Goal: Task Accomplishment & Management: Use online tool/utility

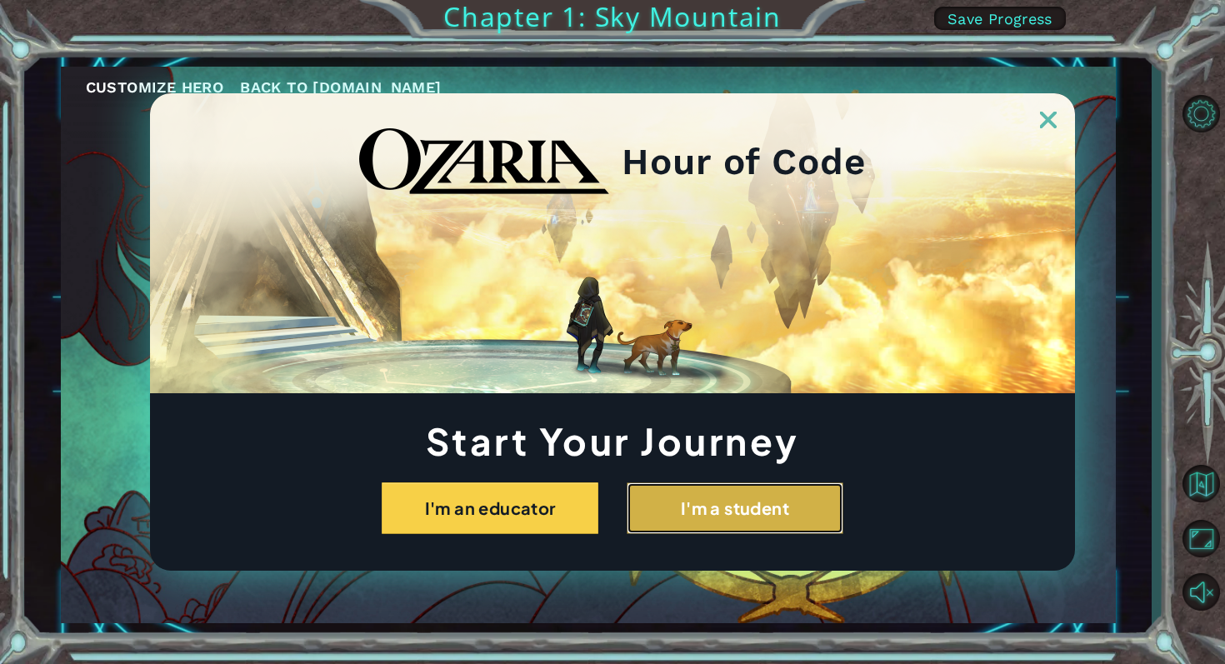
click at [808, 508] on button "I'm a student" at bounding box center [735, 509] width 217 height 52
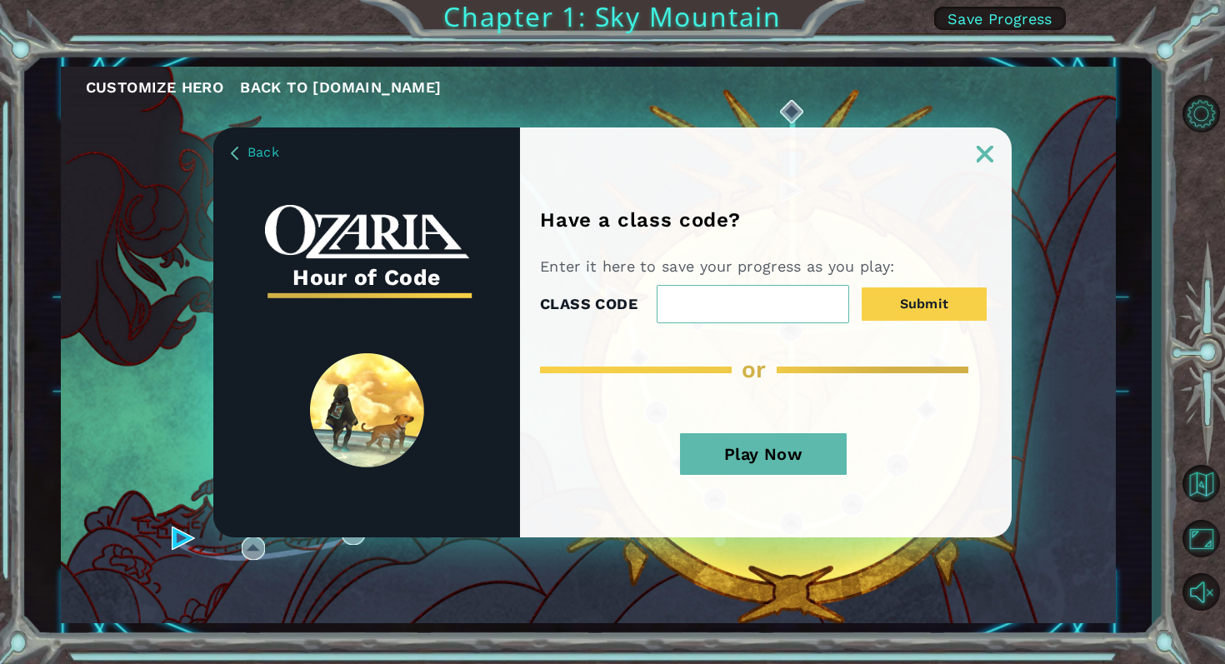
click at [739, 298] on input "CLASS CODE" at bounding box center [753, 304] width 193 height 38
click at [708, 447] on button "Play Now" at bounding box center [763, 454] width 167 height 42
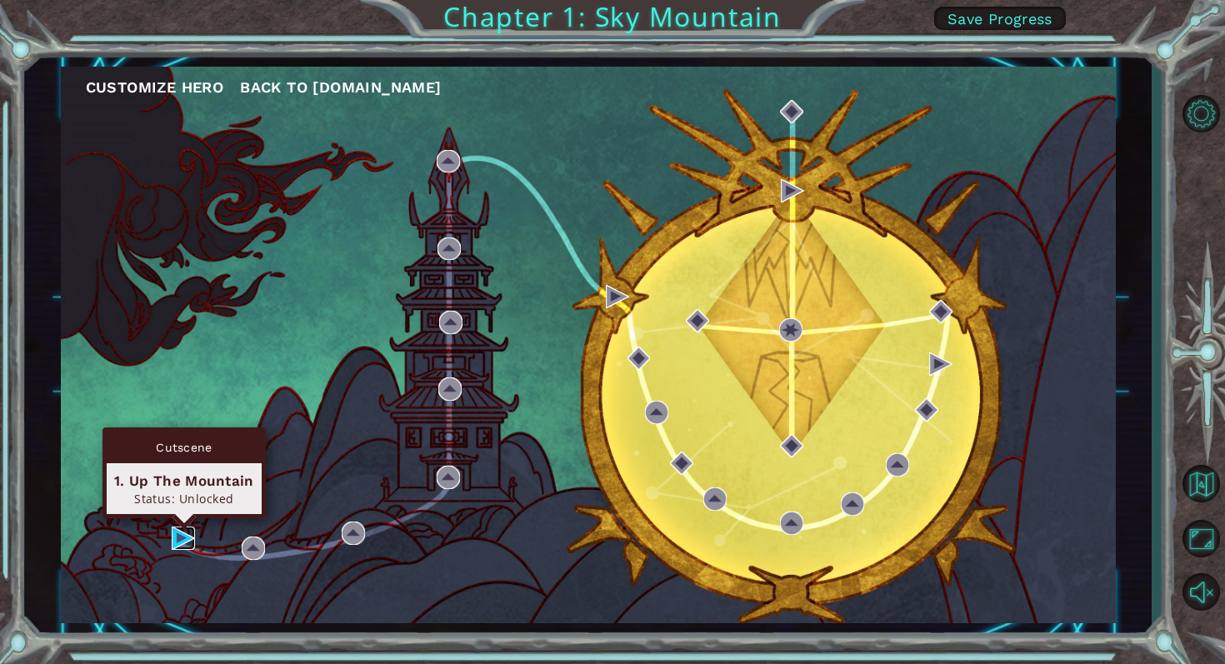
click at [192, 540] on img at bounding box center [183, 538] width 23 height 23
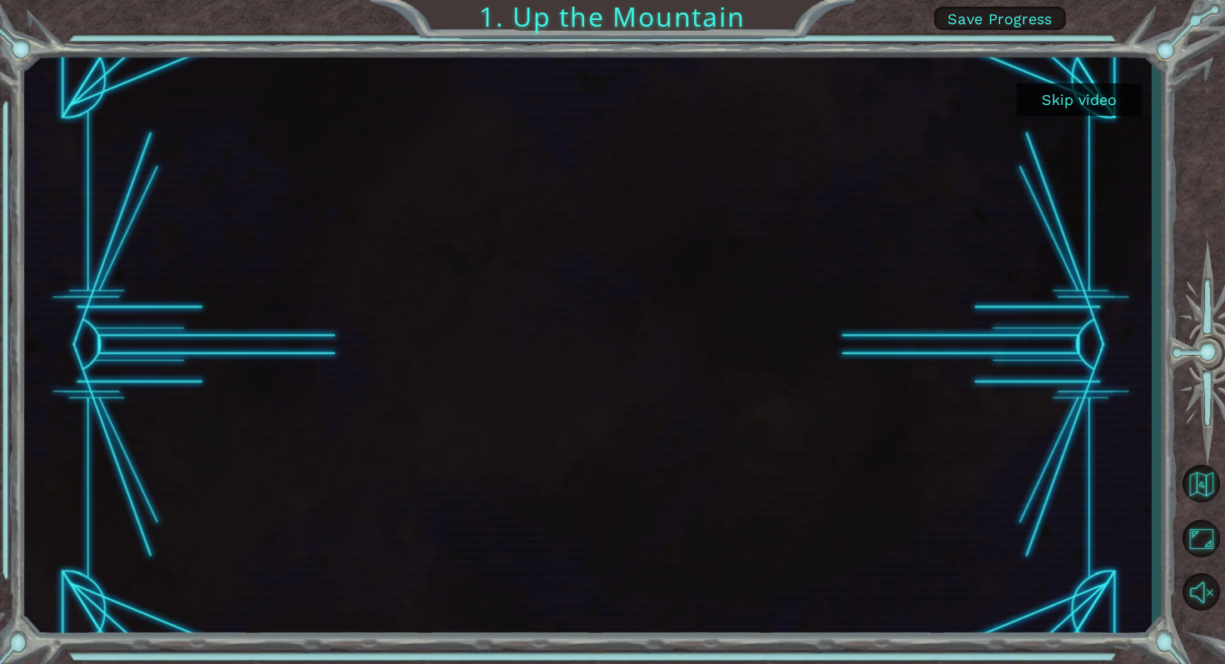
click at [1073, 103] on button "Skip video" at bounding box center [1079, 99] width 125 height 33
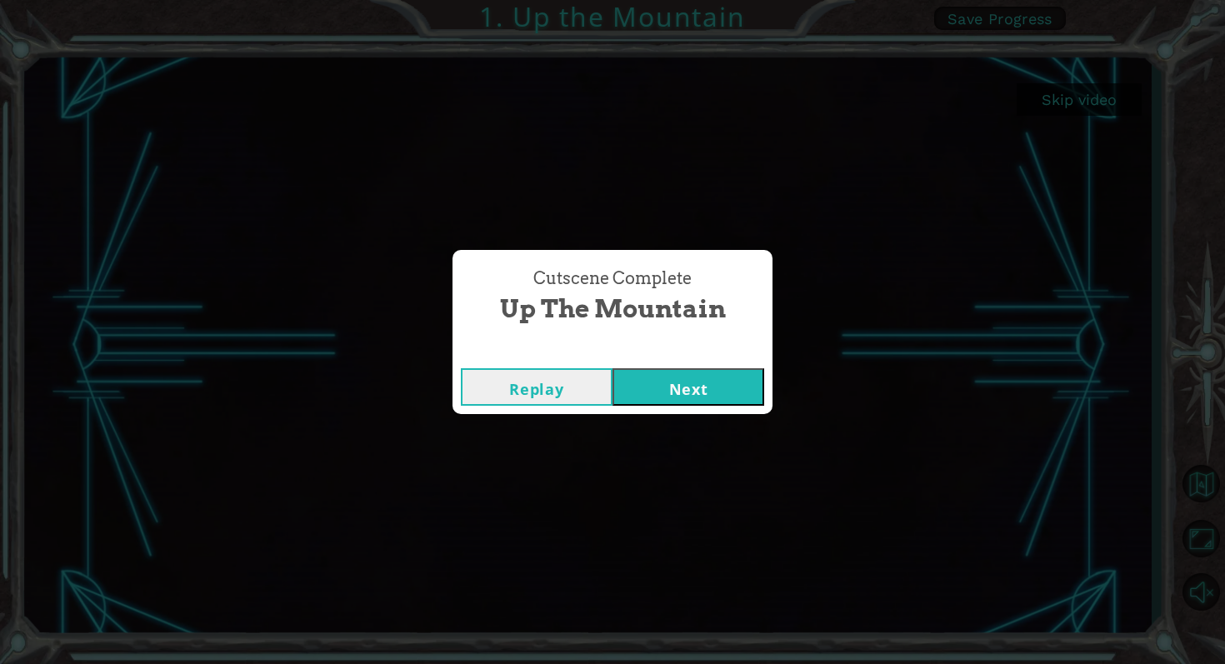
click at [746, 368] on button "Next" at bounding box center [689, 387] width 152 height 38
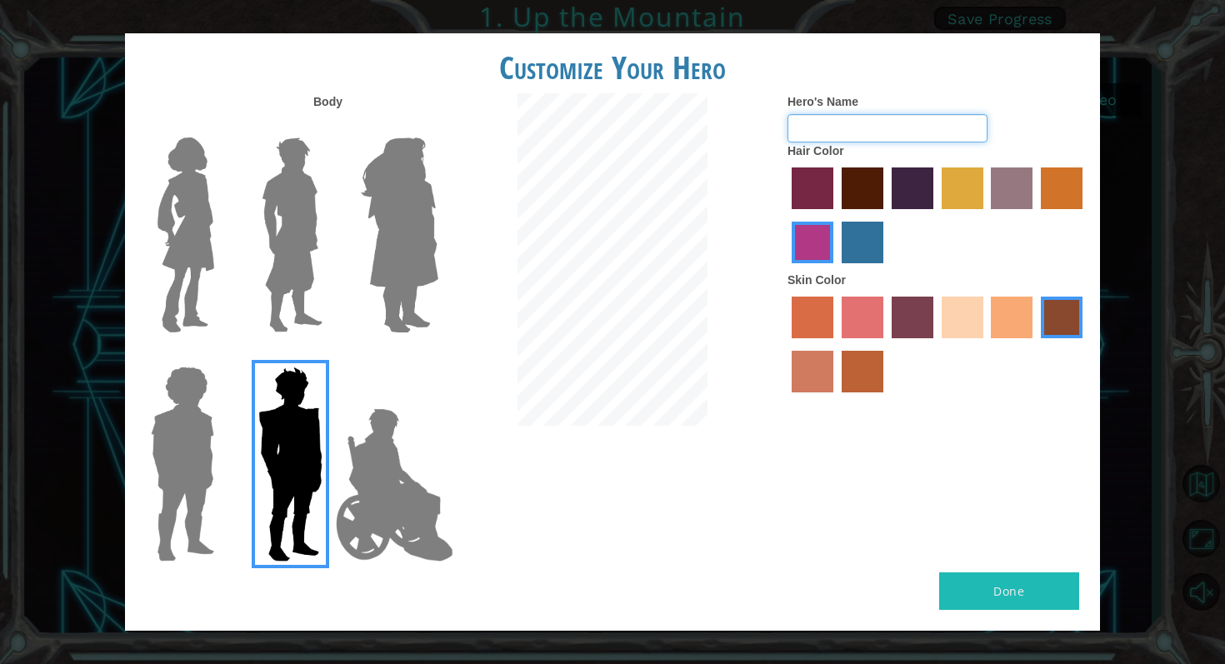
click at [834, 120] on input "Hero's Name" at bounding box center [888, 128] width 200 height 28
type input "oil maker"
click at [883, 178] on label "maroon hair color" at bounding box center [863, 189] width 42 height 42
click at [836, 215] on input "maroon hair color" at bounding box center [836, 215] width 0 height 0
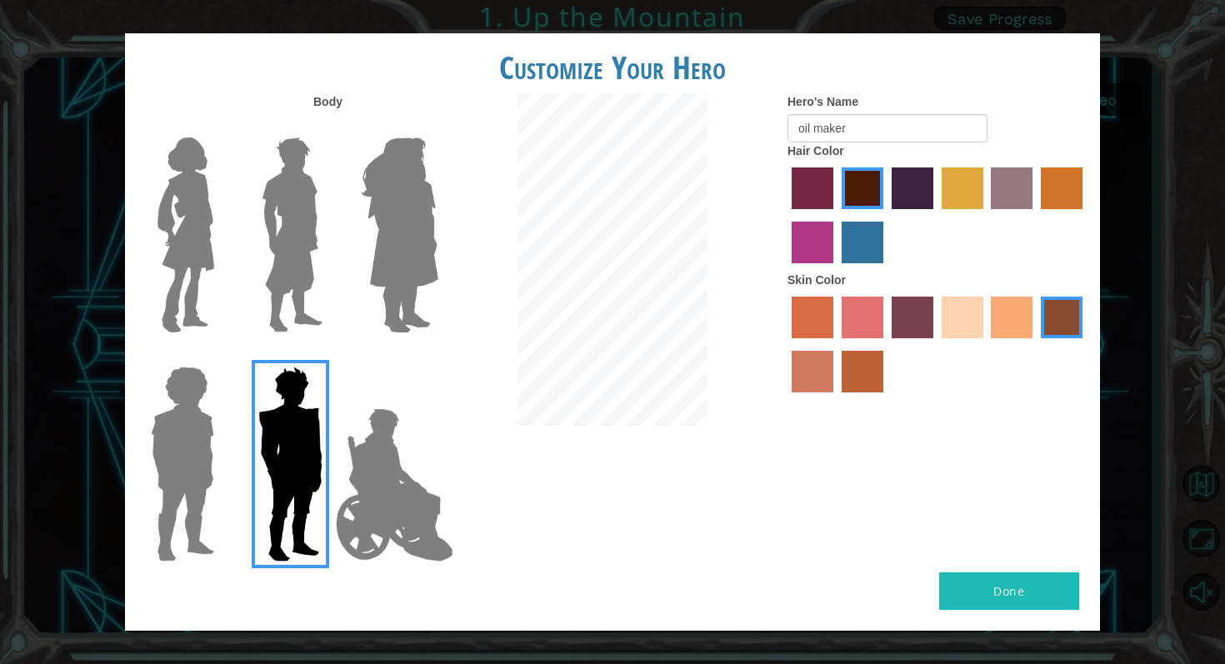
click at [911, 188] on label "hot purple hair color" at bounding box center [913, 189] width 42 height 42
click at [886, 215] on input "hot purple hair color" at bounding box center [886, 215] width 0 height 0
click at [975, 195] on label "tulip tree hair color" at bounding box center [963, 189] width 42 height 42
click at [936, 215] on input "tulip tree hair color" at bounding box center [936, 215] width 0 height 0
click at [991, 320] on label "tacao skin color" at bounding box center [1012, 318] width 42 height 42
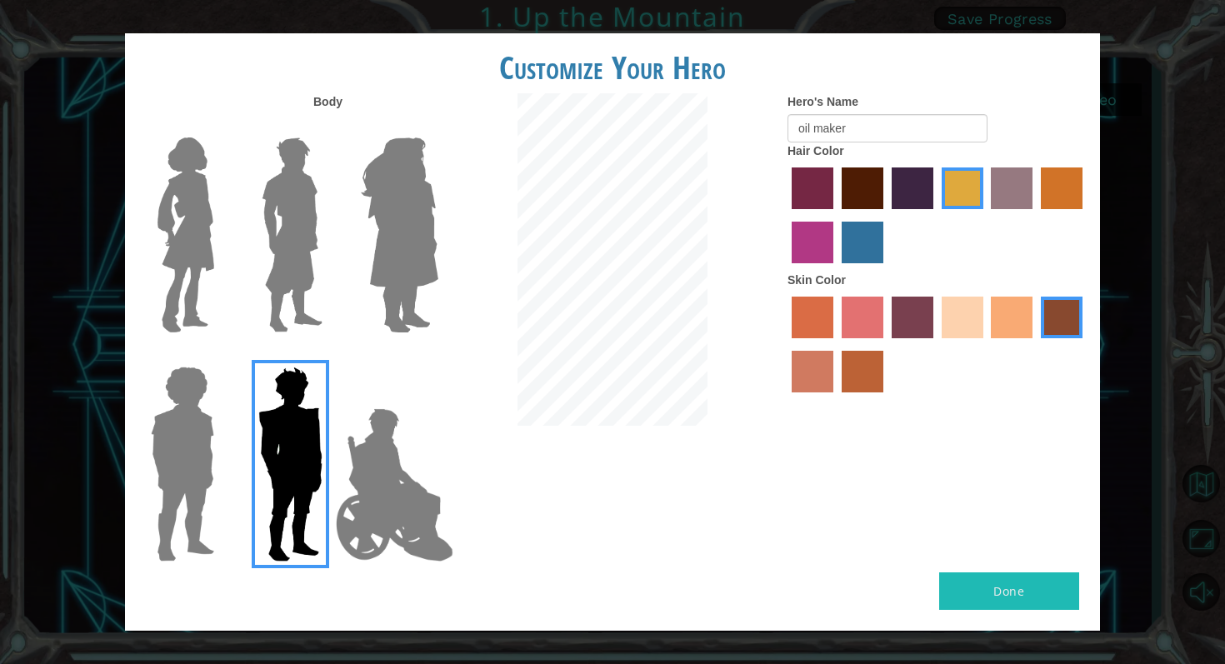
click at [986, 344] on input "tacao skin color" at bounding box center [986, 344] width 0 height 0
click at [876, 193] on label "maroon hair color" at bounding box center [863, 189] width 42 height 42
click at [836, 215] on input "maroon hair color" at bounding box center [836, 215] width 0 height 0
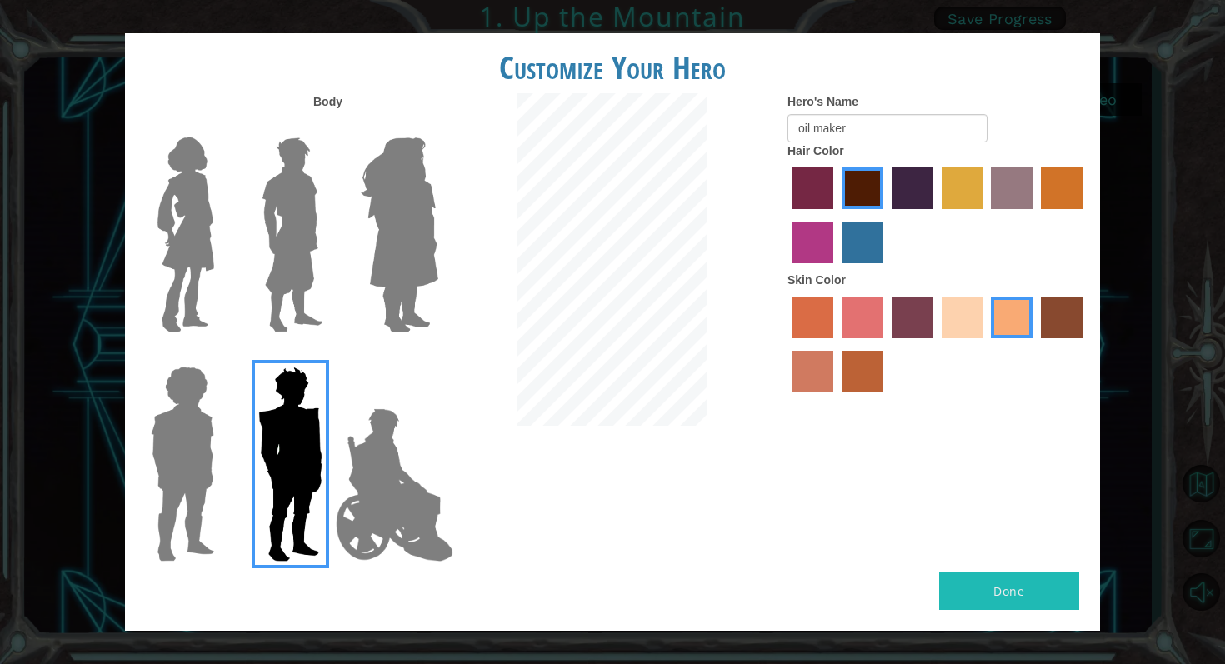
click at [1058, 178] on label "gold drop hair color" at bounding box center [1062, 189] width 42 height 42
click at [1035, 215] on input "gold drop hair color" at bounding box center [1035, 215] width 0 height 0
click at [838, 183] on div at bounding box center [938, 217] width 300 height 108
click at [852, 185] on label "maroon hair color" at bounding box center [863, 189] width 42 height 42
click at [836, 215] on input "maroon hair color" at bounding box center [836, 215] width 0 height 0
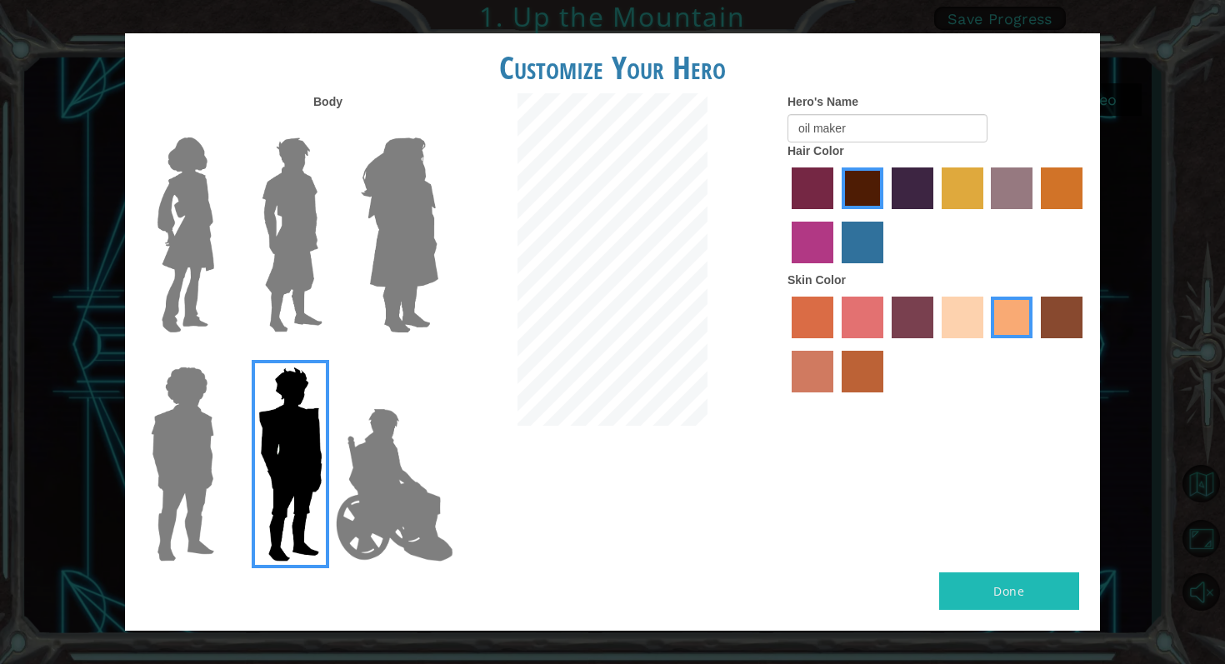
click at [178, 445] on img at bounding box center [182, 464] width 77 height 208
click at [221, 356] on input "Hero Steven" at bounding box center [221, 356] width 0 height 0
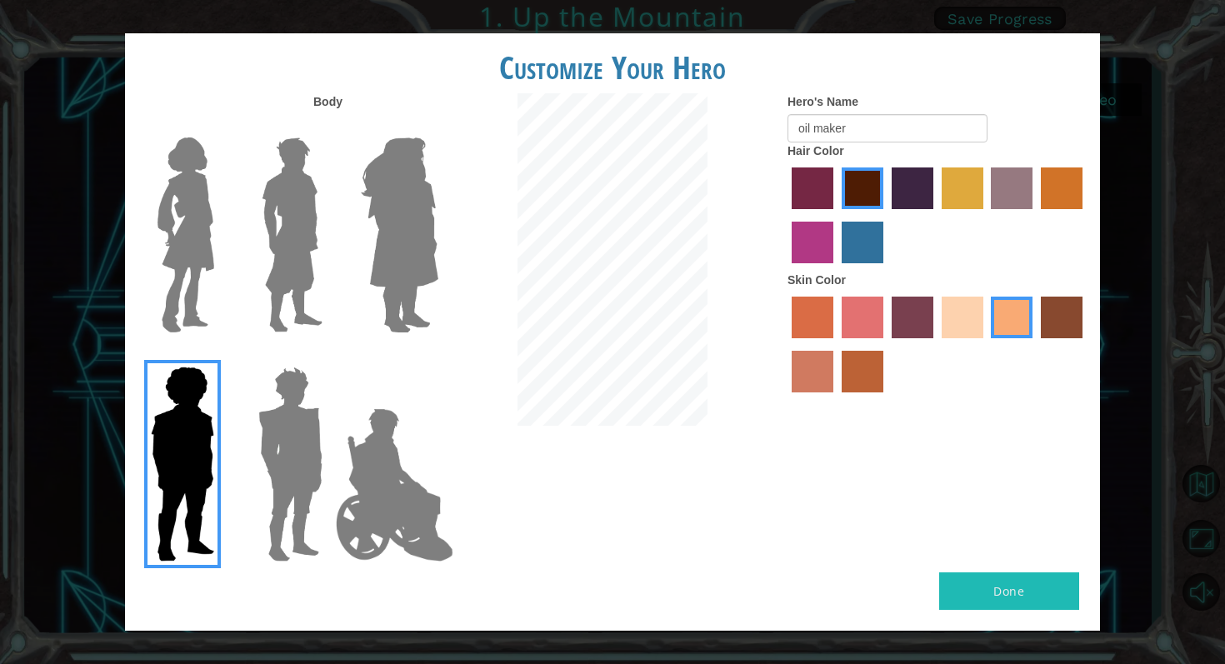
click at [280, 440] on img at bounding box center [291, 464] width 78 height 208
click at [329, 356] on input "Hero Garnet" at bounding box center [329, 356] width 0 height 0
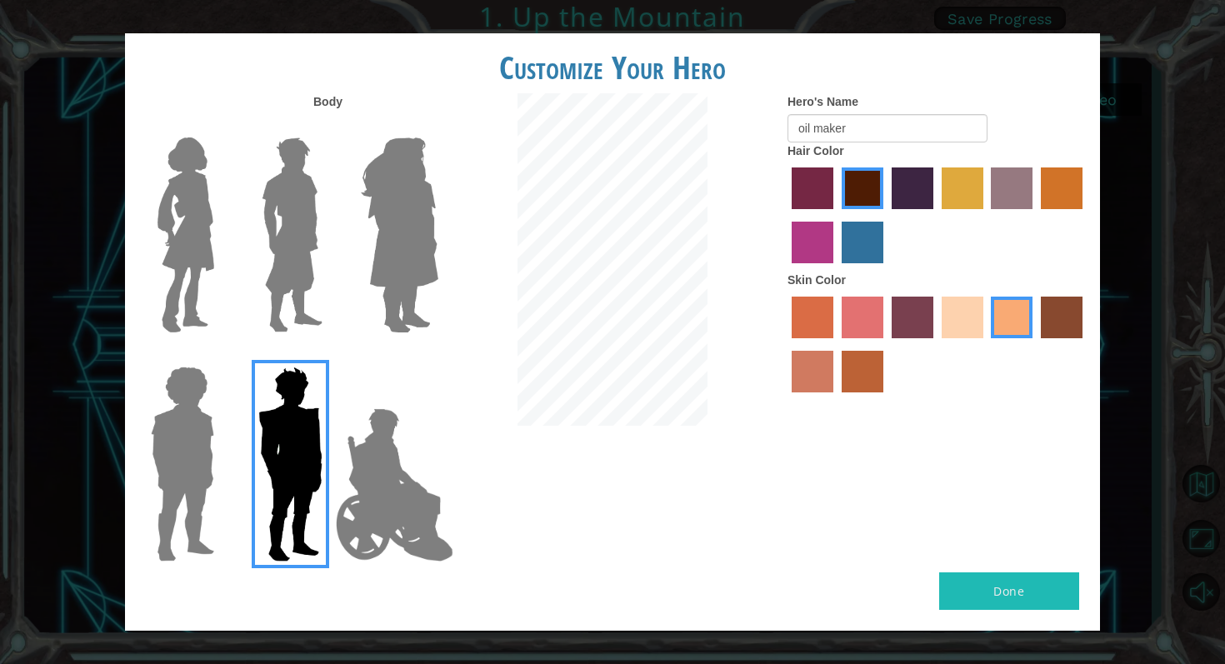
click at [974, 575] on button "Done" at bounding box center [1009, 592] width 140 height 38
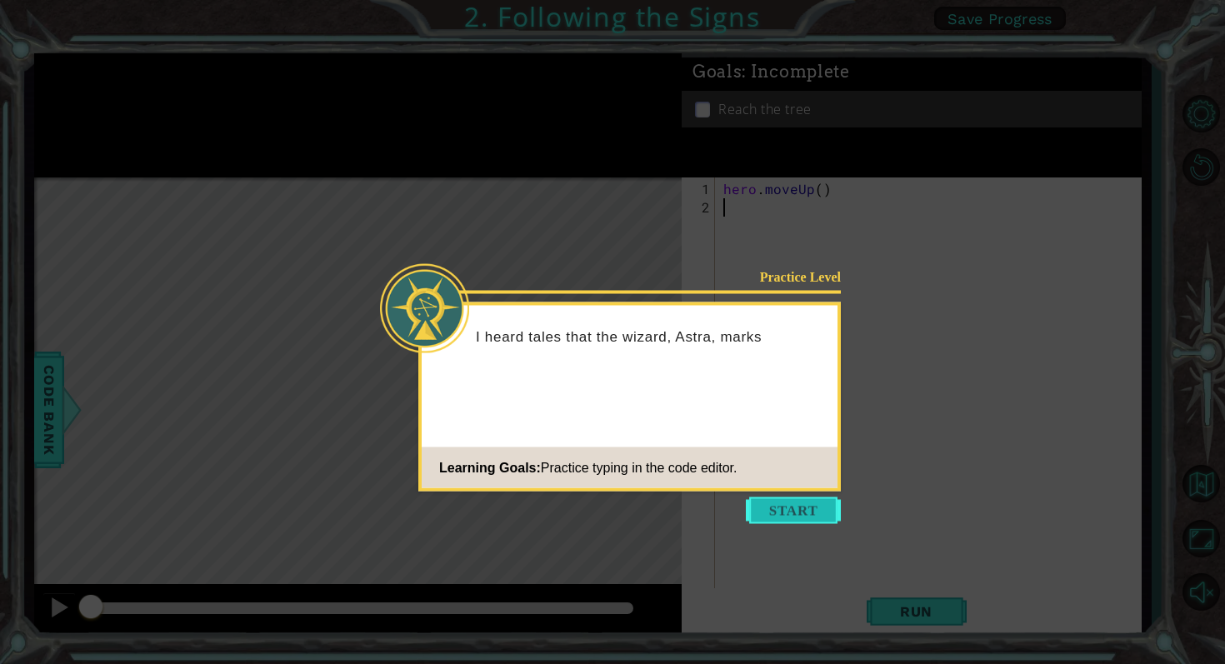
click at [753, 511] on button "Start" at bounding box center [793, 511] width 95 height 27
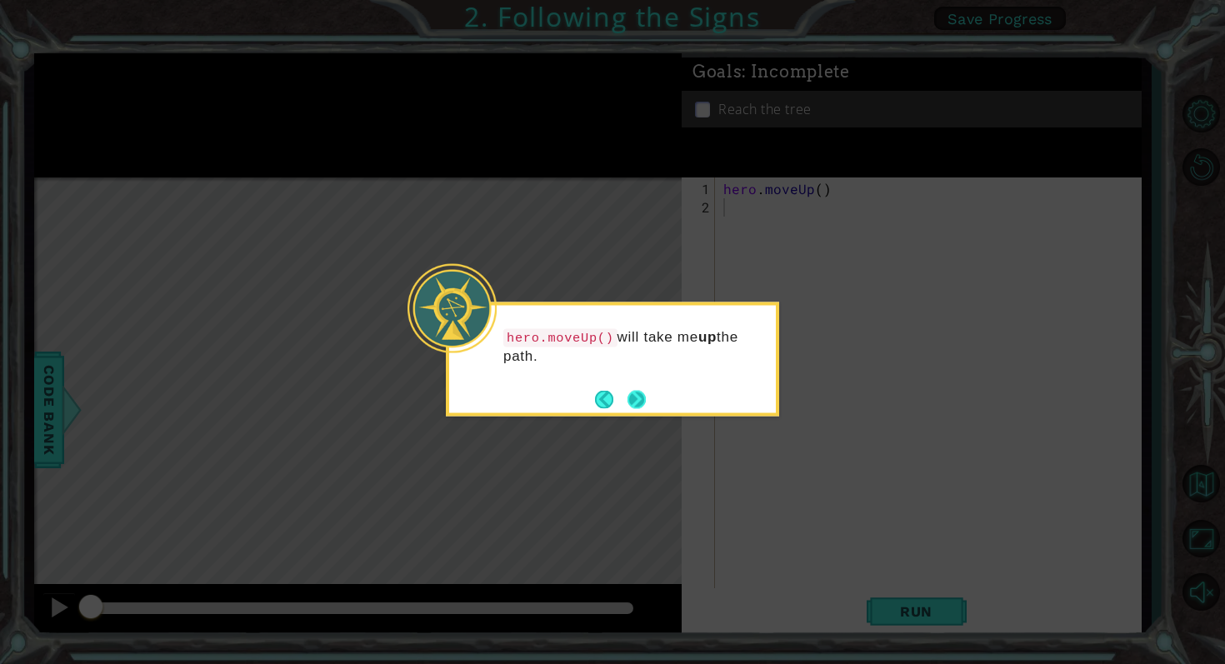
click at [643, 395] on button "Next" at bounding box center [637, 399] width 19 height 19
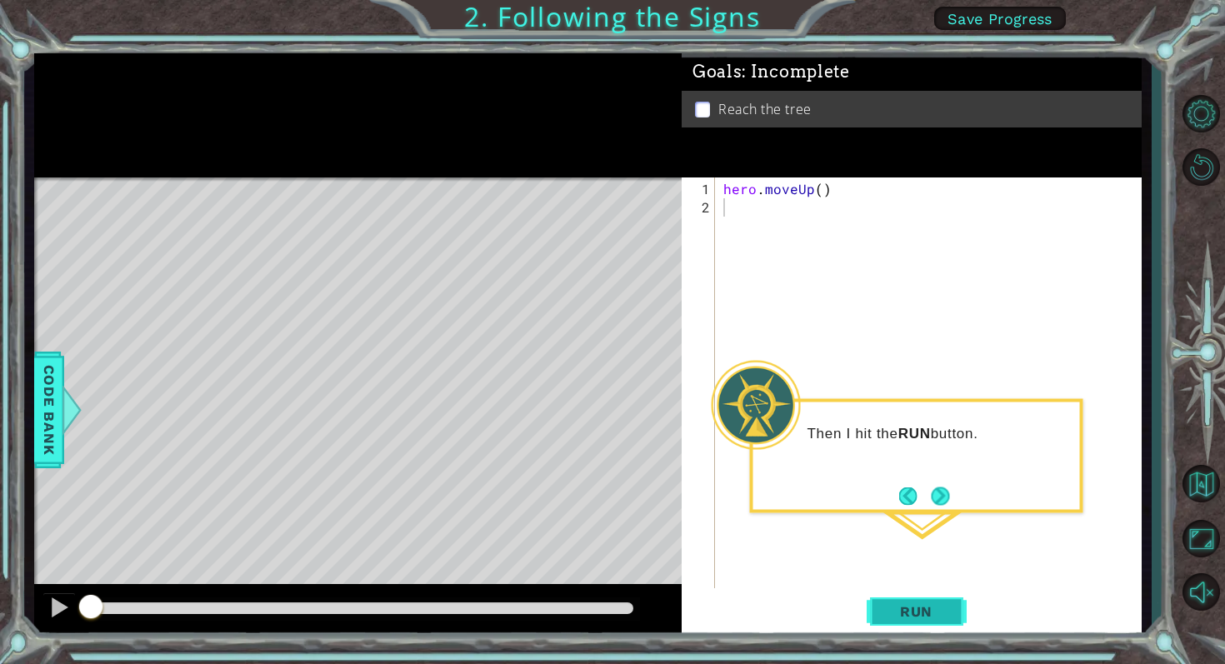
click at [904, 613] on span "Run" at bounding box center [916, 611] width 66 height 17
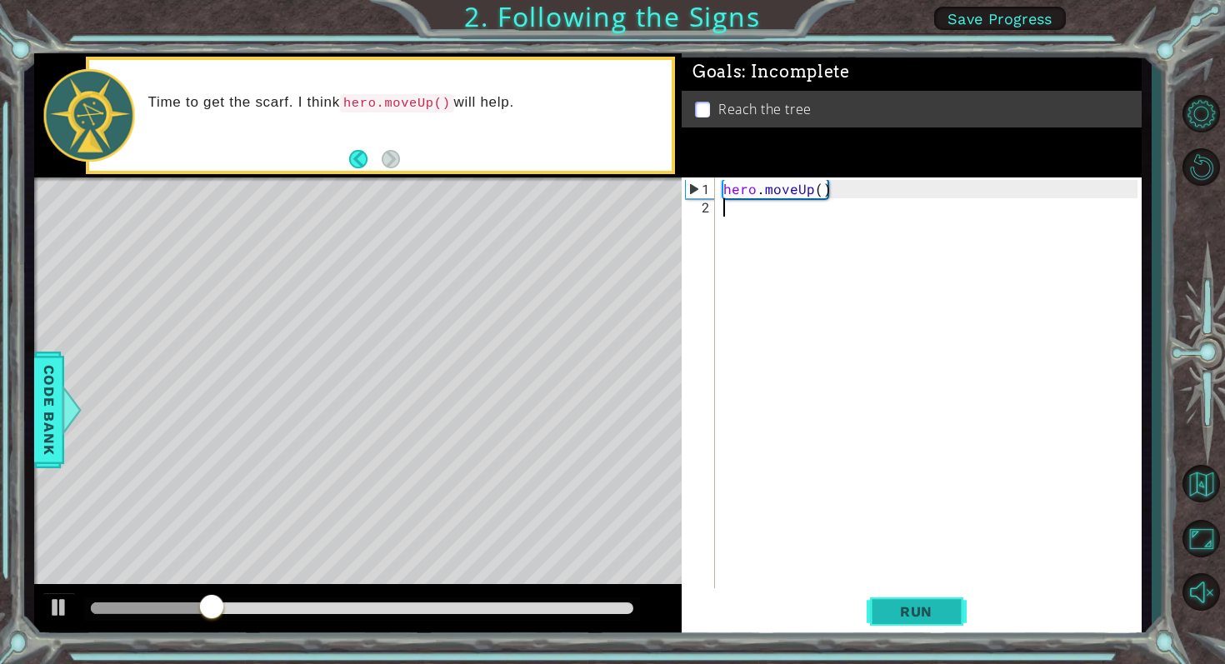
click at [904, 613] on span "Run" at bounding box center [916, 611] width 66 height 17
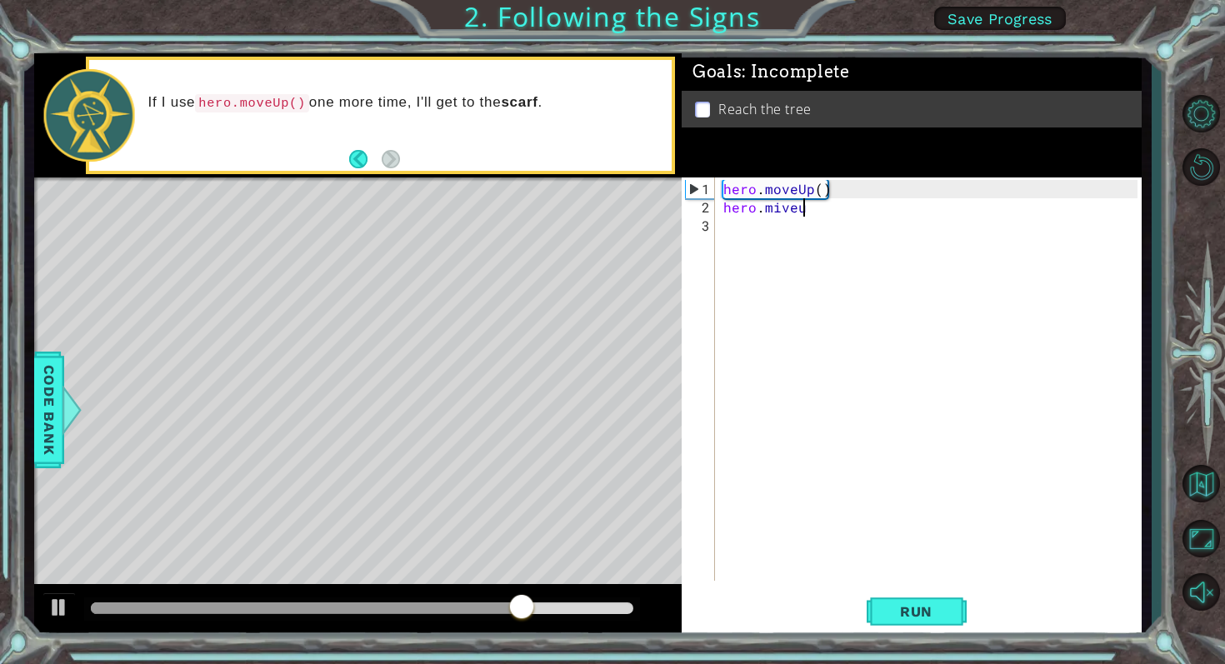
scroll to position [0, 4]
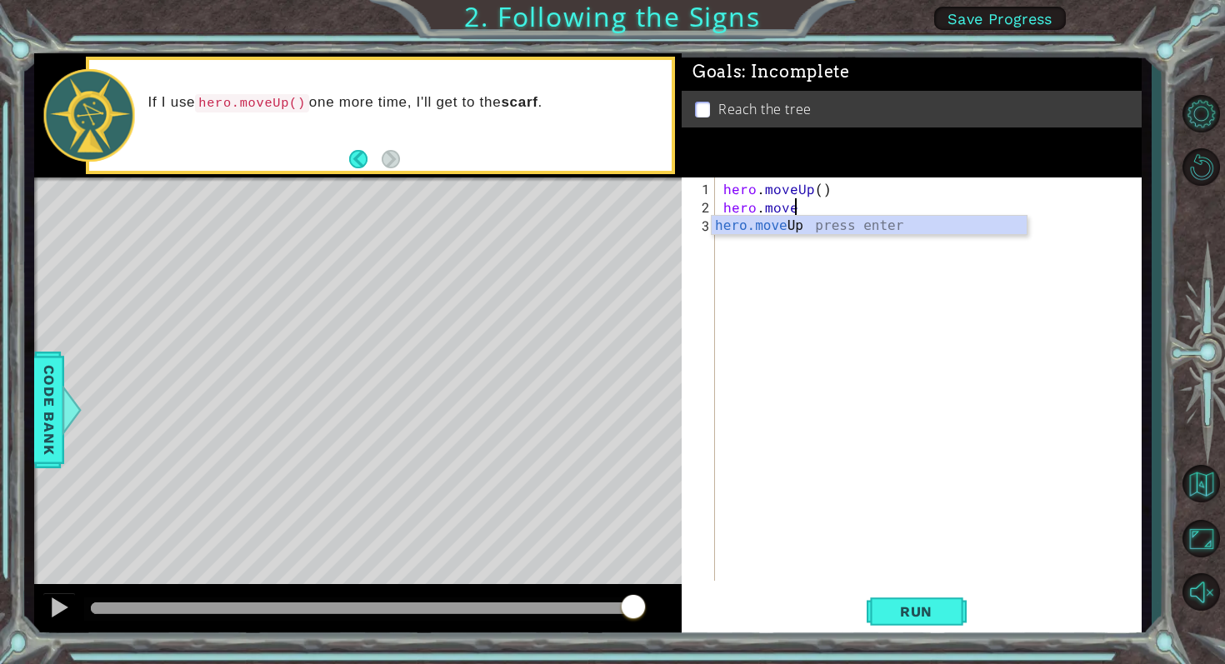
type textarea "hero.moveu"
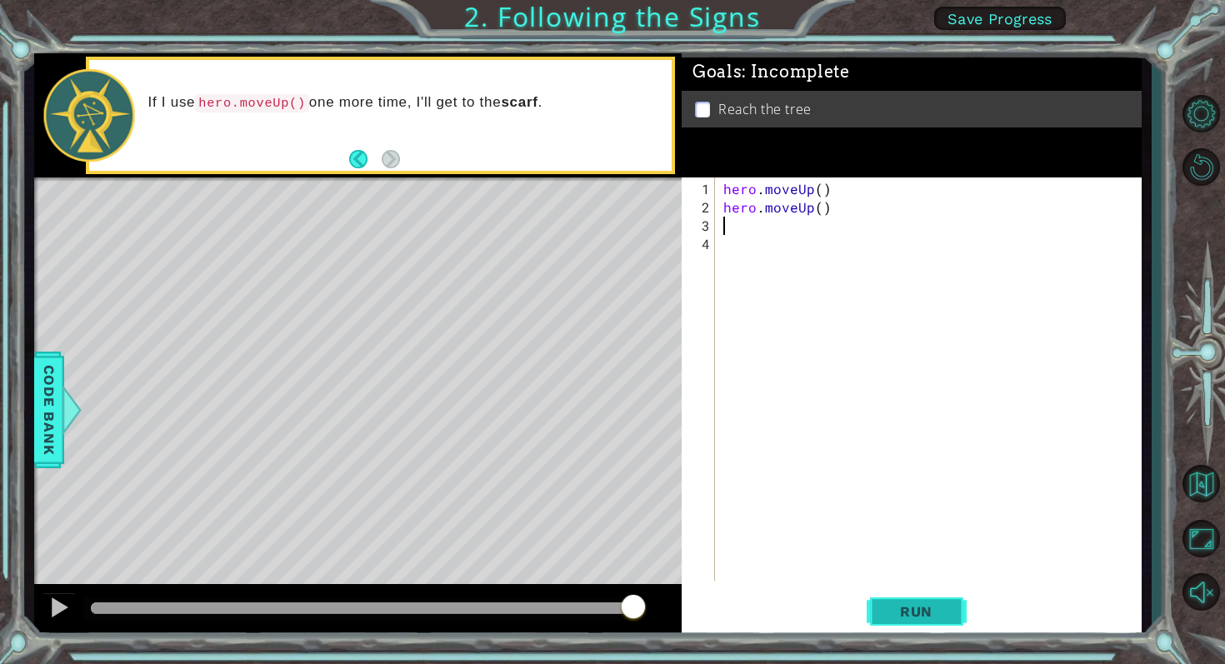
click at [905, 601] on button "Run" at bounding box center [917, 611] width 100 height 46
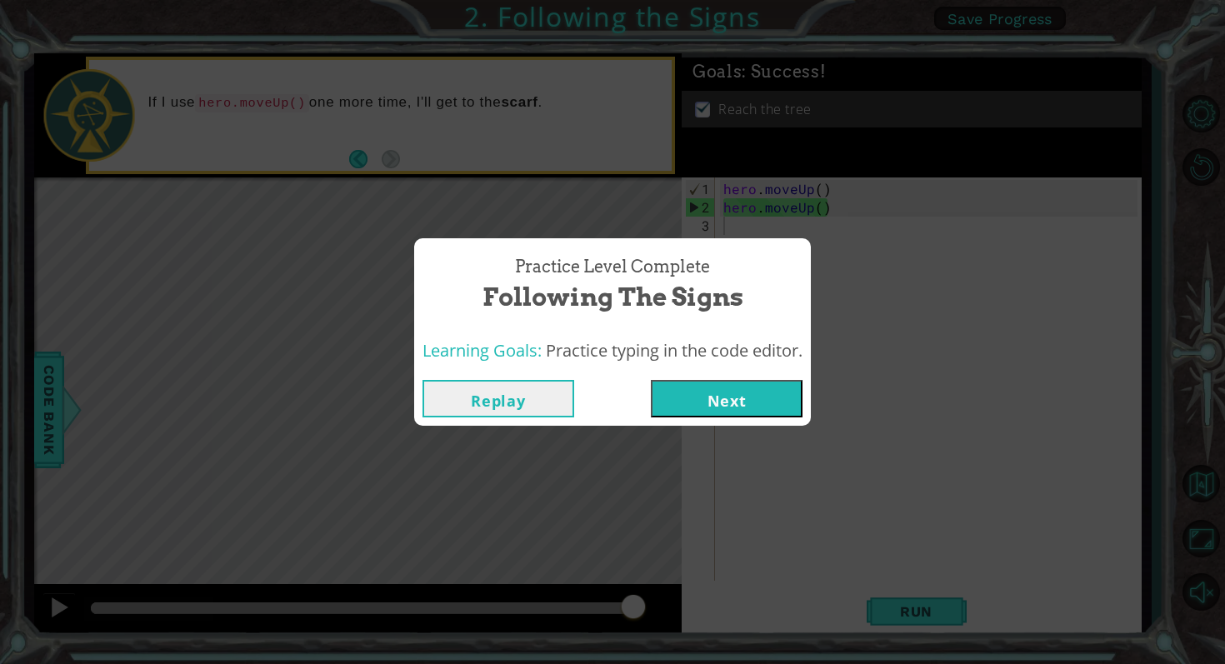
click at [767, 384] on button "Next" at bounding box center [727, 399] width 152 height 38
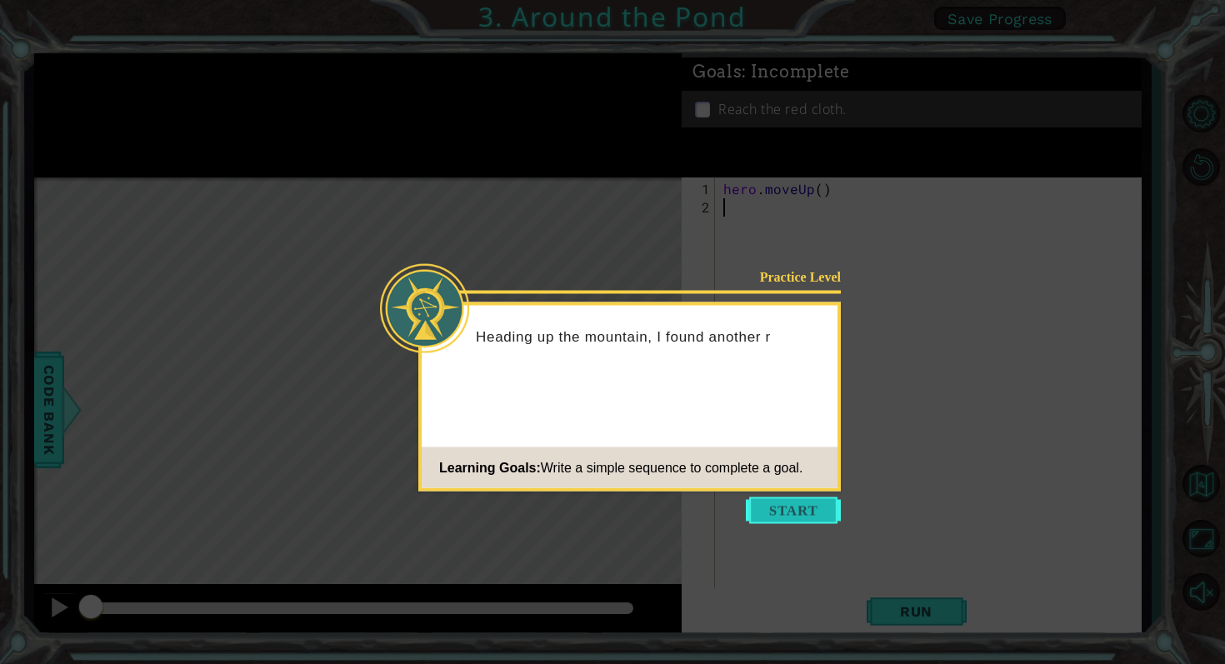
click at [806, 513] on button "Start" at bounding box center [793, 511] width 95 height 27
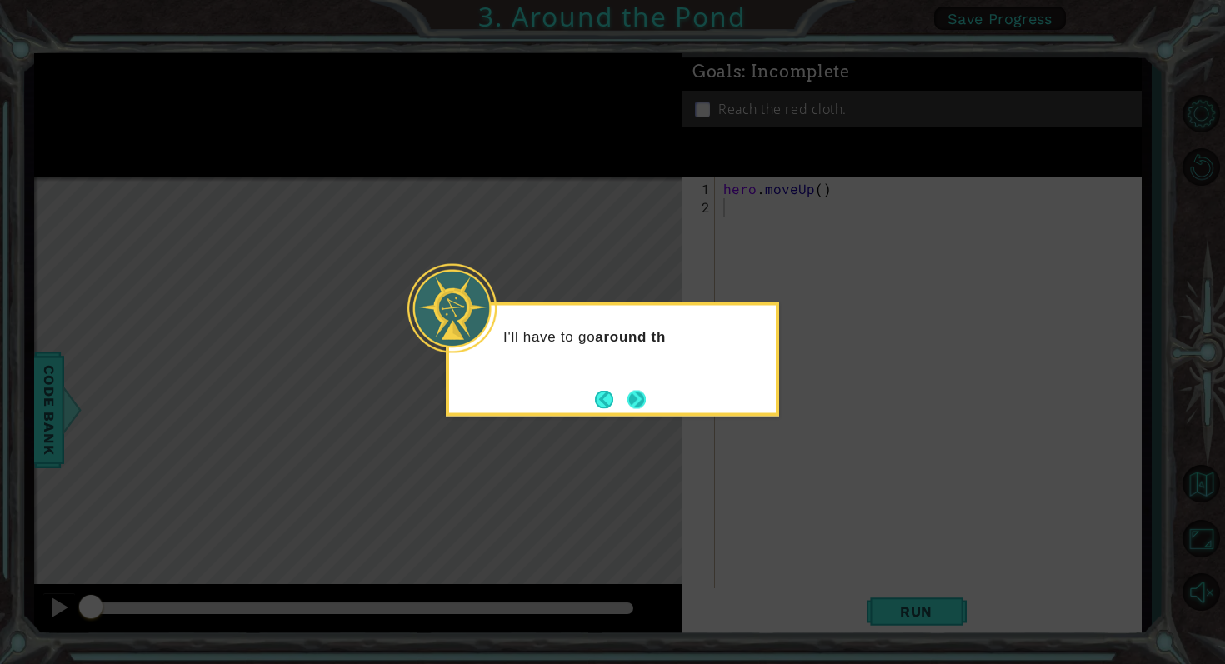
click at [643, 394] on button "Next" at bounding box center [637, 399] width 19 height 19
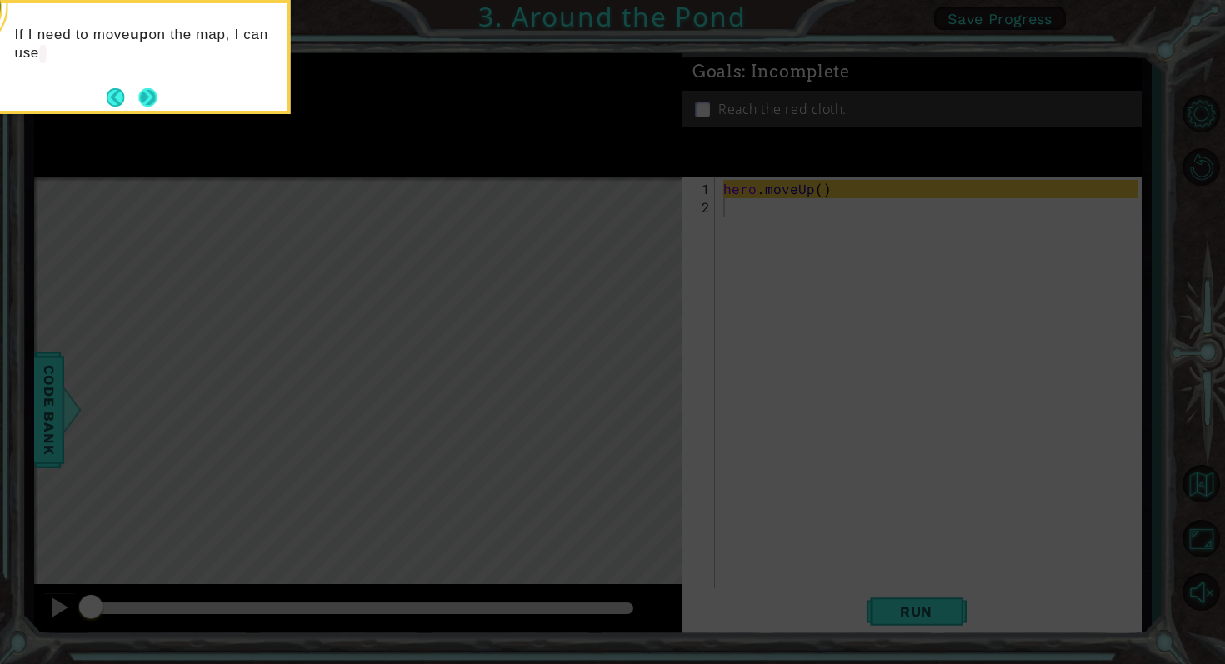
click at [146, 92] on button "Next" at bounding box center [148, 97] width 18 height 18
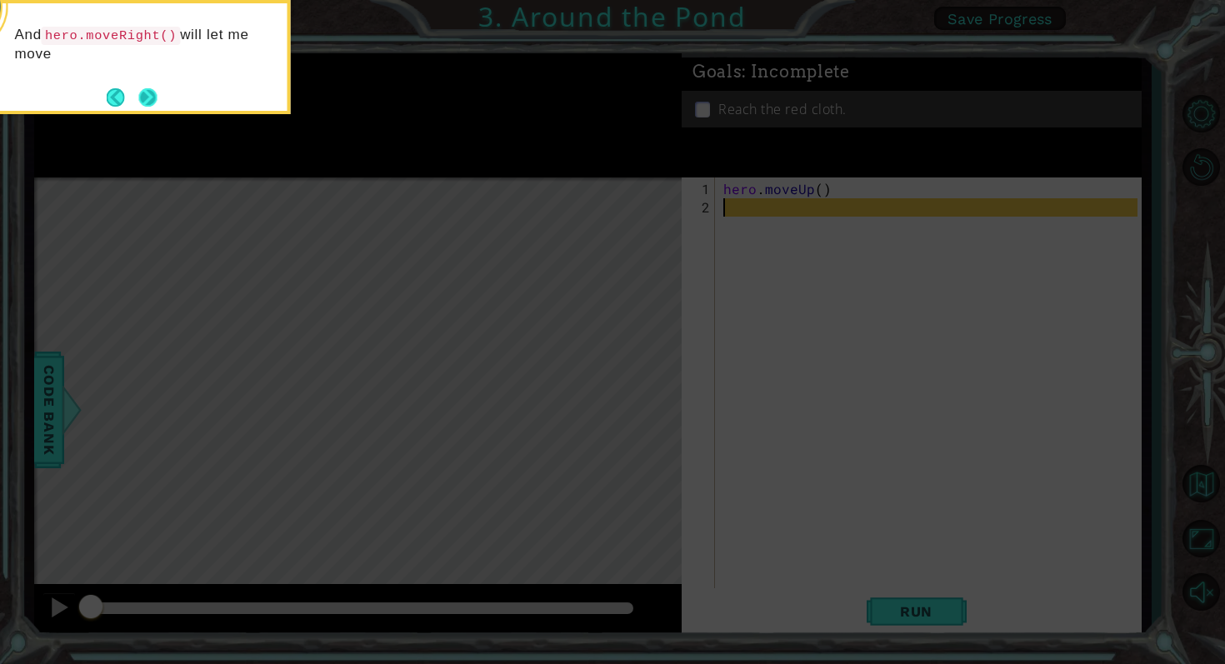
click at [147, 100] on button "Next" at bounding box center [147, 97] width 18 height 18
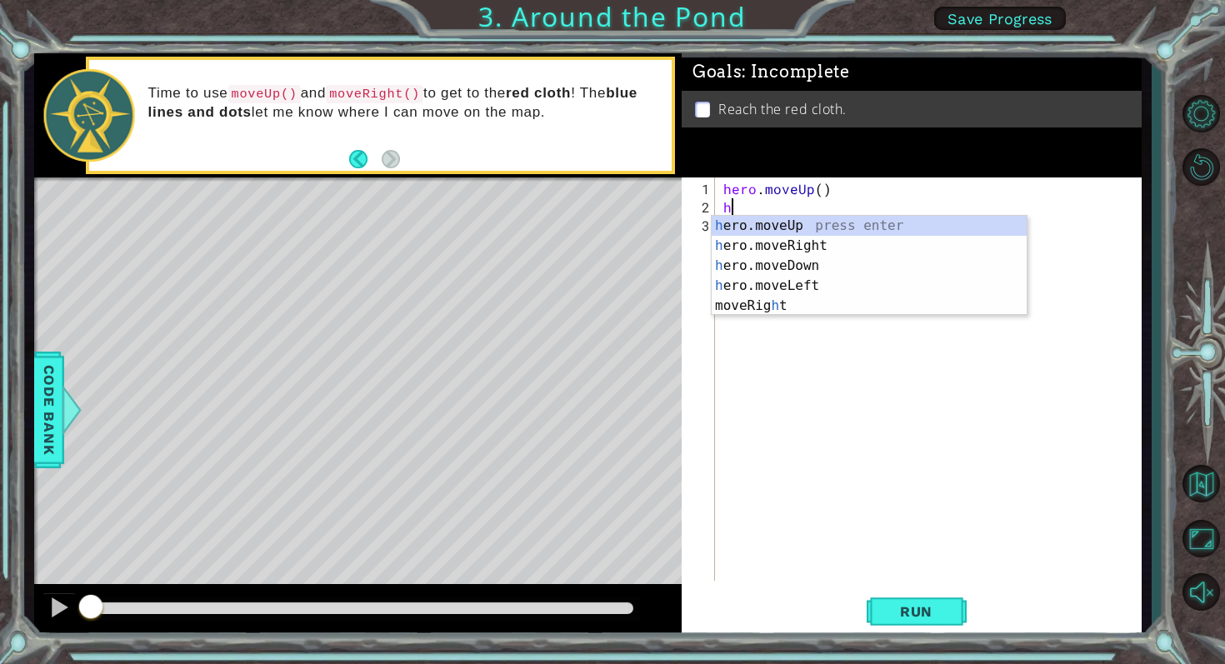
type textarea "he"
click at [773, 221] on div "he ro.moveUp press enter he ro.moveRight press enter he ro.moveDown press enter…" at bounding box center [869, 276] width 315 height 120
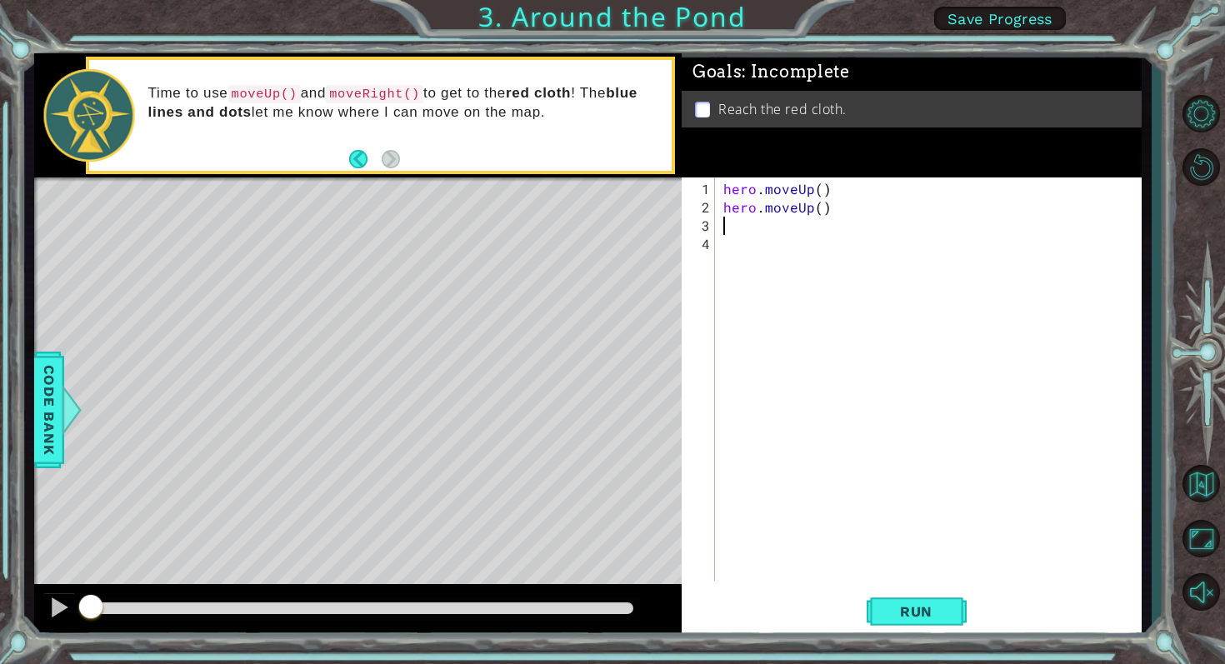
type textarea "h"
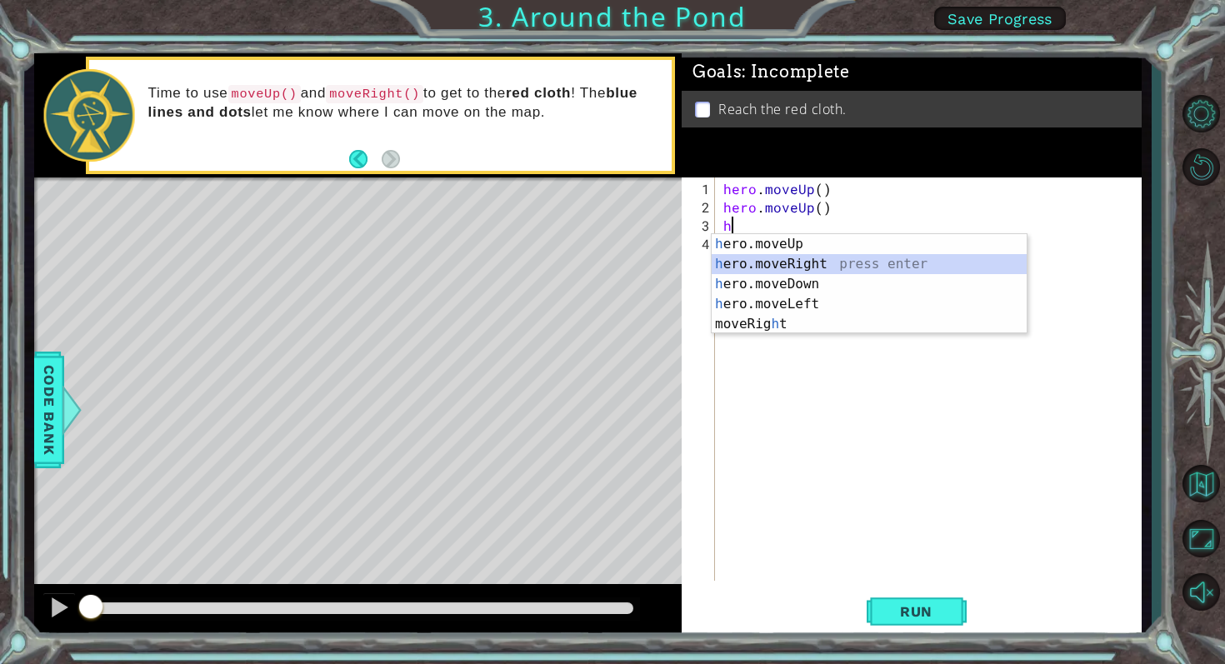
click at [767, 270] on div "h ero.moveUp press enter h ero.moveRight press enter h ero.moveDown press enter…" at bounding box center [869, 304] width 315 height 140
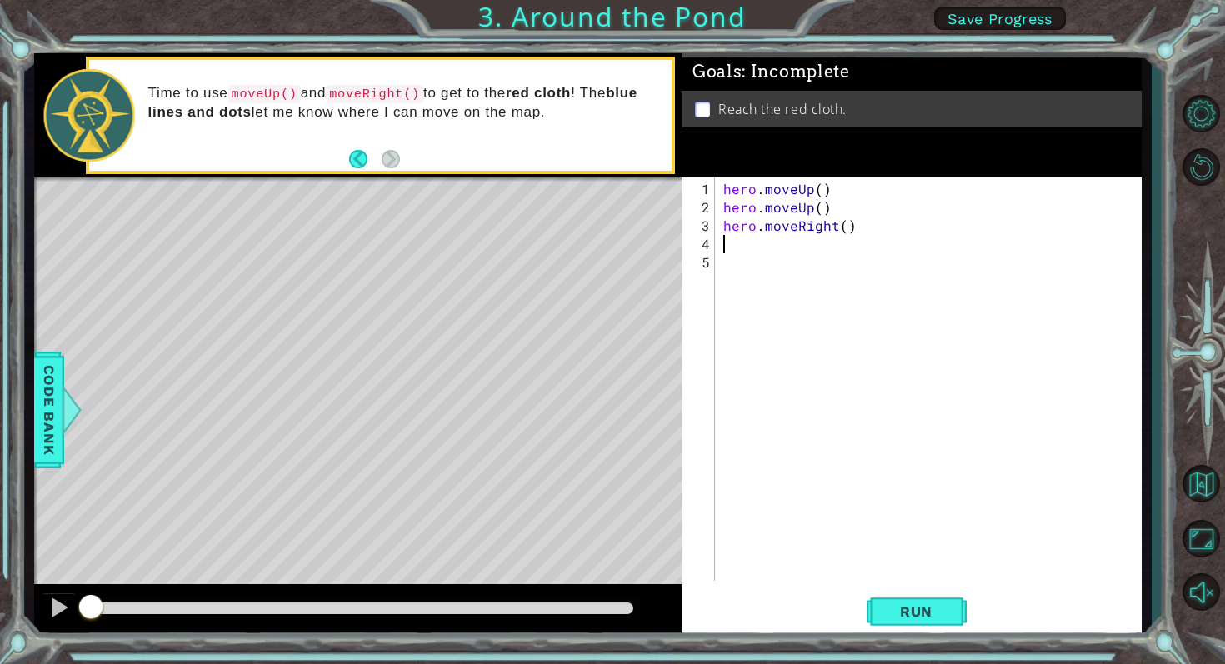
type textarea "h"
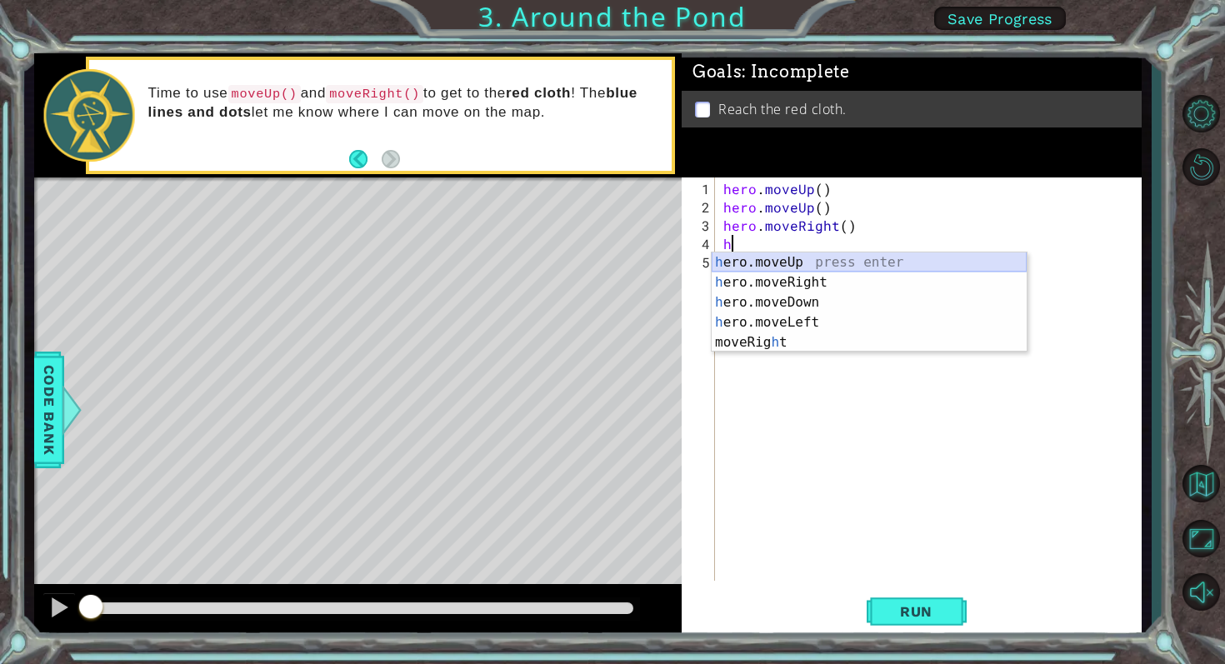
click at [755, 261] on div "h ero.moveUp press enter h ero.moveRight press enter h ero.moveDown press enter…" at bounding box center [869, 323] width 315 height 140
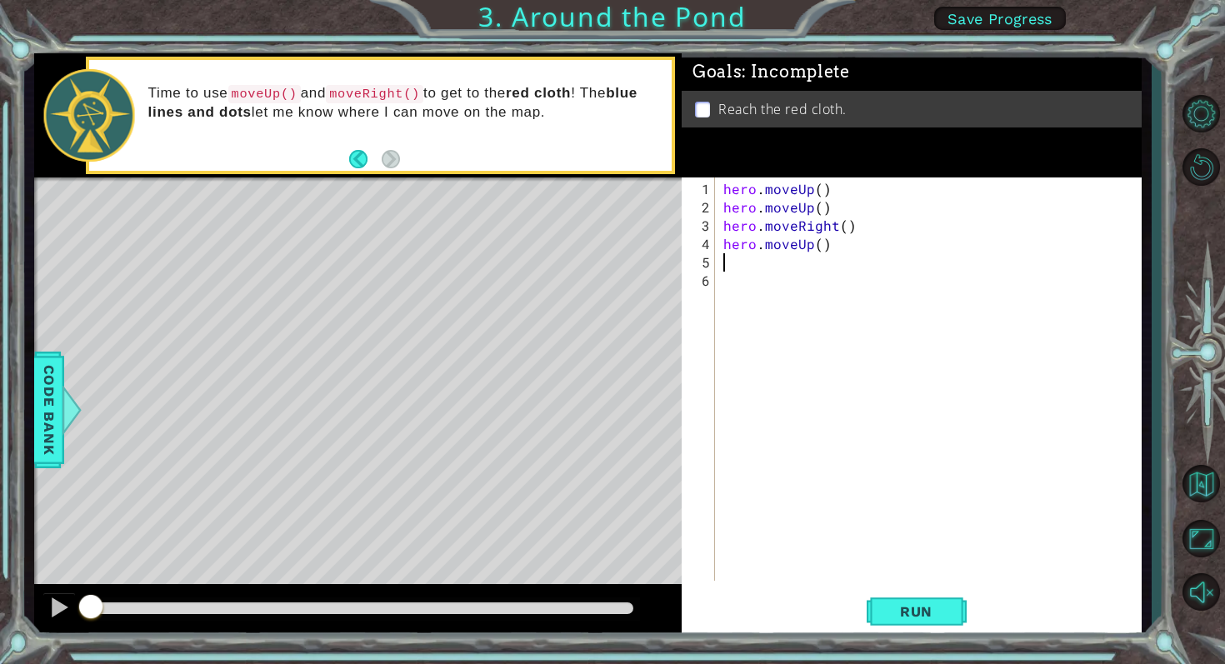
type textarea "h"
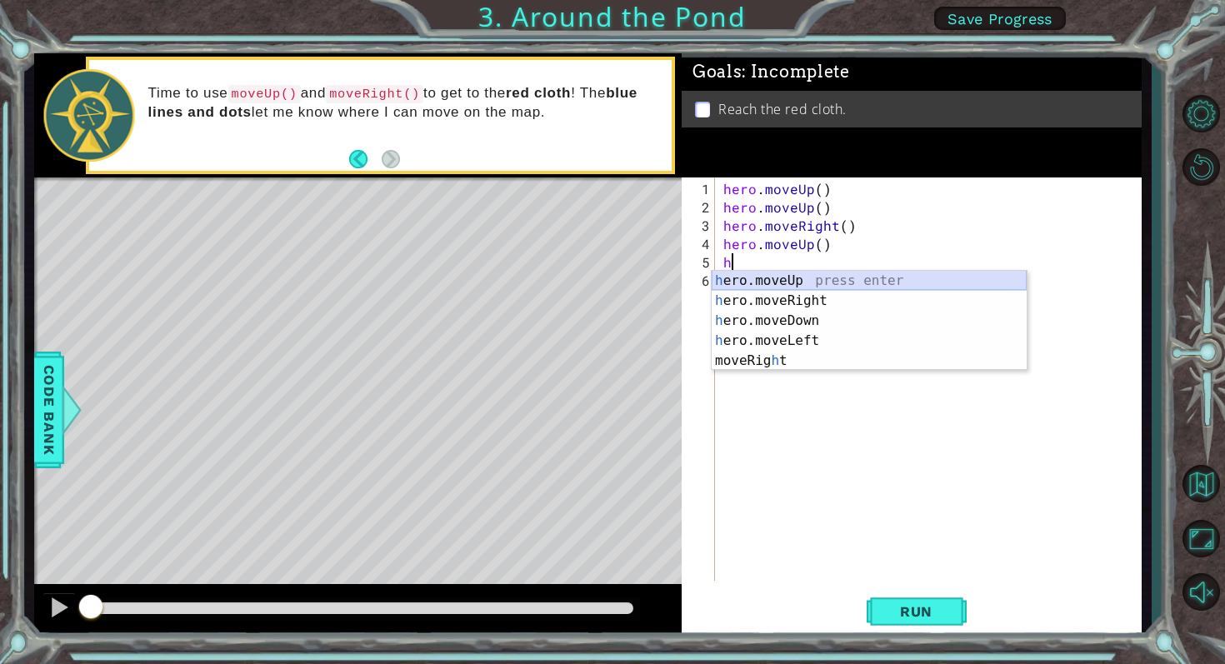
click at [783, 282] on div "h ero.moveUp press enter h ero.moveRight press enter h ero.moveDown press enter…" at bounding box center [869, 341] width 315 height 140
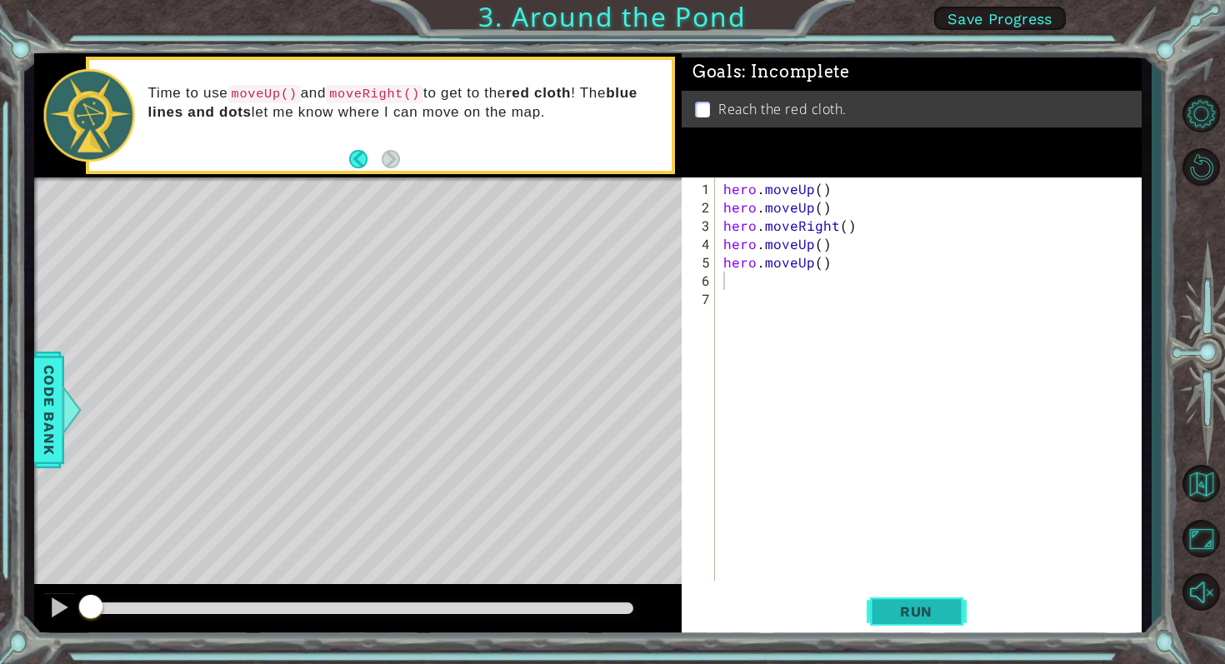
click at [939, 604] on span "Run" at bounding box center [916, 611] width 66 height 17
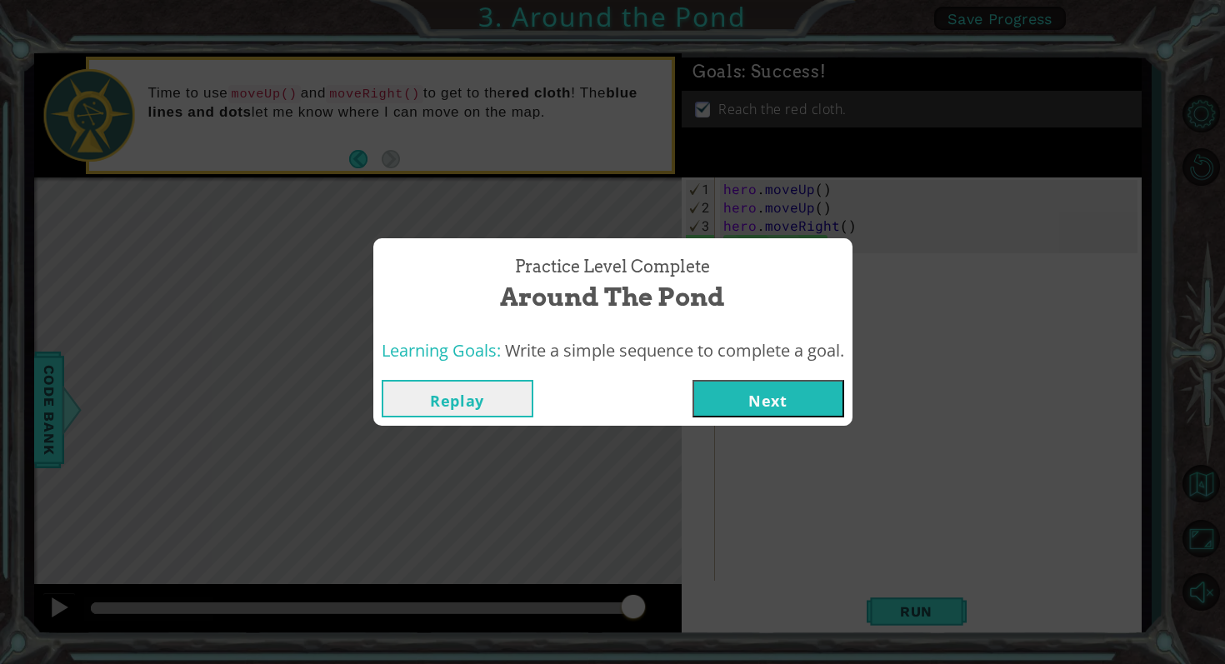
click at [911, 618] on div "Practice Level Complete Around the Pond Learning Goals: Write a simple sequence…" at bounding box center [612, 332] width 1225 height 664
click at [777, 398] on button "Next" at bounding box center [769, 399] width 152 height 38
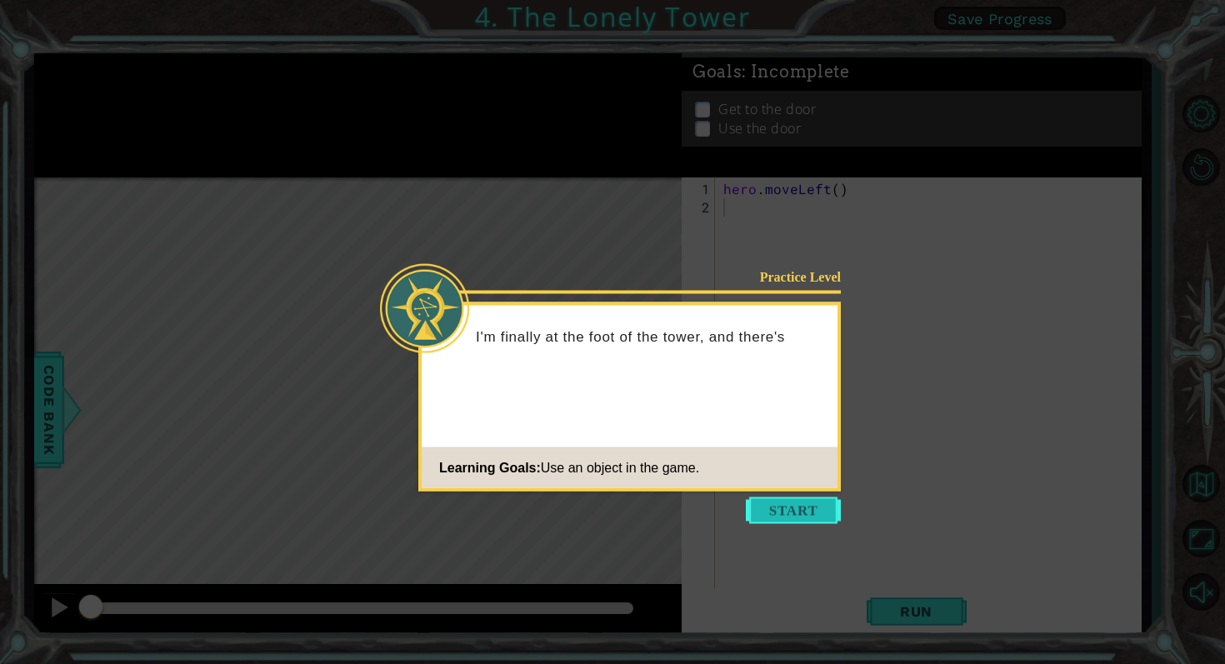
click at [774, 506] on button "Start" at bounding box center [793, 511] width 95 height 27
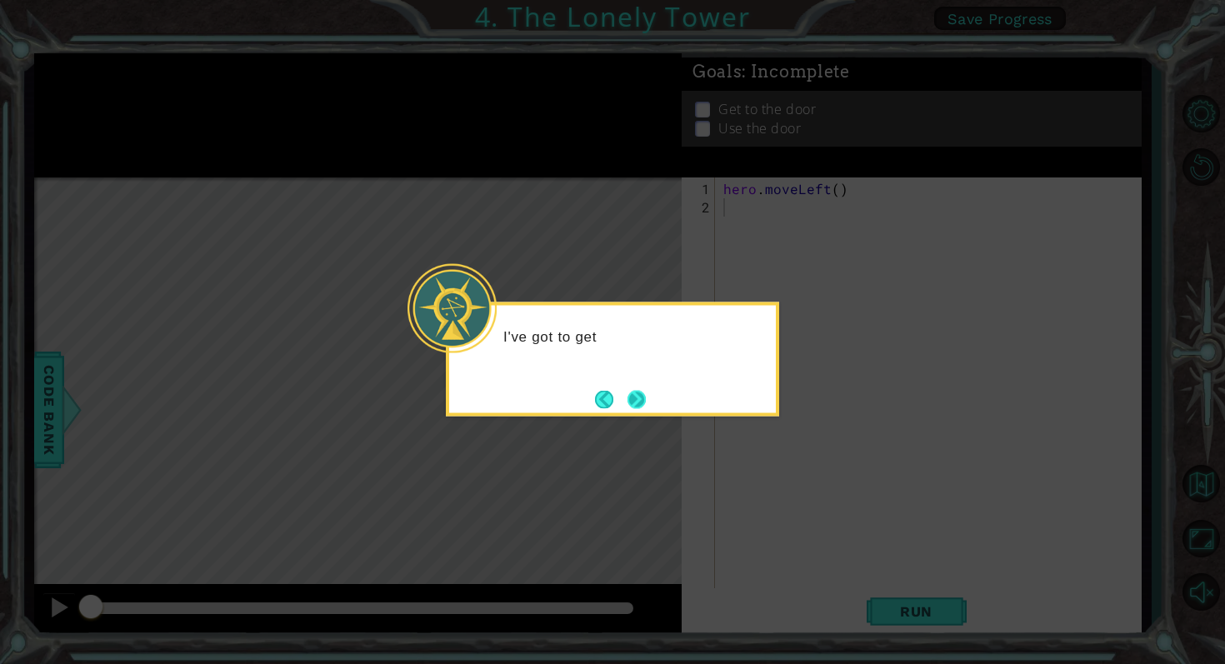
click at [637, 390] on button "Next" at bounding box center [637, 399] width 18 height 18
click at [637, 392] on button "Next" at bounding box center [637, 399] width 18 height 18
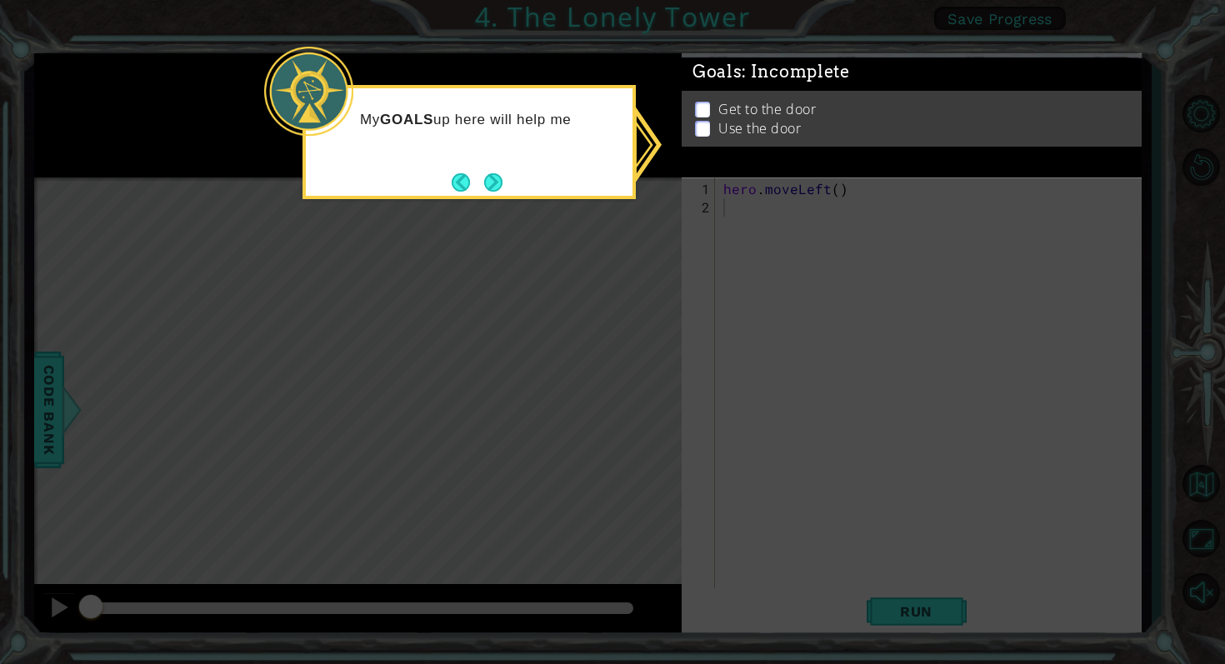
click at [496, 163] on div "My GOALS up here will help me" at bounding box center [469, 142] width 333 height 114
click at [501, 163] on div "My GOALS up here will help me figure out what to d" at bounding box center [469, 137] width 327 height 84
click at [488, 179] on button "Next" at bounding box center [493, 182] width 18 height 18
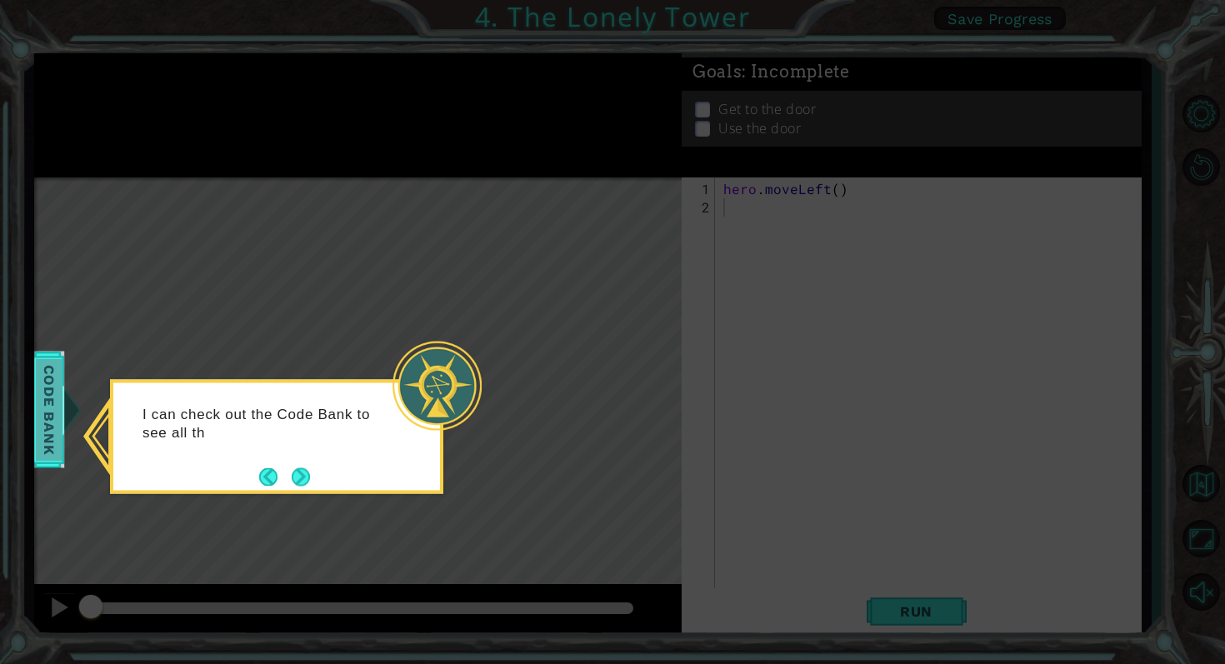
click at [50, 398] on span "Code Bank" at bounding box center [49, 409] width 27 height 102
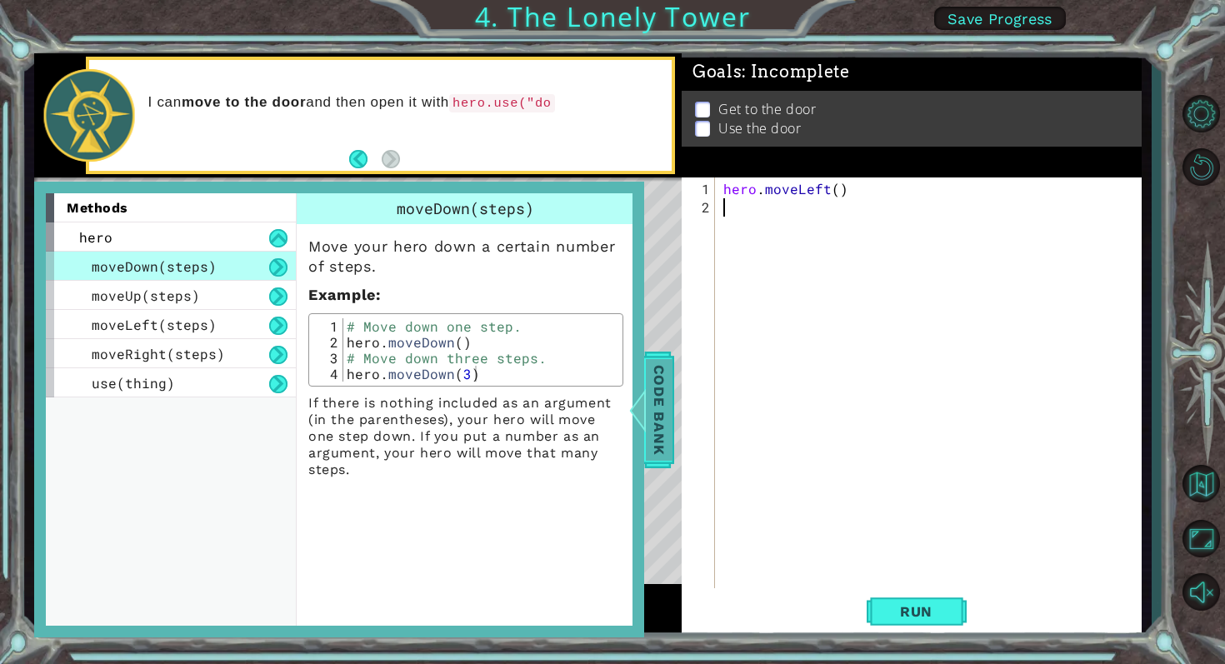
click at [659, 373] on span "Code Bank" at bounding box center [658, 409] width 27 height 102
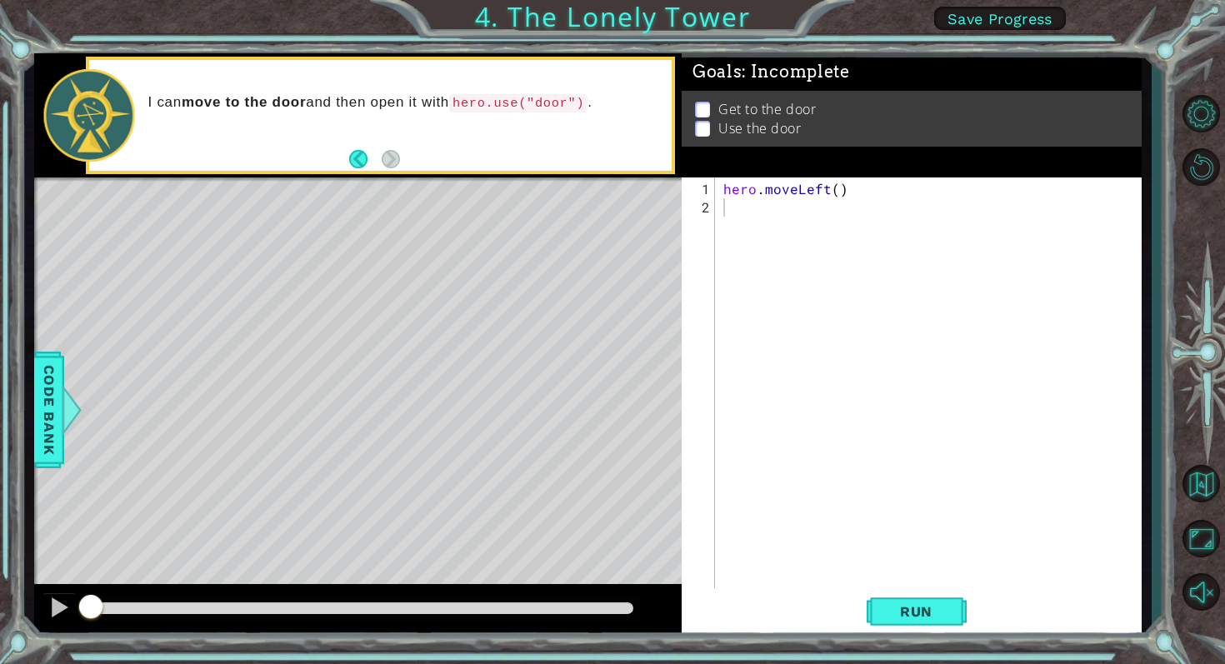
click at [586, 105] on code "hero.use("door")" at bounding box center [518, 103] width 138 height 18
click at [726, 230] on div "hero . moveLeft ( )" at bounding box center [933, 409] width 426 height 458
type textarea "h"
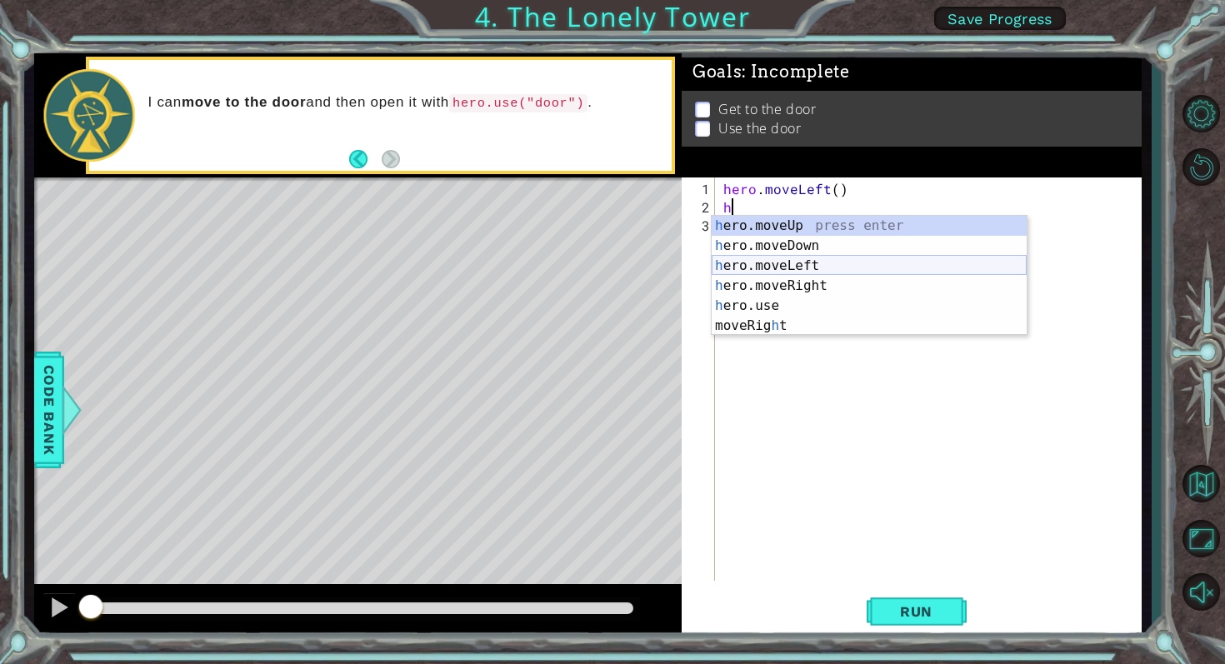
click at [774, 263] on div "h ero.moveUp press enter h ero.moveDown press enter h ero.moveLeft press enter …" at bounding box center [869, 296] width 315 height 160
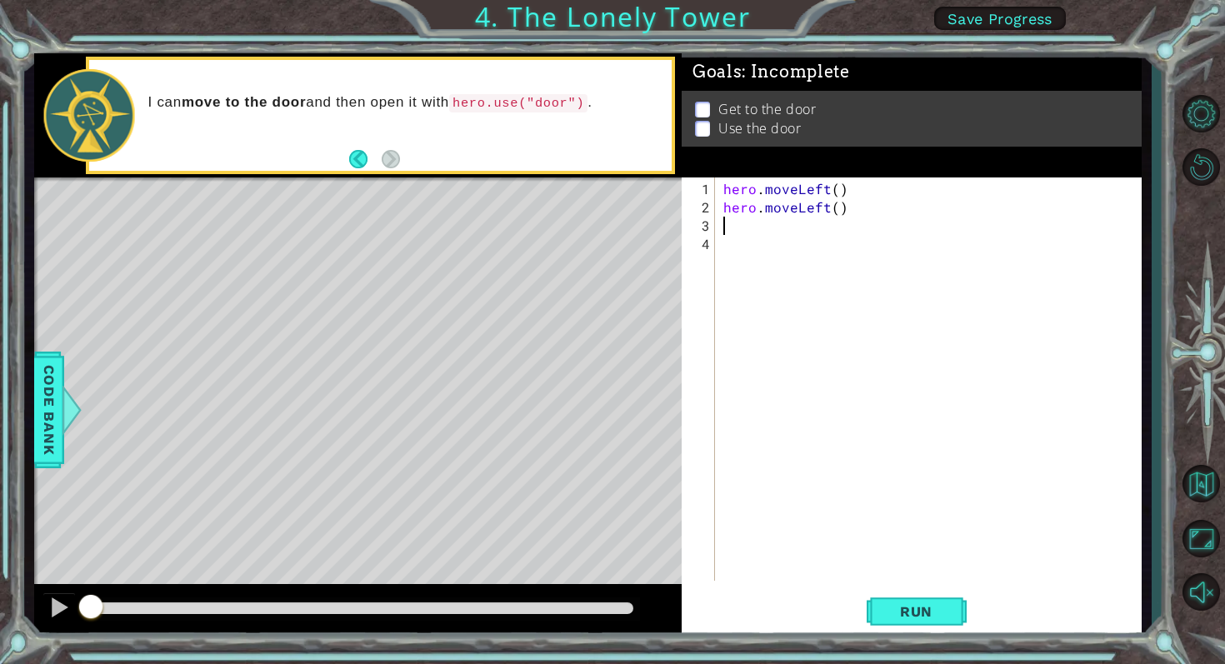
type textarea "h"
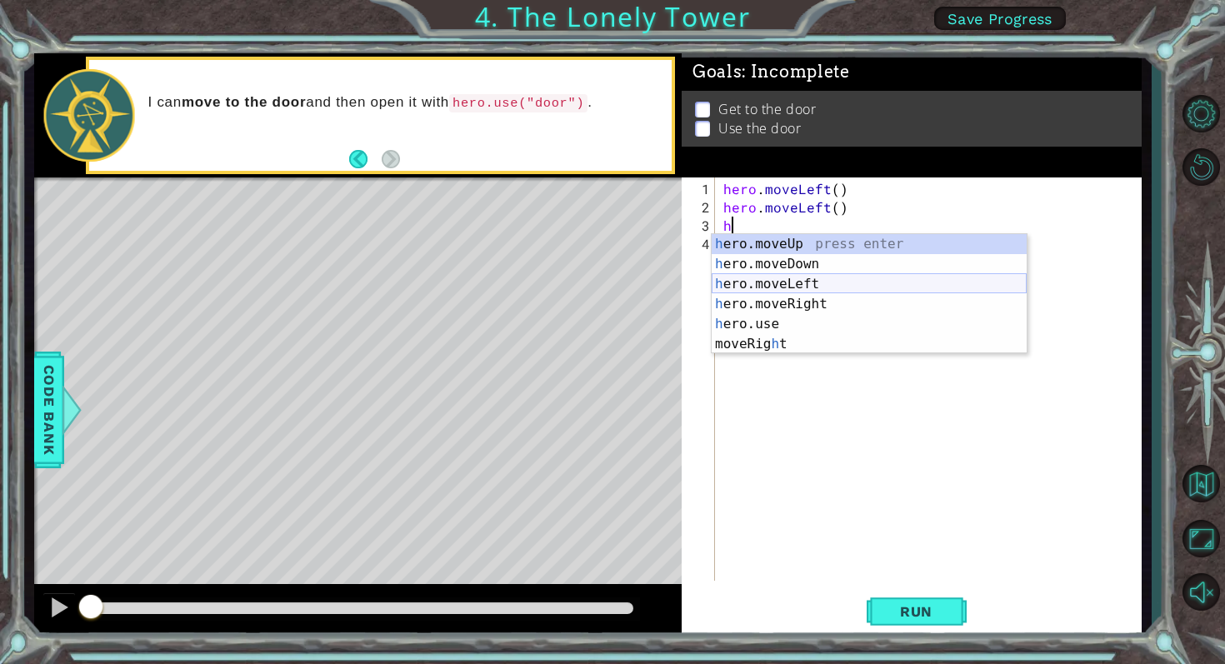
click at [754, 278] on div "h ero.moveUp press enter h ero.moveDown press enter h ero.moveLeft press enter …" at bounding box center [869, 314] width 315 height 160
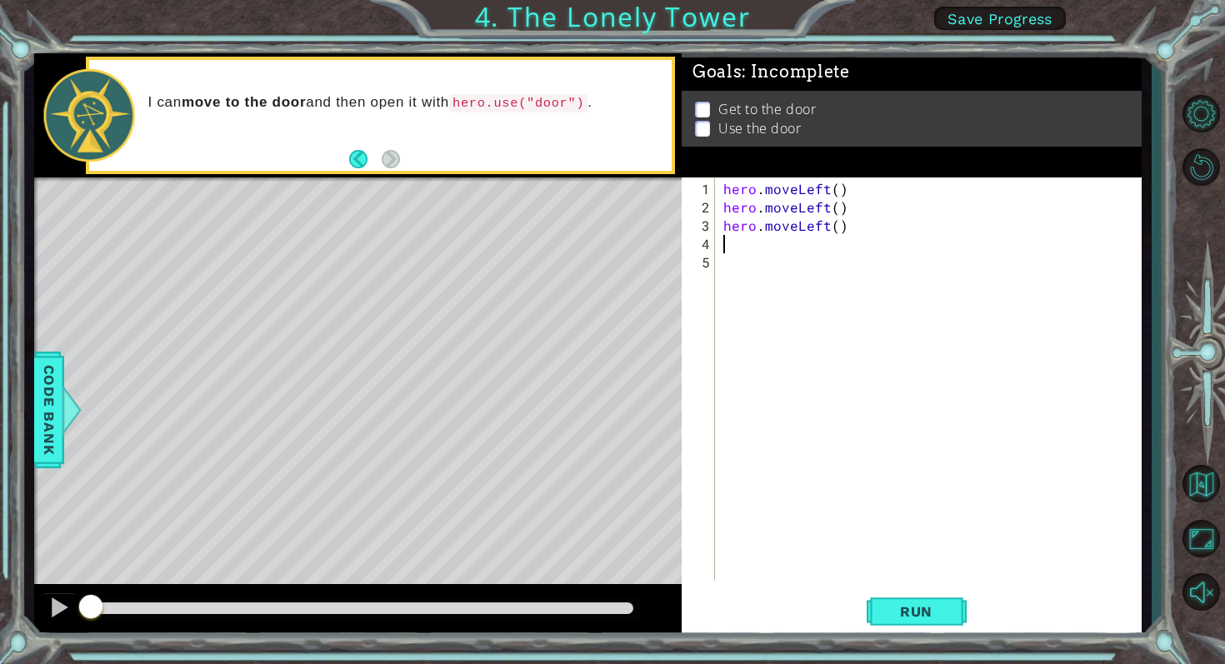
type textarea "h"
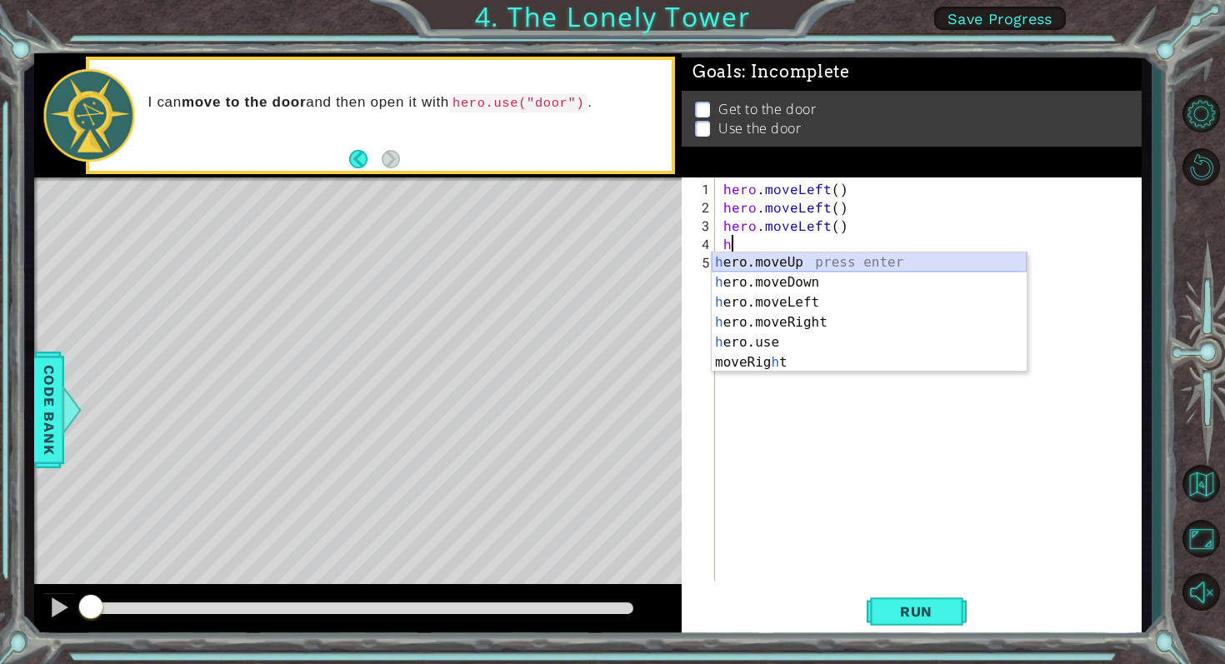
click at [758, 258] on div "h ero.moveUp press enter h ero.moveDown press enter h ero.moveLeft press enter …" at bounding box center [869, 333] width 315 height 160
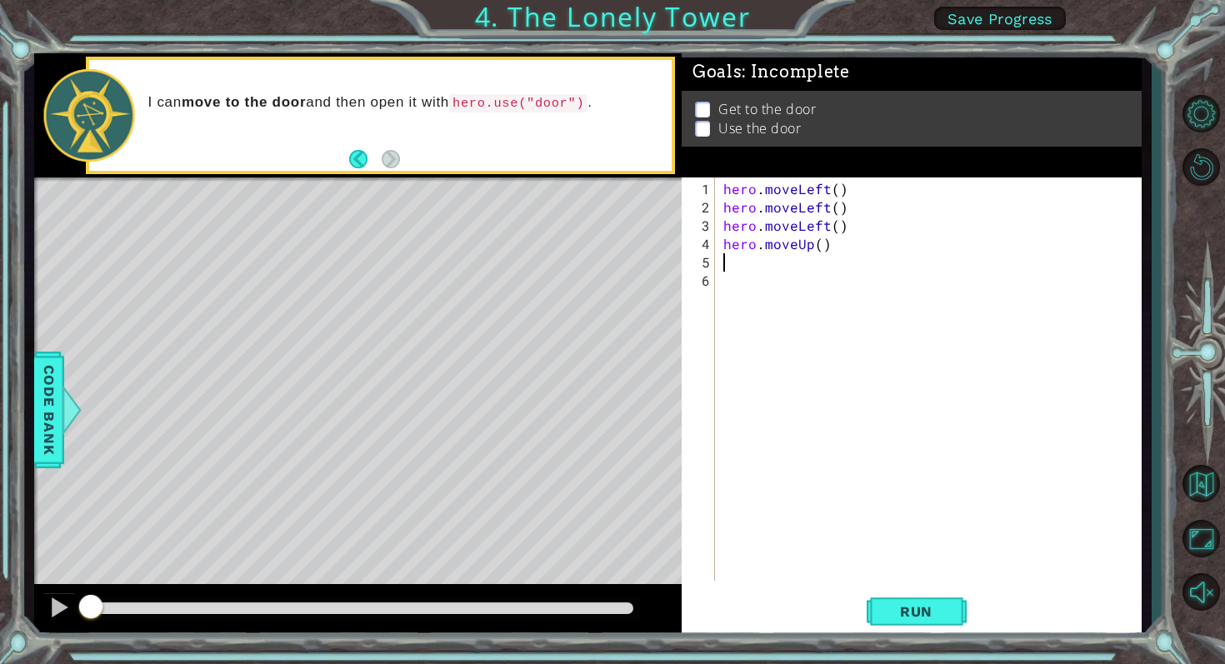
type textarea "h"
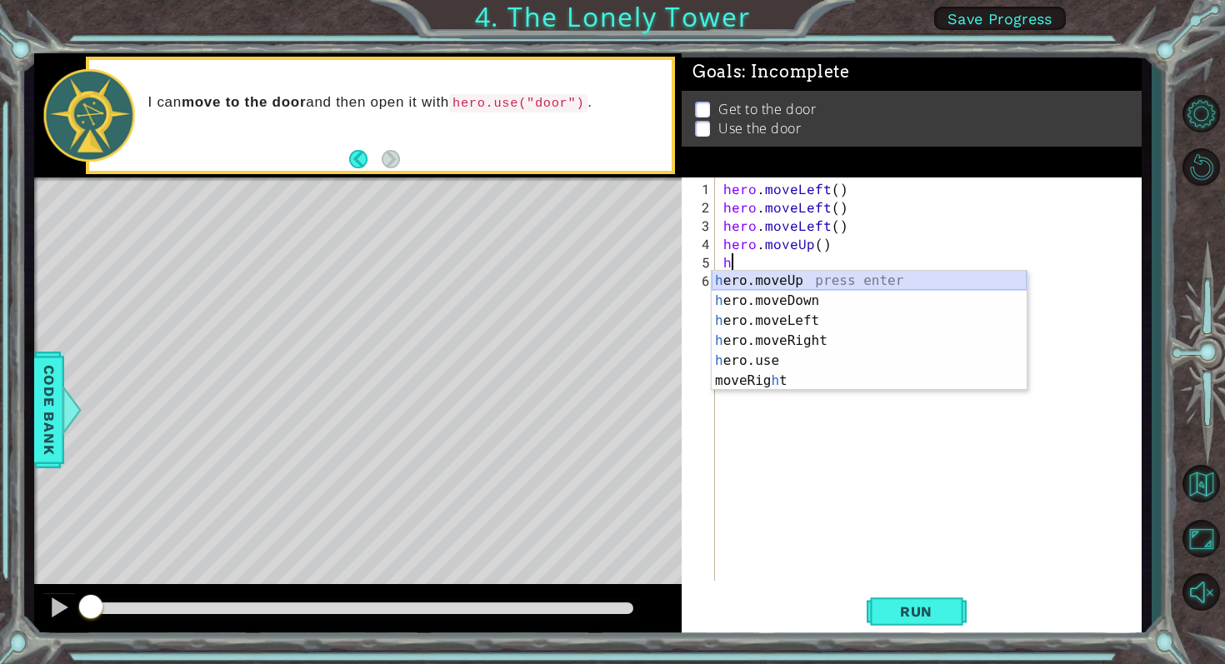
click at [779, 279] on div "h ero.moveUp press enter h ero.moveDown press enter h ero.moveLeft press enter …" at bounding box center [869, 351] width 315 height 160
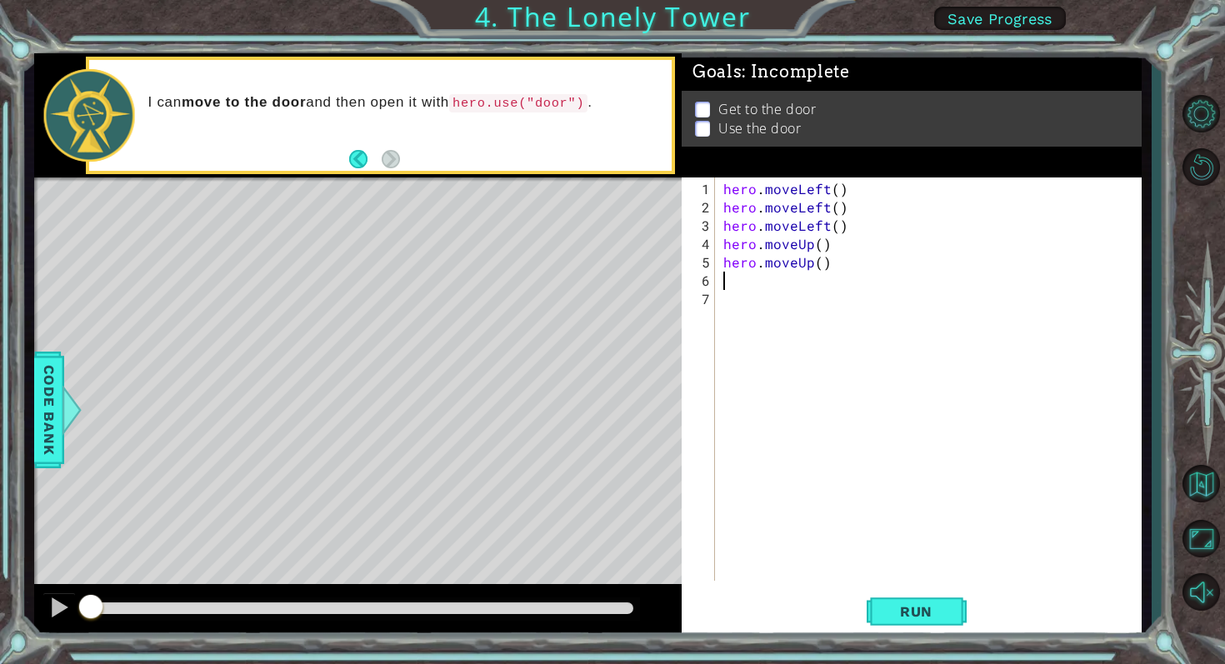
type textarea "h"
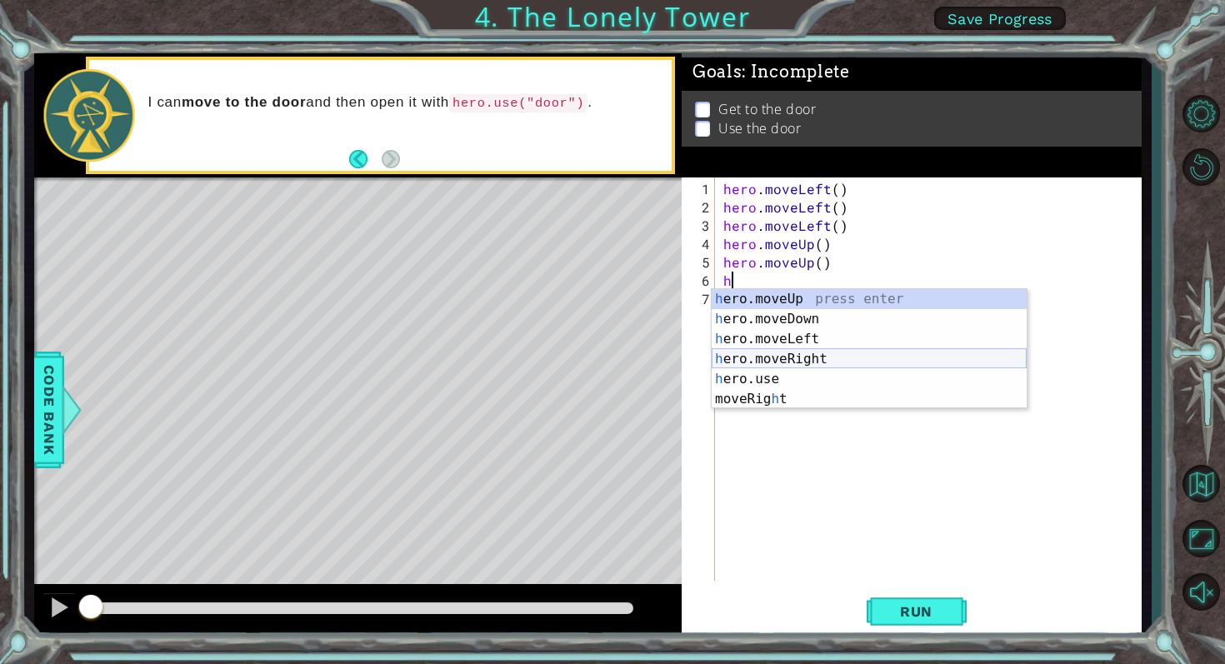
click at [773, 357] on div "h ero.moveUp press enter h ero.moveDown press enter h ero.moveLeft press enter …" at bounding box center [869, 369] width 315 height 160
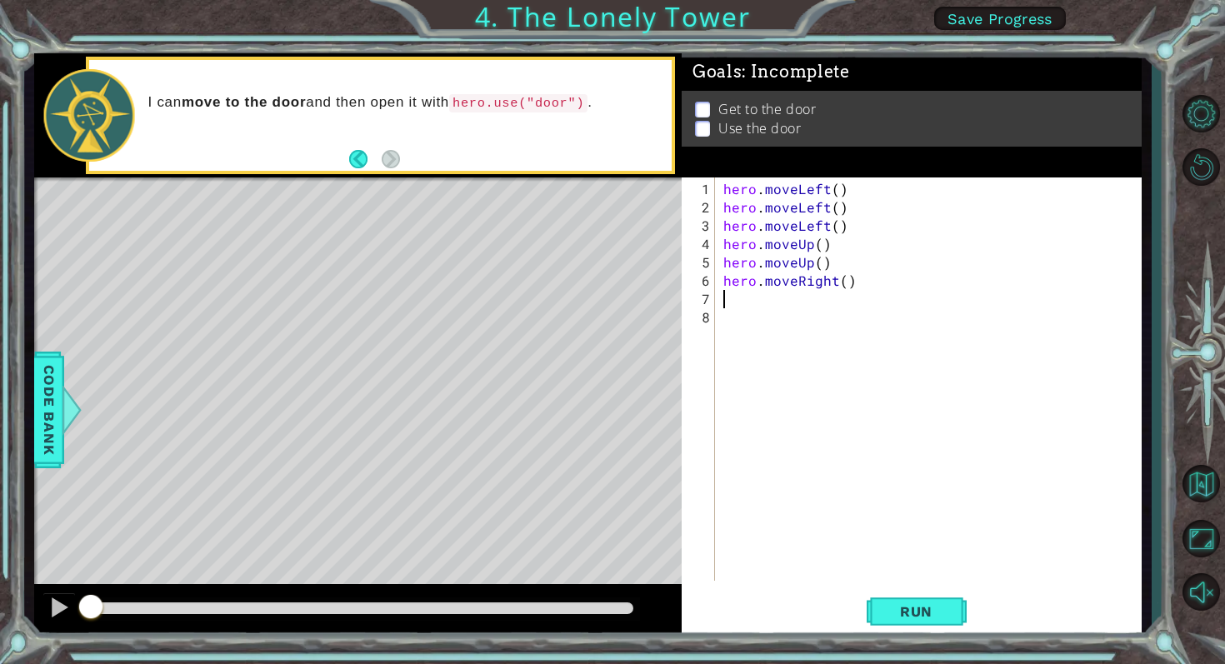
type textarea "h"
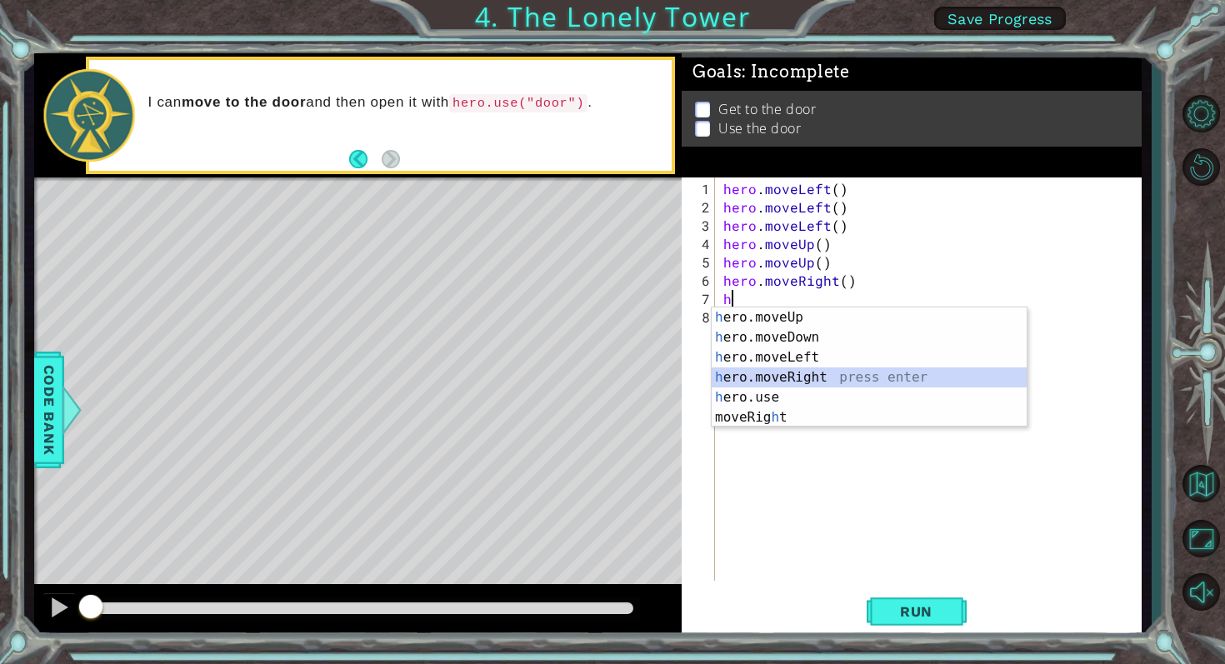
click at [786, 374] on div "h ero.moveUp press enter h ero.moveDown press enter h ero.moveLeft press enter …" at bounding box center [869, 388] width 315 height 160
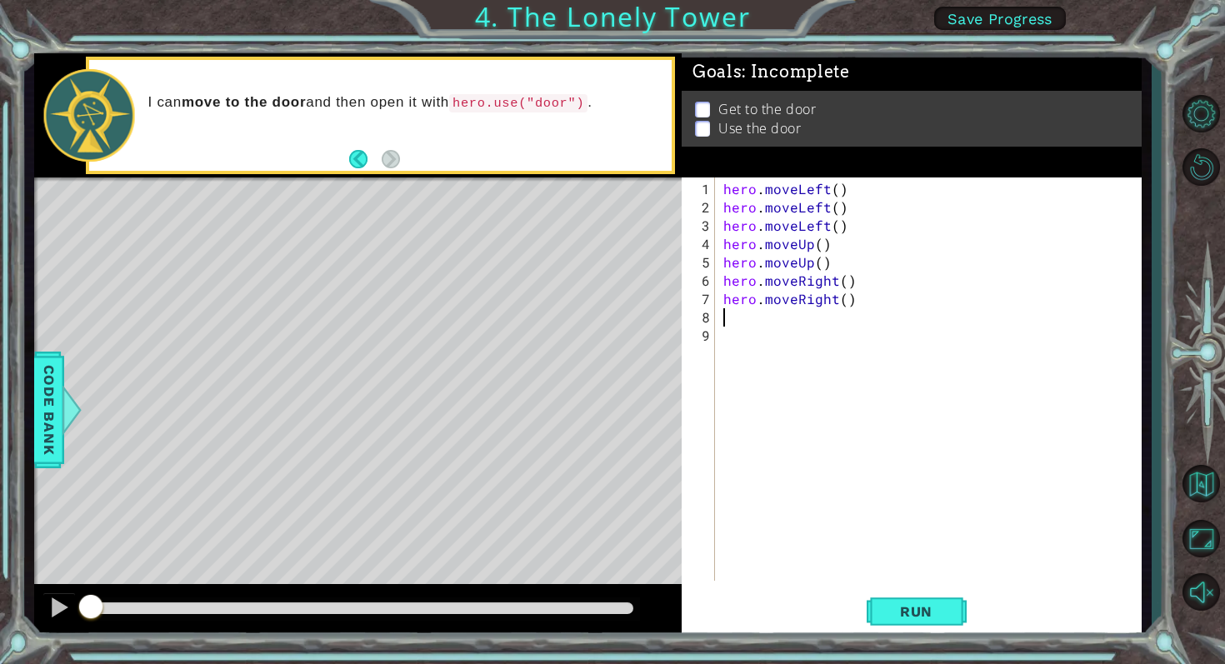
type textarea "h"
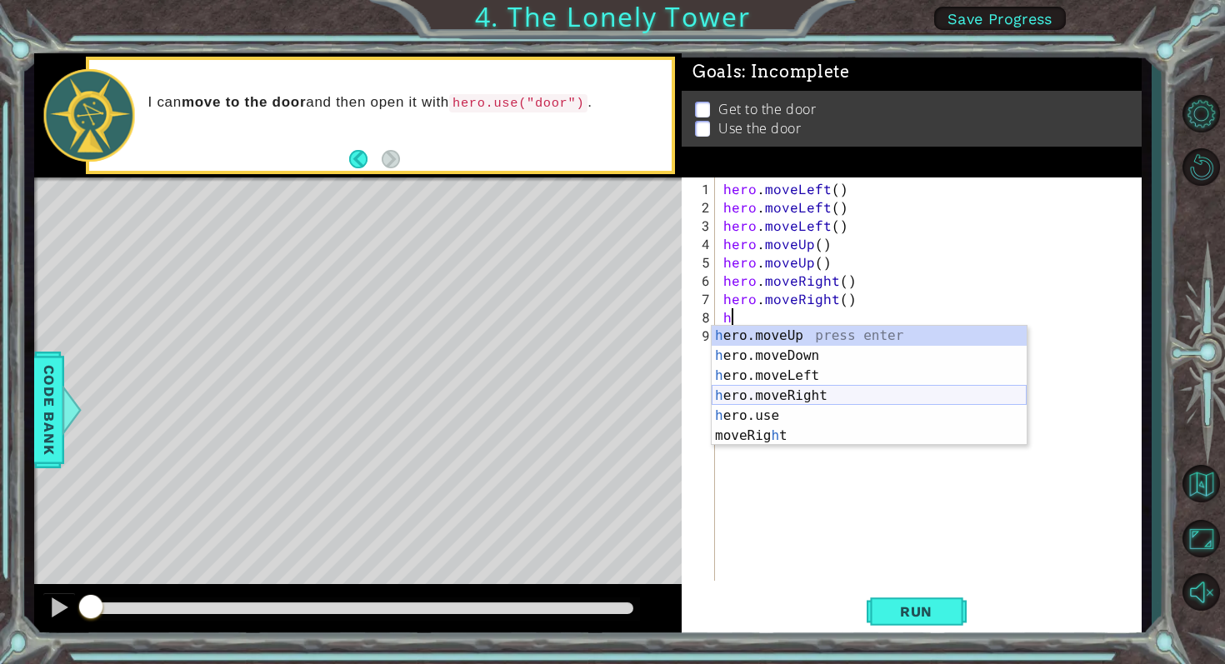
click at [794, 396] on div "h ero.moveUp press enter h ero.moveDown press enter h ero.moveLeft press enter …" at bounding box center [869, 406] width 315 height 160
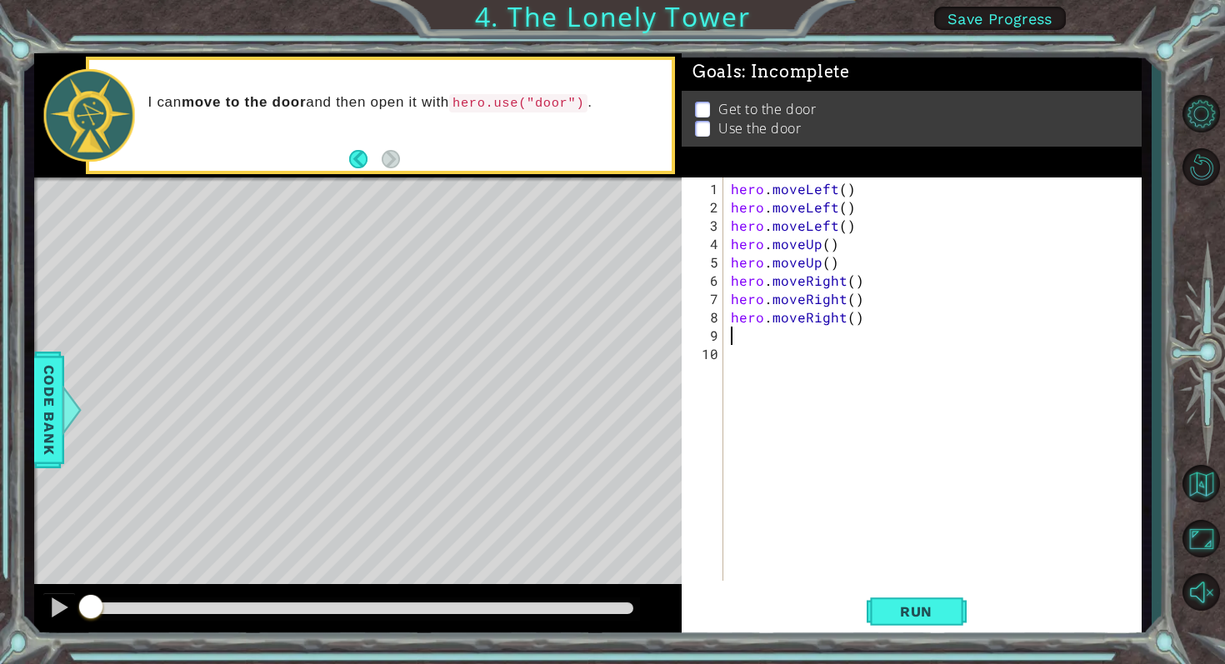
type textarea "h"
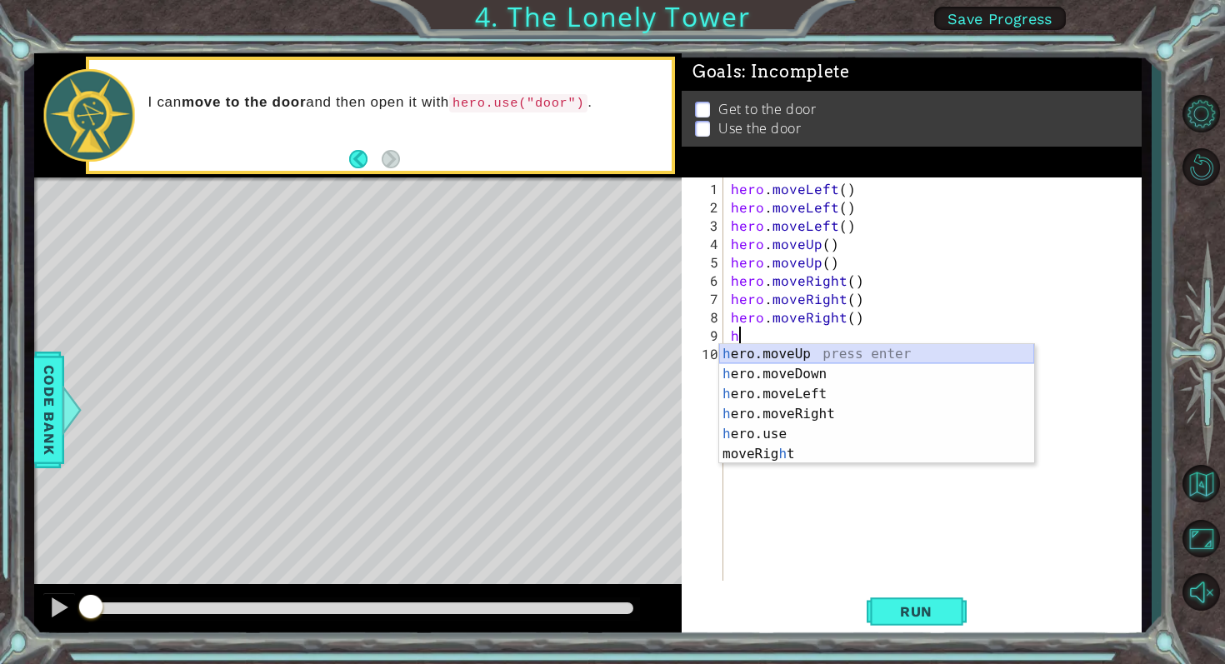
click at [785, 356] on div "h ero.moveUp press enter h ero.moveDown press enter h ero.moveLeft press enter …" at bounding box center [876, 424] width 315 height 160
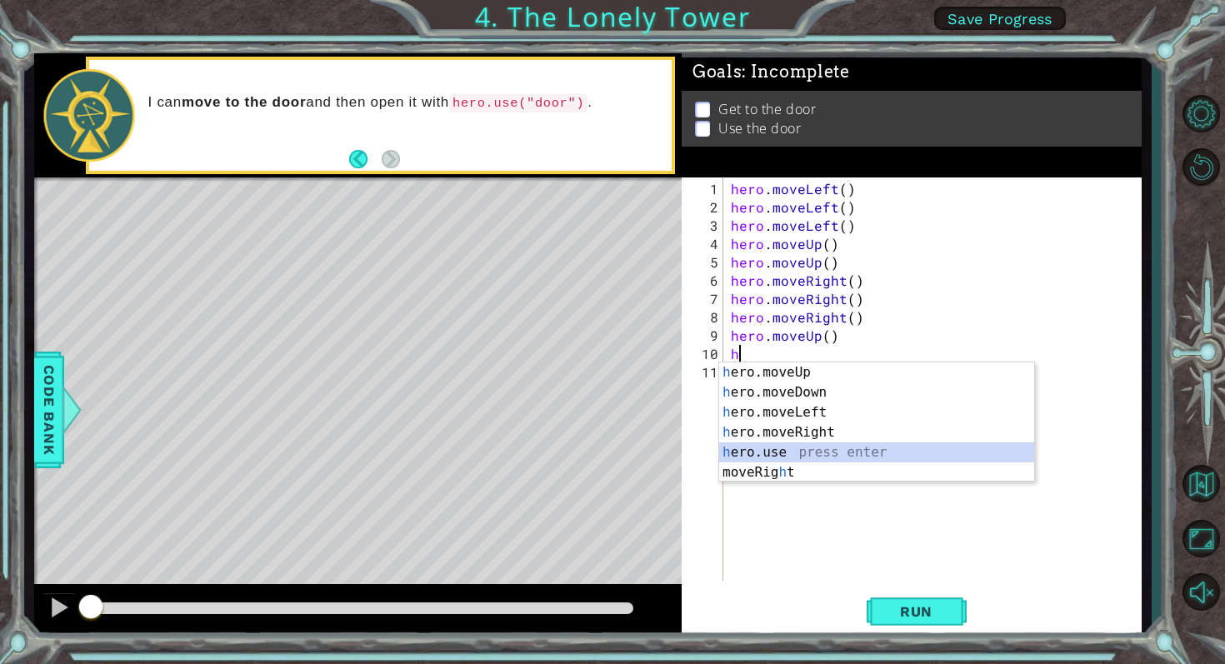
click at [771, 452] on div "h ero.moveUp press enter h ero.moveDown press enter h ero.moveLeft press enter …" at bounding box center [876, 443] width 315 height 160
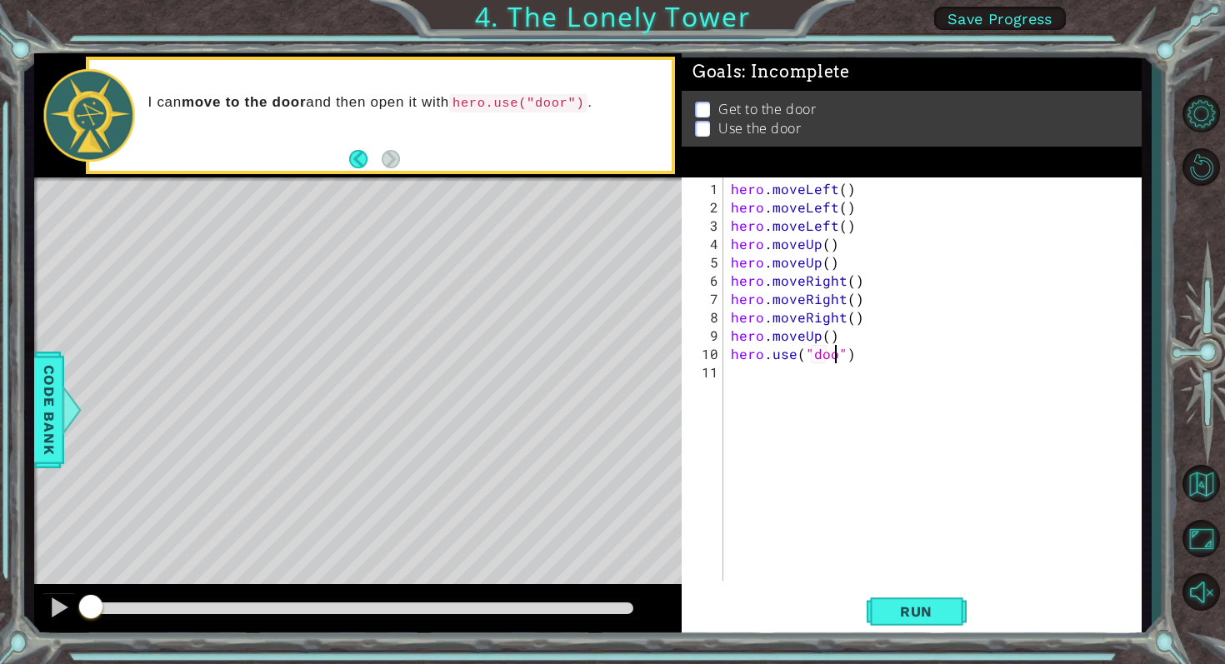
scroll to position [0, 7]
type textarea "hero.use("door")"
click at [893, 621] on button "Run" at bounding box center [917, 611] width 100 height 46
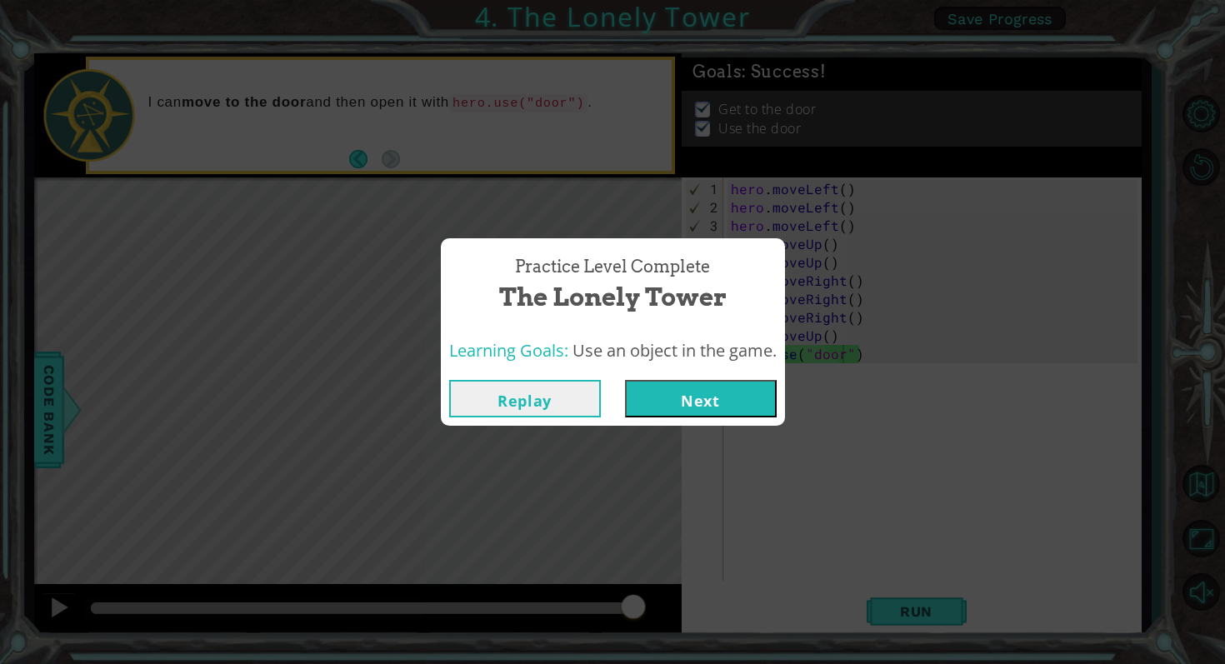
click at [716, 404] on button "Next" at bounding box center [701, 399] width 152 height 38
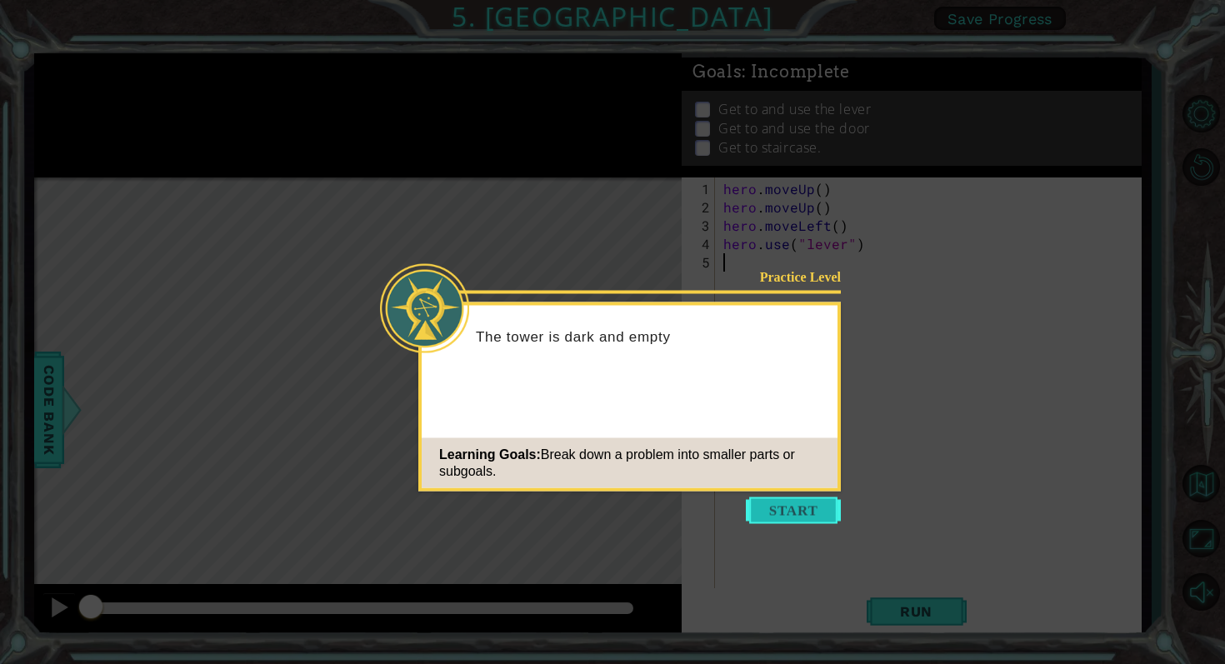
click at [782, 498] on button "Start" at bounding box center [793, 511] width 95 height 27
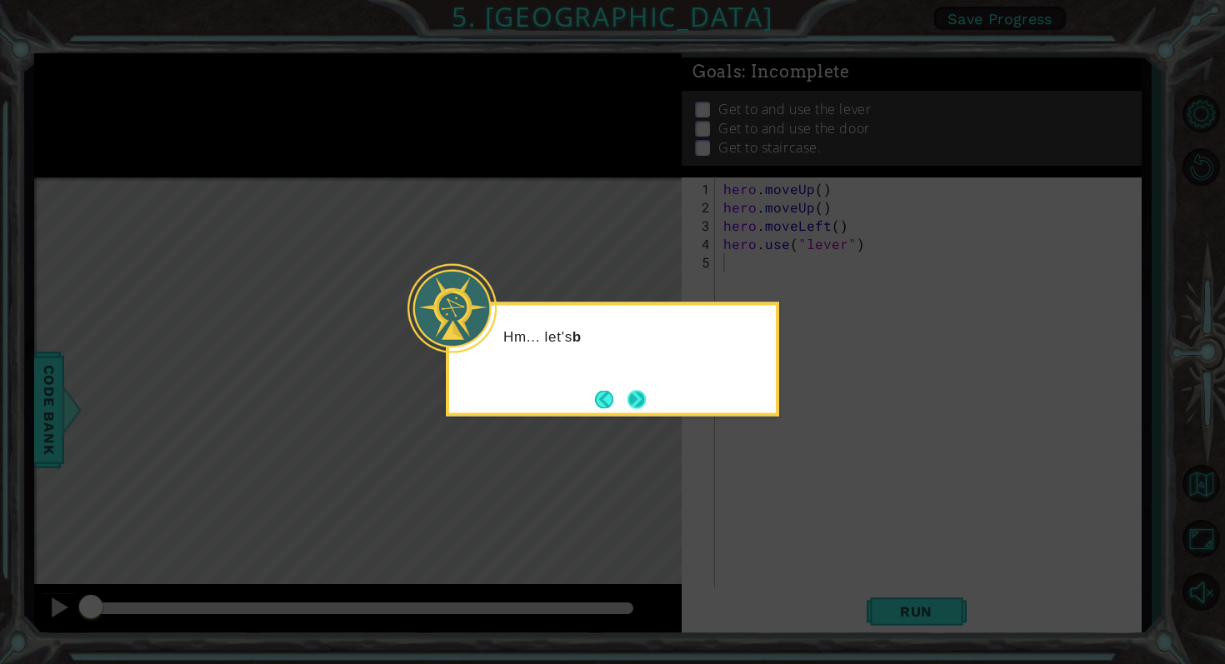
click at [637, 397] on button "Next" at bounding box center [637, 399] width 18 height 18
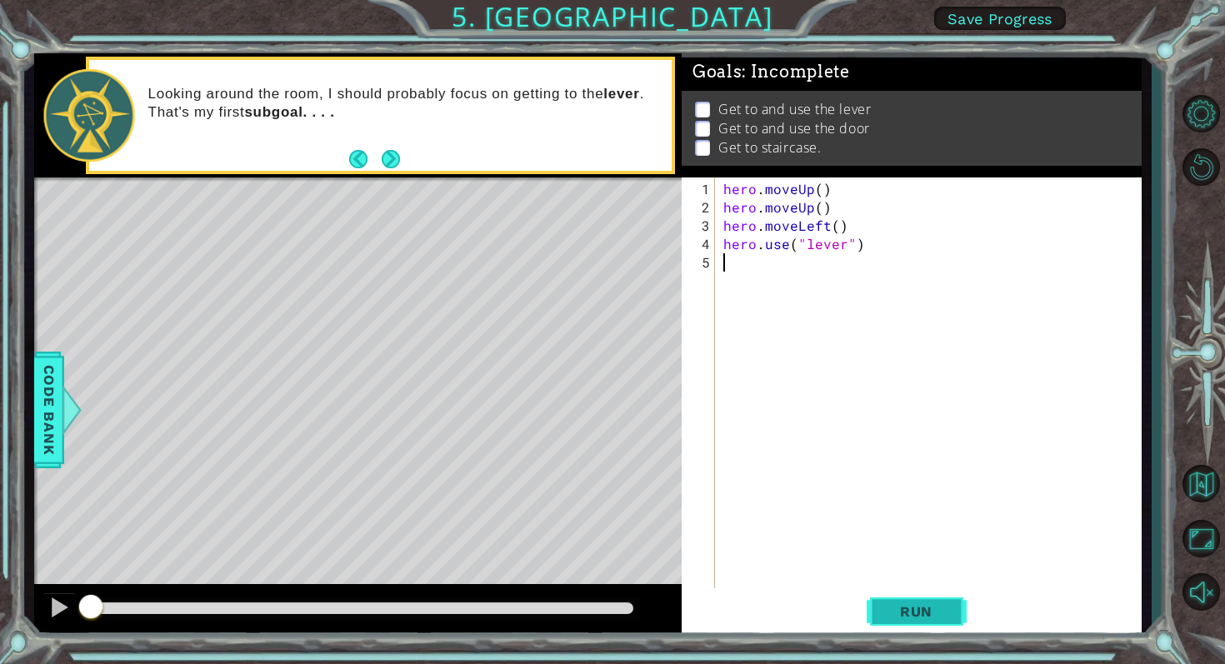
click at [891, 619] on button "Run" at bounding box center [917, 611] width 100 height 46
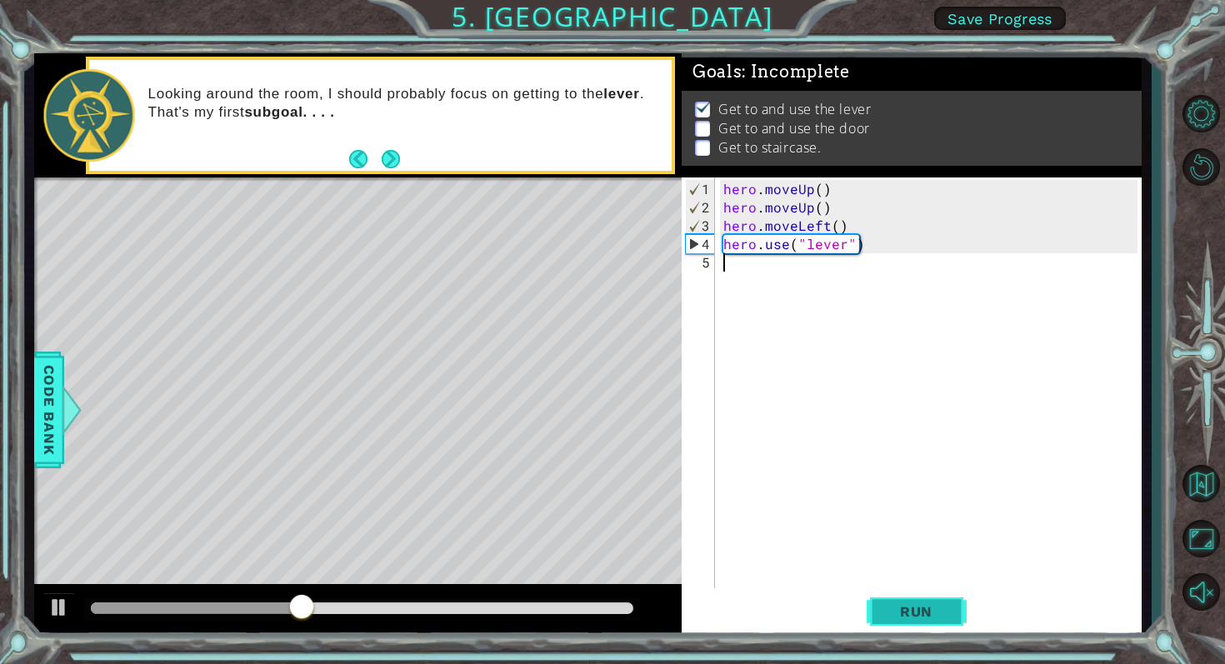
click at [897, 625] on button "Run" at bounding box center [917, 611] width 100 height 46
type textarea "h"
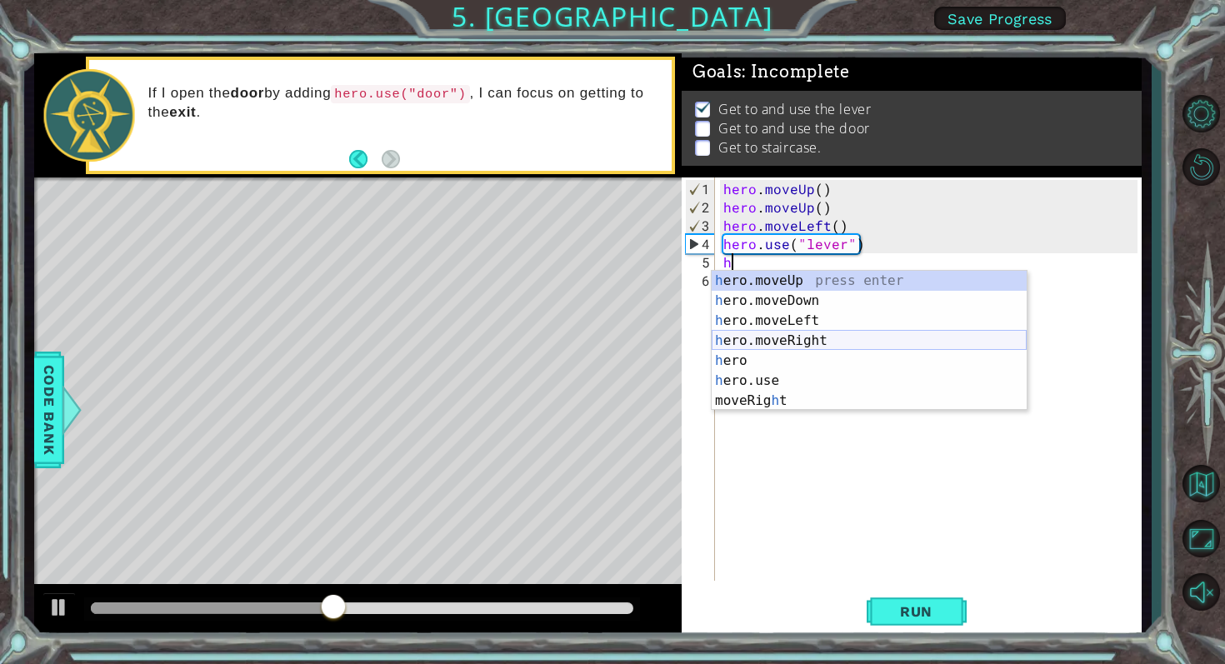
click at [768, 336] on div "h ero.moveUp press enter h ero.moveDown press enter h ero.moveLeft press enter …" at bounding box center [869, 361] width 315 height 180
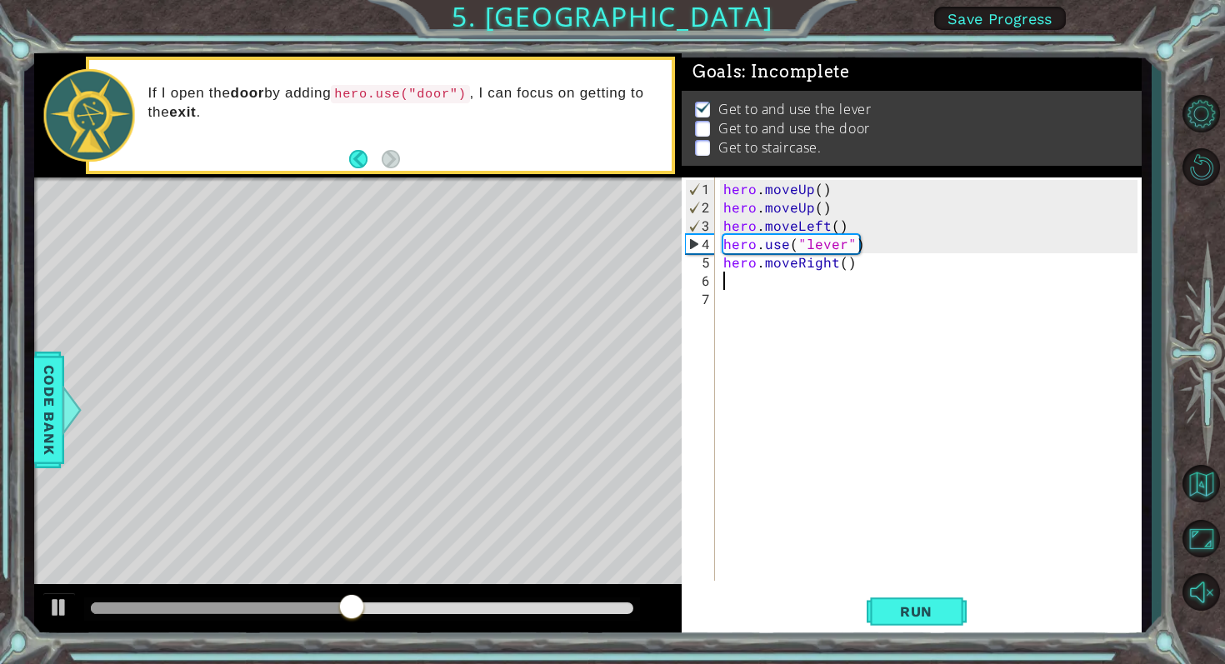
type textarea "h"
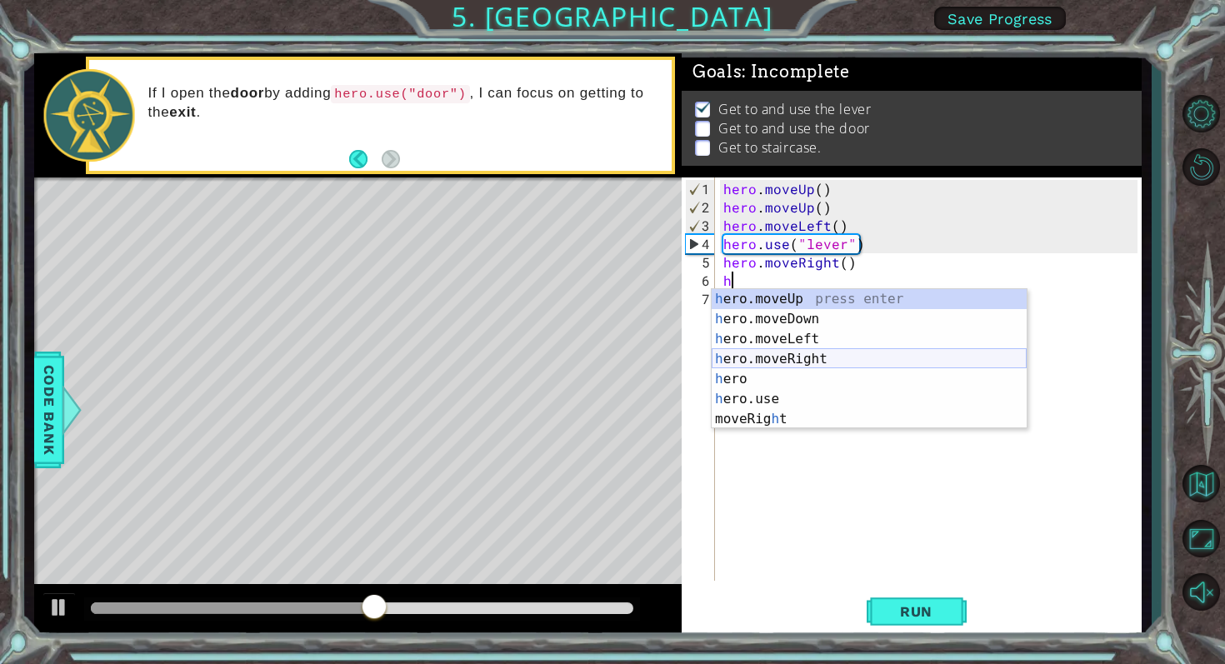
click at [788, 353] on div "h ero.moveUp press enter h ero.moveDown press enter h ero.moveLeft press enter …" at bounding box center [869, 379] width 315 height 180
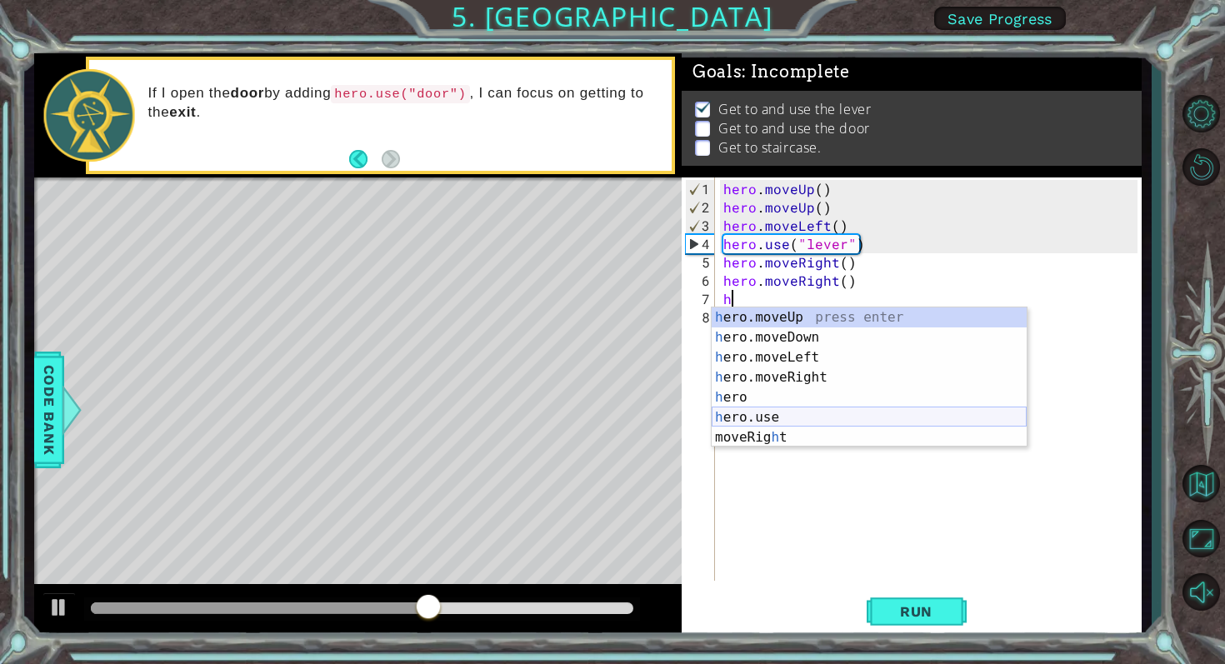
click at [756, 421] on div "h ero.moveUp press enter h ero.moveDown press enter h ero.moveLeft press enter …" at bounding box center [869, 398] width 315 height 180
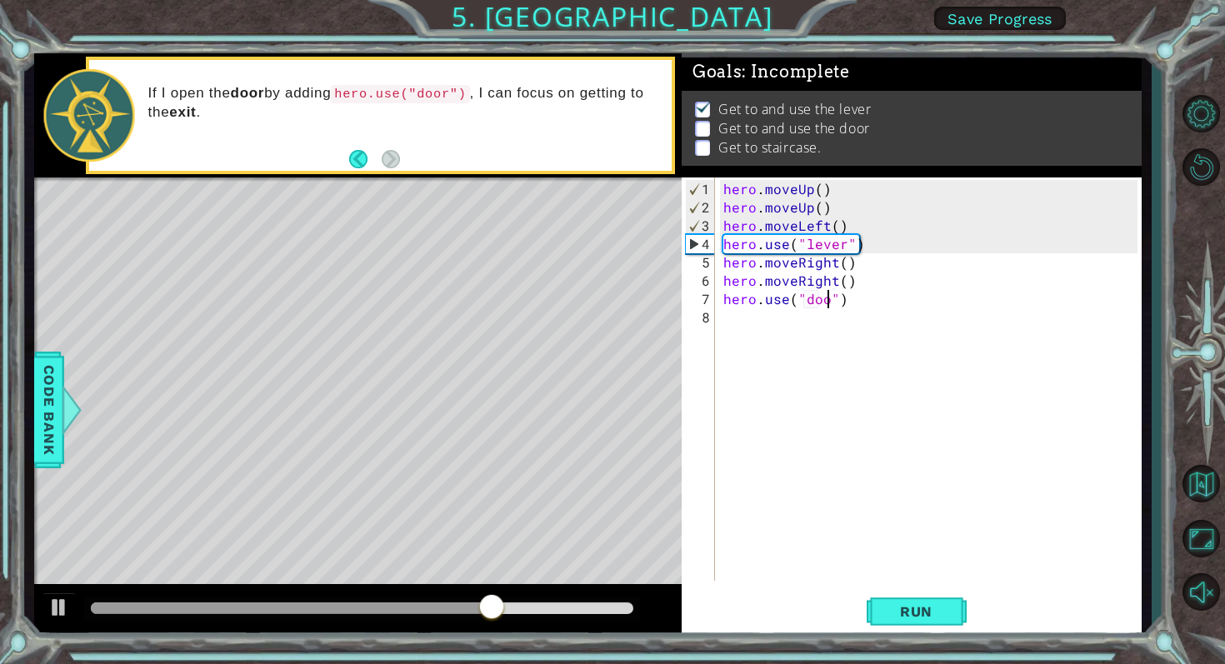
scroll to position [0, 7]
click at [894, 614] on span "Run" at bounding box center [916, 611] width 66 height 17
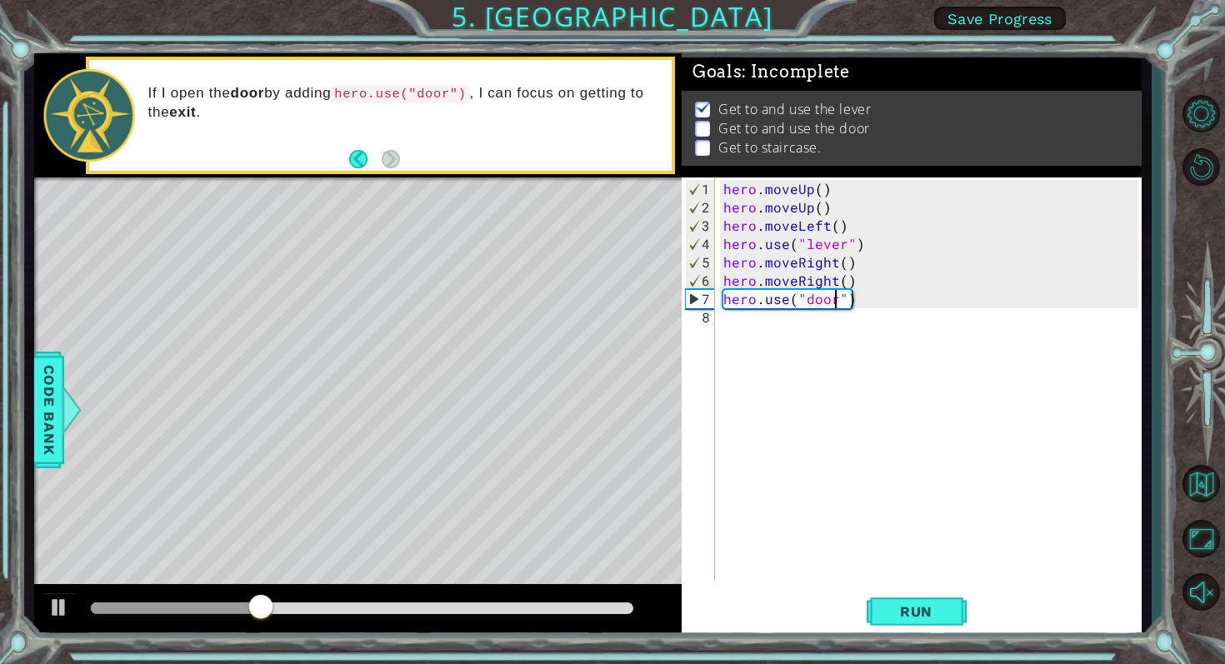
click at [723, 282] on div "hero . moveUp ( ) hero . moveUp ( ) hero . moveLeft ( ) hero . use ( "lever" ) …" at bounding box center [933, 400] width 426 height 440
click at [854, 284] on div "hero . moveUp ( ) hero . moveUp ( ) hero . moveLeft ( ) hero . use ( "lever" ) …" at bounding box center [933, 400] width 426 height 440
click at [854, 299] on div "hero . moveUp ( ) hero . moveUp ( ) hero . moveLeft ( ) hero . use ( "lever" ) …" at bounding box center [933, 400] width 426 height 440
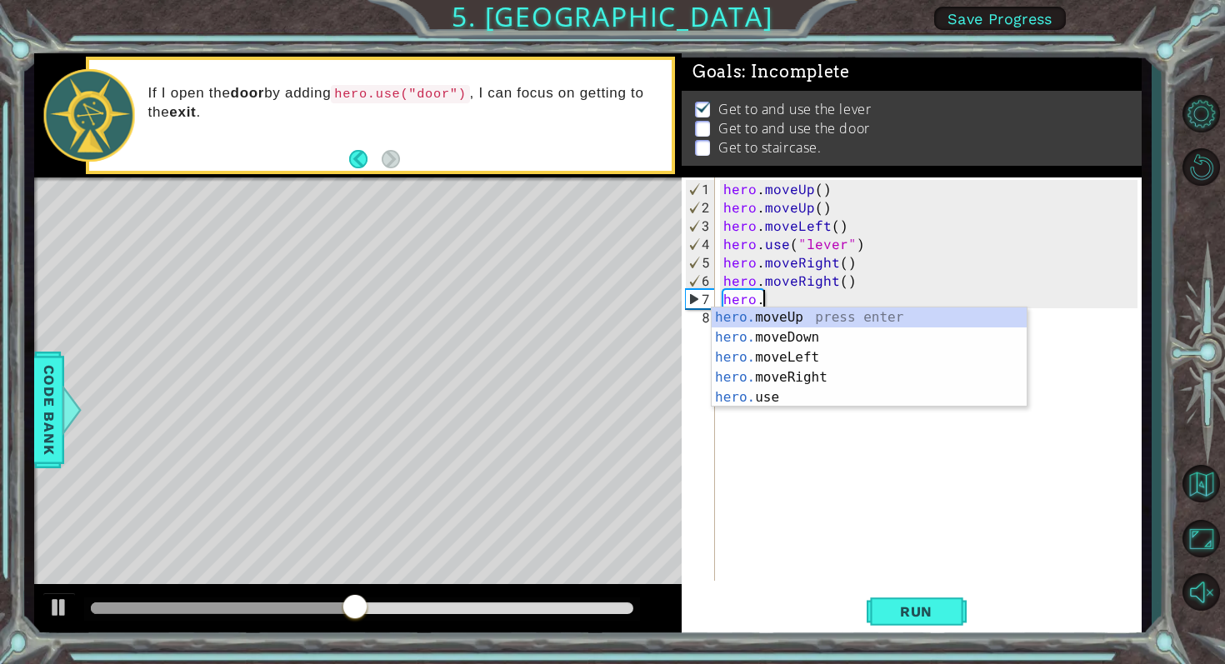
type textarea "hero"
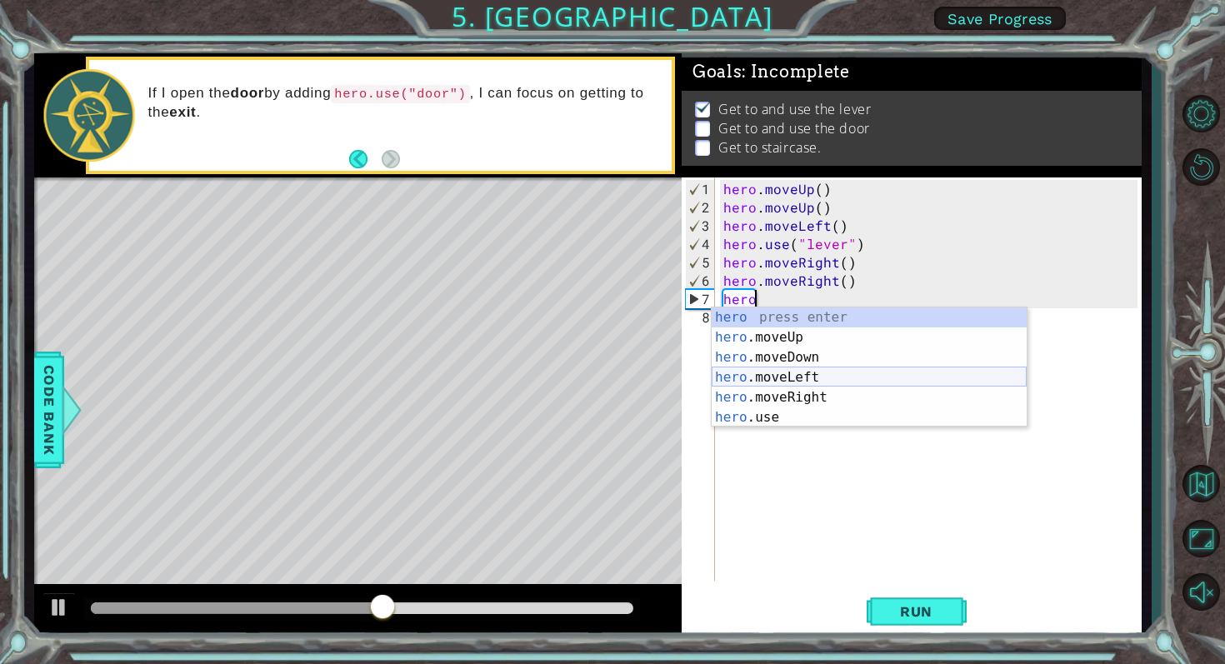
click at [826, 391] on div "hero press enter hero .moveUp press enter hero .moveDown press enter hero .move…" at bounding box center [869, 388] width 315 height 160
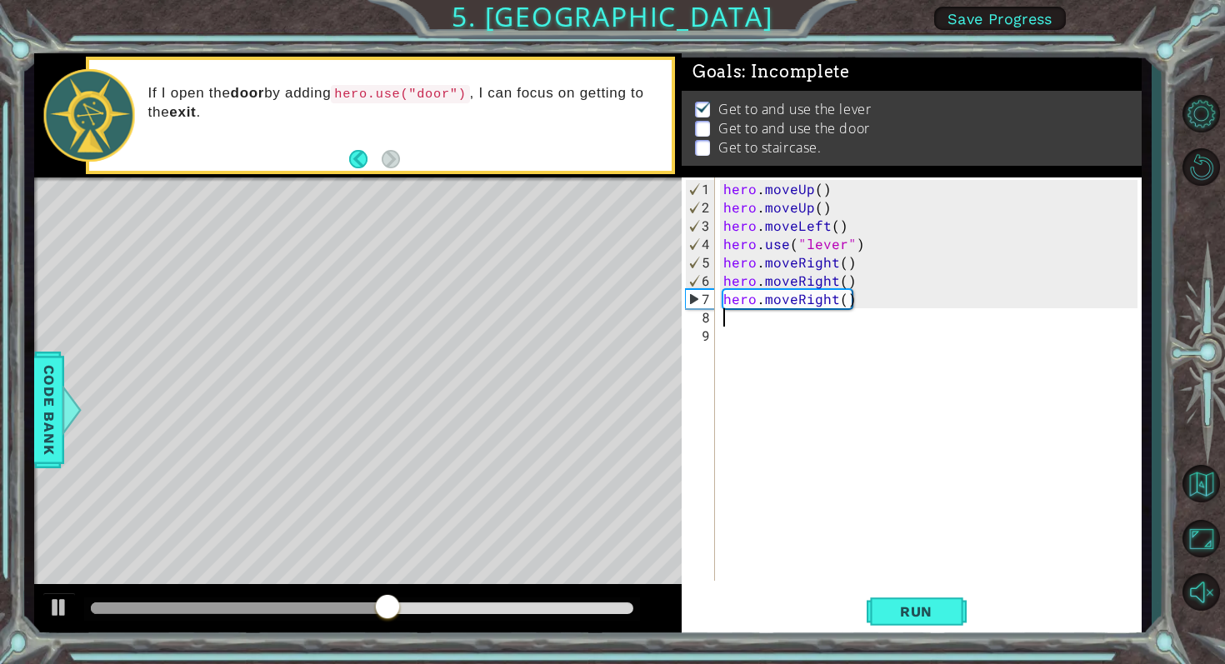
scroll to position [0, 0]
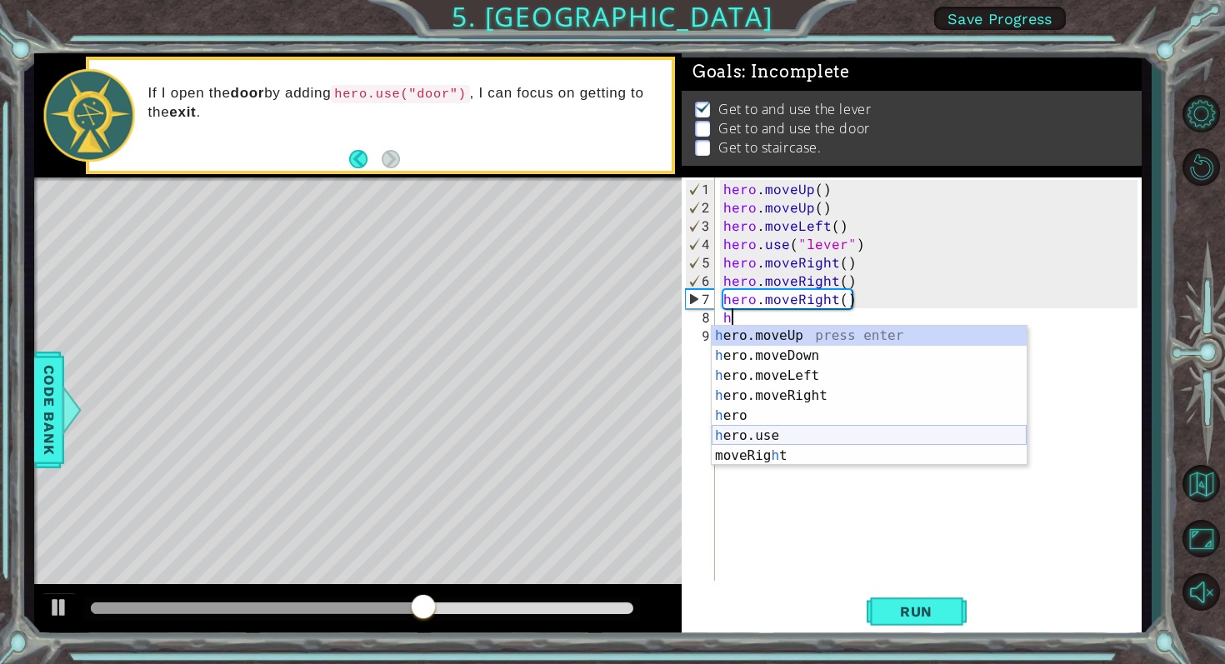
click at [767, 442] on div "h ero.moveUp press enter h ero.moveDown press enter h ero.moveLeft press enter …" at bounding box center [869, 416] width 315 height 180
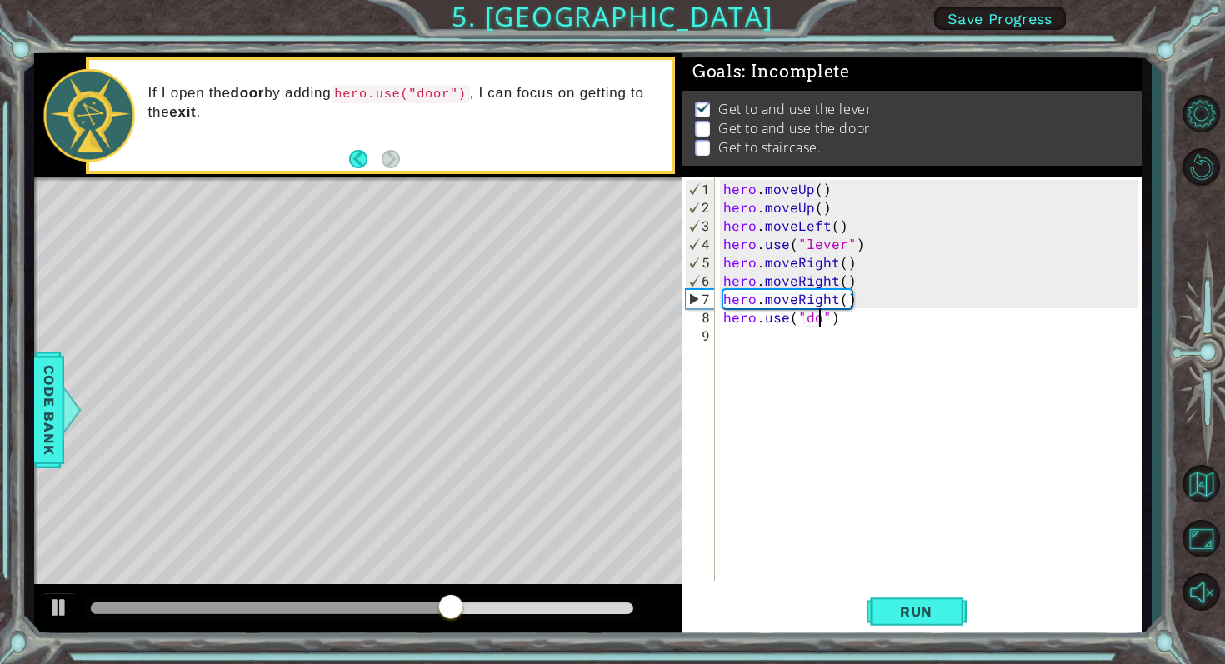
scroll to position [0, 7]
click at [882, 607] on button "Run" at bounding box center [917, 611] width 100 height 46
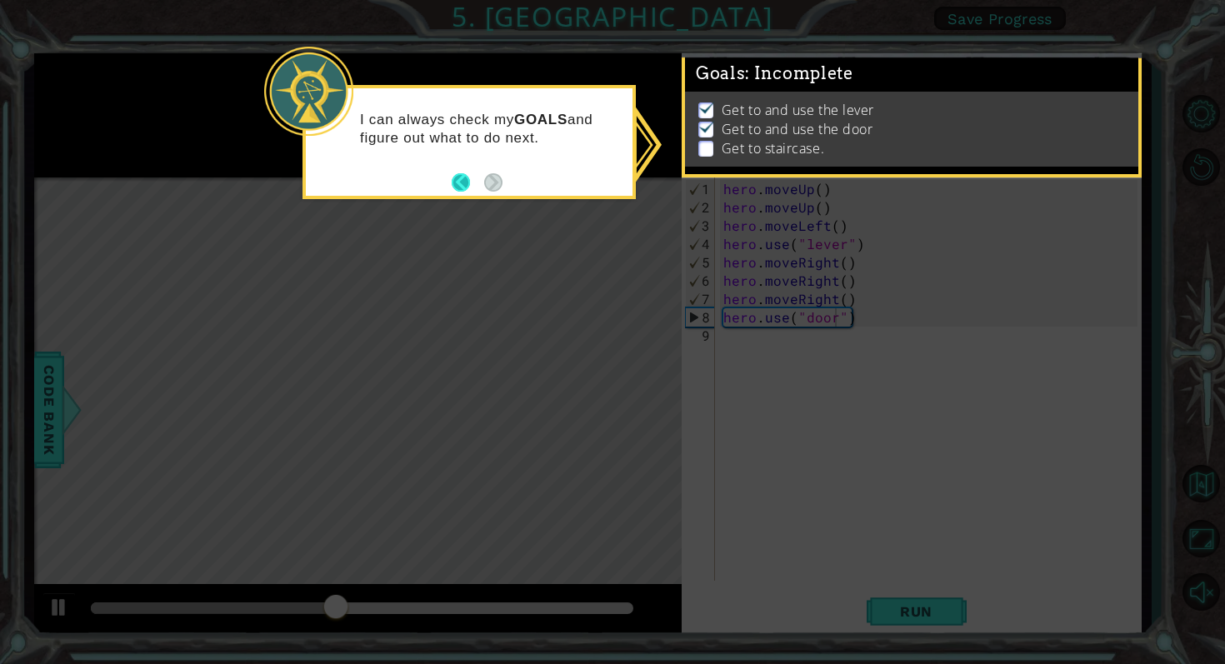
click at [463, 177] on button "Back" at bounding box center [468, 182] width 33 height 18
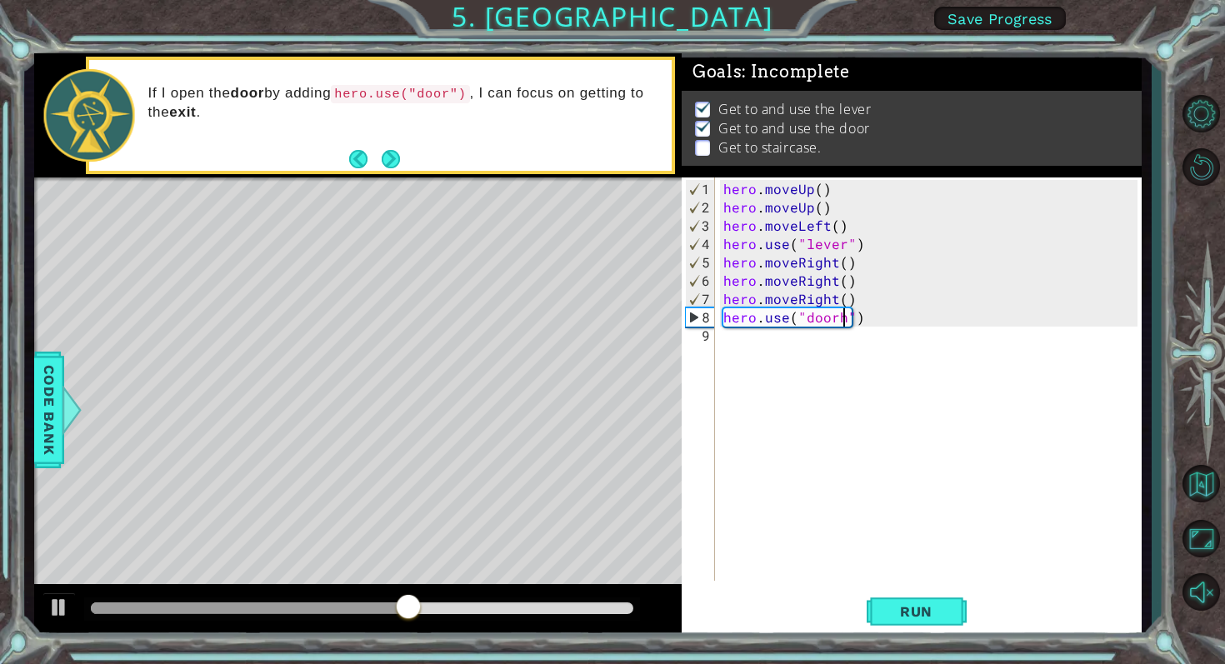
type textarea "hero.use("door")"
click at [753, 332] on div "hero . moveUp ( ) hero . moveUp ( ) hero . moveLeft ( ) hero . use ( "lever" ) …" at bounding box center [933, 400] width 426 height 440
type textarea "h"
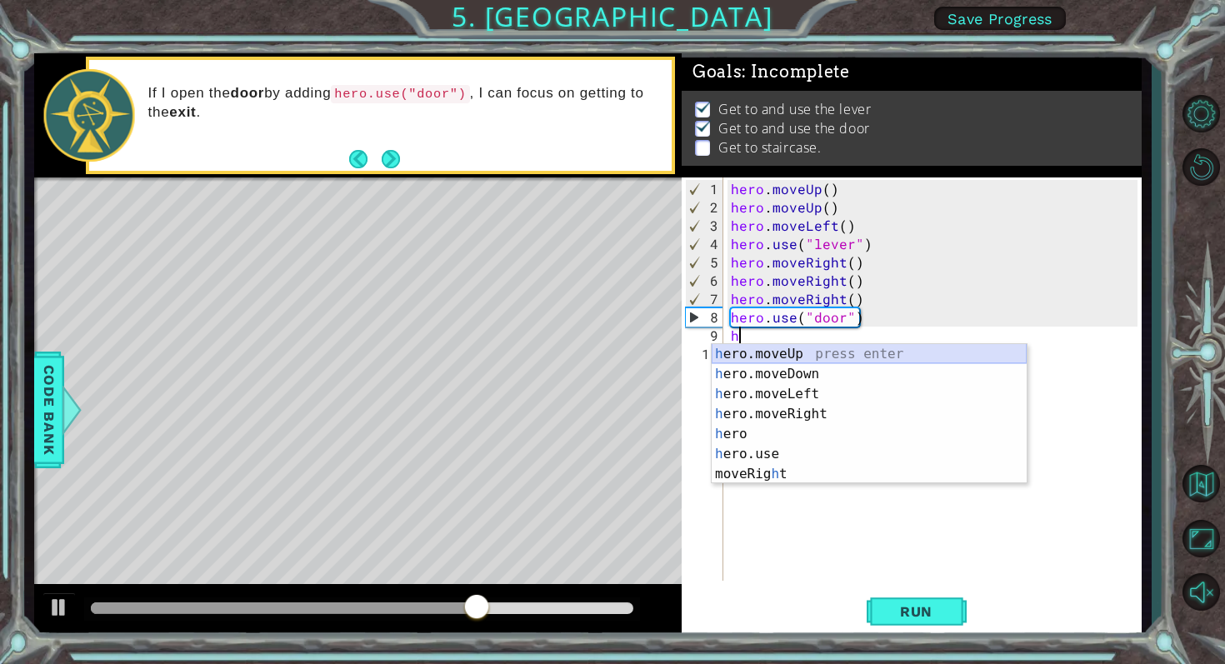
click at [784, 352] on div "h ero.moveUp press enter h ero.moveDown press enter h ero.moveLeft press enter …" at bounding box center [869, 434] width 315 height 180
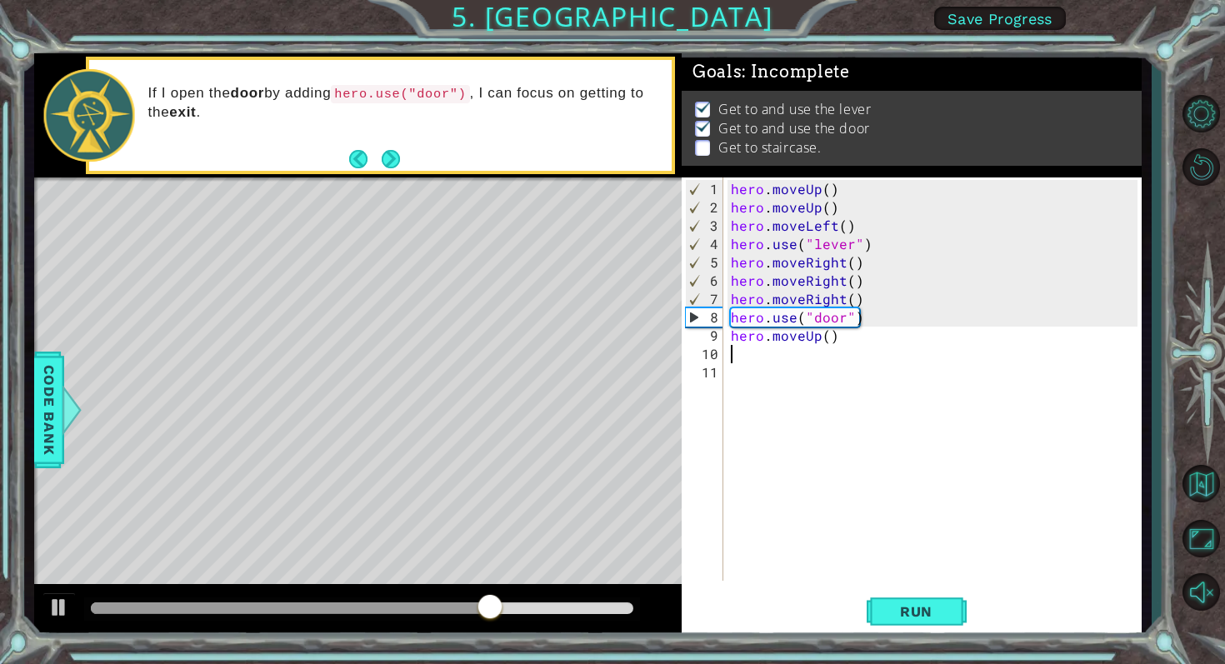
type textarea "h"
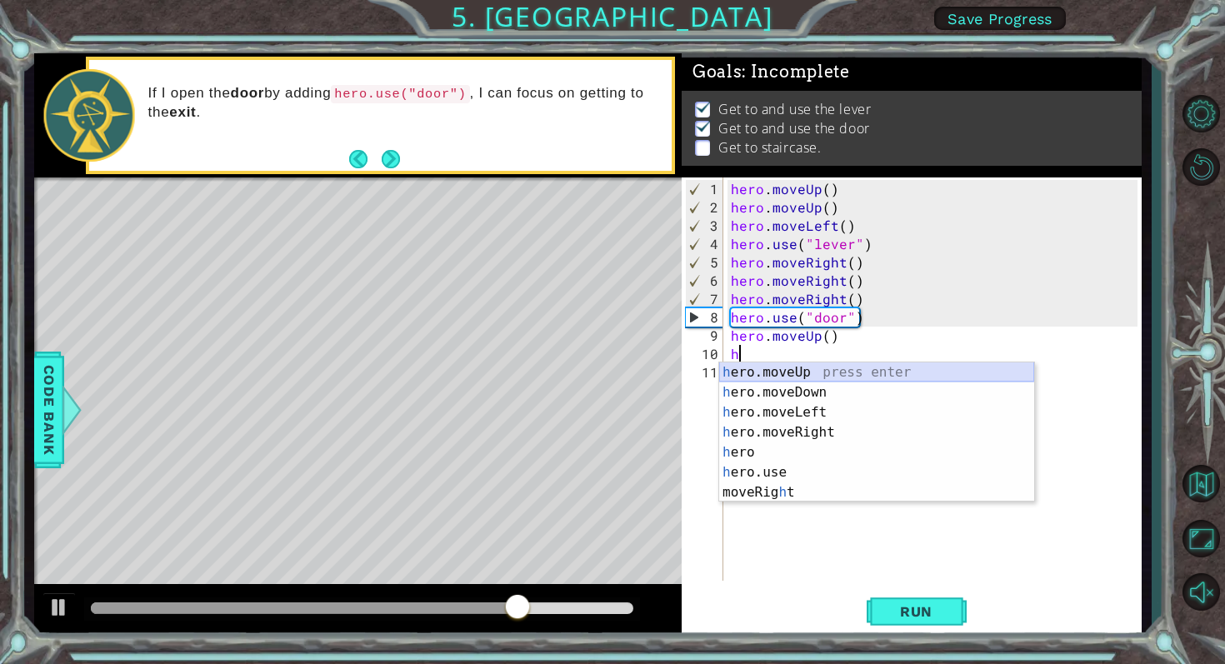
click at [783, 371] on div "h ero.moveUp press enter h ero.moveDown press enter h ero.moveLeft press enter …" at bounding box center [876, 453] width 315 height 180
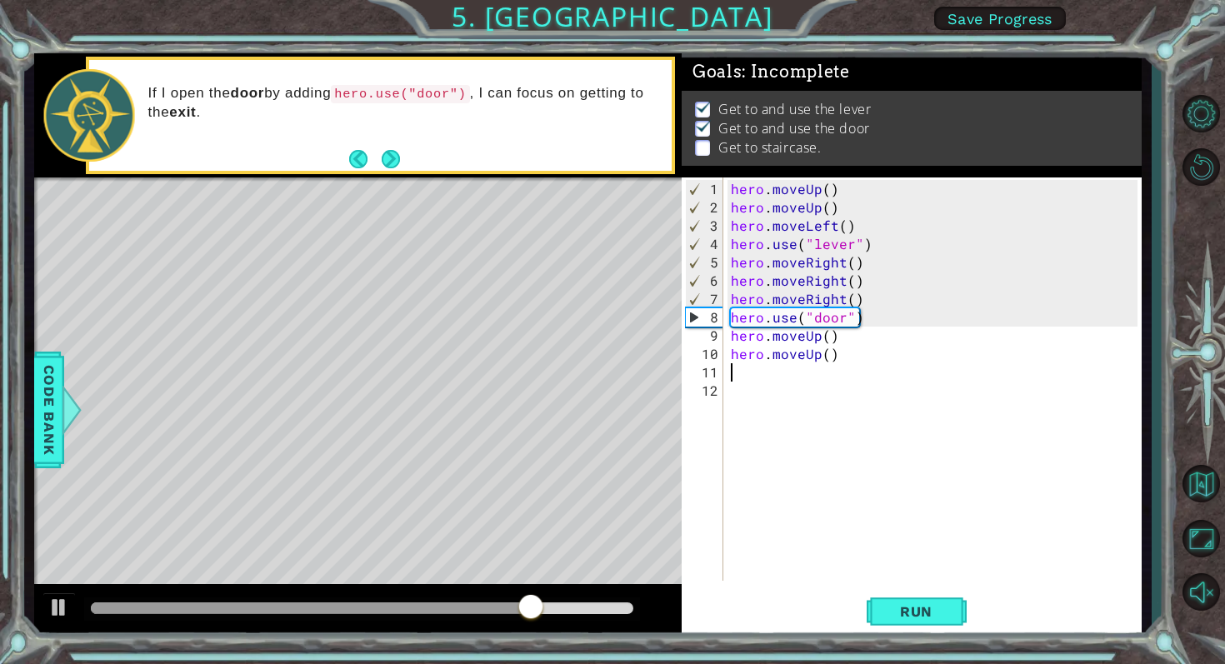
type textarea "h"
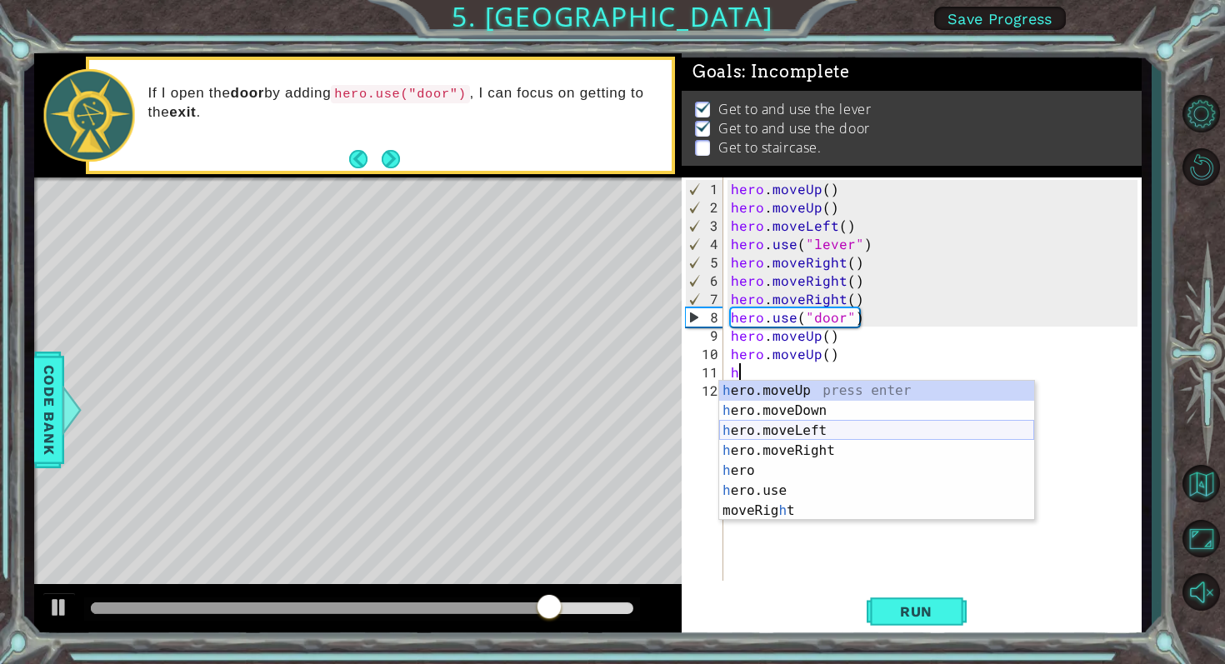
click at [789, 431] on div "h ero.moveUp press enter h ero.moveDown press enter h ero.moveLeft press enter …" at bounding box center [876, 471] width 315 height 180
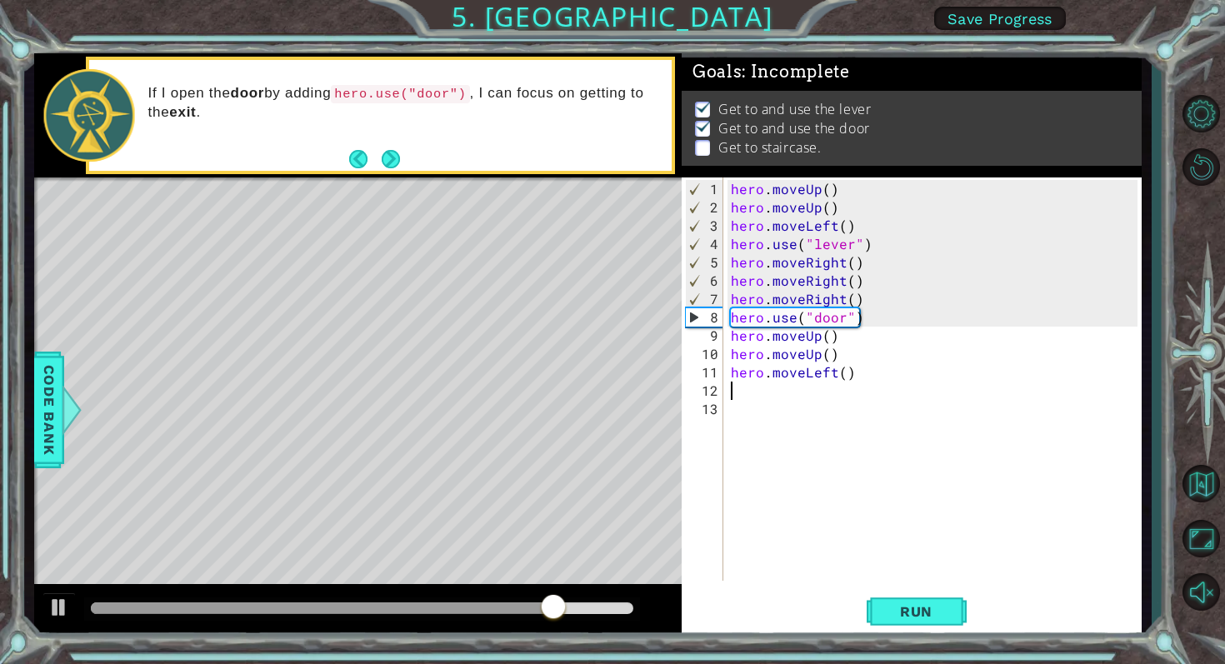
type textarea "h"
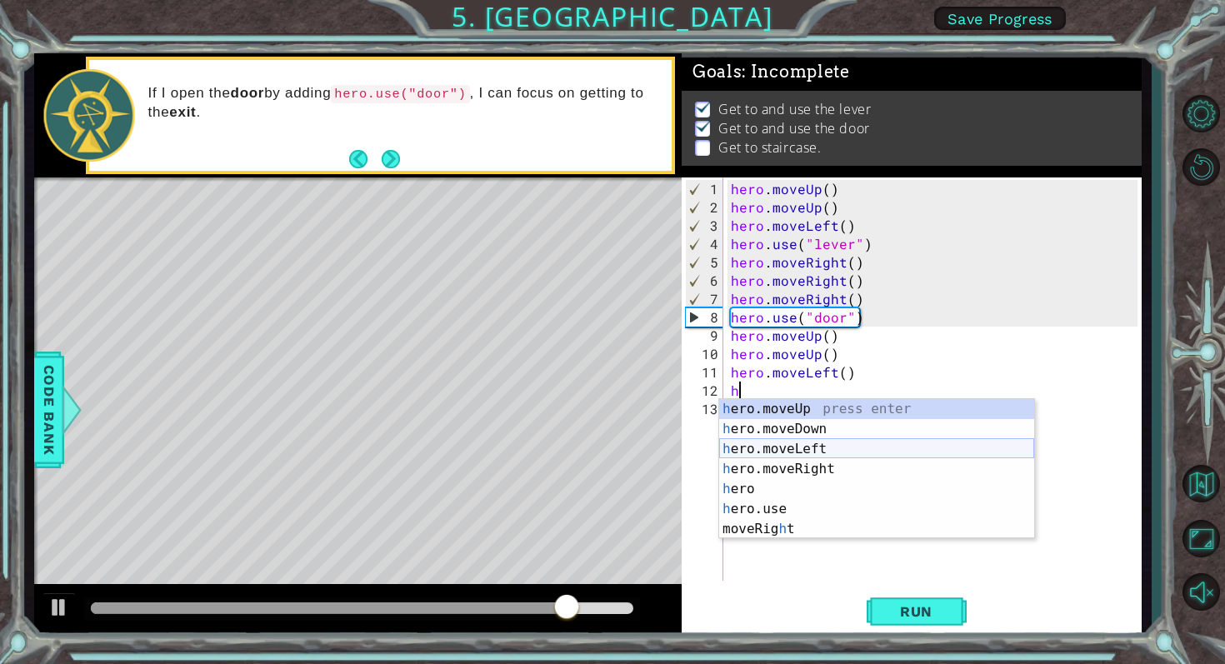
click at [790, 445] on div "h ero.moveUp press enter h ero.moveDown press enter h ero.moveLeft press enter …" at bounding box center [876, 489] width 315 height 180
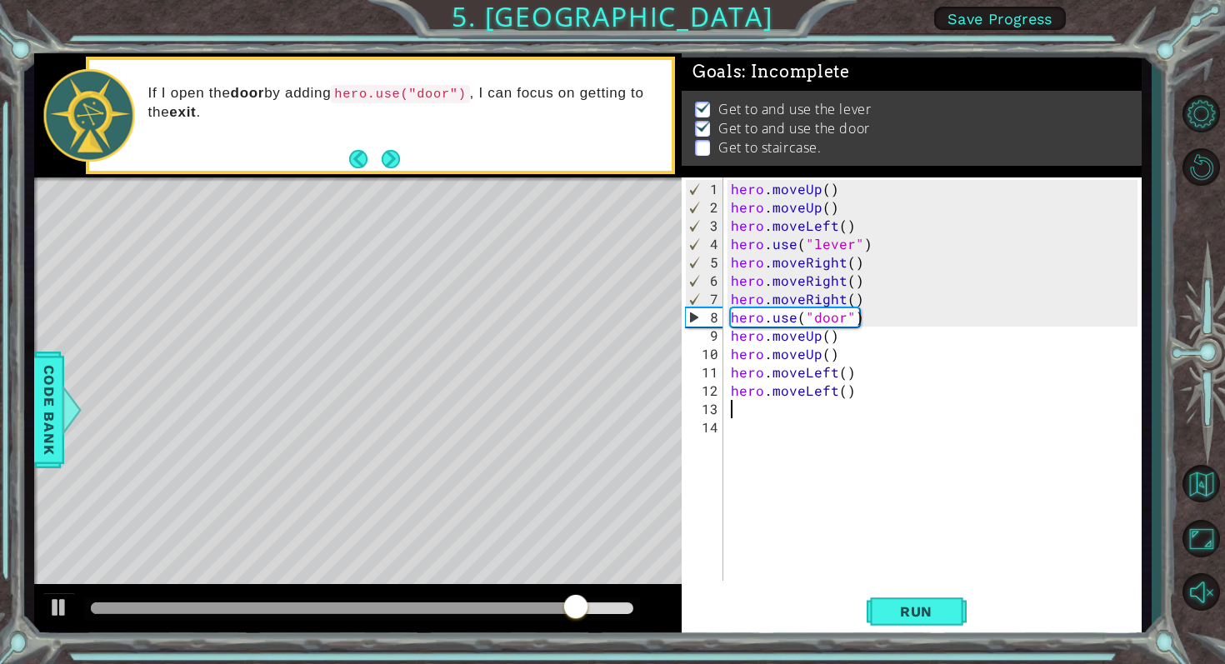
type textarea "h"
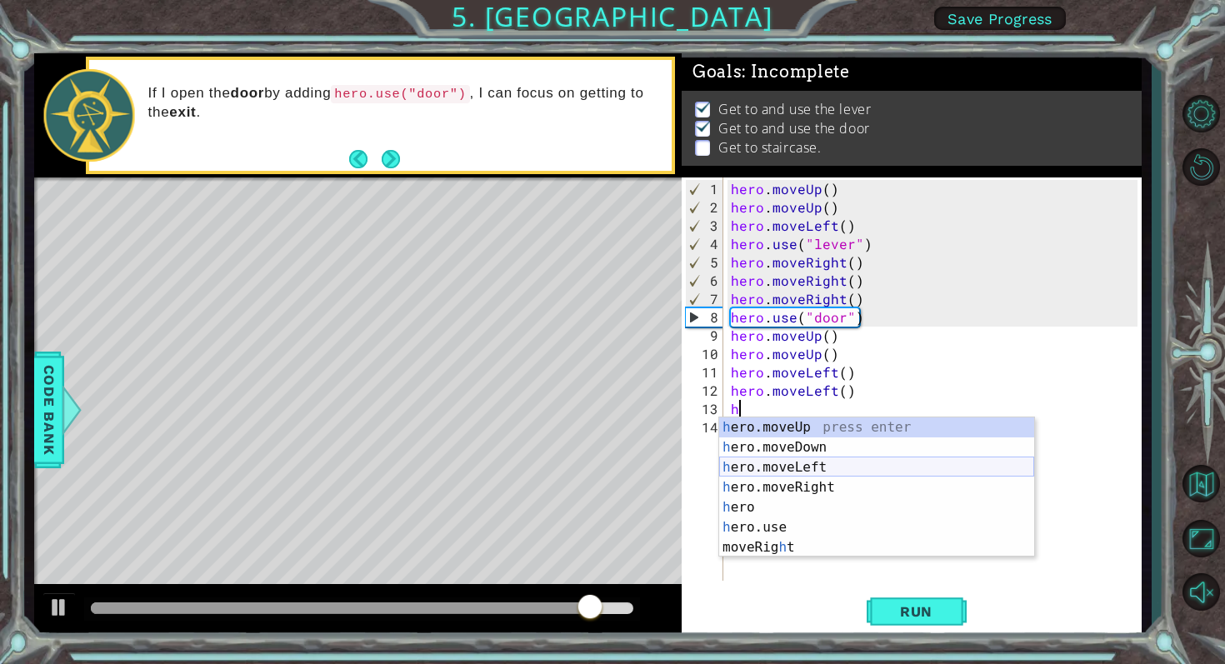
click at [795, 460] on div "h ero.moveUp press enter h ero.moveDown press enter h ero.moveLeft press enter …" at bounding box center [876, 508] width 315 height 180
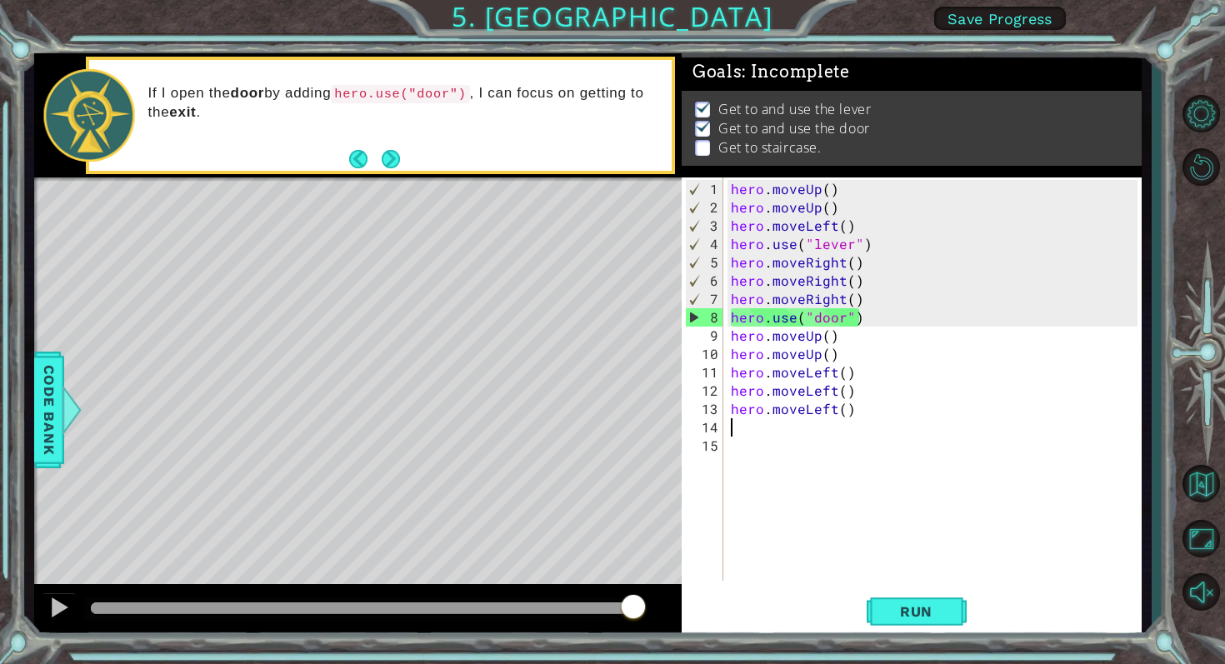
type textarea "h"
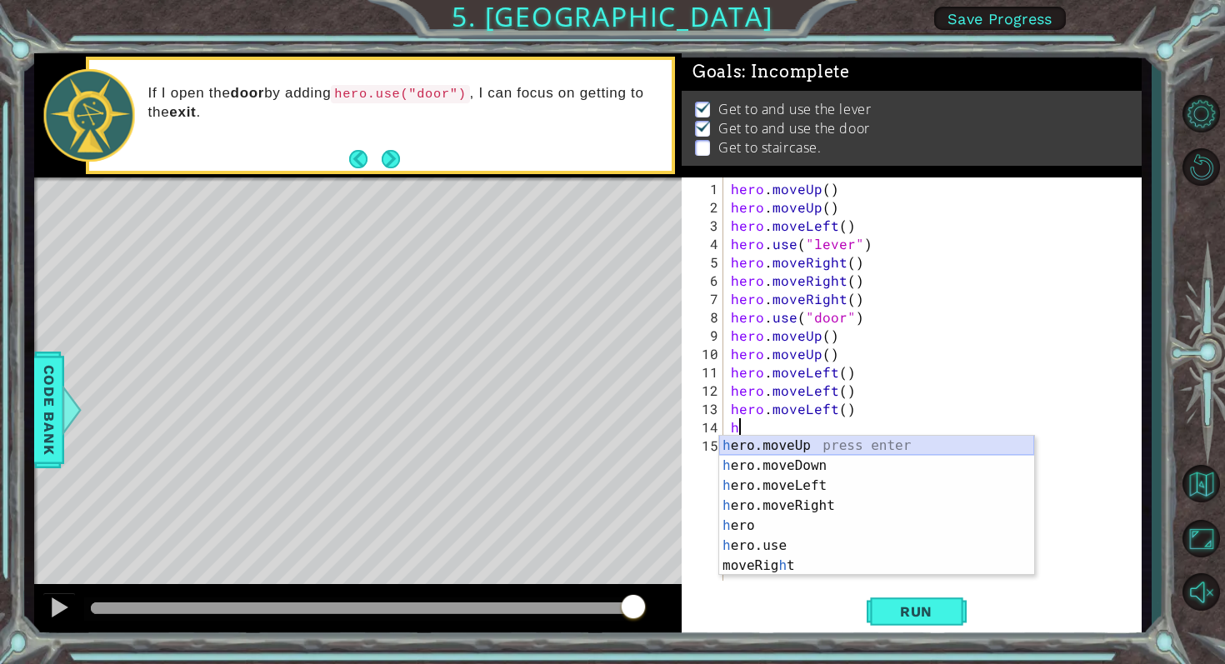
click at [751, 440] on div "h ero.moveUp press enter h ero.moveDown press enter h ero.moveLeft press enter …" at bounding box center [876, 526] width 315 height 180
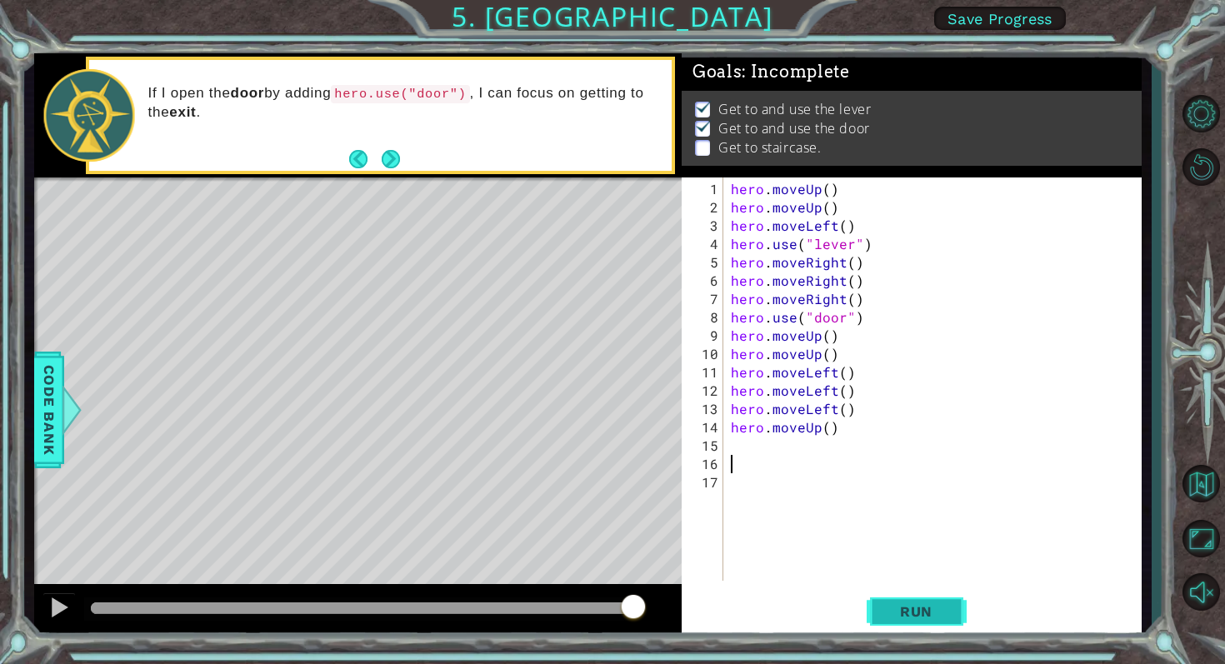
click at [892, 605] on span "Run" at bounding box center [916, 611] width 66 height 17
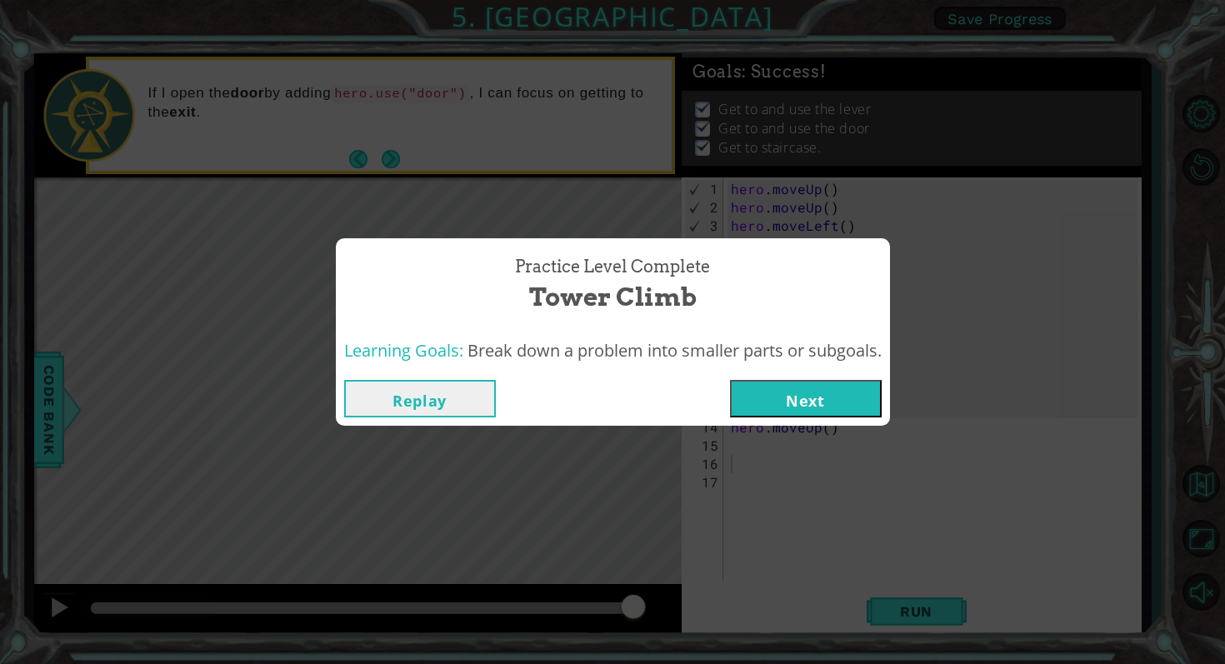
click at [826, 409] on button "Next" at bounding box center [806, 399] width 152 height 38
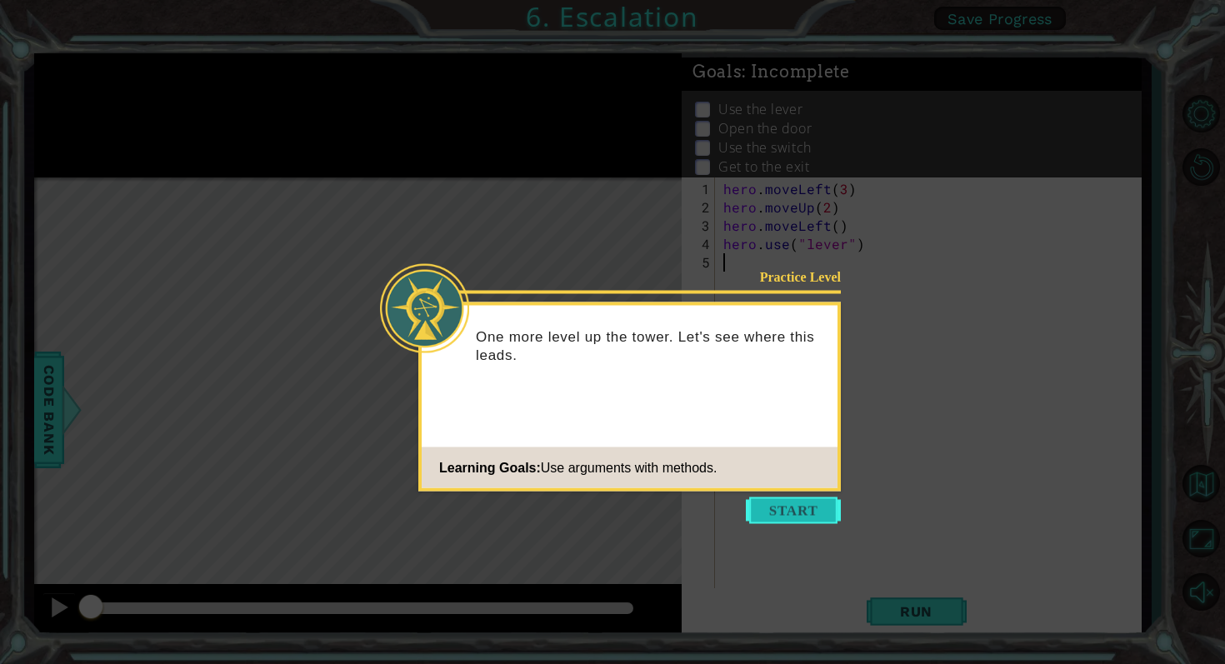
click at [783, 513] on button "Start" at bounding box center [793, 511] width 95 height 27
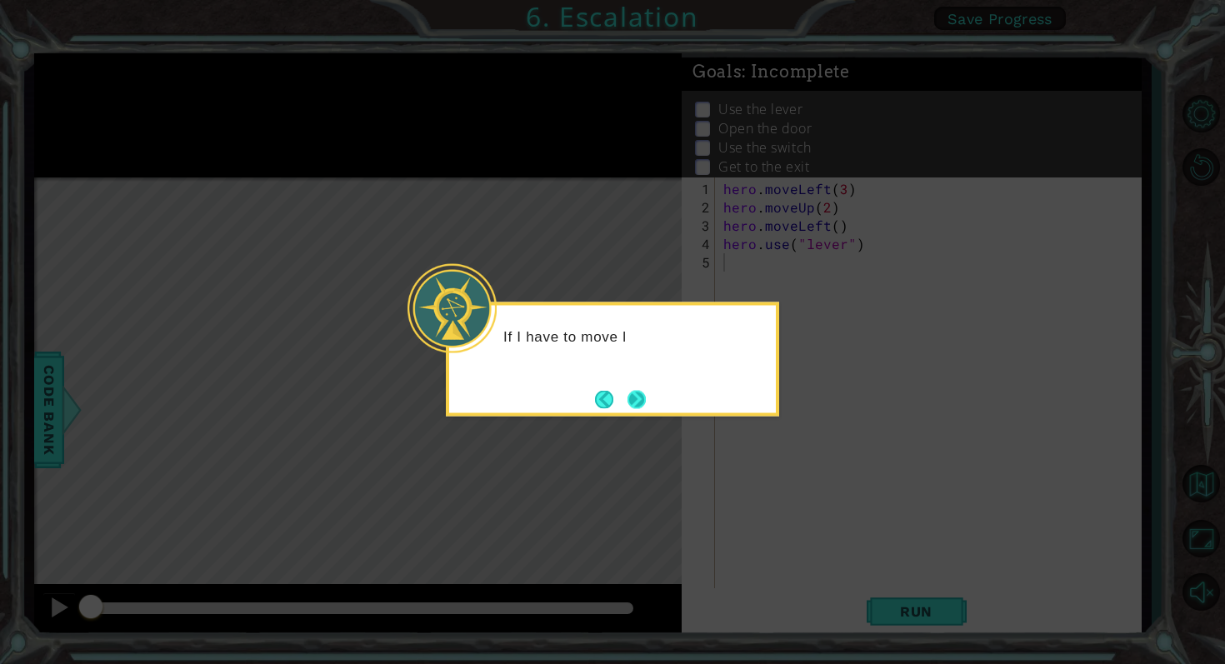
click at [643, 399] on button "Next" at bounding box center [637, 399] width 18 height 18
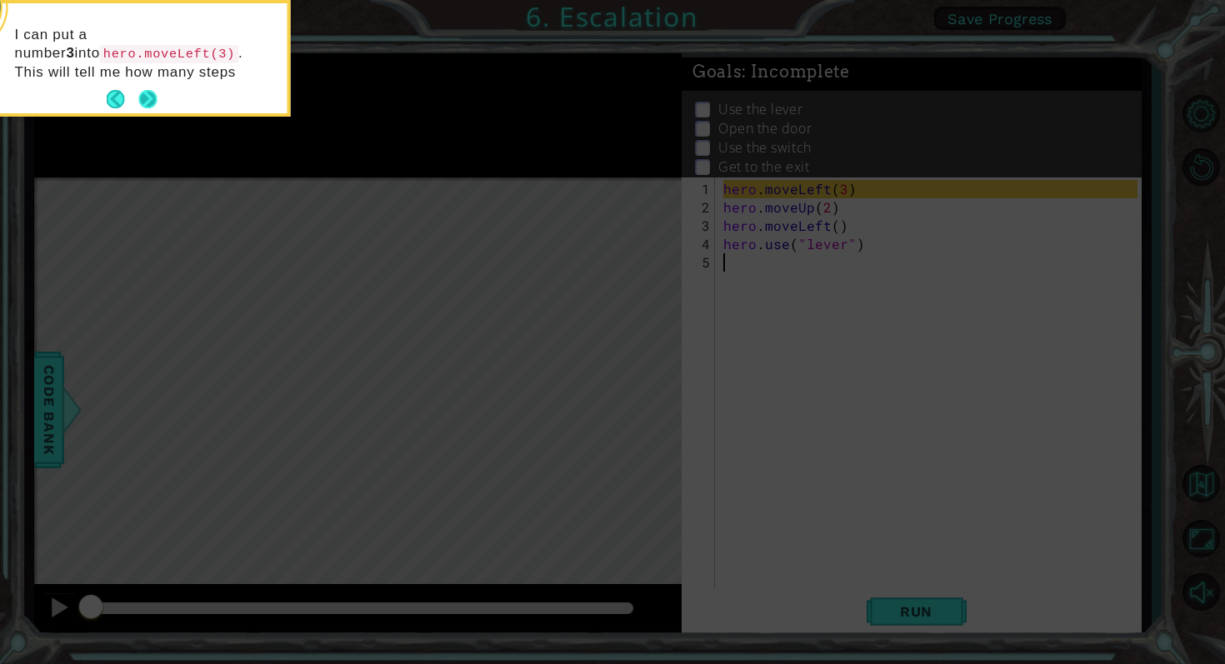
click at [150, 94] on button "Next" at bounding box center [147, 99] width 19 height 19
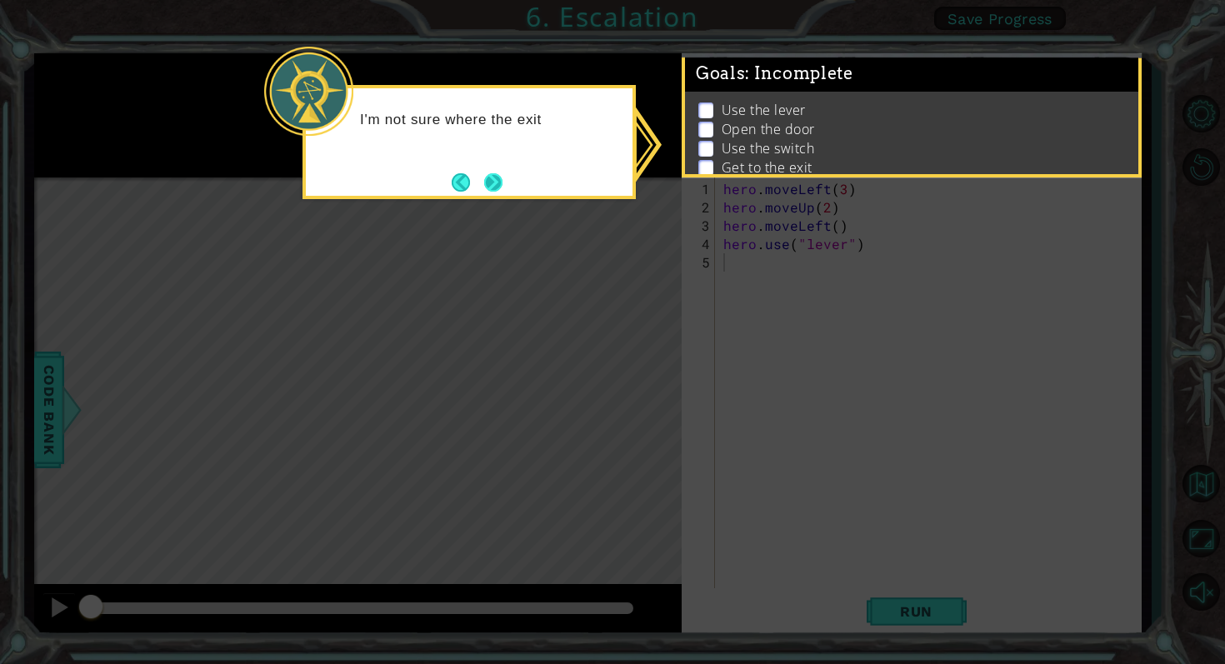
click at [494, 182] on button "Next" at bounding box center [493, 182] width 18 height 18
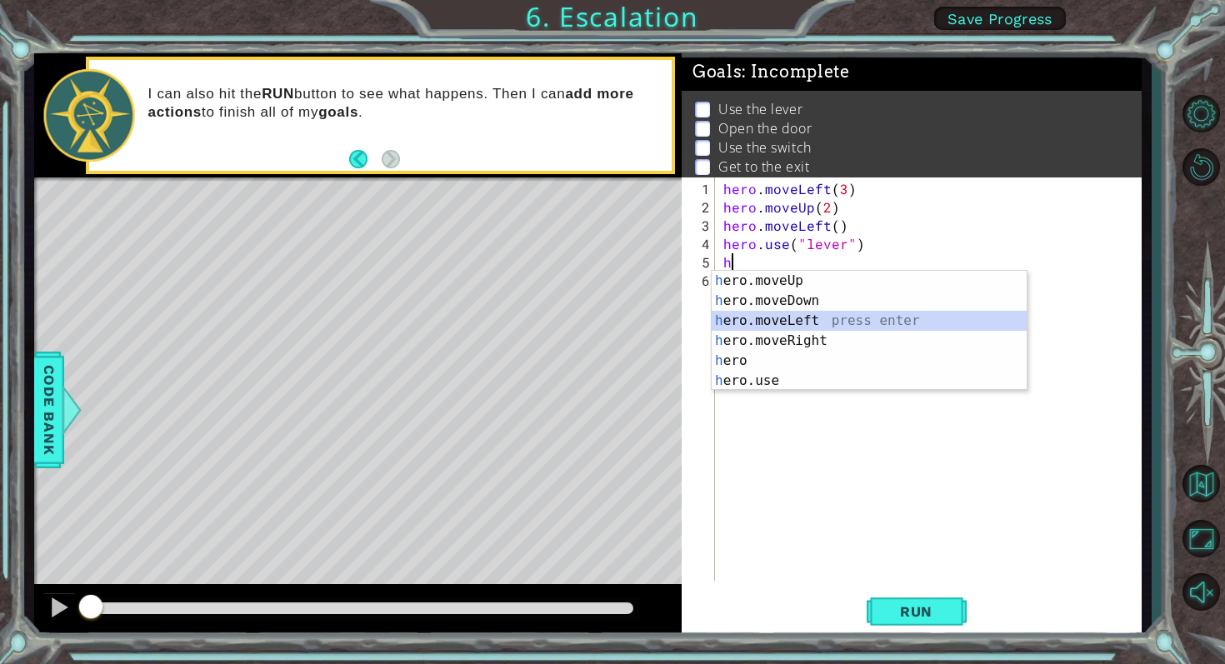
click at [754, 326] on div "h ero.moveUp press enter h ero.moveDown press enter h ero.moveLeft press enter …" at bounding box center [869, 351] width 315 height 160
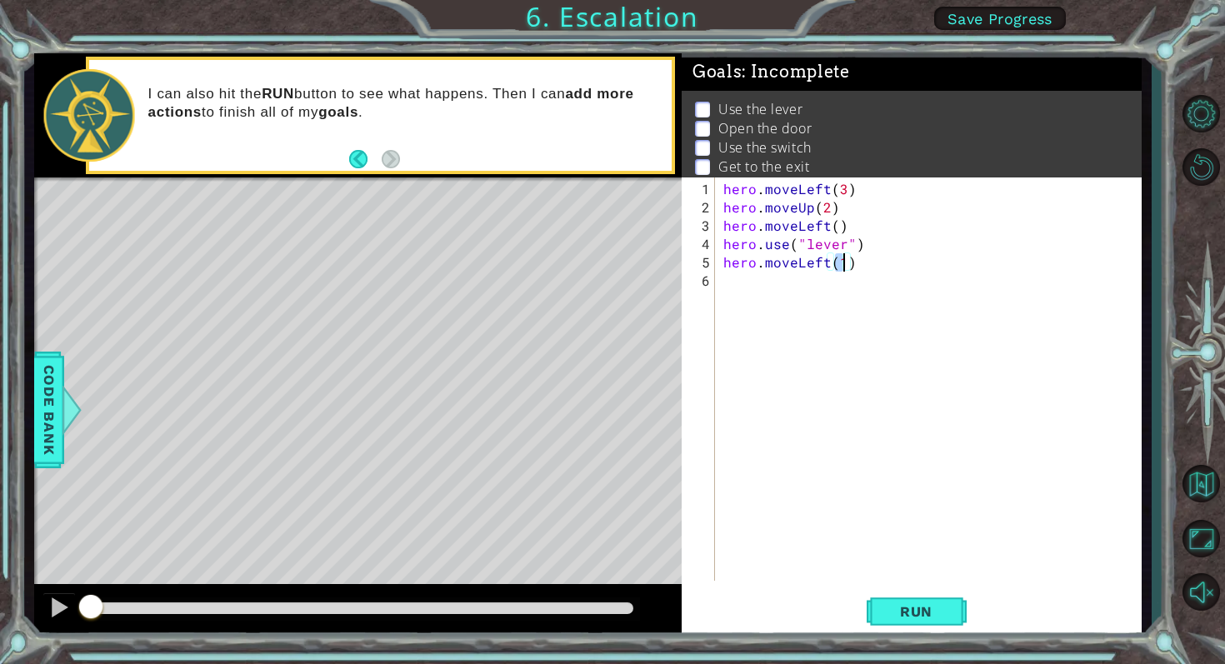
scroll to position [0, 7]
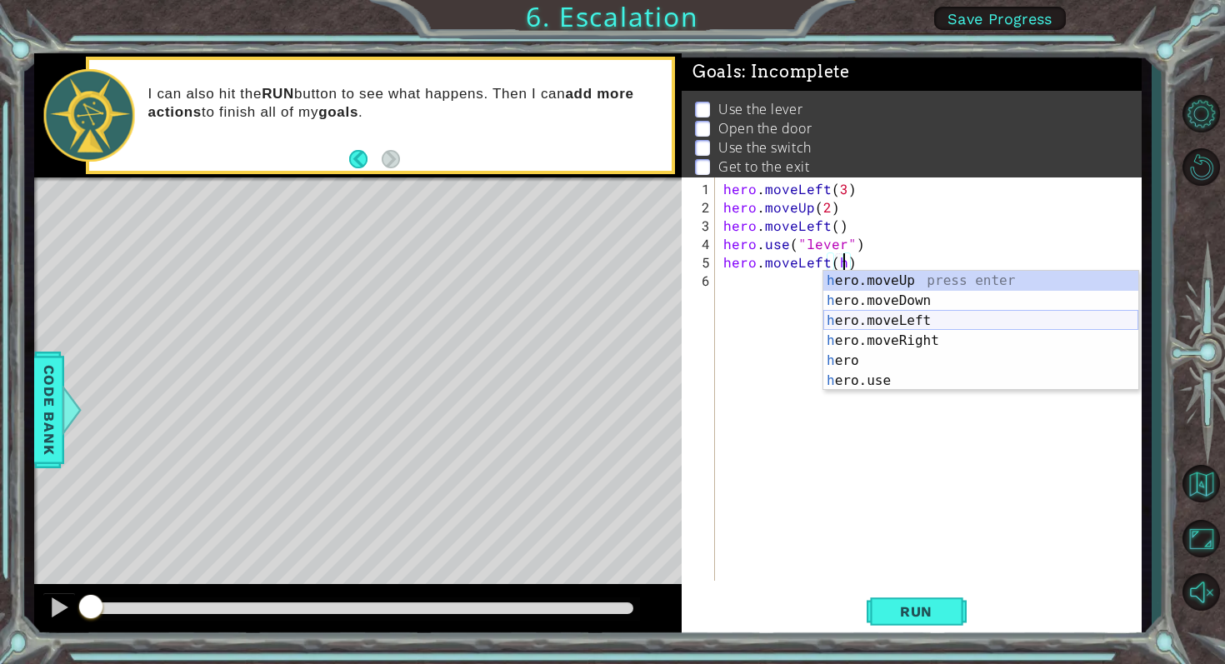
type textarea "hero.moveLeft()"
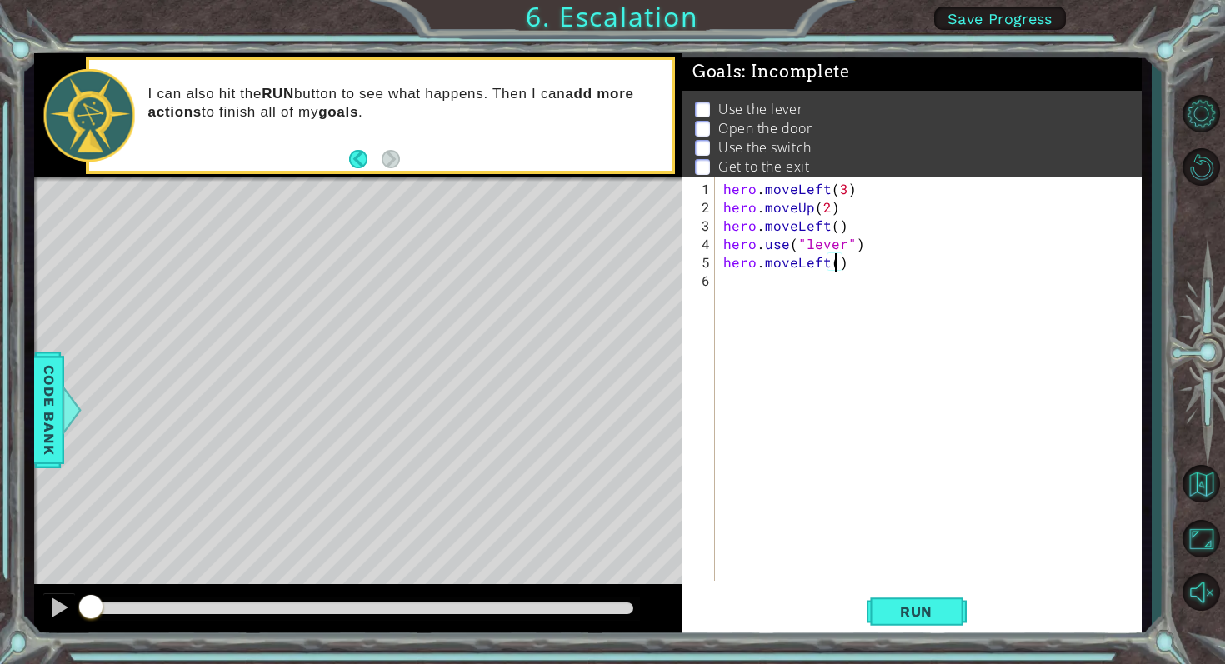
click at [773, 280] on div "hero . moveLeft ( 3 ) hero . moveUp ( 2 ) hero . moveLeft ( ) hero . use ( "lev…" at bounding box center [933, 400] width 426 height 440
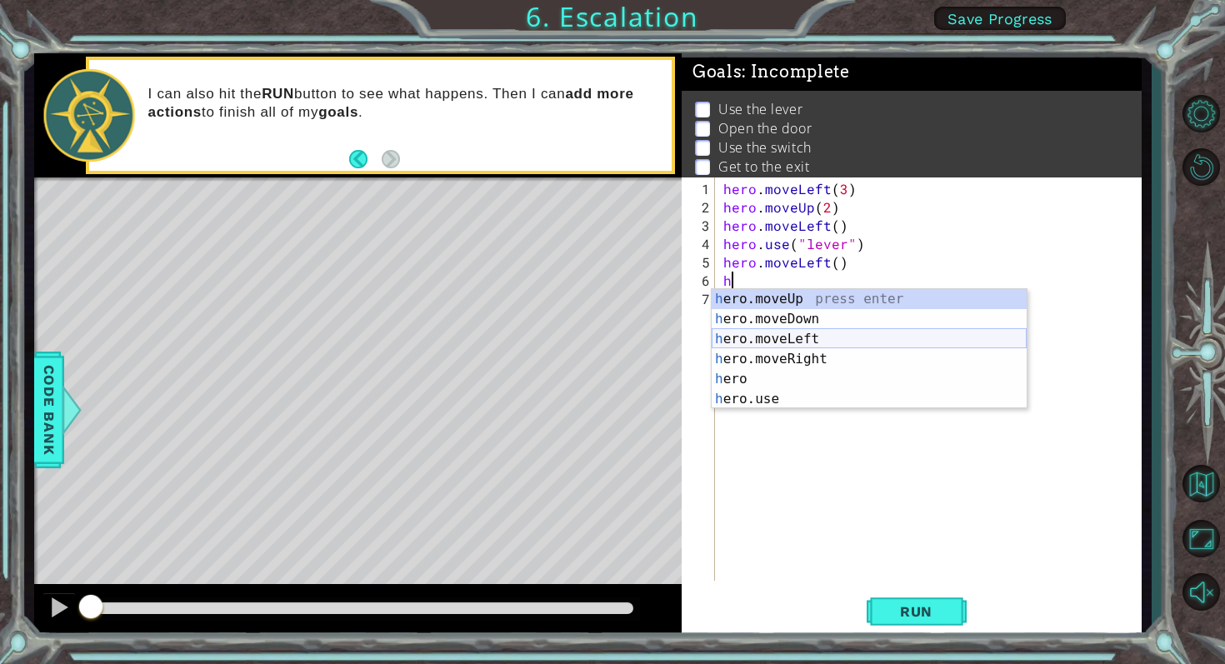
click at [794, 337] on div "h ero.moveUp press enter h ero.moveDown press enter h ero.moveLeft press enter …" at bounding box center [869, 369] width 315 height 160
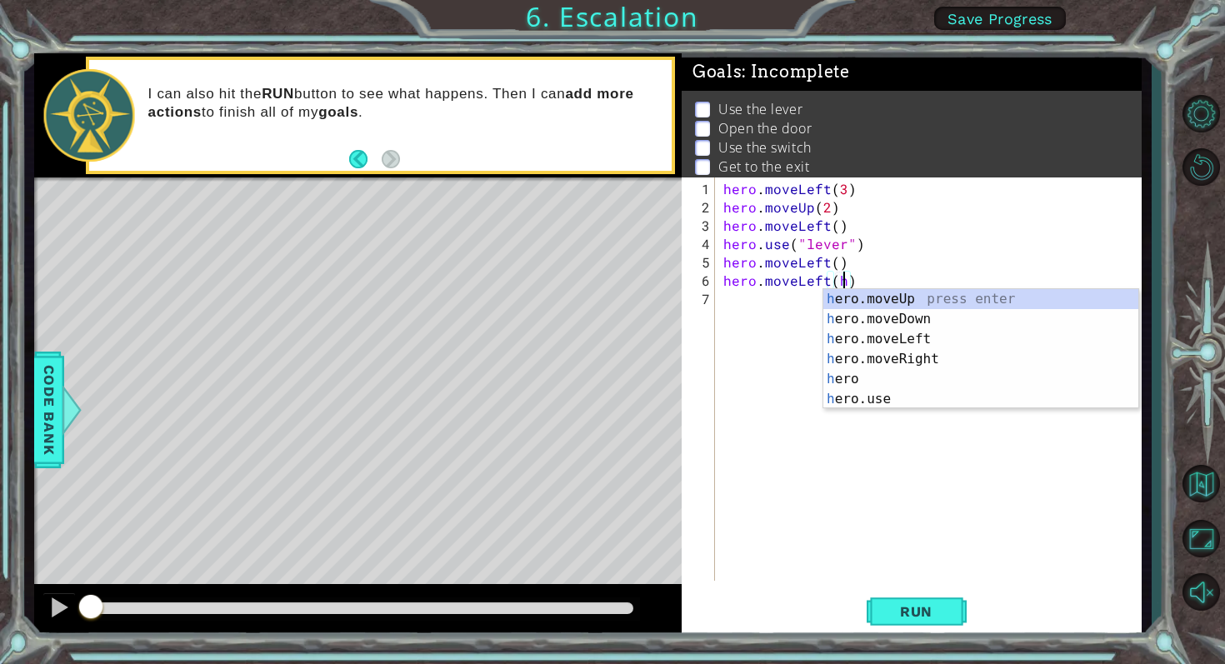
scroll to position [0, 7]
click at [874, 341] on div "h ero.moveUp press enter h ero.moveDown press enter h ero.moveLeft press enter …" at bounding box center [980, 369] width 315 height 160
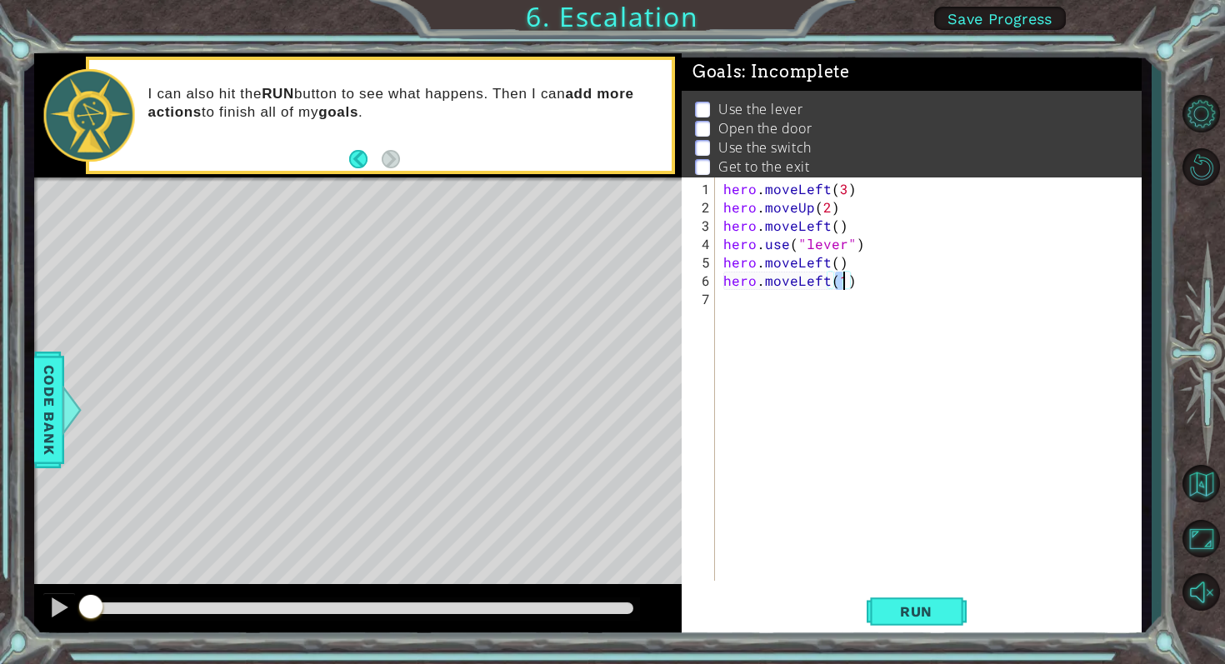
type textarea "hero.moveLeft()"
click at [764, 308] on div "hero . moveLeft ( 3 ) hero . moveUp ( 2 ) hero . moveLeft ( ) hero . use ( "lev…" at bounding box center [933, 400] width 426 height 440
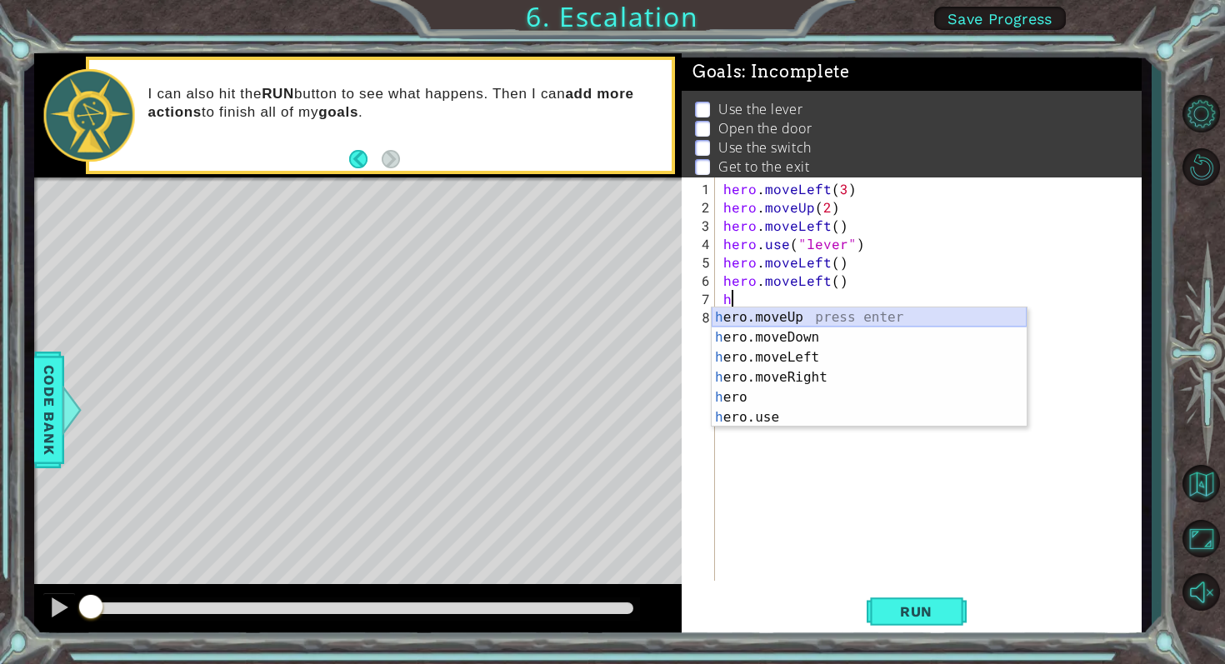
click at [775, 313] on div "h ero.moveUp press enter h ero.moveDown press enter h ero.moveLeft press enter …" at bounding box center [869, 388] width 315 height 160
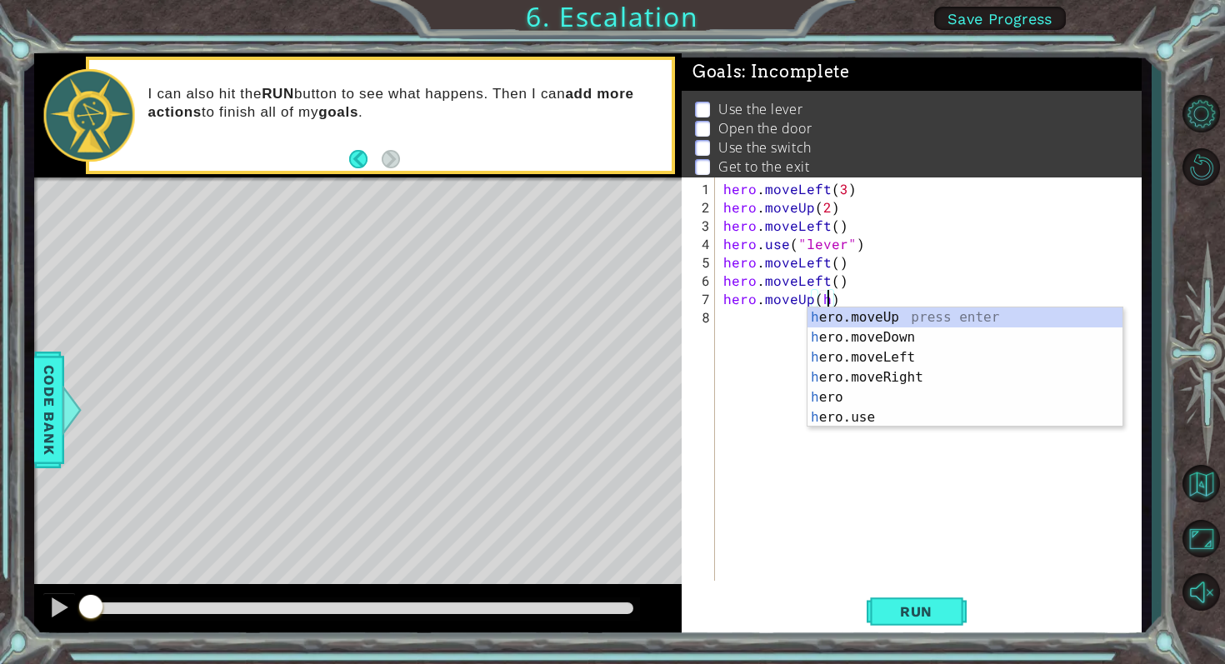
scroll to position [0, 6]
click at [855, 314] on div "h ero.moveUp press enter h ero.moveDown press enter h ero.moveLeft press enter …" at bounding box center [965, 388] width 315 height 160
type textarea "hero.moveUp(1)"
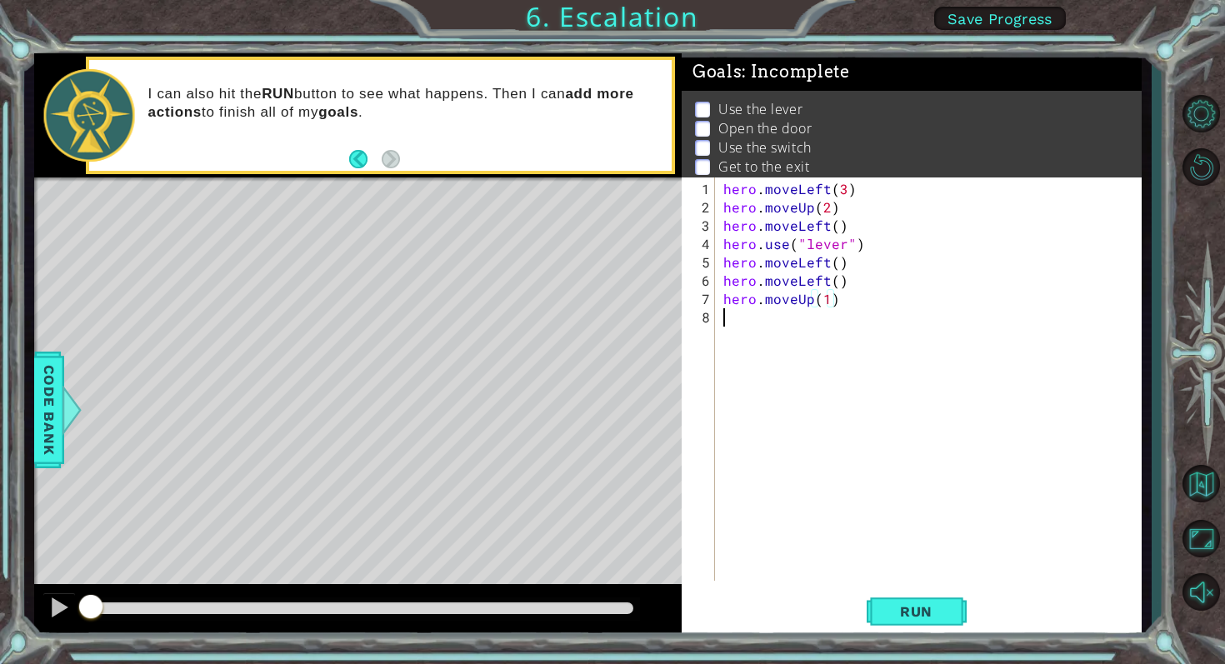
click at [754, 319] on div "hero . moveLeft ( 3 ) hero . moveUp ( 2 ) hero . moveLeft ( ) hero . use ( "lev…" at bounding box center [933, 400] width 426 height 440
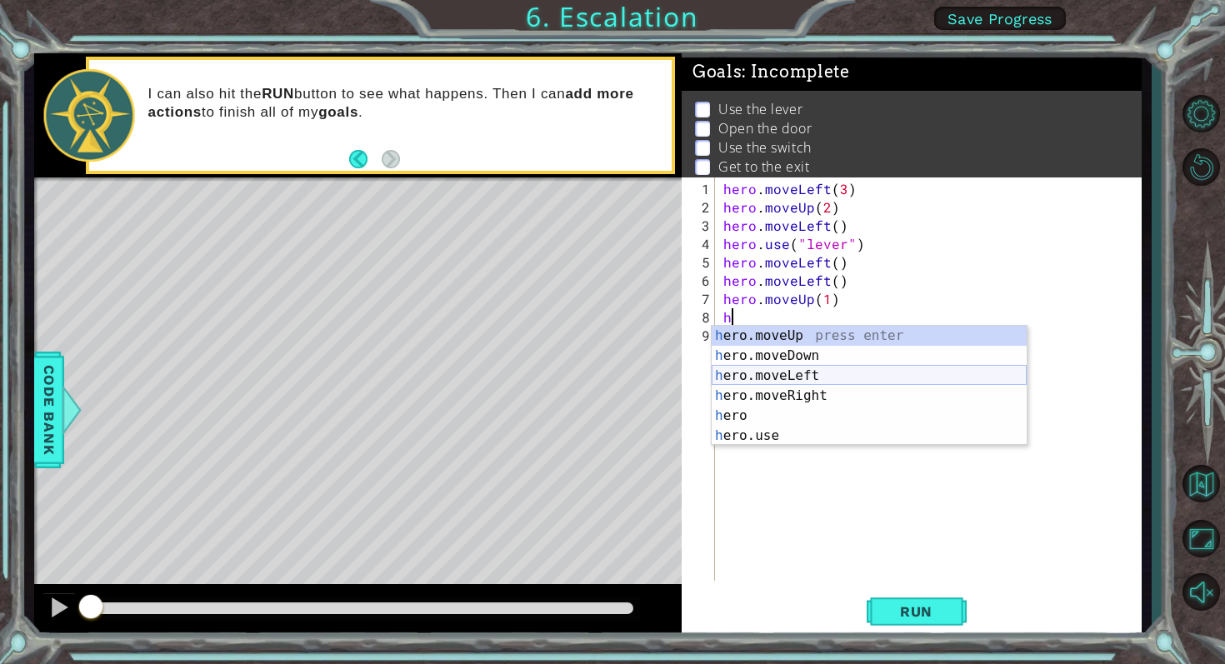
click at [766, 371] on div "h ero.moveUp press enter h ero.moveDown press enter h ero.moveLeft press enter …" at bounding box center [869, 406] width 315 height 160
type textarea "hero.moveLeft(1)"
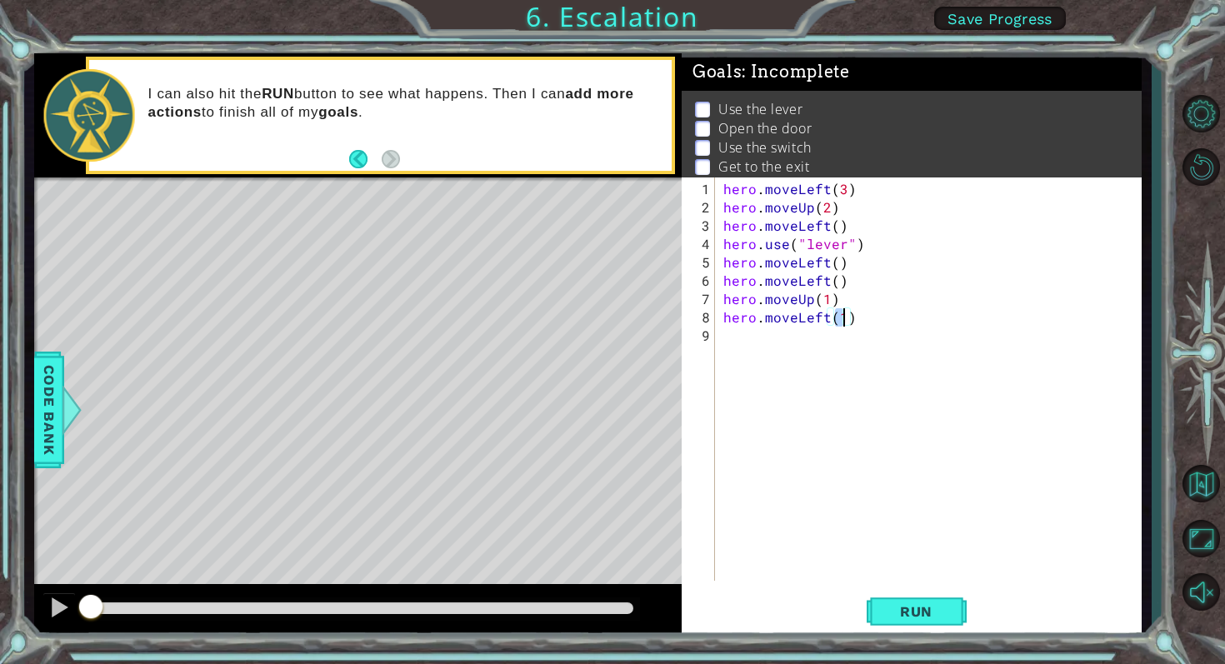
click at [733, 342] on div "hero . moveLeft ( 3 ) hero . moveUp ( 2 ) hero . moveLeft ( ) hero . use ( "lev…" at bounding box center [933, 400] width 426 height 440
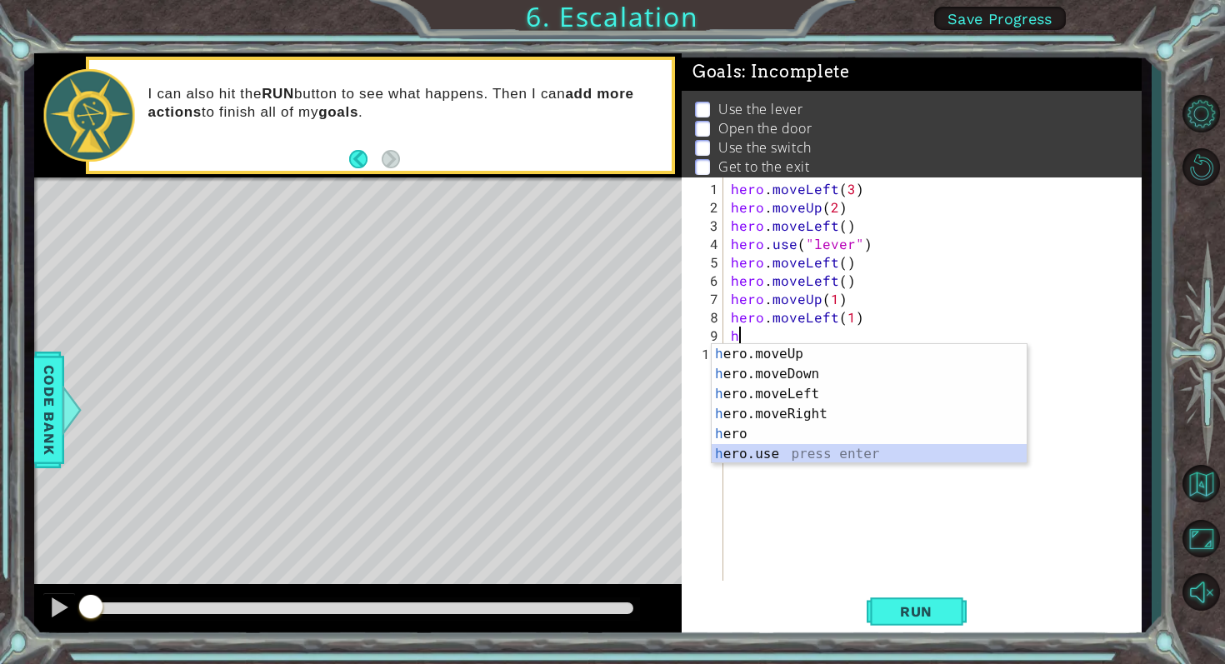
click at [758, 451] on div "h ero.moveUp press enter h ero.moveDown press enter h ero.moveLeft press enter …" at bounding box center [869, 424] width 315 height 160
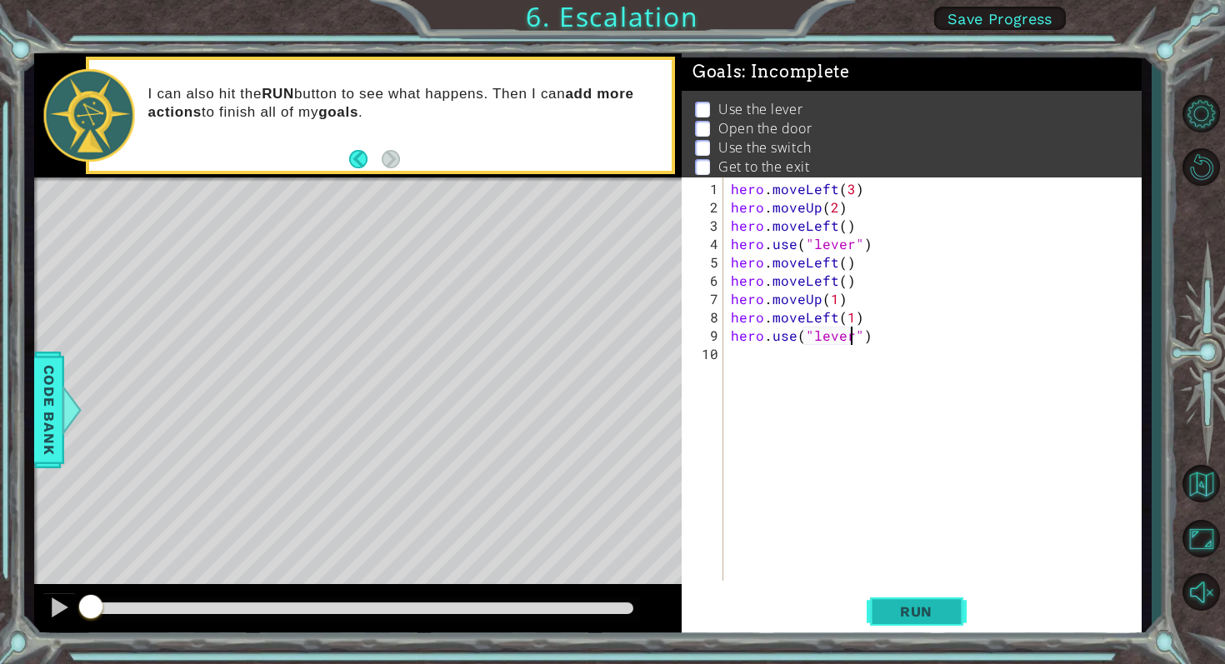
type textarea "hero.use("lever")"
click at [921, 615] on span "Run" at bounding box center [916, 611] width 66 height 17
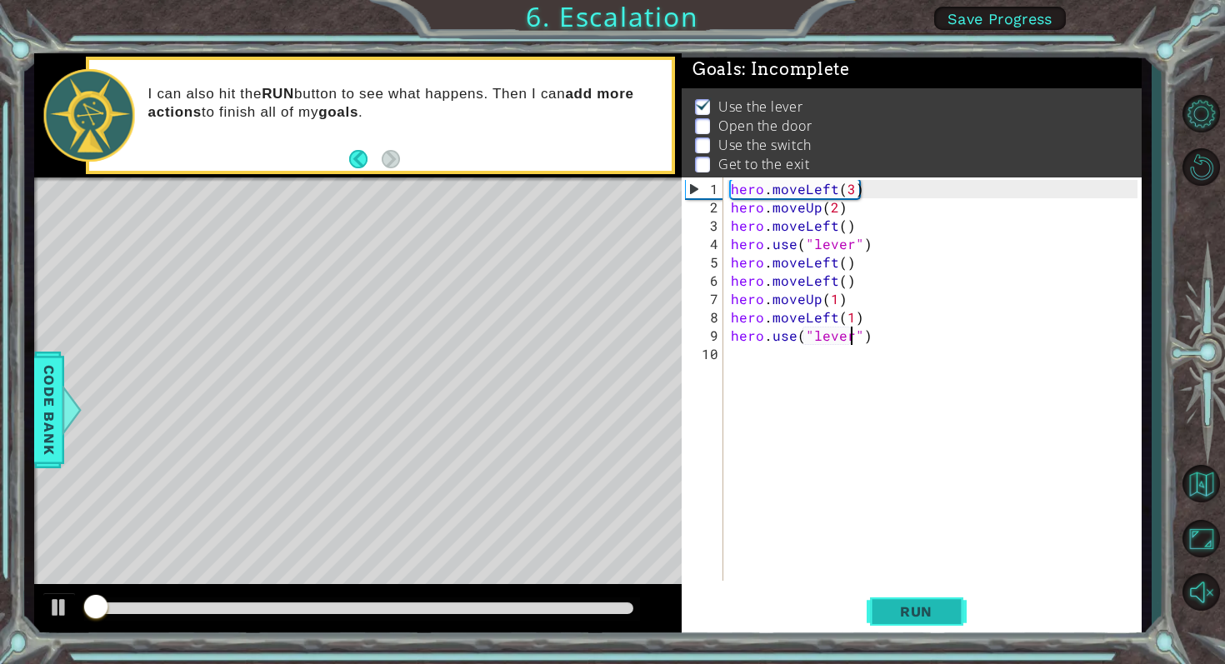
scroll to position [3, 0]
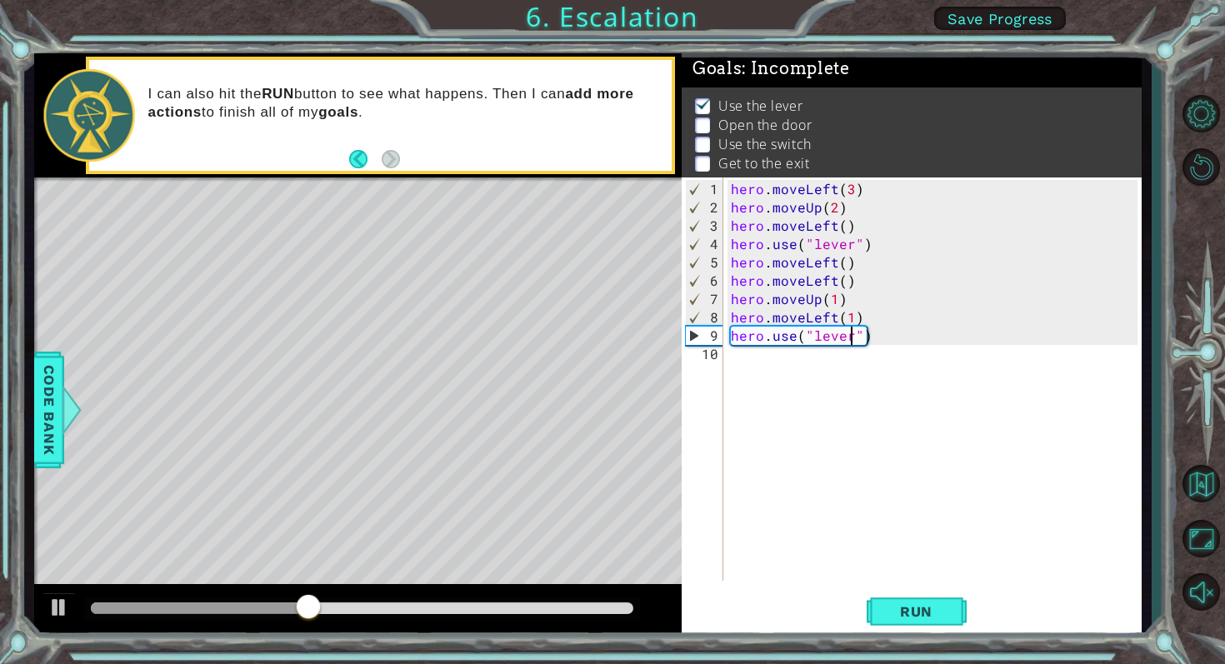
click at [721, 354] on div "10" at bounding box center [704, 354] width 38 height 18
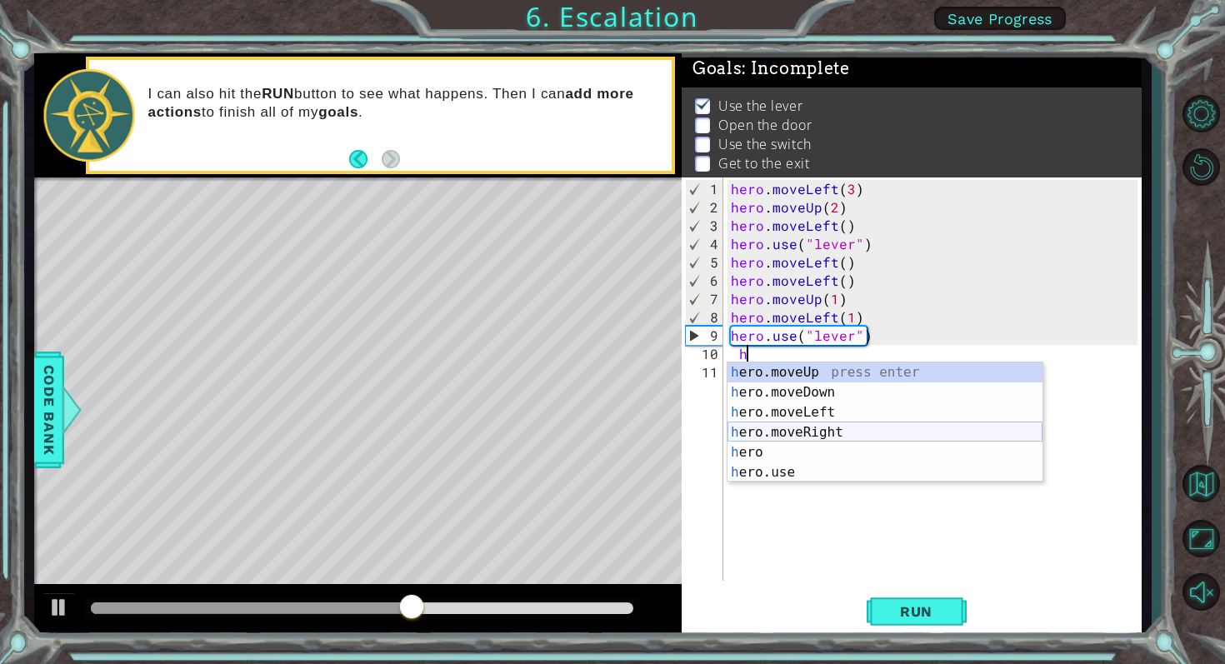
click at [790, 433] on div "h ero.moveUp press enter h ero.moveDown press enter h ero.moveLeft press enter …" at bounding box center [885, 443] width 315 height 160
type textarea "hero.moveRight(1)"
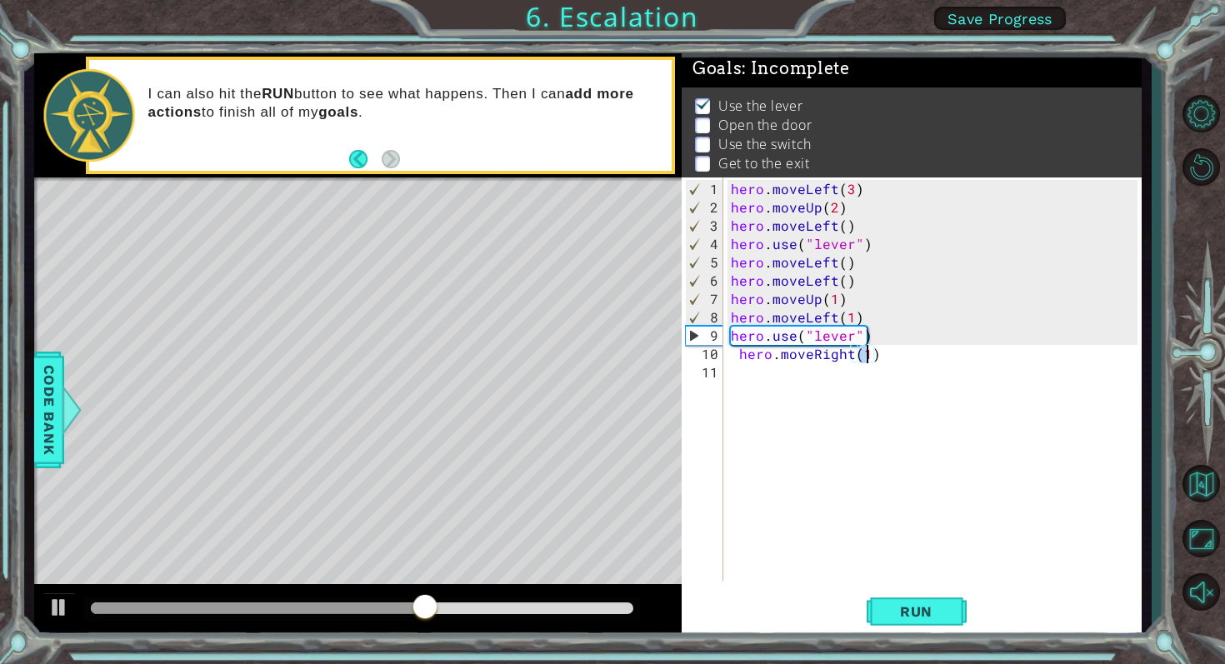
click at [759, 379] on div "hero . moveLeft ( 3 ) hero . moveUp ( 2 ) hero . moveLeft ( ) hero . use ( "lev…" at bounding box center [937, 400] width 418 height 440
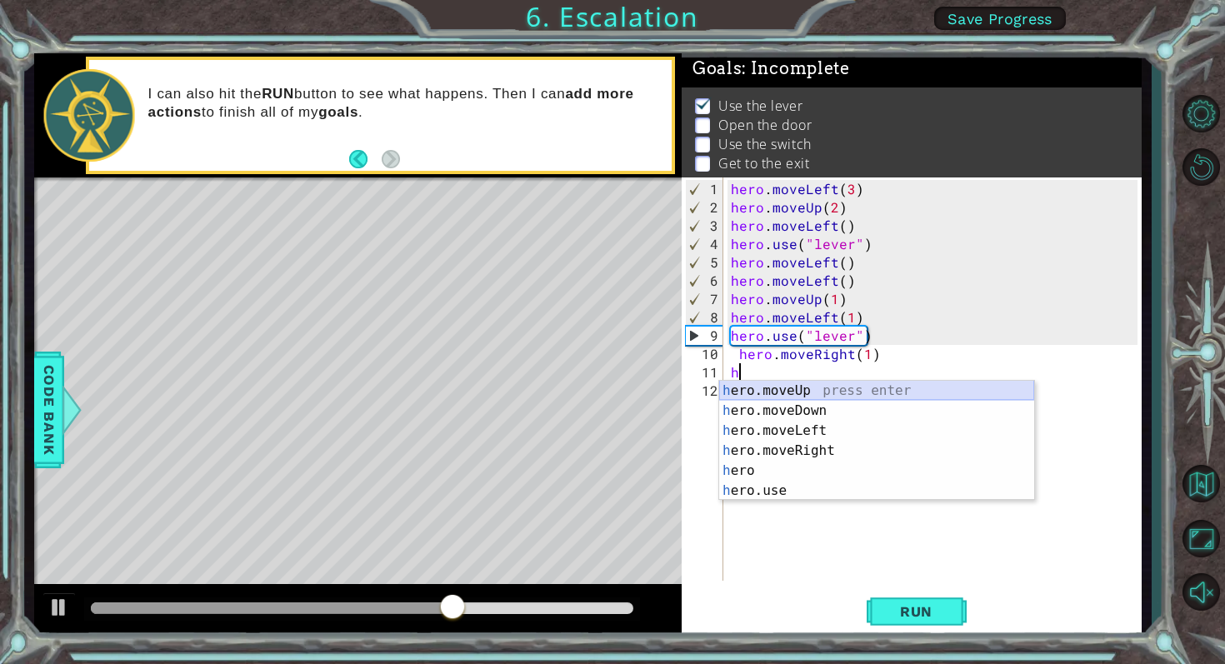
click at [780, 383] on div "h ero.moveUp press enter h ero.moveDown press enter h ero.moveLeft press enter …" at bounding box center [876, 461] width 315 height 160
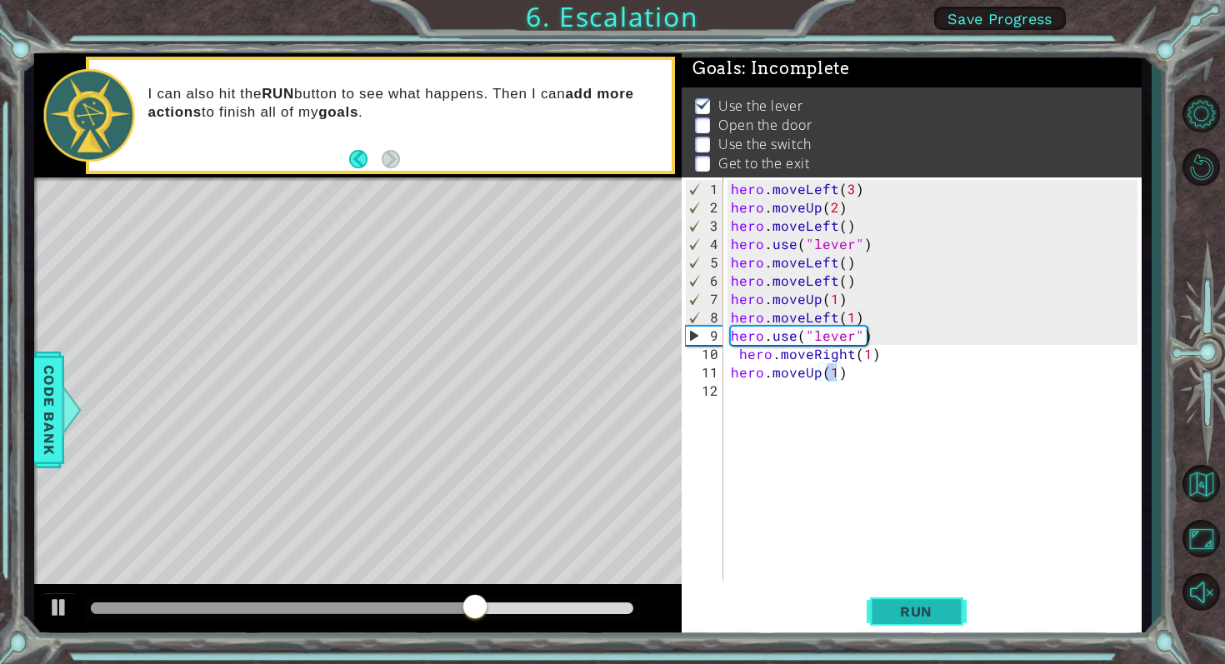
click at [892, 602] on button "Run" at bounding box center [917, 611] width 100 height 46
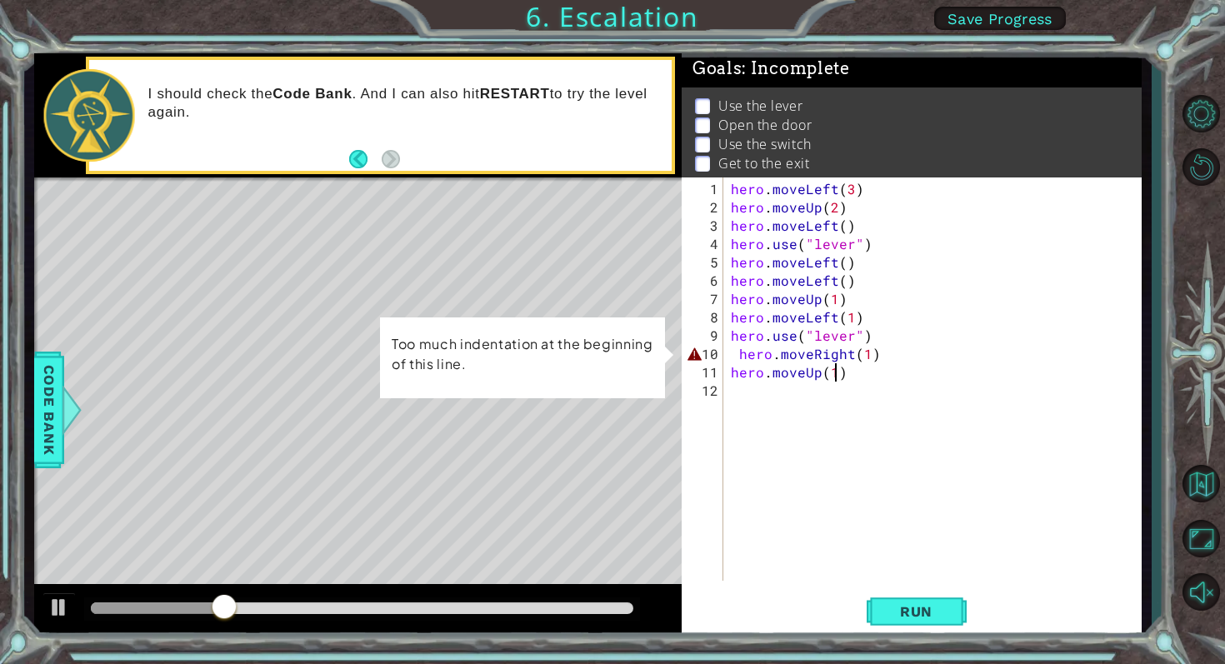
click at [734, 354] on div "hero . moveLeft ( 3 ) hero . moveUp ( 2 ) hero . moveLeft ( ) hero . use ( "lev…" at bounding box center [937, 400] width 418 height 440
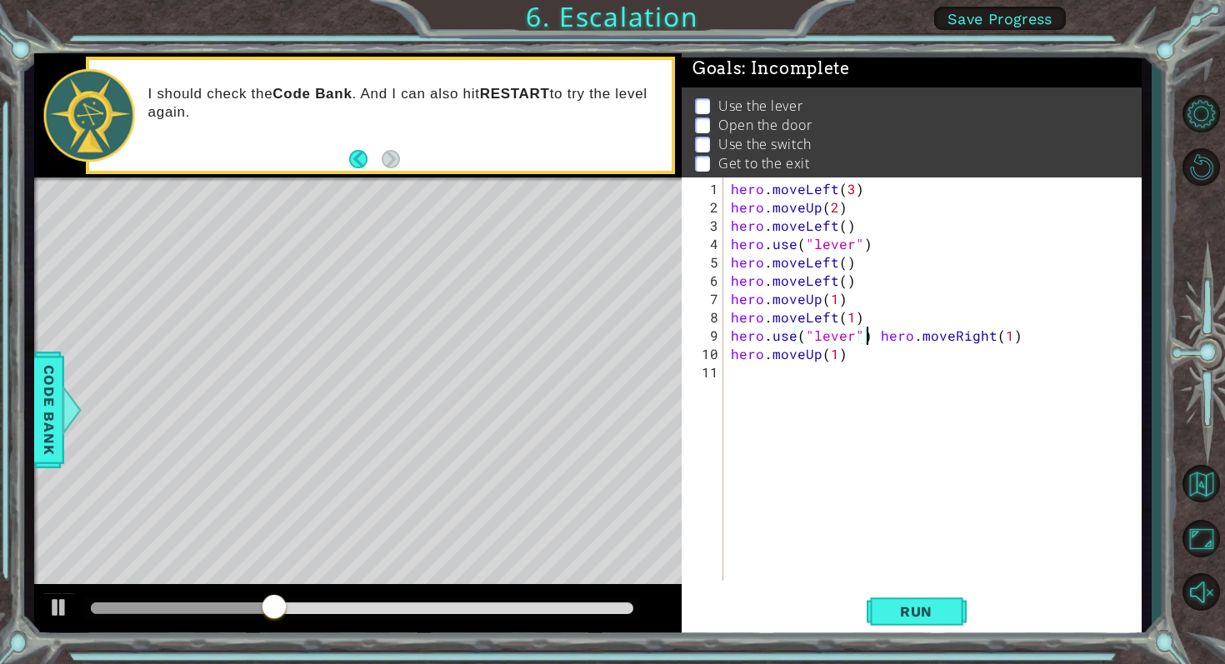
type textarea "hero.moveRight(1)"
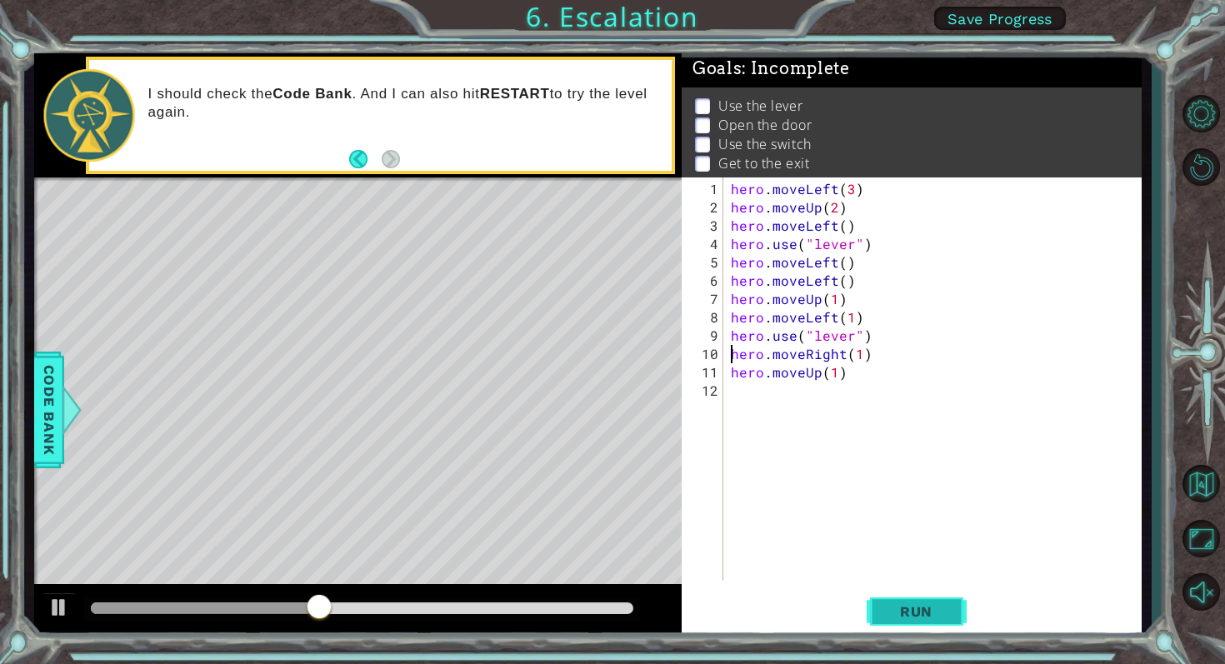
click at [901, 608] on span "Run" at bounding box center [916, 611] width 66 height 17
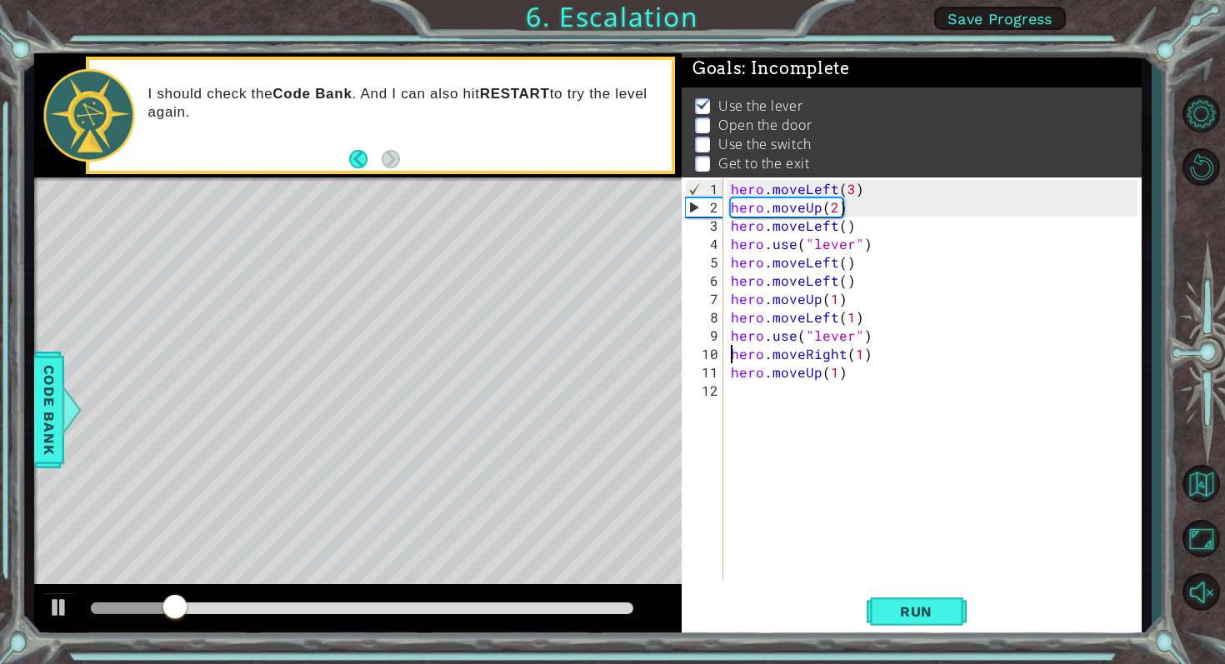
click at [730, 385] on div "hero . moveLeft ( 3 ) hero . moveUp ( 2 ) hero . moveLeft ( ) hero . use ( "lev…" at bounding box center [937, 400] width 418 height 440
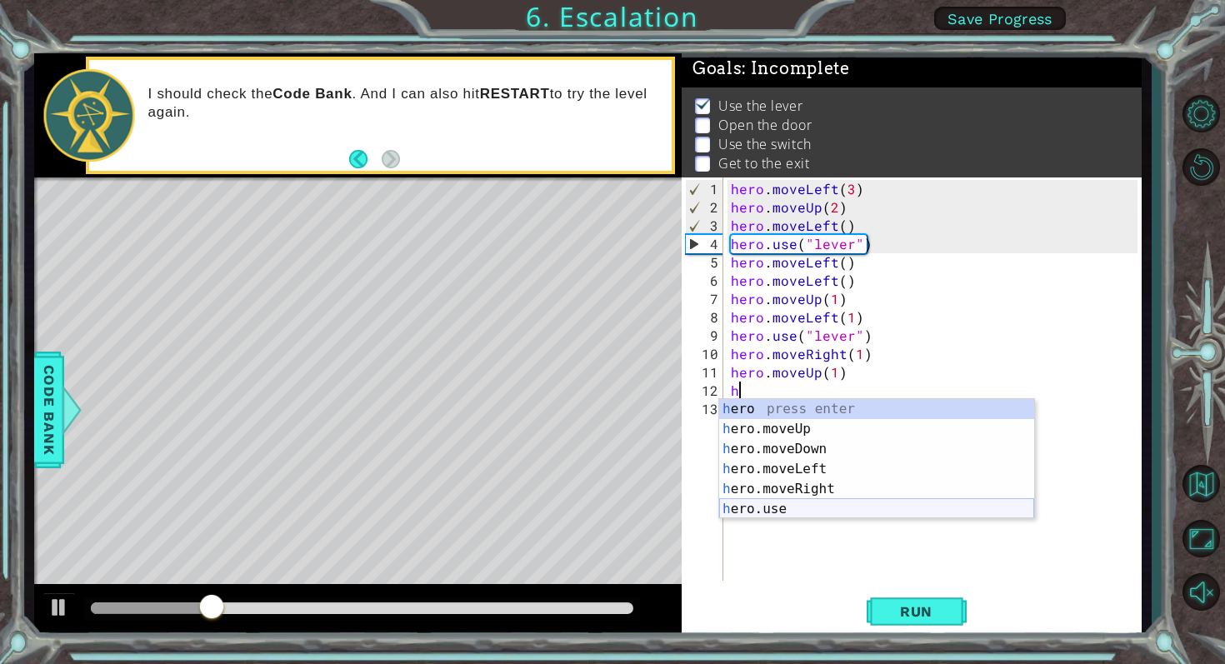
click at [756, 503] on div "h ero press enter h ero.moveUp press enter h ero.moveDown press enter h ero.mov…" at bounding box center [876, 479] width 315 height 160
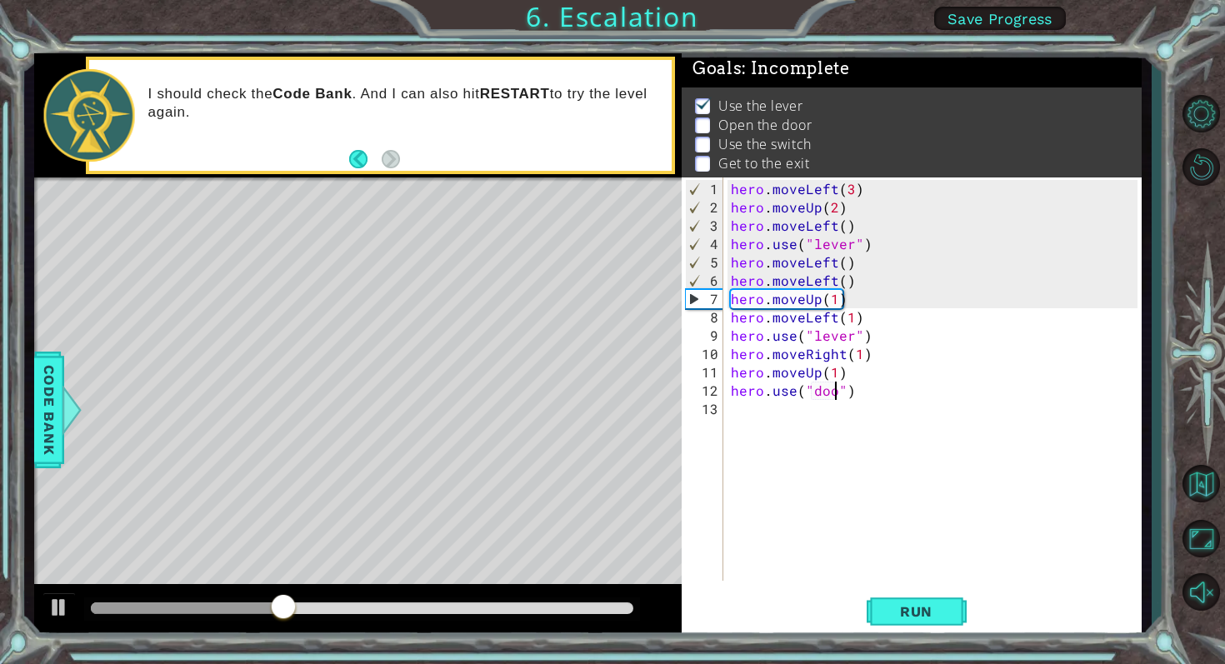
scroll to position [0, 7]
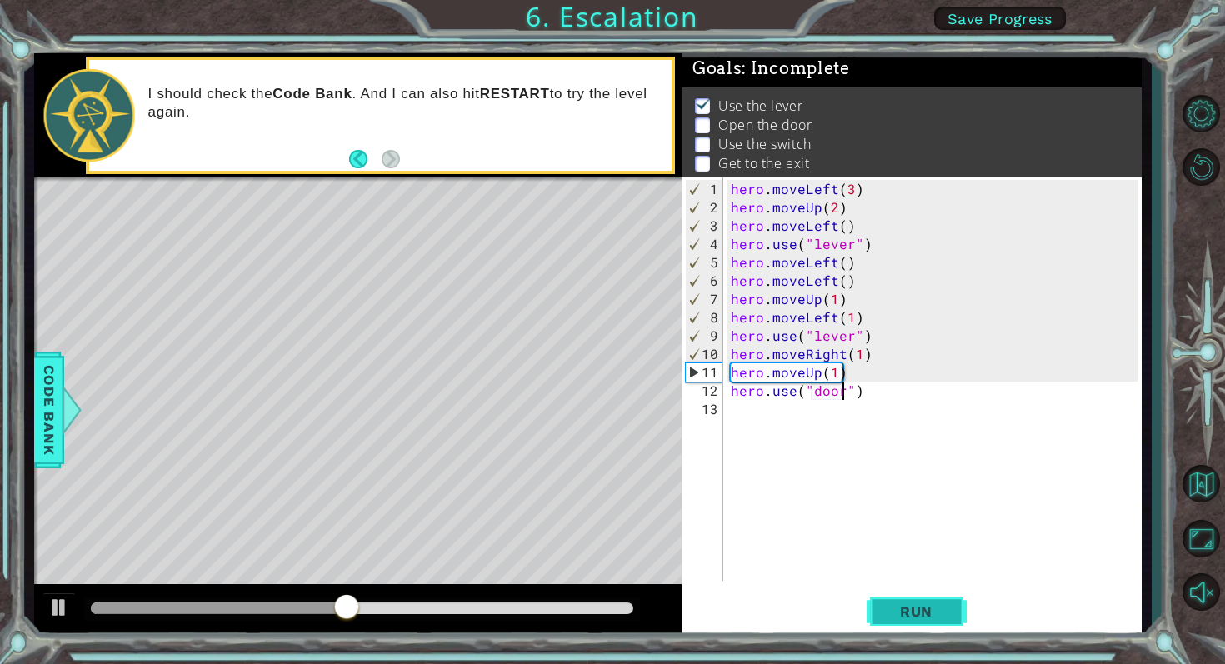
type textarea "hero.use("door")"
click at [927, 593] on button "Run" at bounding box center [917, 611] width 100 height 46
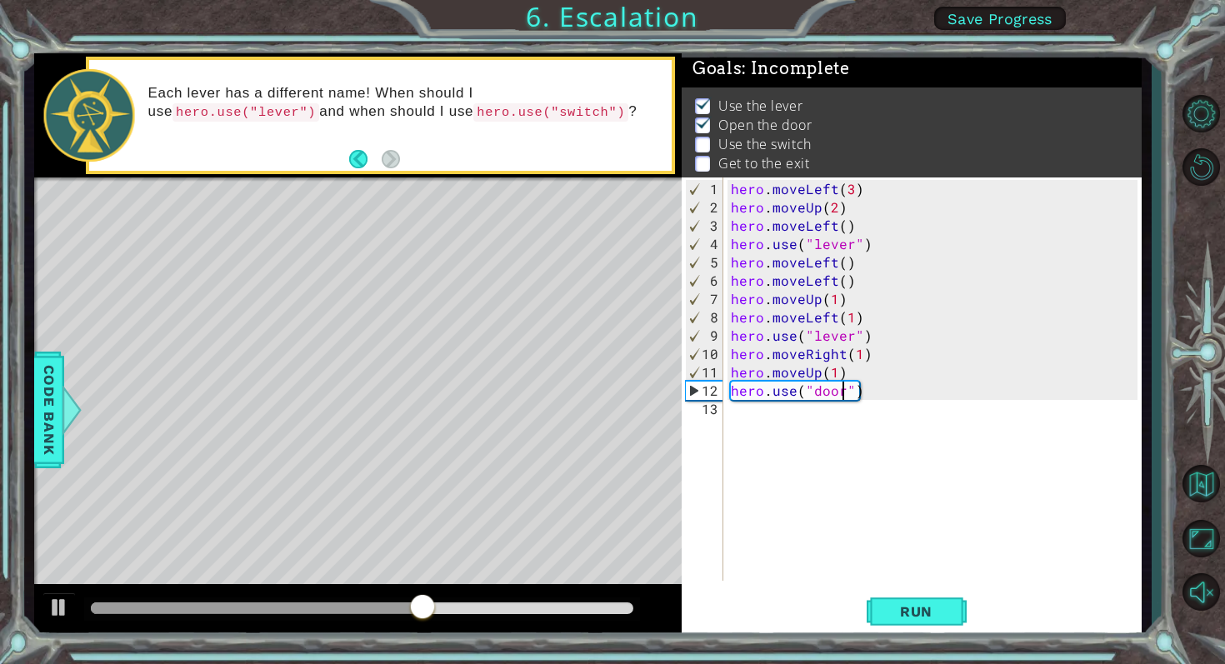
click at [732, 416] on div "hero . moveLeft ( 3 ) hero . moveUp ( 2 ) hero . moveLeft ( ) hero . use ( "lev…" at bounding box center [937, 400] width 418 height 440
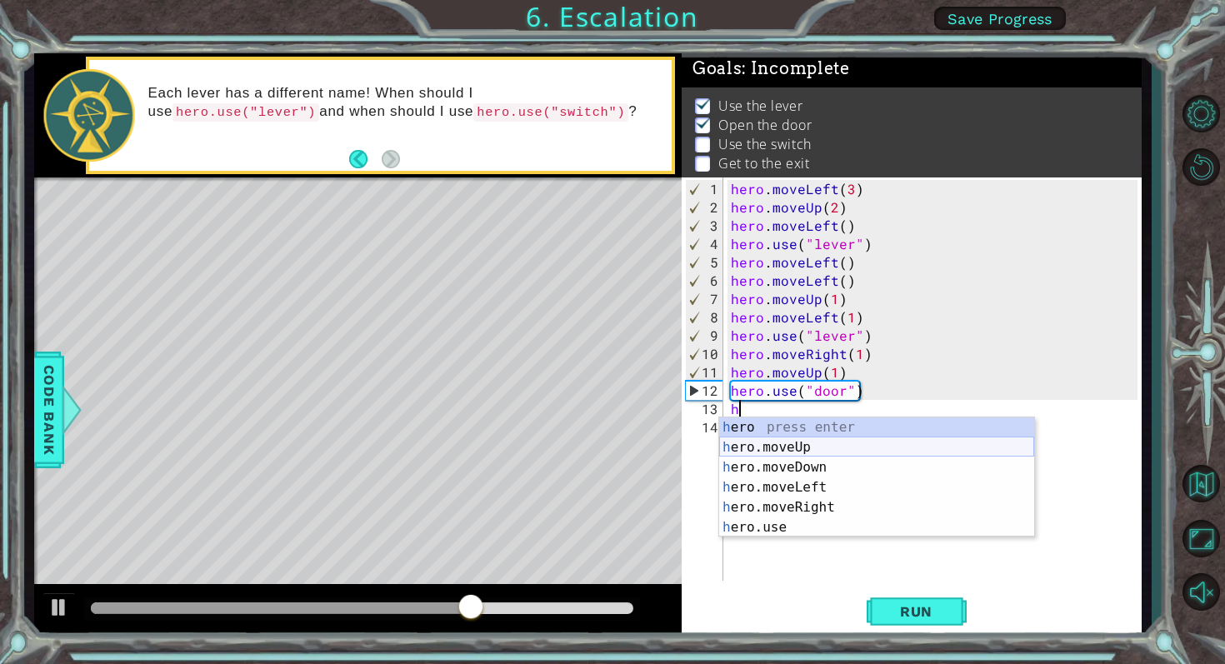
click at [789, 448] on div "h ero press enter h ero.moveUp press enter h ero.moveDown press enter h ero.mov…" at bounding box center [876, 498] width 315 height 160
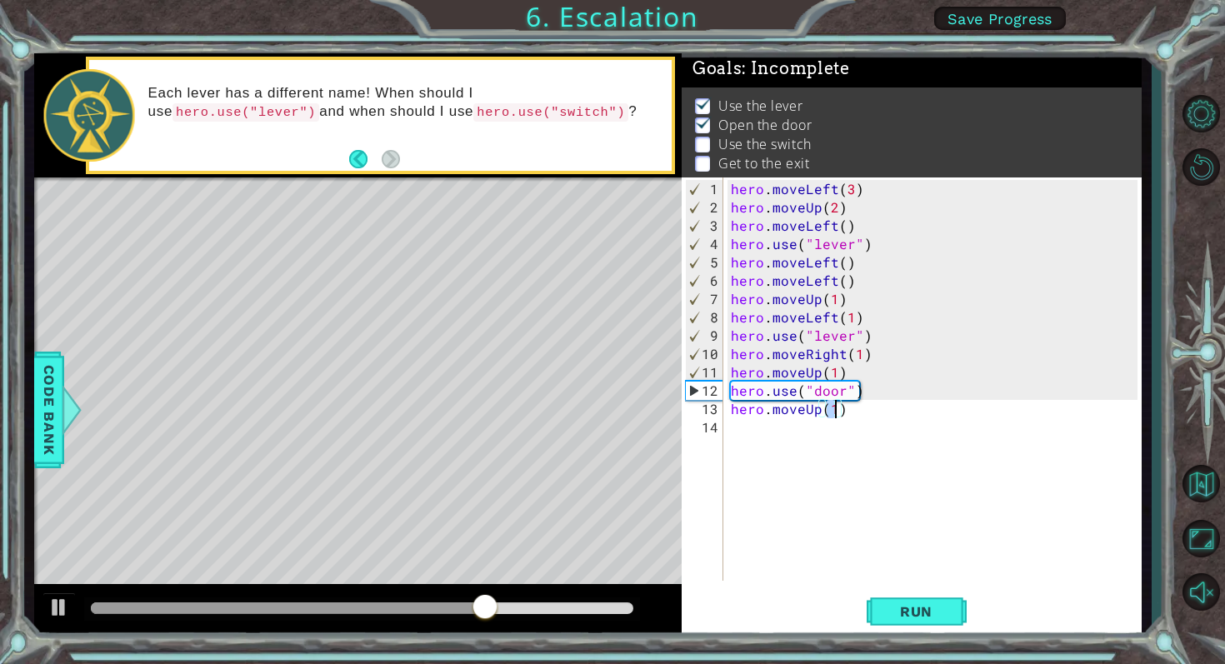
scroll to position [0, 6]
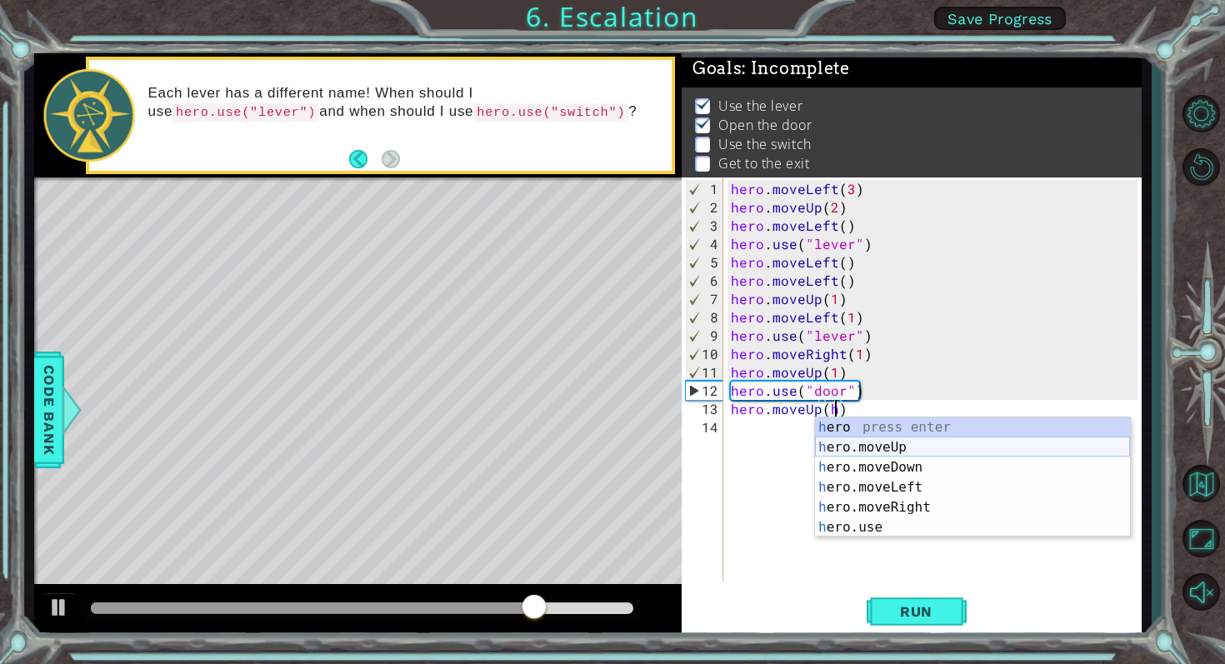
type textarea "hero.moveUp()"
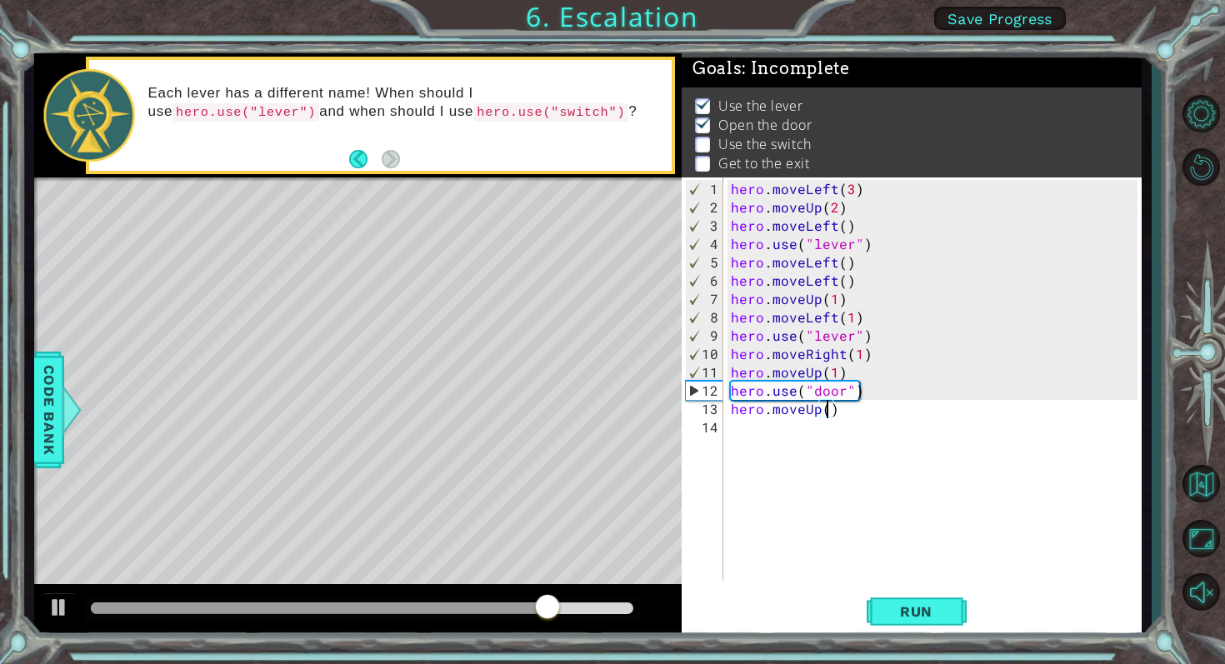
click at [744, 423] on div "hero . moveLeft ( 3 ) hero . moveUp ( 2 ) hero . moveLeft ( ) hero . use ( "lev…" at bounding box center [937, 400] width 418 height 440
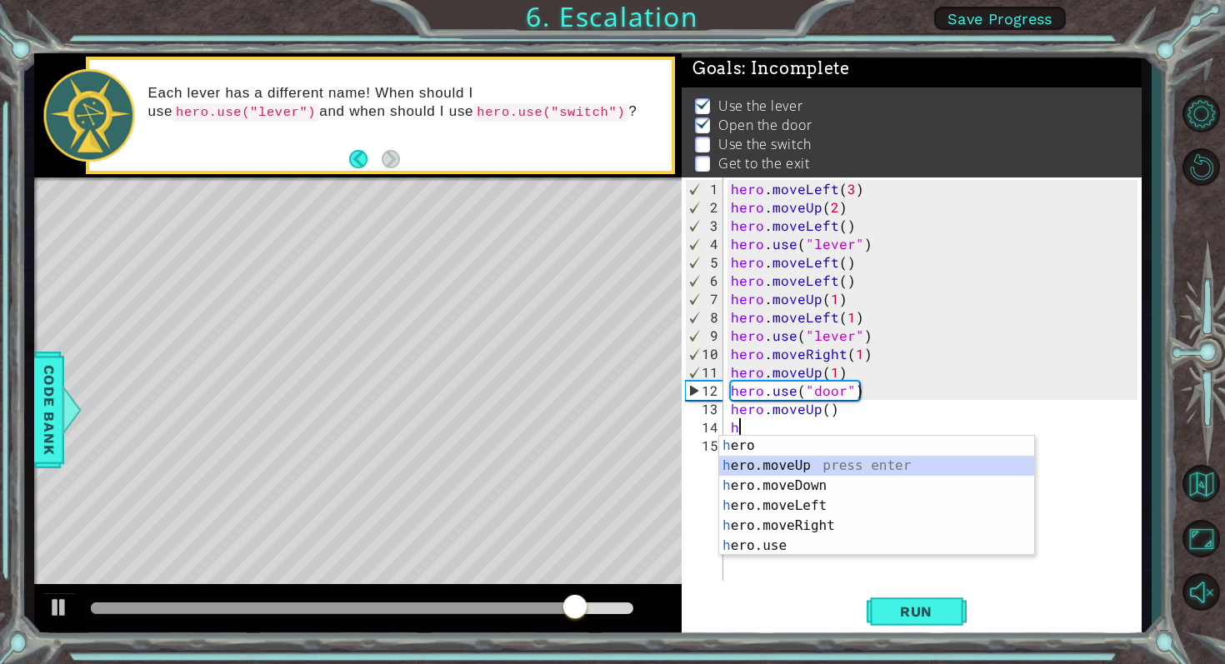
click at [766, 465] on div "h ero press enter h ero.moveUp press enter h ero.moveDown press enter h ero.mov…" at bounding box center [876, 516] width 315 height 160
type textarea "hero.moveUp(1)"
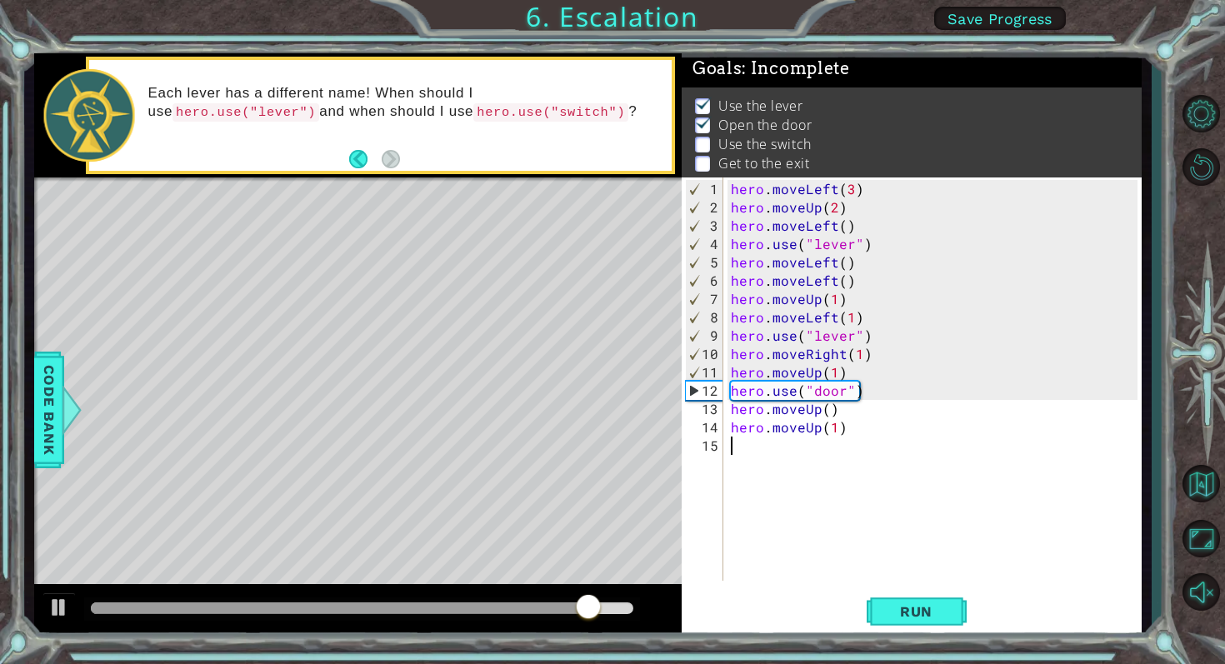
click at [748, 448] on div "hero . moveLeft ( 3 ) hero . moveUp ( 2 ) hero . moveLeft ( ) hero . use ( "lev…" at bounding box center [937, 400] width 418 height 440
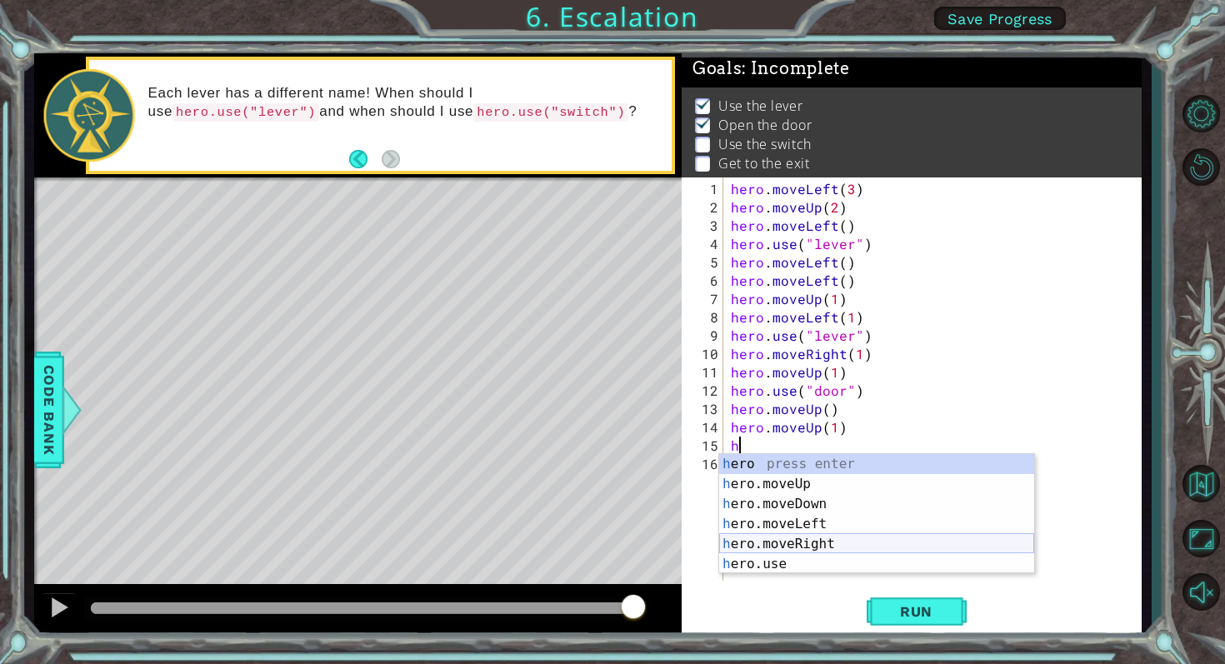
click at [793, 541] on div "h ero press enter h ero.moveUp press enter h ero.moveDown press enter h ero.mov…" at bounding box center [876, 534] width 315 height 160
type textarea "hero.moveRight(1)"
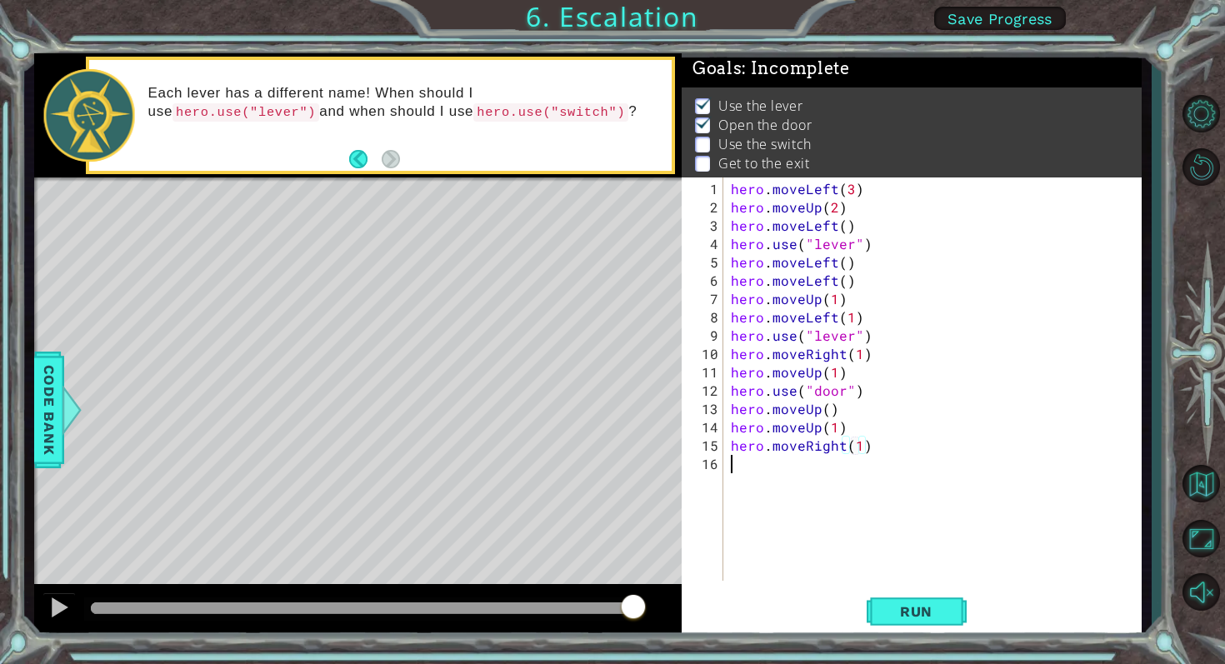
click at [764, 473] on div "hero . moveLeft ( 3 ) hero . moveUp ( 2 ) hero . moveLeft ( ) hero . use ( "lev…" at bounding box center [937, 400] width 418 height 440
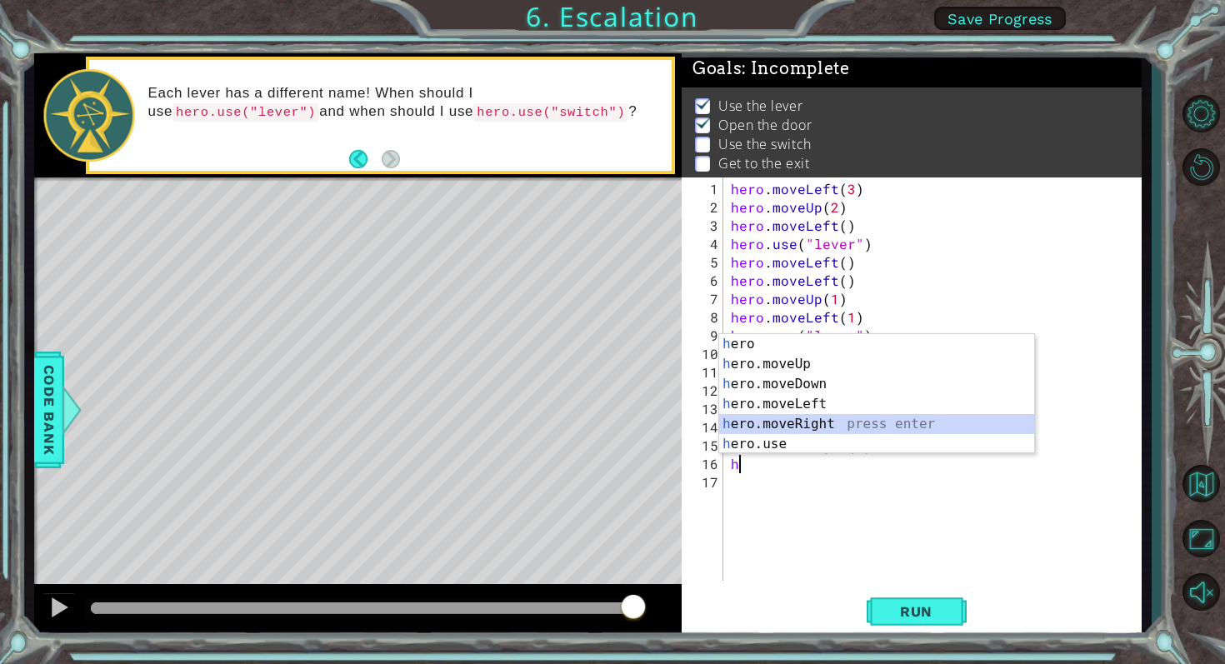
click at [803, 423] on div "h ero press enter h ero.moveUp press enter h ero.moveDown press enter h ero.mov…" at bounding box center [876, 414] width 315 height 160
type textarea "hero.moveRight(1)"
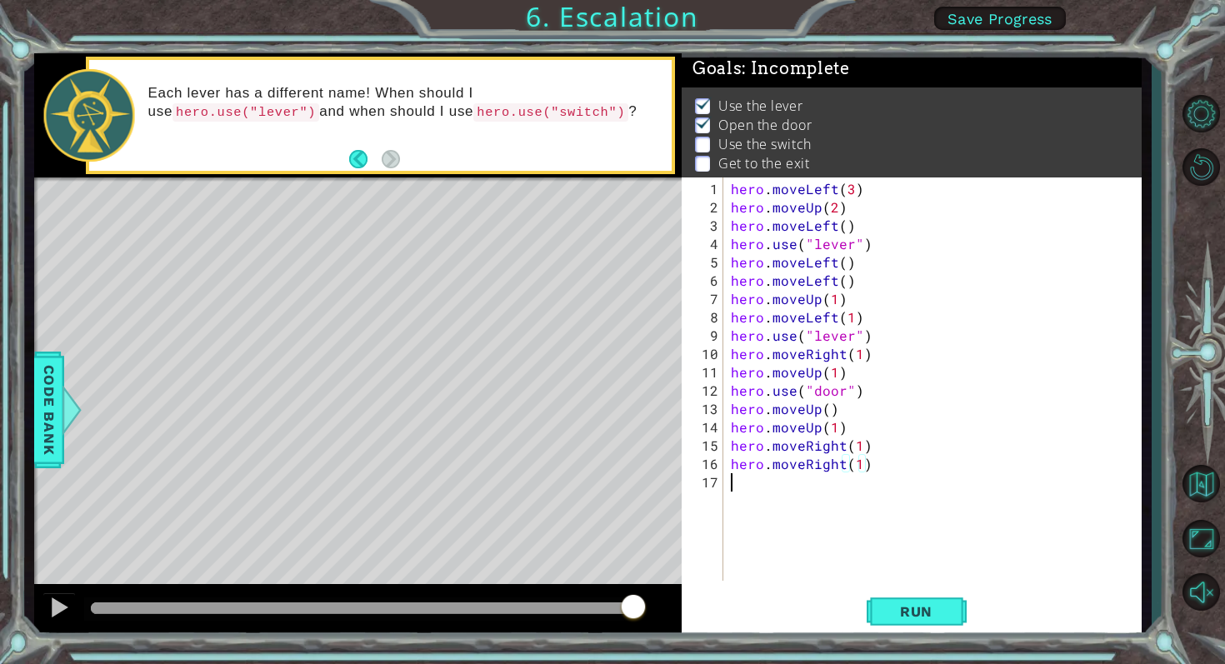
click at [754, 485] on div "hero . moveLeft ( 3 ) hero . moveUp ( 2 ) hero . moveLeft ( ) hero . use ( "lev…" at bounding box center [937, 400] width 418 height 440
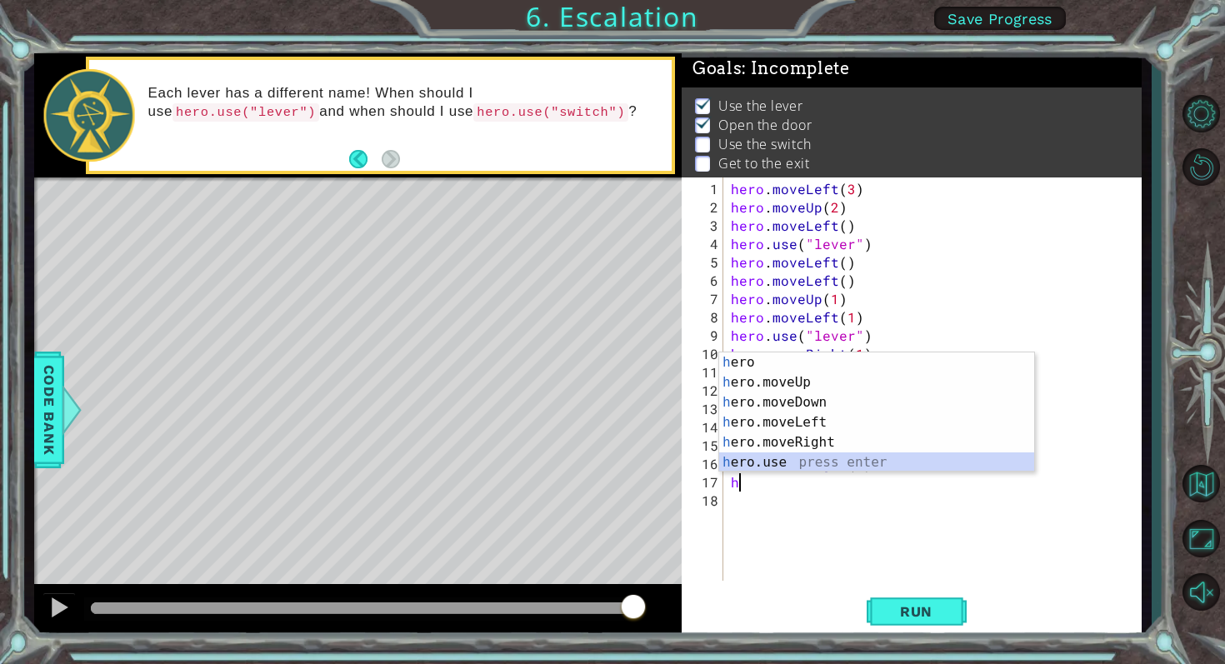
click at [777, 454] on div "h ero press enter h ero.moveUp press enter h ero.moveDown press enter h ero.mov…" at bounding box center [876, 433] width 315 height 160
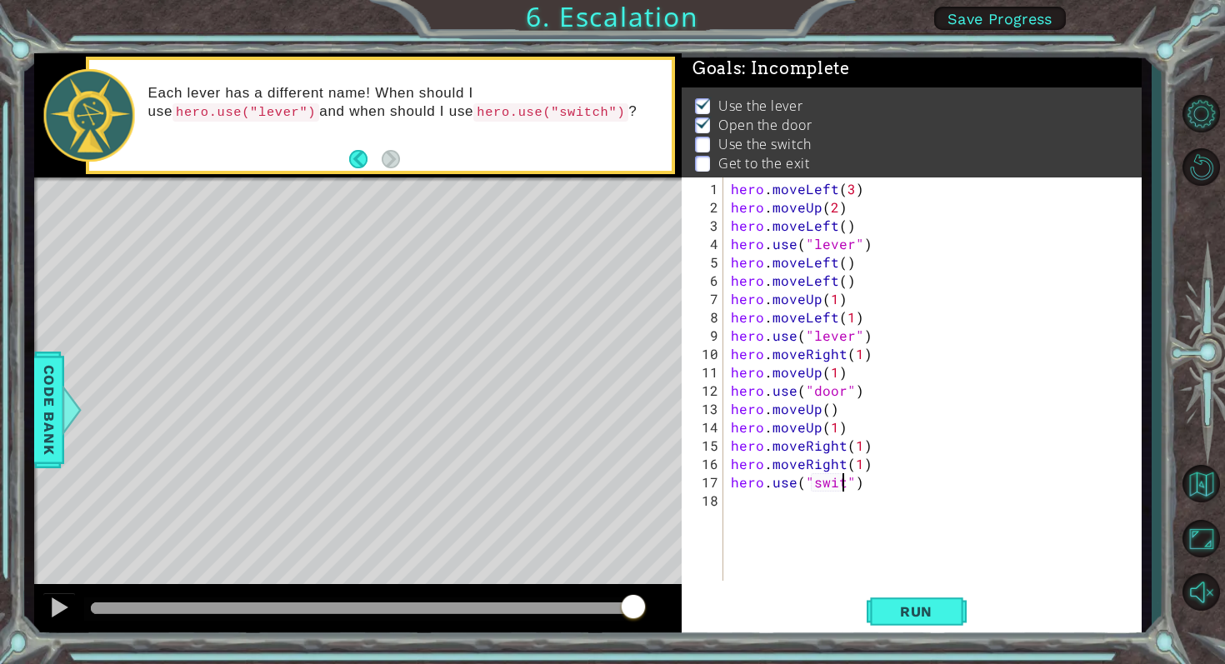
type textarea "hero.use("switch")"
click at [768, 504] on div "hero . moveLeft ( 3 ) hero . moveUp ( 2 ) hero . moveLeft ( ) hero . use ( "lev…" at bounding box center [937, 400] width 418 height 440
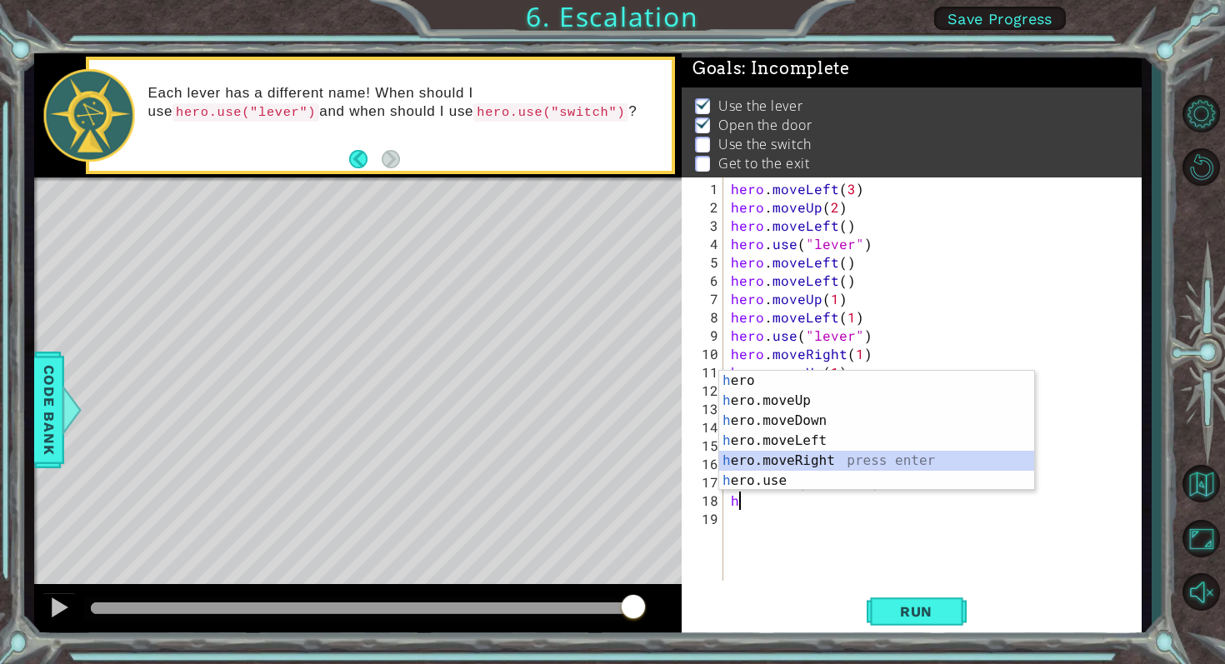
click at [805, 463] on div "h ero press enter h ero.moveUp press enter h ero.moveDown press enter h ero.mov…" at bounding box center [876, 451] width 315 height 160
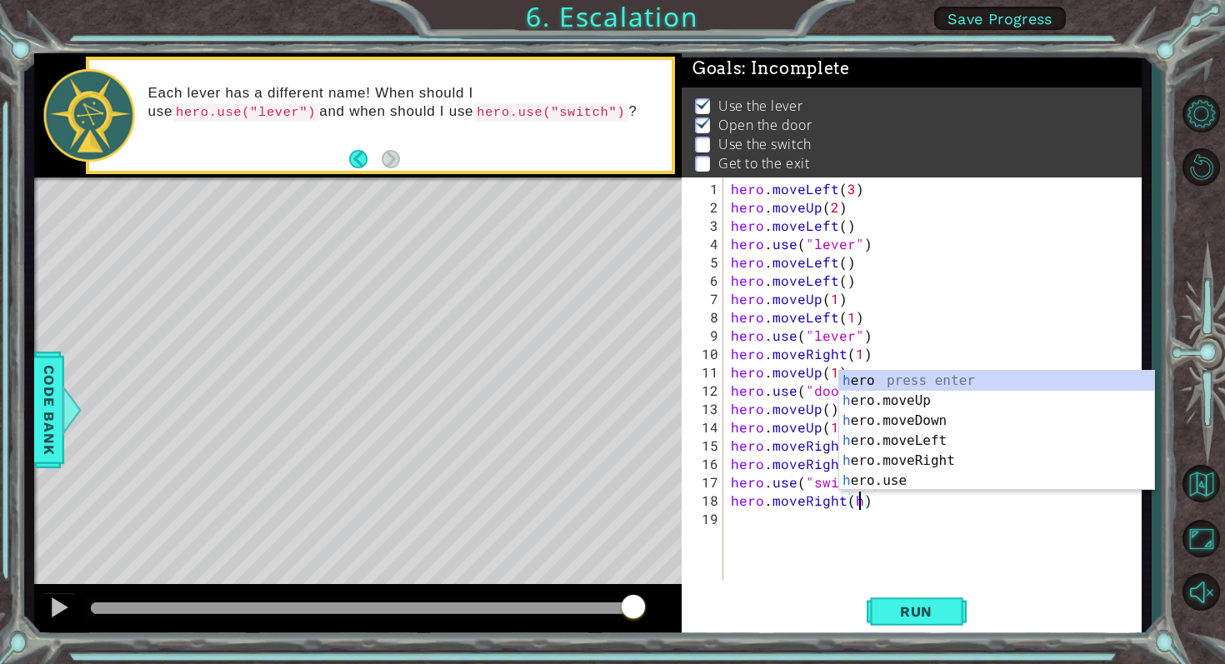
scroll to position [0, 8]
type textarea "hero.moveRight()"
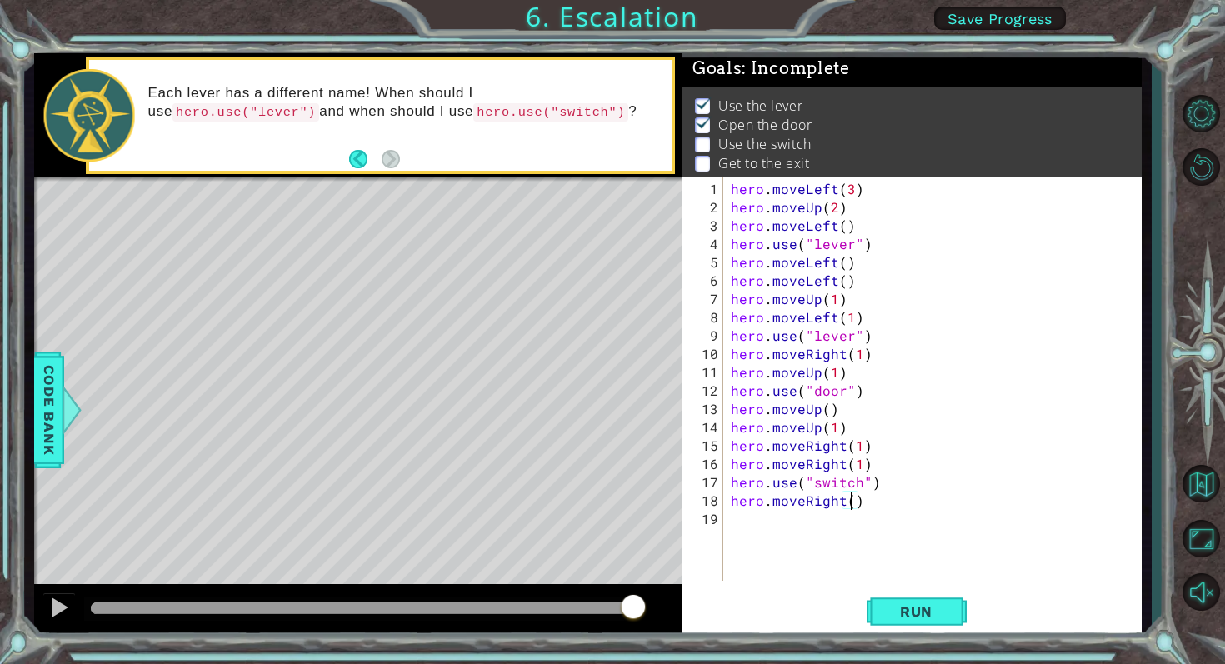
click at [761, 518] on div "hero . moveLeft ( 3 ) hero . moveUp ( 2 ) hero . moveLeft ( ) hero . use ( "lev…" at bounding box center [937, 400] width 418 height 440
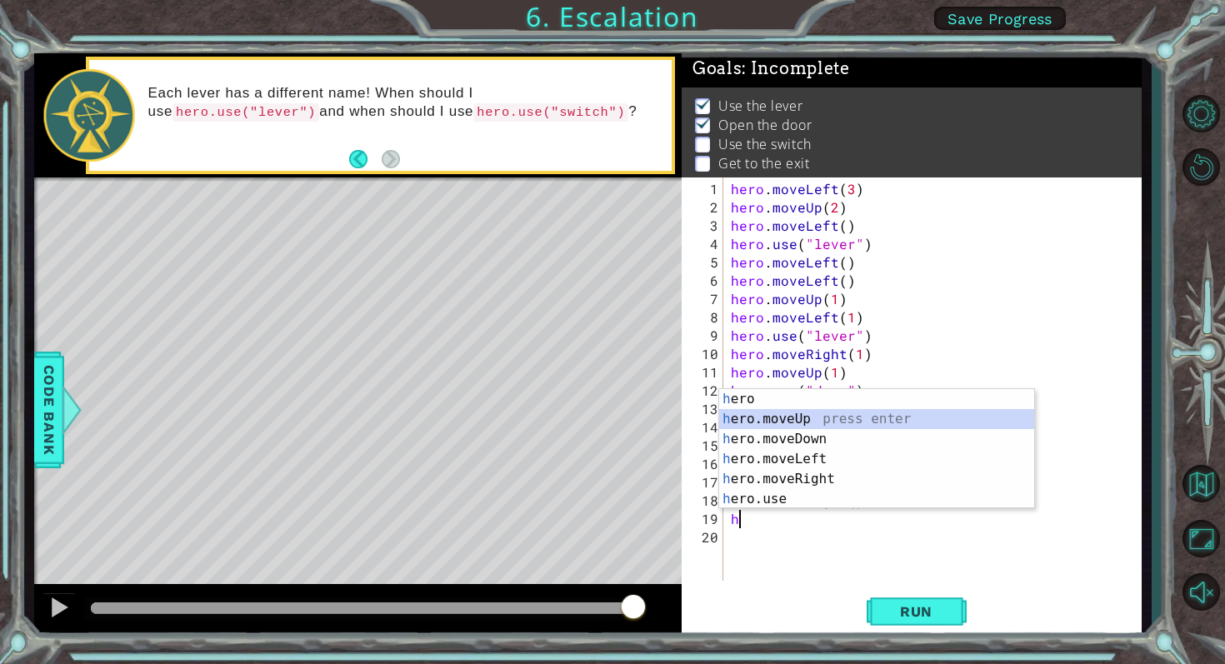
click at [798, 418] on div "h ero press enter h ero.moveUp press enter h ero.moveDown press enter h ero.mov…" at bounding box center [876, 469] width 315 height 160
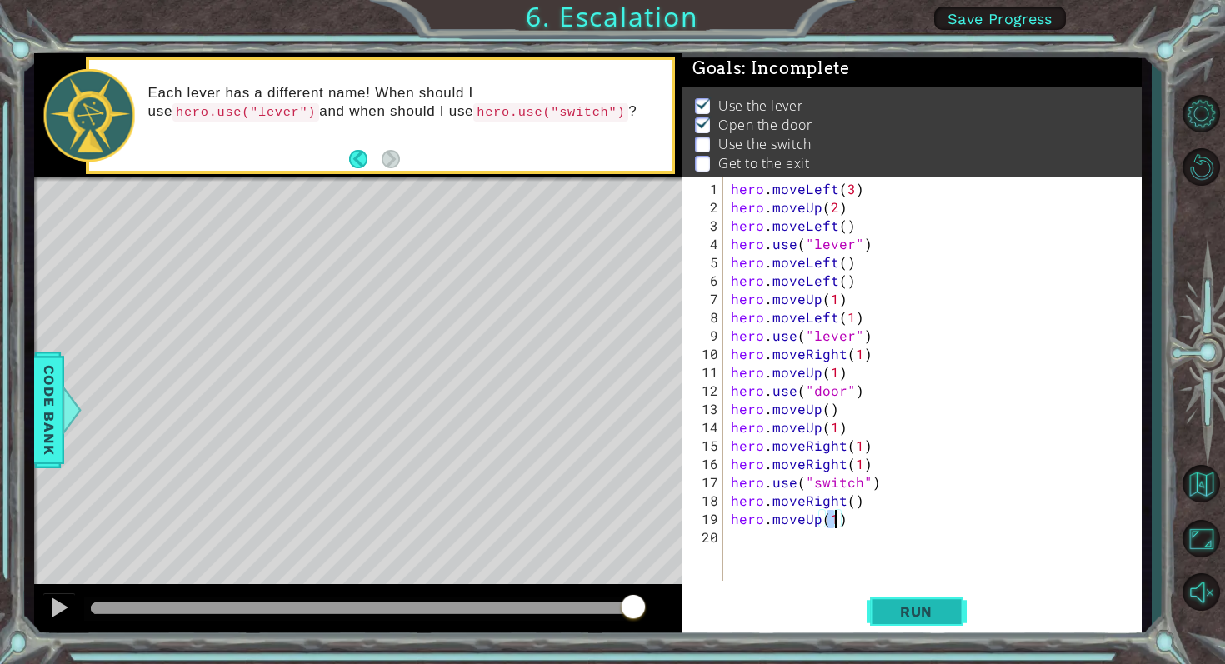
type textarea "hero.moveUp(1)"
click at [877, 606] on button "Run" at bounding box center [917, 611] width 100 height 46
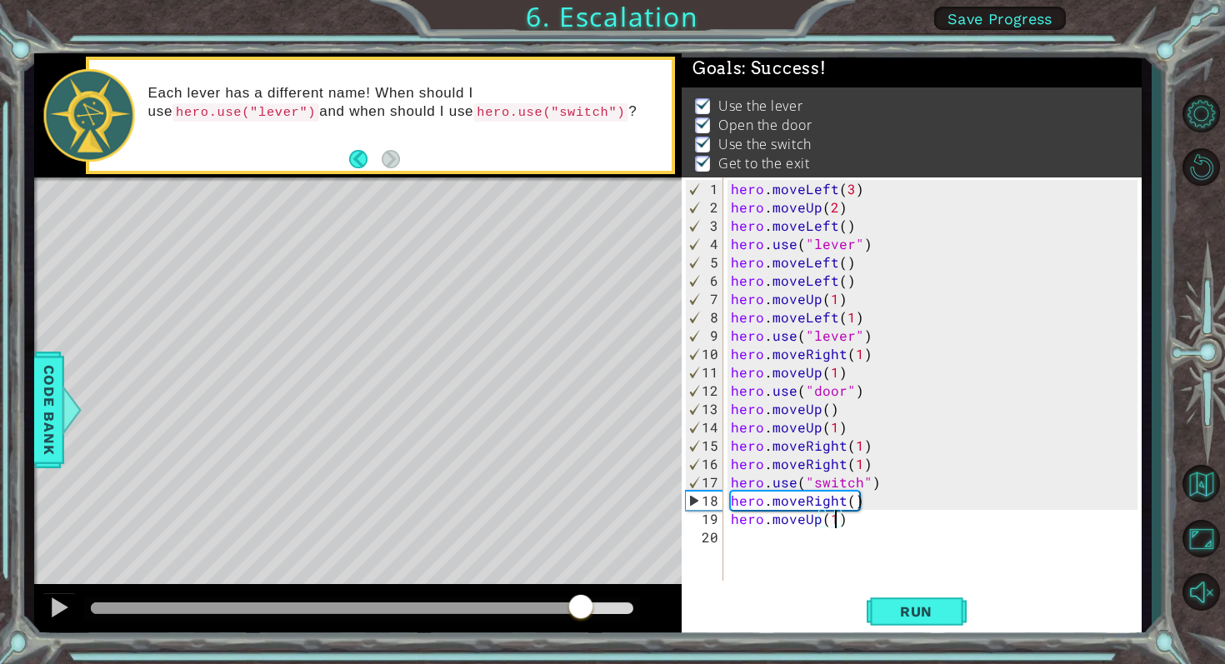
drag, startPoint x: 219, startPoint y: 608, endPoint x: 580, endPoint y: 618, distance: 361.0
click at [580, 618] on div at bounding box center [581, 608] width 30 height 30
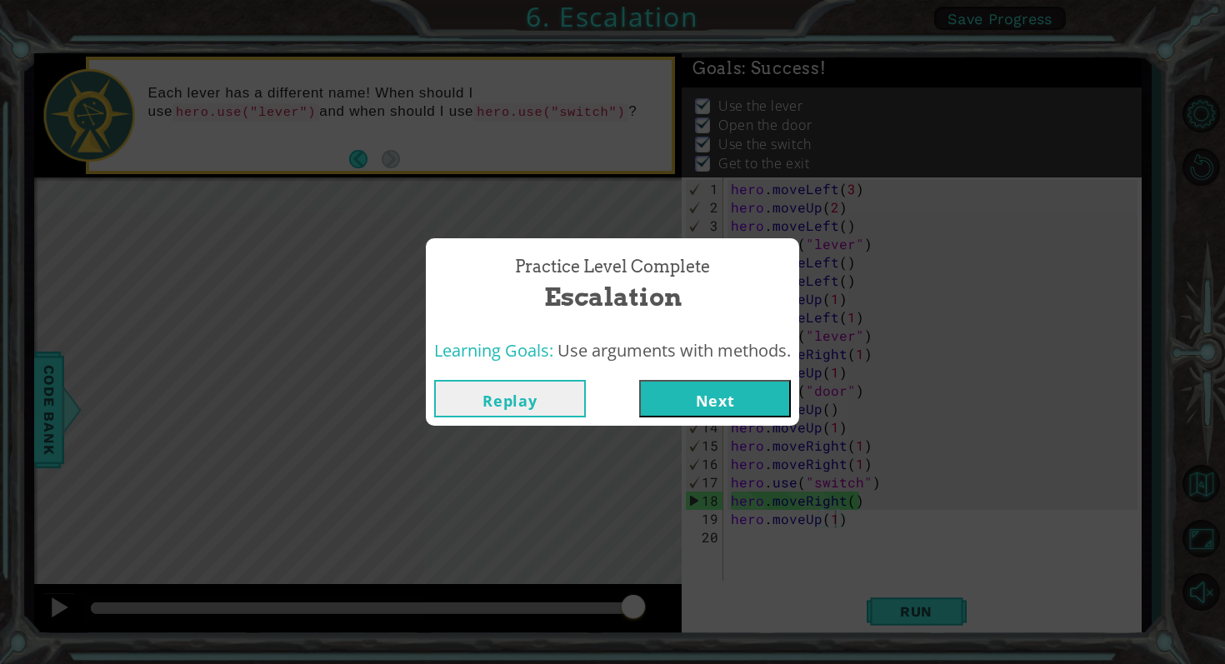
click at [666, 407] on button "Next" at bounding box center [715, 399] width 152 height 38
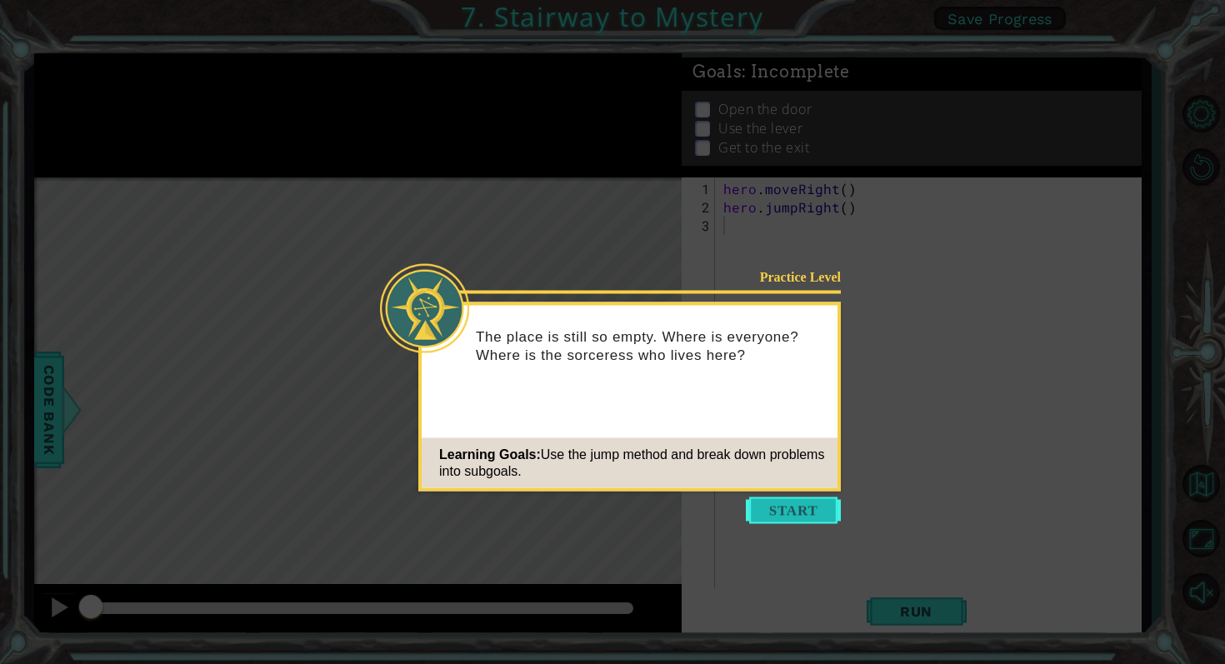
click at [778, 517] on button "Start" at bounding box center [793, 511] width 95 height 27
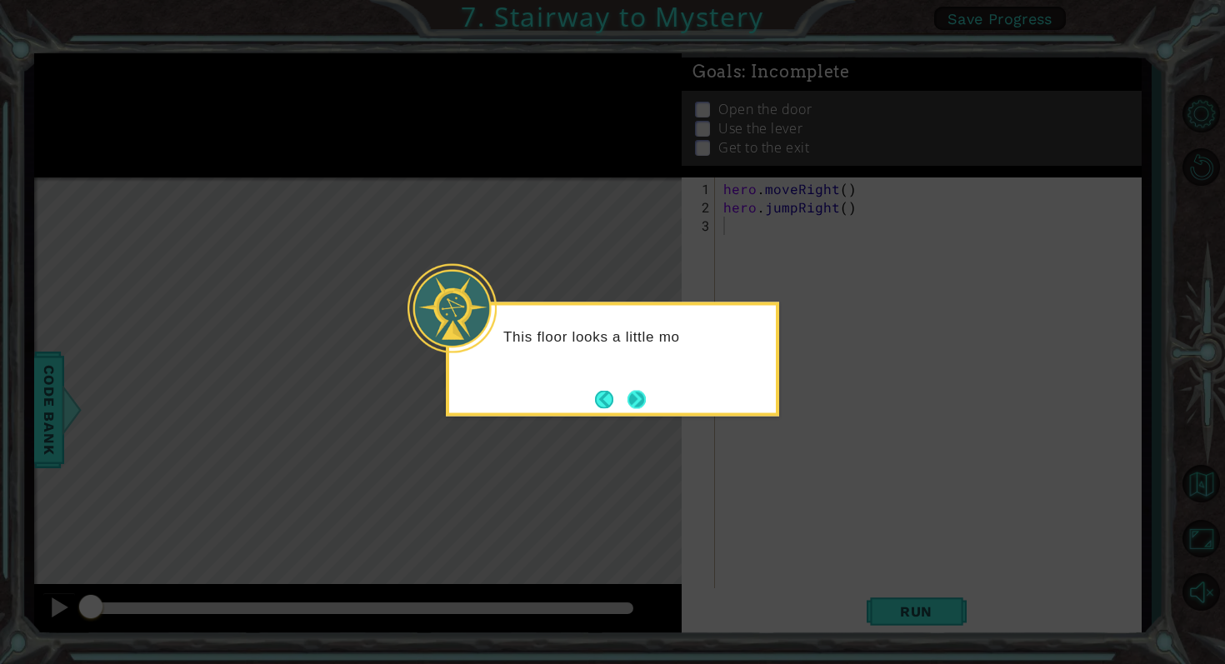
click at [633, 390] on button "Next" at bounding box center [637, 399] width 18 height 18
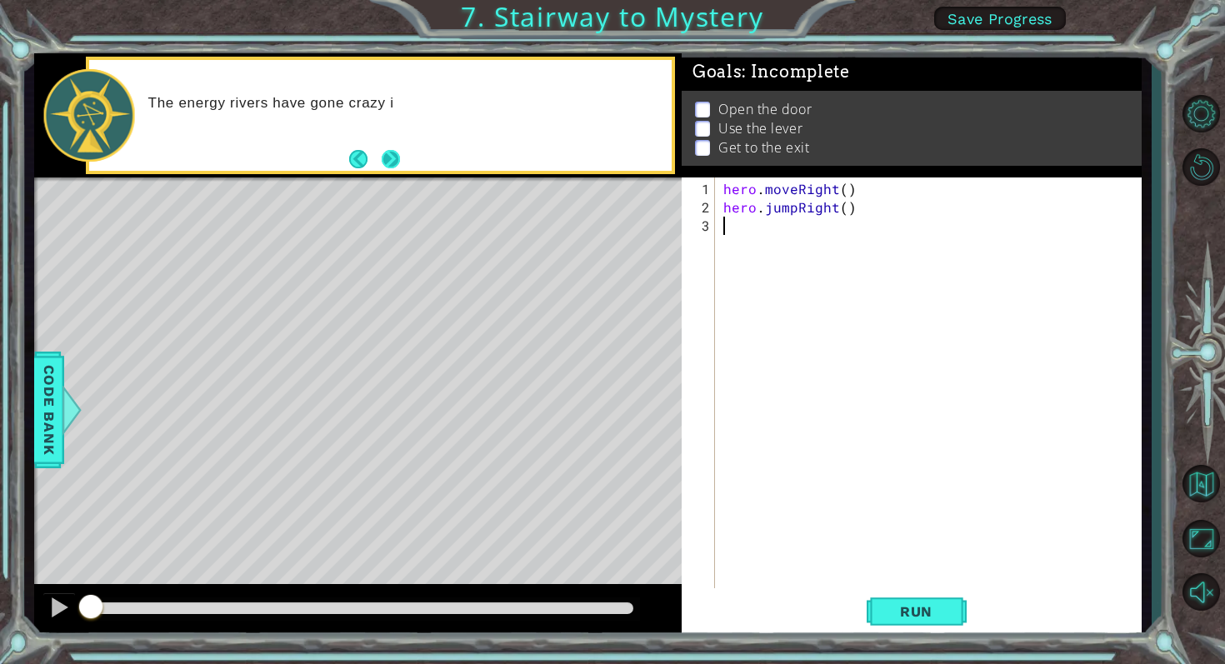
click at [389, 150] on button "Next" at bounding box center [391, 159] width 18 height 18
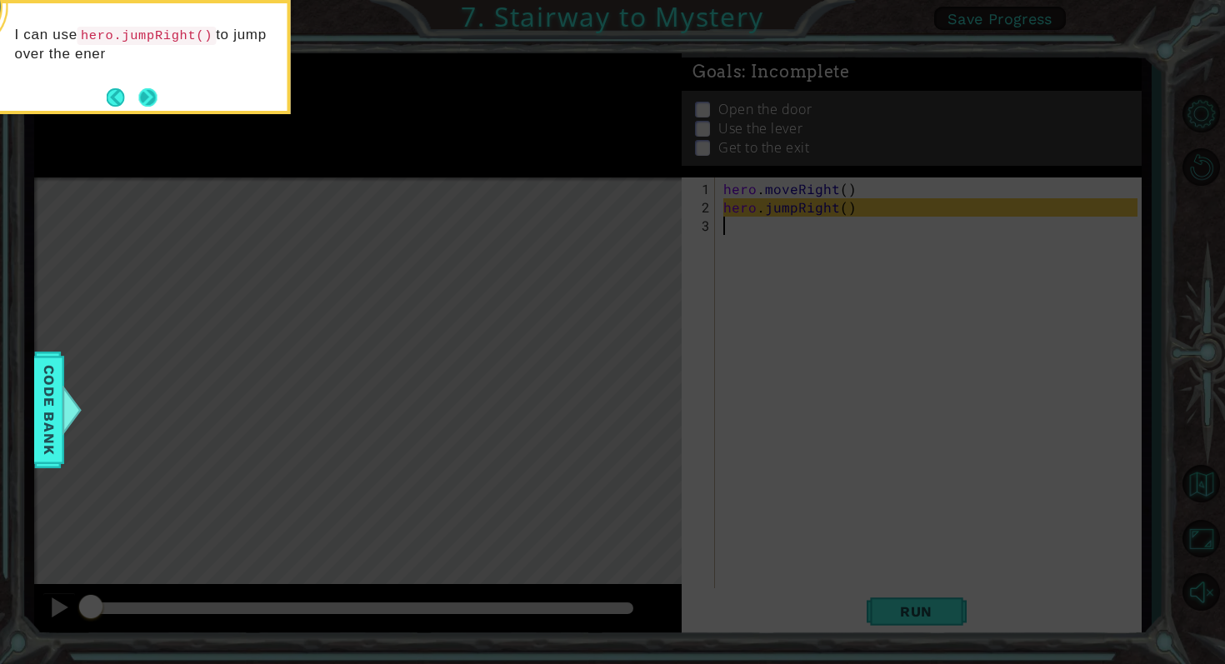
click at [152, 96] on button "Next" at bounding box center [148, 97] width 18 height 18
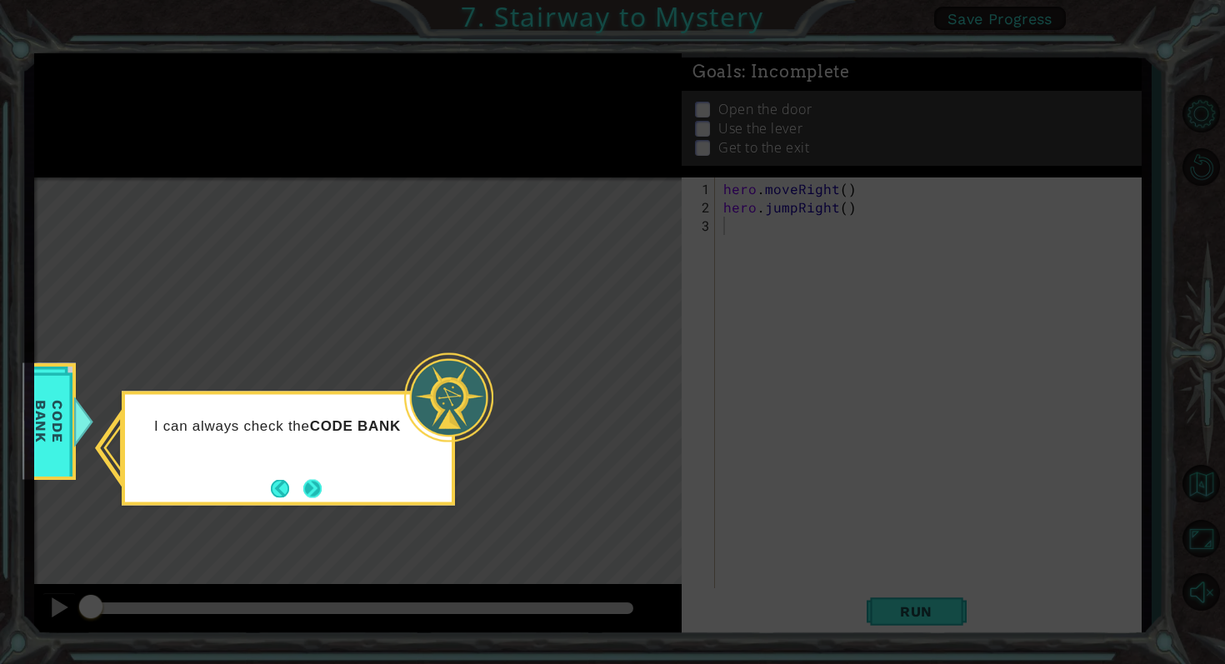
click at [304, 481] on button "Next" at bounding box center [312, 488] width 18 height 18
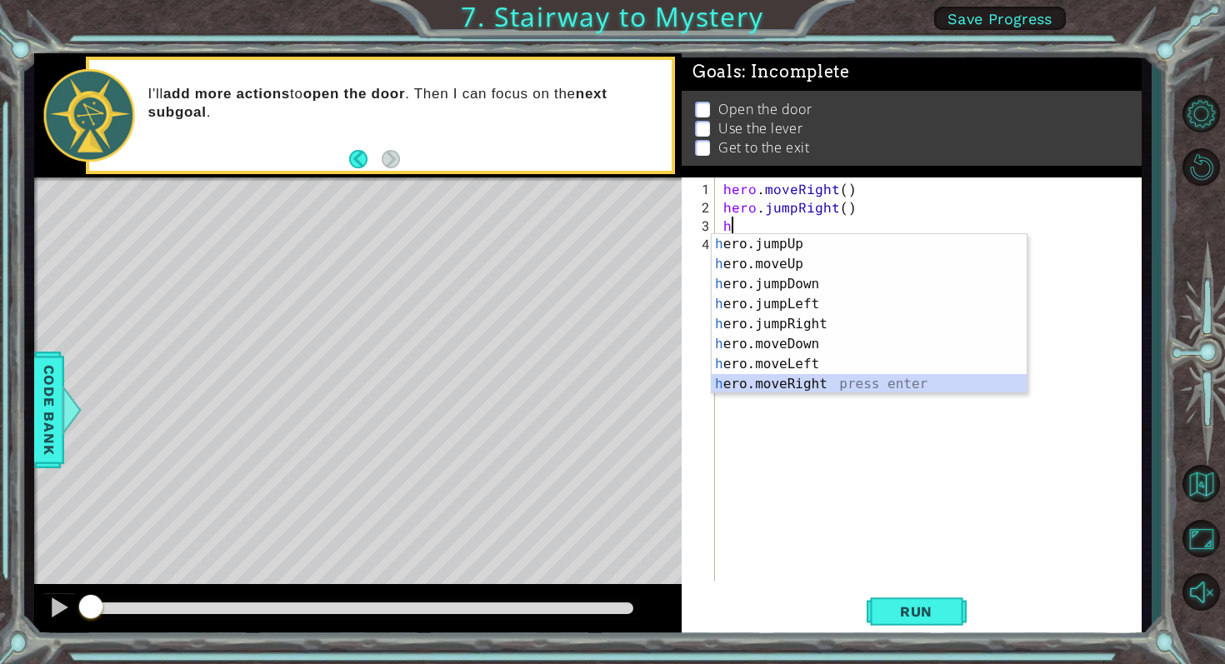
click at [818, 378] on div "h ero.jumpUp press enter h ero.moveUp press enter h ero.jumpDown press enter h …" at bounding box center [869, 334] width 315 height 200
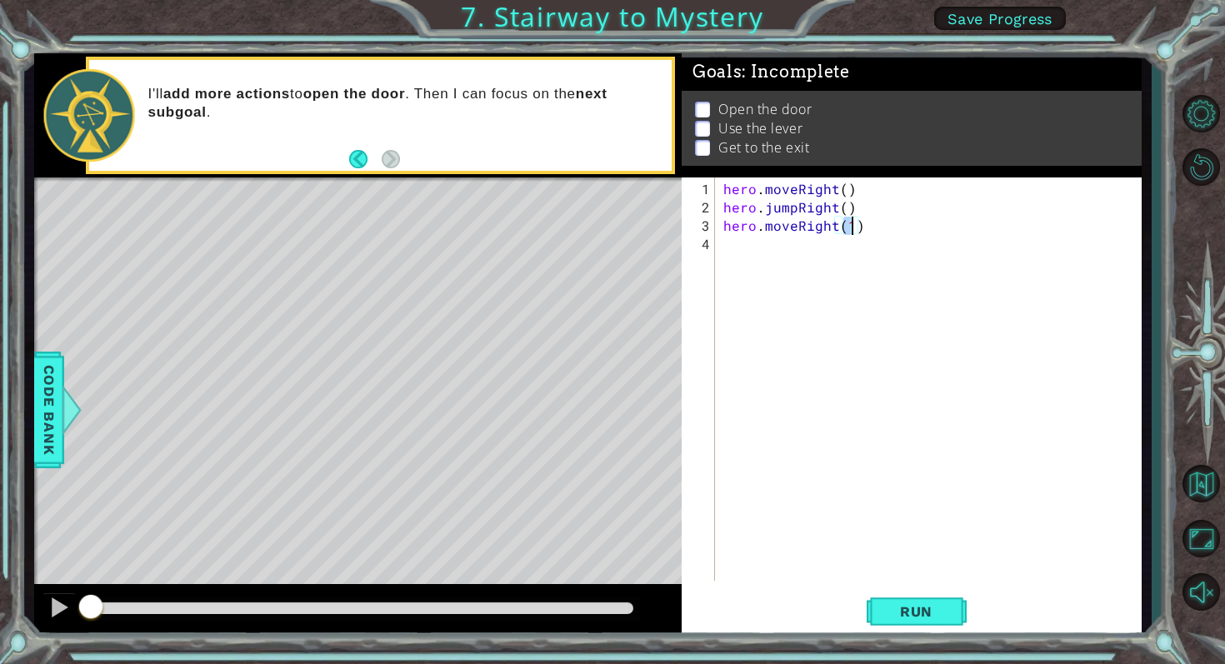
scroll to position [0, 8]
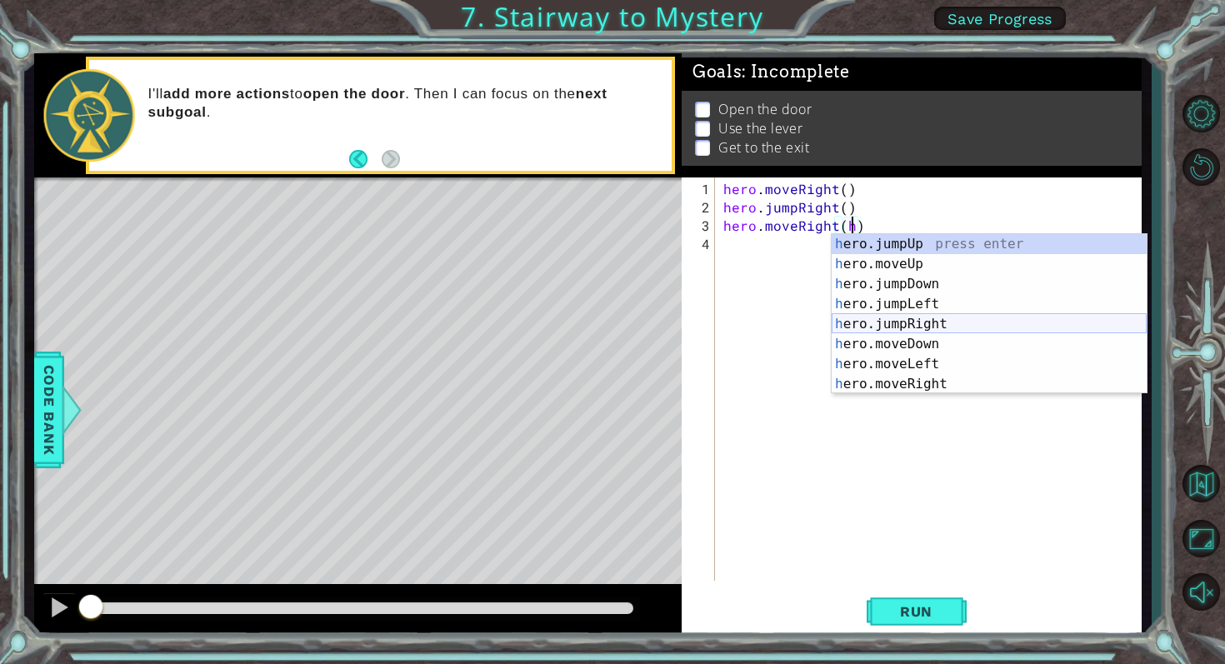
type textarea "hero.moveRight()"
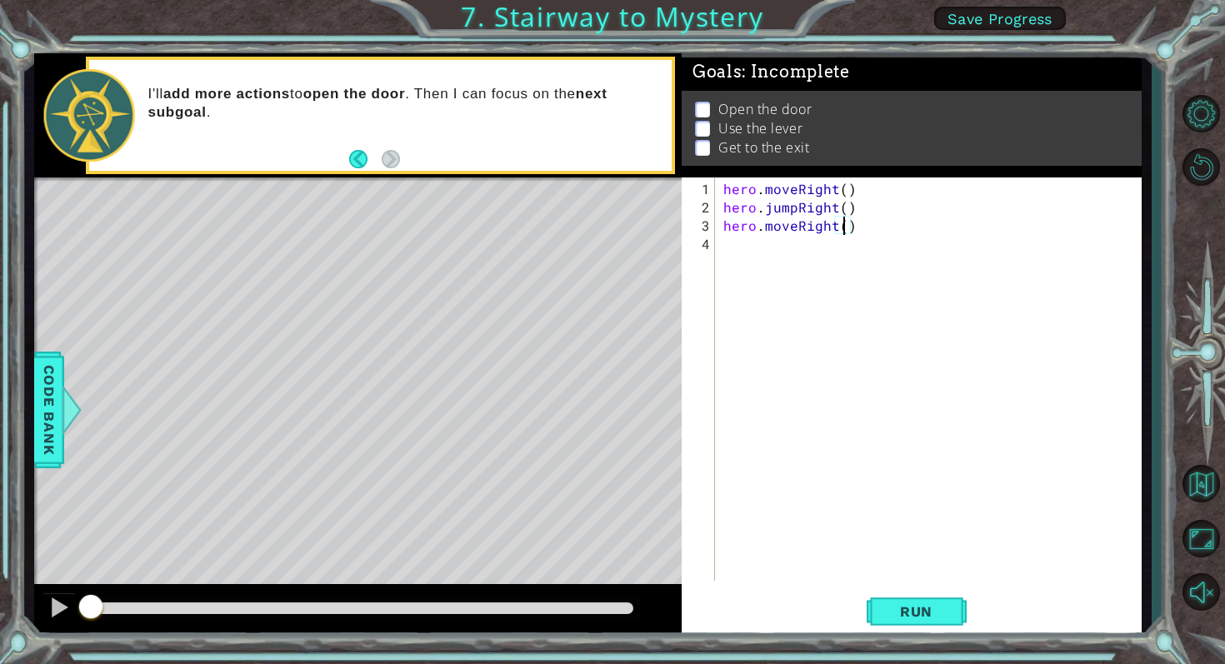
click at [743, 241] on div "hero . moveRight ( ) hero . jumpRight ( ) hero . moveRight ( )" at bounding box center [933, 400] width 426 height 440
click at [843, 228] on div "hero . moveRight ( ) hero . jumpRight ( ) hero . moveRight ( )" at bounding box center [933, 400] width 426 height 440
type textarea "hero.moveRight()"
click at [730, 251] on div "hero . moveRight ( ) hero . jumpRight ( ) hero . moveRight ( )" at bounding box center [937, 400] width 418 height 440
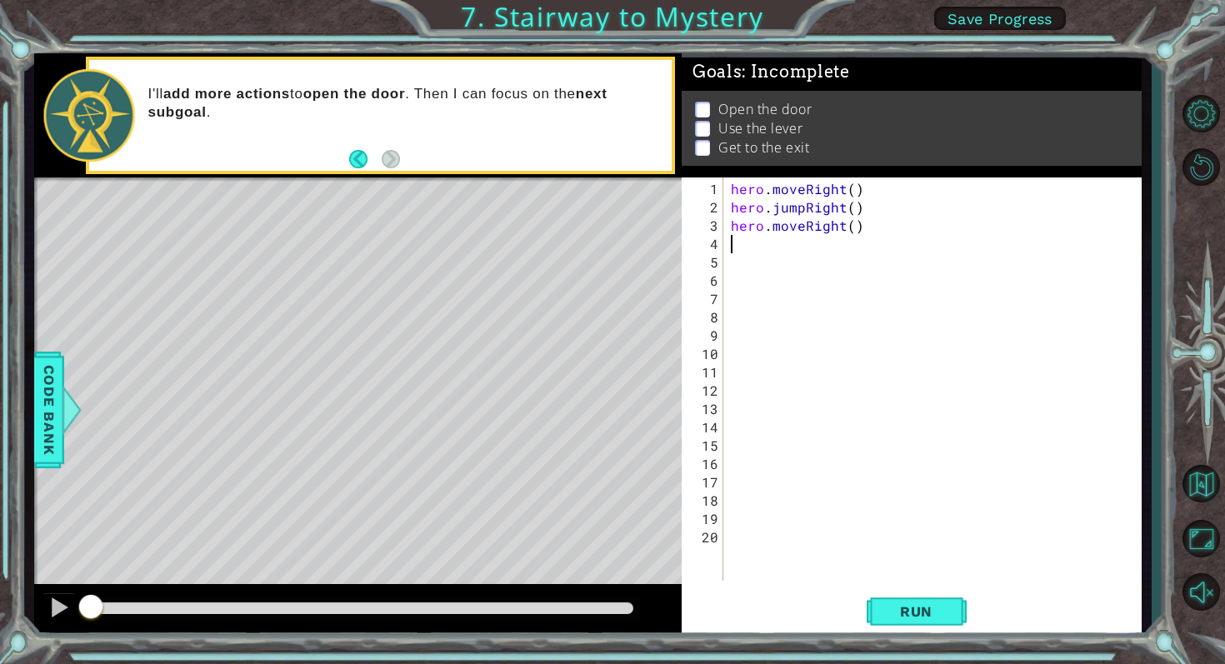
type textarea "h"
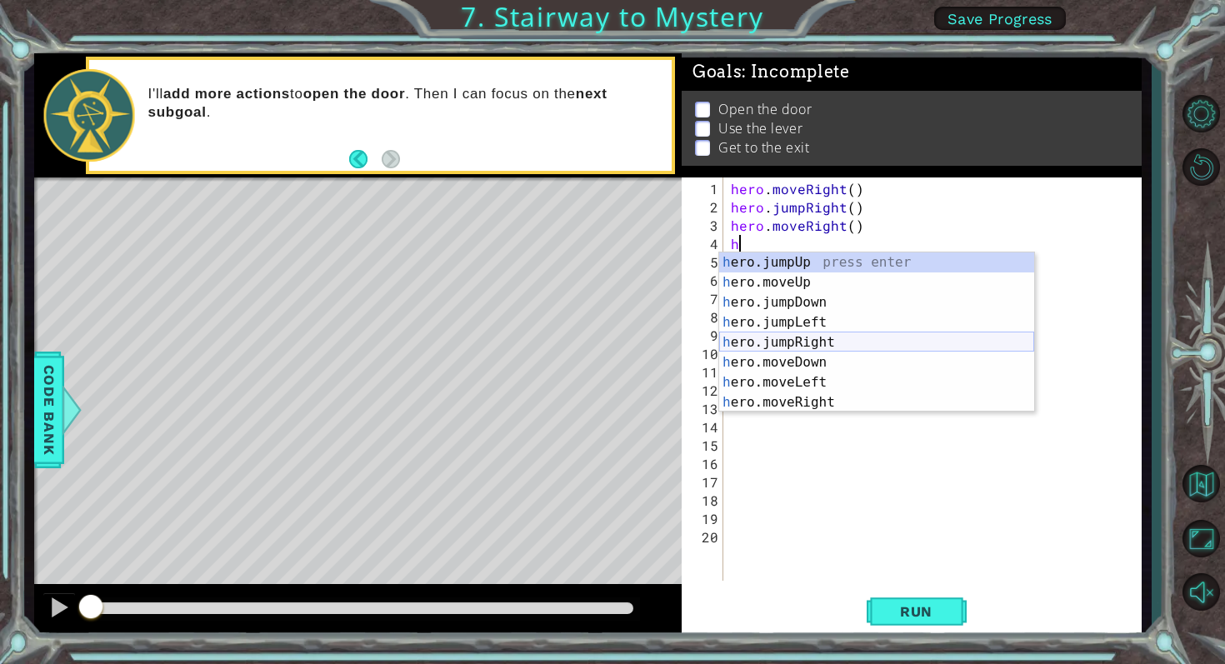
click at [778, 347] on div "h ero.jumpUp press enter h ero.moveUp press enter h ero.jumpDown press enter h …" at bounding box center [876, 353] width 315 height 200
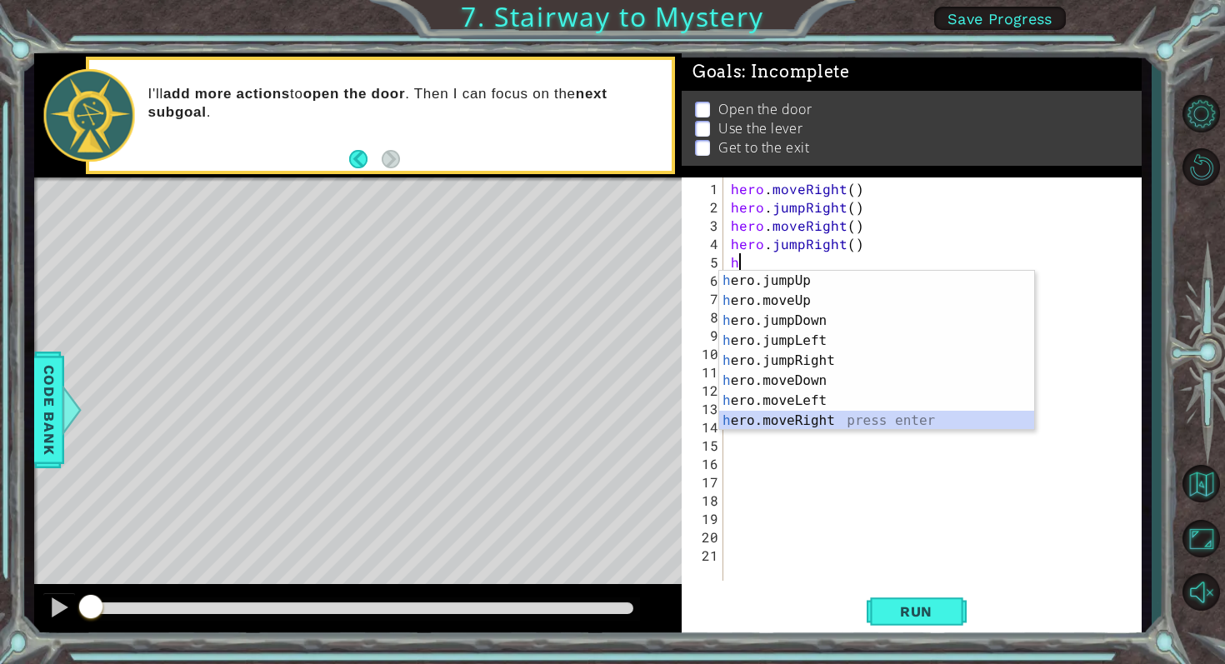
click at [796, 413] on div "h ero.jumpUp press enter h ero.moveUp press enter h ero.jumpDown press enter h …" at bounding box center [876, 371] width 315 height 200
type textarea "hero.moveRight(1)"
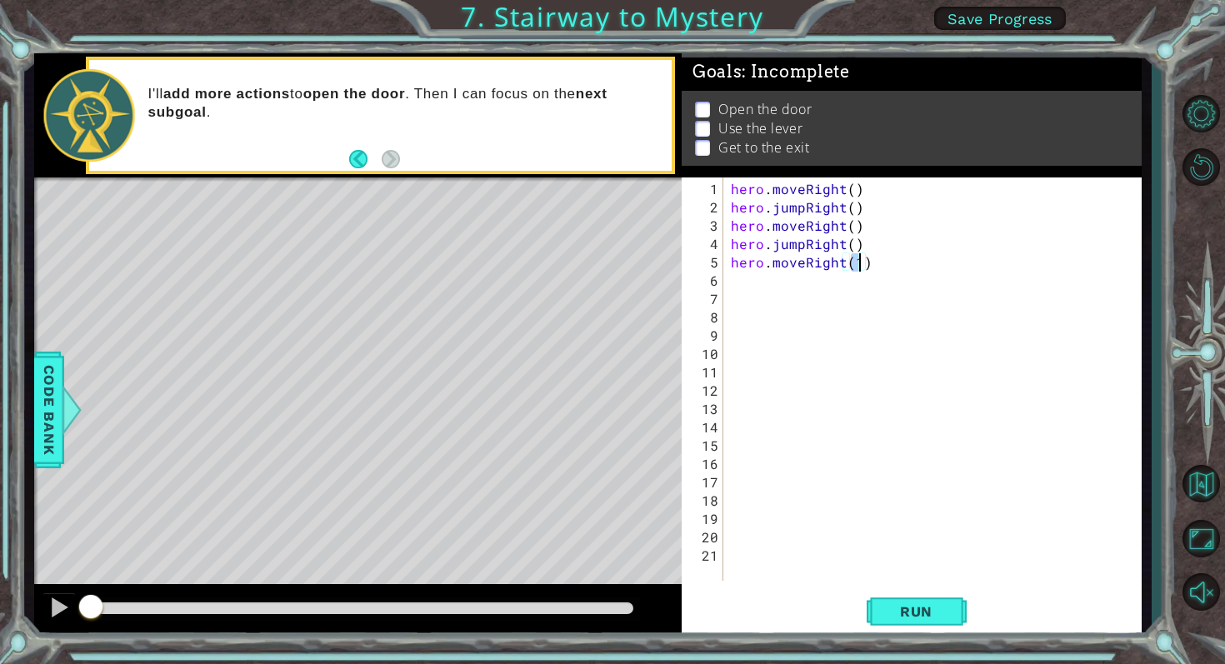
click at [764, 283] on div "hero . moveRight ( ) hero . jumpRight ( ) hero . moveRight ( ) hero . jumpRight…" at bounding box center [937, 400] width 418 height 440
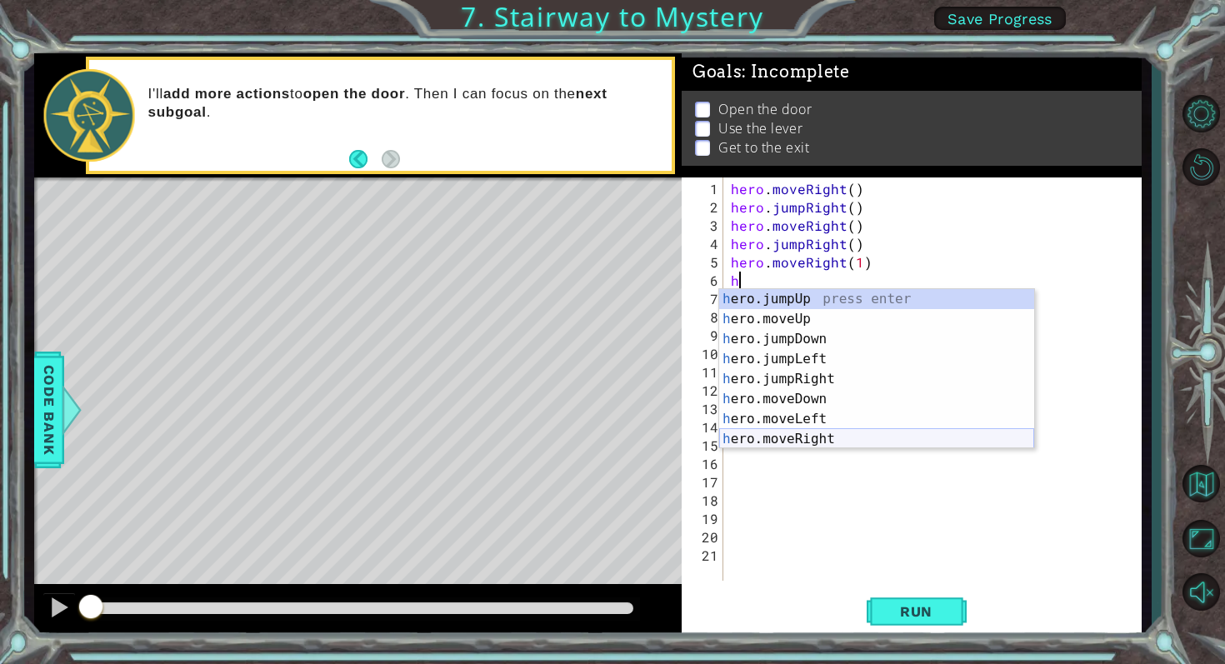
click at [827, 437] on div "h ero.jumpUp press enter h ero.moveUp press enter h ero.jumpDown press enter h …" at bounding box center [876, 389] width 315 height 200
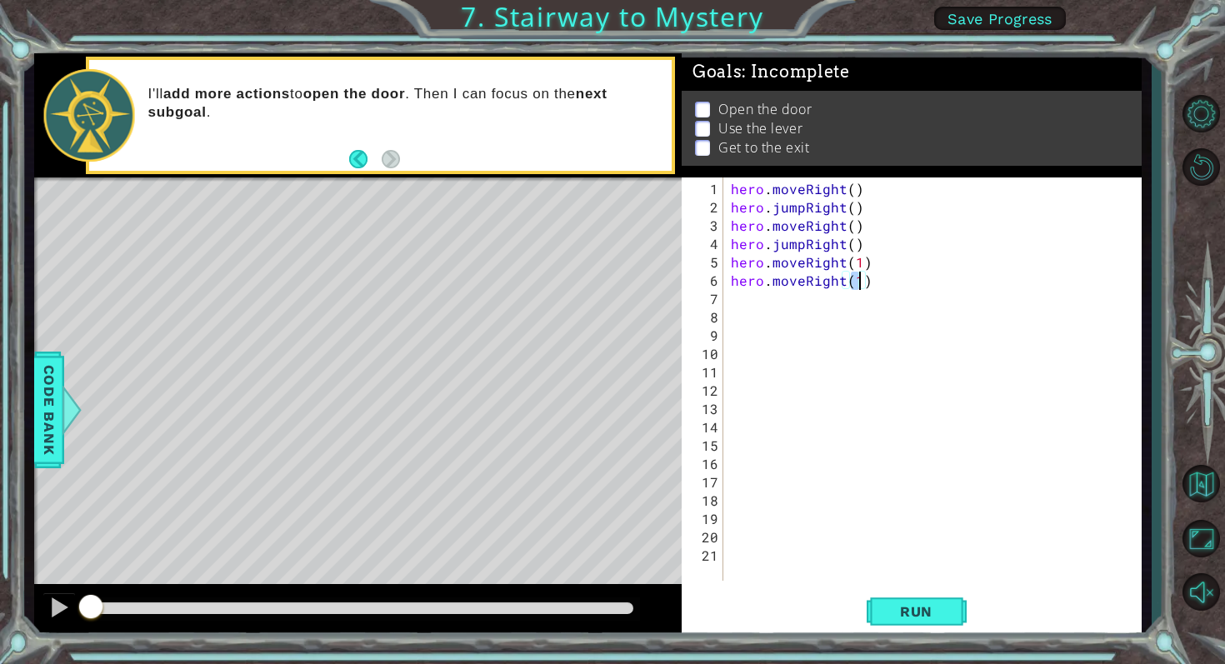
scroll to position [0, 8]
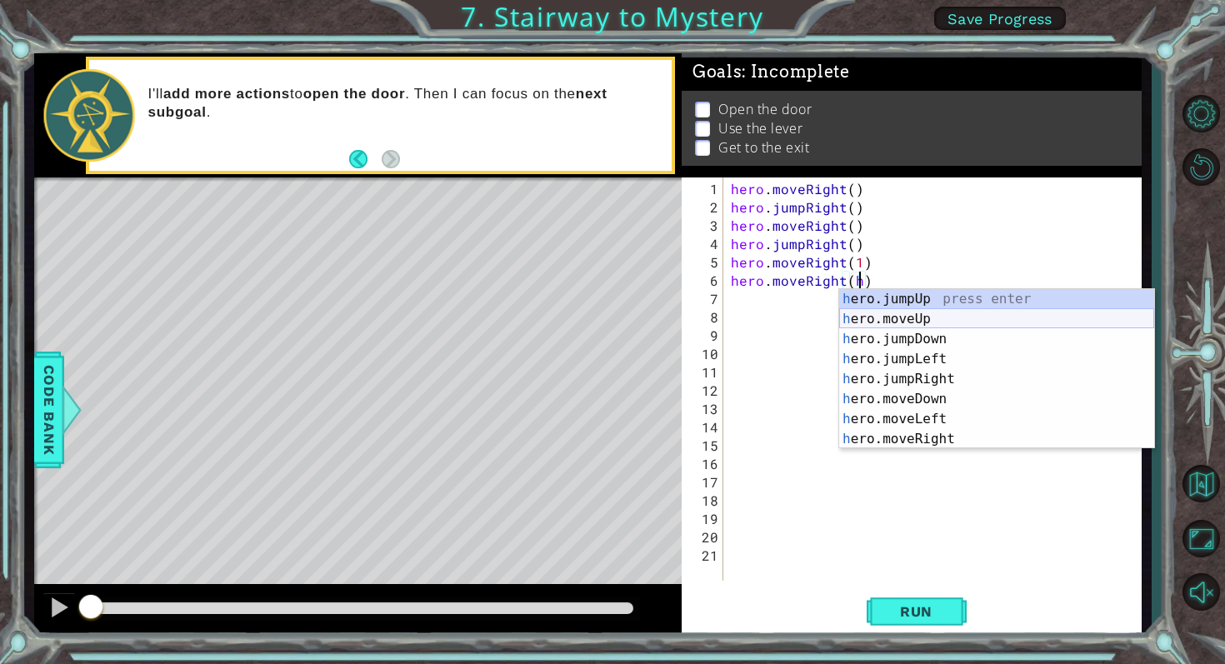
click at [895, 325] on div "h ero.jumpUp press enter h ero.moveUp press enter h ero.jumpDown press enter h …" at bounding box center [996, 389] width 315 height 200
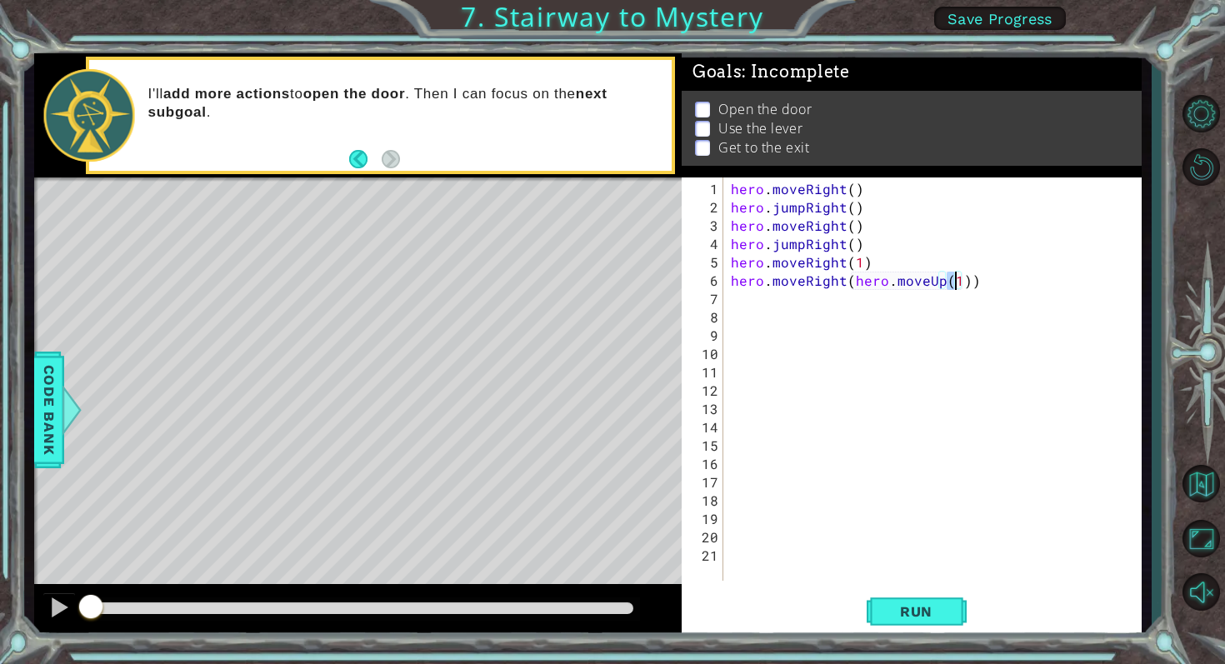
type textarea "hero.moveRight(hero.moveUp(h))"
click at [743, 300] on div "hero . moveRight ( ) hero . jumpRight ( ) hero . moveRight ( ) hero . jumpRight…" at bounding box center [937, 400] width 418 height 440
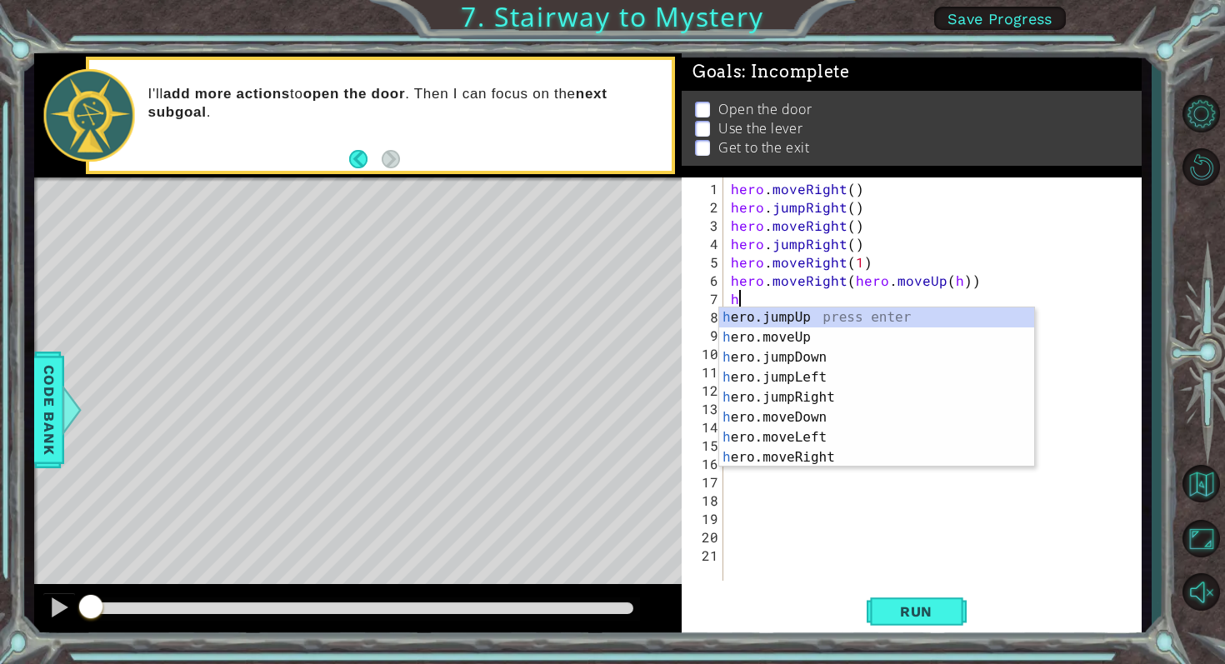
click at [955, 283] on div "hero . moveRight ( ) hero . jumpRight ( ) hero . moveRight ( ) hero . jumpRight…" at bounding box center [937, 400] width 418 height 440
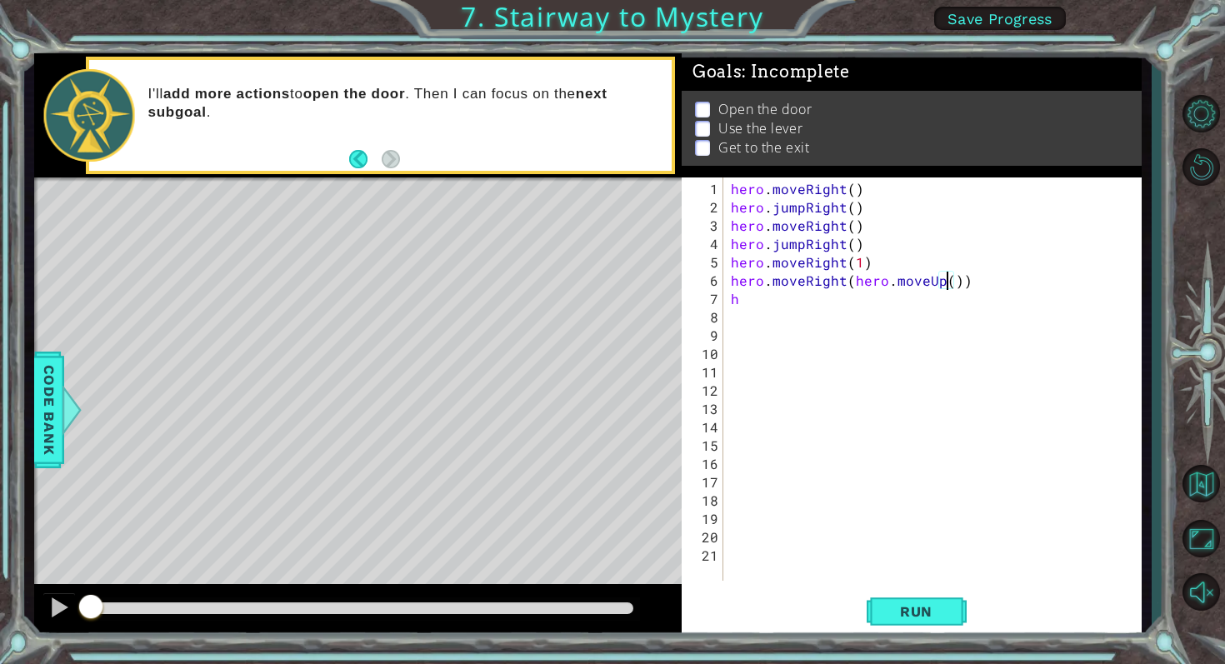
click at [751, 301] on div "hero . moveRight ( ) hero . jumpRight ( ) hero . moveRight ( ) hero . jumpRight…" at bounding box center [937, 400] width 418 height 440
type textarea "h"
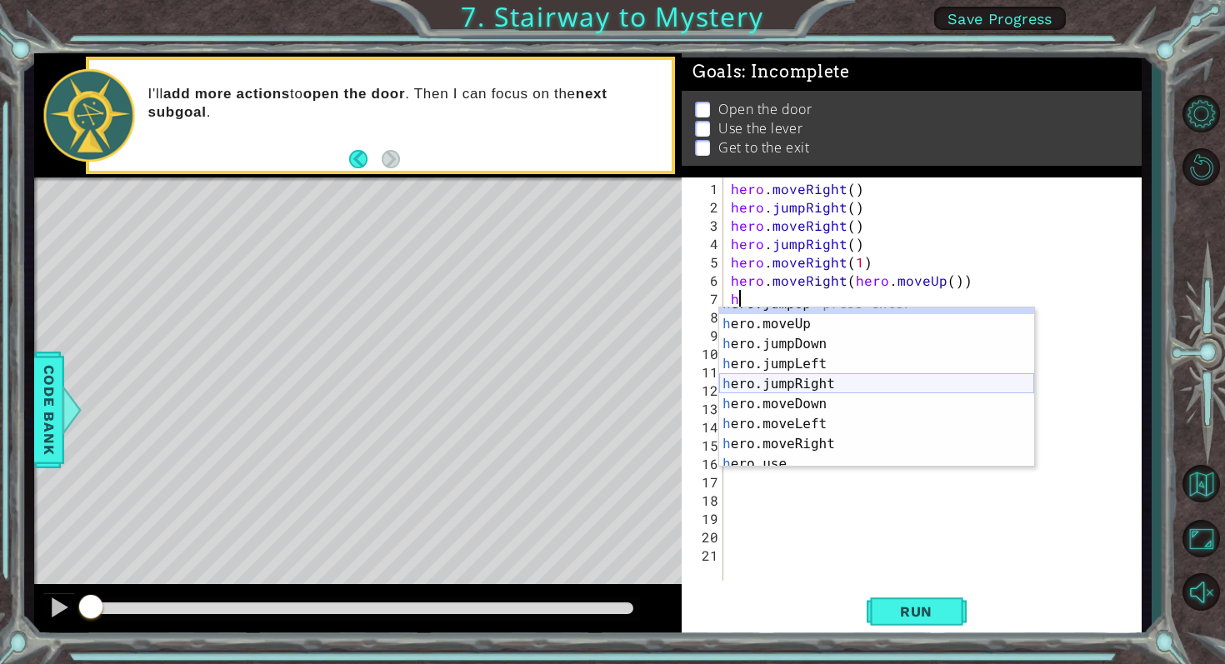
scroll to position [20, 0]
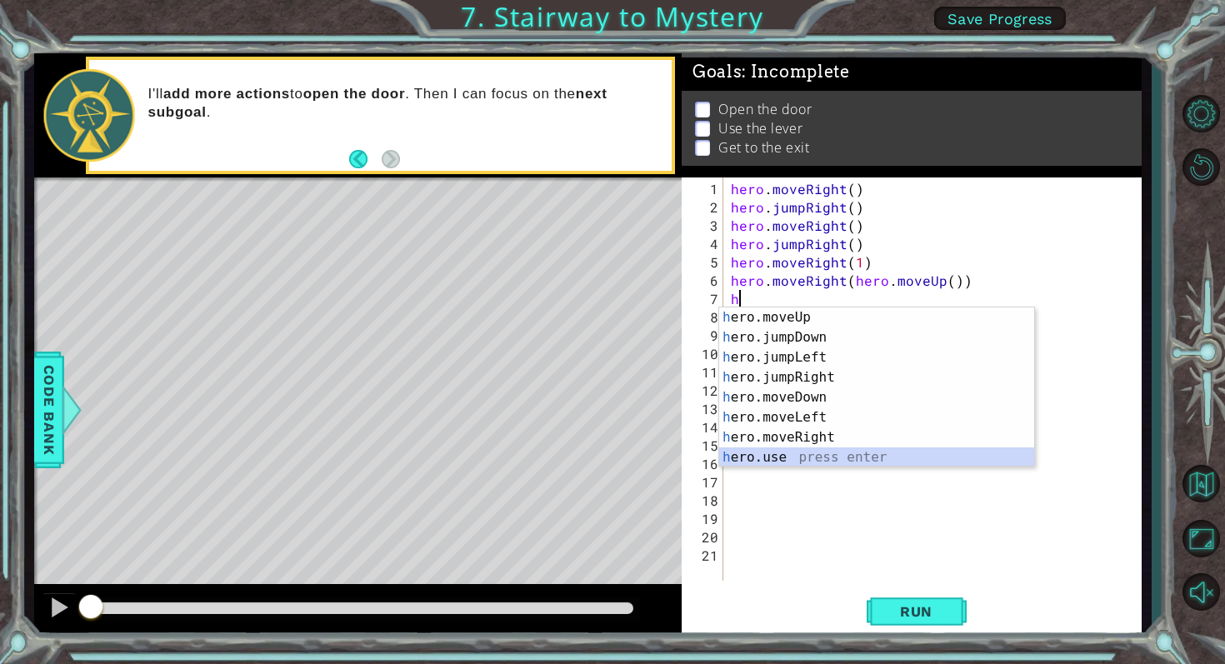
click at [803, 455] on div "h ero.moveUp press enter h ero.jumpDown press enter h ero.jumpLeft press enter …" at bounding box center [876, 408] width 315 height 200
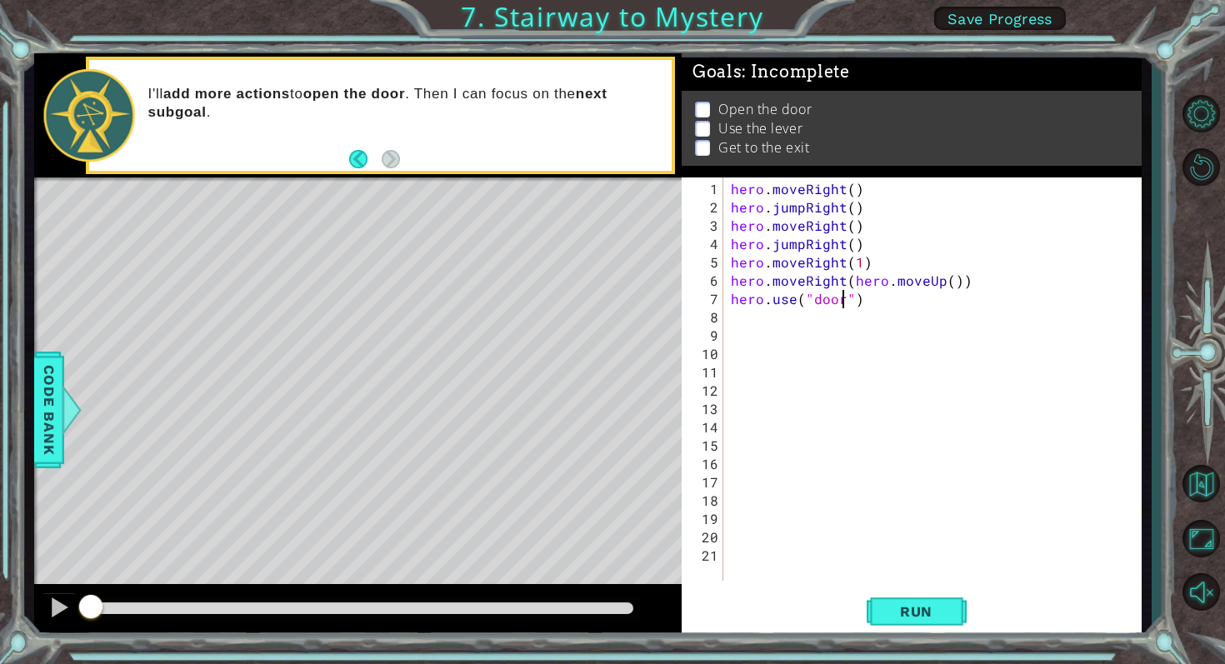
scroll to position [0, 7]
click at [883, 613] on span "Run" at bounding box center [916, 611] width 66 height 17
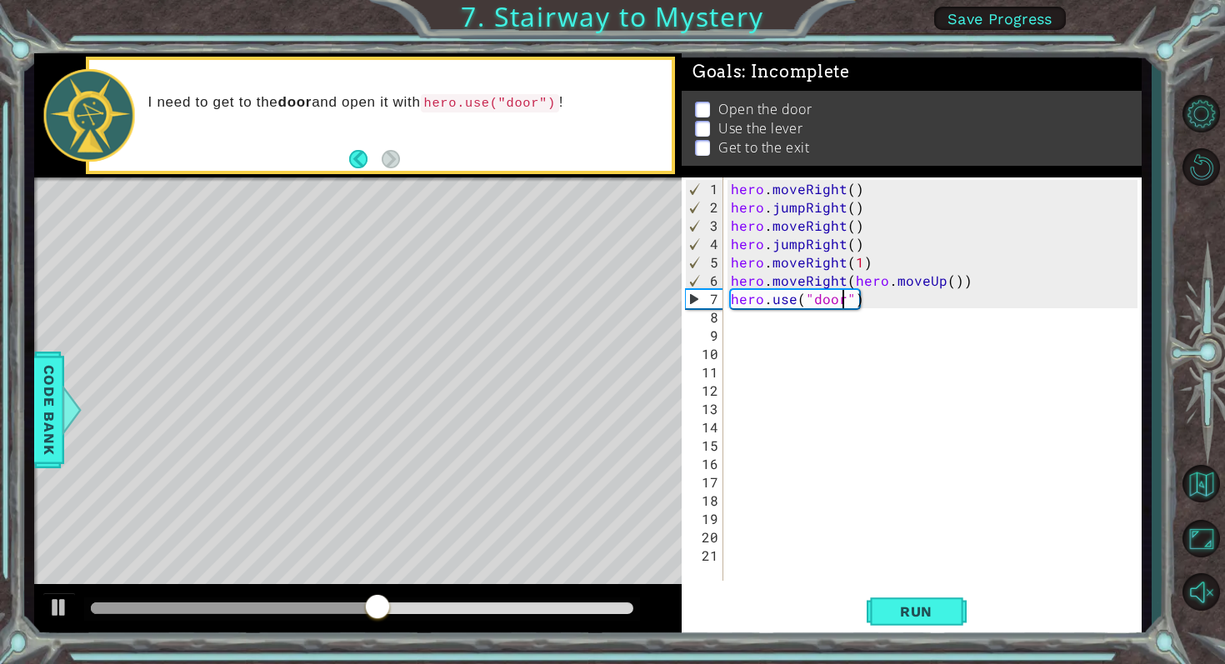
click at [755, 283] on div "hero . moveRight ( ) hero . jumpRight ( ) hero . moveRight ( ) hero . jumpRight…" at bounding box center [937, 400] width 418 height 440
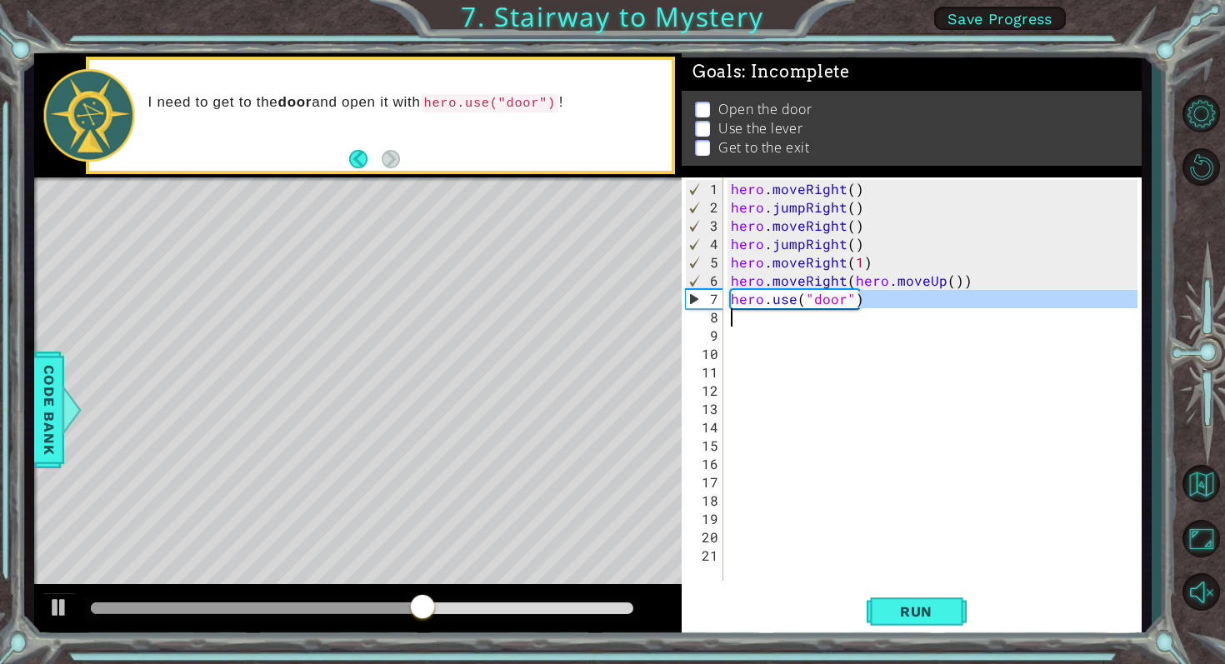
drag, startPoint x: 858, startPoint y: 301, endPoint x: 710, endPoint y: 308, distance: 147.7
click at [710, 308] on div "hero.moveRight(hero.moveUp()) 1 2 3 4 5 6 7 8 9 10 11 12 13 14 15 16 17 18 19 2…" at bounding box center [910, 379] width 456 height 403
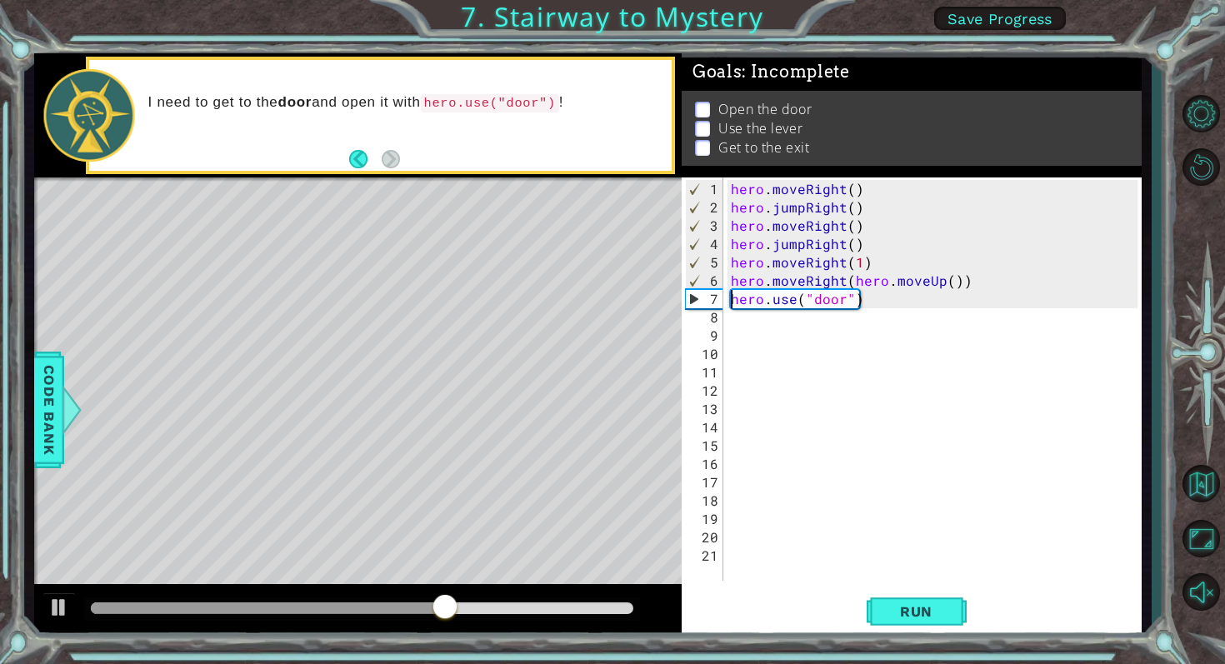
click at [733, 297] on div "hero . moveRight ( ) hero . jumpRight ( ) hero . moveRight ( ) hero . jumpRight…" at bounding box center [937, 400] width 418 height 440
click at [823, 302] on div "hero . moveRight ( ) hero . jumpRight ( ) hero . moveRight ( ) hero . jumpRight…" at bounding box center [937, 400] width 418 height 440
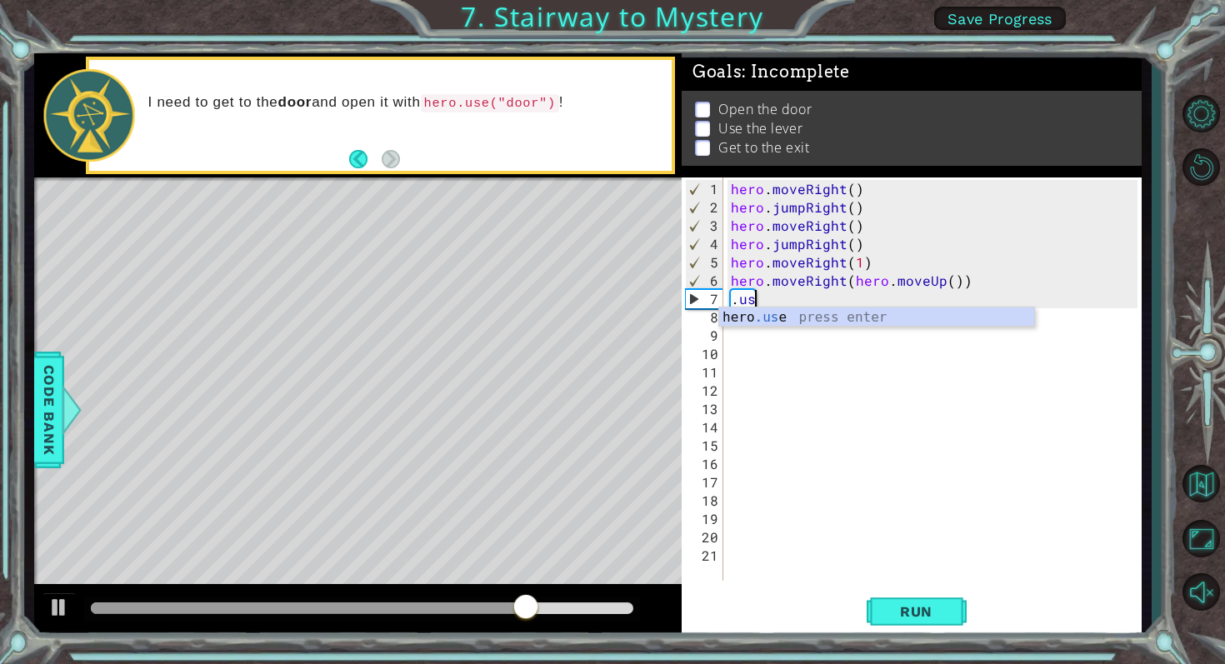
scroll to position [0, 0]
type textarea "."
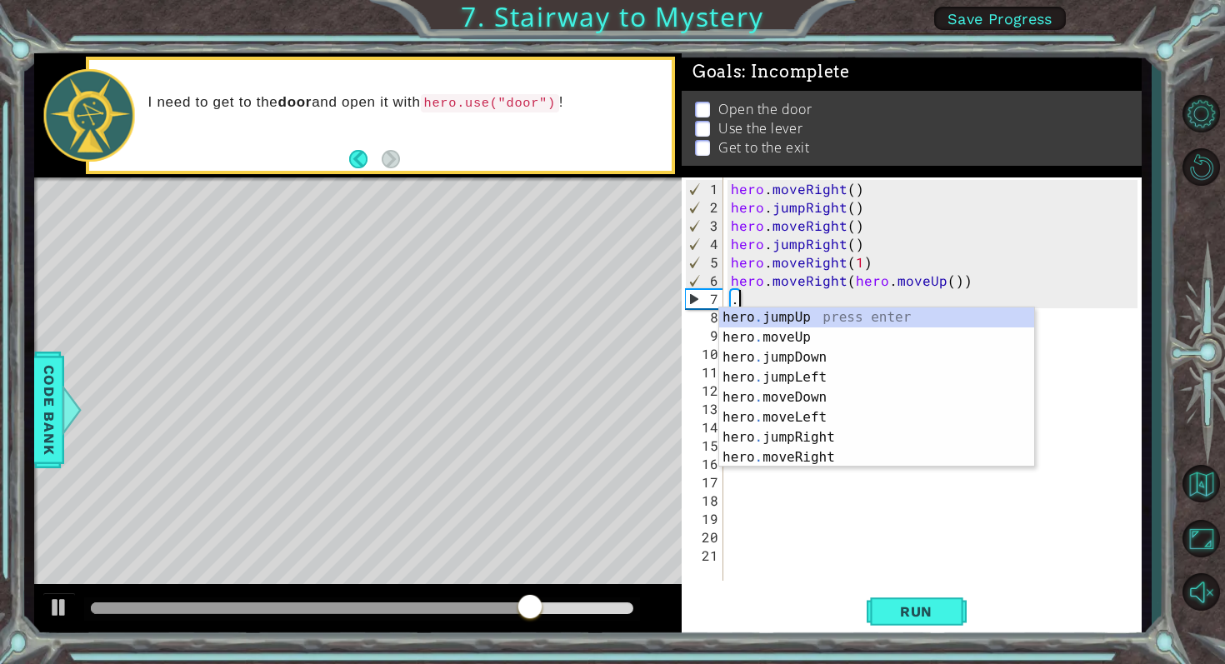
type textarea "hero.moveRight(hero.moveUp())"
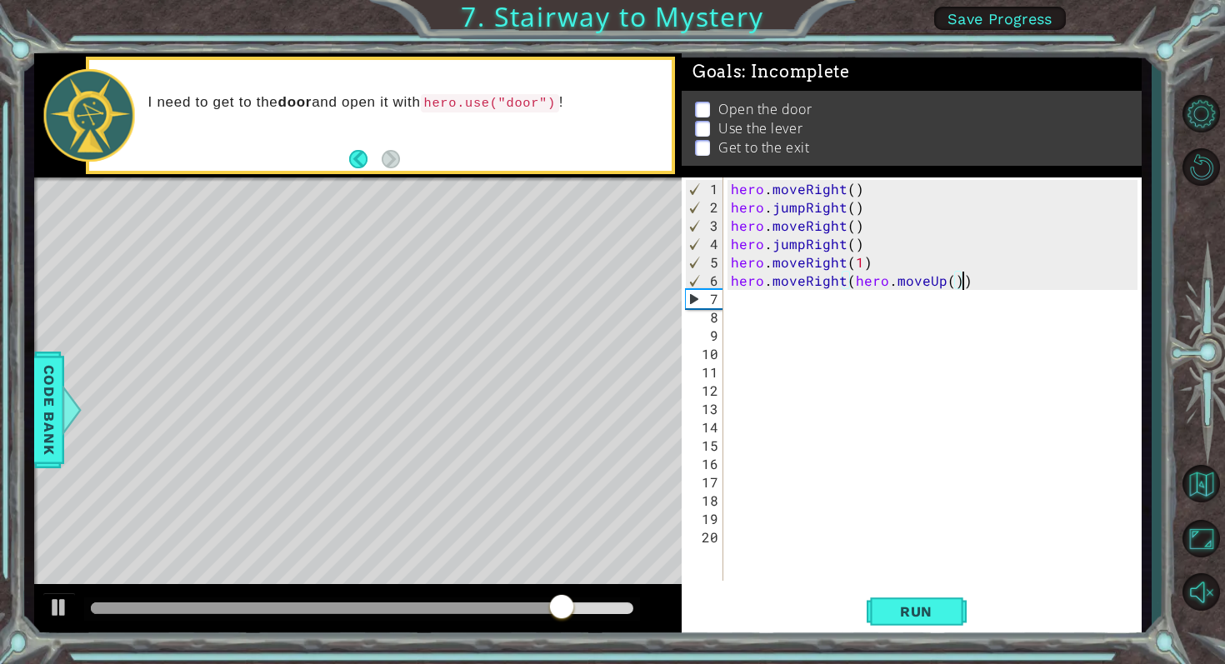
click at [757, 303] on div "hero . moveRight ( ) hero . jumpRight ( ) hero . moveRight ( ) hero . jumpRight…" at bounding box center [937, 400] width 418 height 440
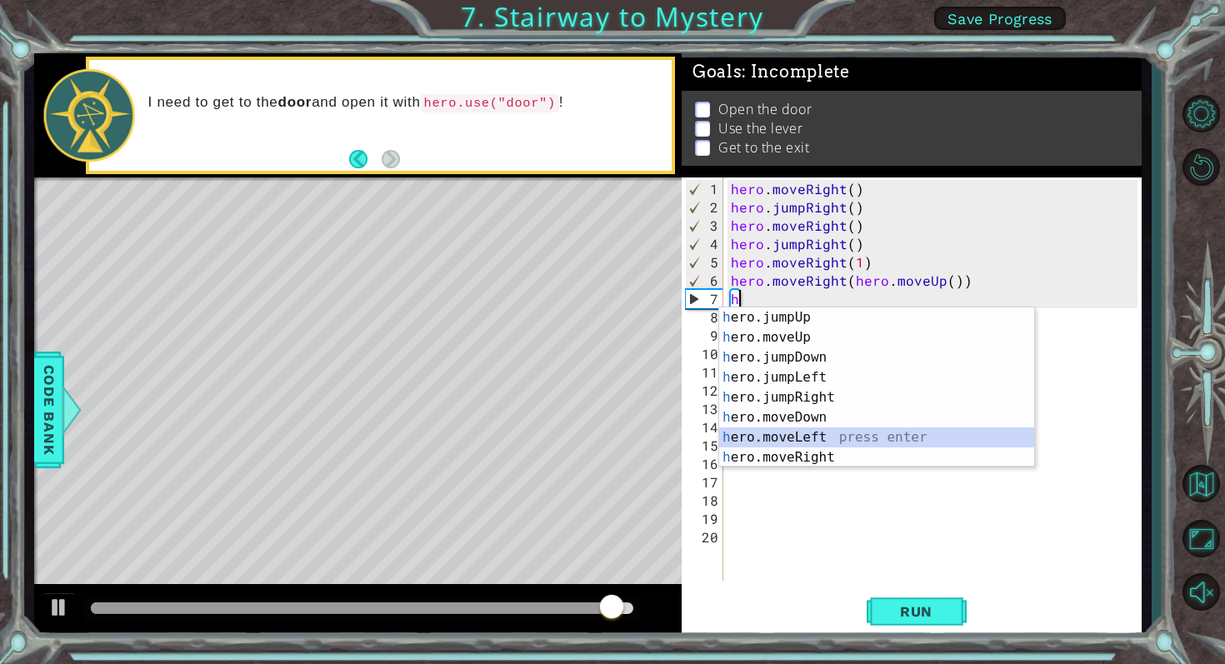
click at [794, 441] on div "h ero.jumpUp press enter h ero.moveUp press enter h ero.jumpDown press enter h …" at bounding box center [876, 408] width 315 height 200
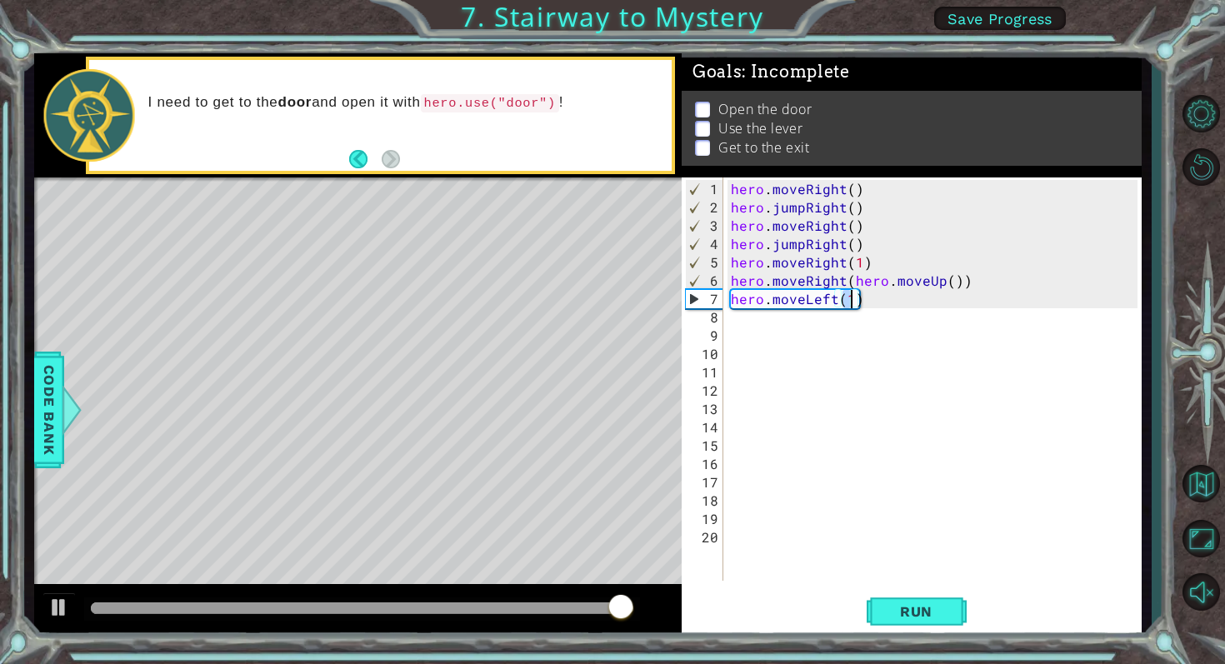
scroll to position [0, 7]
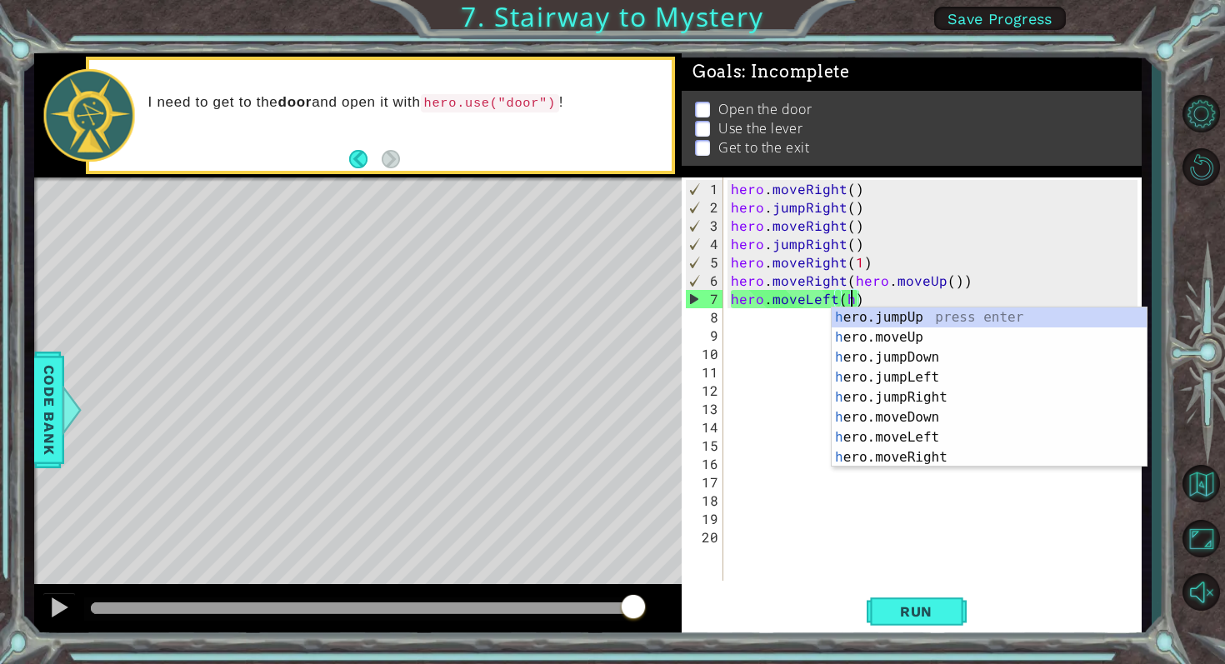
type textarea "hero.moveLeft()"
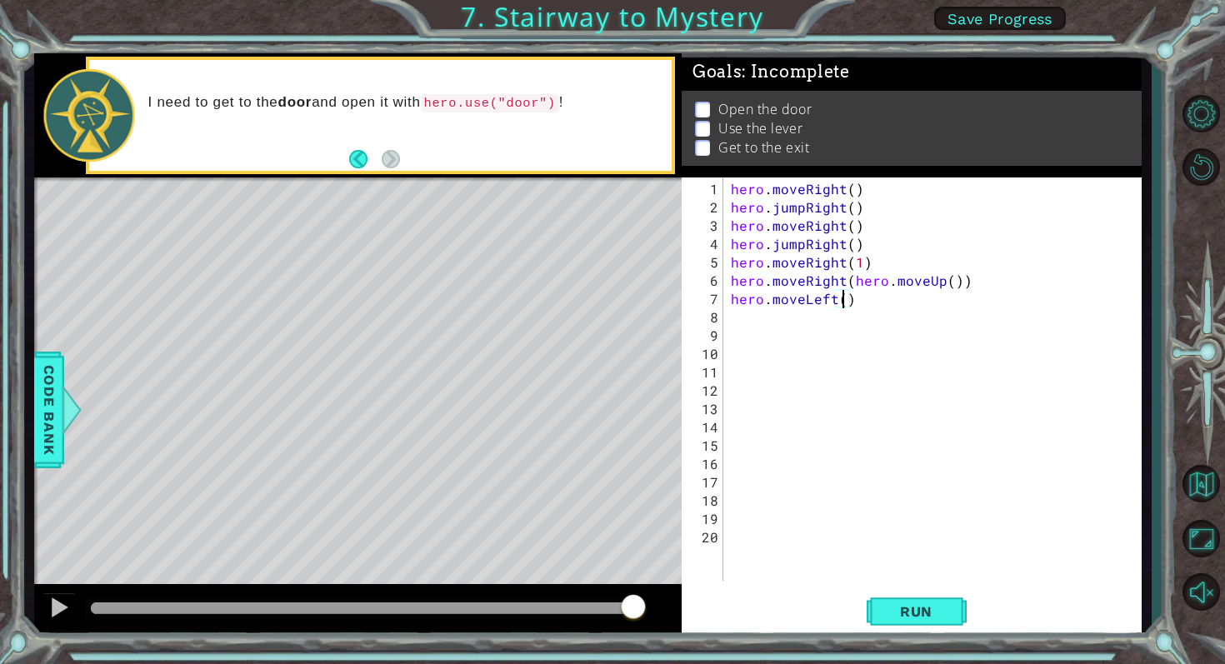
click at [753, 318] on div "hero . moveRight ( ) hero . jumpRight ( ) hero . moveRight ( ) hero . jumpRight…" at bounding box center [937, 400] width 418 height 440
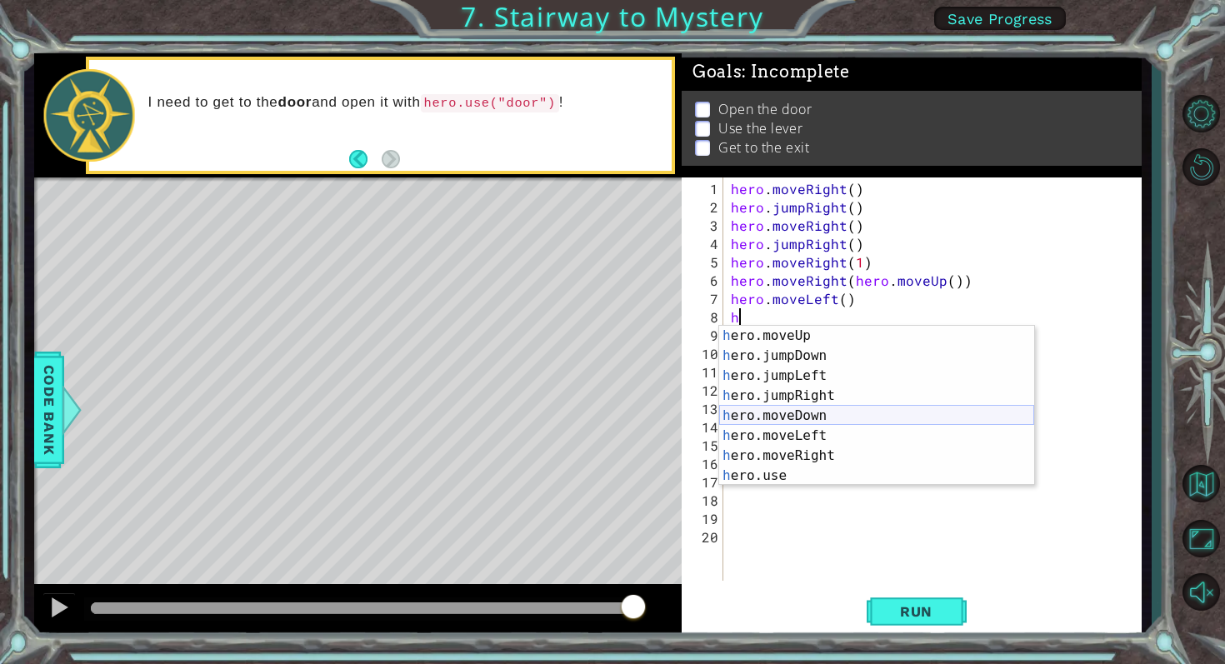
scroll to position [20, 0]
click at [773, 473] on div "h ero.moveUp press enter h ero.jumpDown press enter h ero.jumpLeft press enter …" at bounding box center [876, 426] width 315 height 200
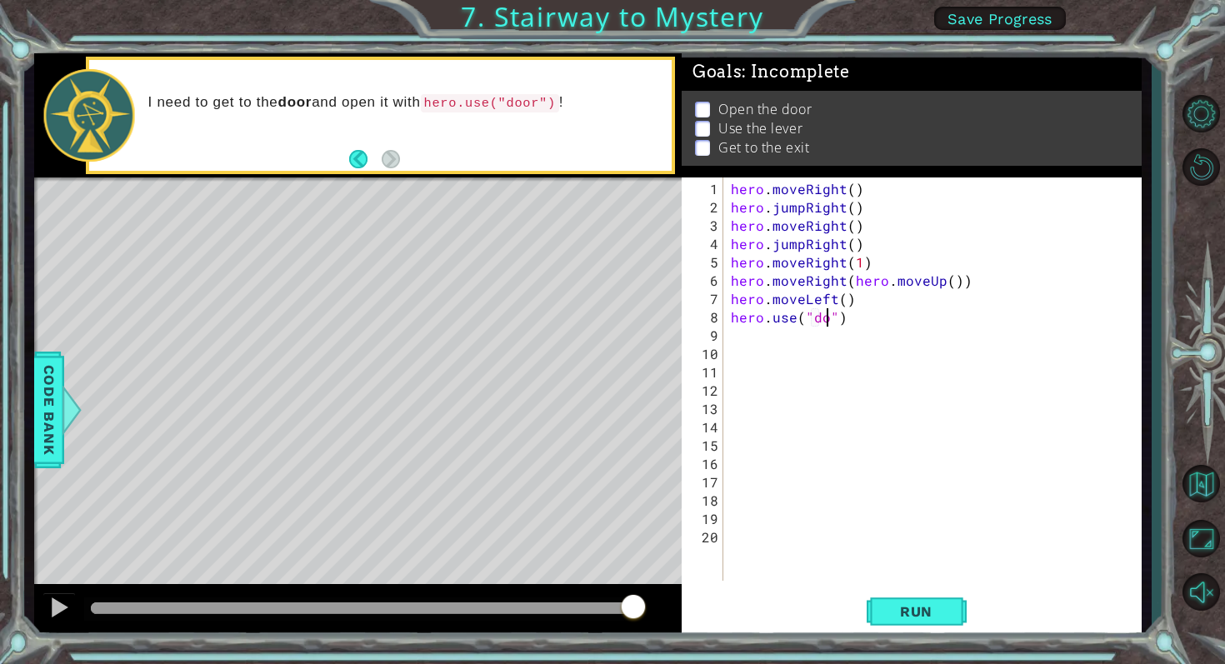
type textarea "hero.use("door")"
click at [733, 339] on div "hero . moveRight ( ) hero . jumpRight ( ) hero . moveRight ( ) hero . jumpRight…" at bounding box center [937, 400] width 418 height 440
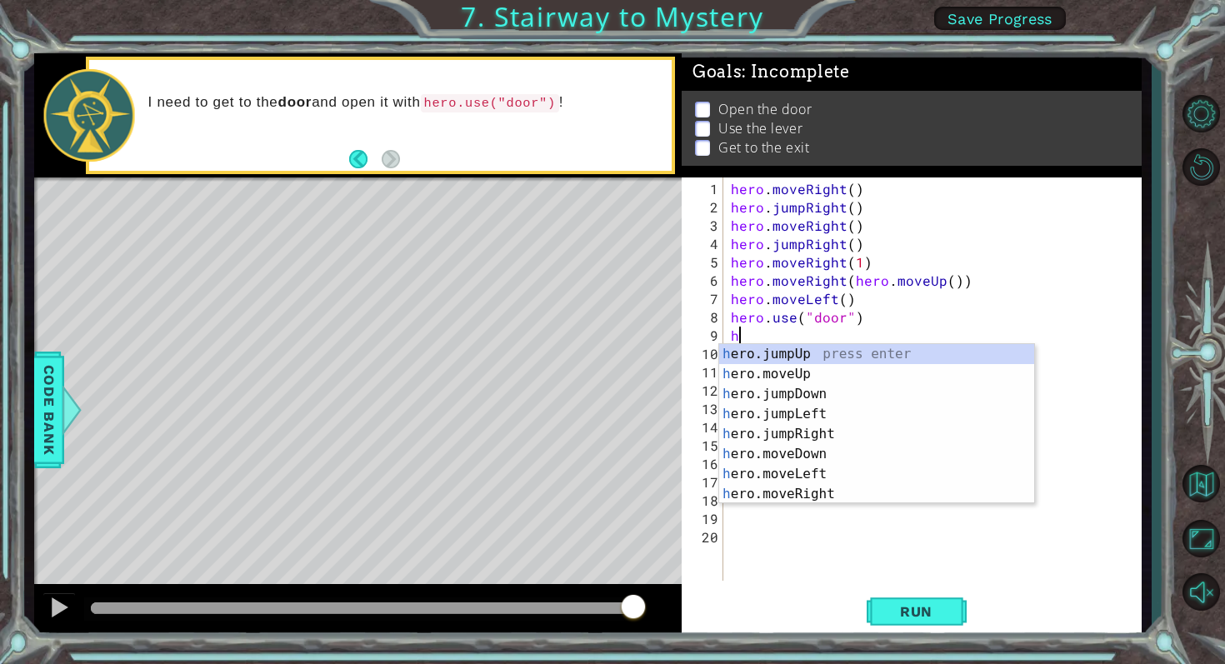
scroll to position [0, 0]
click at [770, 372] on div "h ero.jumpUp press enter h ero.moveUp press enter h ero.jumpDown press enter h …" at bounding box center [876, 444] width 315 height 200
type textarea "hero.moveUp(1)"
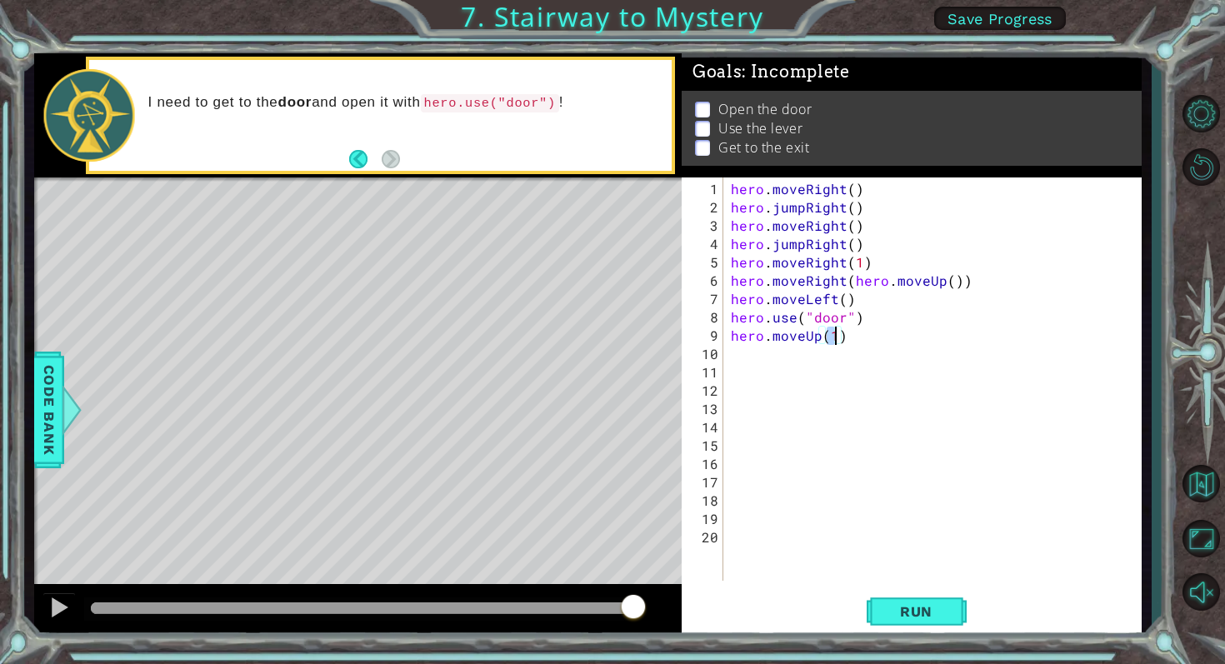
click at [753, 358] on div "hero . moveRight ( ) hero . jumpRight ( ) hero . moveRight ( ) hero . jumpRight…" at bounding box center [937, 400] width 418 height 440
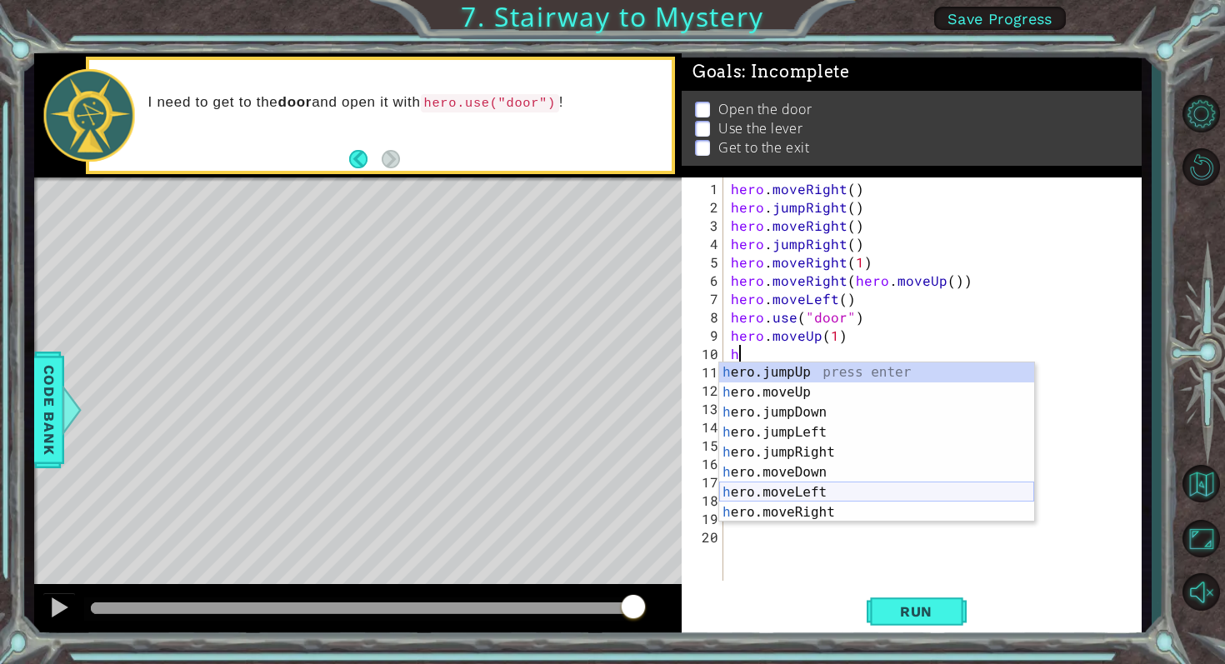
click at [782, 492] on div "h ero.jumpUp press enter h ero.moveUp press enter h ero.jumpDown press enter h …" at bounding box center [876, 463] width 315 height 200
type textarea "hero.moveLeft(1)"
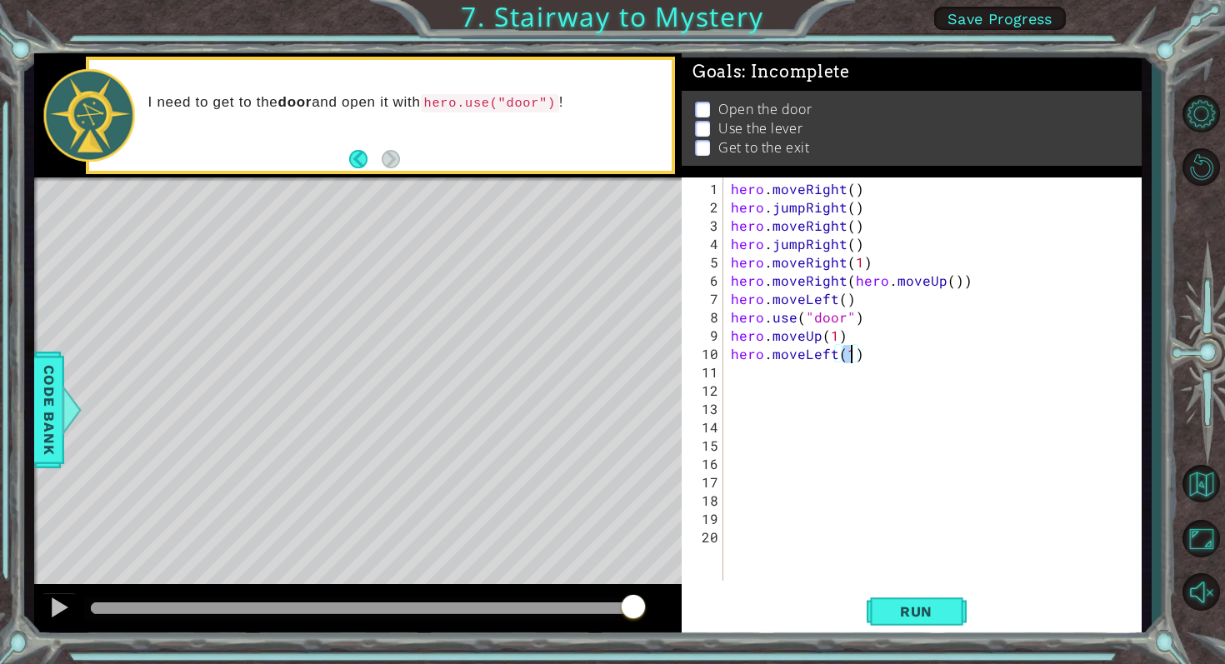
click at [748, 381] on div "hero . moveRight ( ) hero . jumpRight ( ) hero . moveRight ( ) hero . jumpRight…" at bounding box center [937, 400] width 418 height 440
type textarea "h"
click at [744, 368] on div "hero . moveRight ( ) hero . jumpRight ( ) hero . moveRight ( ) hero . jumpRight…" at bounding box center [937, 400] width 418 height 440
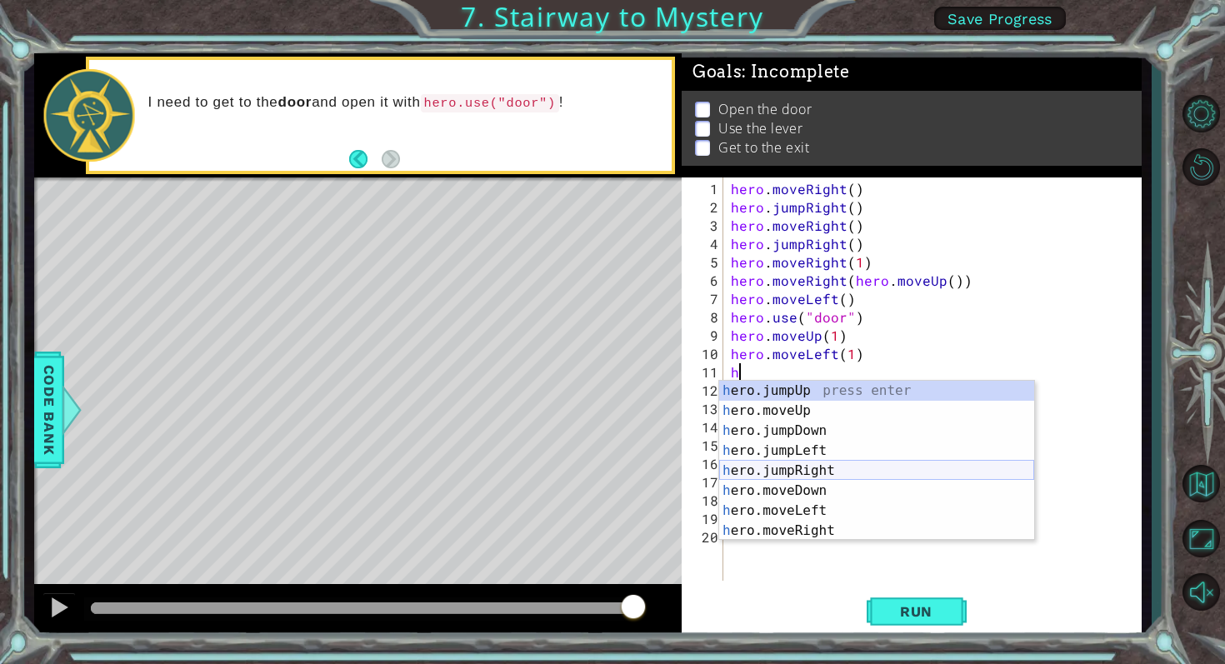
scroll to position [20, 0]
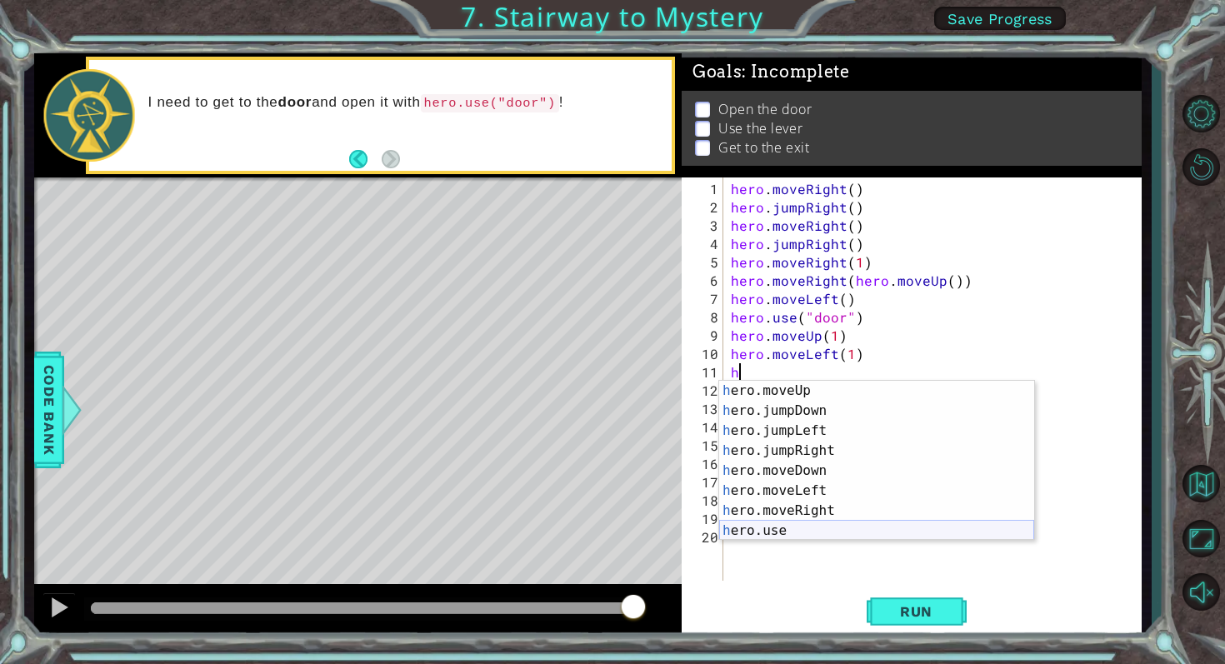
click at [771, 531] on div "h ero.moveUp press enter h ero.jumpDown press enter h ero.jumpLeft press enter …" at bounding box center [876, 481] width 315 height 200
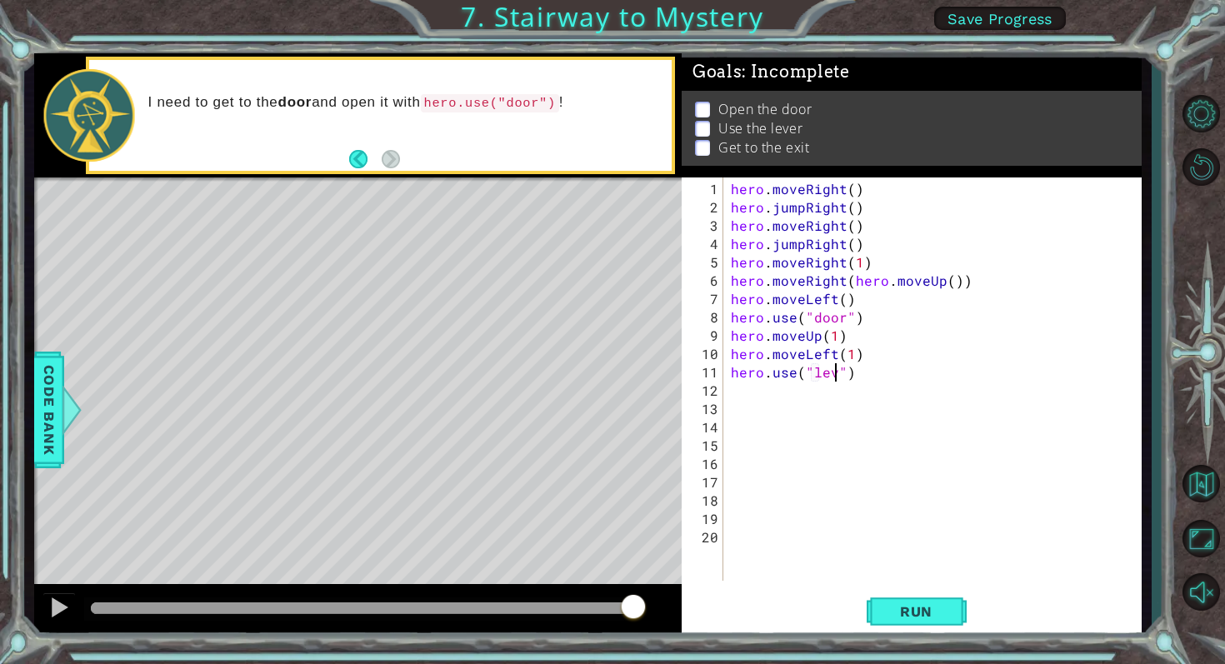
type textarea "hero.use("lever")"
click at [751, 388] on div "hero . moveRight ( ) hero . jumpRight ( ) hero . moveRight ( ) hero . jumpRight…" at bounding box center [937, 400] width 418 height 440
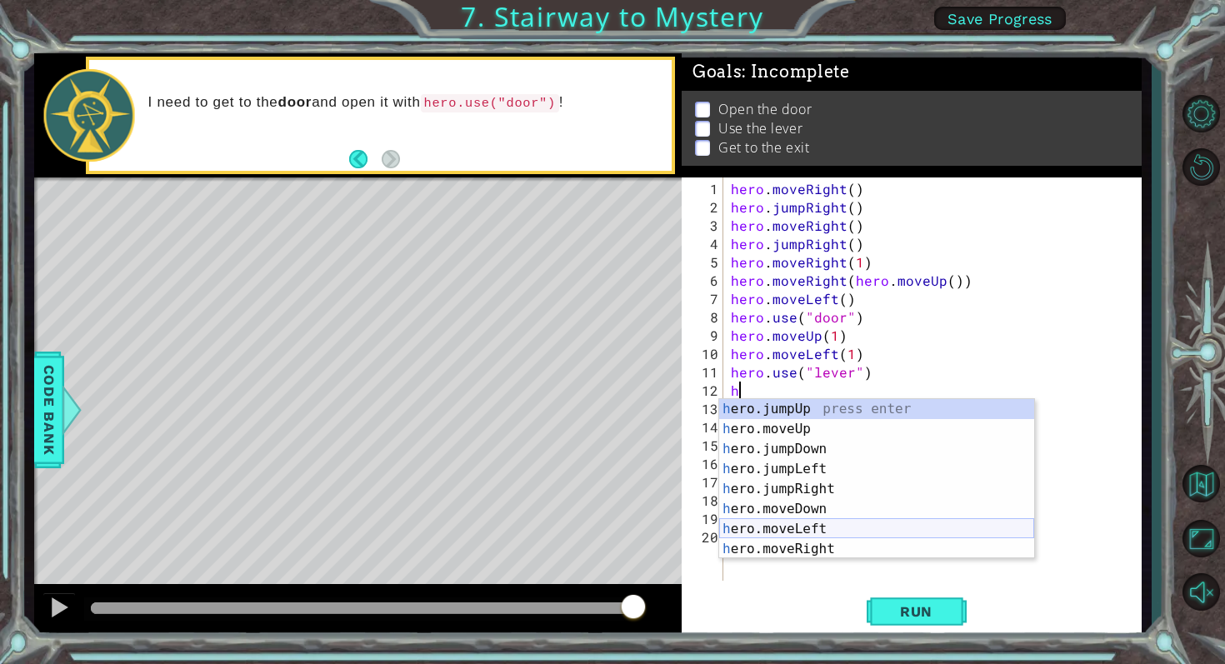
click at [782, 531] on div "h ero.jumpUp press enter h ero.moveUp press enter h ero.jumpDown press enter h …" at bounding box center [876, 499] width 315 height 200
type textarea "hero.moveLeft(1)"
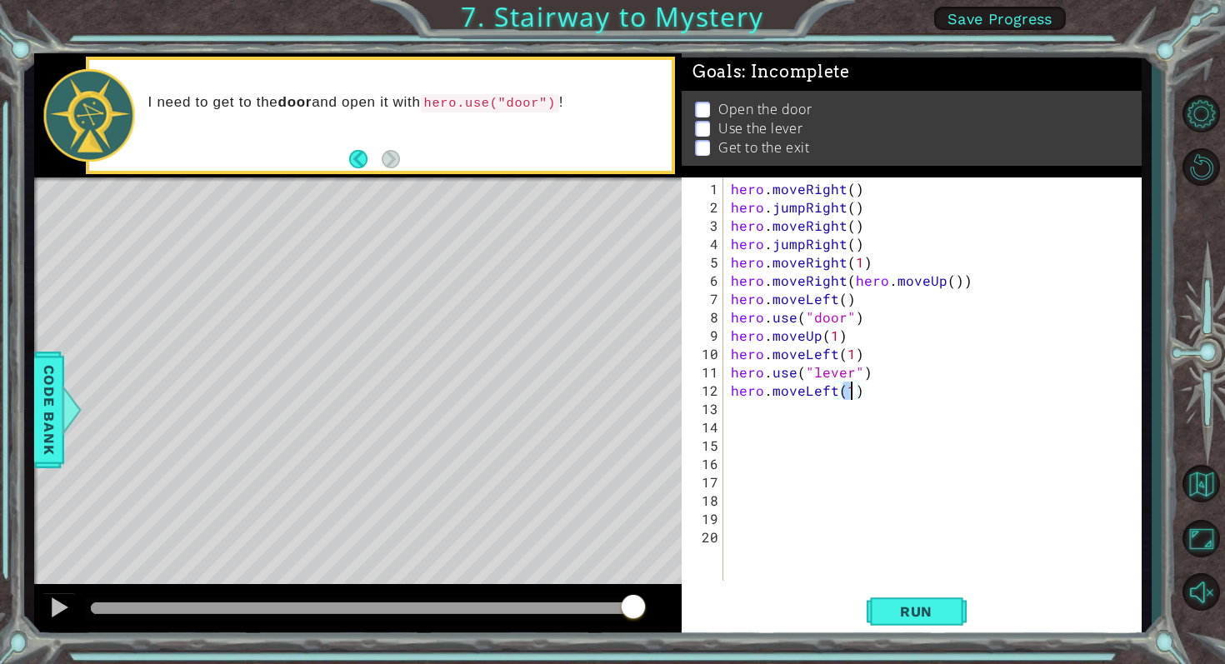
click at [754, 415] on div "hero . moveRight ( ) hero . jumpRight ( ) hero . moveRight ( ) hero . jumpRight…" at bounding box center [937, 400] width 418 height 440
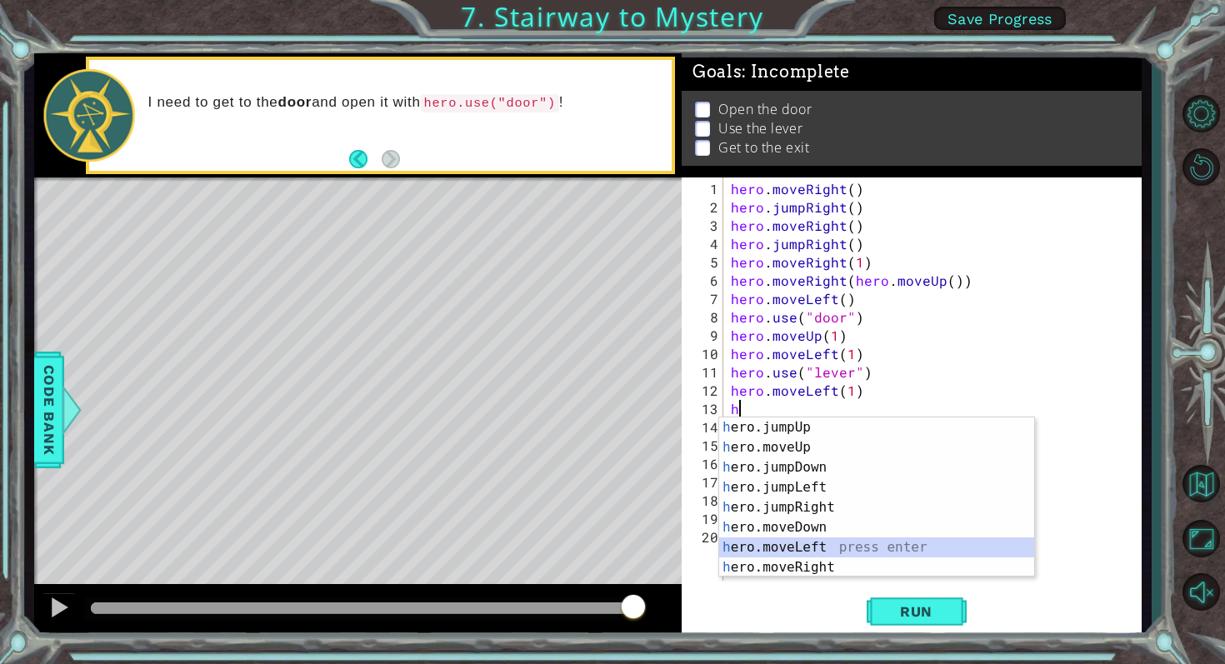
click at [770, 538] on div "h ero.jumpUp press enter h ero.moveUp press enter h ero.jumpDown press enter h …" at bounding box center [876, 518] width 315 height 200
type textarea "hero.moveLeft(1)"
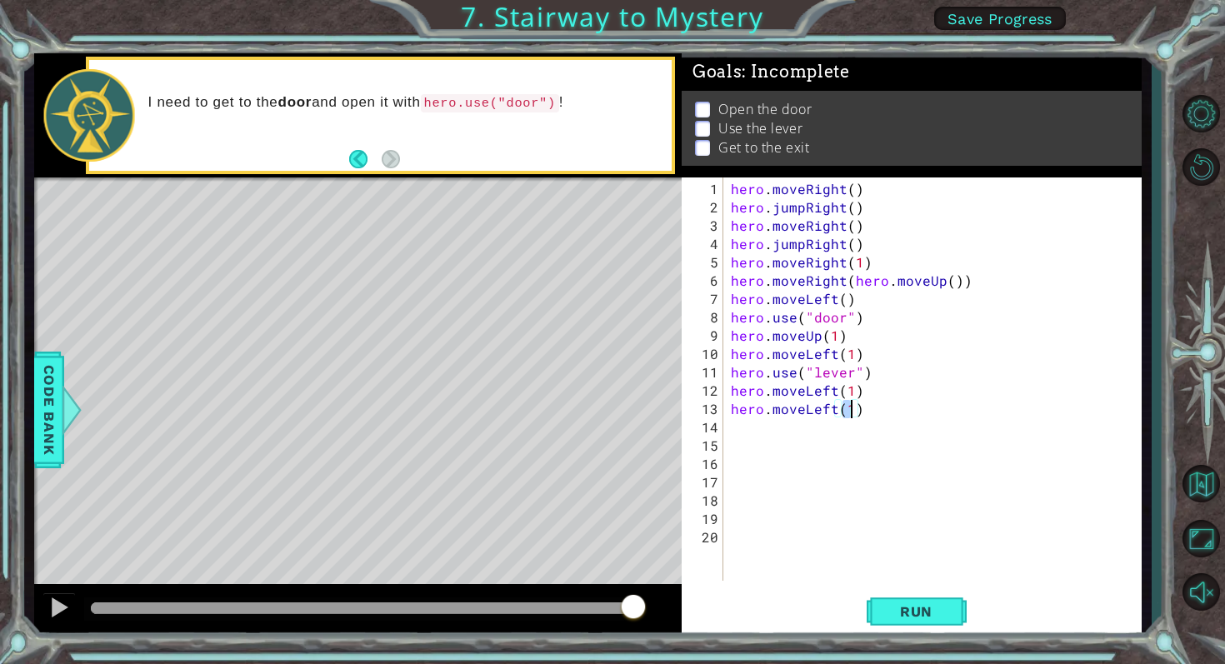
click at [760, 437] on div "hero . moveRight ( ) hero . jumpRight ( ) hero . moveRight ( ) hero . jumpRight…" at bounding box center [937, 400] width 418 height 440
click at [759, 426] on div "hero . moveRight ( ) hero . jumpRight ( ) hero . moveRight ( ) hero . jumpRight…" at bounding box center [937, 400] width 418 height 440
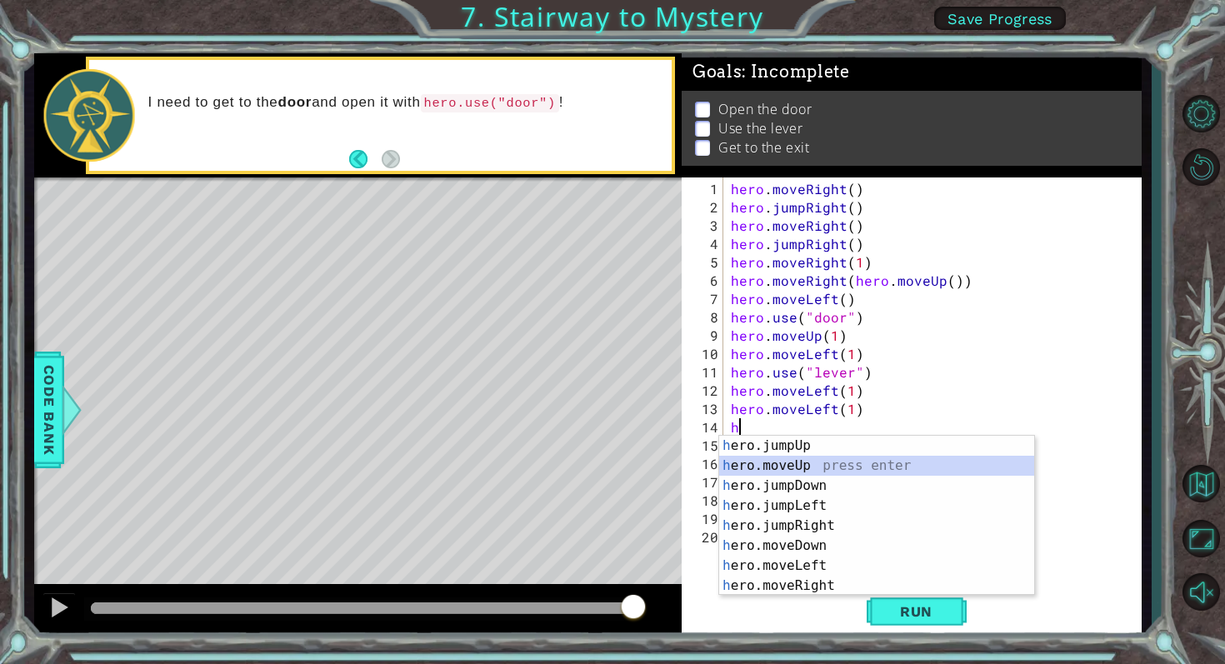
click at [756, 460] on div "h ero.jumpUp press enter h ero.moveUp press enter h ero.jumpDown press enter h …" at bounding box center [876, 536] width 315 height 200
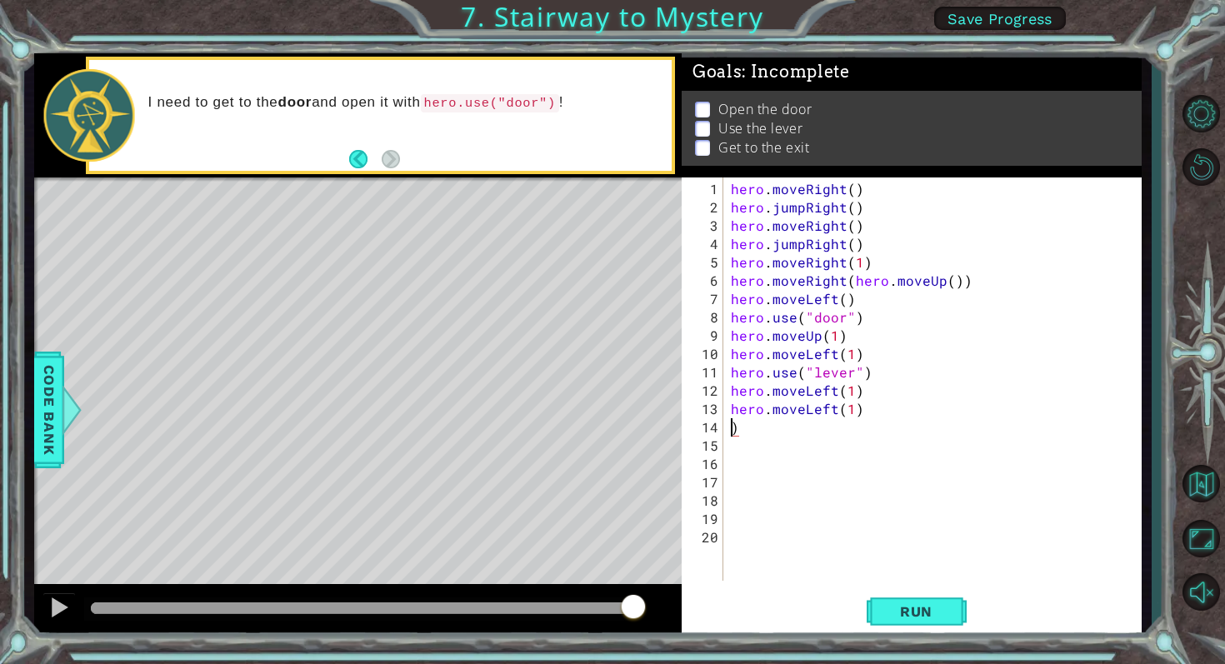
type textarea "hero.moveLeft(1))"
click at [745, 432] on div "hero . moveRight ( ) hero . jumpRight ( ) hero . moveRight ( ) hero . jumpRight…" at bounding box center [937, 400] width 418 height 440
type textarea "h"
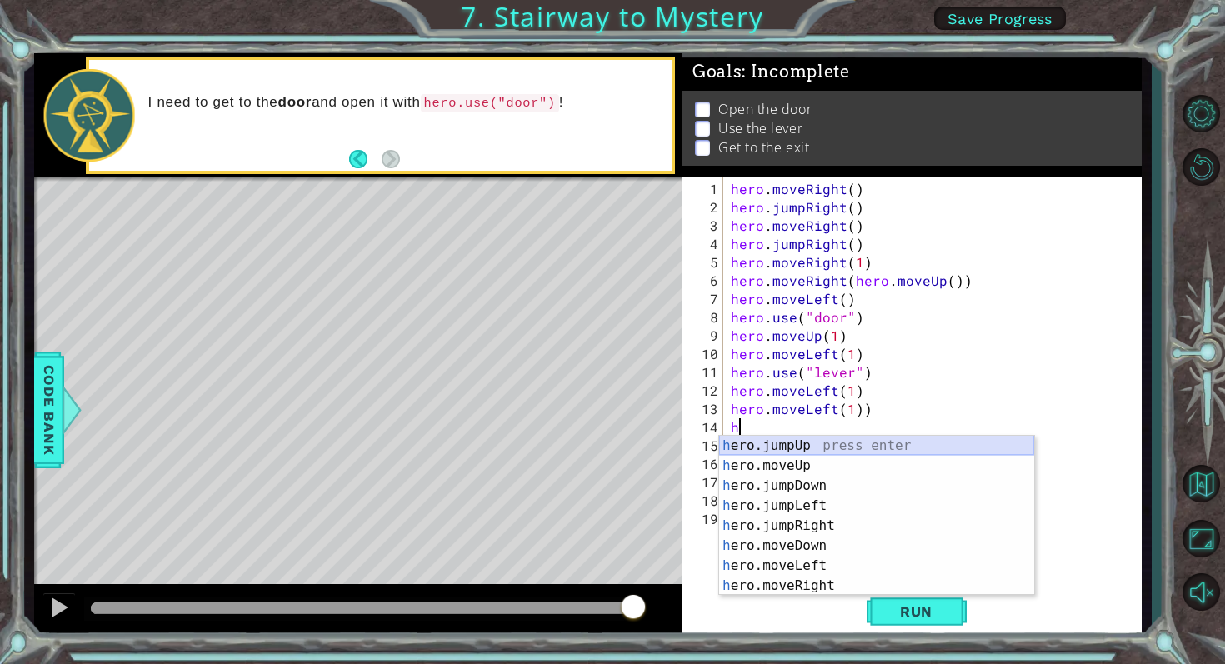
click at [783, 445] on div "h ero.jumpUp press enter h ero.moveUp press enter h ero.jumpDown press enter h …" at bounding box center [876, 536] width 315 height 200
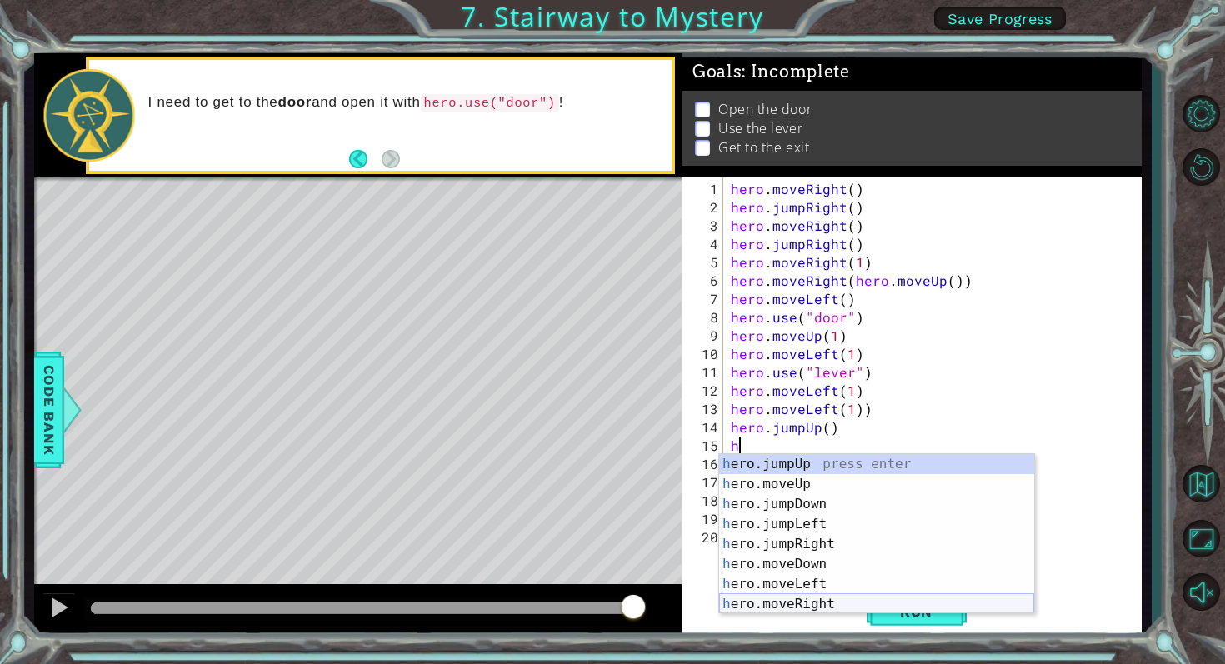
click at [789, 603] on div "h ero.jumpUp press enter h ero.moveUp press enter h ero.jumpDown press enter h …" at bounding box center [876, 554] width 315 height 200
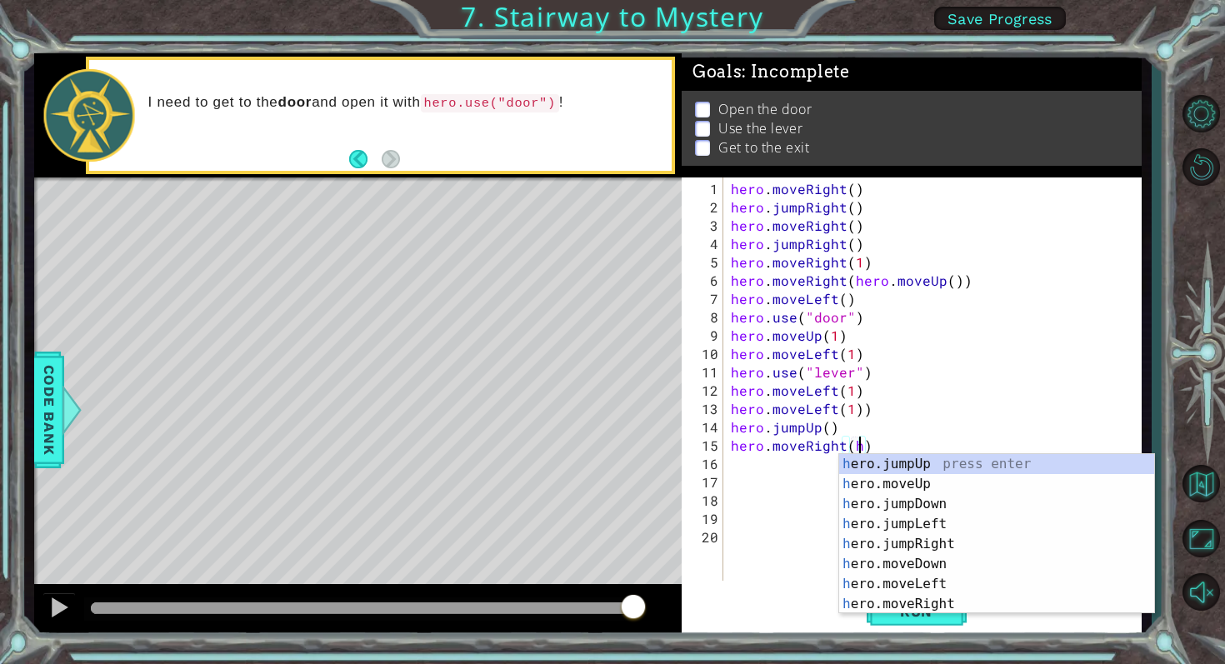
scroll to position [0, 8]
click at [895, 598] on div "h ero.jumpUp press enter h ero.moveUp press enter h ero.jumpDown press enter h …" at bounding box center [996, 554] width 315 height 200
type textarea "hero.moveRight(1)"
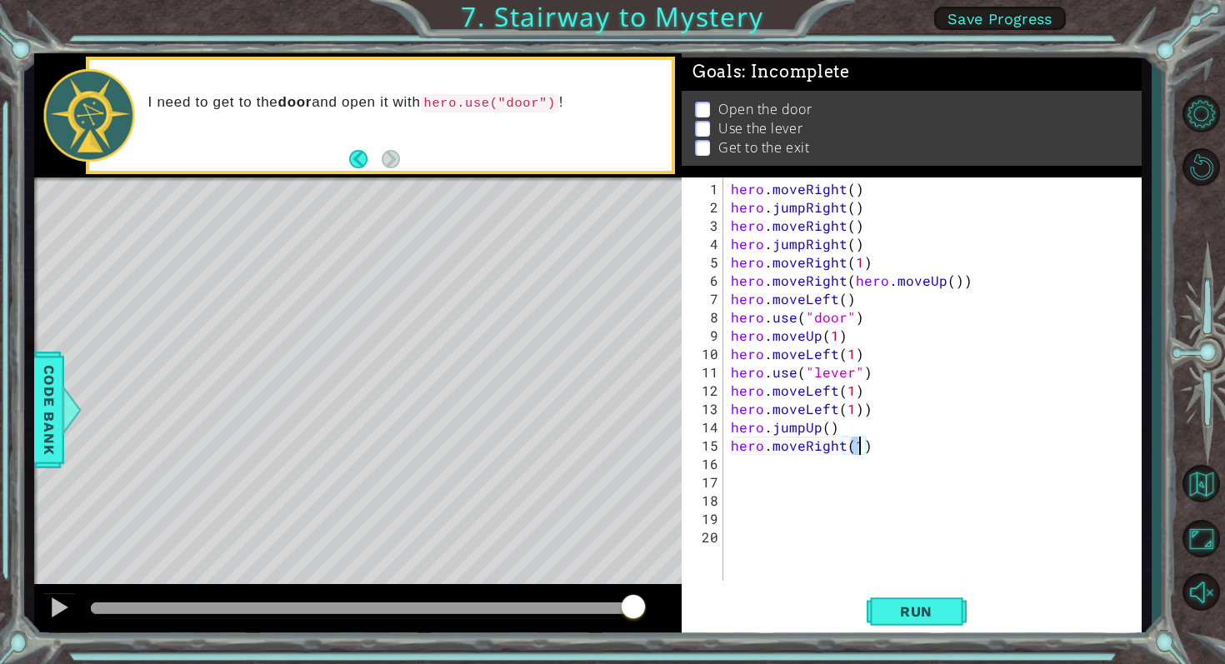
click at [746, 468] on div "hero . moveRight ( ) hero . jumpRight ( ) hero . moveRight ( ) hero . jumpRight…" at bounding box center [937, 400] width 418 height 440
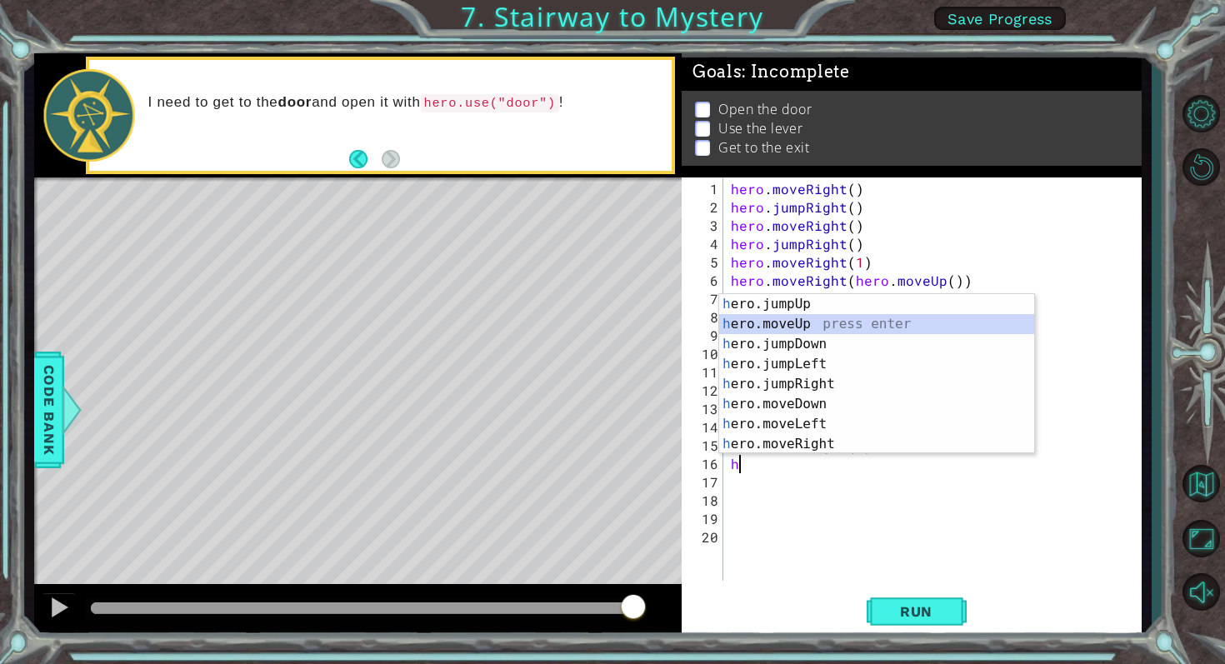
click at [757, 318] on div "h ero.jumpUp press enter h ero.moveUp press enter h ero.jumpDown press enter h …" at bounding box center [876, 394] width 315 height 200
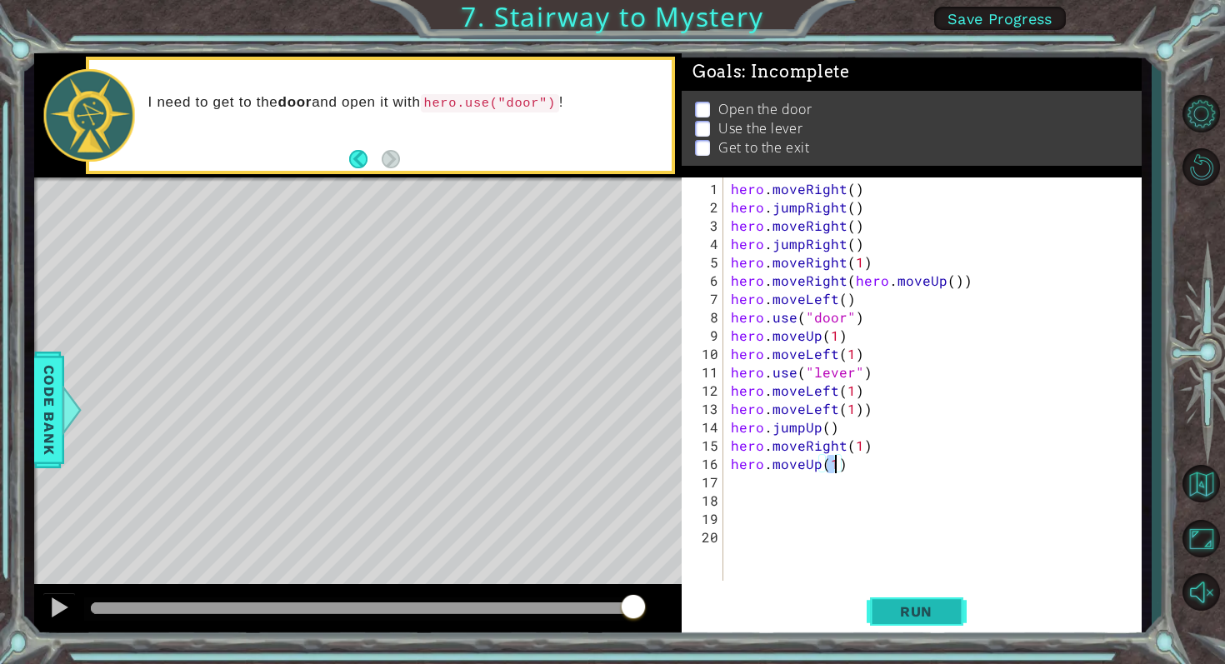
click at [948, 611] on span "Run" at bounding box center [916, 611] width 66 height 17
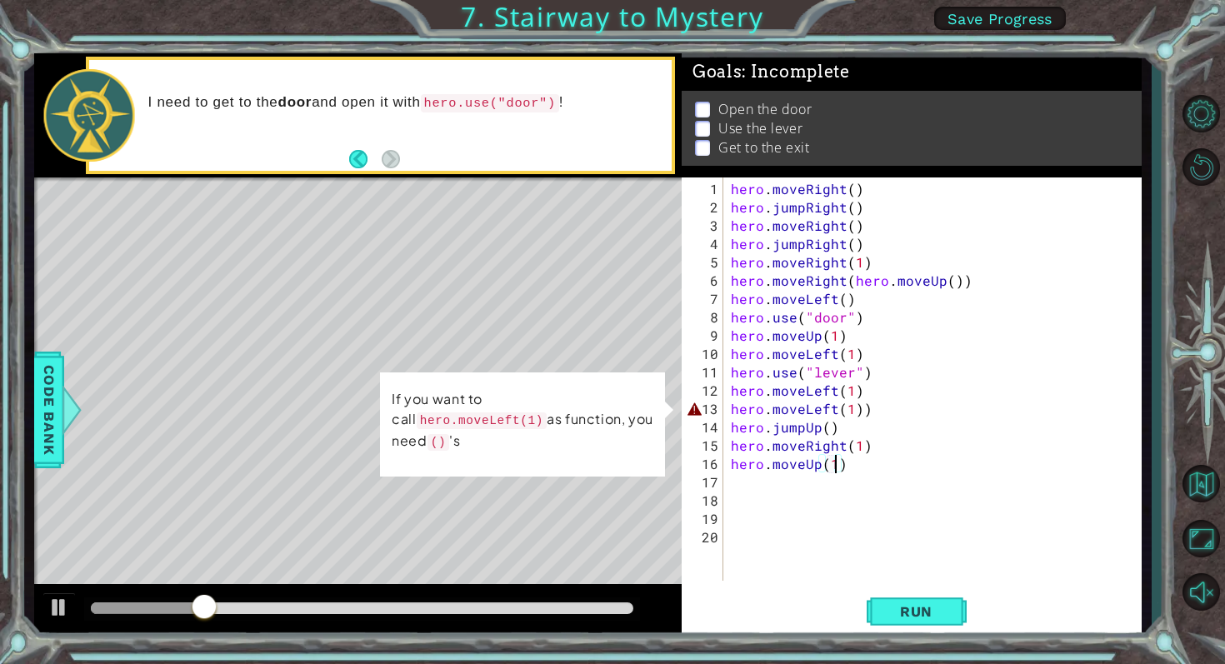
click at [866, 409] on div "hero . moveRight ( ) hero . jumpRight ( ) hero . moveRight ( ) hero . jumpRight…" at bounding box center [937, 400] width 418 height 440
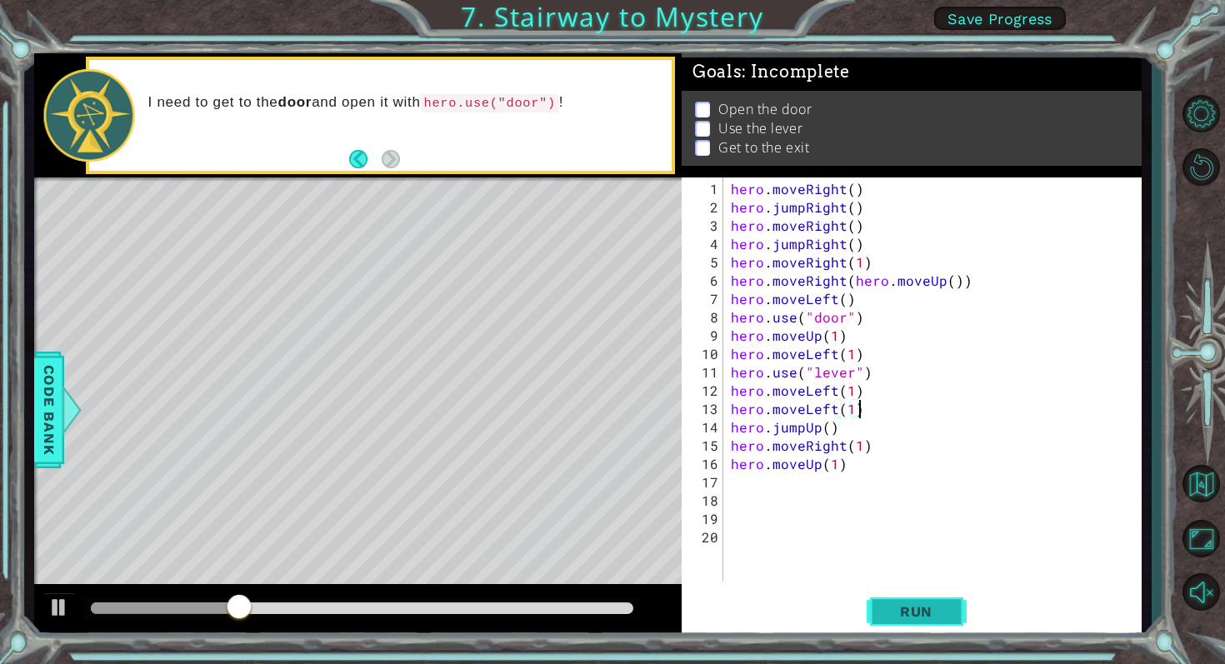
click at [919, 601] on button "Run" at bounding box center [917, 611] width 100 height 46
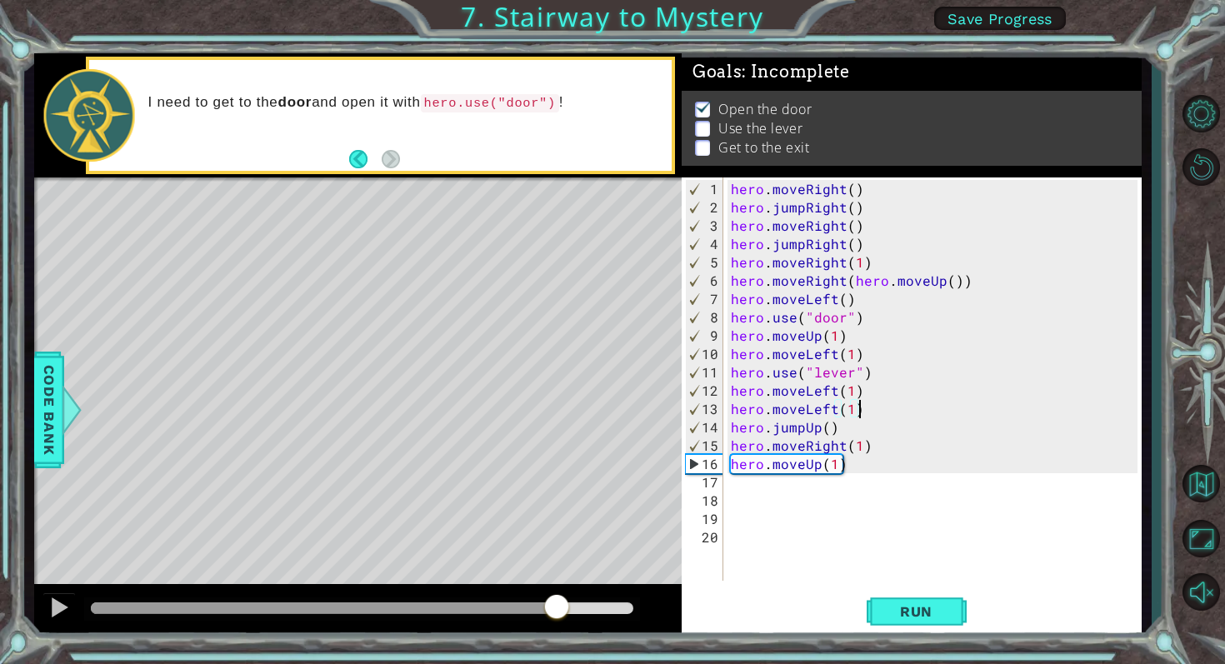
drag, startPoint x: 123, startPoint y: 611, endPoint x: 557, endPoint y: 608, distance: 433.4
click at [557, 608] on div at bounding box center [557, 608] width 30 height 30
drag, startPoint x: 557, startPoint y: 608, endPoint x: 608, endPoint y: 611, distance: 51.7
click at [608, 611] on div at bounding box center [608, 608] width 30 height 30
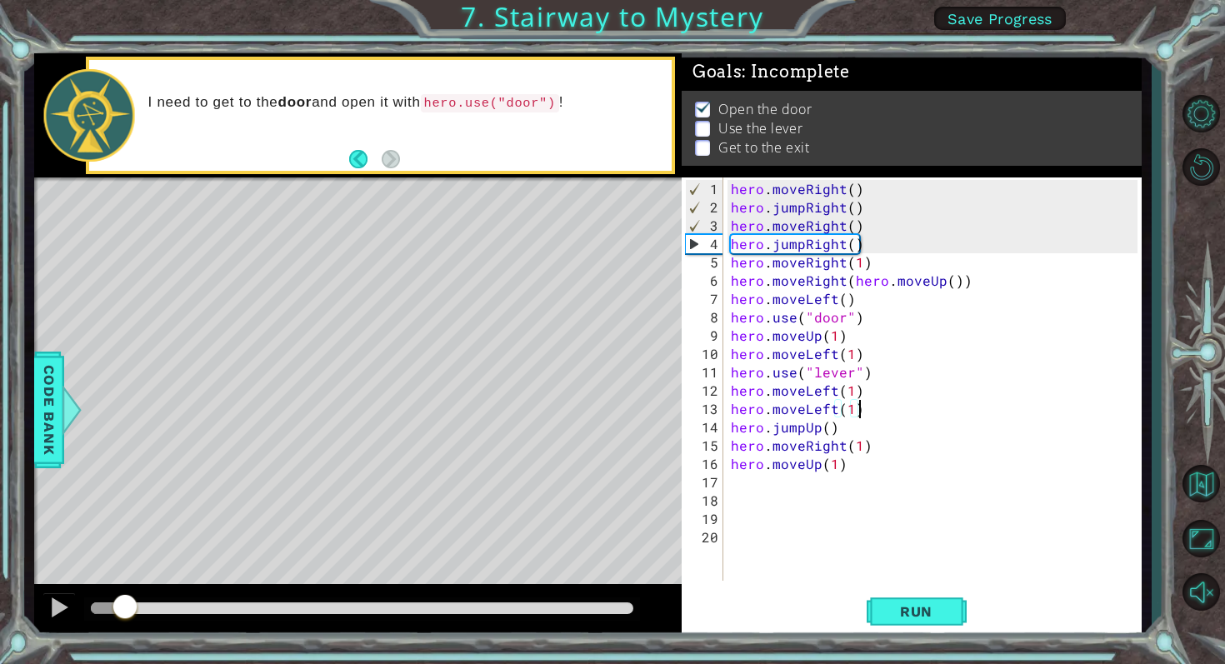
drag, startPoint x: 608, startPoint y: 611, endPoint x: 118, endPoint y: 585, distance: 491.6
click at [118, 585] on div at bounding box center [358, 610] width 648 height 53
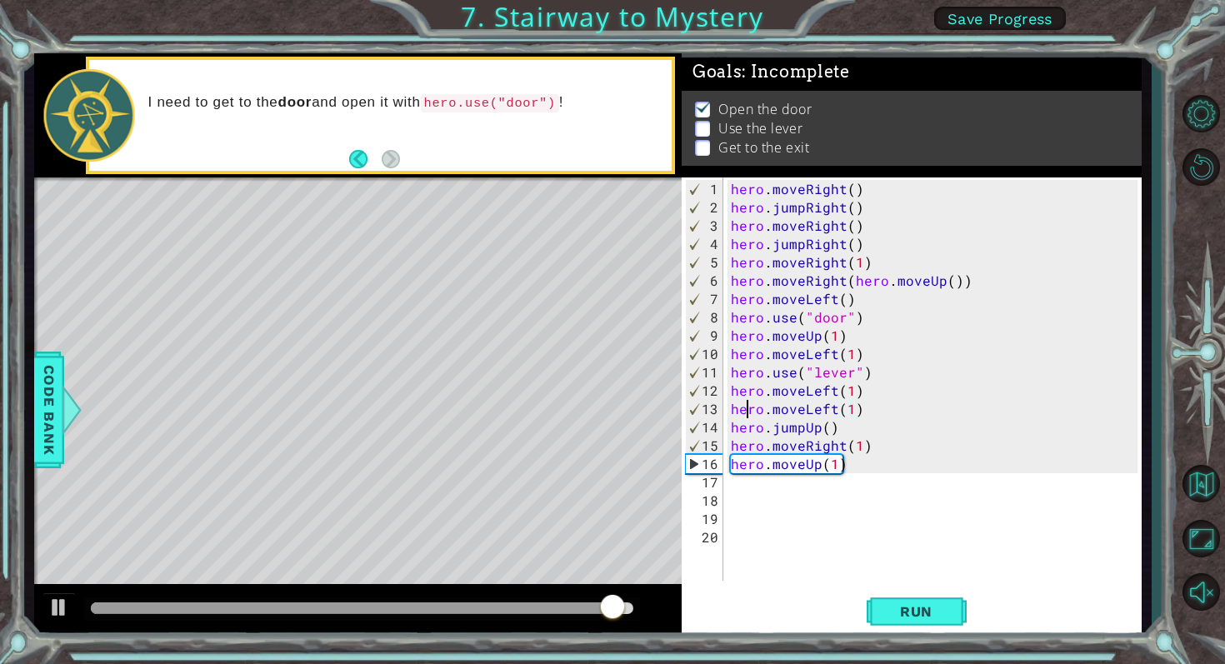
click at [748, 408] on div "hero . moveRight ( ) hero . jumpRight ( ) hero . moveRight ( ) hero . jumpRight…" at bounding box center [937, 400] width 418 height 440
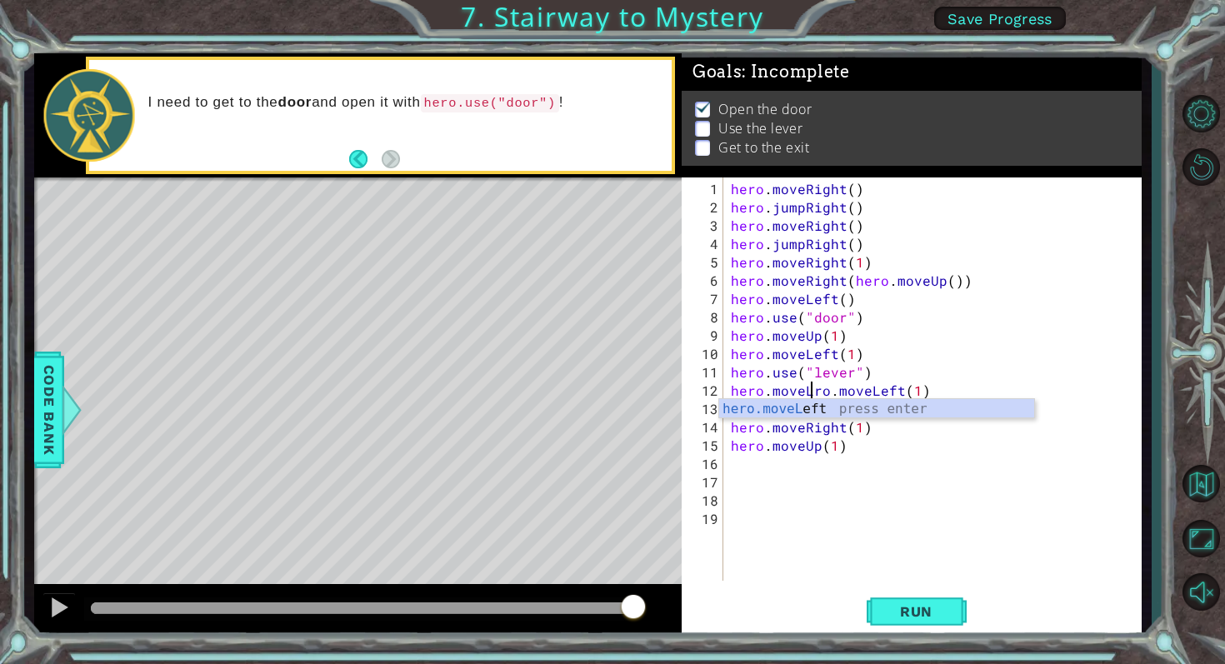
type textarea "hero.movro.moveLeft(1)"
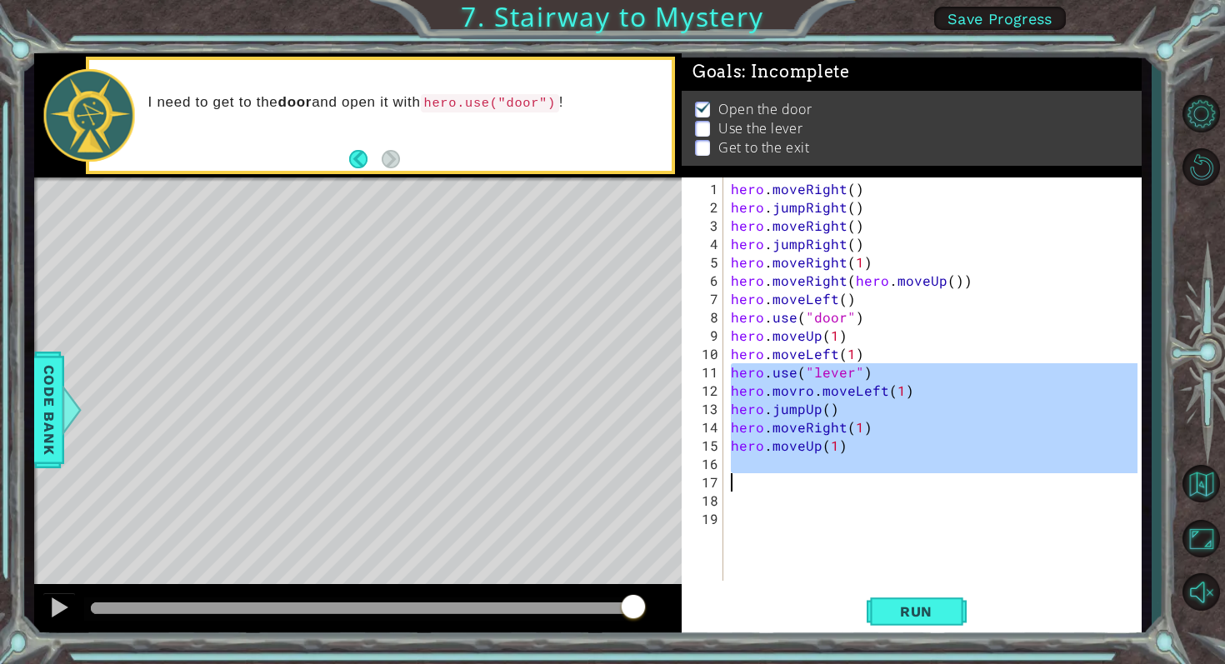
drag, startPoint x: 731, startPoint y: 372, endPoint x: 828, endPoint y: 481, distance: 146.4
click at [828, 481] on div "hero . moveRight ( ) hero . jumpRight ( ) hero . moveRight ( ) hero . jumpRight…" at bounding box center [937, 400] width 418 height 440
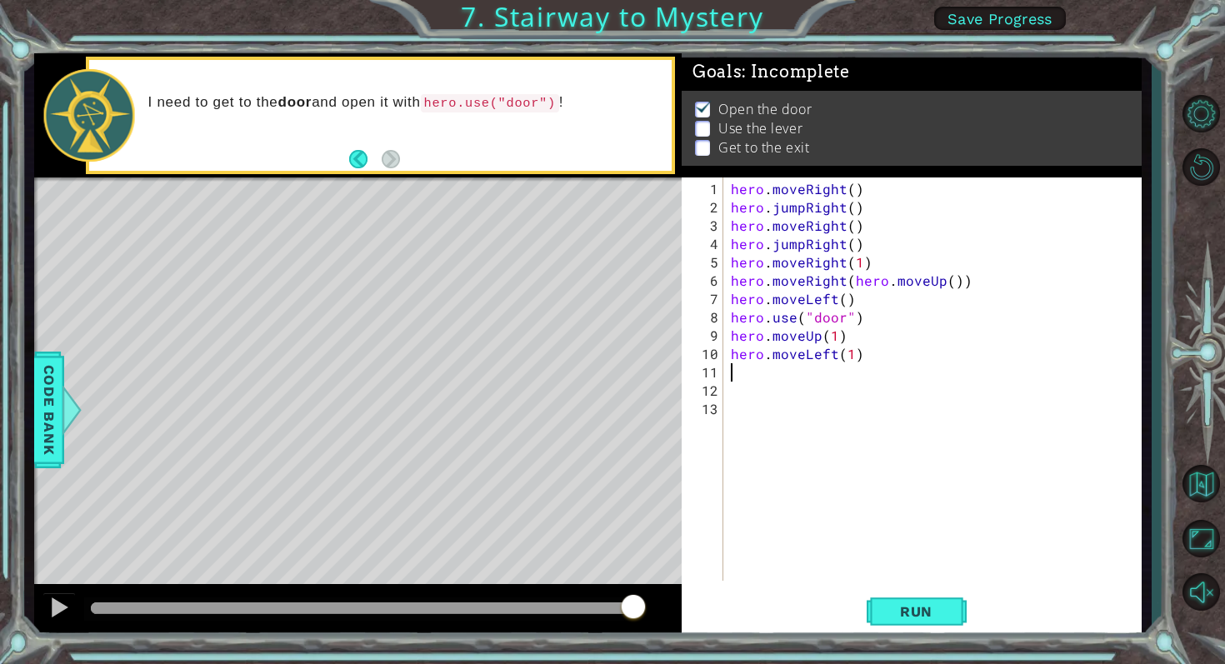
click at [843, 336] on div "hero . moveRight ( ) hero . jumpRight ( ) hero . moveRight ( ) hero . jumpRight…" at bounding box center [937, 400] width 418 height 440
type textarea "hero.moveUp(1)"
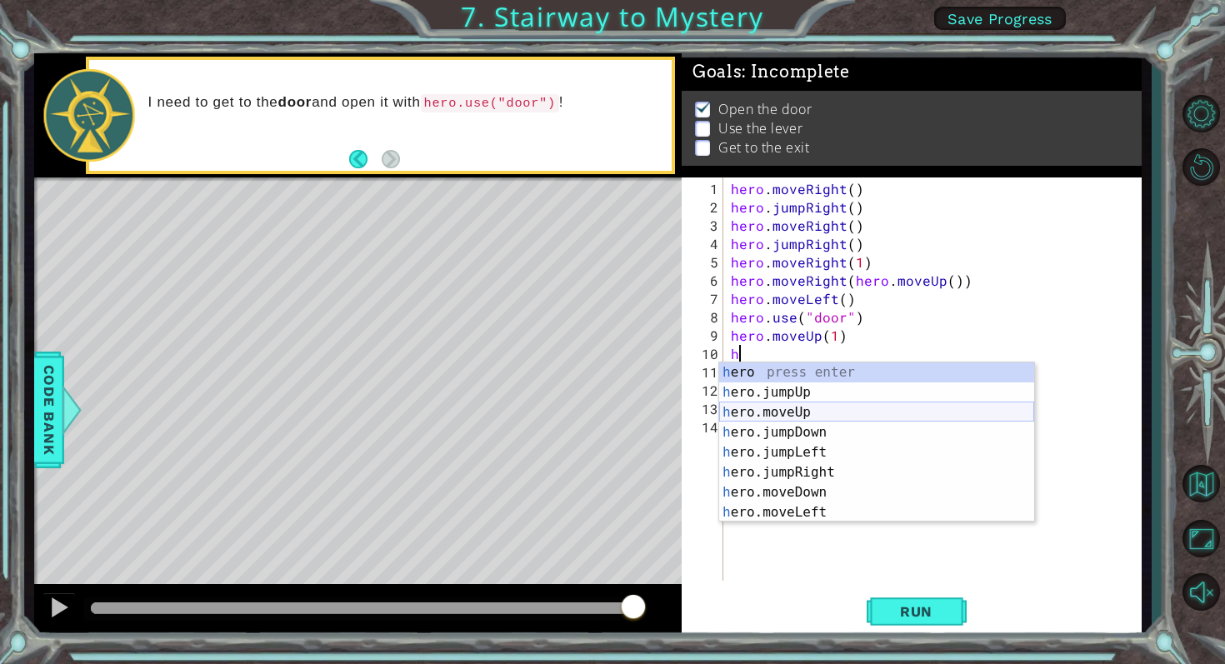
click at [819, 413] on div "h ero press enter h ero.jumpUp press enter h ero.moveUp press enter h ero.jumpD…" at bounding box center [876, 463] width 315 height 200
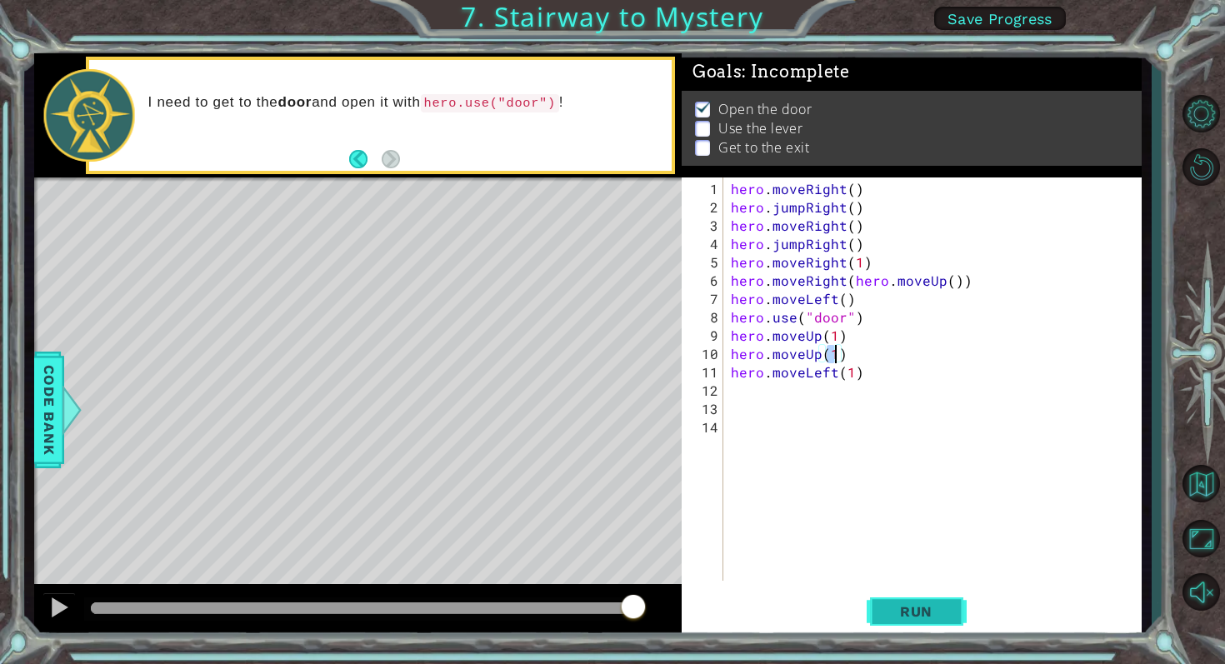
type textarea "hero.moveUp(1)"
click at [900, 604] on span "Run" at bounding box center [916, 611] width 66 height 17
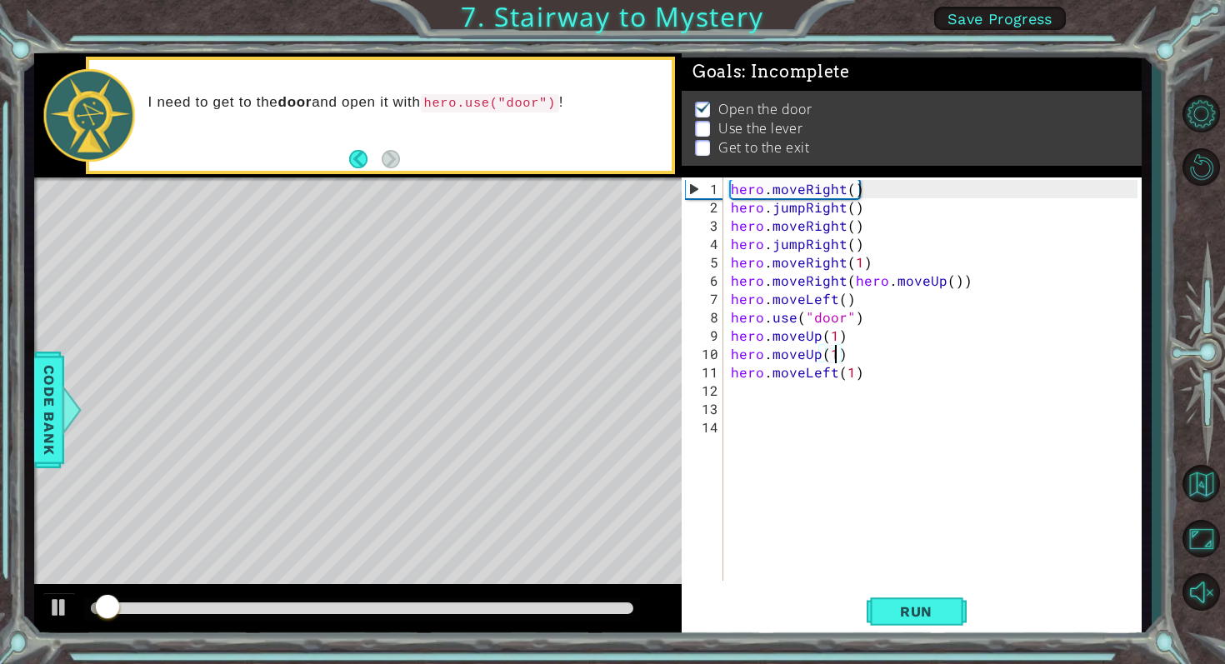
click at [574, 601] on div at bounding box center [362, 609] width 556 height 23
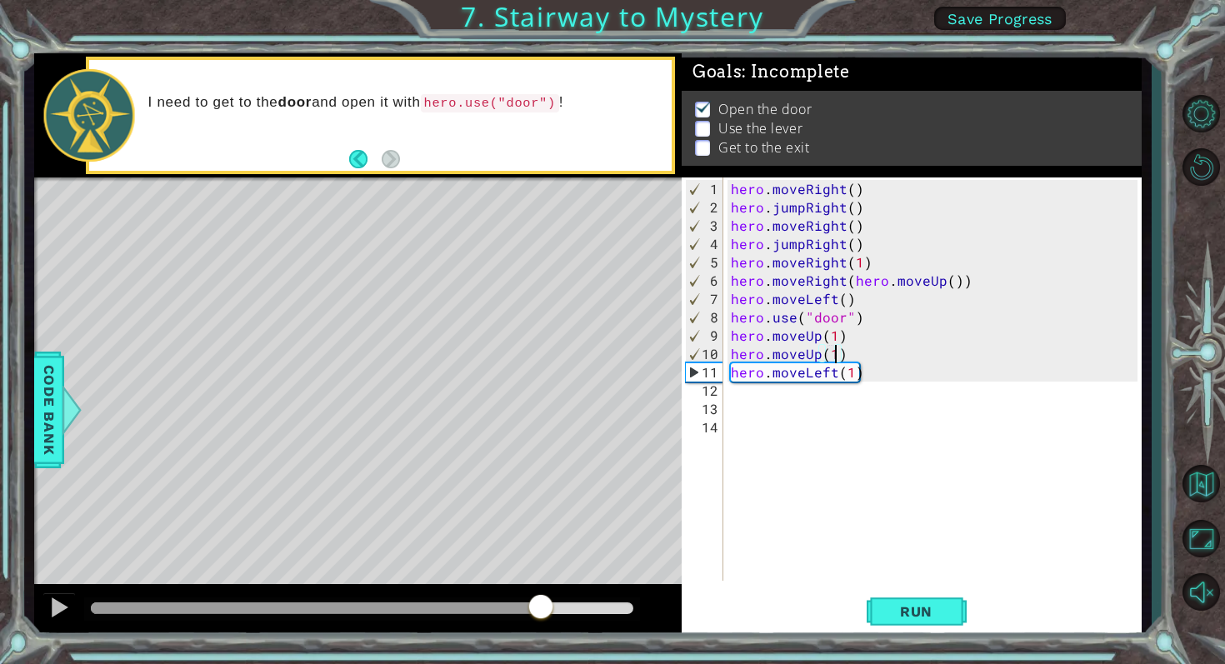
drag, startPoint x: 148, startPoint y: 601, endPoint x: 540, endPoint y: 630, distance: 392.8
click at [540, 630] on div at bounding box center [358, 610] width 648 height 53
click at [745, 399] on div "hero . moveRight ( ) hero . jumpRight ( ) hero . moveRight ( ) hero . jumpRight…" at bounding box center [937, 400] width 418 height 440
click at [742, 394] on div "hero . moveRight ( ) hero . jumpRight ( ) hero . moveRight ( ) hero . jumpRight…" at bounding box center [937, 400] width 418 height 440
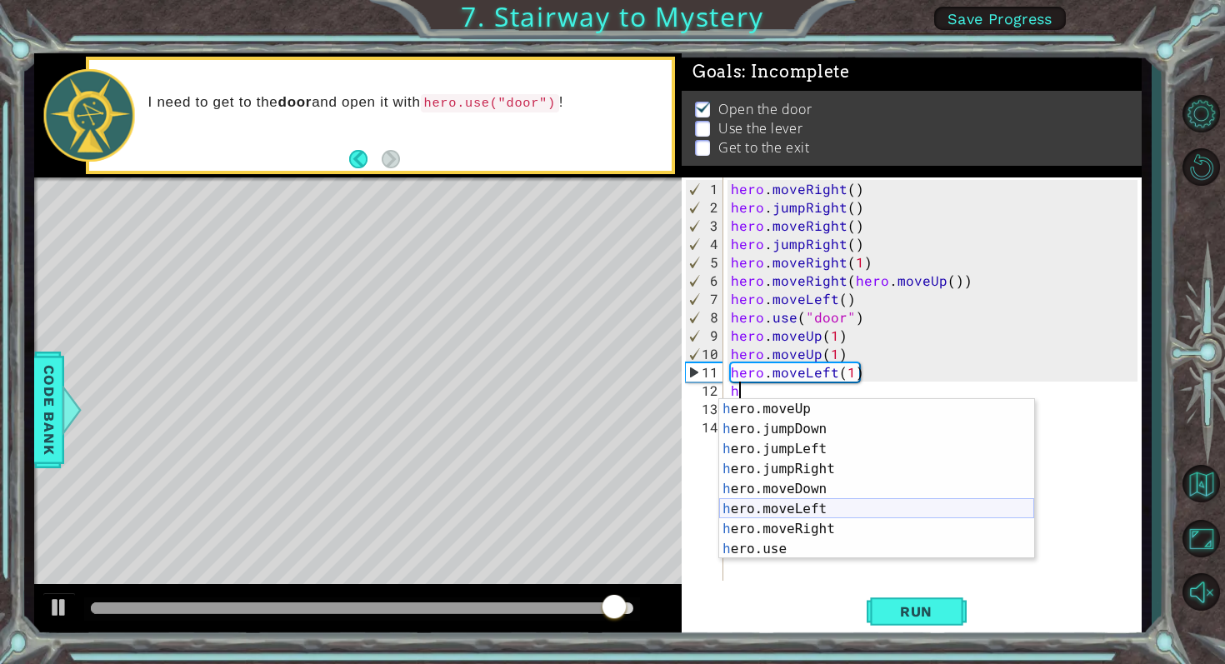
scroll to position [40, 0]
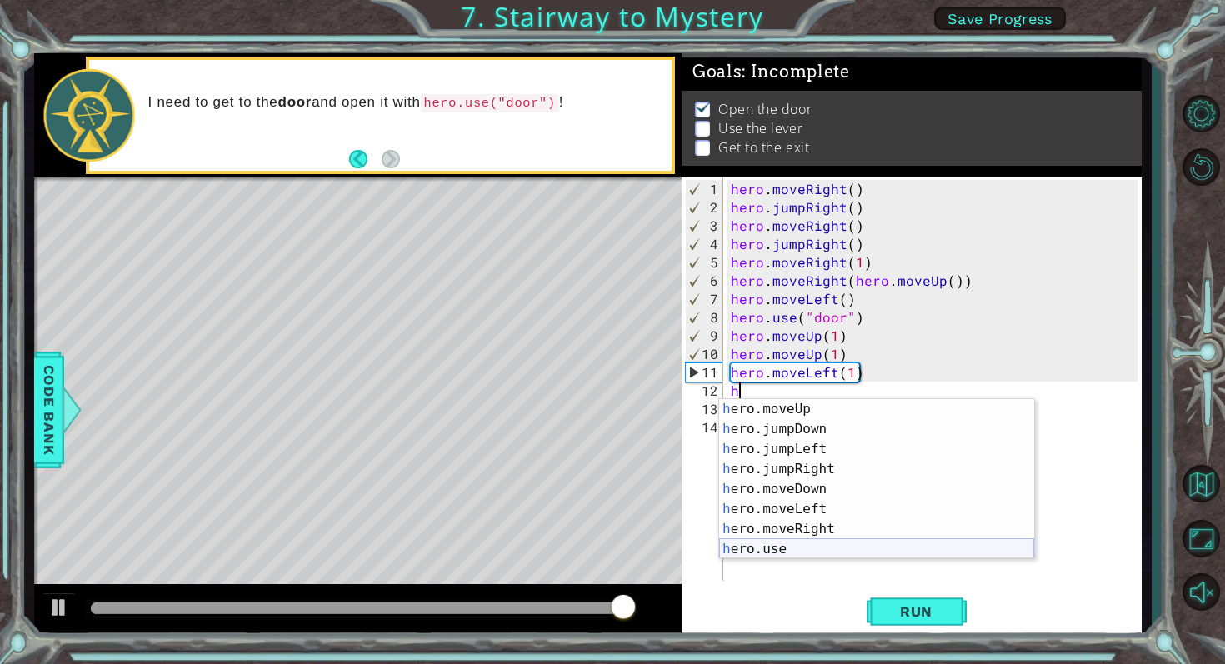
click at [793, 551] on div "h ero.moveUp press enter h ero.jumpDown press enter h ero.jumpLeft press enter …" at bounding box center [876, 499] width 315 height 200
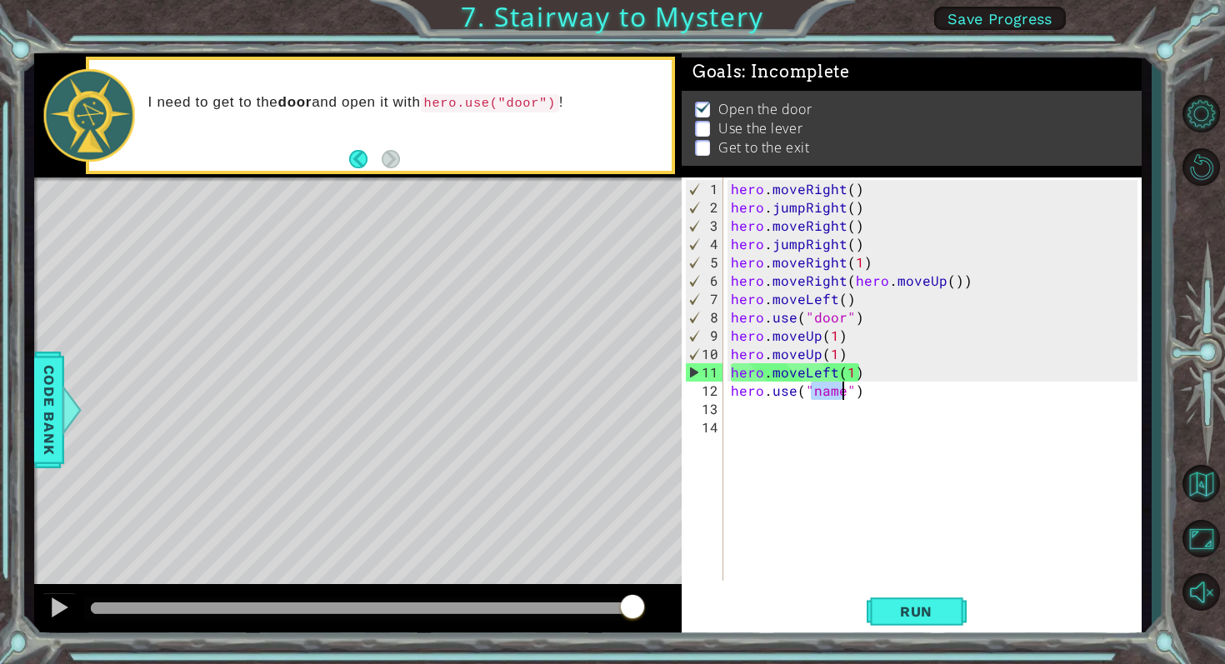
scroll to position [0, 5]
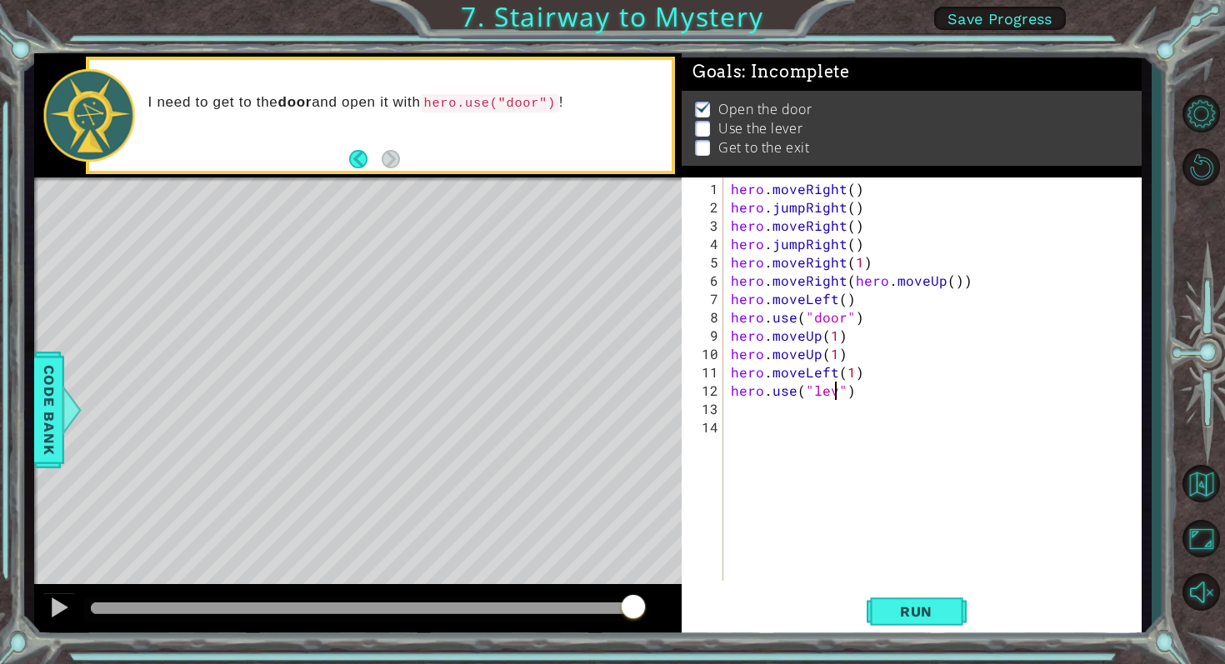
type textarea "hero.use("lever")"
click at [743, 410] on div "hero . moveRight ( ) hero . jumpRight ( ) hero . moveRight ( ) hero . jumpRight…" at bounding box center [937, 400] width 418 height 440
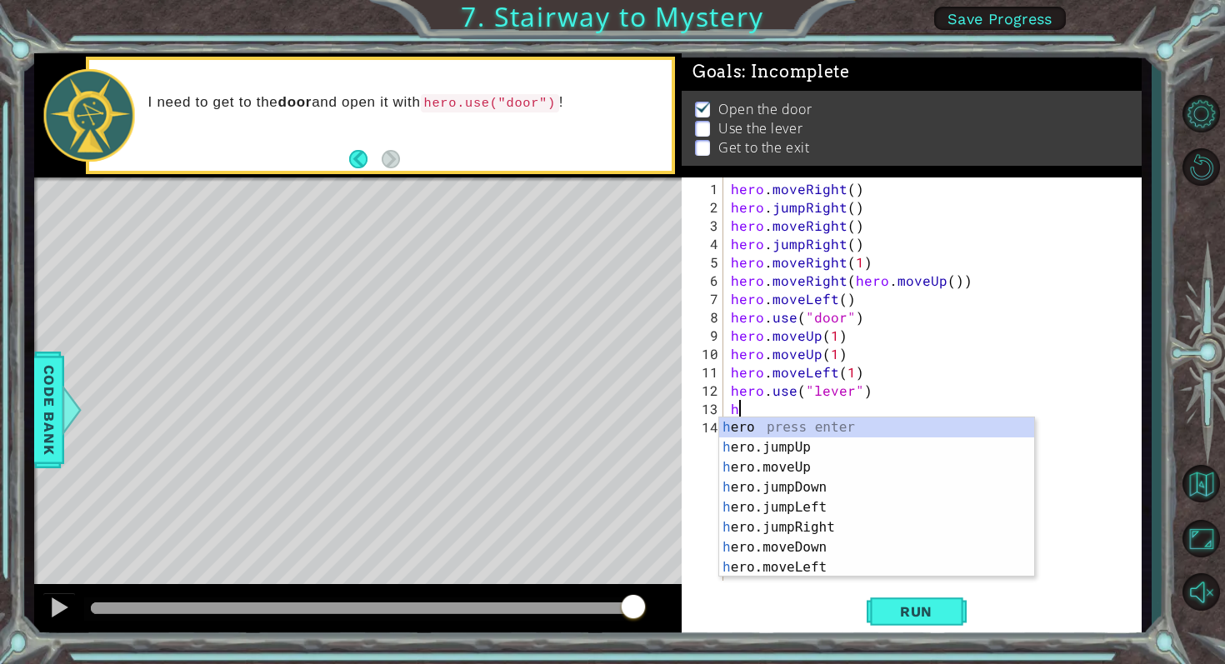
scroll to position [0, 0]
click at [783, 563] on div "h ero press enter h ero.jumpUp press enter h ero.moveUp press enter h ero.jumpD…" at bounding box center [876, 518] width 315 height 200
type textarea "hero.moveLeft(1)"
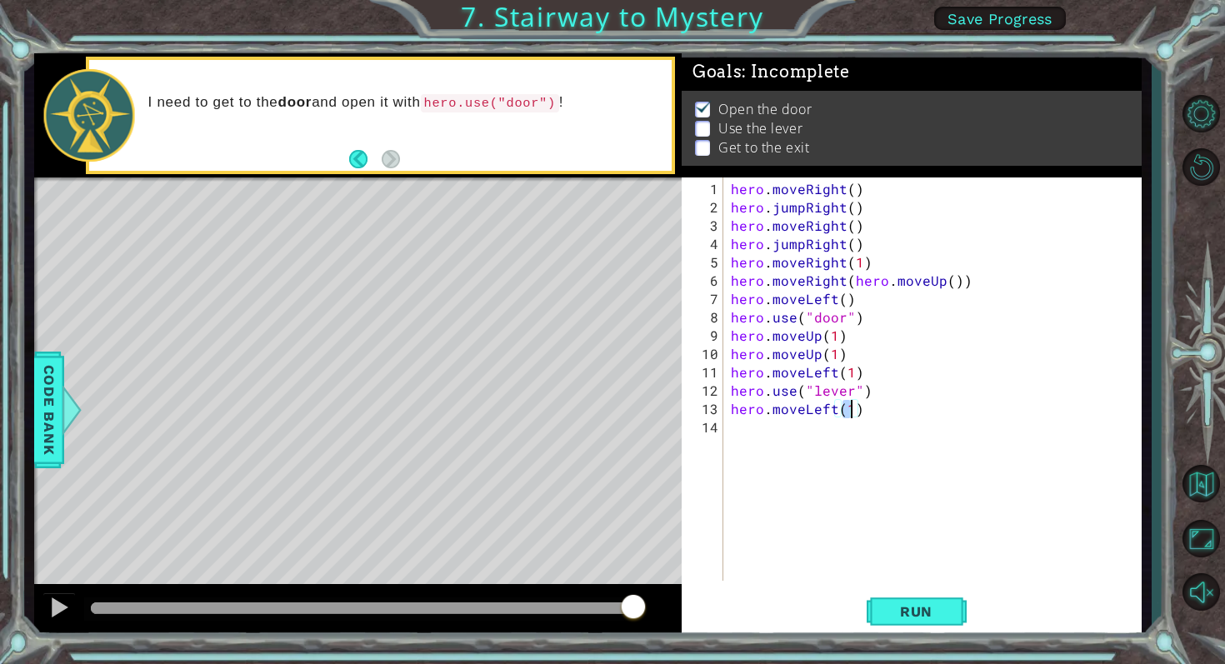
click at [748, 436] on div "hero . moveRight ( ) hero . jumpRight ( ) hero . moveRight ( ) hero . jumpRight…" at bounding box center [937, 400] width 418 height 440
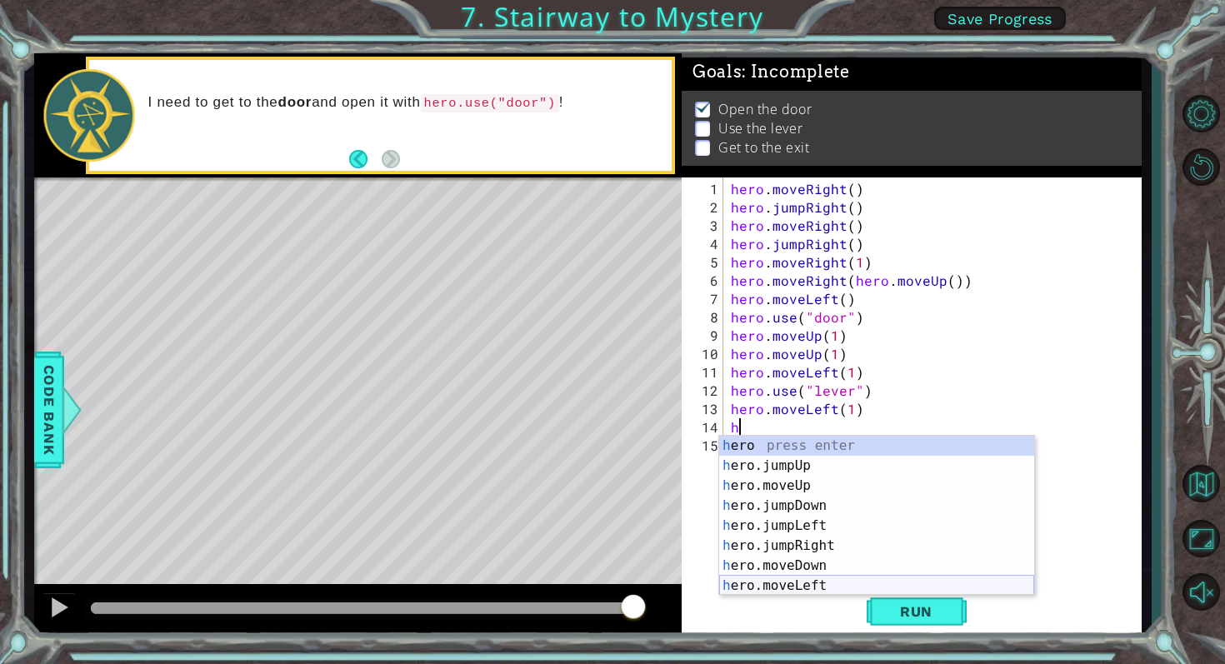
click at [777, 583] on div "h ero press enter h ero.jumpUp press enter h ero.moveUp press enter h ero.jumpD…" at bounding box center [876, 536] width 315 height 200
type textarea "hero.moveLeft(1)"
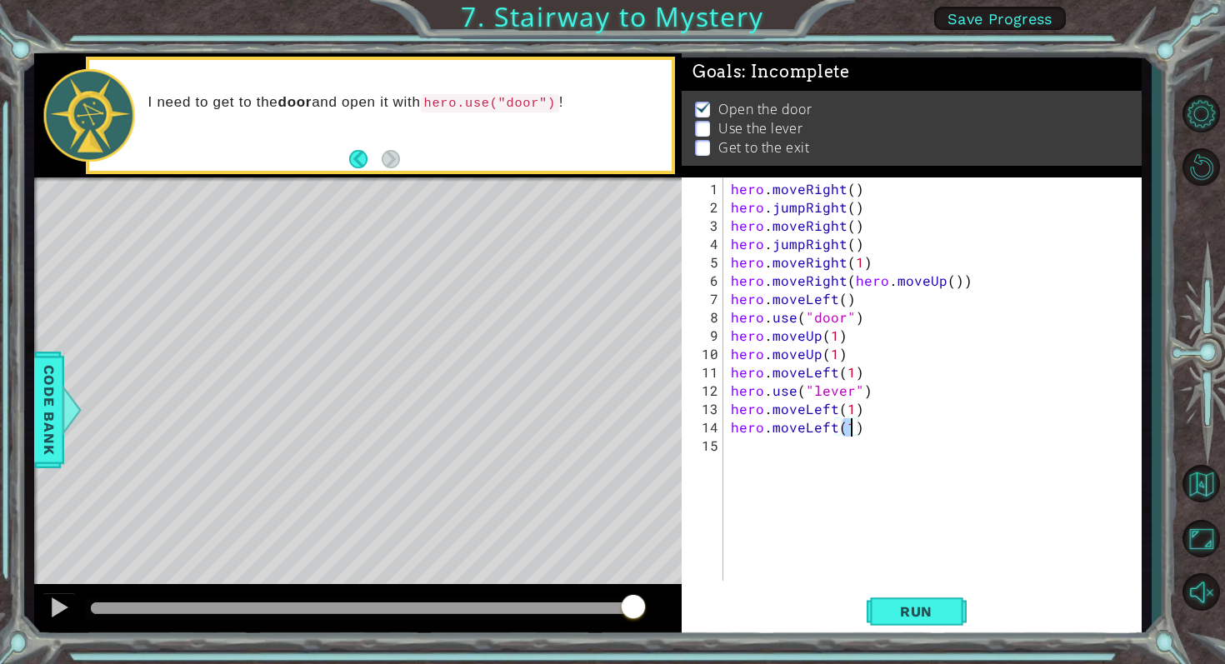
click at [767, 447] on div "hero . moveRight ( ) hero . jumpRight ( ) hero . moveRight ( ) hero . jumpRight…" at bounding box center [937, 400] width 418 height 440
type textarea "h"
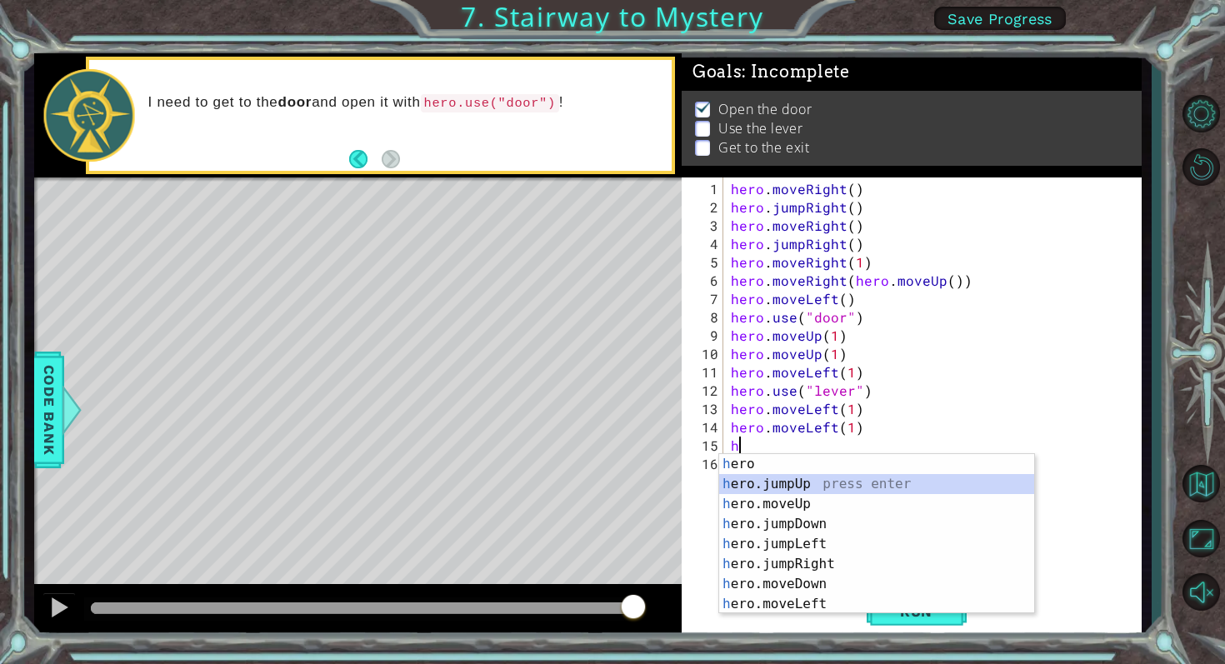
click at [793, 484] on div "h ero press enter h ero.jumpUp press enter h ero.moveUp press enter h ero.jumpD…" at bounding box center [876, 554] width 315 height 200
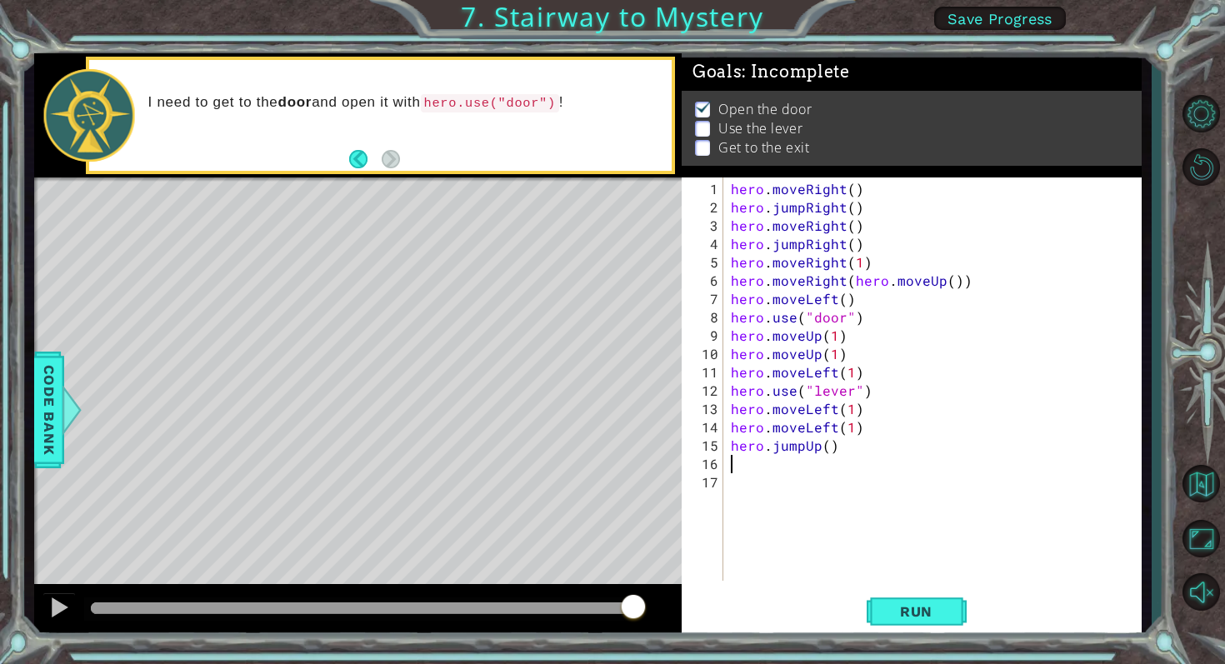
type textarea "h"
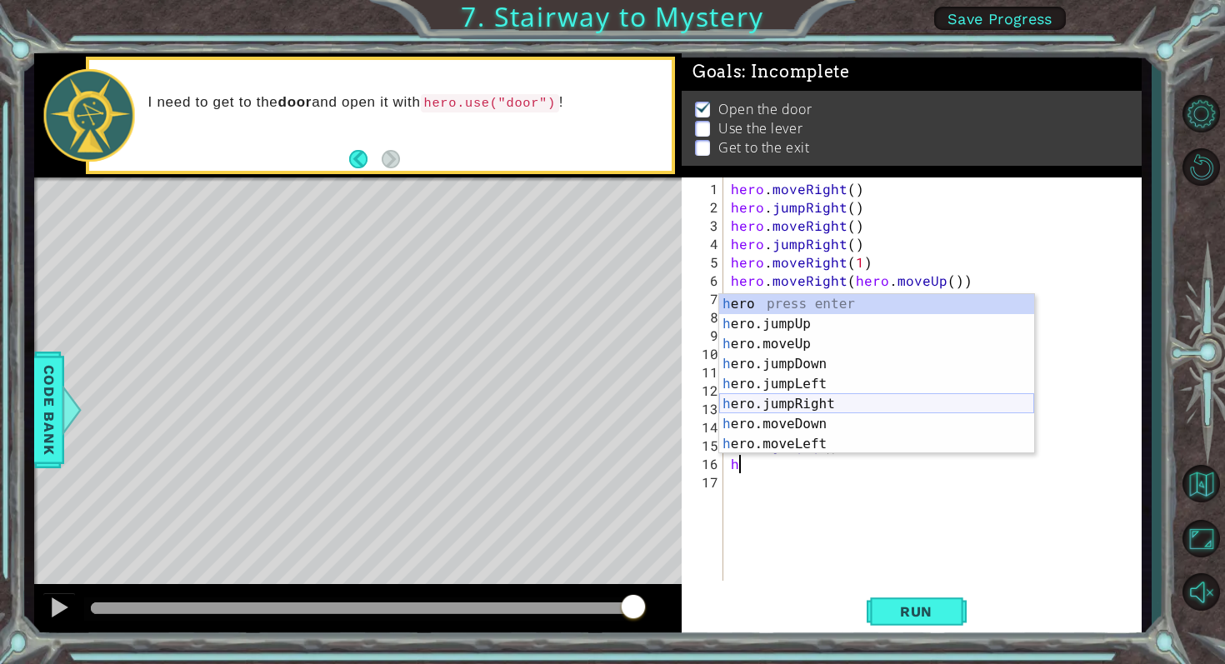
click at [832, 408] on div "h ero press enter h ero.jumpUp press enter h ero.moveUp press enter h ero.jumpD…" at bounding box center [876, 394] width 315 height 200
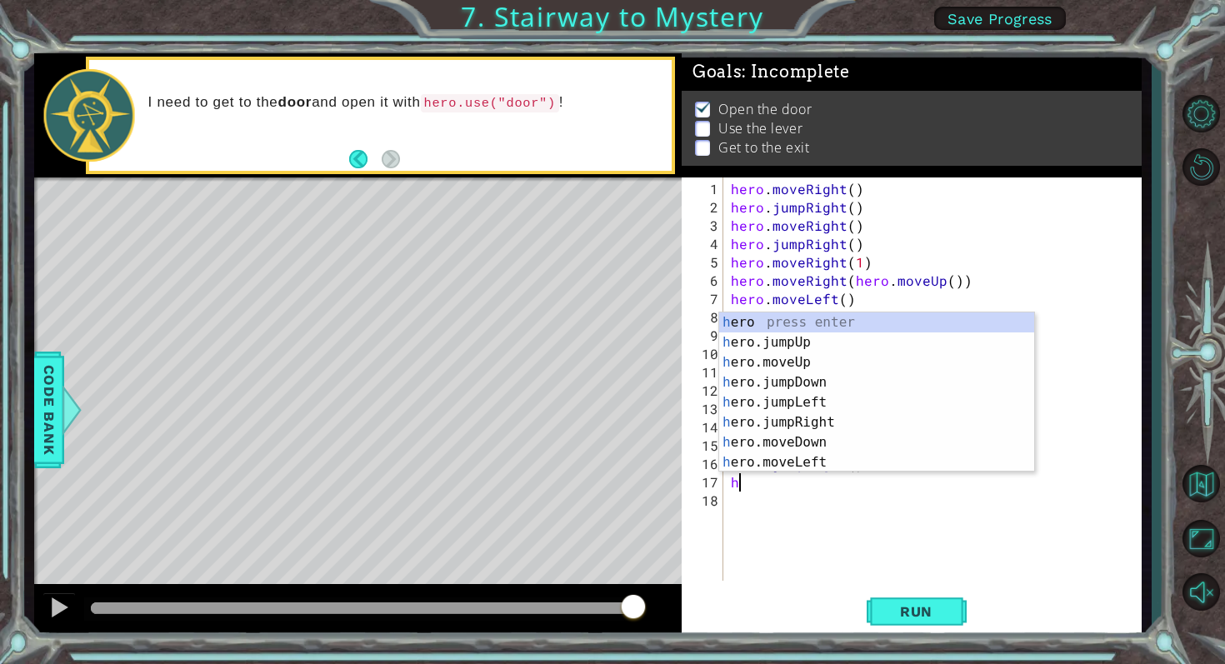
type textarea "h"
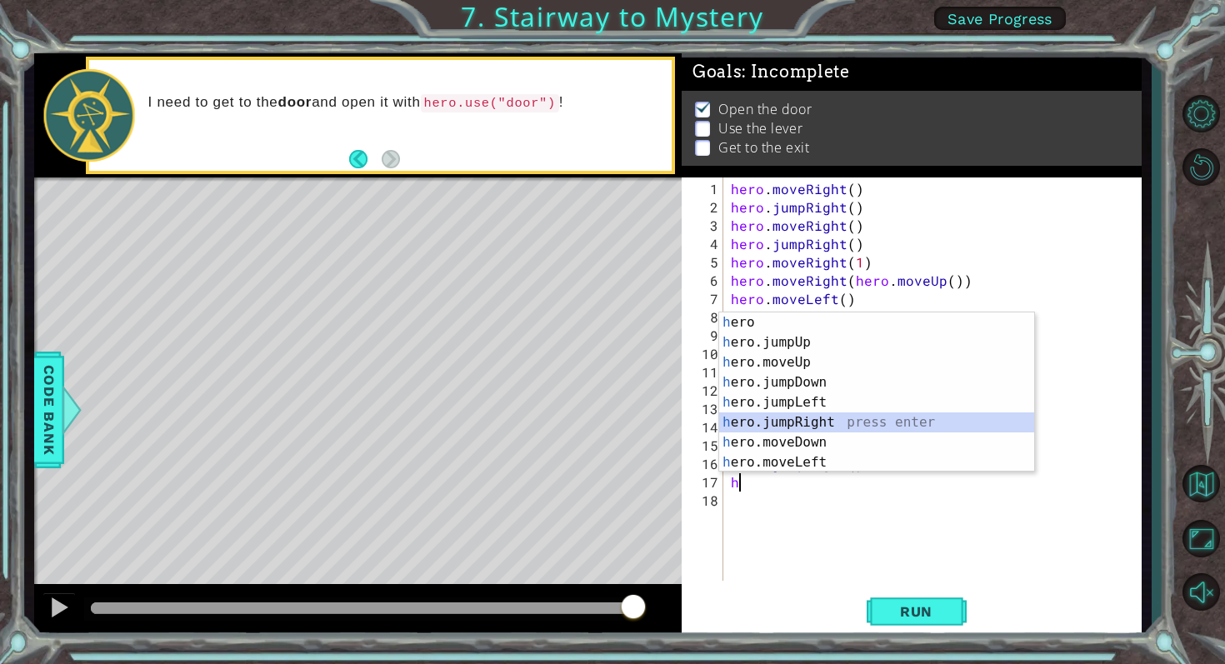
click at [847, 424] on div "h ero press enter h ero.jumpUp press enter h ero.moveUp press enter h ero.jumpD…" at bounding box center [876, 413] width 315 height 200
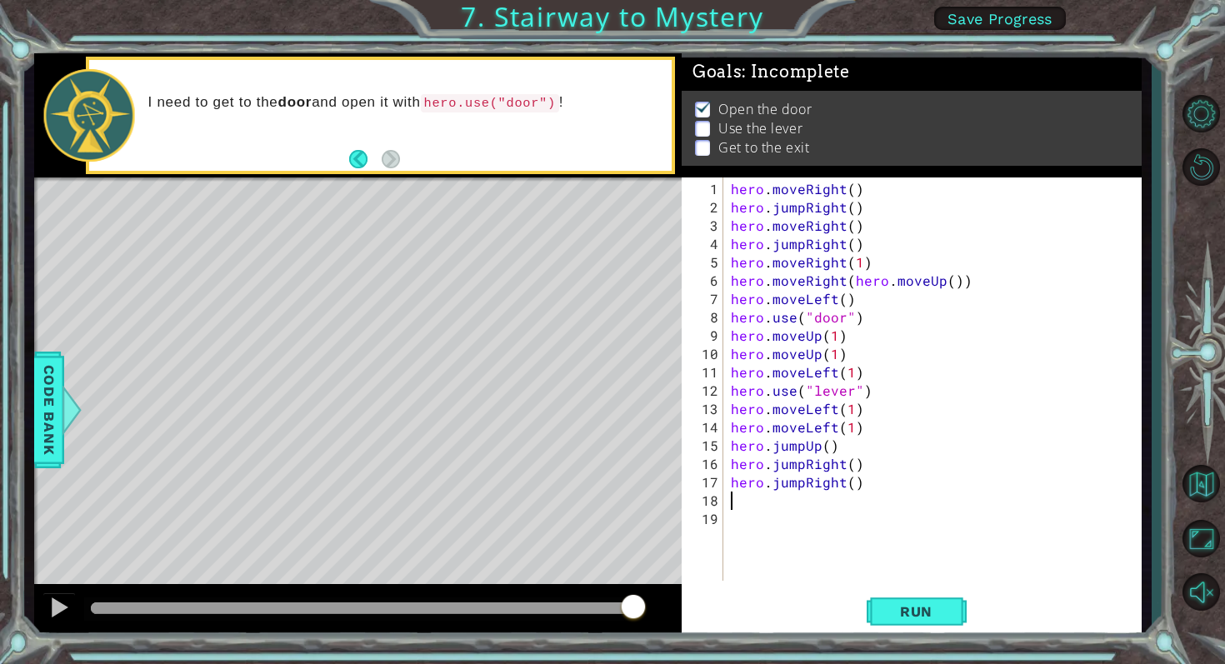
click at [856, 489] on div "hero . moveRight ( ) hero . jumpRight ( ) hero . moveRight ( ) hero . jumpRight…" at bounding box center [937, 400] width 418 height 440
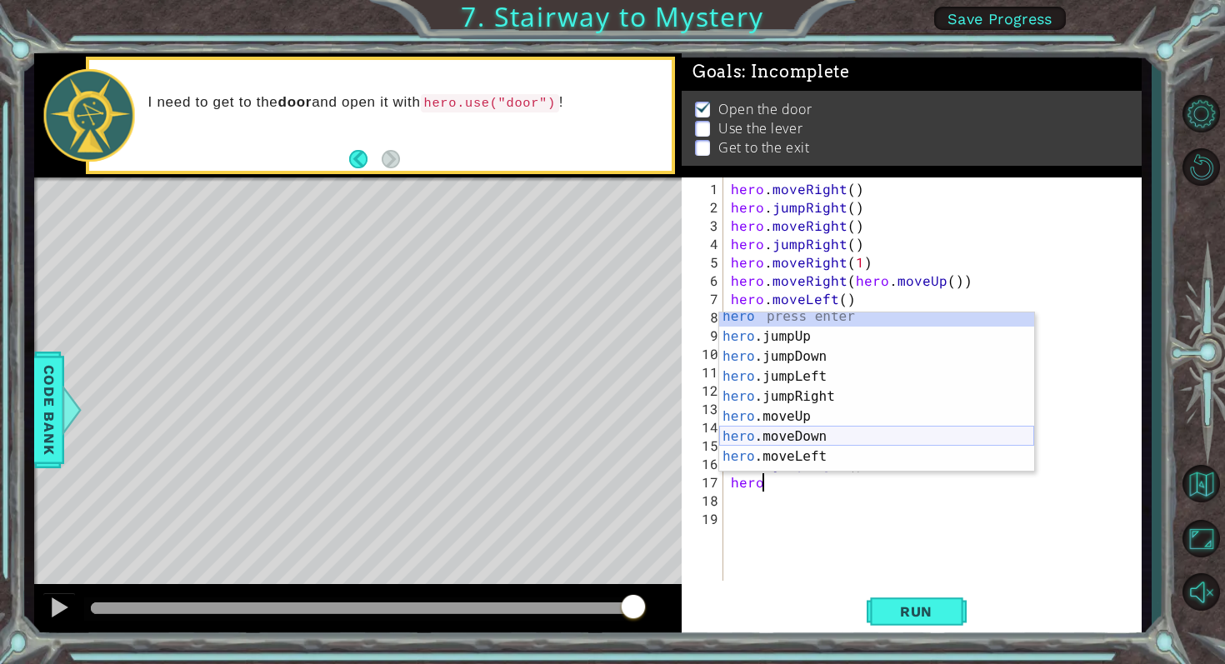
scroll to position [40, 0]
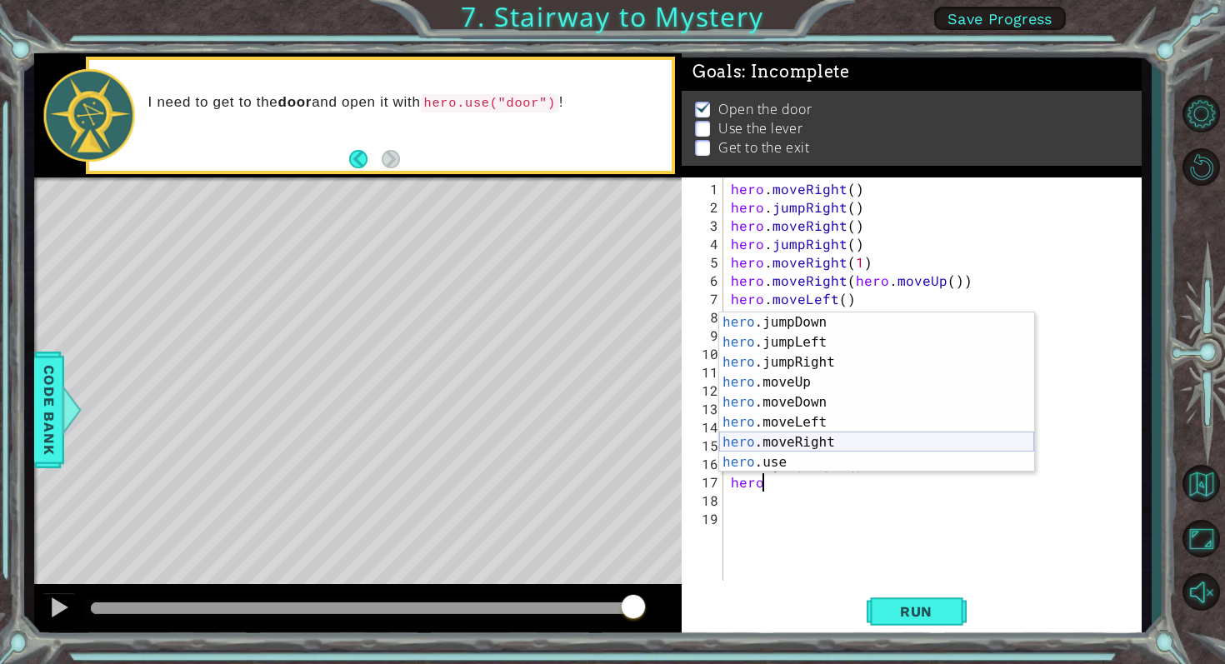
click at [820, 442] on div "hero .jumpDown press enter hero .jumpLeft press enter hero .jumpRight press ent…" at bounding box center [876, 413] width 315 height 200
type textarea "hero.moveRight(1)"
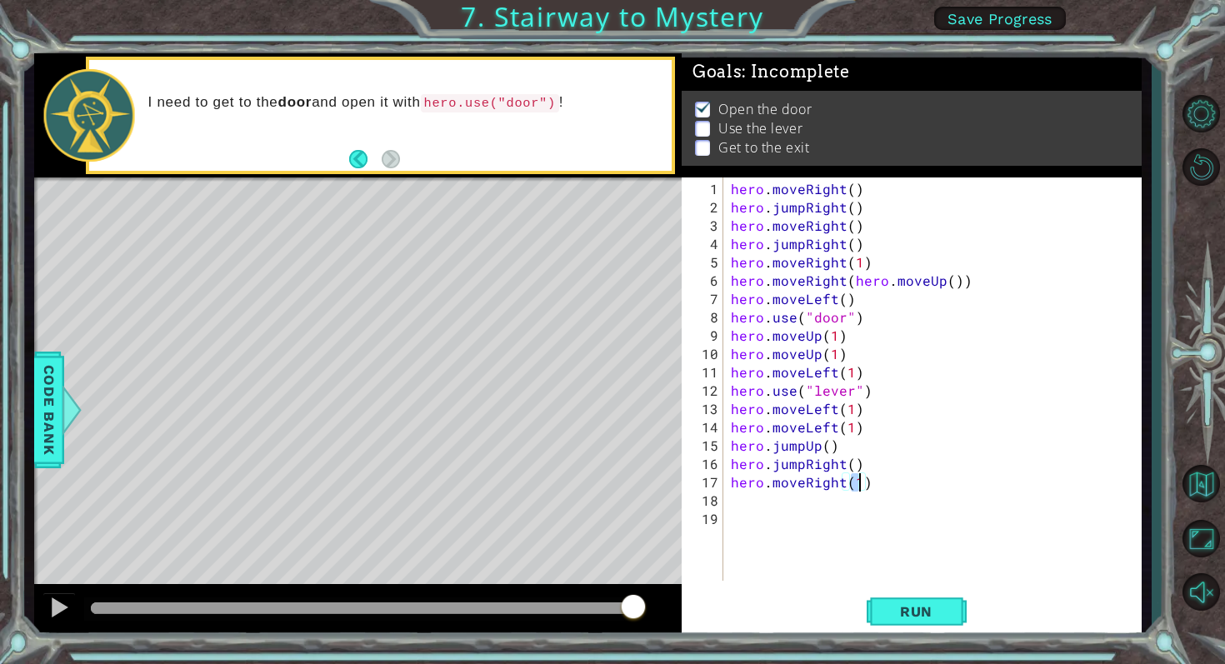
click at [749, 501] on div "hero . moveRight ( ) hero . jumpRight ( ) hero . moveRight ( ) hero . jumpRight…" at bounding box center [937, 400] width 418 height 440
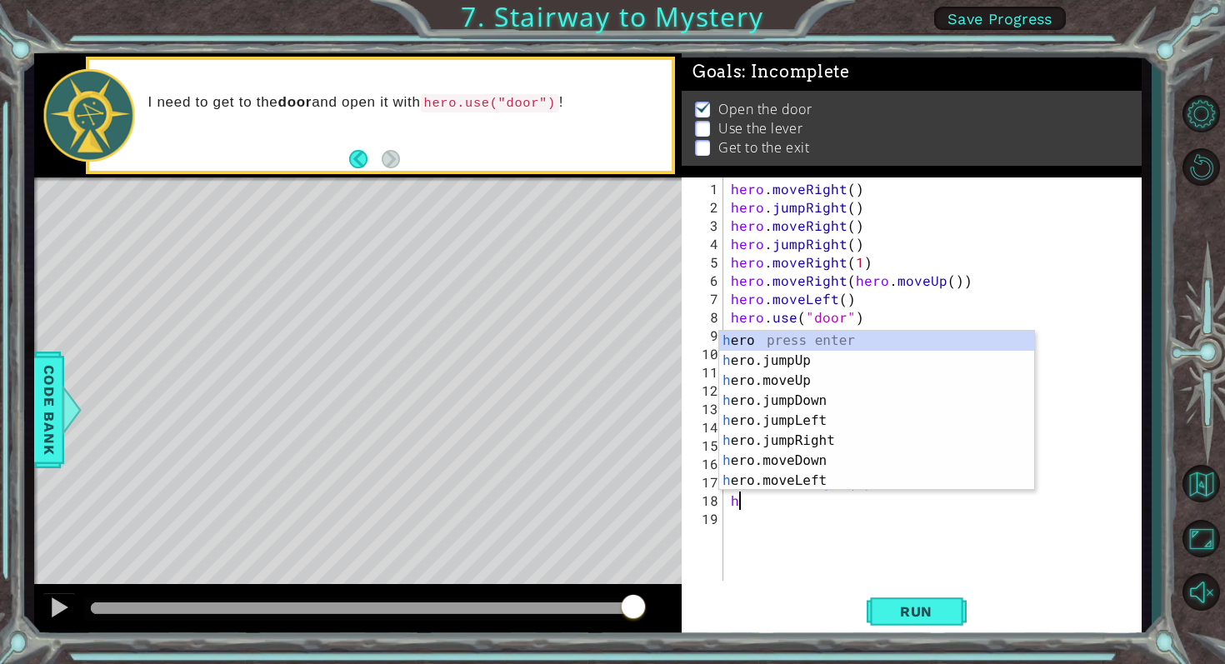
scroll to position [0, 0]
click at [794, 379] on div "h ero press enter h ero.jumpUp press enter h ero.moveUp press enter h ero.jumpD…" at bounding box center [876, 431] width 315 height 200
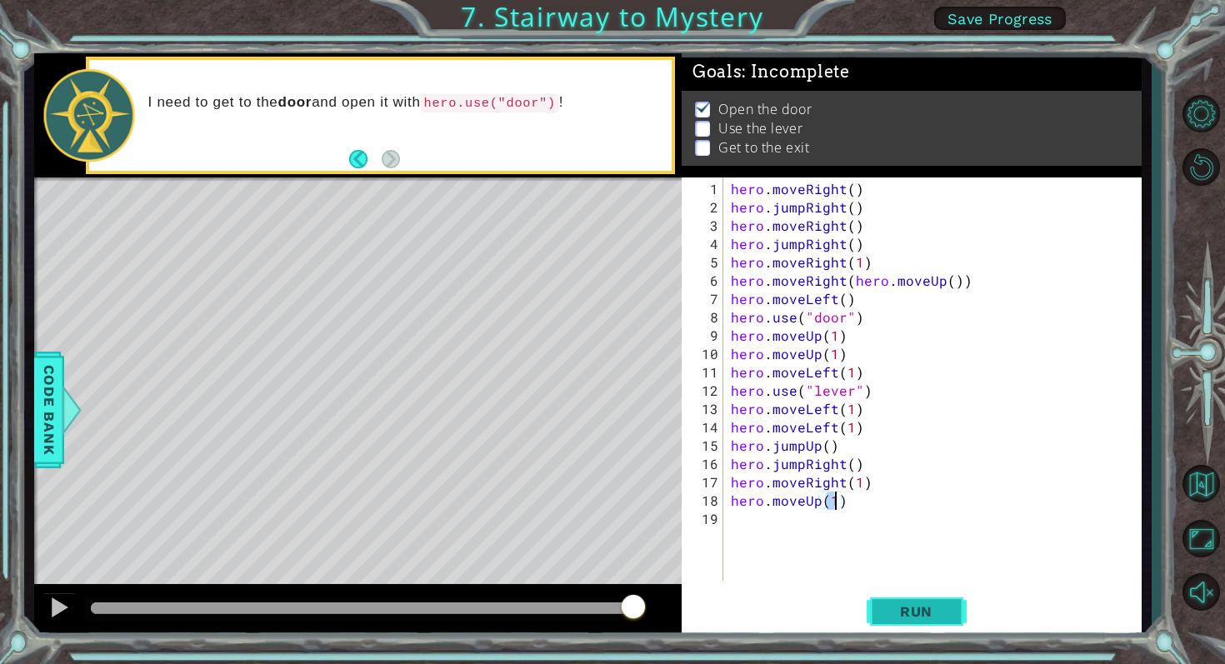
type textarea "hero.moveUp(1)"
click at [885, 608] on span "Run" at bounding box center [916, 611] width 66 height 17
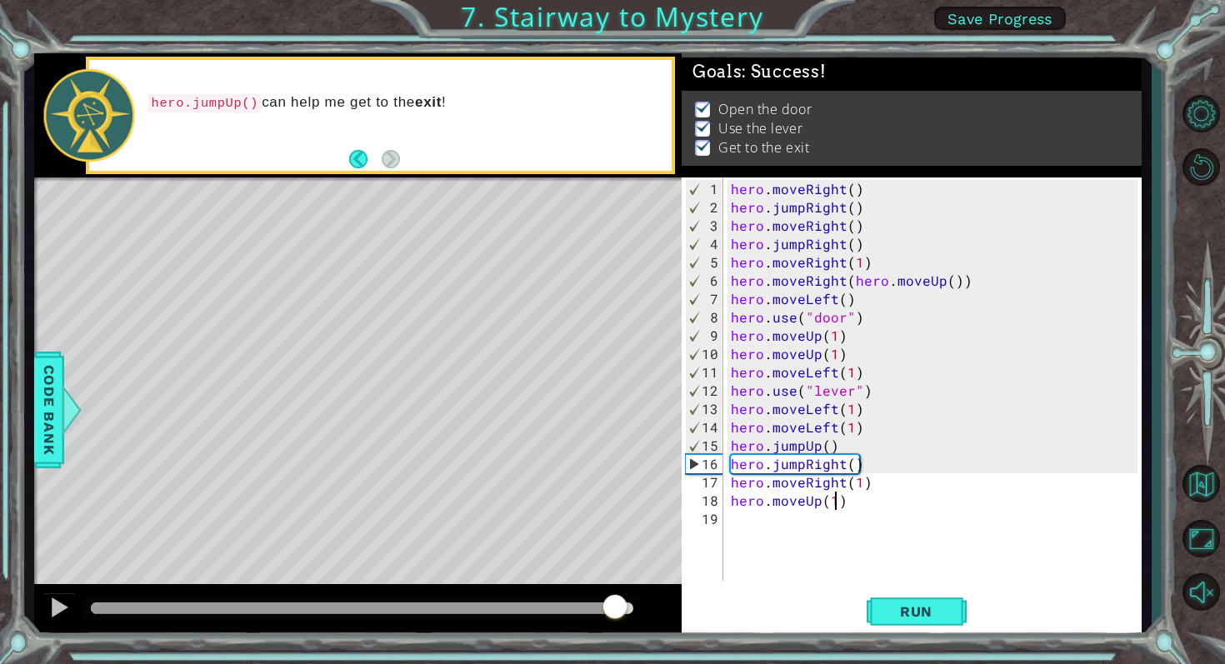
drag, startPoint x: 216, startPoint y: 601, endPoint x: 617, endPoint y: 640, distance: 402.8
click at [617, 640] on div "1 ההההההההההההההההההההההההההההההההההההההההההההההההההההההההההההההההההההההההההההה…" at bounding box center [612, 332] width 1225 height 664
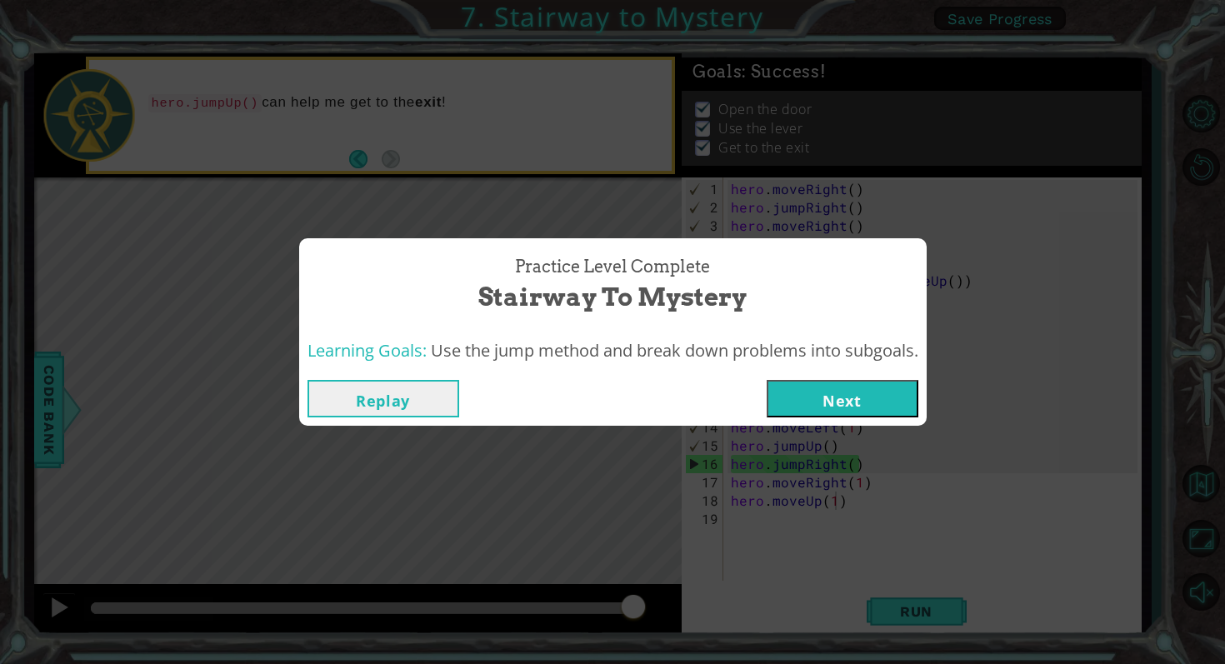
click at [863, 403] on button "Next" at bounding box center [843, 399] width 152 height 38
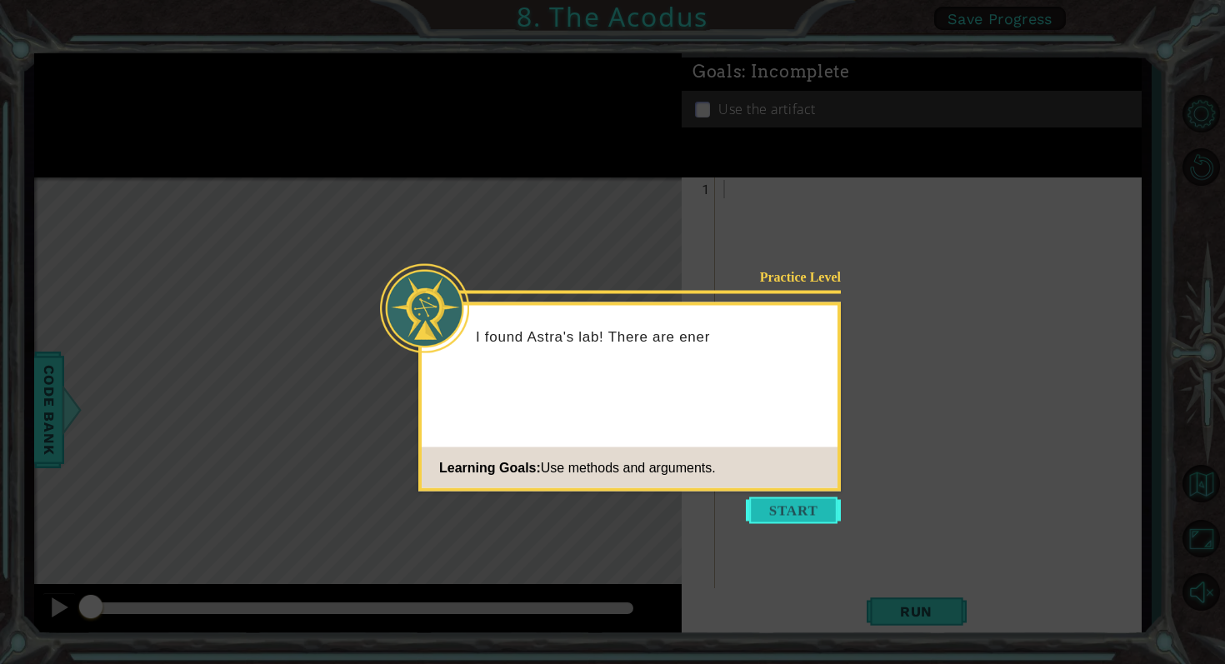
click at [803, 506] on button "Start" at bounding box center [793, 511] width 95 height 27
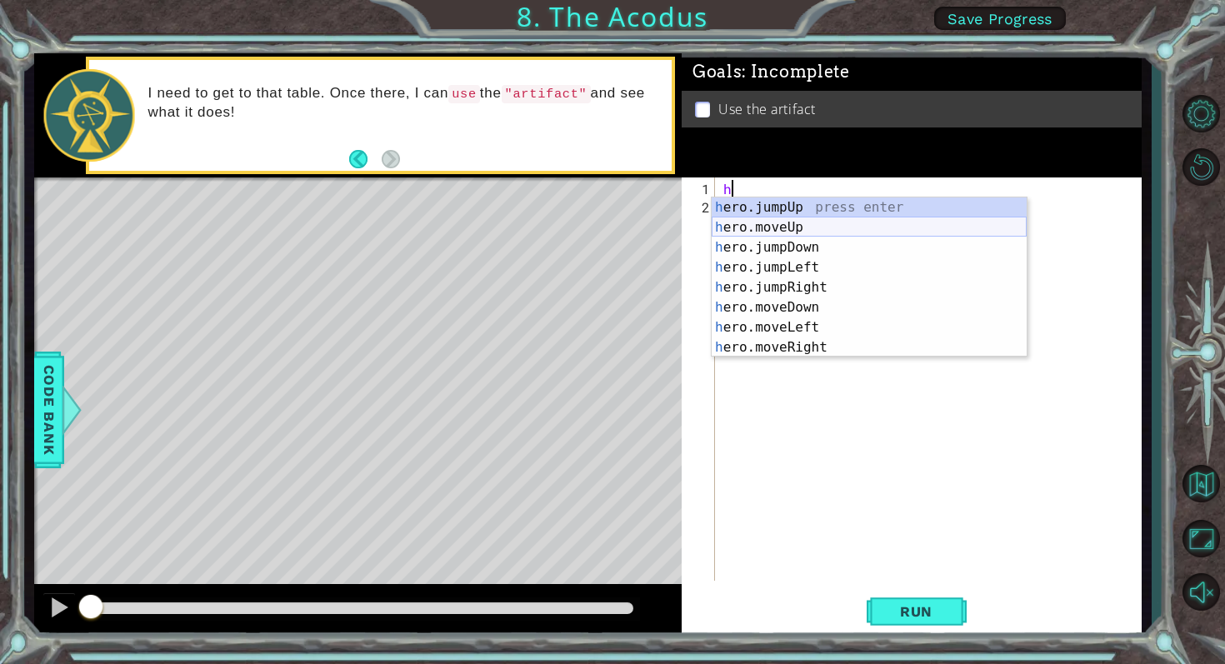
click at [803, 224] on div "h ero.jumpUp press enter h ero.moveUp press enter h ero.jumpDown press enter h …" at bounding box center [869, 298] width 315 height 200
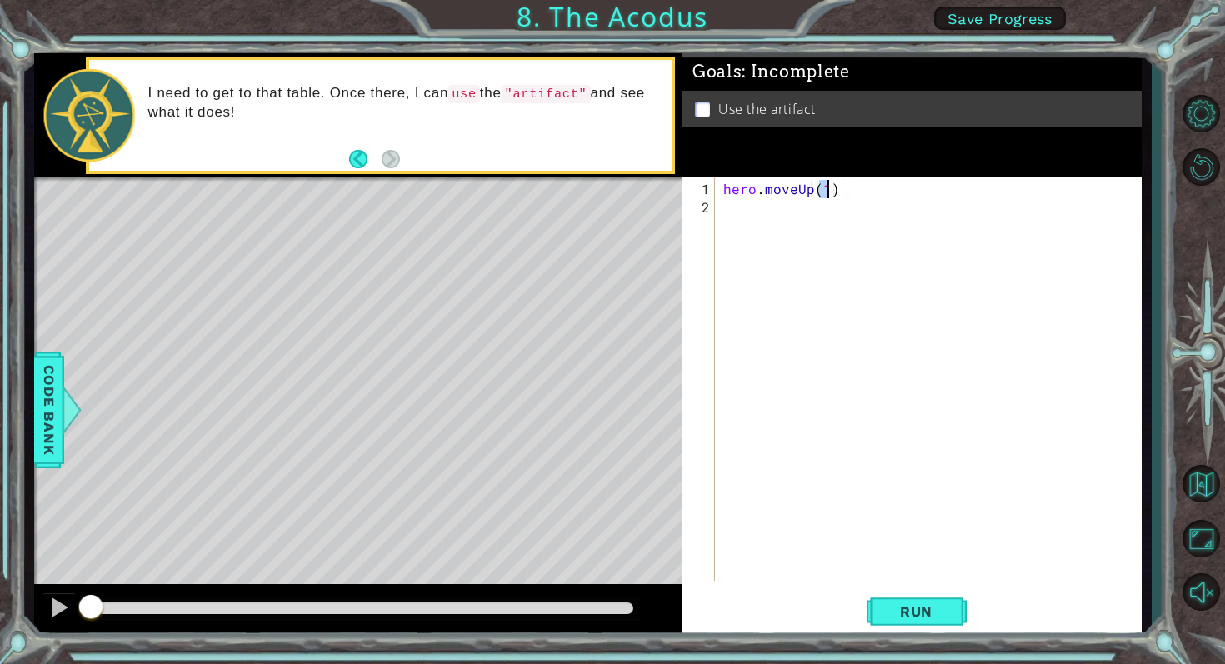
scroll to position [0, 6]
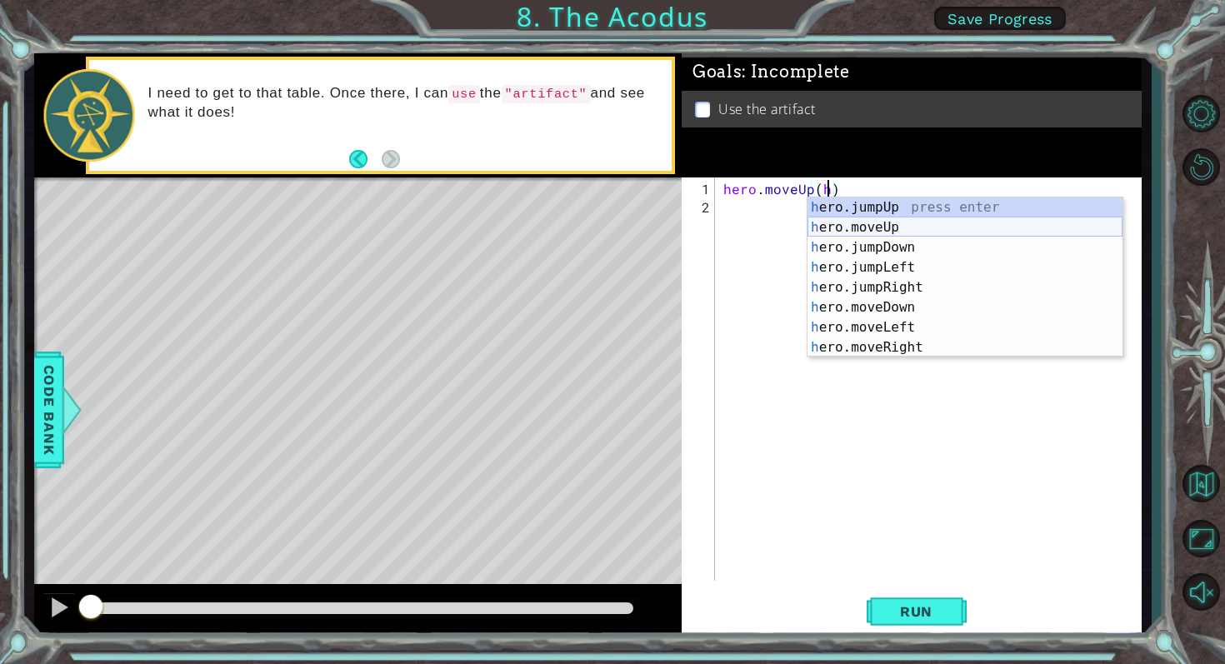
type textarea "hero.moveUp()"
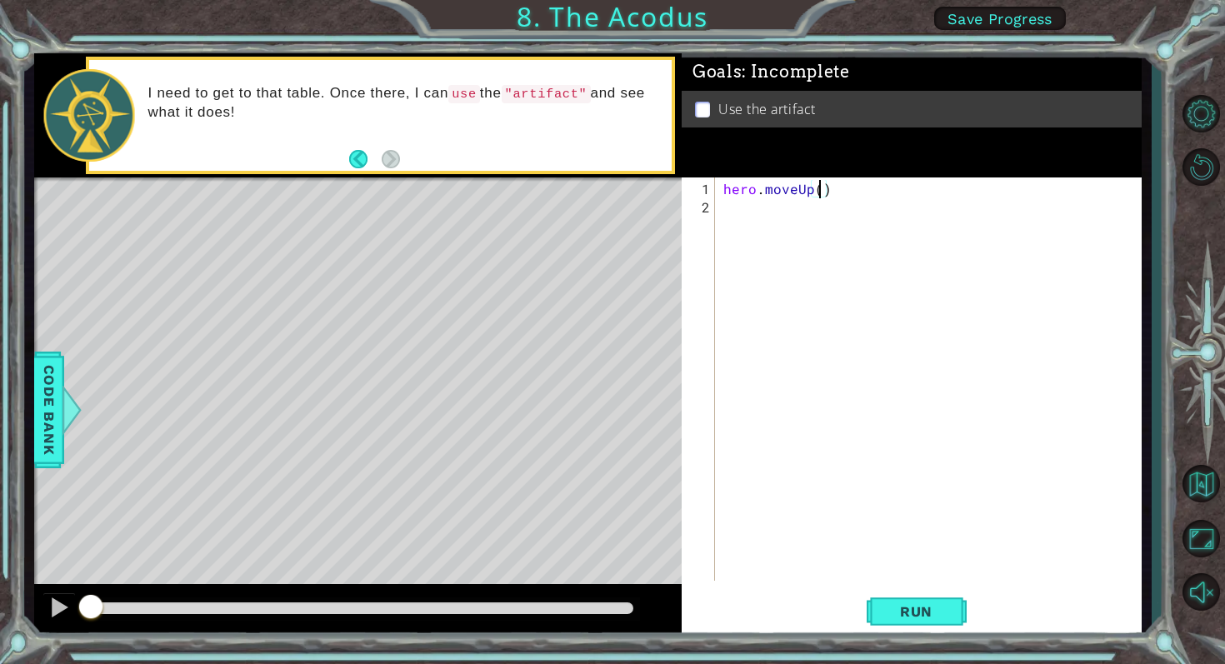
click at [765, 210] on div "hero . moveUp ( )" at bounding box center [933, 400] width 426 height 440
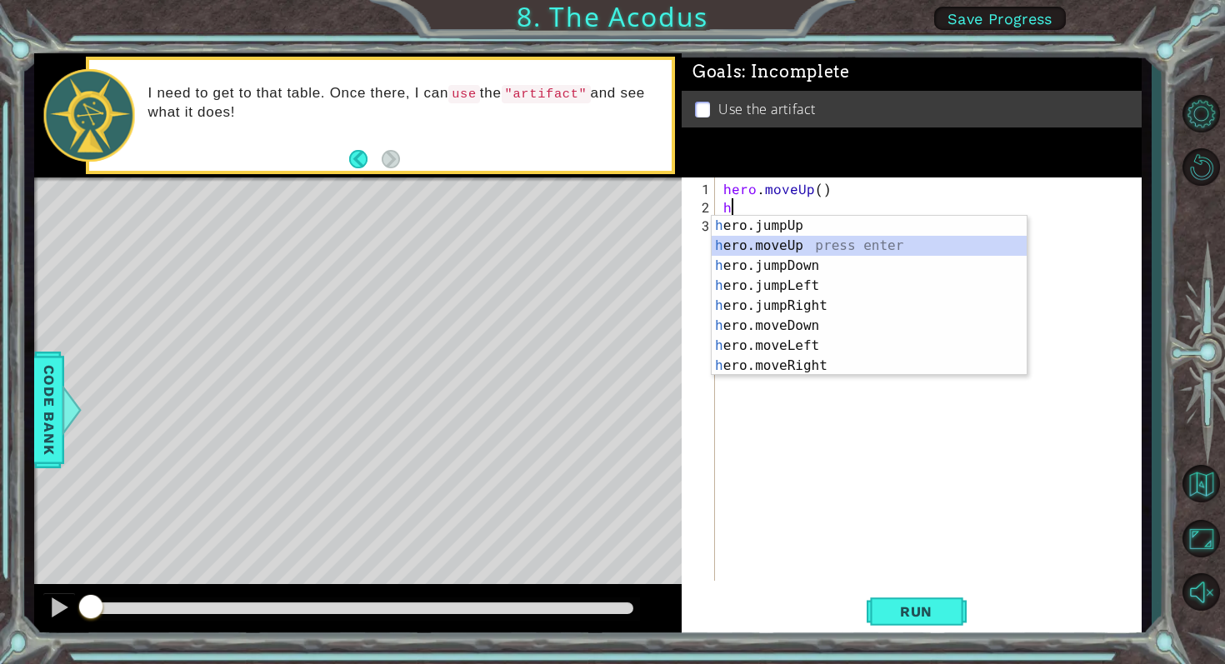
click at [774, 238] on div "h ero.jumpUp press enter h ero.moveUp press enter h ero.jumpDown press enter h …" at bounding box center [869, 316] width 315 height 200
type textarea "hero.moveUp(1)"
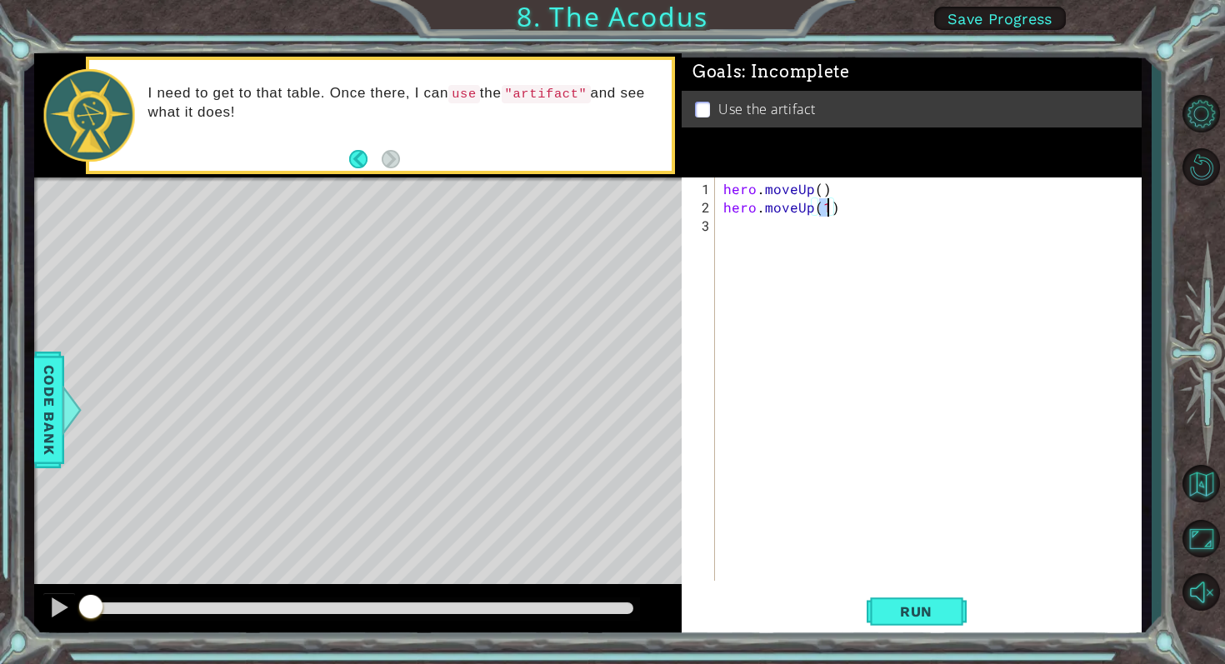
click at [773, 228] on div "hero . moveUp ( ) hero . moveUp ( 1 )" at bounding box center [933, 400] width 426 height 440
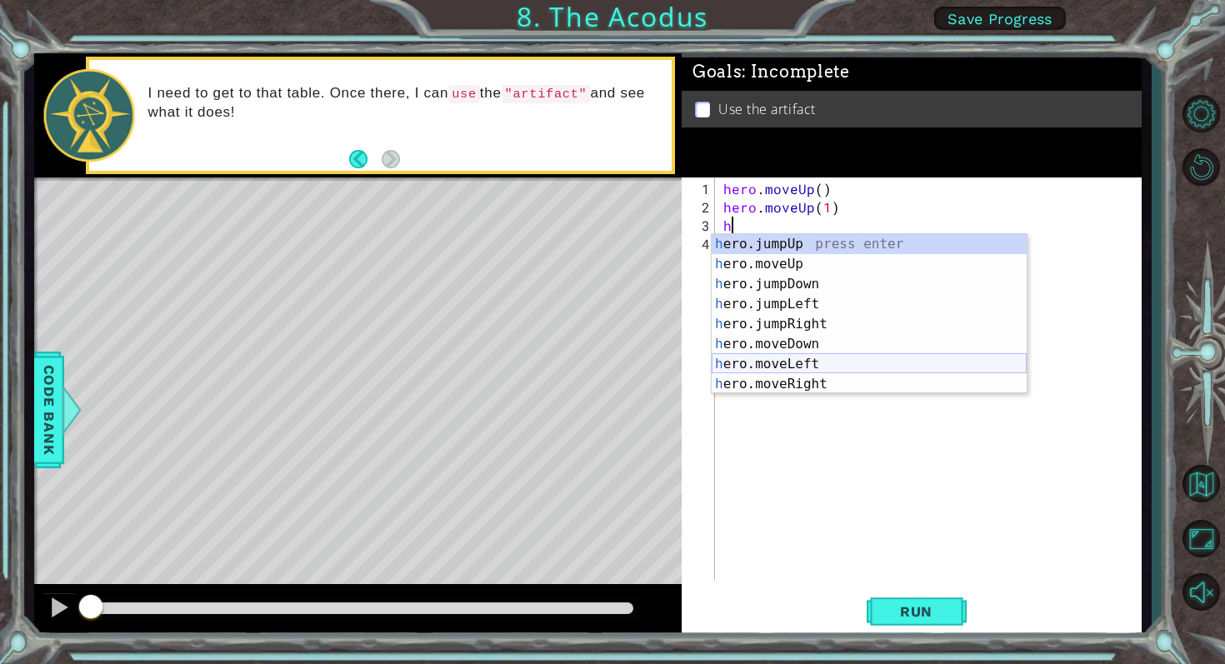
click at [798, 373] on div "h ero.jumpUp press enter h ero.moveUp press enter h ero.jumpDown press enter h …" at bounding box center [869, 334] width 315 height 200
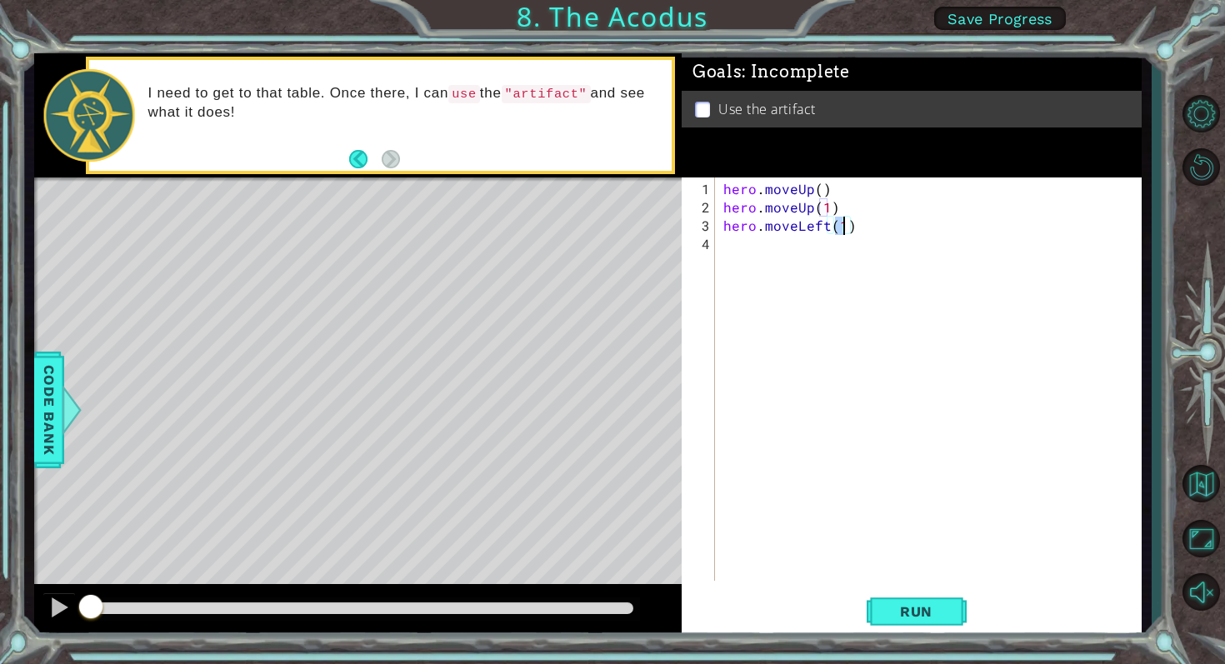
scroll to position [0, 7]
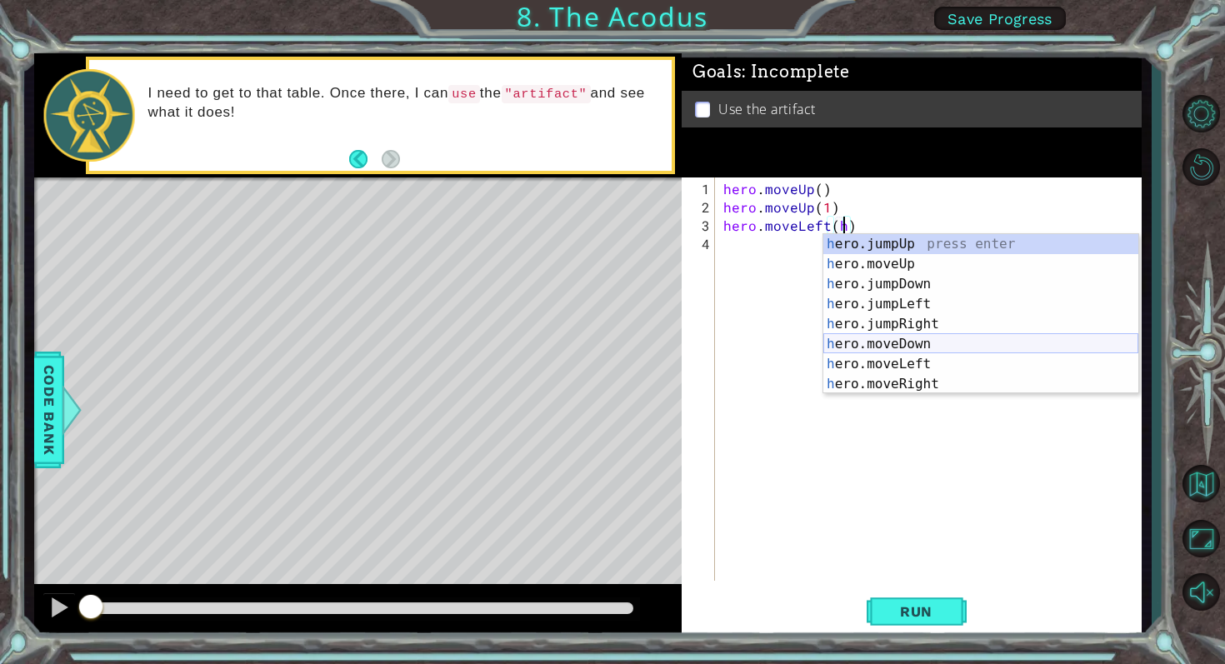
click at [915, 347] on div "h ero.jumpUp press enter h ero.moveUp press enter h ero.jumpDown press enter h …" at bounding box center [980, 334] width 315 height 200
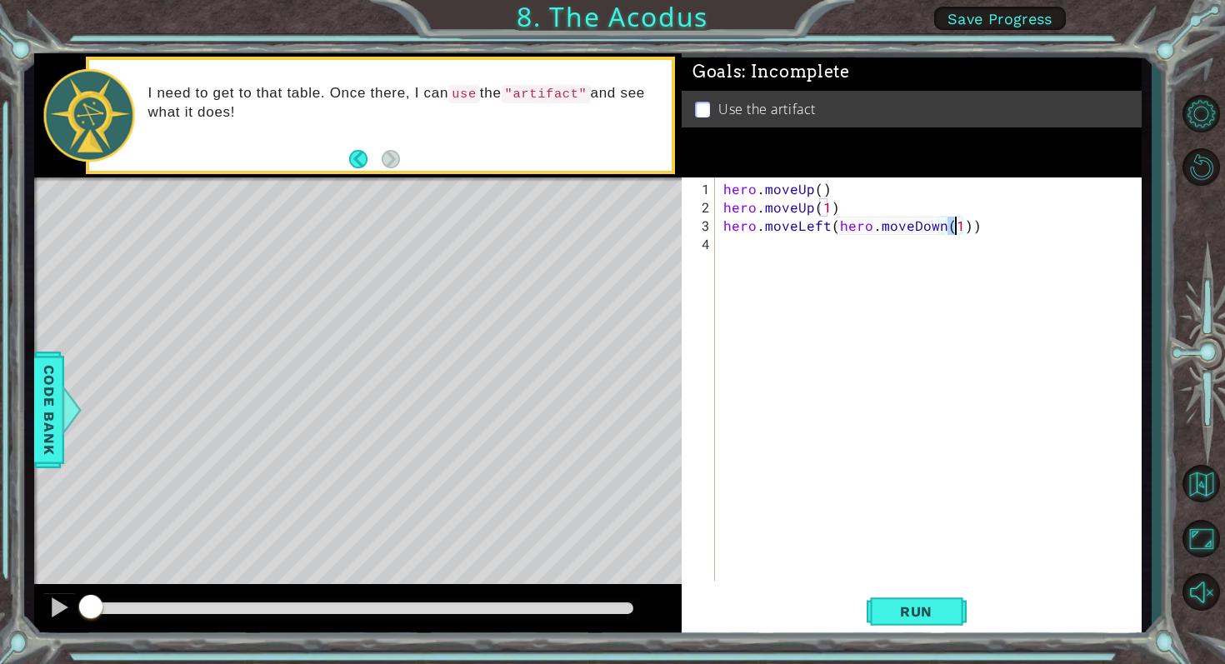
scroll to position [0, 14]
type textarea "hero.moveLeft(hero.moveDown())"
click at [741, 243] on div "hero . moveUp ( ) hero . moveUp ( 1 ) hero . moveLeft ( hero . moveDown ( ))" at bounding box center [933, 400] width 426 height 440
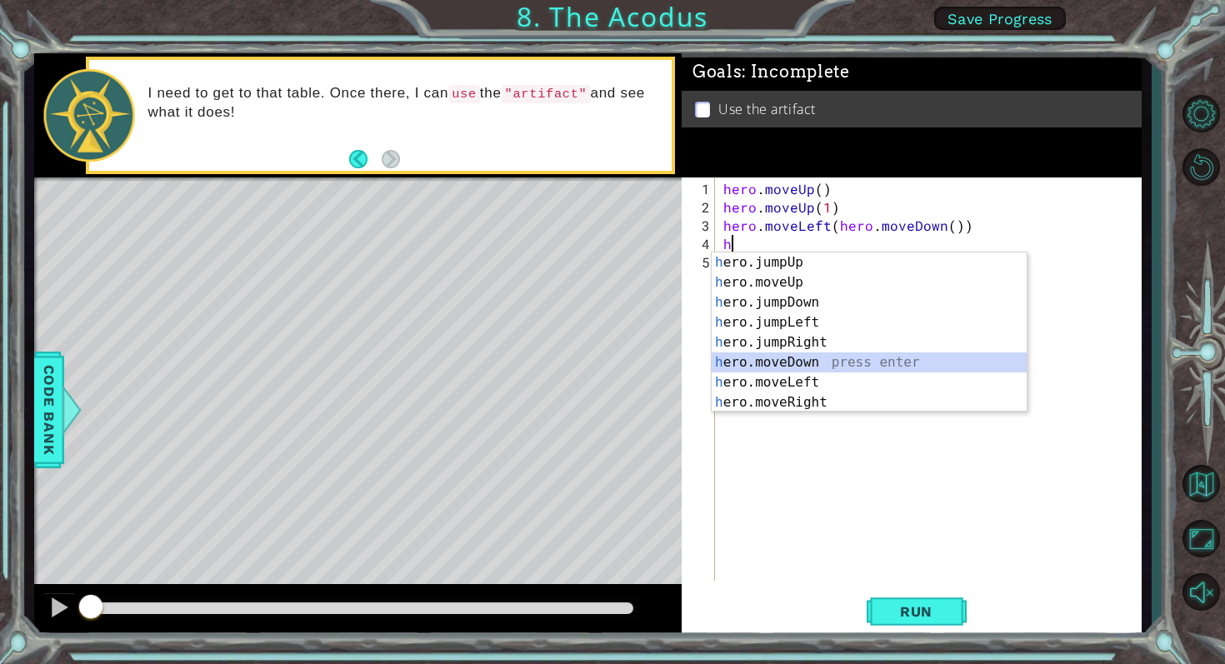
click at [771, 360] on div "h ero.jumpUp press enter h ero.moveUp press enter h ero.jumpDown press enter h …" at bounding box center [869, 353] width 315 height 200
type textarea "hero.moveDown(1)"
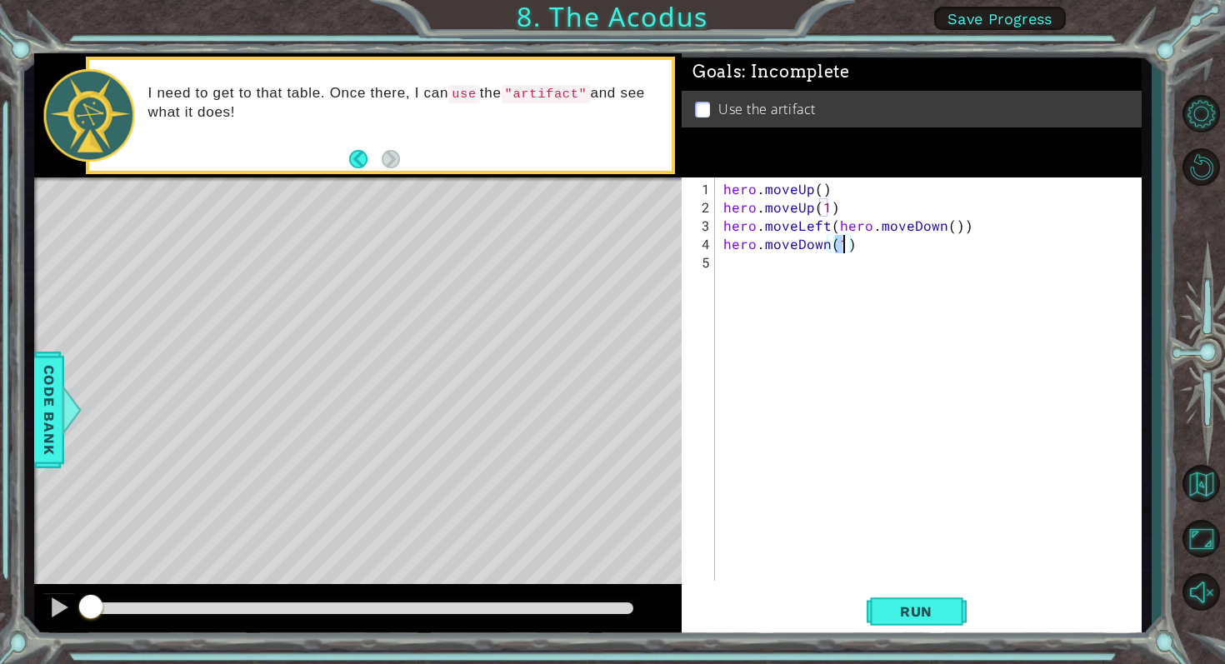
click at [738, 270] on div "hero . moveUp ( ) hero . moveUp ( 1 ) hero . moveLeft ( hero . moveDown ( )) he…" at bounding box center [933, 400] width 426 height 440
type textarea "h"
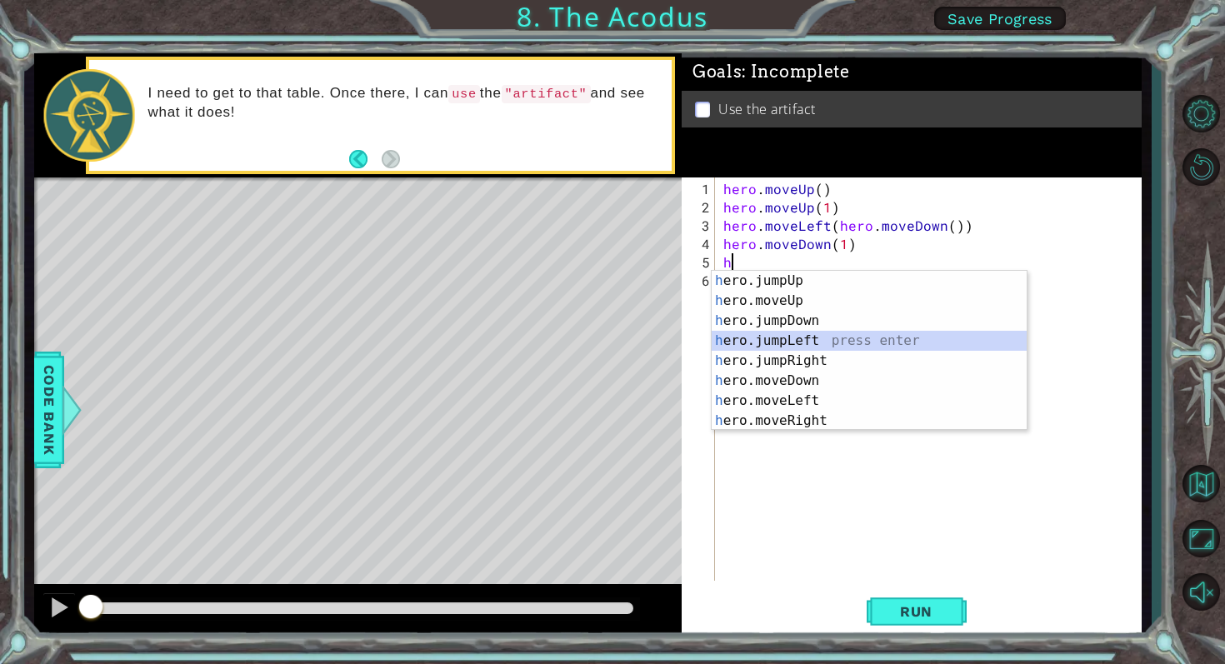
click at [798, 343] on div "h ero.jumpUp press enter h ero.moveUp press enter h ero.jumpDown press enter h …" at bounding box center [869, 371] width 315 height 200
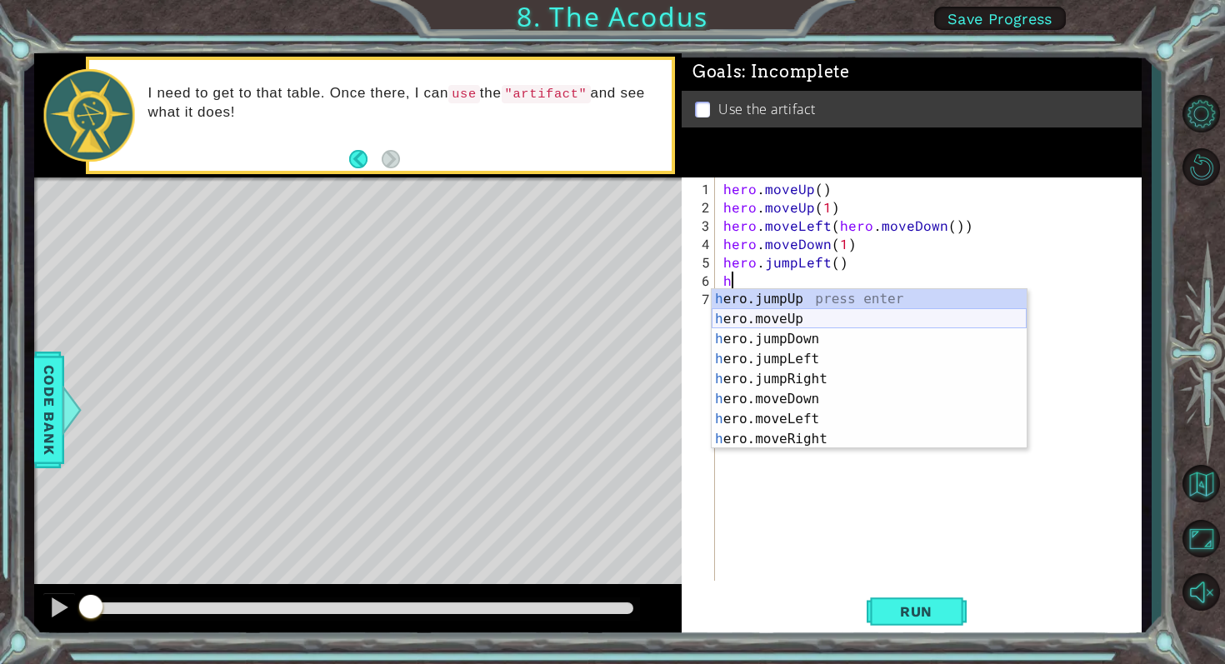
click at [798, 313] on div "h ero.jumpUp press enter h ero.moveUp press enter h ero.jumpDown press enter h …" at bounding box center [869, 389] width 315 height 200
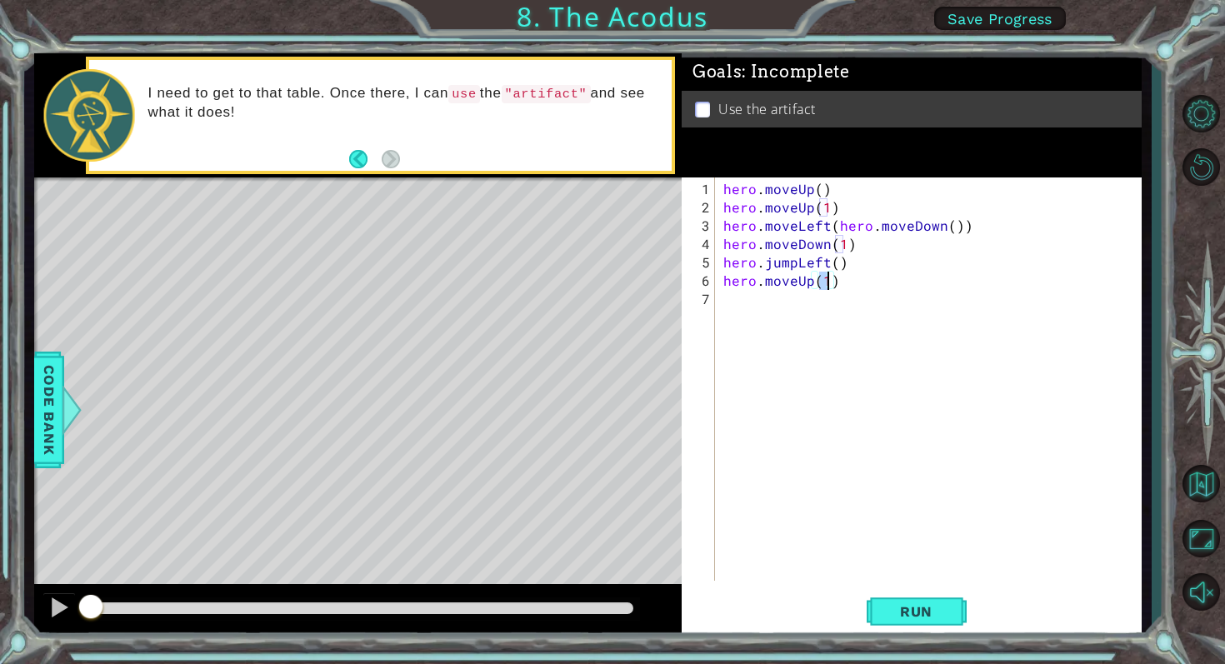
scroll to position [0, 6]
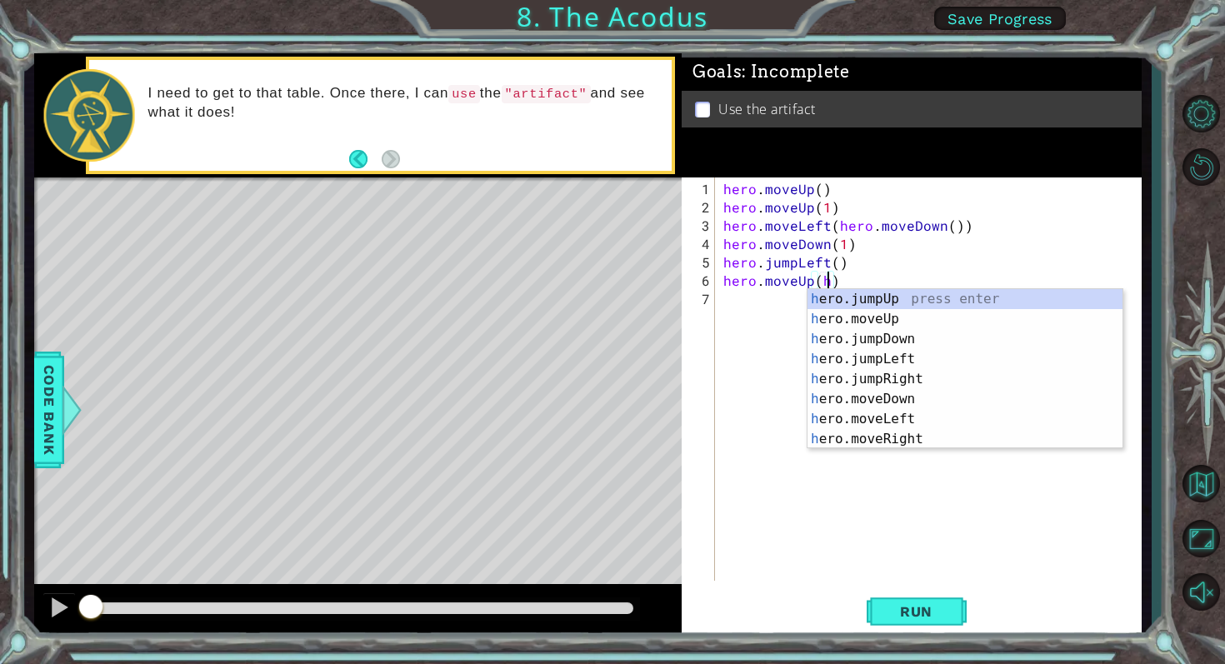
type textarea "hero.moveUp()"
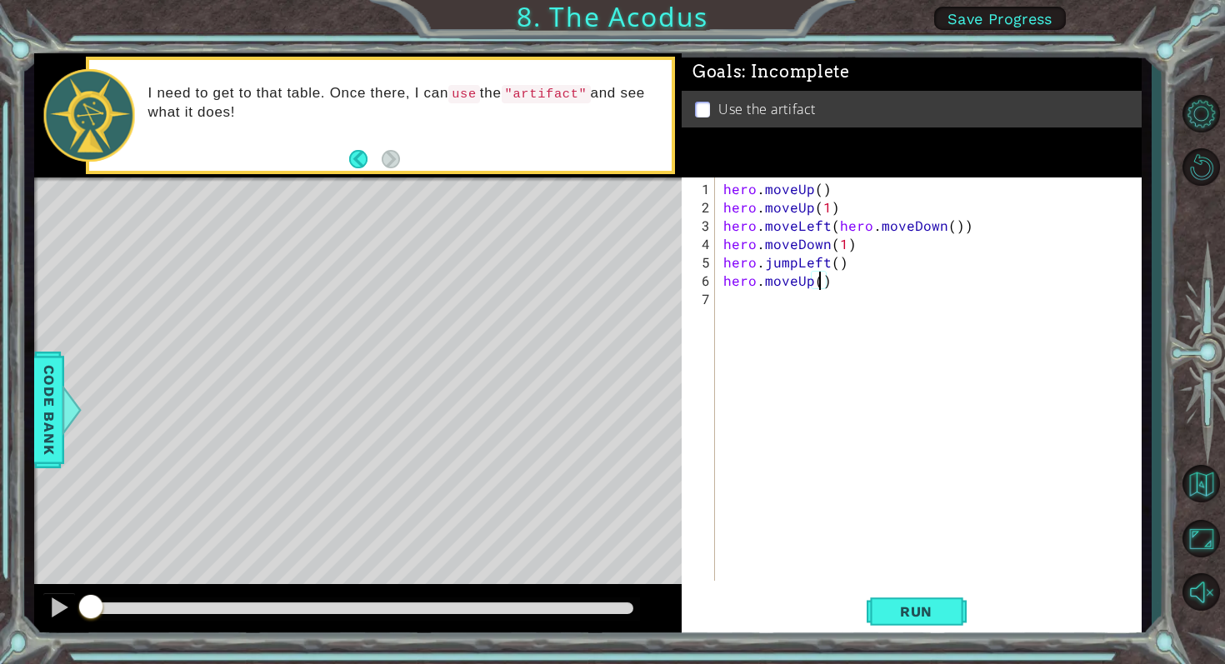
click at [768, 301] on div "hero . moveUp ( ) hero . moveUp ( 1 ) hero . moveLeft ( hero . moveDown ( )) he…" at bounding box center [933, 400] width 426 height 440
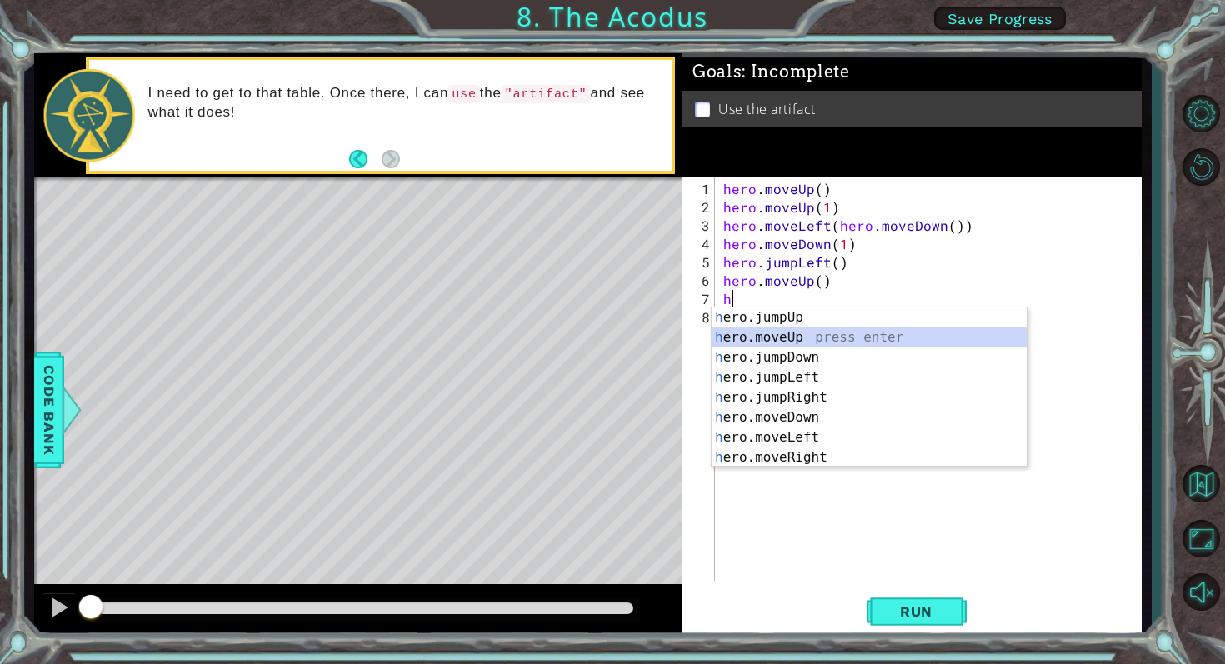
click at [768, 334] on div "h ero.jumpUp press enter h ero.moveUp press enter h ero.jumpDown press enter h …" at bounding box center [869, 408] width 315 height 200
type textarea "hero.moveUp(1)"
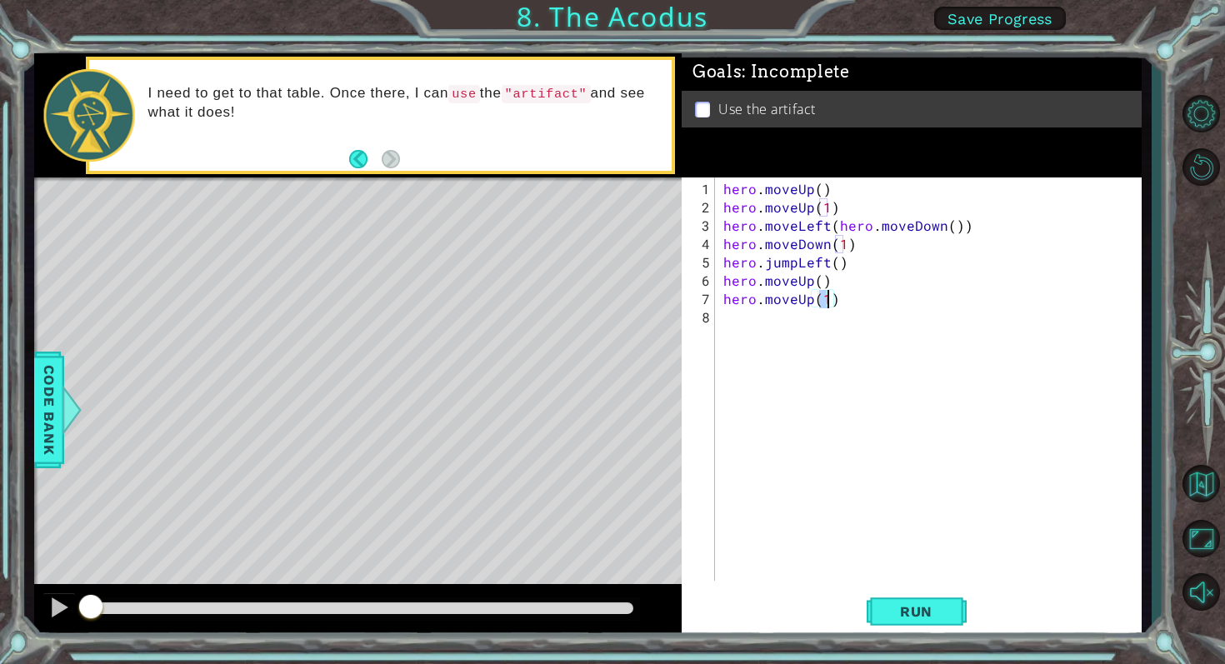
click at [756, 326] on div "hero . moveUp ( ) hero . moveUp ( 1 ) hero . moveLeft ( hero . moveDown ( )) he…" at bounding box center [933, 400] width 426 height 440
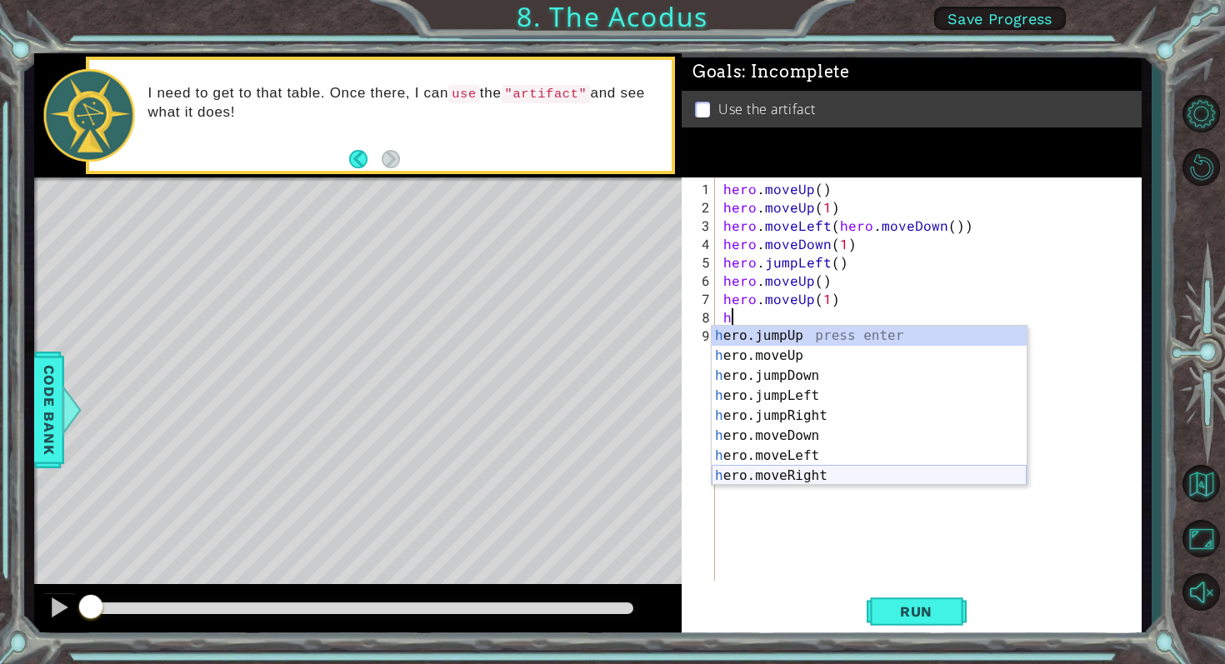
click at [796, 471] on div "h ero.jumpUp press enter h ero.moveUp press enter h ero.jumpDown press enter h …" at bounding box center [869, 426] width 315 height 200
type textarea "hero.moveRight(1)"
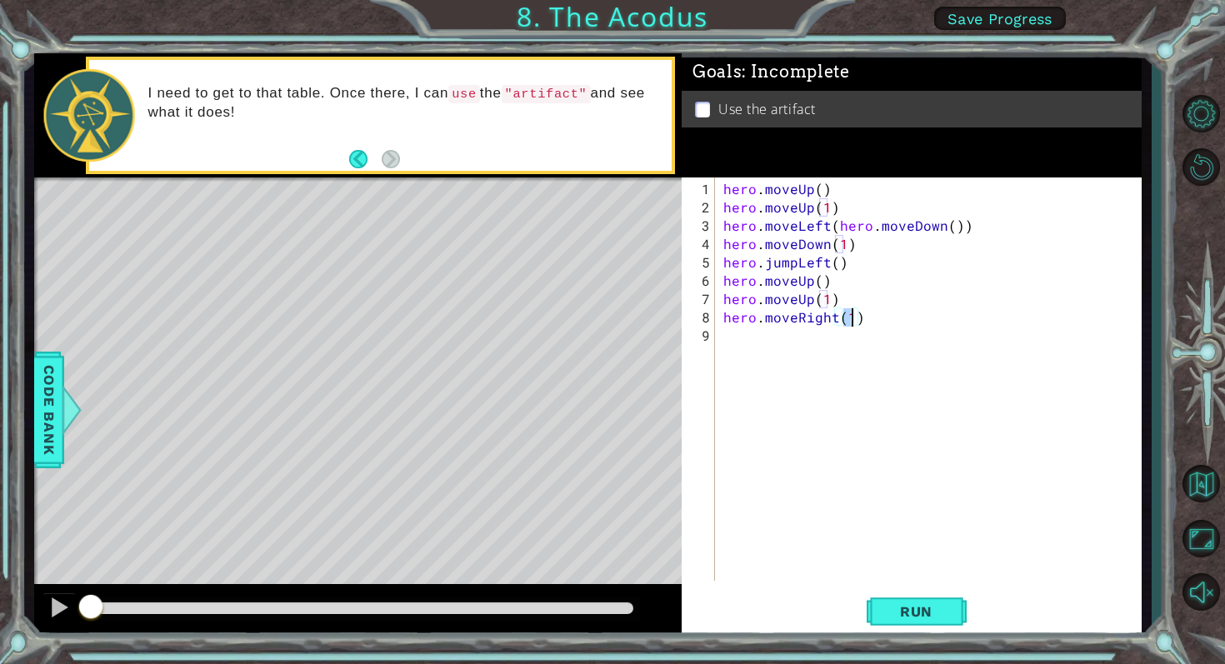
click at [741, 331] on div "hero . moveUp ( ) hero . moveUp ( 1 ) hero . moveLeft ( hero . moveDown ( )) he…" at bounding box center [933, 400] width 426 height 440
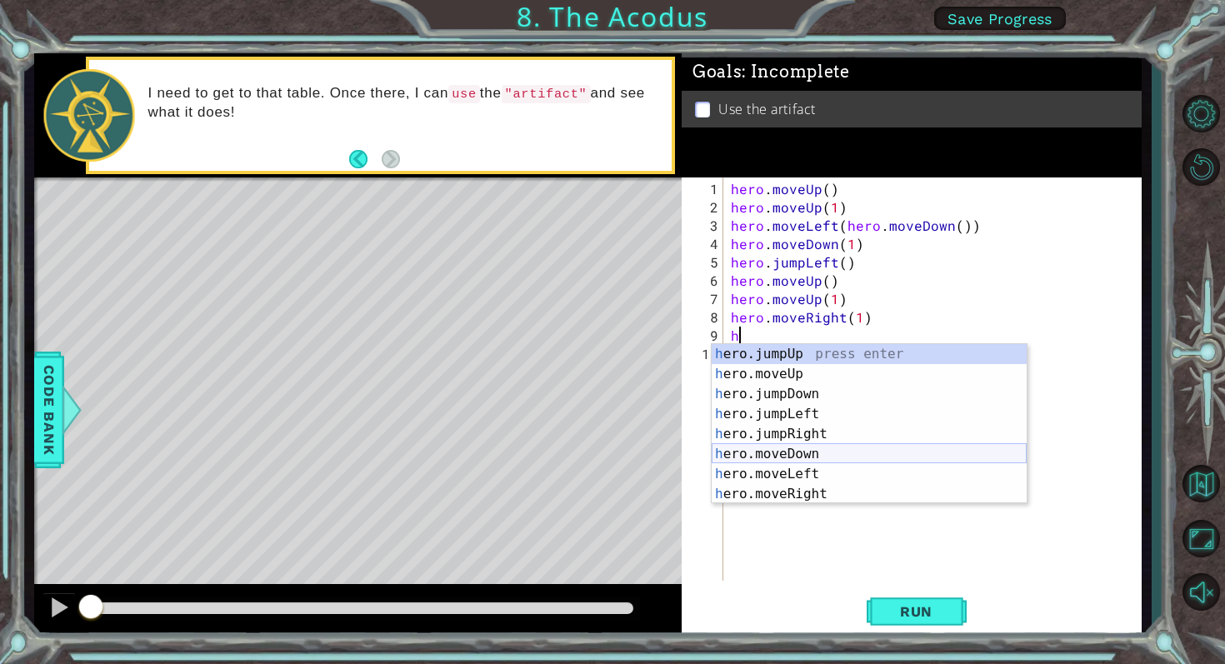
scroll to position [20, 0]
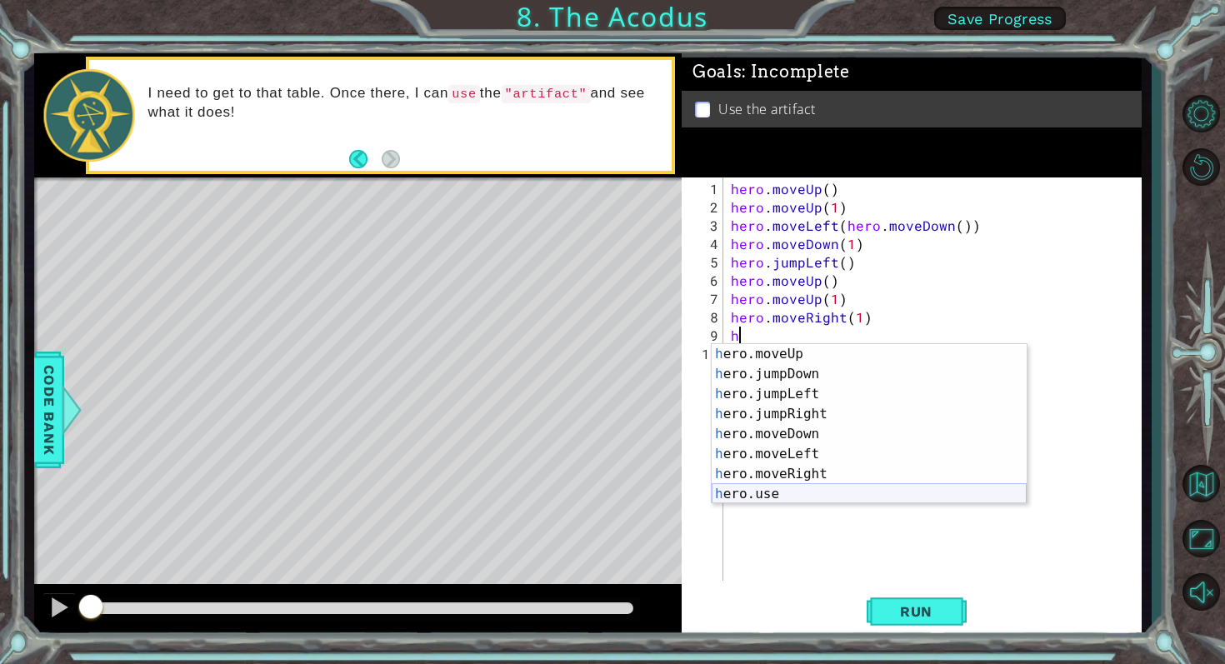
click at [773, 499] on div "h ero.moveUp press enter h ero.jumpDown press enter h ero.jumpLeft press enter …" at bounding box center [869, 444] width 315 height 200
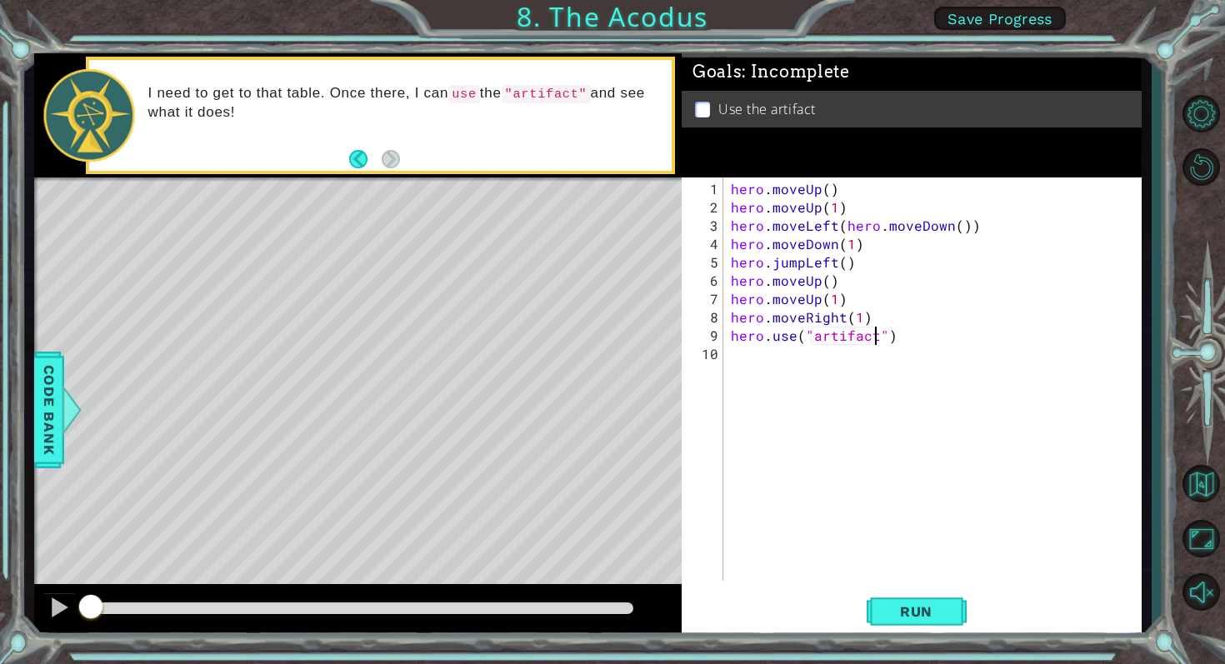
scroll to position [0, 8]
click at [901, 620] on button "Run" at bounding box center [917, 611] width 100 height 46
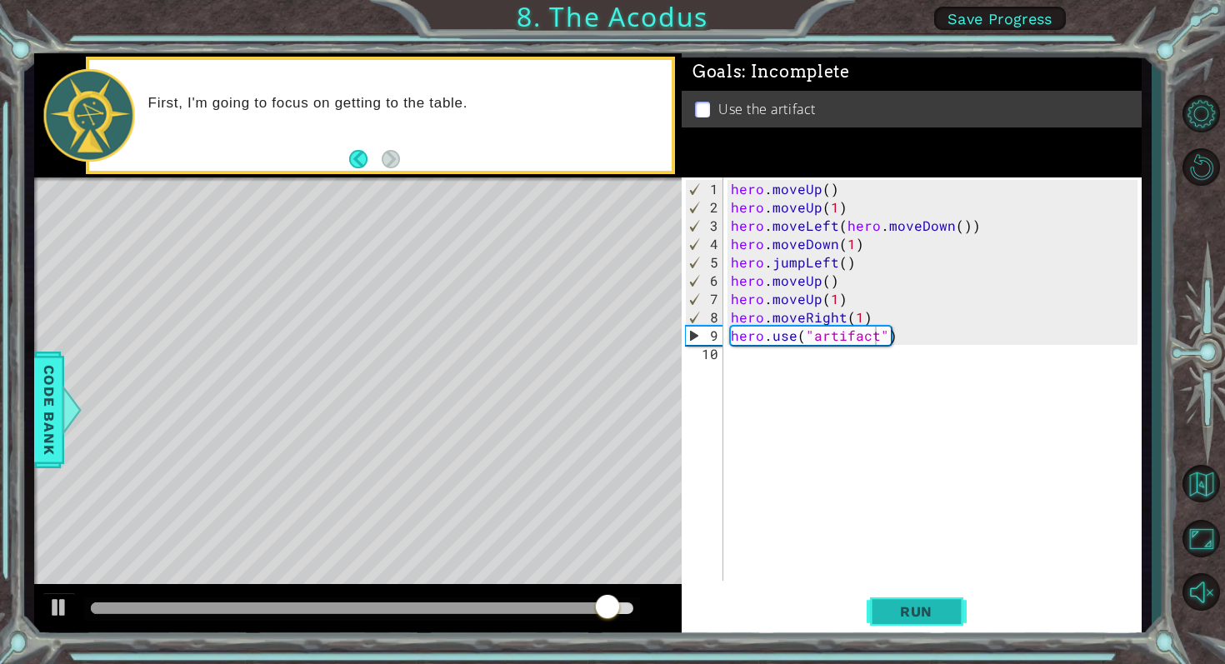
click at [901, 620] on button "Run" at bounding box center [917, 611] width 100 height 46
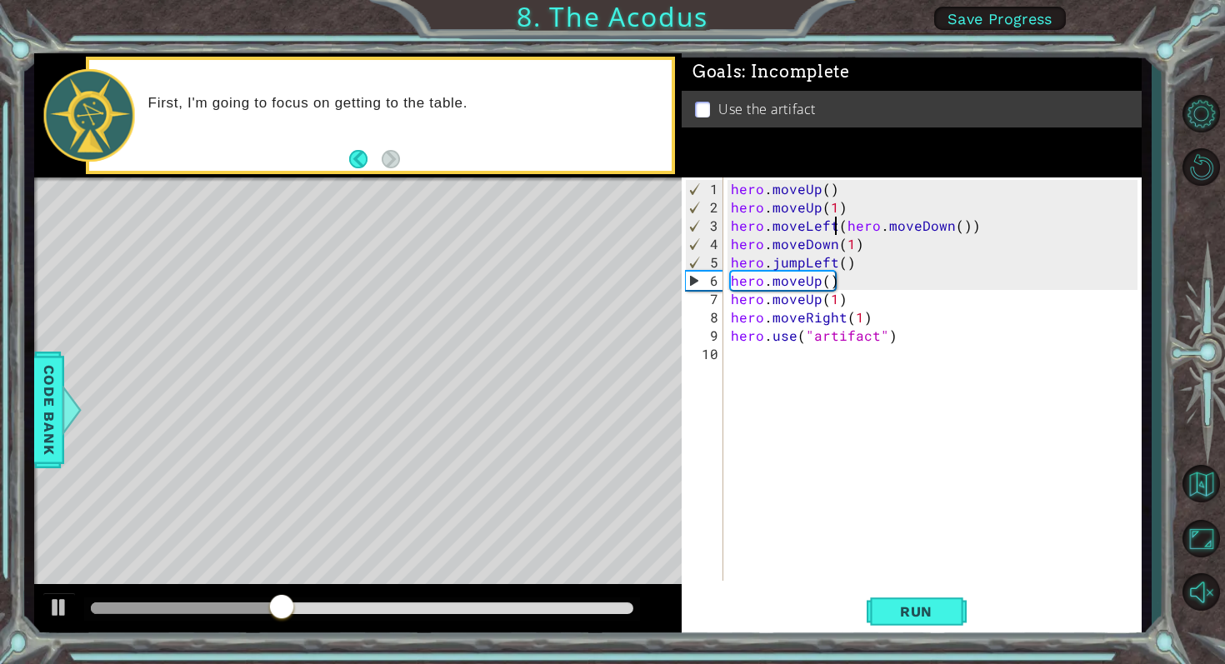
click at [837, 228] on div "hero . moveUp ( ) hero . moveUp ( 1 ) hero . moveLeft ( hero . moveDown ( )) he…" at bounding box center [937, 400] width 418 height 440
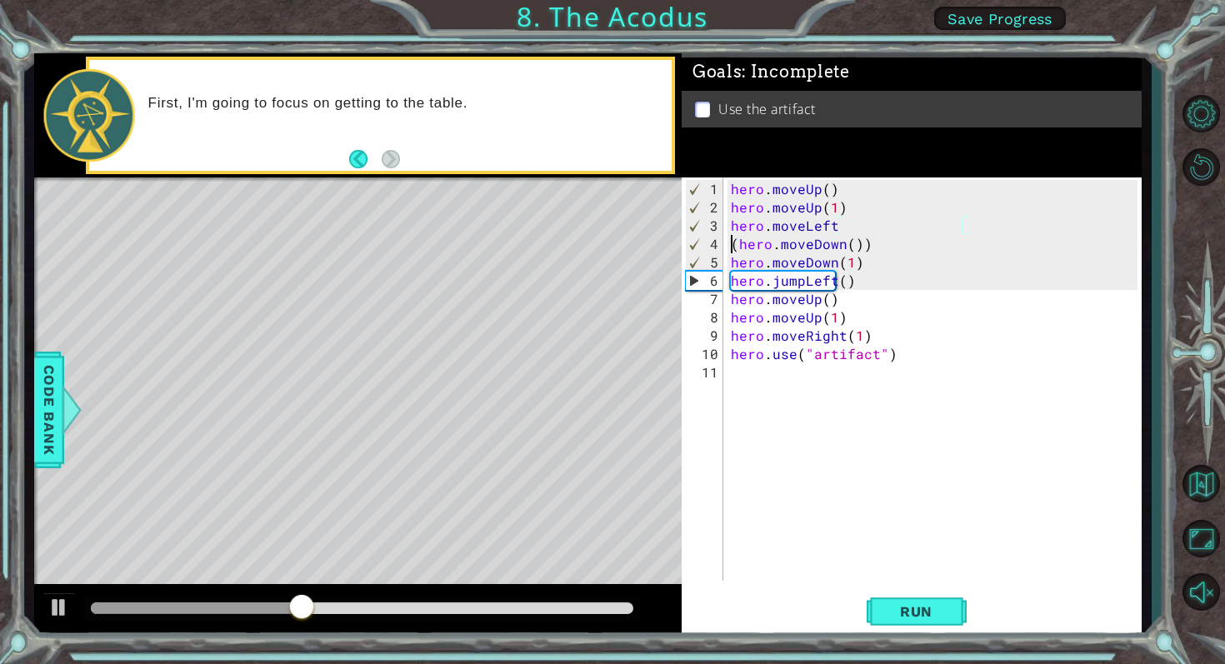
scroll to position [0, 8]
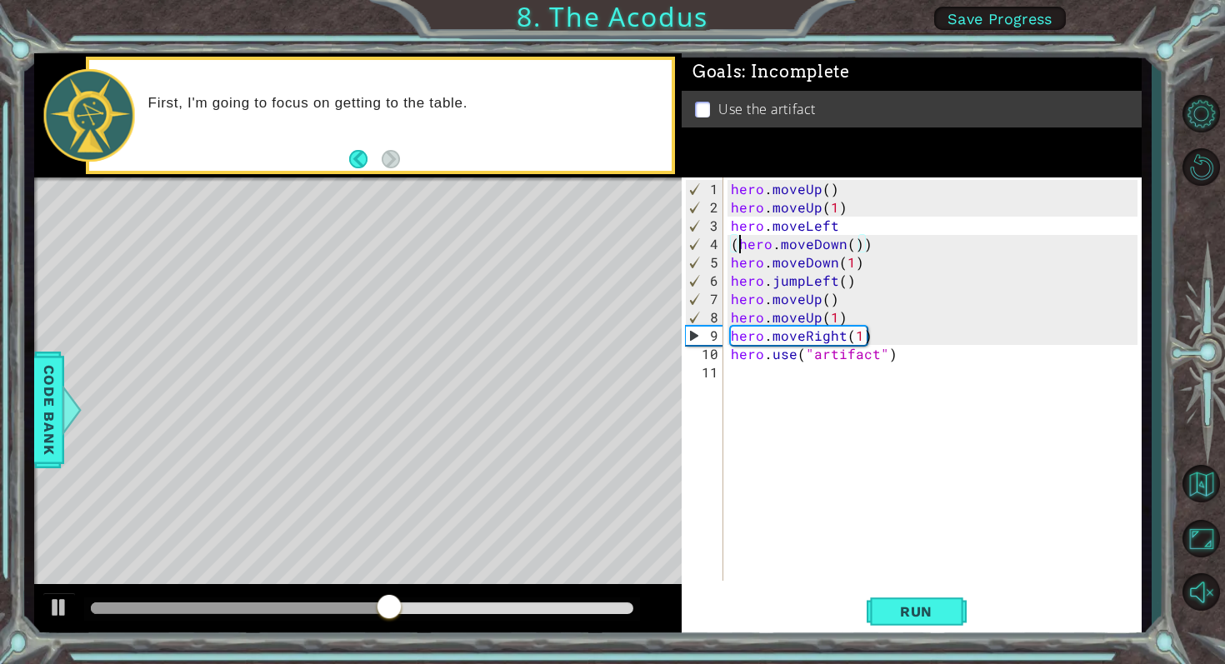
click at [737, 248] on div "hero . moveUp ( ) hero . moveUp ( 1 ) hero . moveLeft ( hero . moveDown ( )) he…" at bounding box center [937, 400] width 418 height 440
click at [856, 244] on div "hero . moveUp ( ) hero . moveUp ( 1 ) hero . moveLeft hero . moveDown ( )) hero…" at bounding box center [937, 400] width 418 height 440
click at [842, 224] on div "hero . moveUp ( ) hero . moveUp ( 1 ) hero . moveLeft hero . moveDown ( ) hero …" at bounding box center [937, 400] width 418 height 440
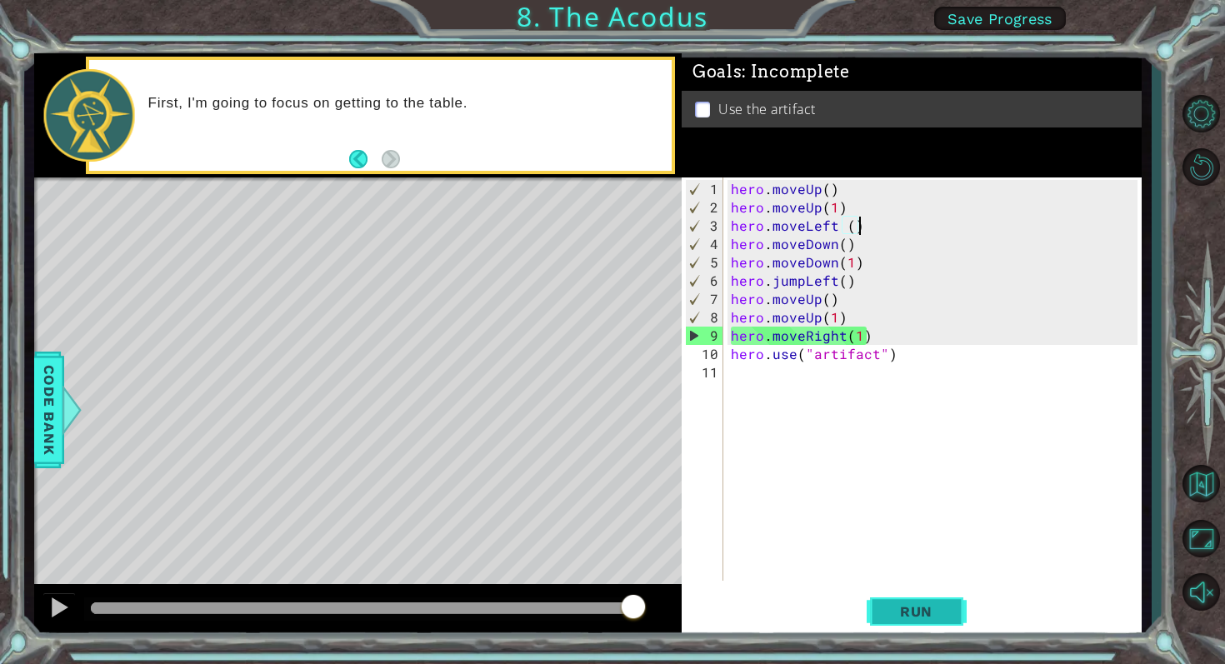
type textarea "hero.moveLeft ()"
click at [885, 603] on span "Run" at bounding box center [916, 611] width 66 height 17
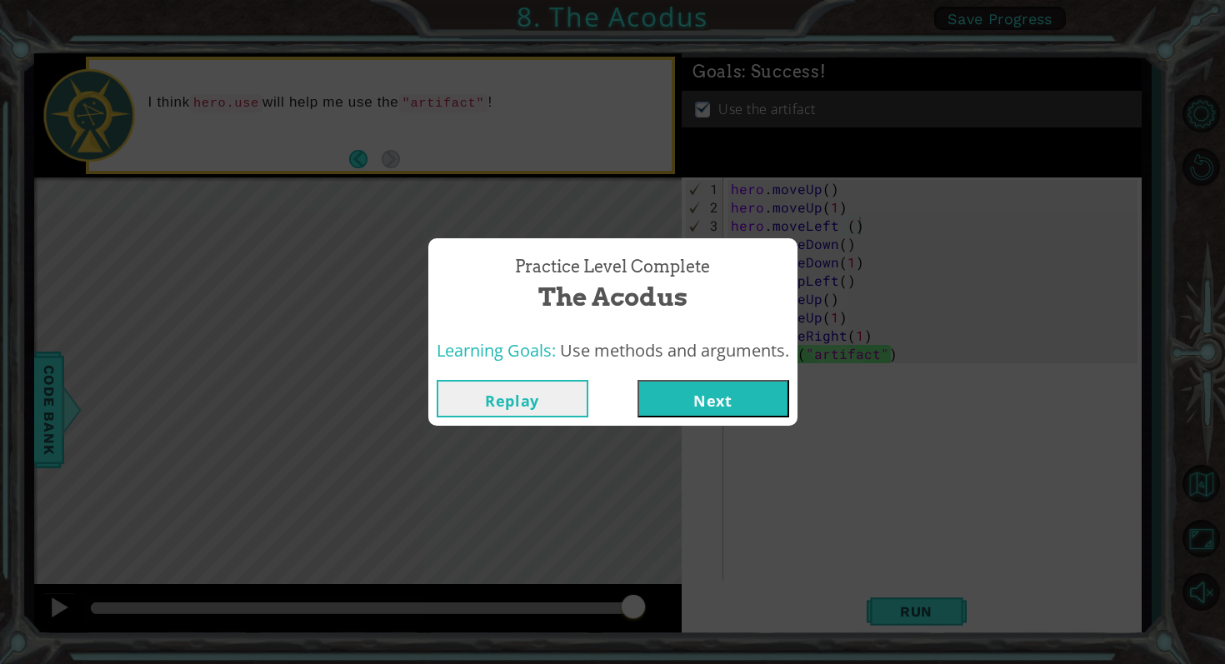
click at [680, 390] on button "Next" at bounding box center [714, 399] width 152 height 38
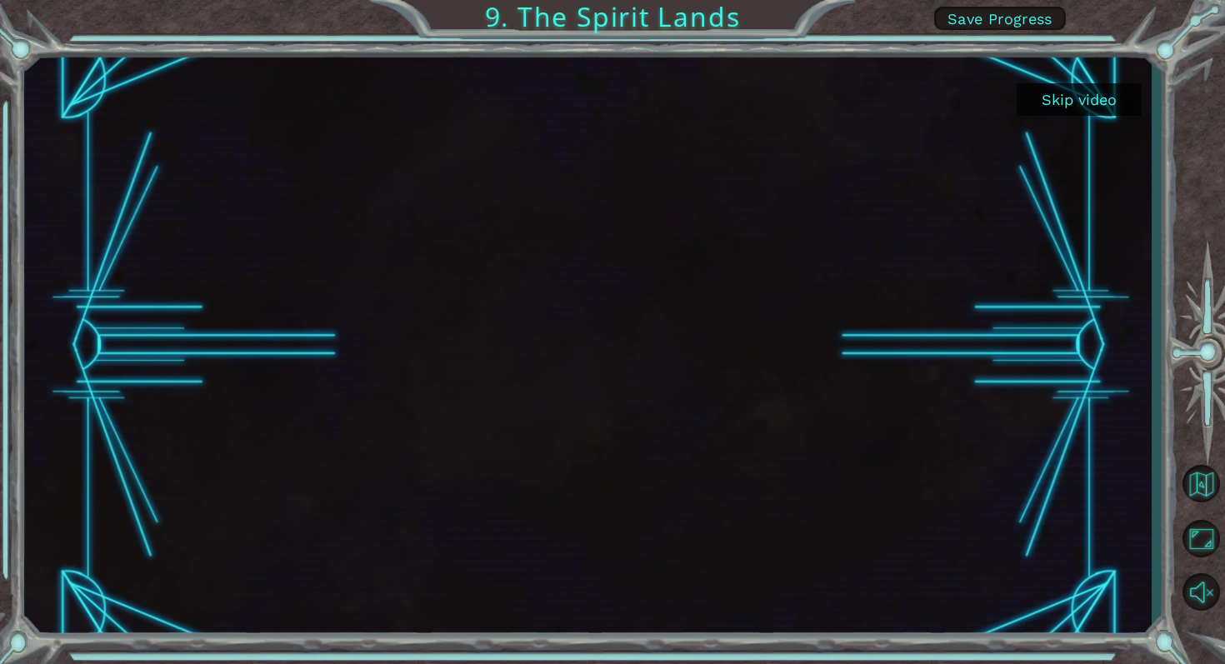
click at [1065, 97] on button "Skip video" at bounding box center [1079, 99] width 125 height 33
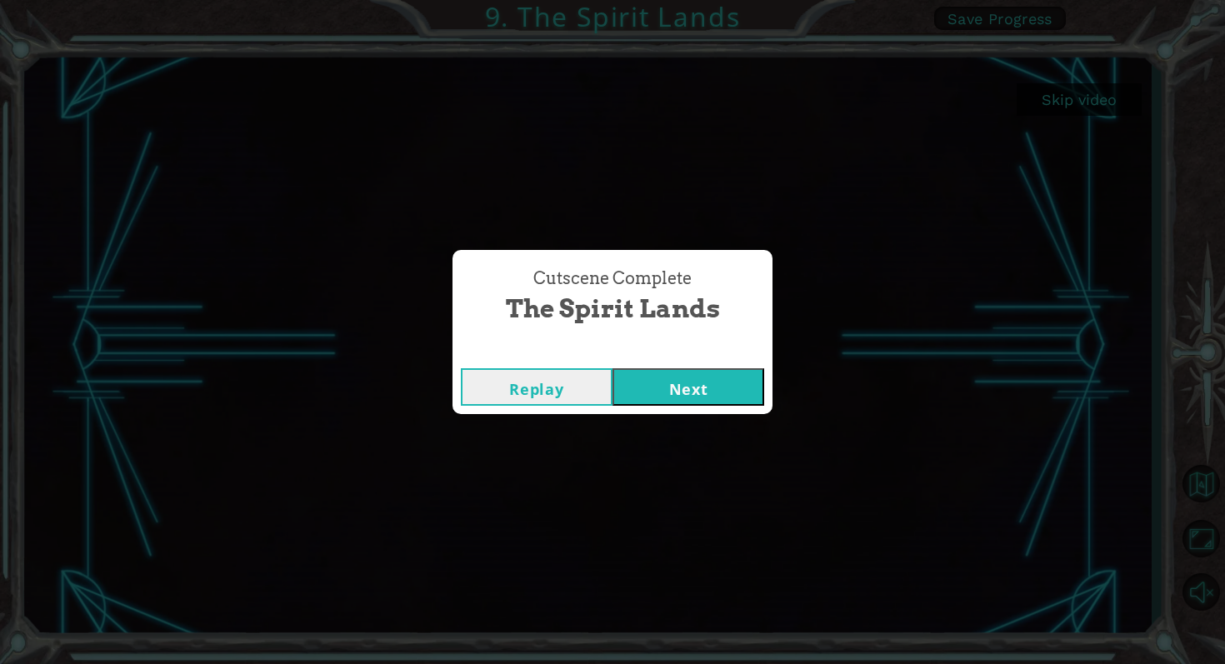
click at [745, 380] on button "Next" at bounding box center [689, 387] width 152 height 38
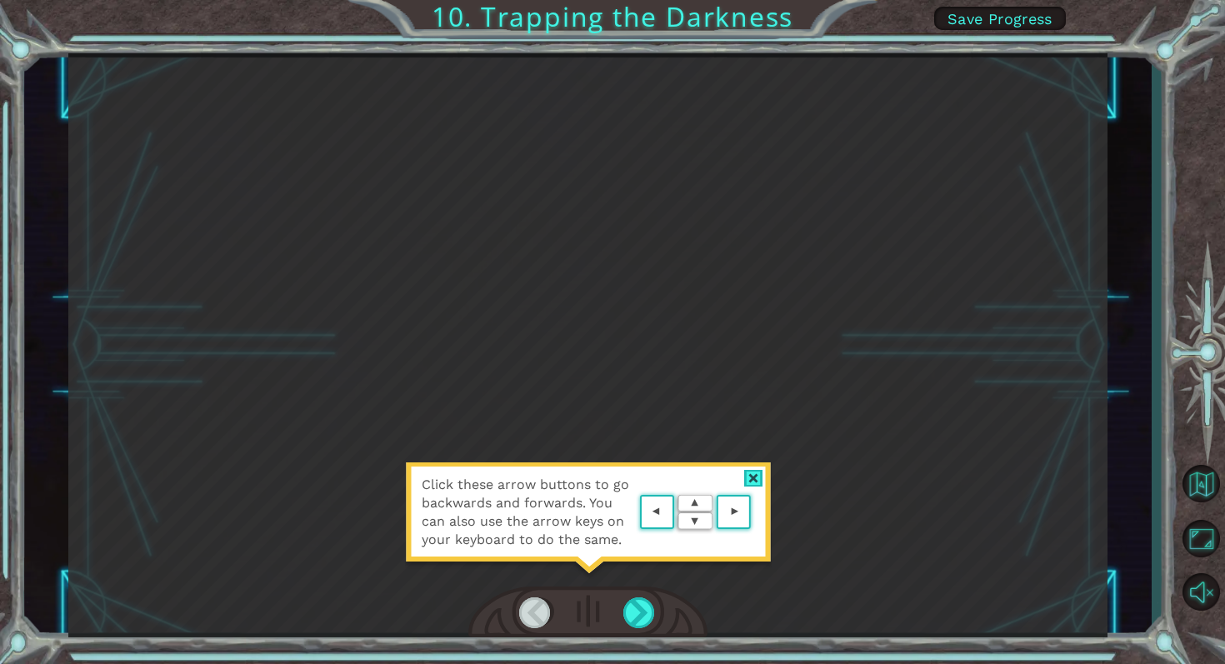
click at [757, 478] on div at bounding box center [753, 479] width 19 height 18
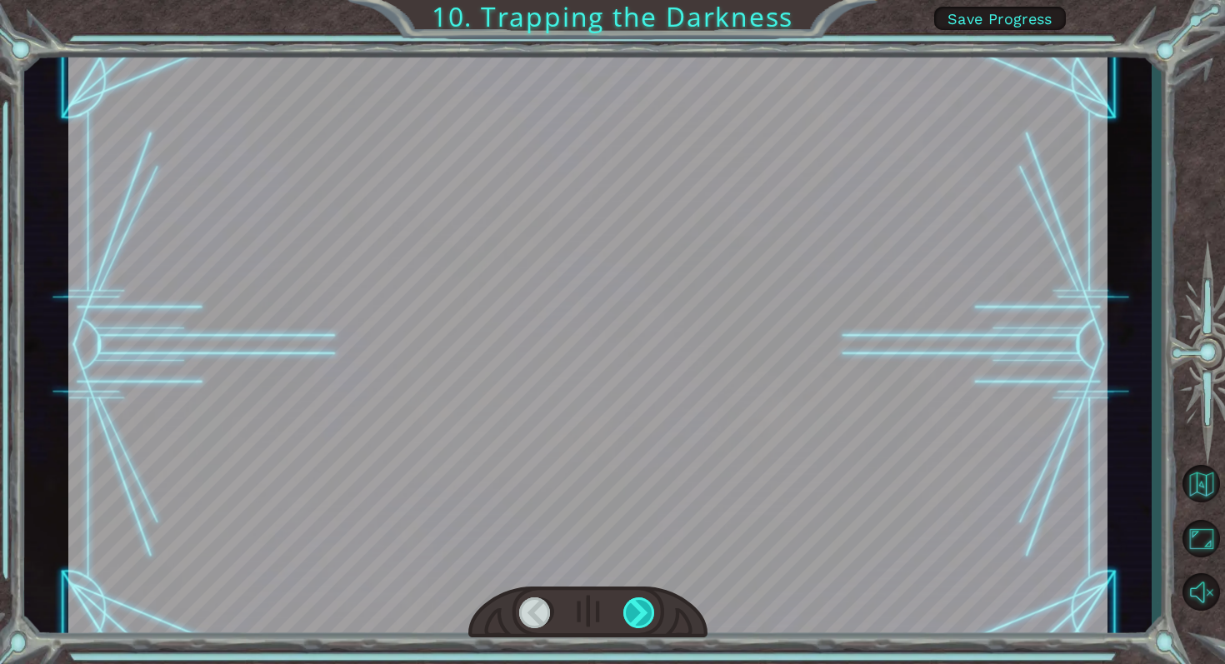
click at [639, 625] on div at bounding box center [639, 614] width 33 height 32
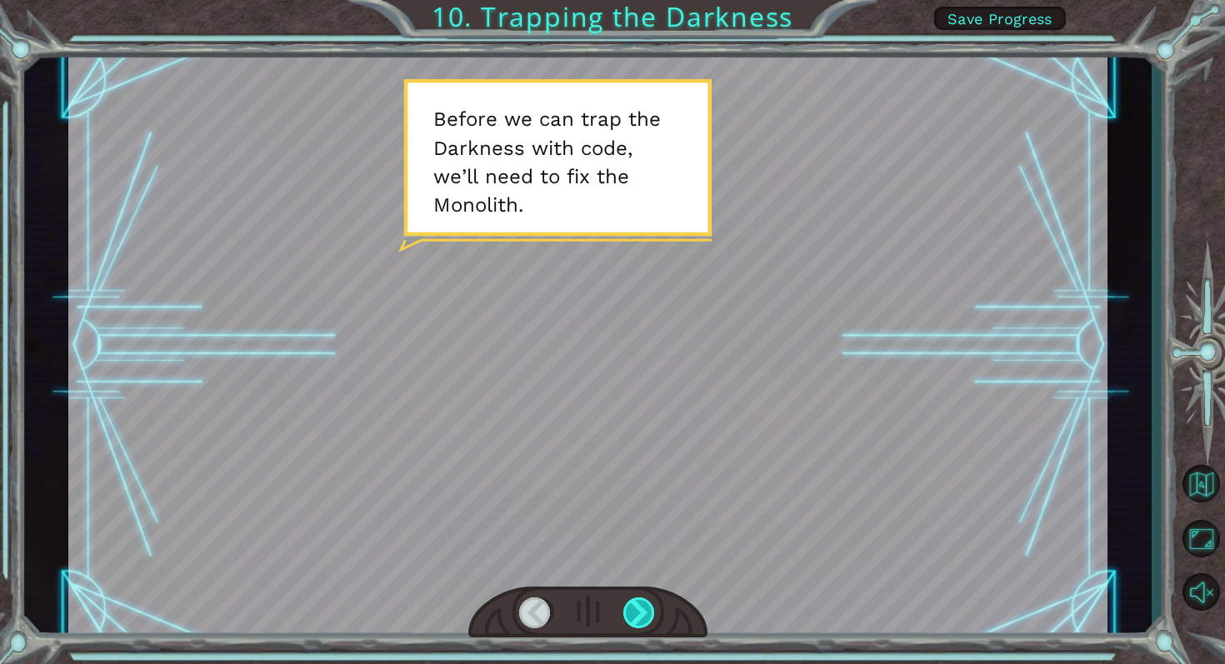
click at [639, 625] on div at bounding box center [639, 614] width 33 height 32
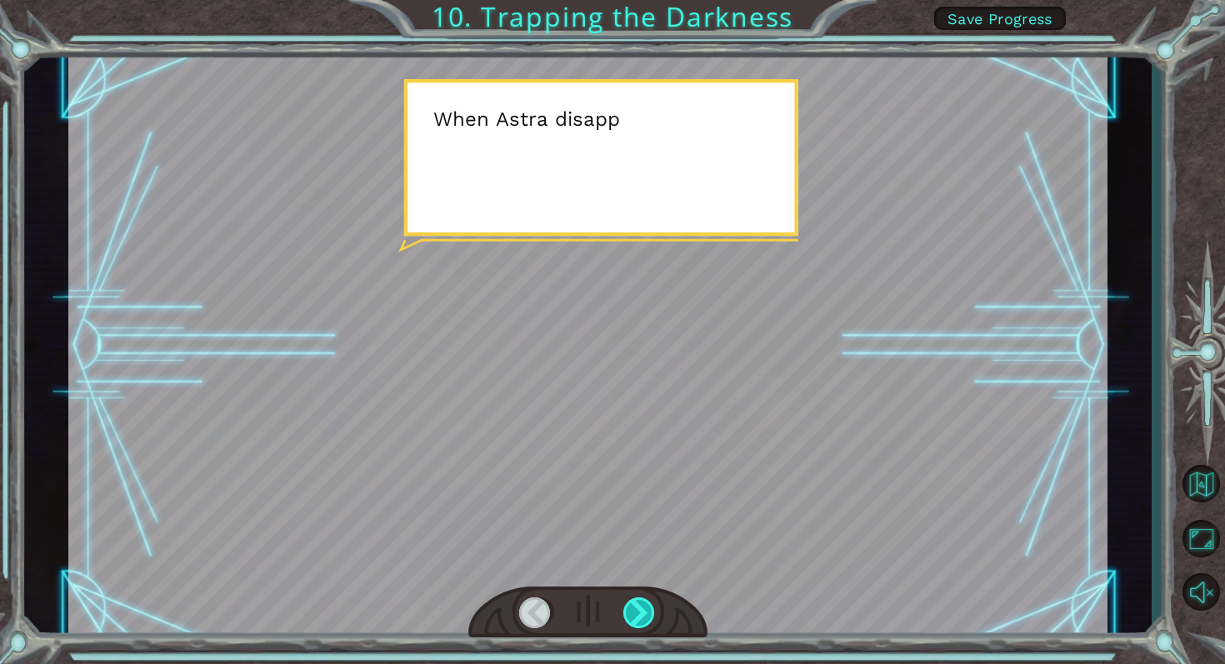
click at [639, 625] on div at bounding box center [639, 614] width 33 height 32
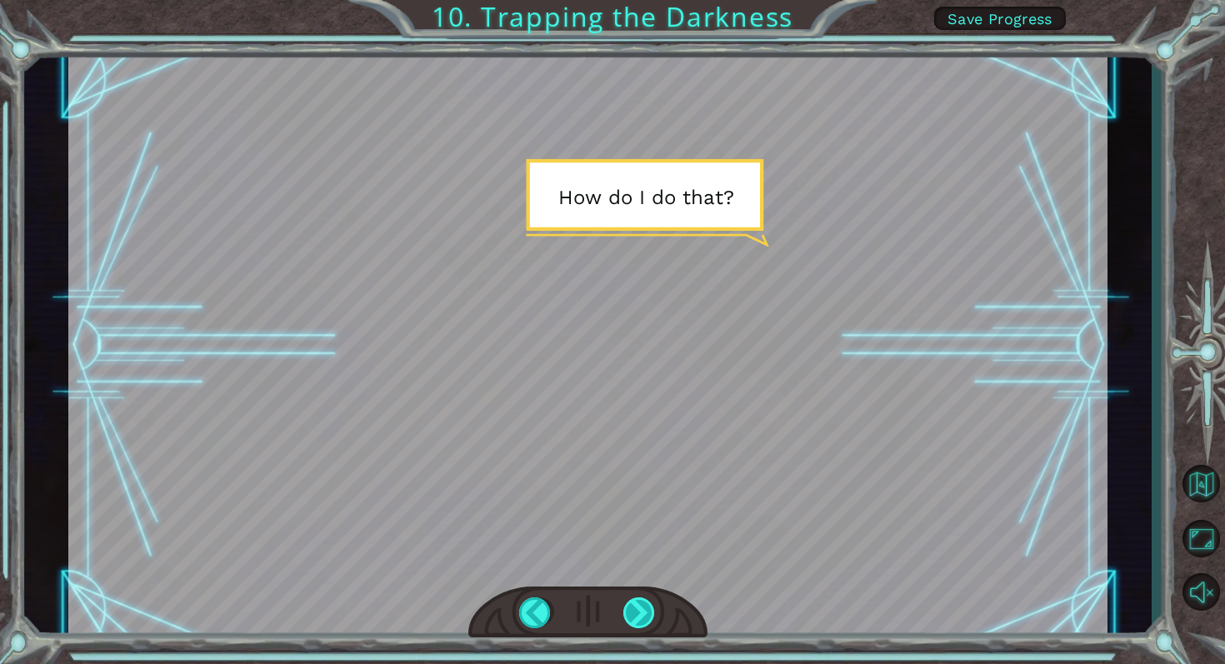
click at [639, 625] on div at bounding box center [639, 614] width 33 height 32
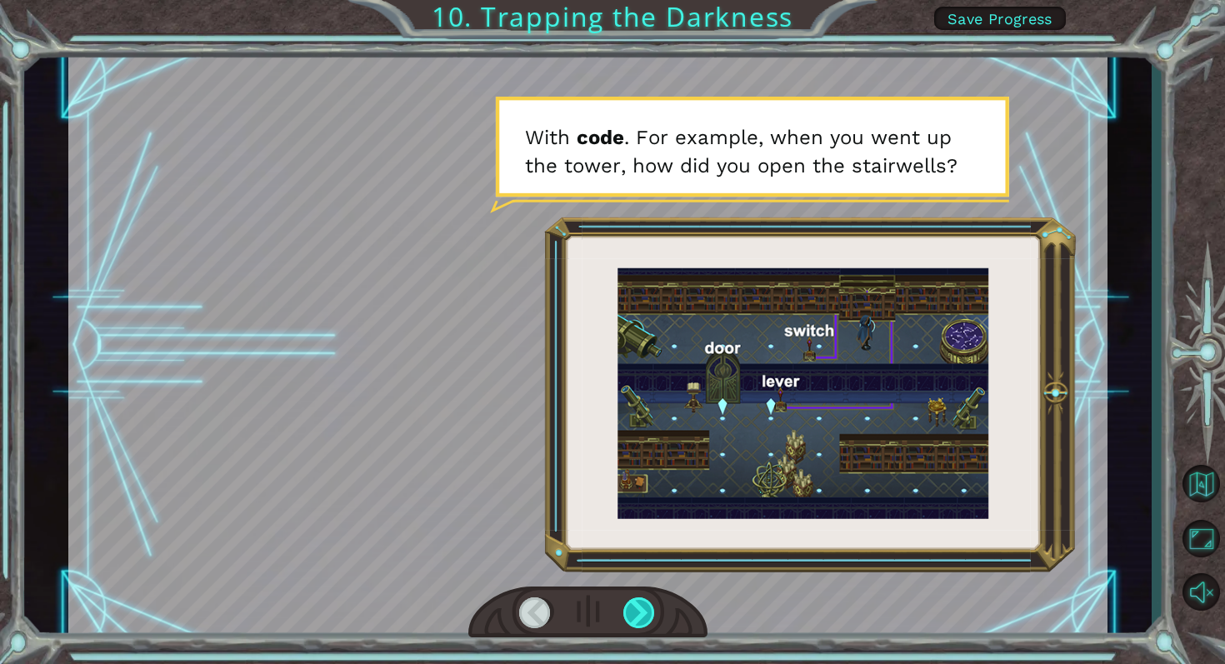
click at [639, 625] on div at bounding box center [639, 614] width 33 height 32
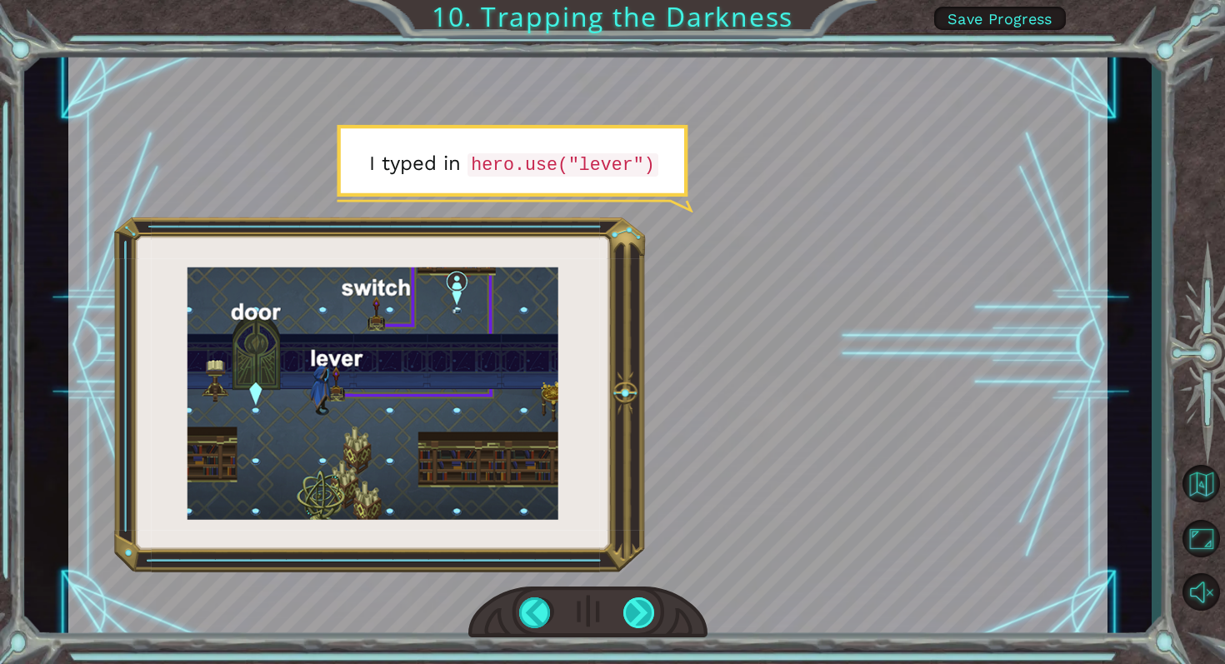
click at [639, 625] on div at bounding box center [639, 614] width 33 height 32
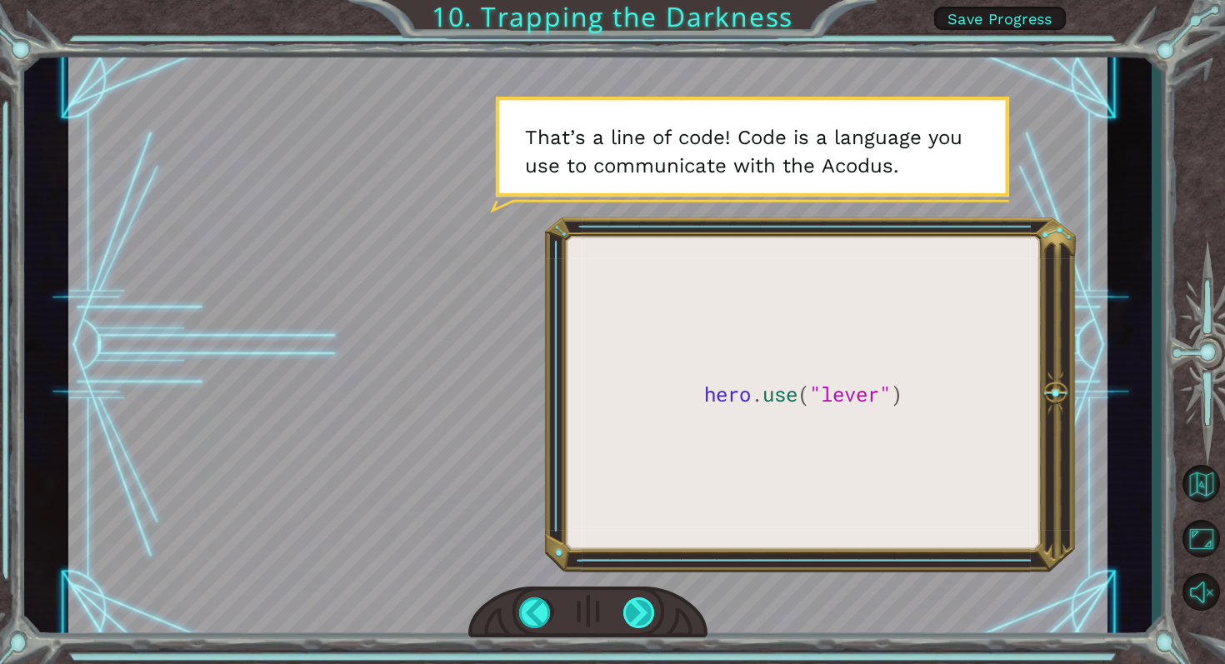
click at [639, 625] on div at bounding box center [639, 614] width 33 height 32
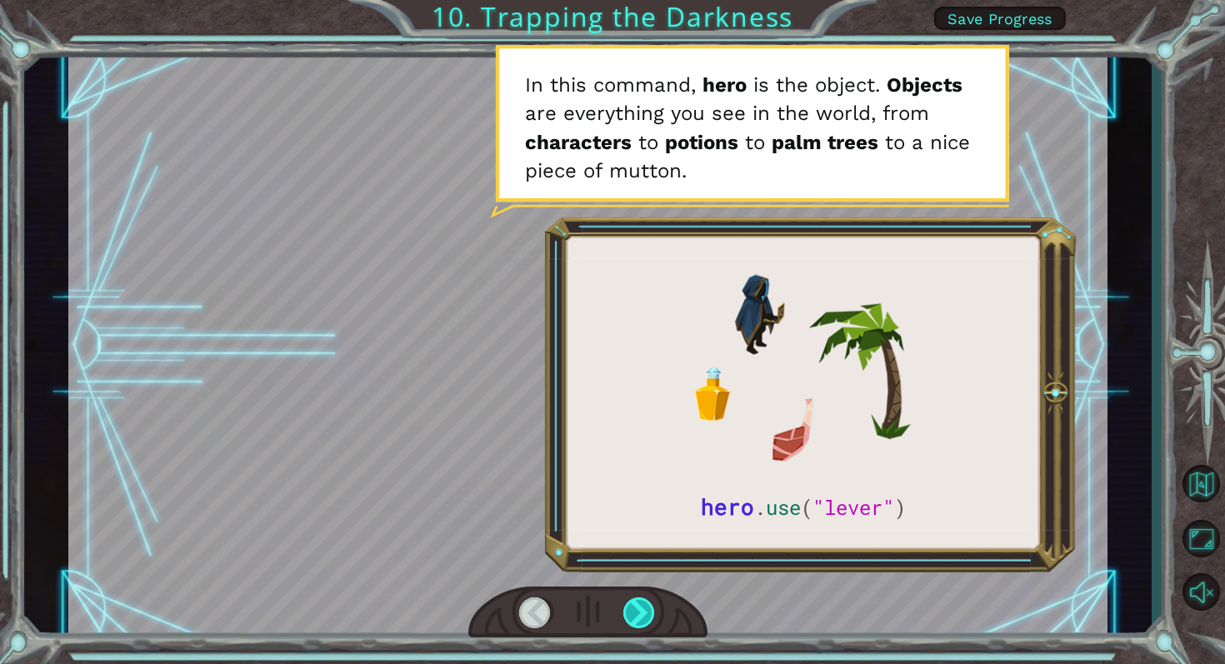
click at [638, 625] on div at bounding box center [639, 614] width 33 height 32
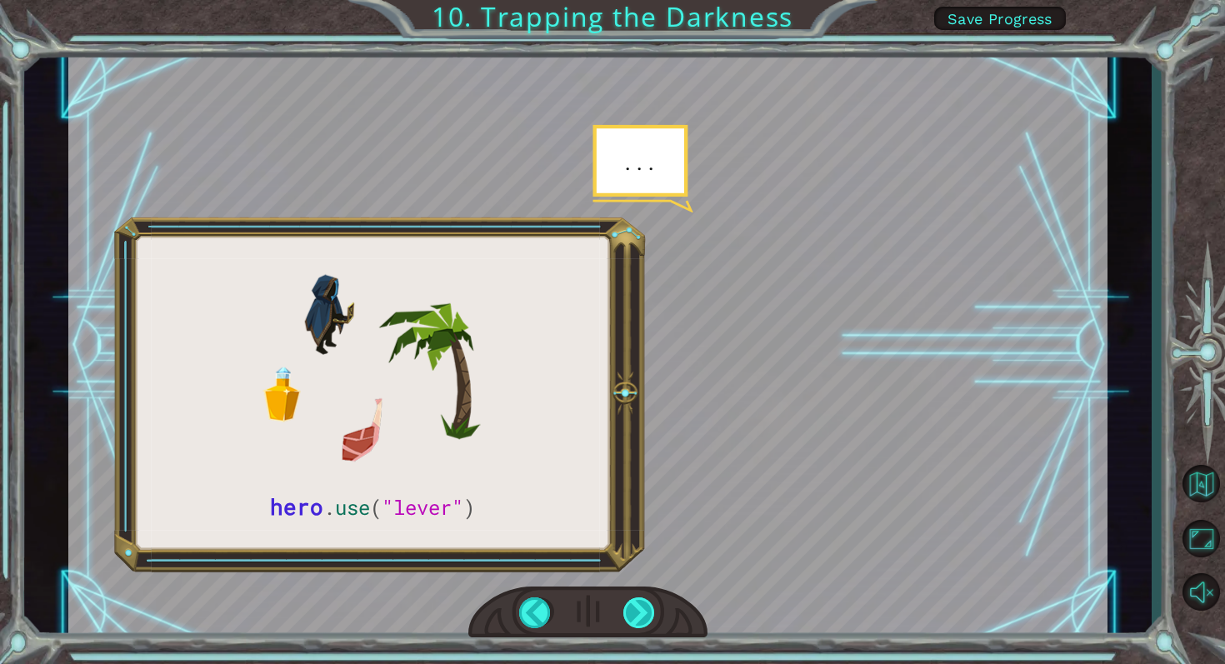
click at [638, 623] on div at bounding box center [639, 614] width 33 height 32
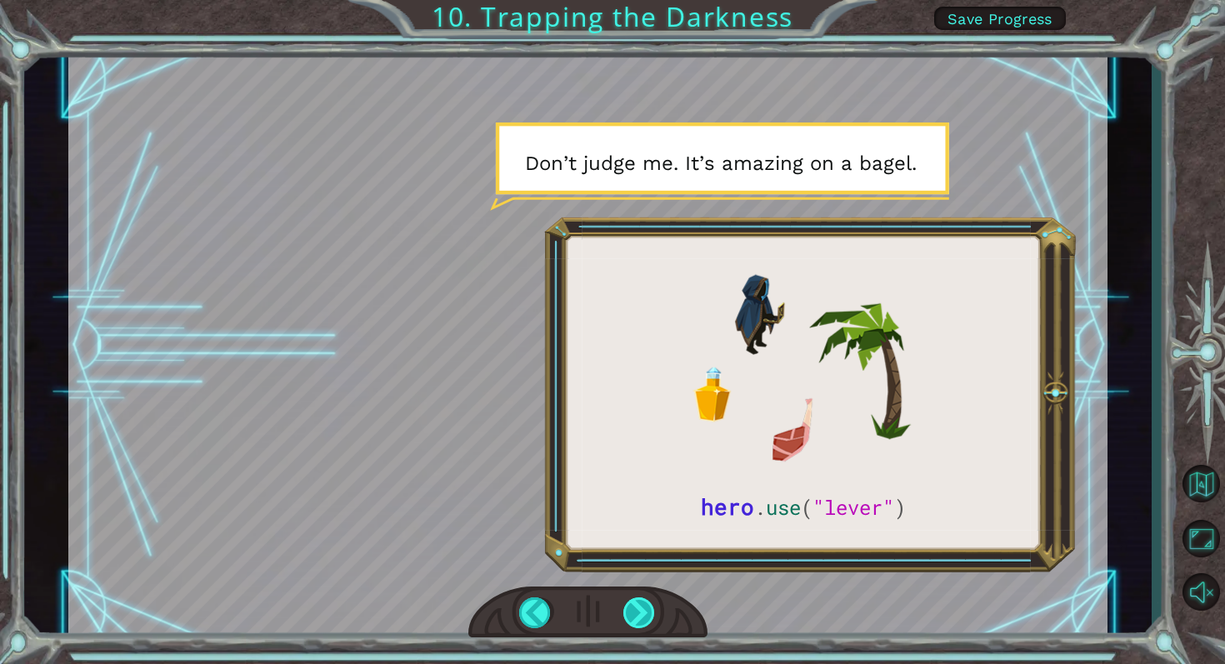
click at [637, 625] on div at bounding box center [639, 614] width 33 height 32
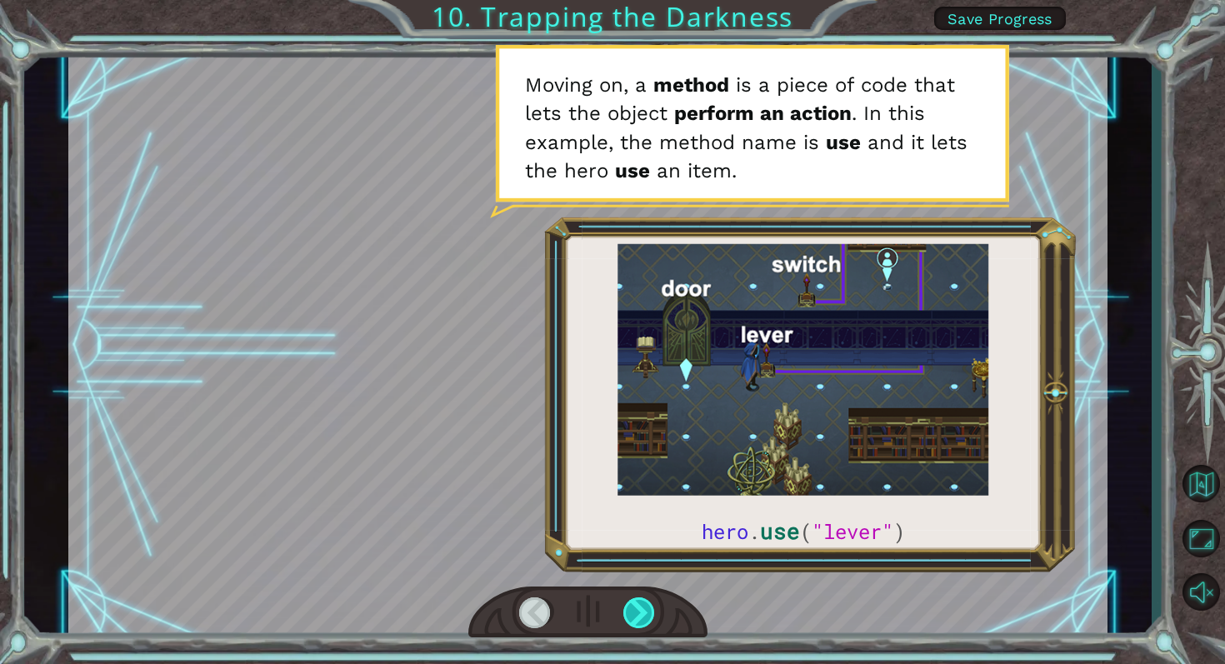
click at [637, 625] on div at bounding box center [639, 614] width 33 height 32
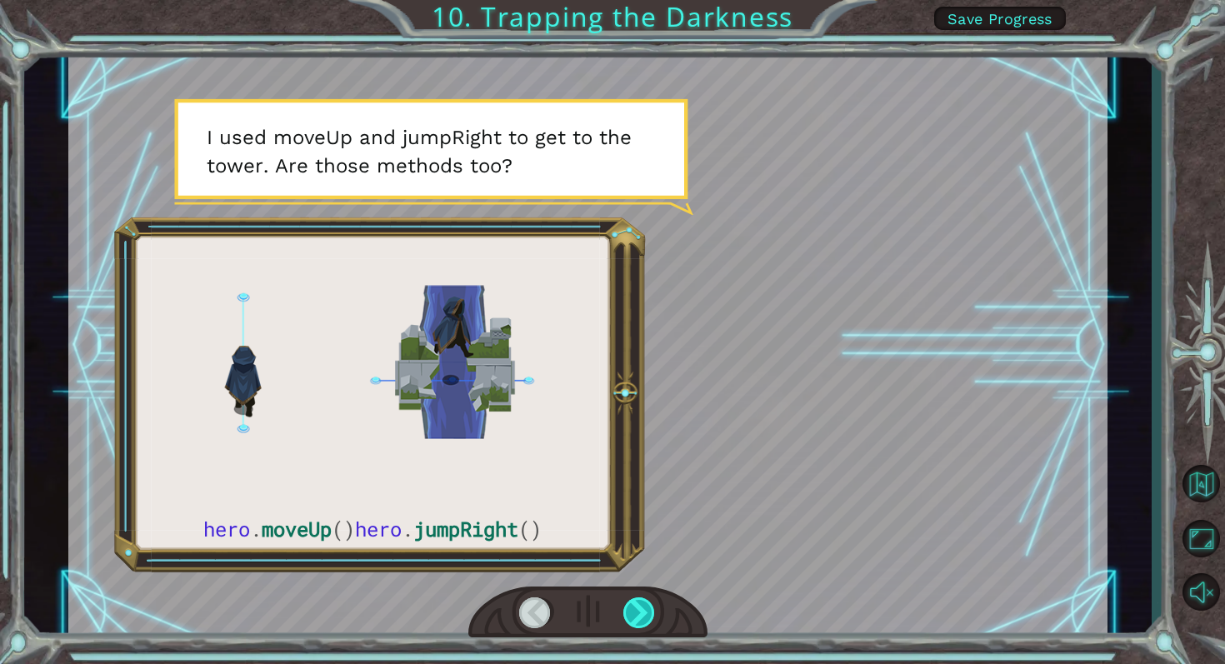
click at [636, 618] on div at bounding box center [639, 614] width 33 height 32
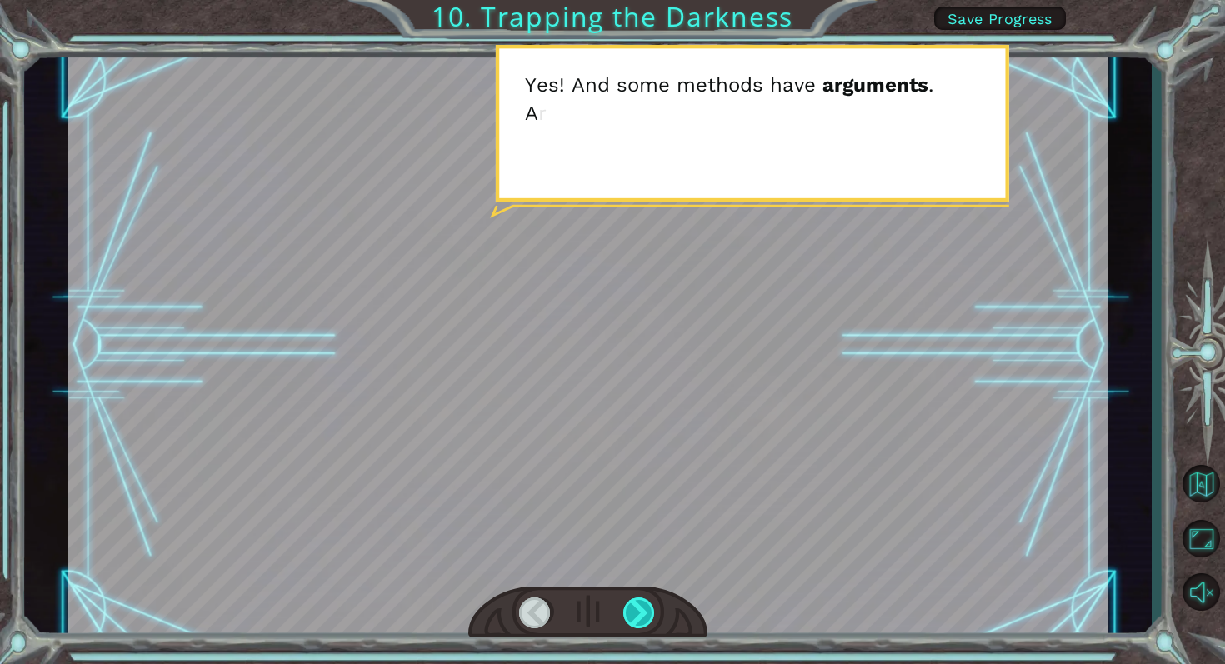
click at [636, 618] on div at bounding box center [639, 614] width 33 height 32
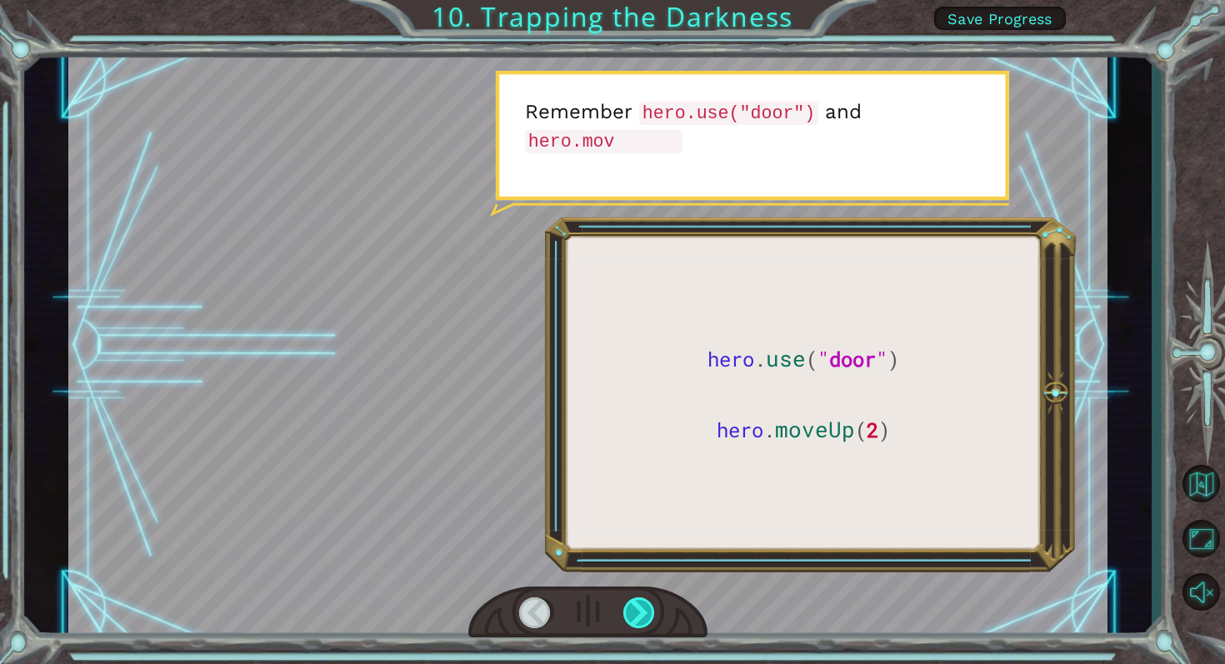
click at [636, 618] on div at bounding box center [639, 614] width 33 height 32
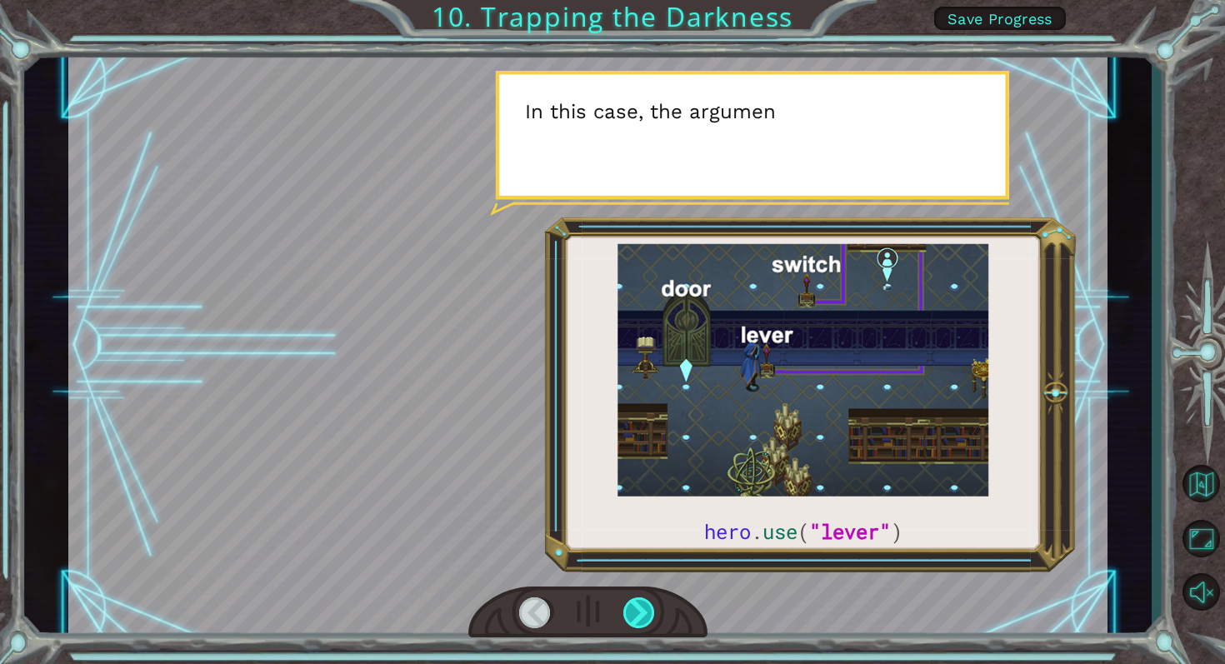
click at [636, 618] on div at bounding box center [639, 614] width 33 height 32
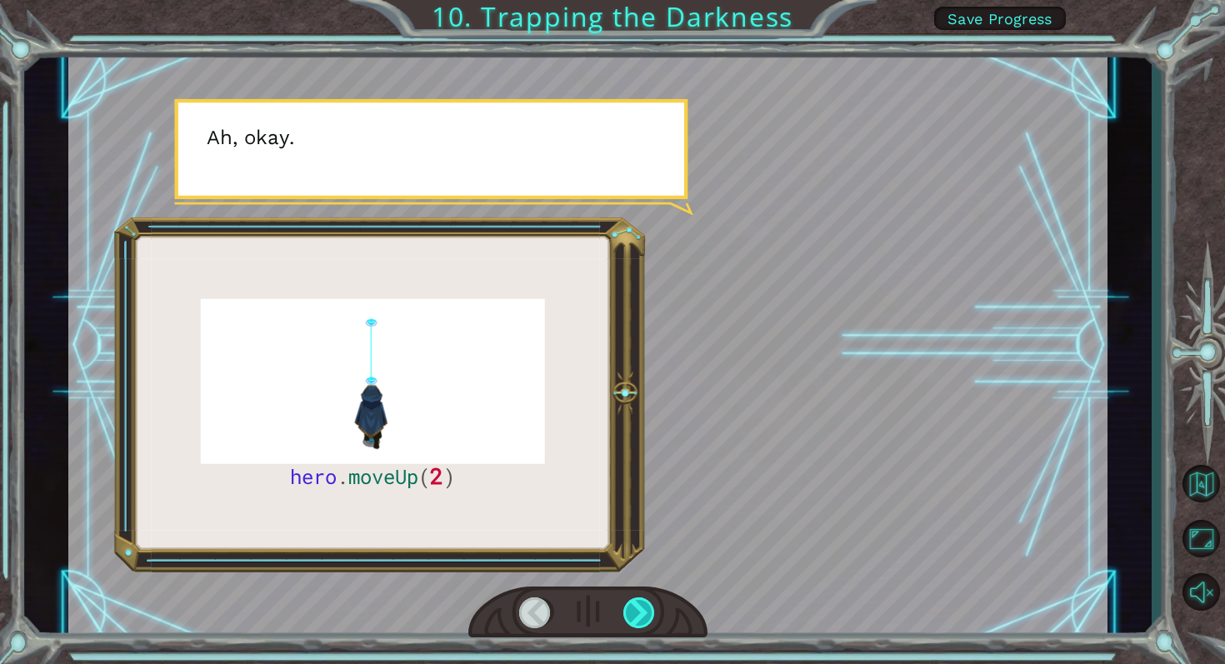
click at [636, 618] on div at bounding box center [639, 614] width 33 height 32
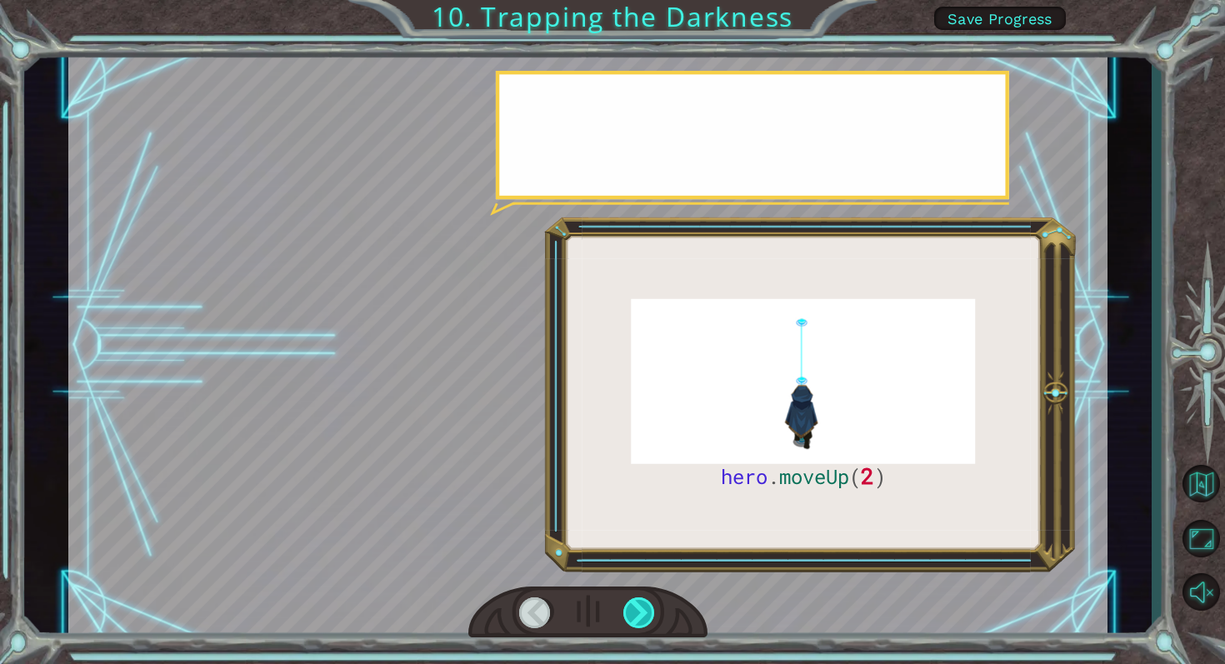
click at [636, 618] on div at bounding box center [639, 614] width 33 height 32
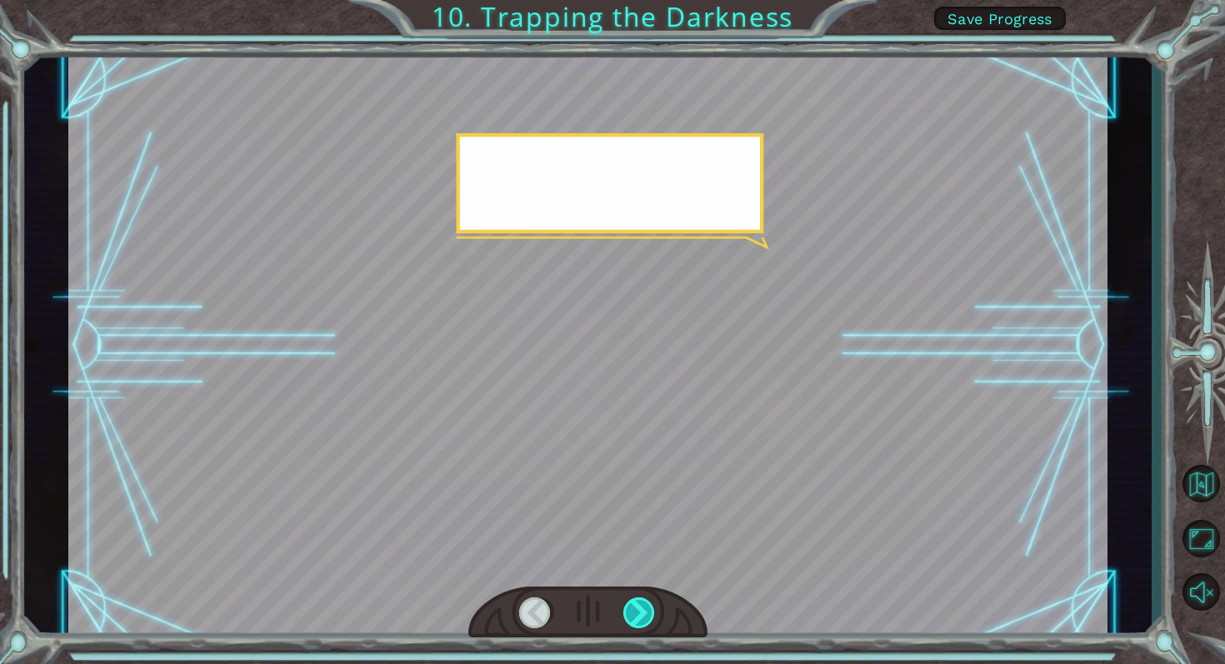
click at [636, 618] on div at bounding box center [639, 614] width 33 height 32
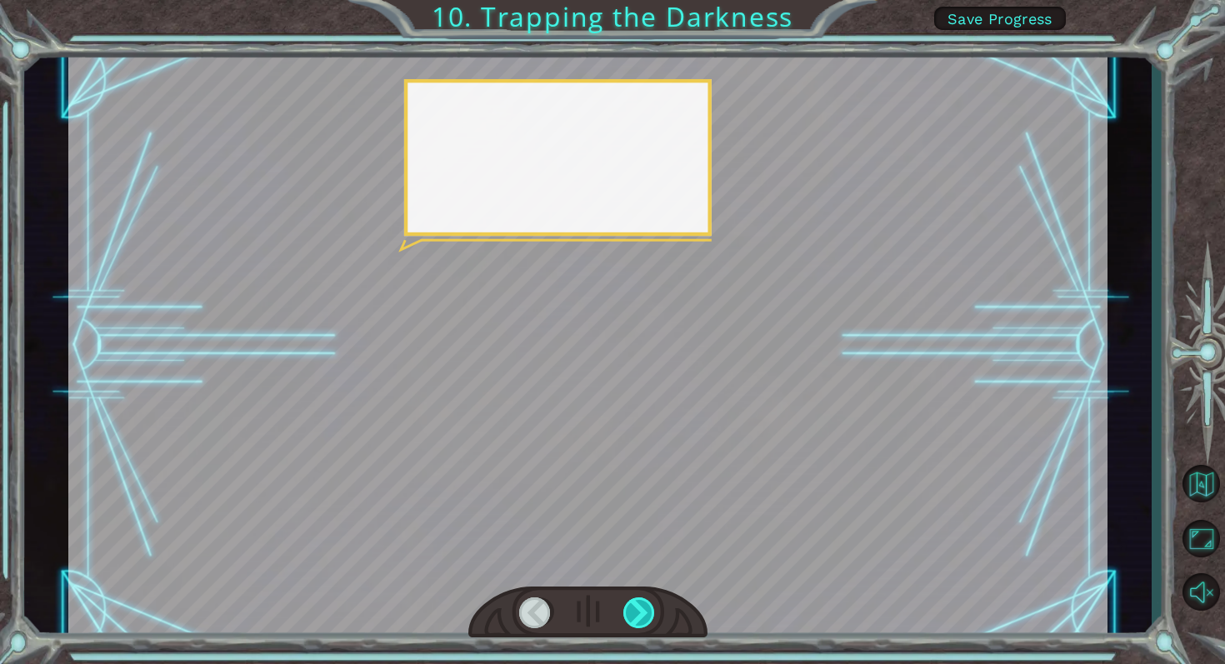
click at [636, 618] on div at bounding box center [639, 614] width 33 height 32
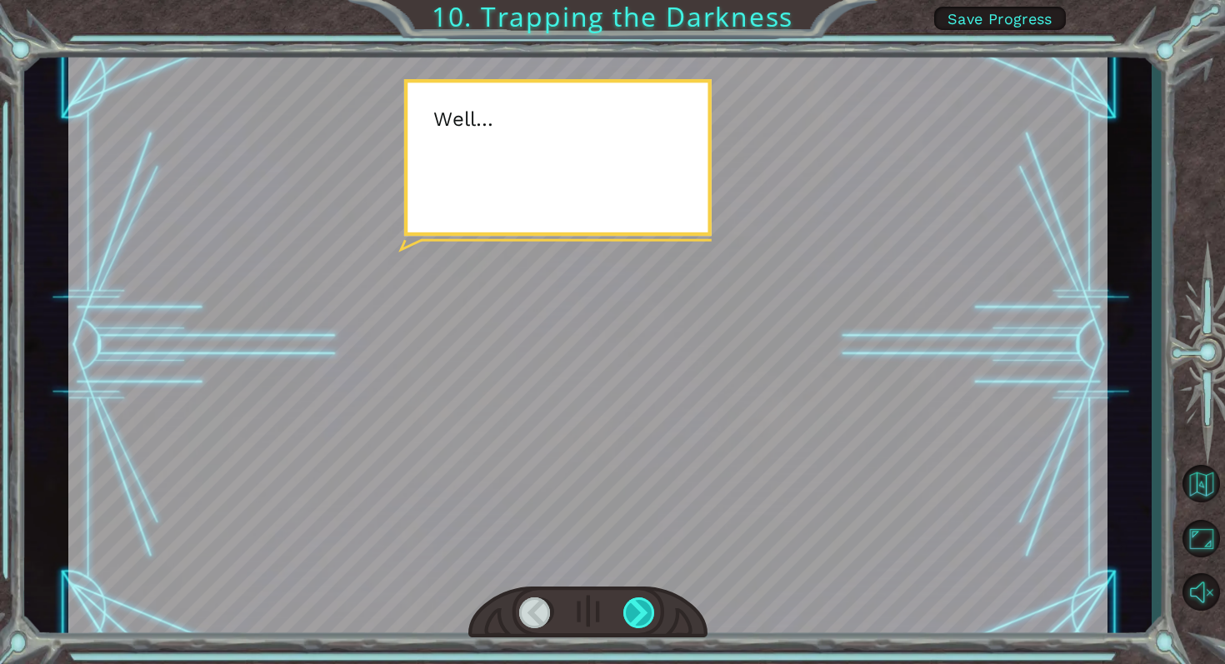
click at [636, 618] on div at bounding box center [639, 614] width 33 height 32
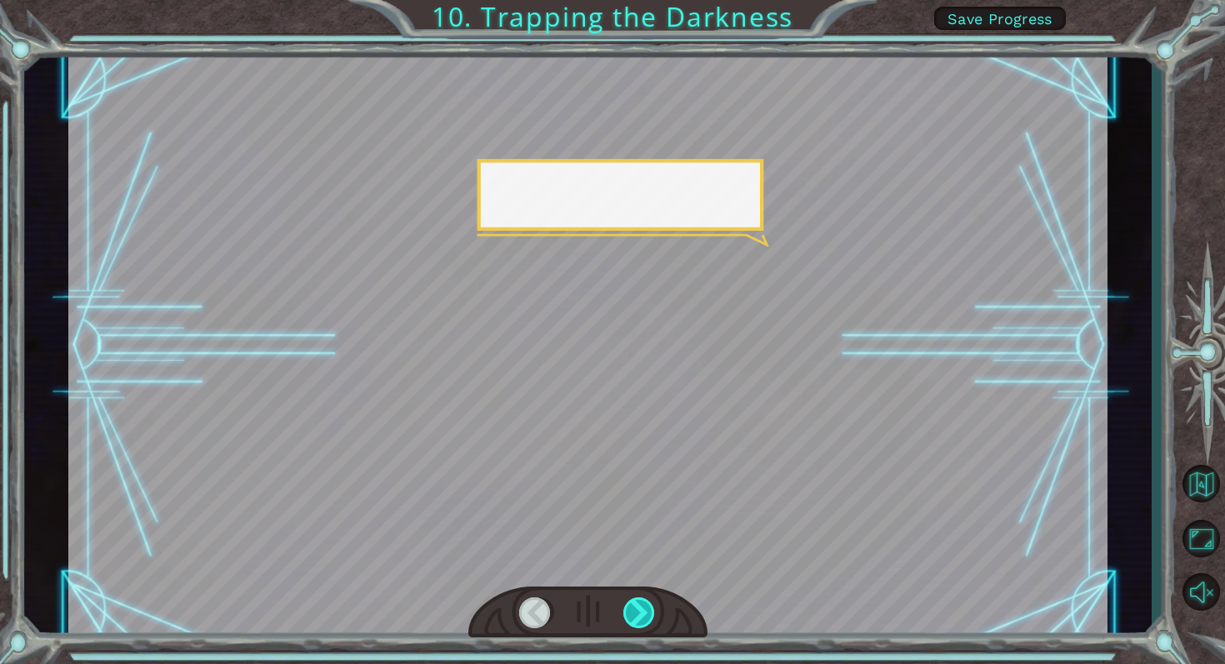
click at [636, 618] on div at bounding box center [639, 614] width 33 height 32
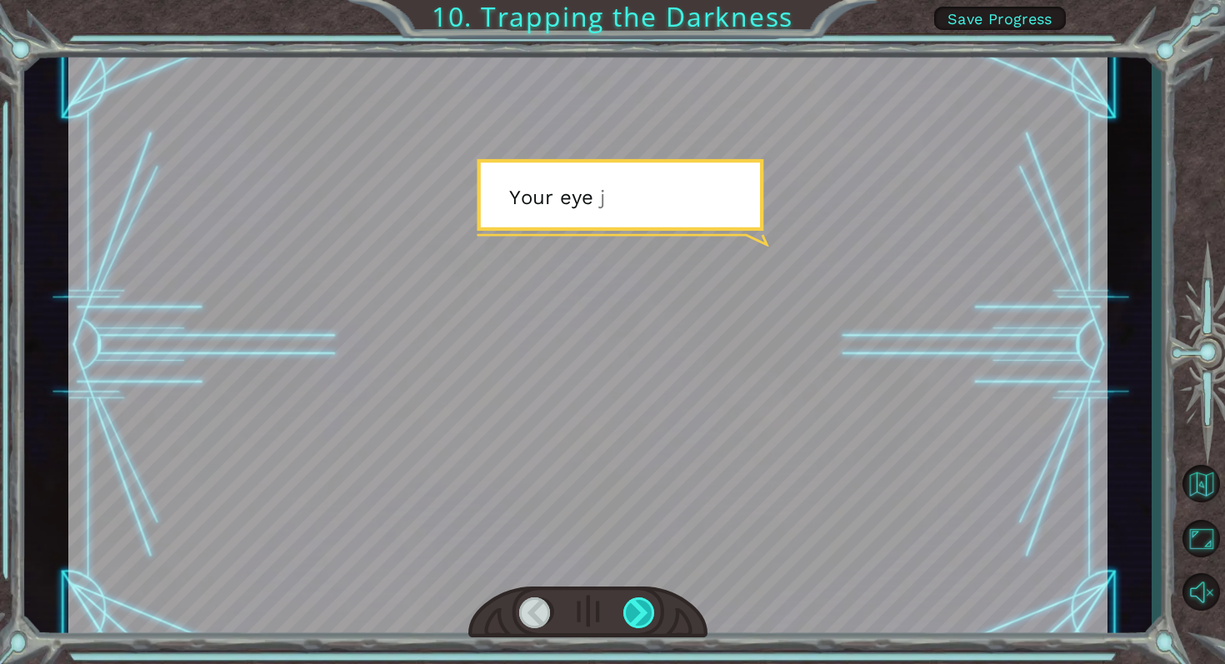
click at [636, 618] on div at bounding box center [639, 614] width 33 height 32
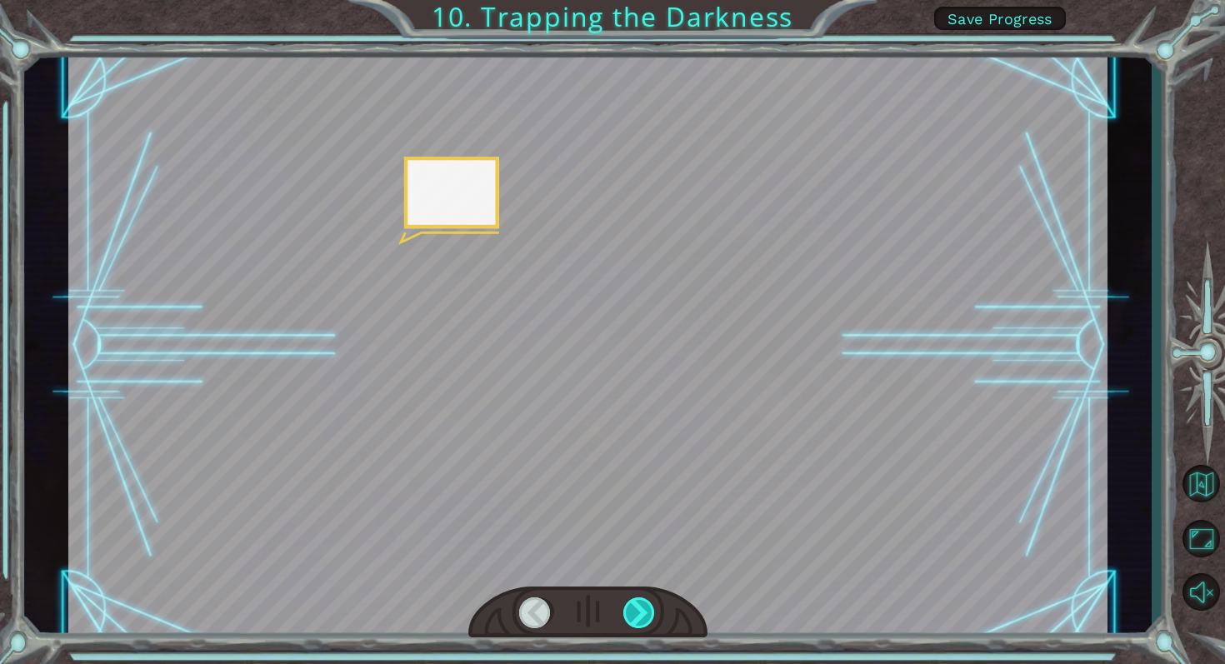
click at [636, 618] on div at bounding box center [639, 614] width 33 height 32
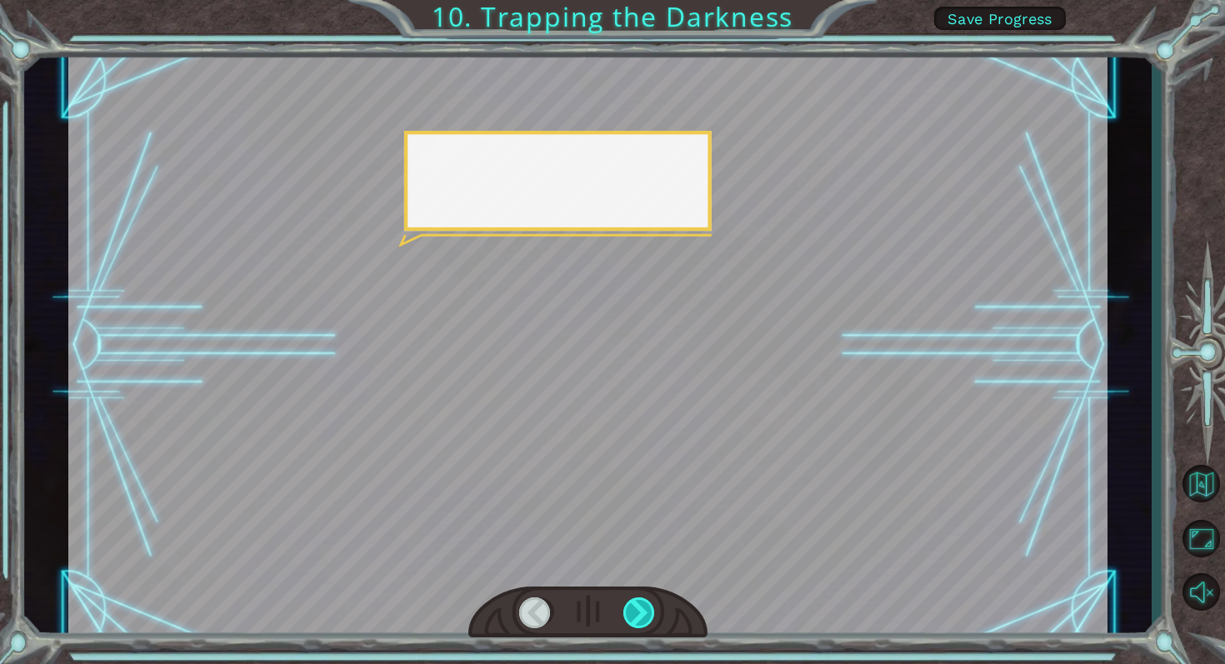
click at [636, 618] on div at bounding box center [639, 614] width 33 height 32
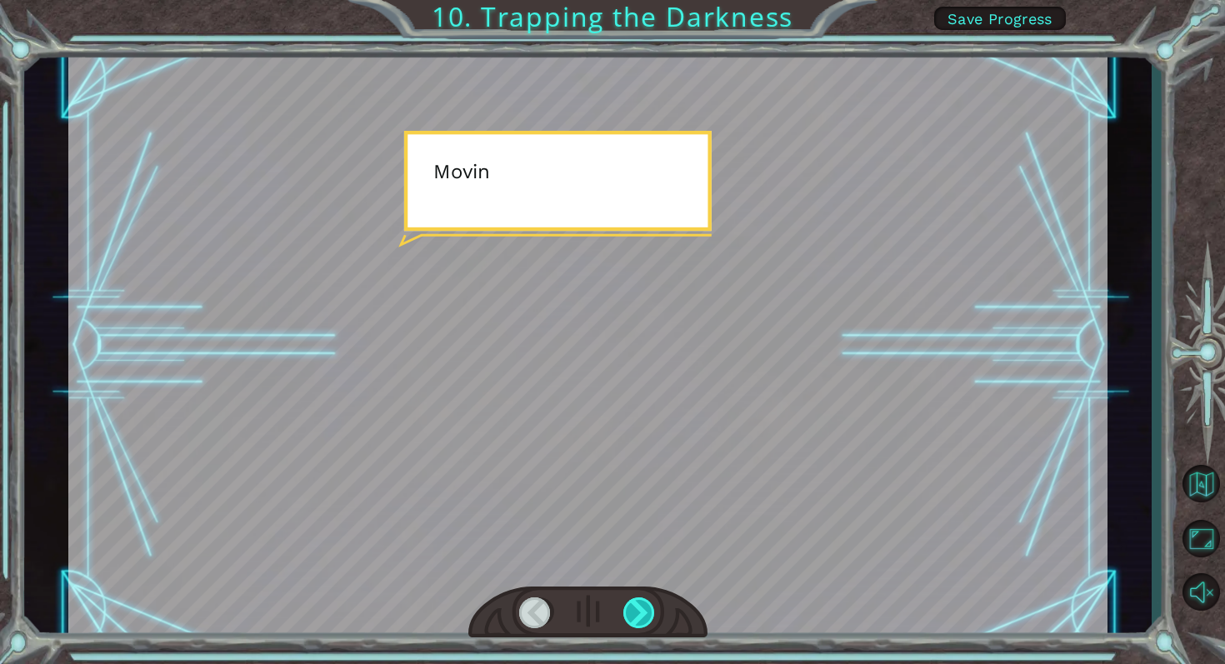
click at [636, 618] on div at bounding box center [639, 614] width 33 height 32
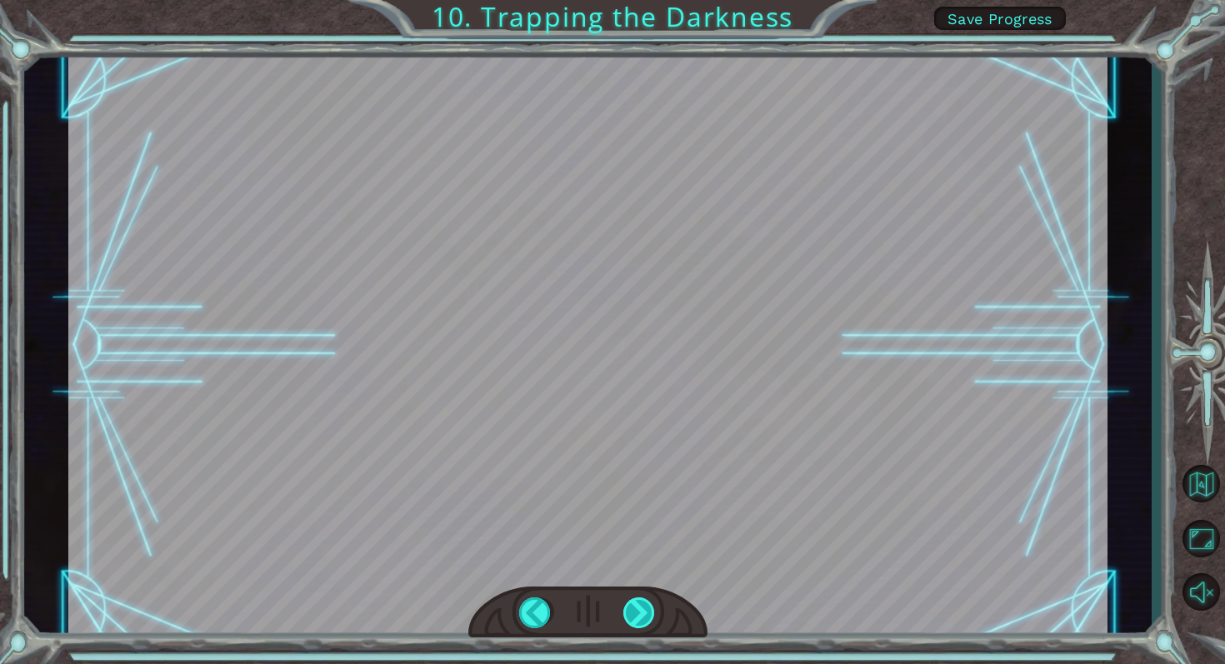
click at [636, 618] on div at bounding box center [639, 614] width 33 height 32
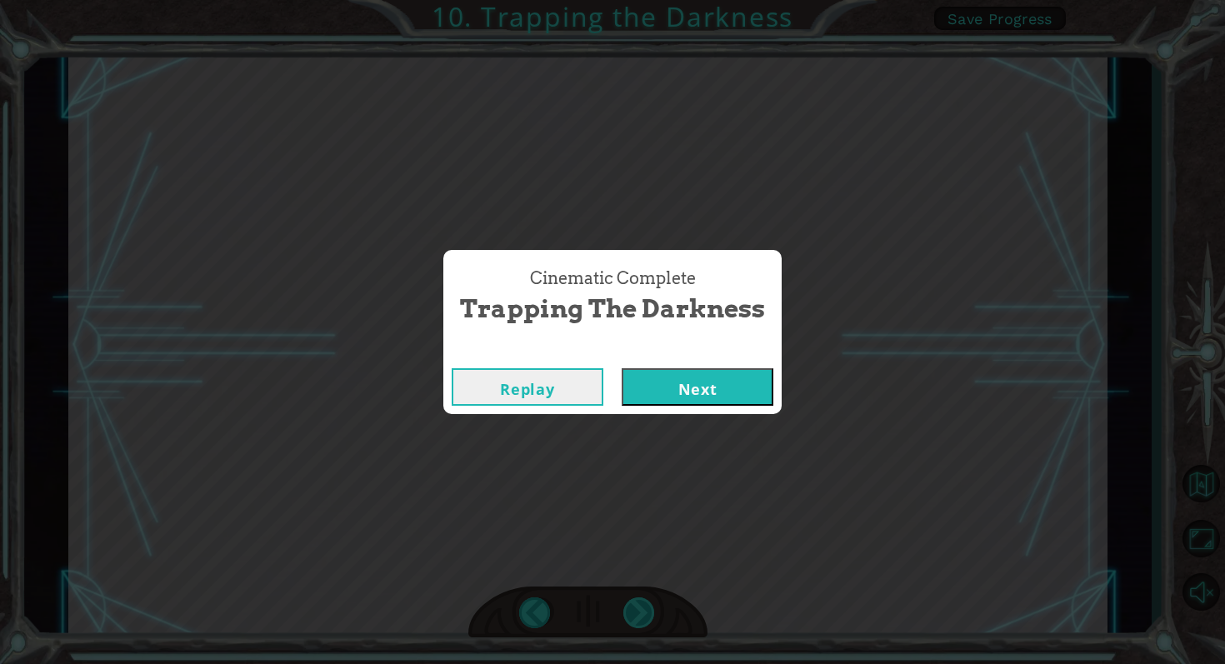
click at [636, 618] on div "Cinematic Complete Trapping the Darkness Replay Next" at bounding box center [612, 332] width 1225 height 664
click at [656, 400] on button "Next" at bounding box center [698, 387] width 152 height 38
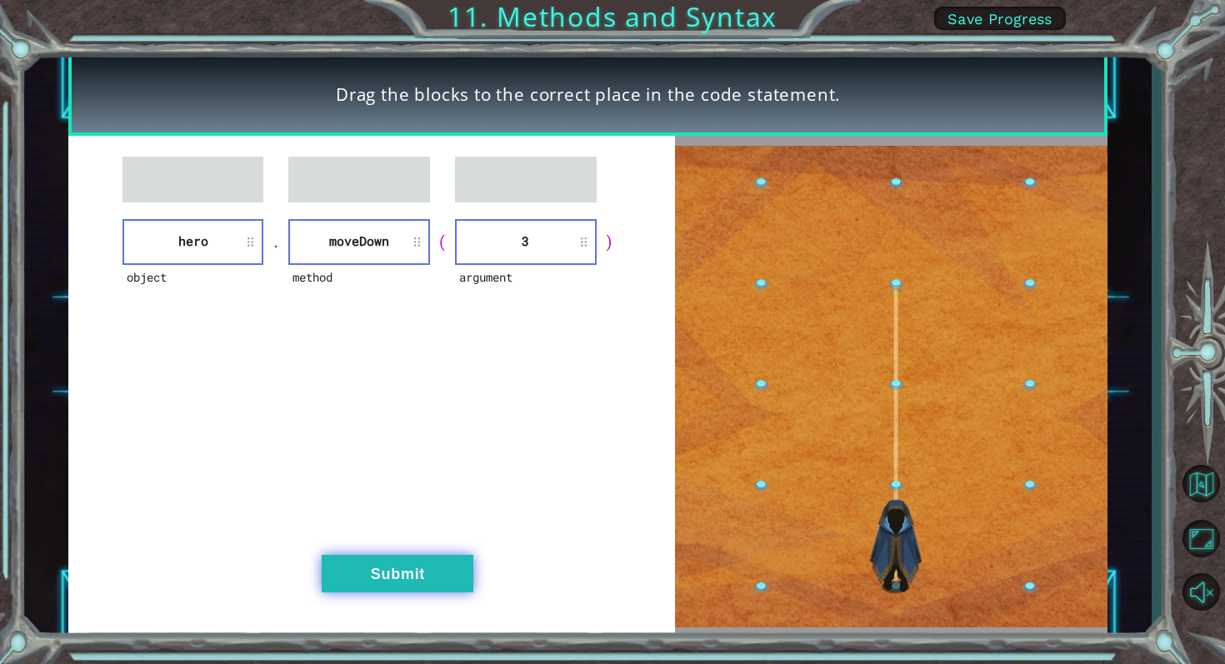
click at [394, 564] on button "Submit" at bounding box center [398, 574] width 152 height 38
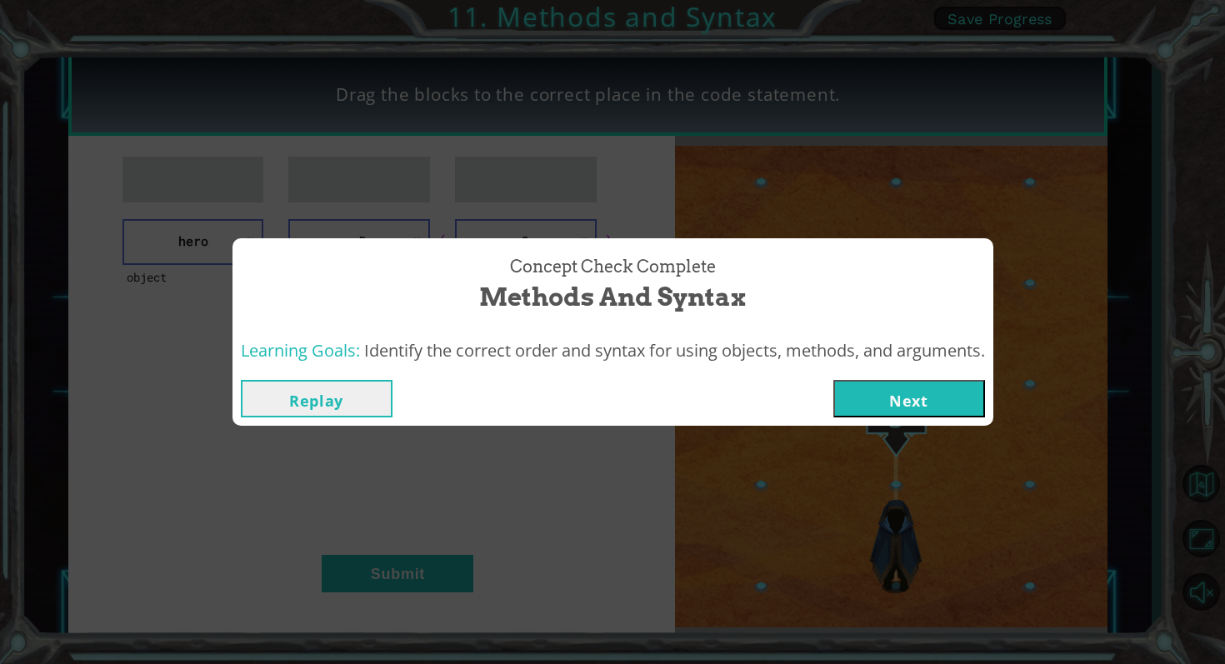
click at [868, 413] on button "Next" at bounding box center [909, 399] width 152 height 38
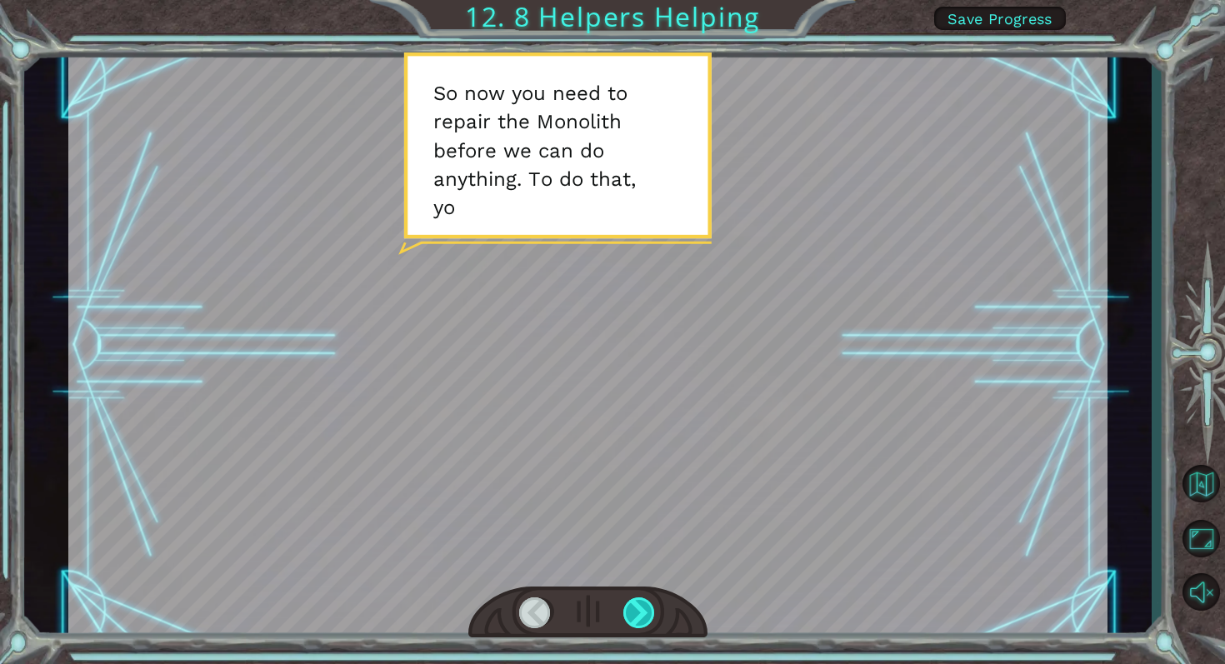
click at [645, 600] on div at bounding box center [639, 614] width 33 height 32
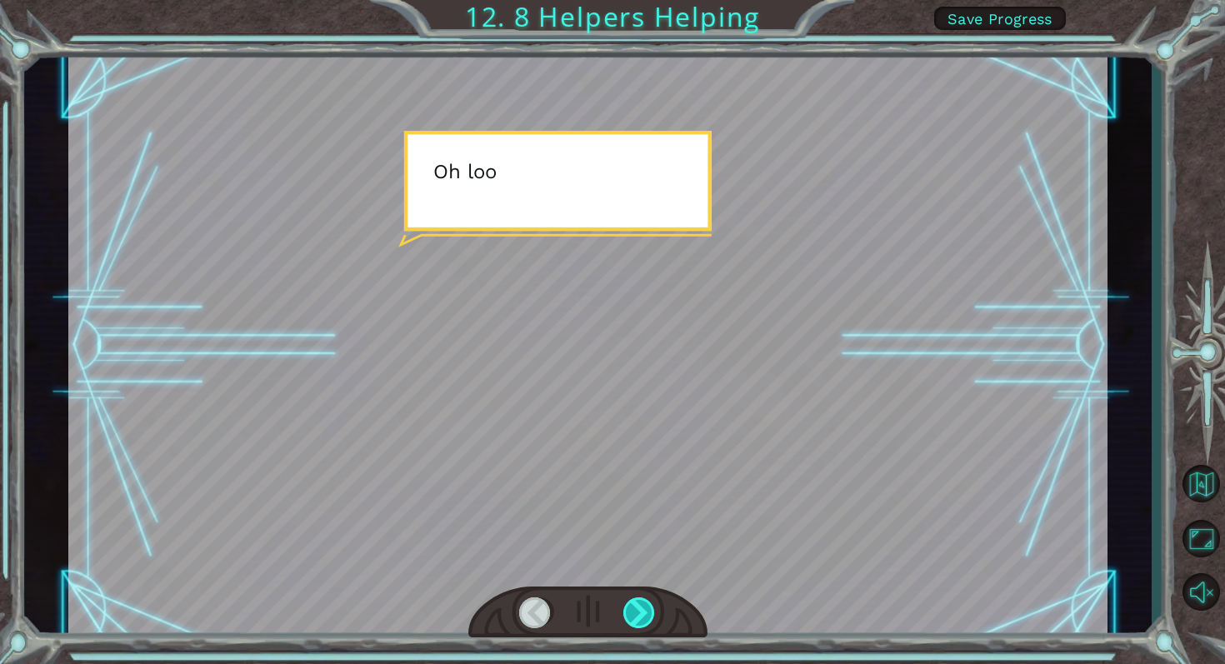
click at [645, 598] on div at bounding box center [639, 614] width 33 height 32
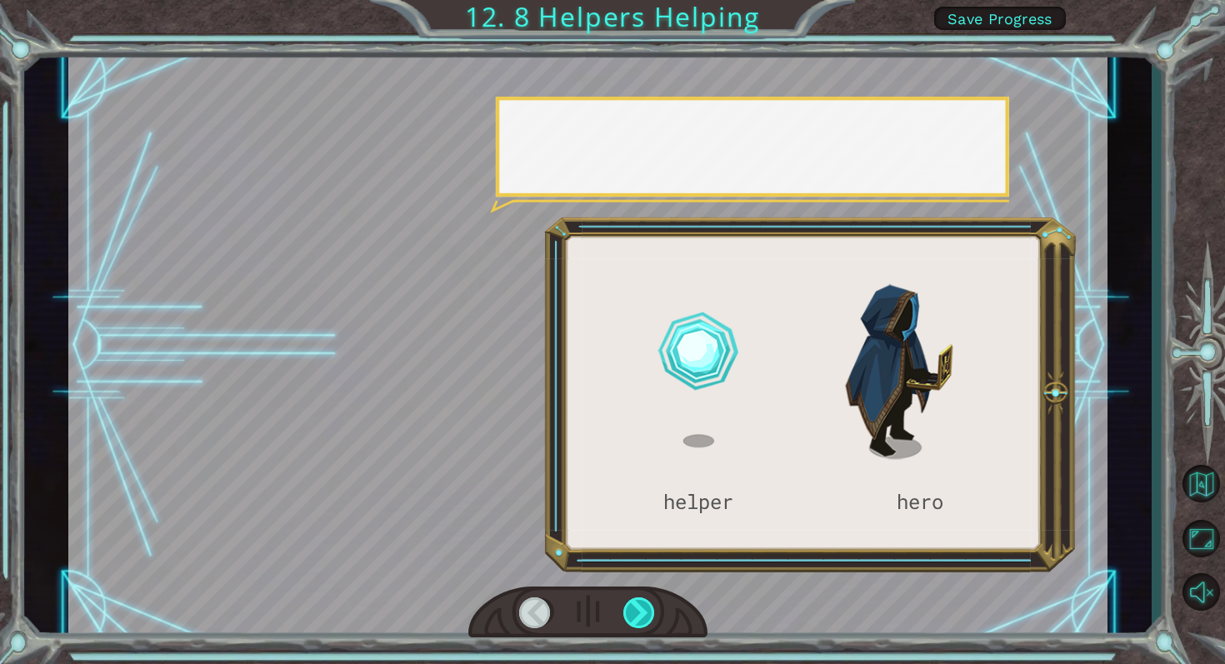
click at [645, 598] on div at bounding box center [639, 614] width 33 height 32
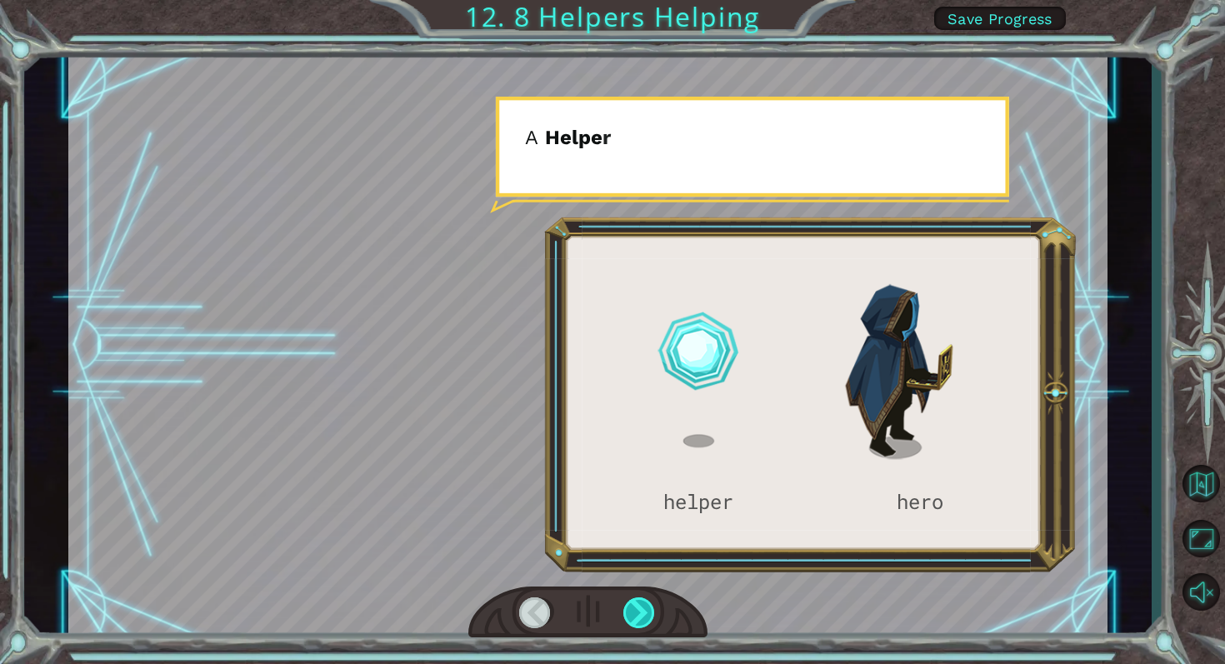
click at [645, 598] on div at bounding box center [639, 614] width 33 height 32
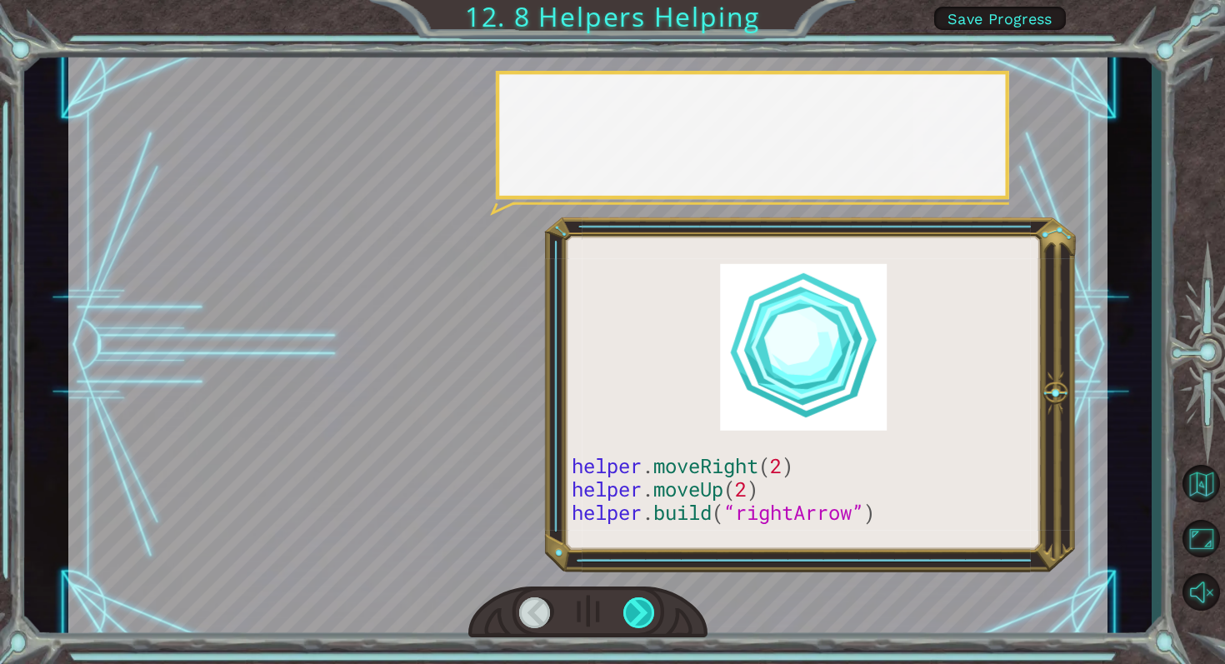
click at [645, 598] on div at bounding box center [639, 614] width 33 height 32
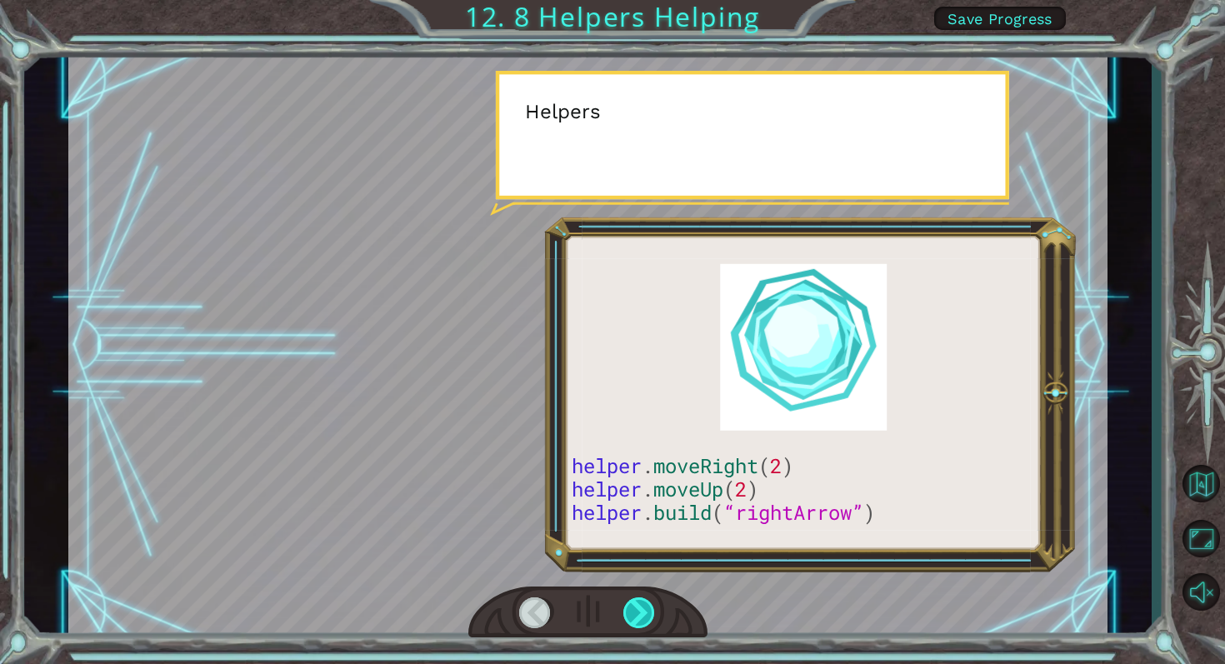
click at [645, 598] on div at bounding box center [639, 614] width 33 height 32
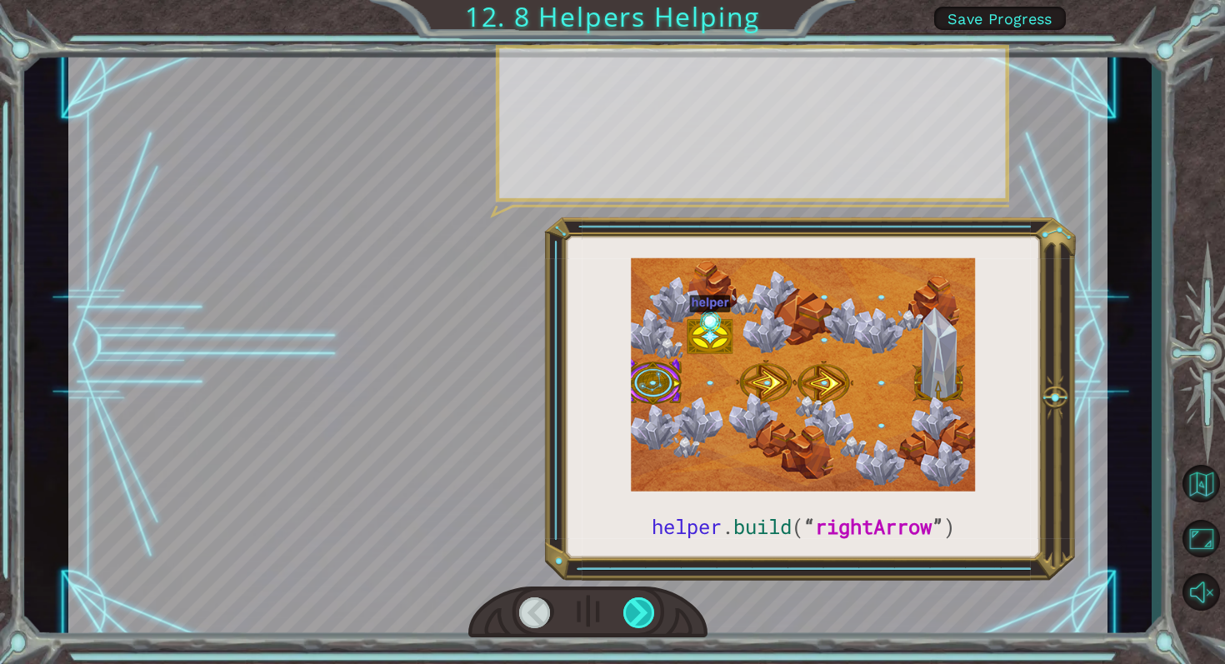
click at [645, 598] on div at bounding box center [639, 614] width 33 height 32
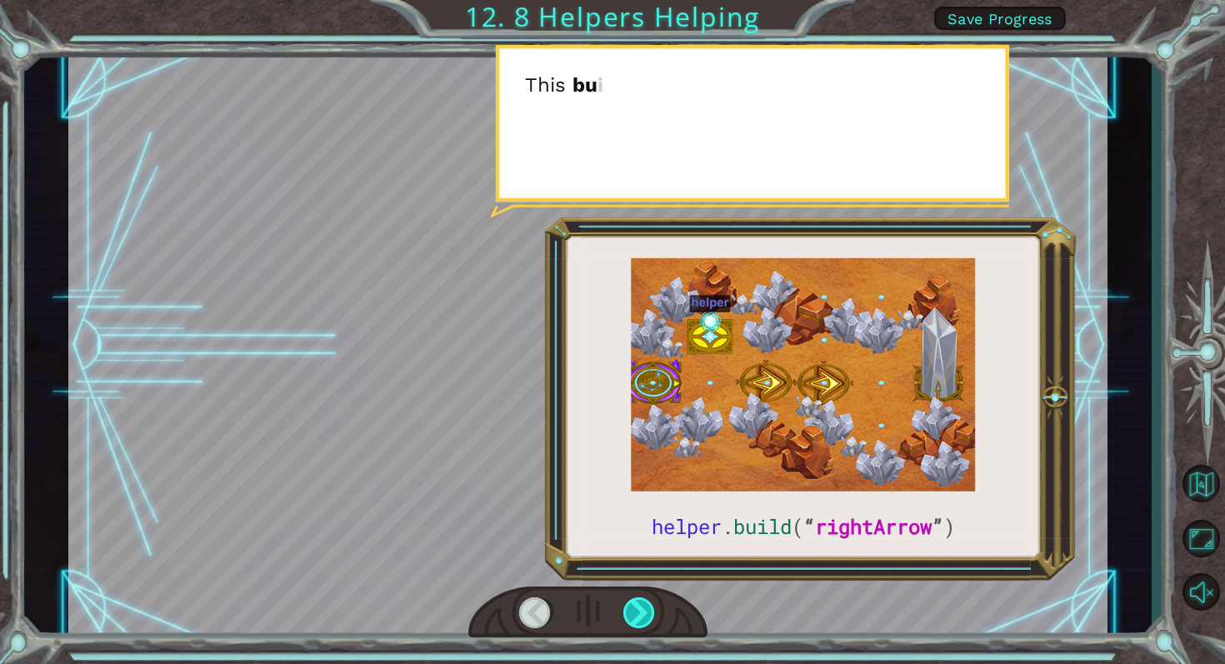
click at [645, 598] on div at bounding box center [639, 614] width 33 height 32
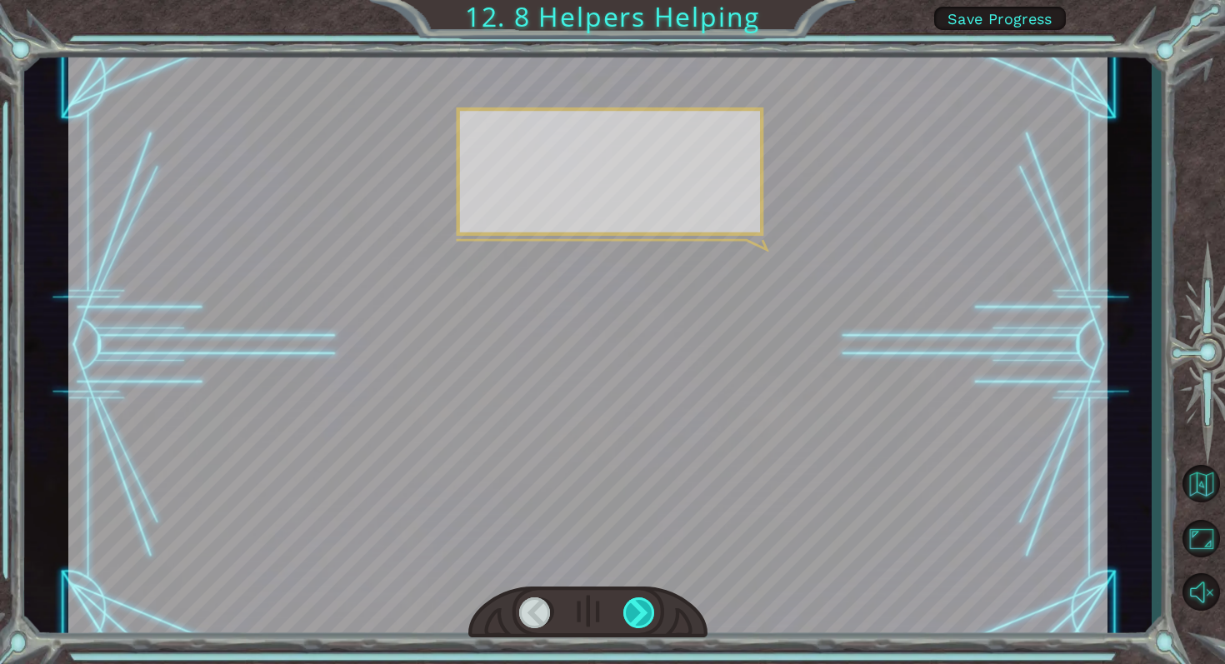
click at [645, 598] on div at bounding box center [639, 614] width 33 height 32
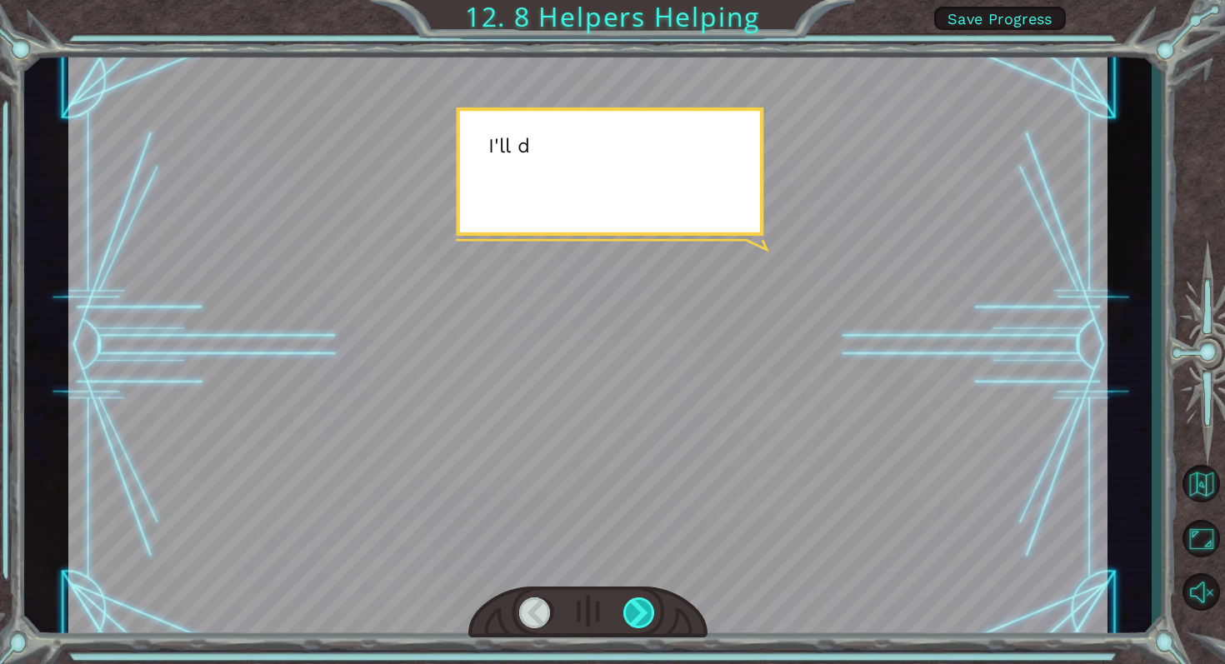
click at [645, 598] on div at bounding box center [639, 614] width 33 height 32
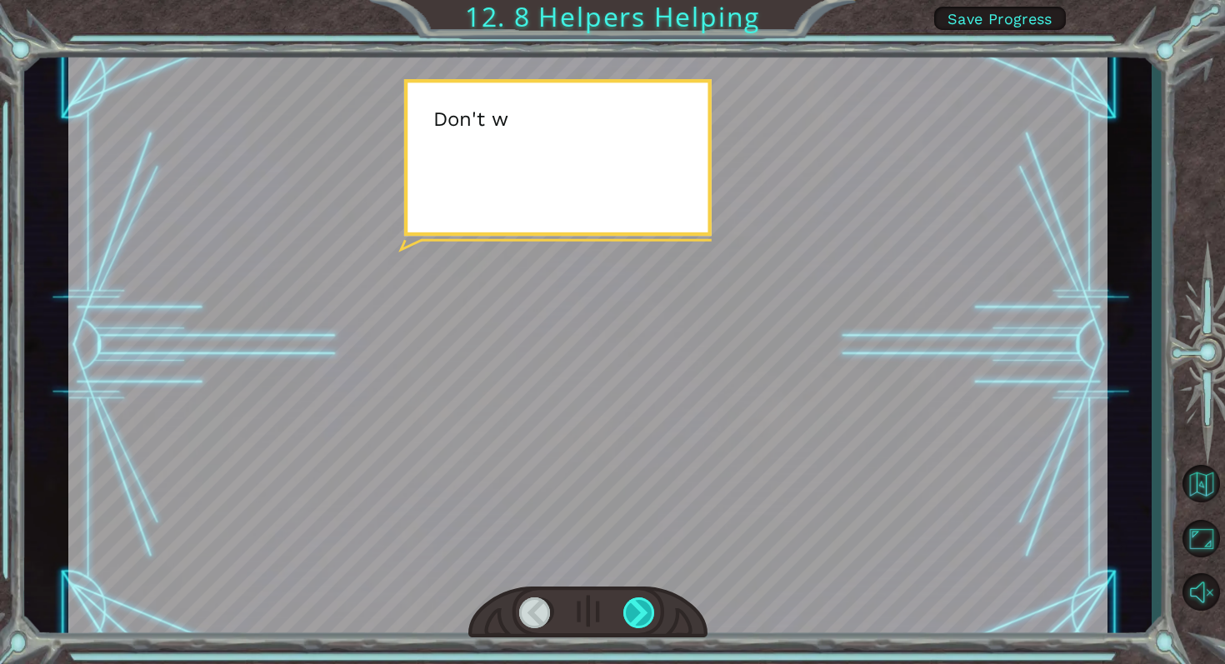
click at [645, 598] on div at bounding box center [639, 614] width 33 height 32
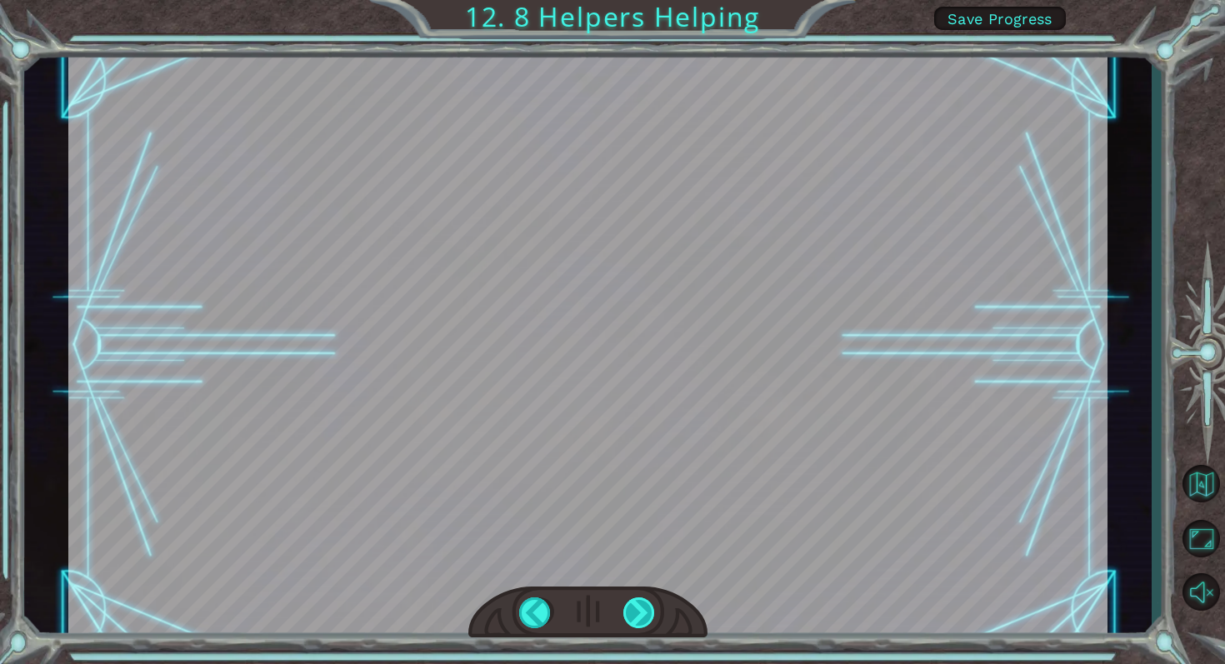
click at [645, 598] on div at bounding box center [639, 614] width 33 height 32
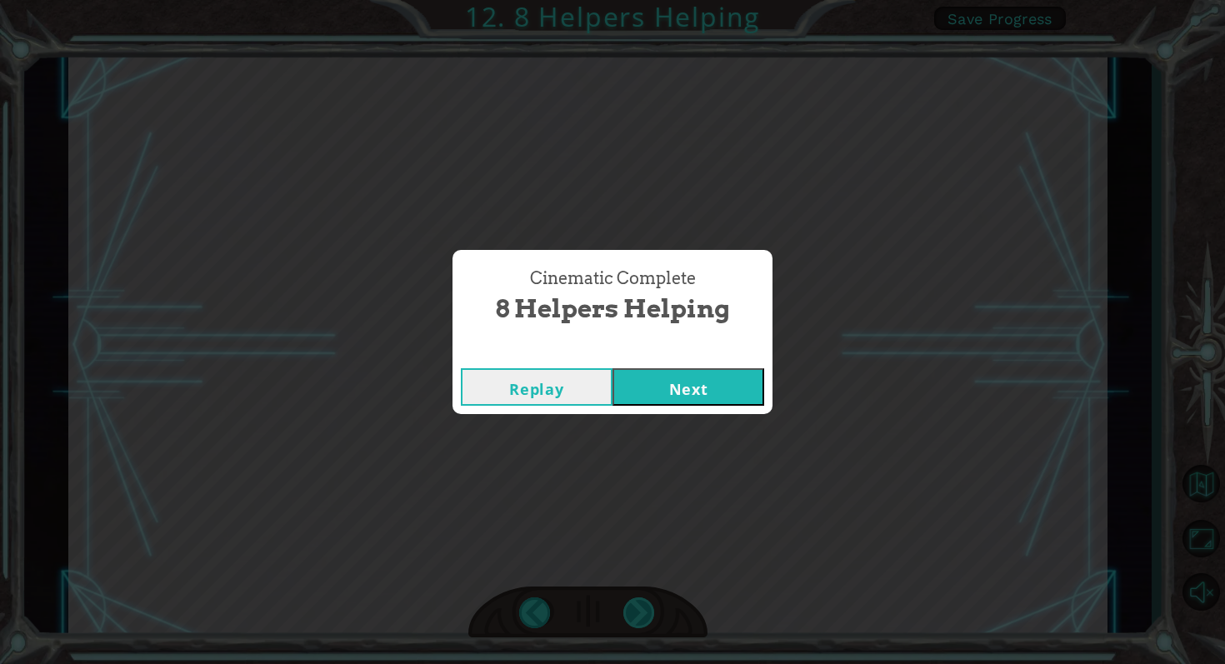
click at [645, 598] on div "Cinematic Complete 8 Helpers Helping Replay Next" at bounding box center [612, 332] width 1225 height 664
click at [652, 398] on button "Next" at bounding box center [689, 387] width 152 height 38
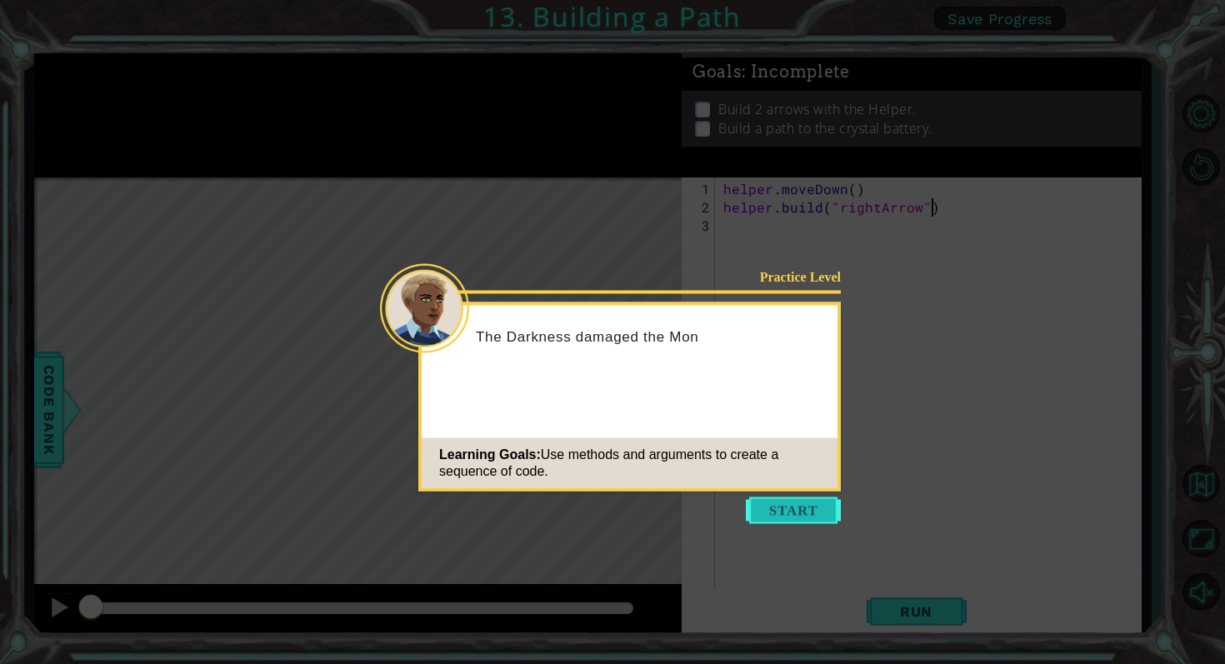
click at [782, 504] on button "Start" at bounding box center [793, 511] width 95 height 27
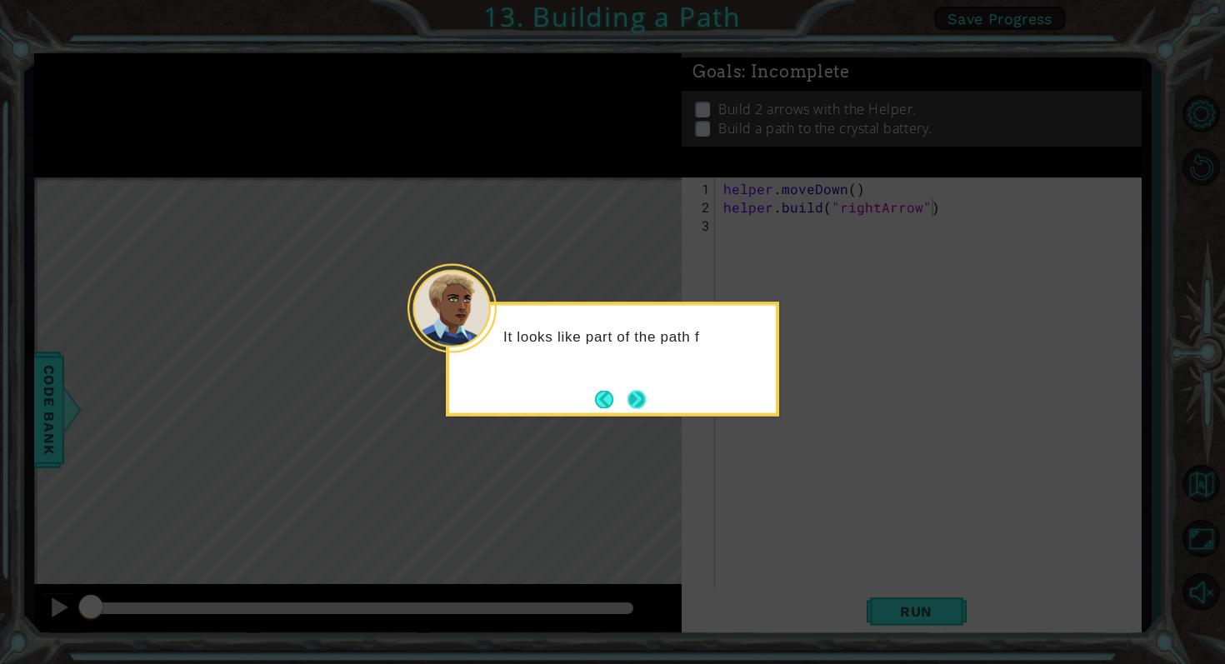
click at [633, 402] on button "Next" at bounding box center [637, 399] width 18 height 18
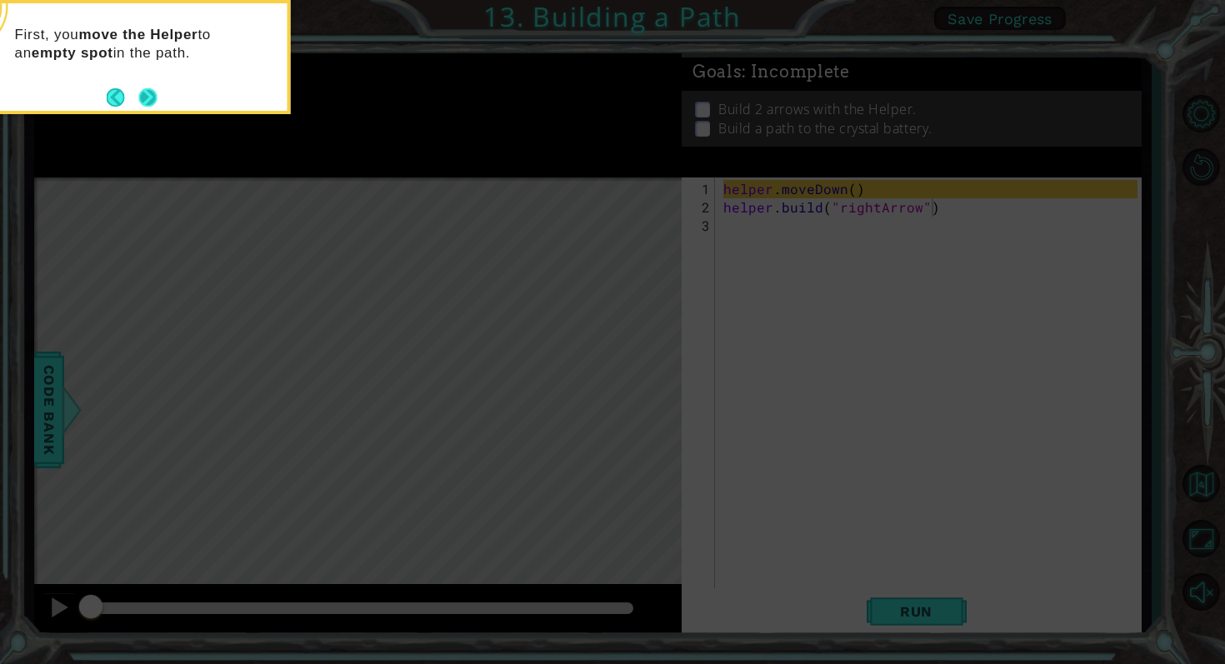
click at [141, 97] on button "Next" at bounding box center [147, 97] width 18 height 18
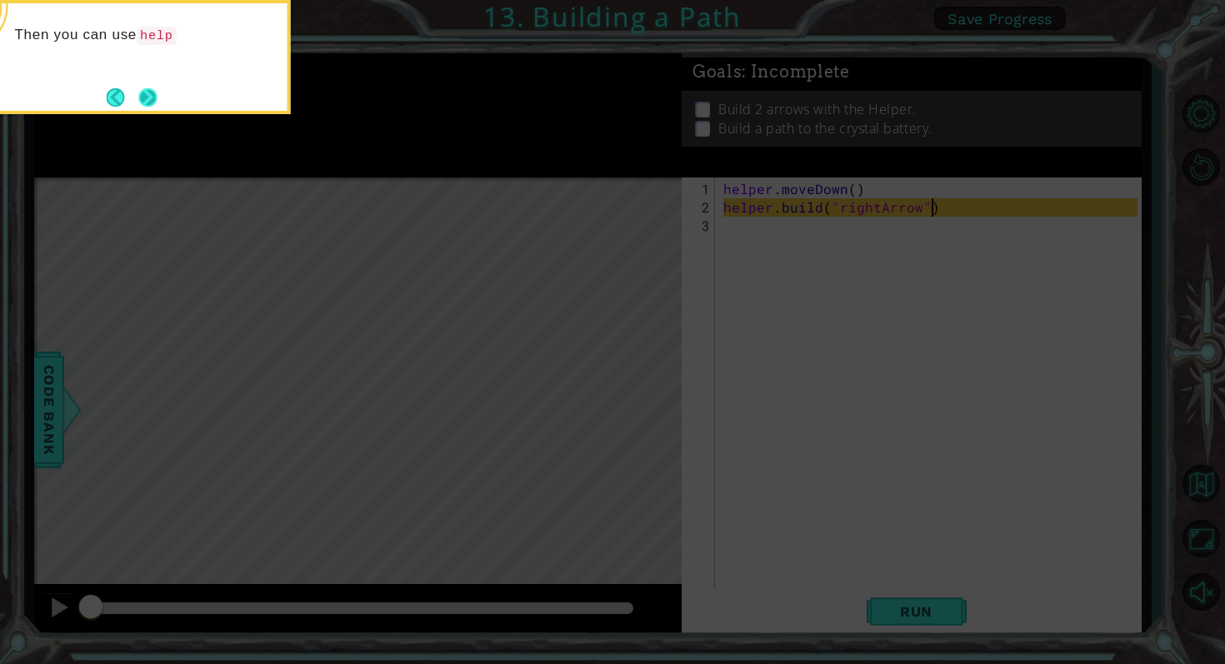
click at [139, 93] on button "Next" at bounding box center [147, 97] width 18 height 18
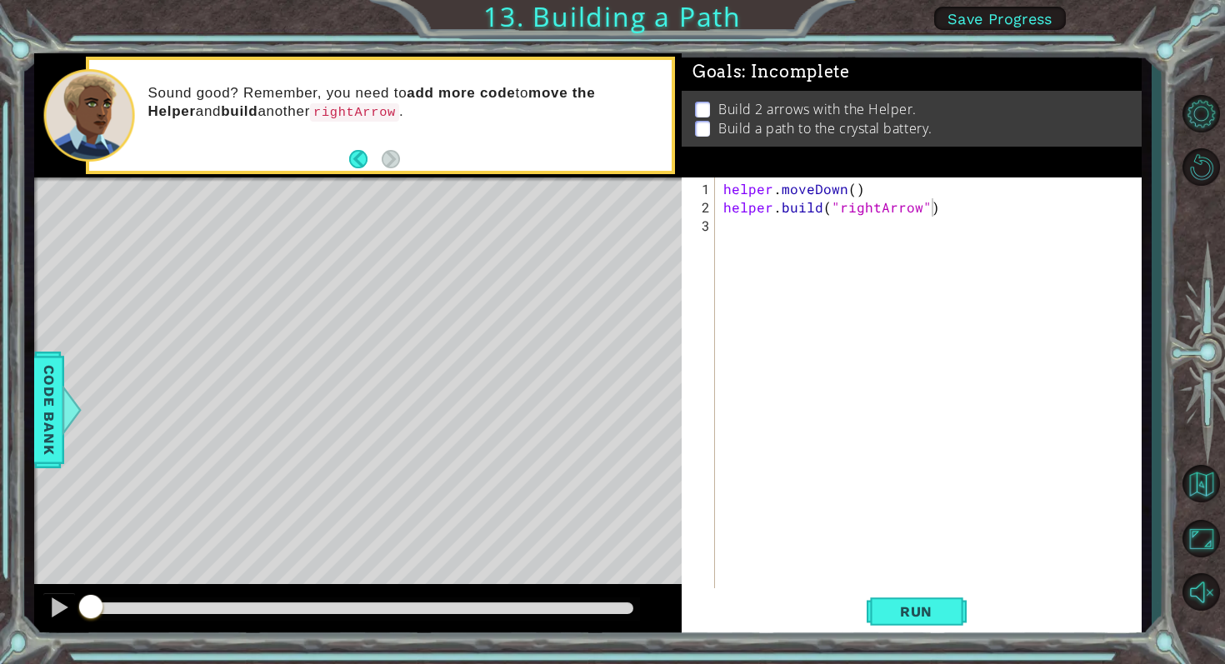
click at [749, 444] on div "helper . moveDown ( ) helper . build ( "rightArrow" )" at bounding box center [933, 409] width 426 height 458
click at [870, 606] on button "Run" at bounding box center [917, 611] width 100 height 46
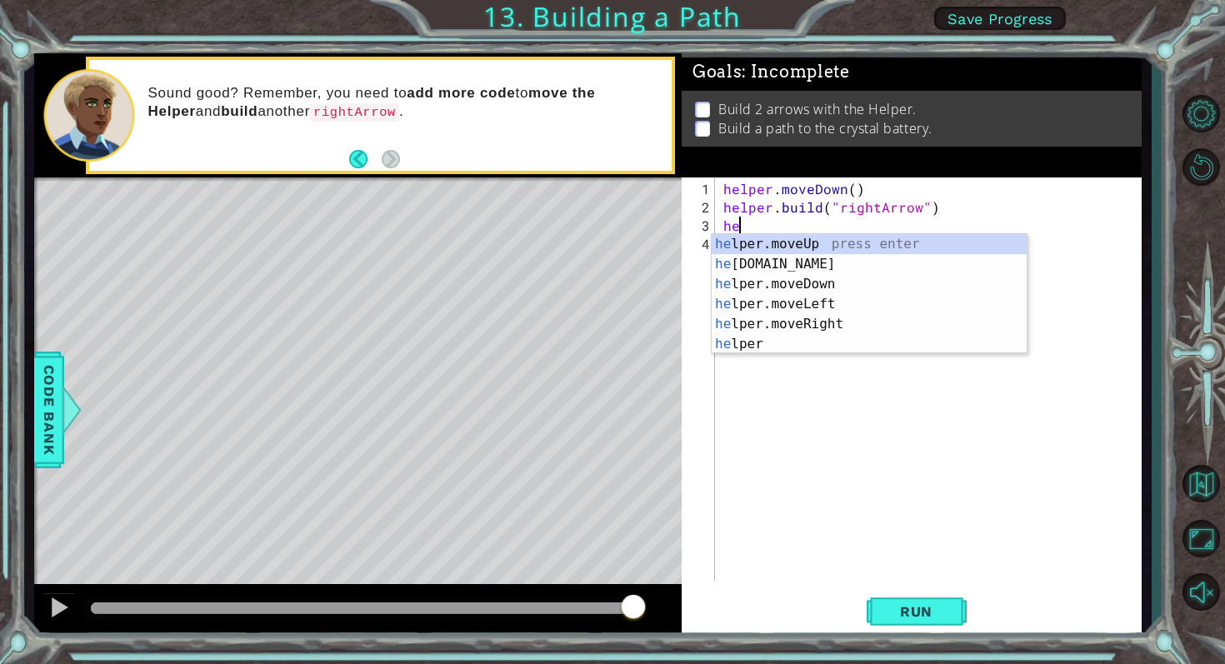
click at [737, 322] on div "he lper.moveUp press enter he lper.build press enter he lper.moveDown press ent…" at bounding box center [869, 314] width 315 height 160
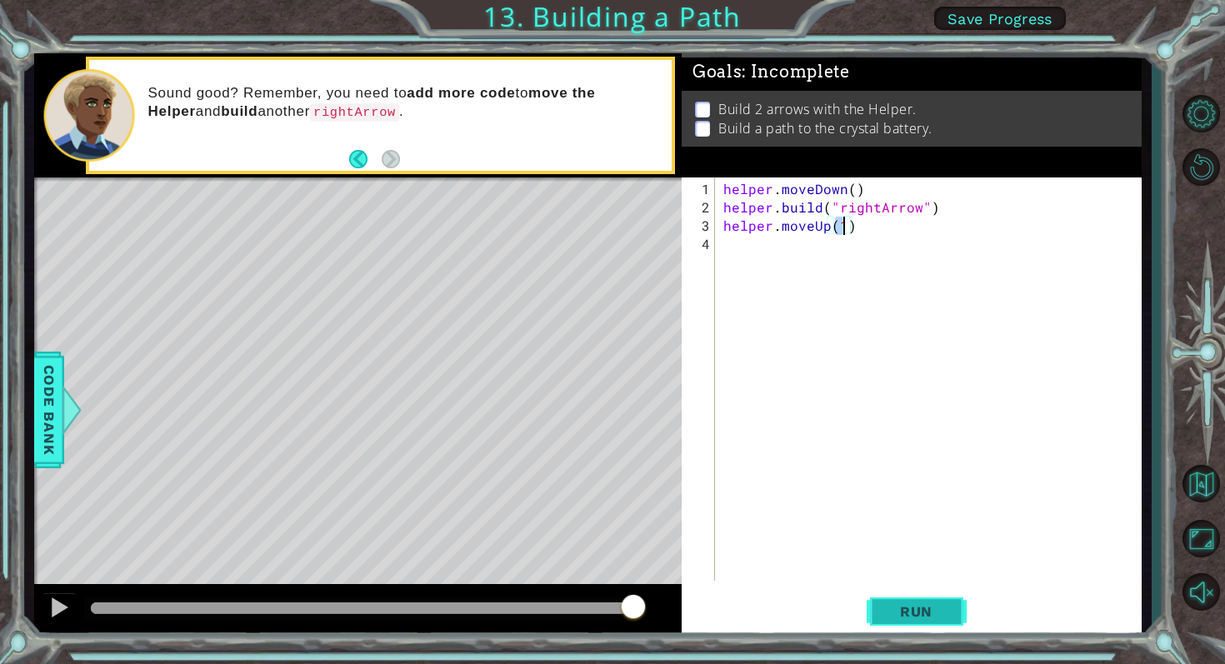
type textarea "helper.moveUp(1)"
click at [904, 603] on span "Run" at bounding box center [916, 611] width 66 height 17
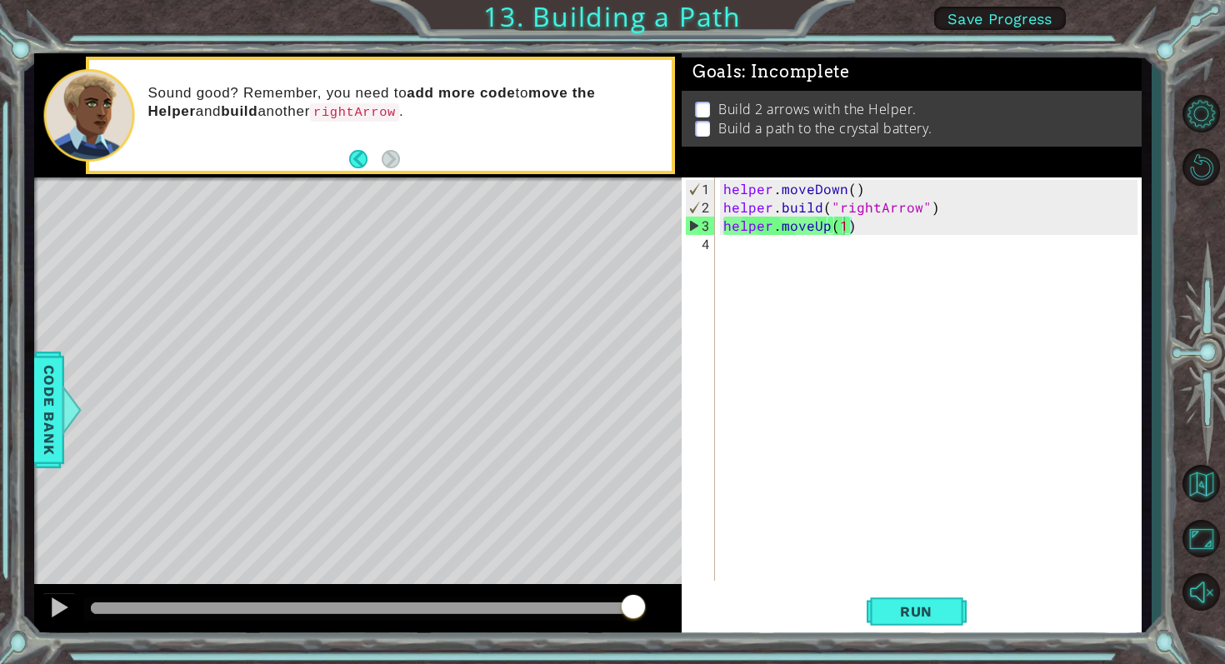
click at [986, 20] on span "Save Progress" at bounding box center [1000, 19] width 105 height 18
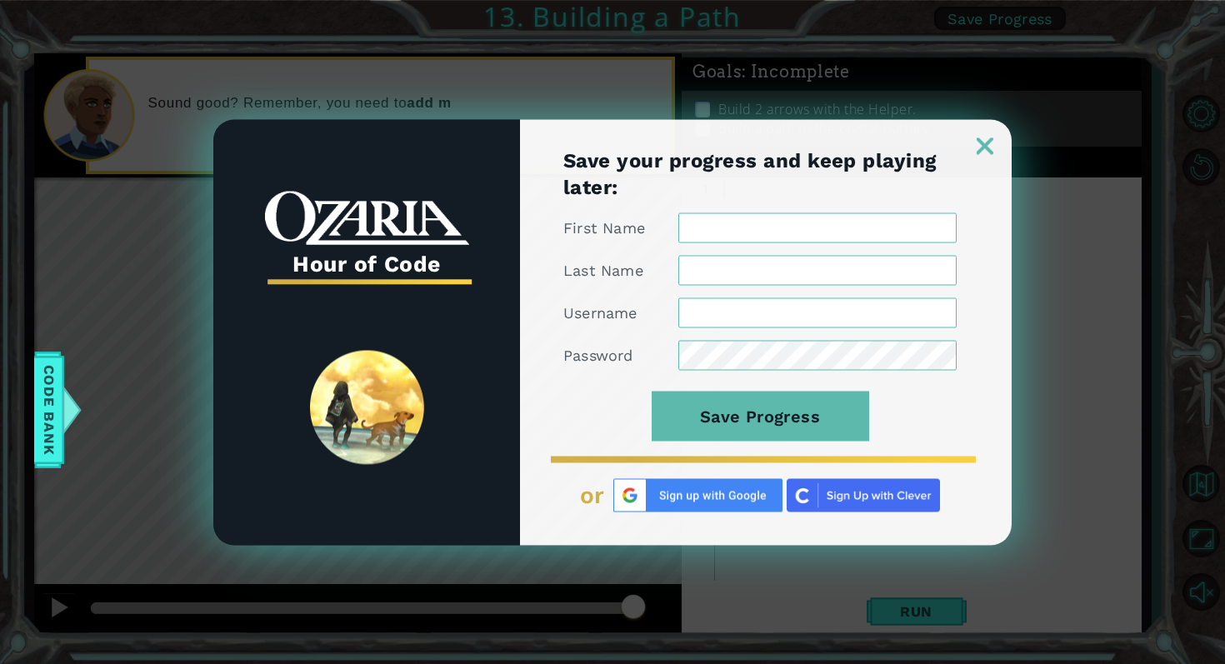
click at [973, 146] on div at bounding box center [766, 136] width 492 height 35
click at [987, 150] on img at bounding box center [985, 146] width 17 height 17
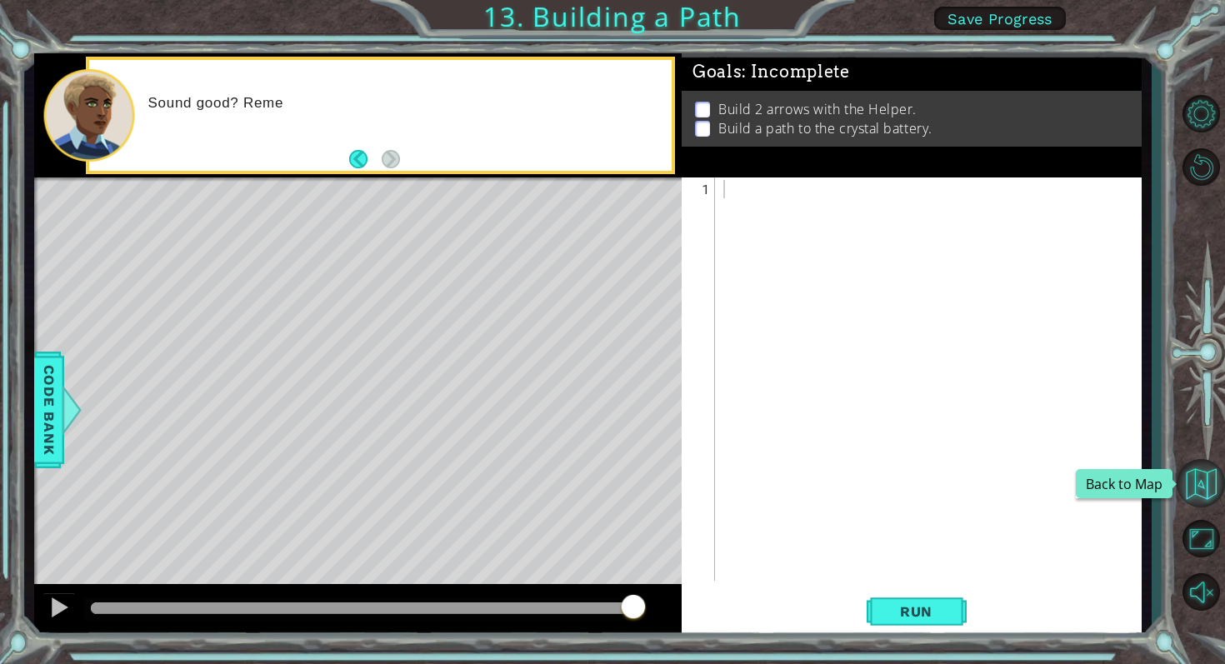
click at [1210, 486] on button "Back to Map" at bounding box center [1201, 483] width 48 height 48
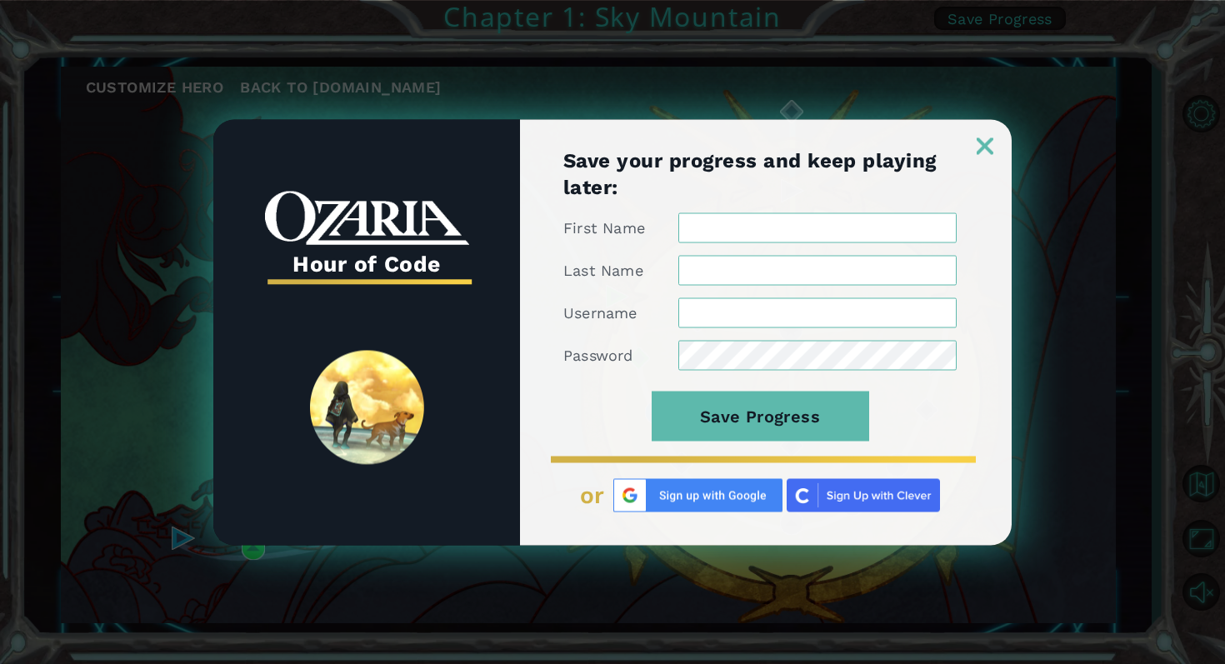
click at [979, 156] on div "Save your progress and keep playing later: First Name Last Name Username Passwo…" at bounding box center [766, 346] width 492 height 398
click at [978, 144] on img at bounding box center [985, 146] width 17 height 17
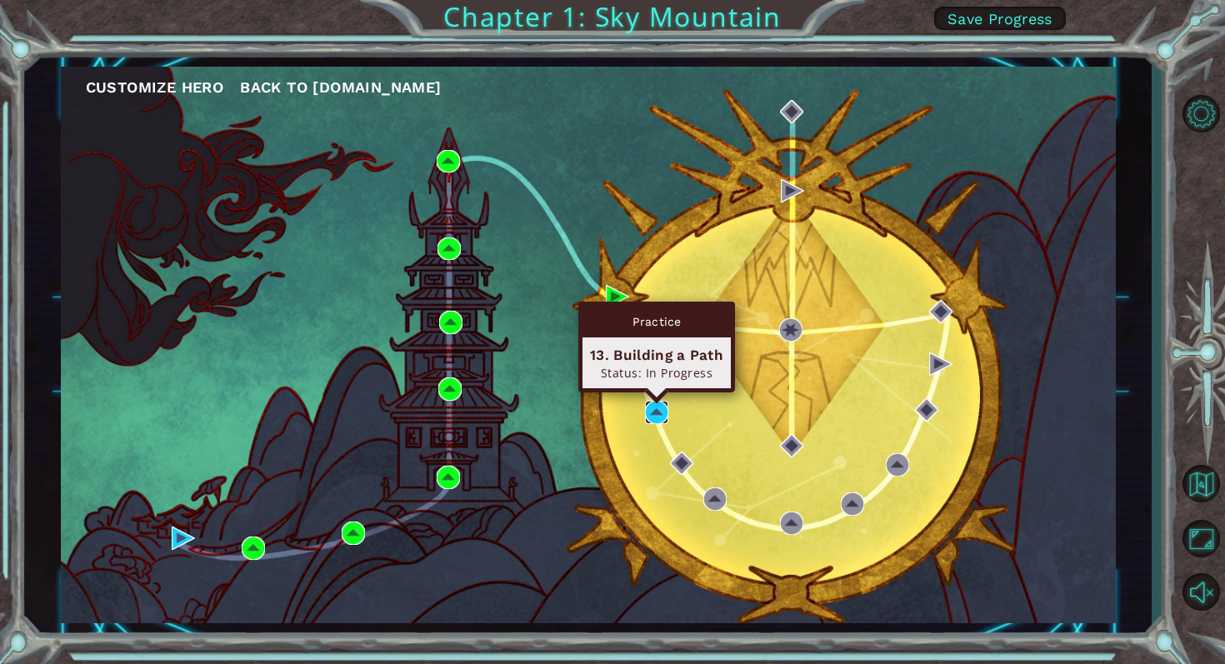
click at [652, 405] on img at bounding box center [656, 412] width 23 height 23
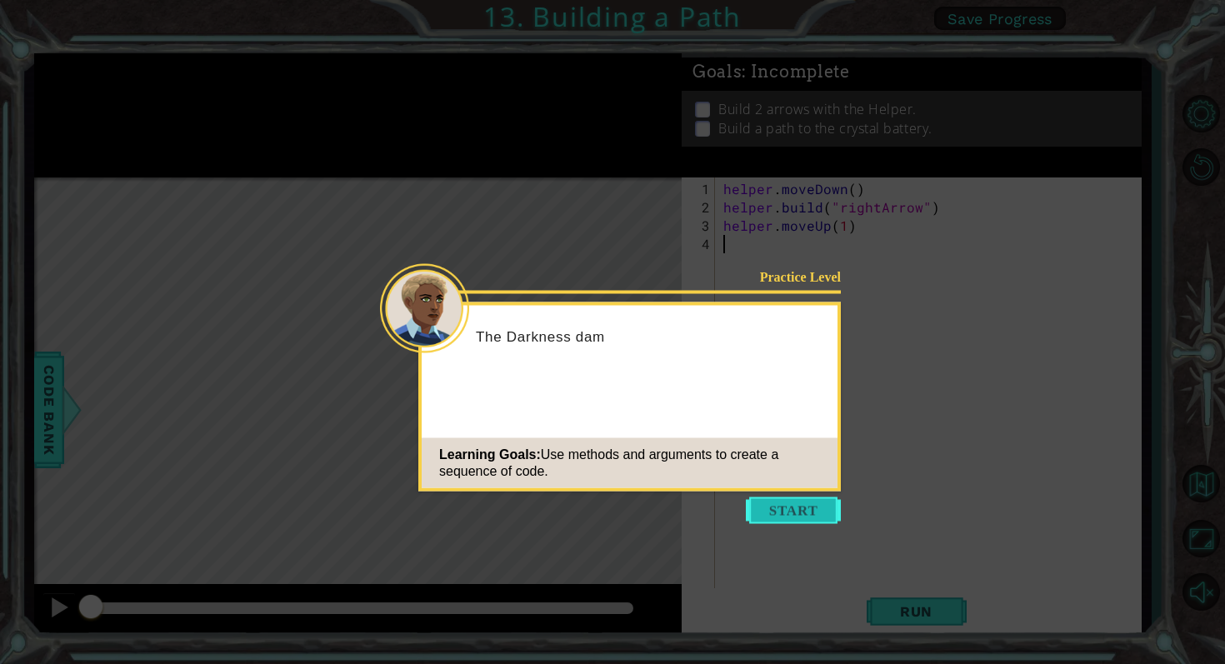
click at [783, 501] on button "Start" at bounding box center [793, 511] width 95 height 27
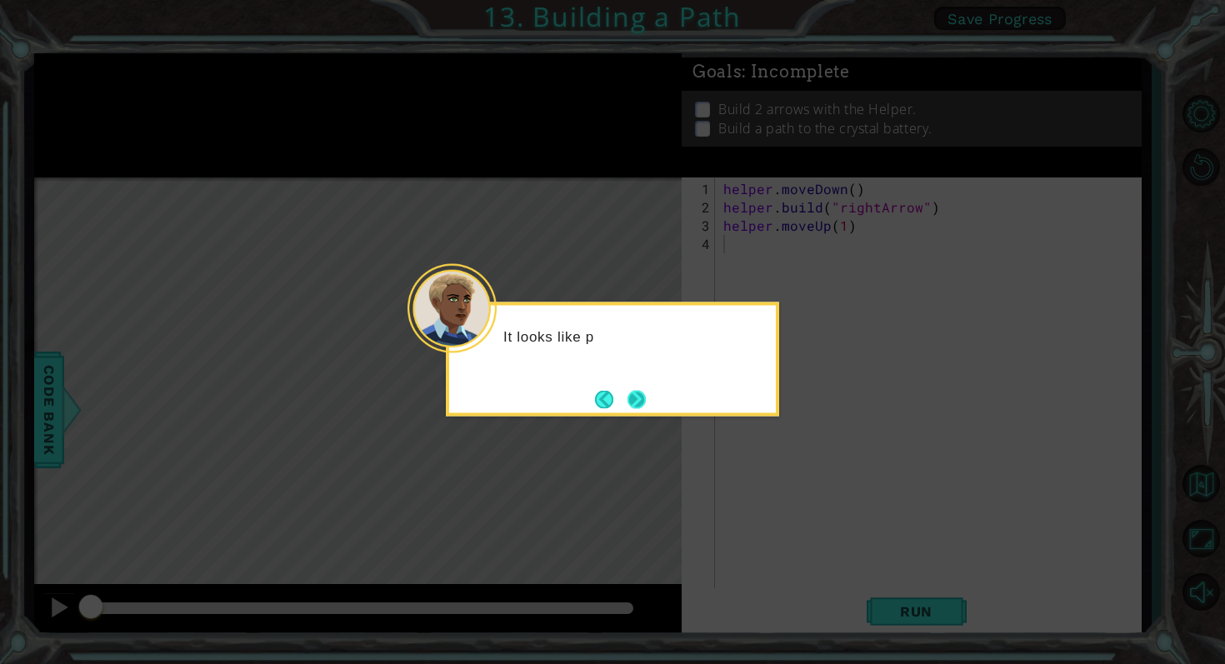
click at [646, 403] on button "Next" at bounding box center [637, 399] width 18 height 18
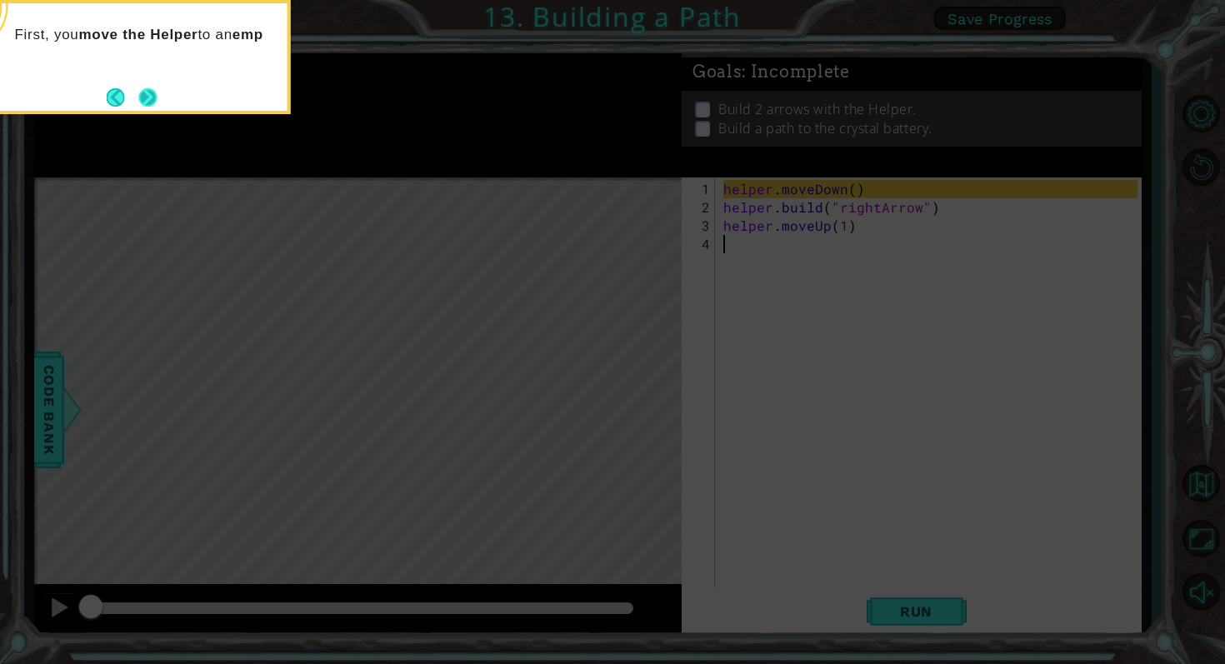
click at [156, 100] on button "Next" at bounding box center [148, 97] width 18 height 18
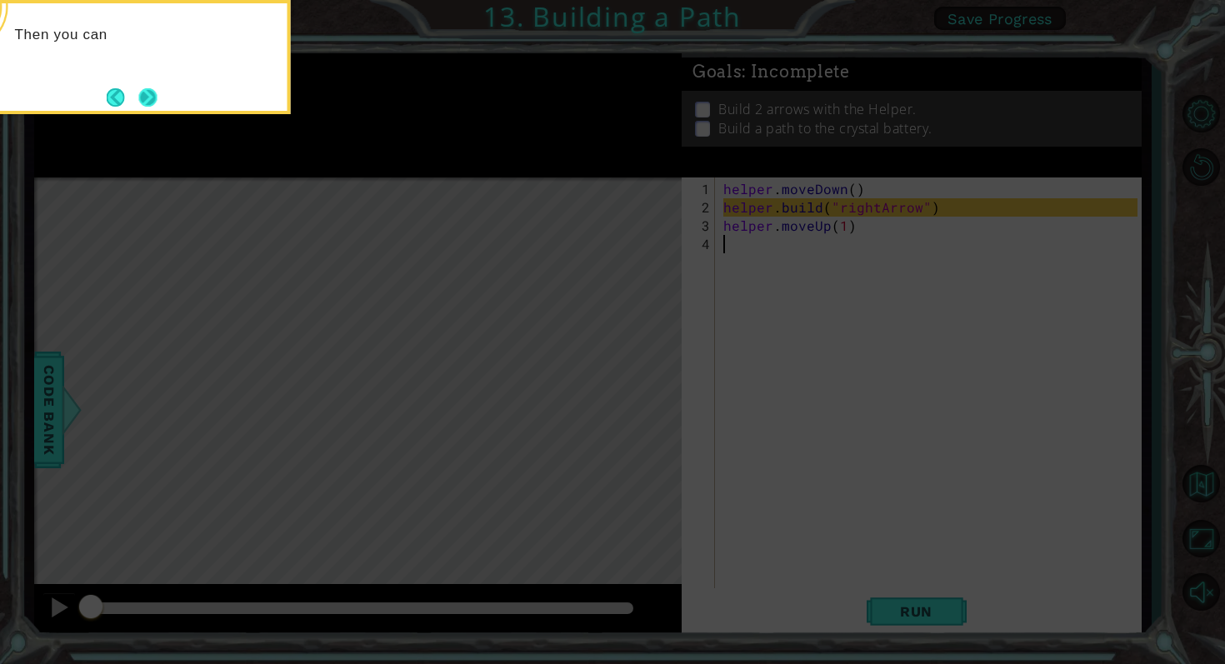
click at [156, 99] on button "Next" at bounding box center [147, 97] width 18 height 18
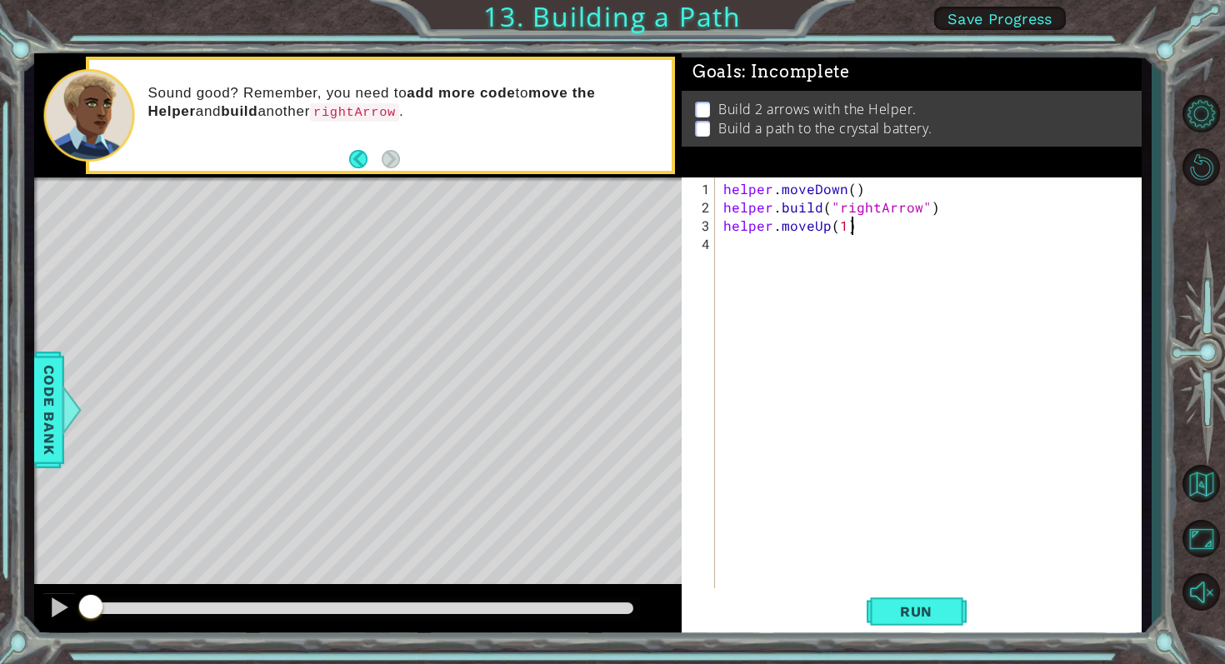
click at [857, 228] on div "helper . moveDown ( ) helper . build ( "rightArrow" ) helper . moveUp ( 1 )" at bounding box center [933, 409] width 426 height 458
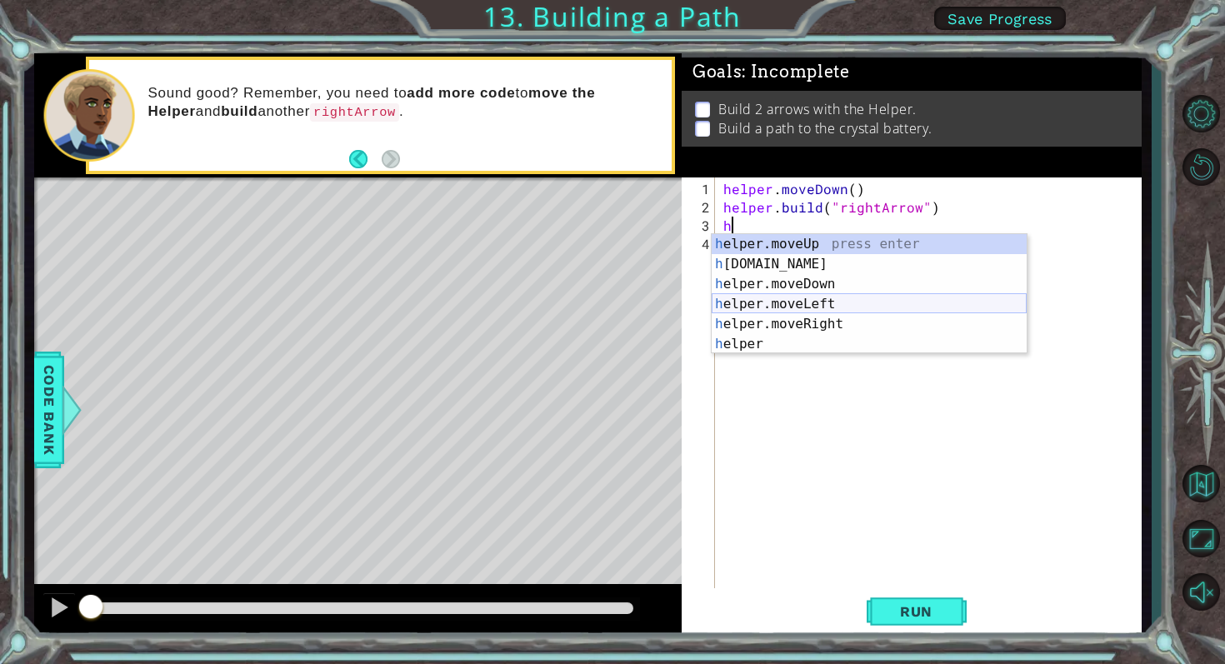
click at [839, 315] on div "h elper.moveUp press enter h elper.build press enter h elper.moveDown press ent…" at bounding box center [869, 314] width 315 height 160
type textarea "helper.moveRight(1)"
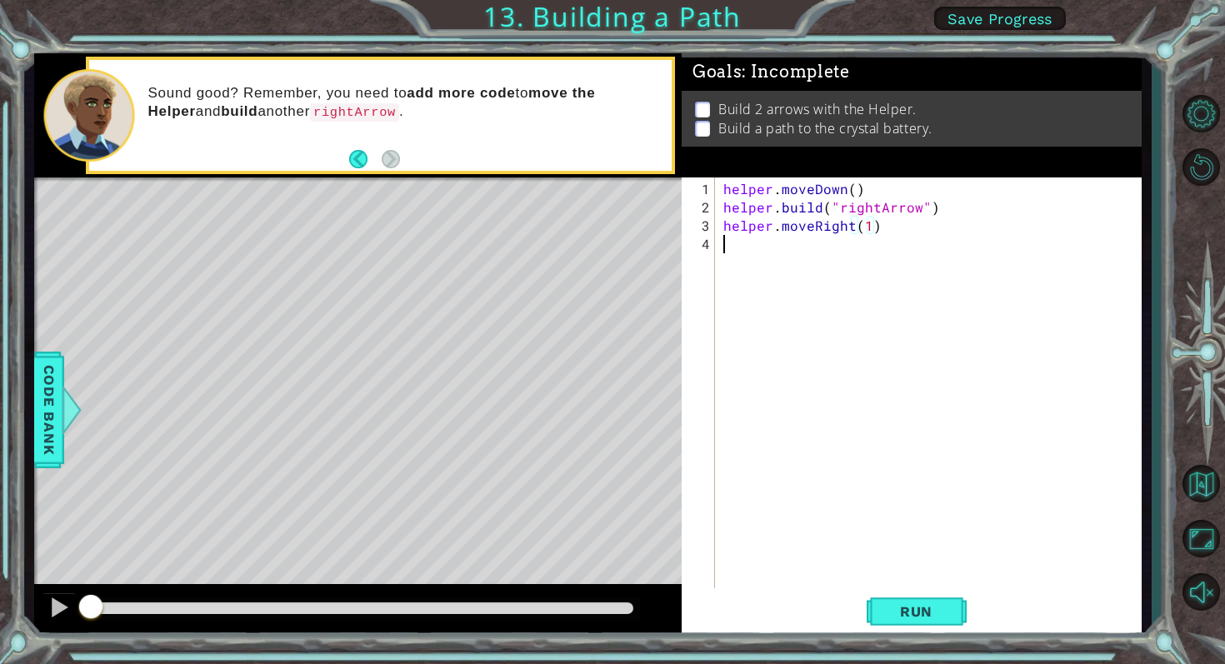
click at [779, 244] on div "helper . moveDown ( ) helper . build ( "rightArrow" ) helper . moveRight ( 1 )" at bounding box center [933, 409] width 426 height 458
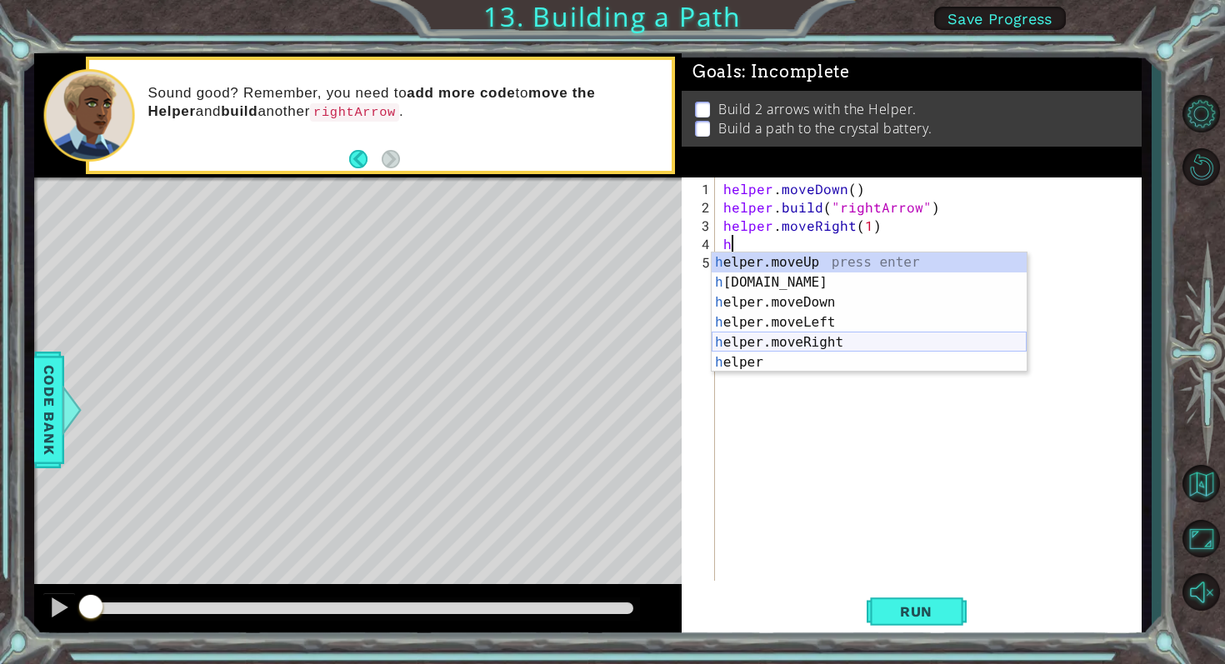
click at [811, 339] on div "h elper.moveUp press enter h elper.build press enter h elper.moveDown press ent…" at bounding box center [869, 333] width 315 height 160
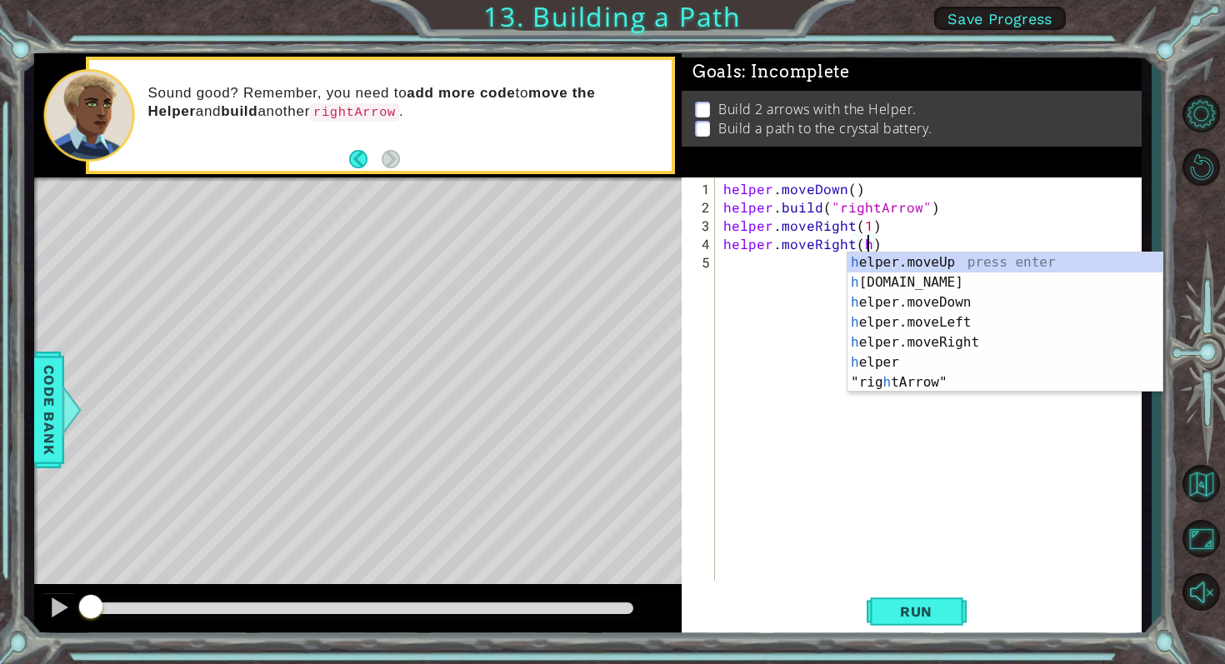
scroll to position [0, 8]
click at [905, 342] on div "h elper.moveUp press enter h elper.build press enter h elper.moveDown press ent…" at bounding box center [1005, 343] width 315 height 180
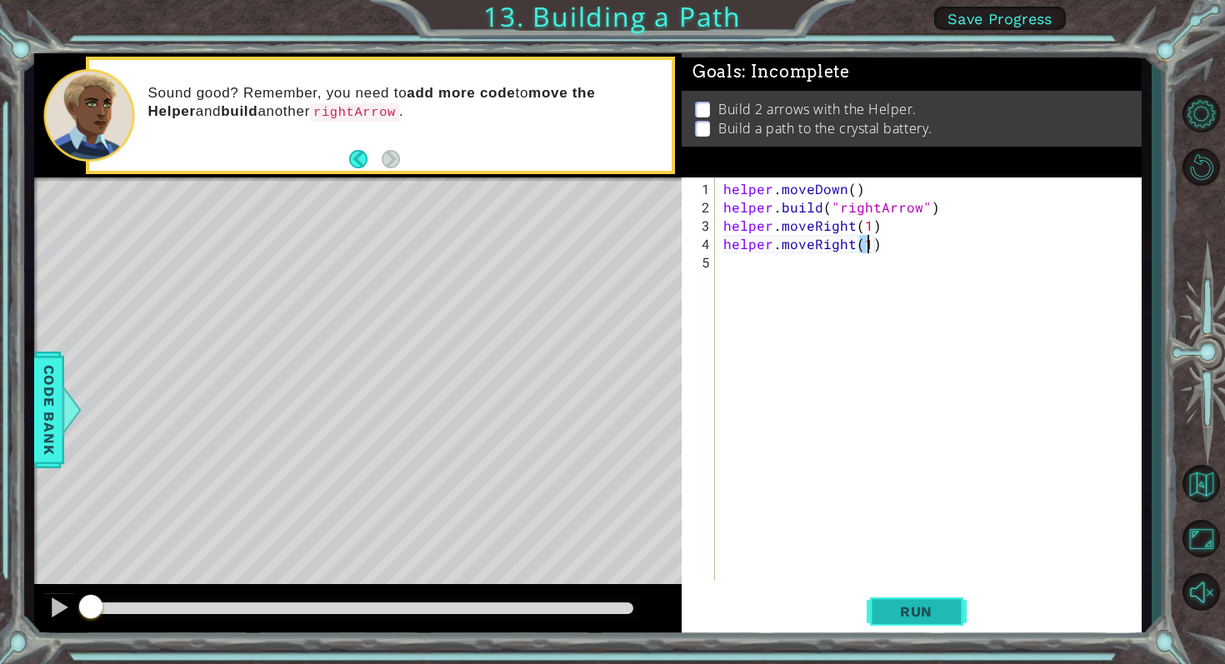
click at [916, 608] on span "Run" at bounding box center [916, 611] width 66 height 17
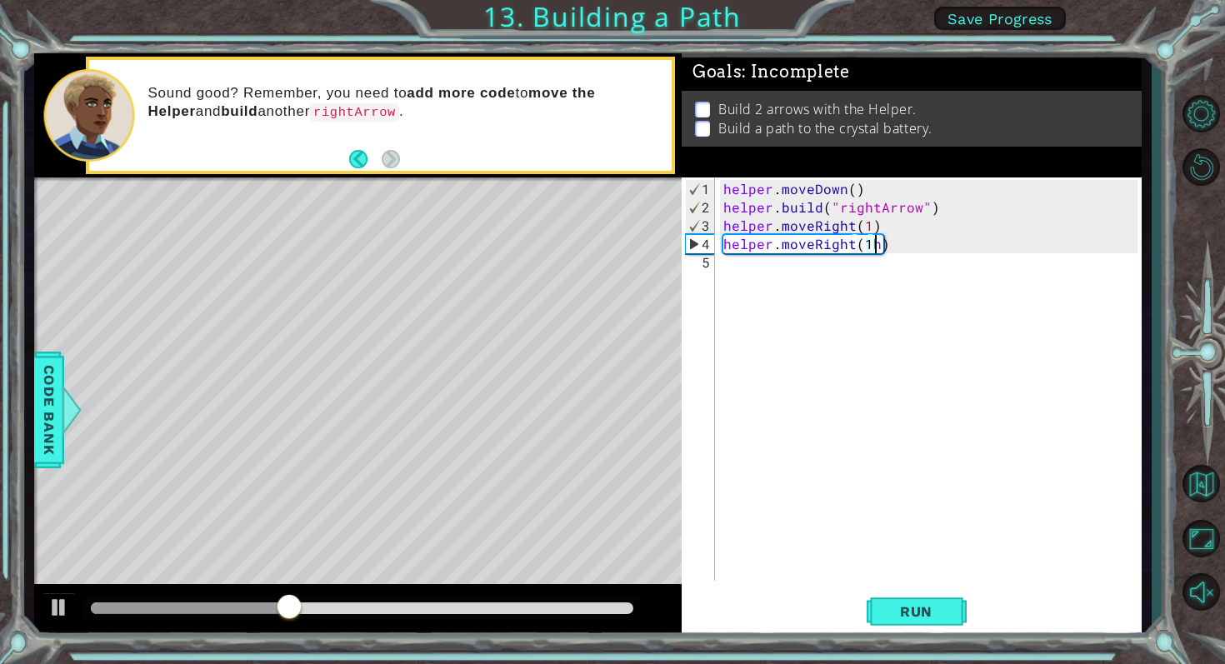
scroll to position [0, 9]
type textarea "helper.moveRight(1)"
click at [760, 275] on div "helper . moveDown ( ) helper . build ( "rightArrow" ) helper . moveRight ( 1 ) …" at bounding box center [933, 400] width 426 height 440
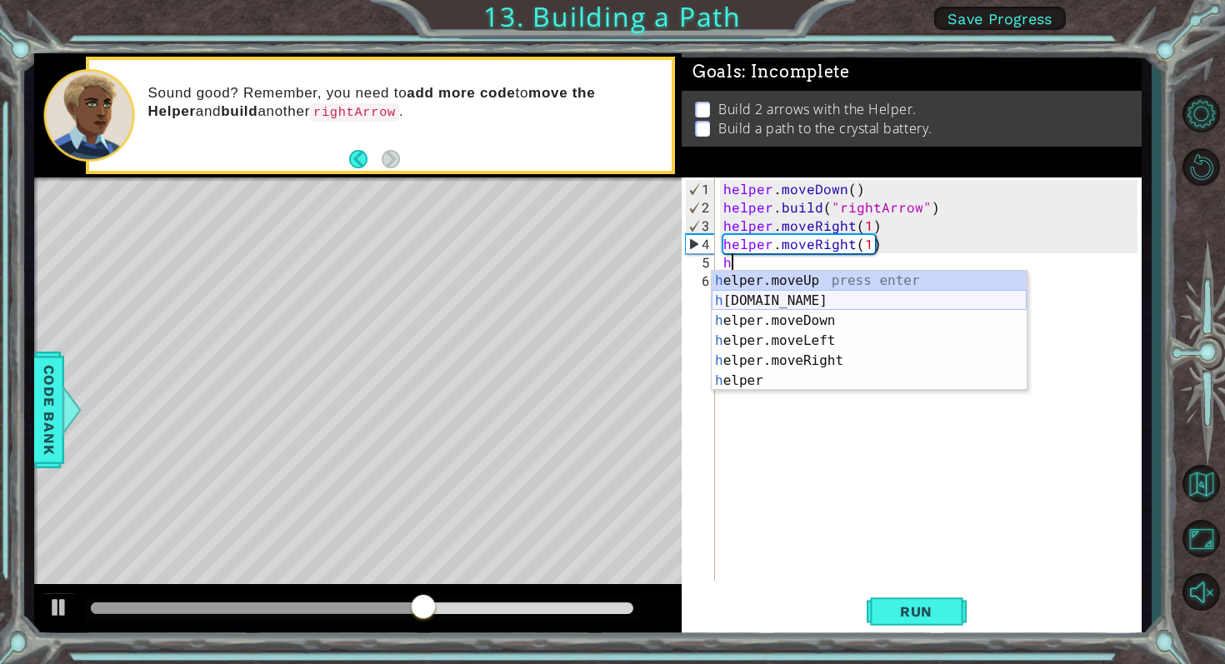
click at [779, 294] on div "h elper.moveUp press enter h elper.build press enter h elper.moveDown press ent…" at bounding box center [869, 351] width 315 height 160
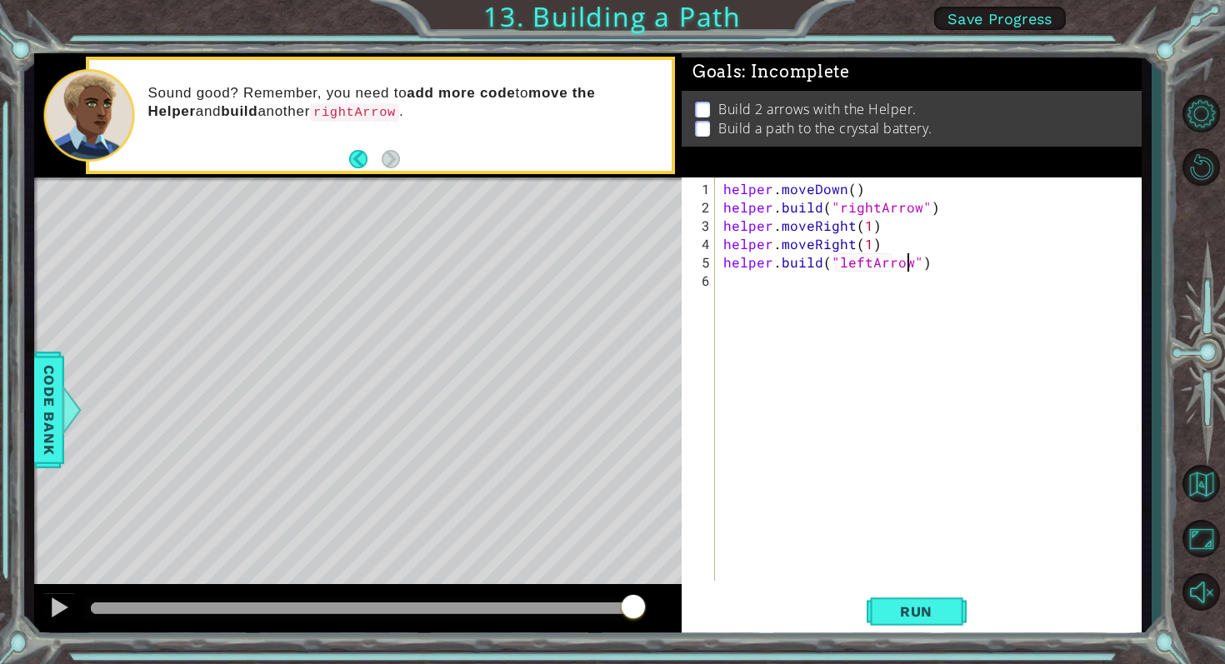
scroll to position [0, 11]
click at [899, 603] on span "Run" at bounding box center [916, 611] width 66 height 17
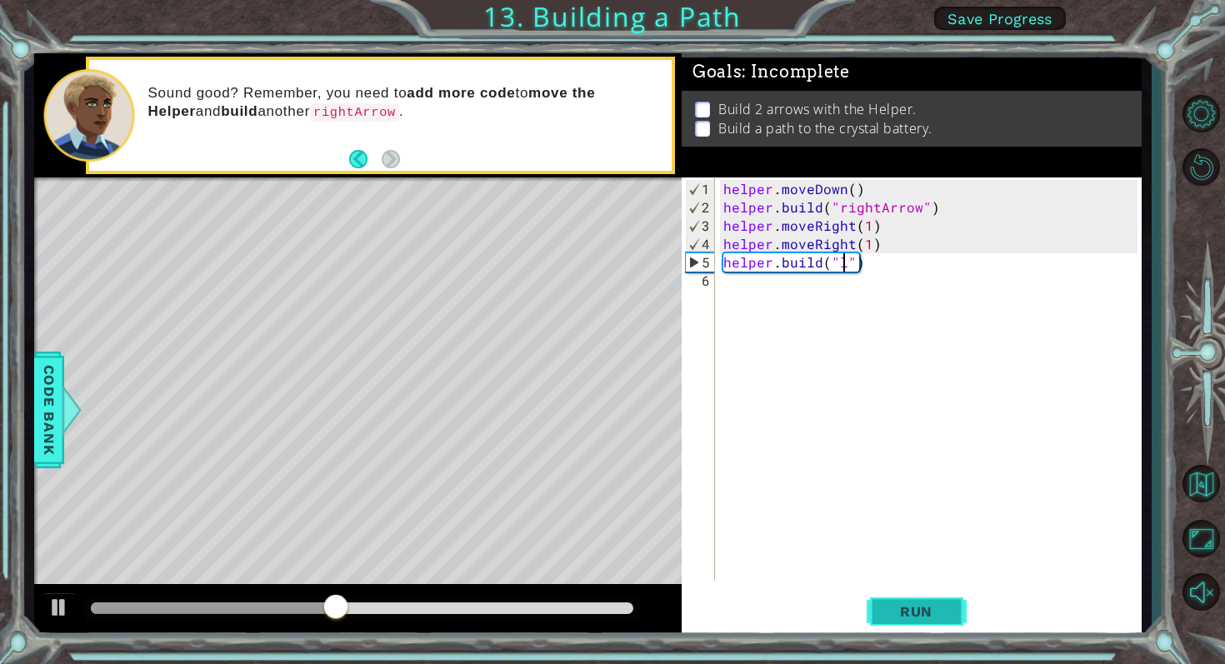
scroll to position [0, 7]
click at [920, 617] on span "Run" at bounding box center [916, 611] width 66 height 17
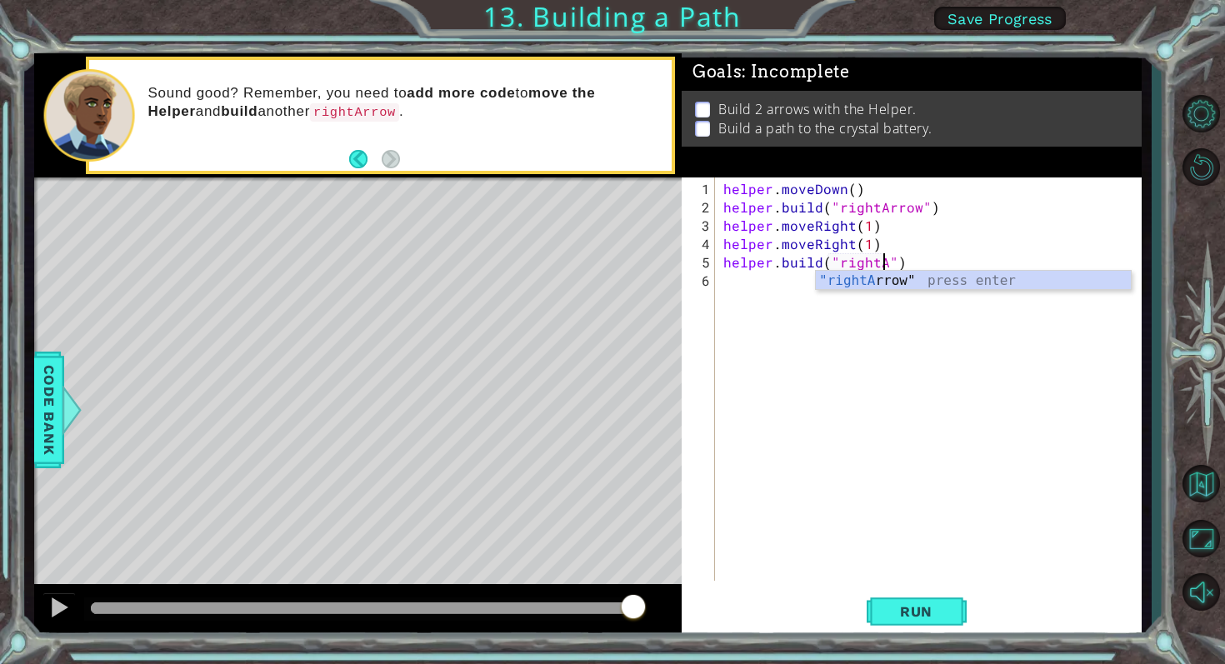
type textarea "helper.build("right")"
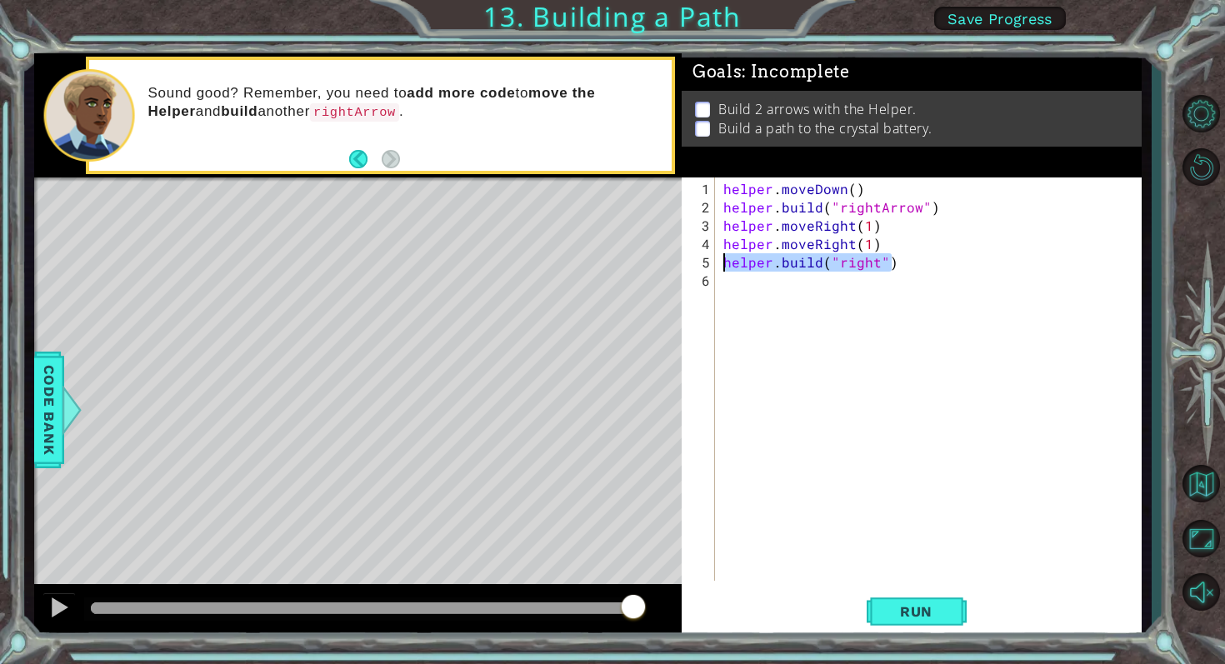
drag, startPoint x: 896, startPoint y: 255, endPoint x: 709, endPoint y: 259, distance: 186.7
click at [709, 259] on div "helper.build("right") 1 2 3 4 5 6 helper . moveDown ( ) helper . build ( "right…" at bounding box center [910, 379] width 456 height 403
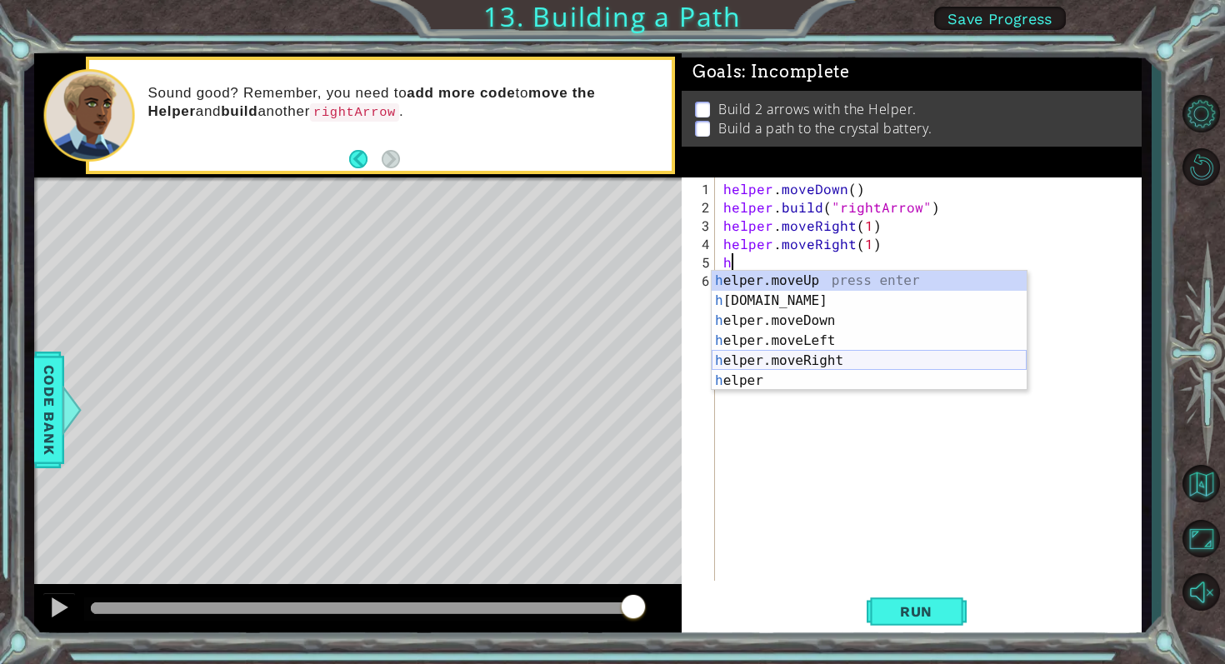
click at [763, 363] on div "h elper.moveUp press enter h elper.build press enter h elper.moveDown press ent…" at bounding box center [869, 351] width 315 height 160
type textarea "helper.moveRight(1)"
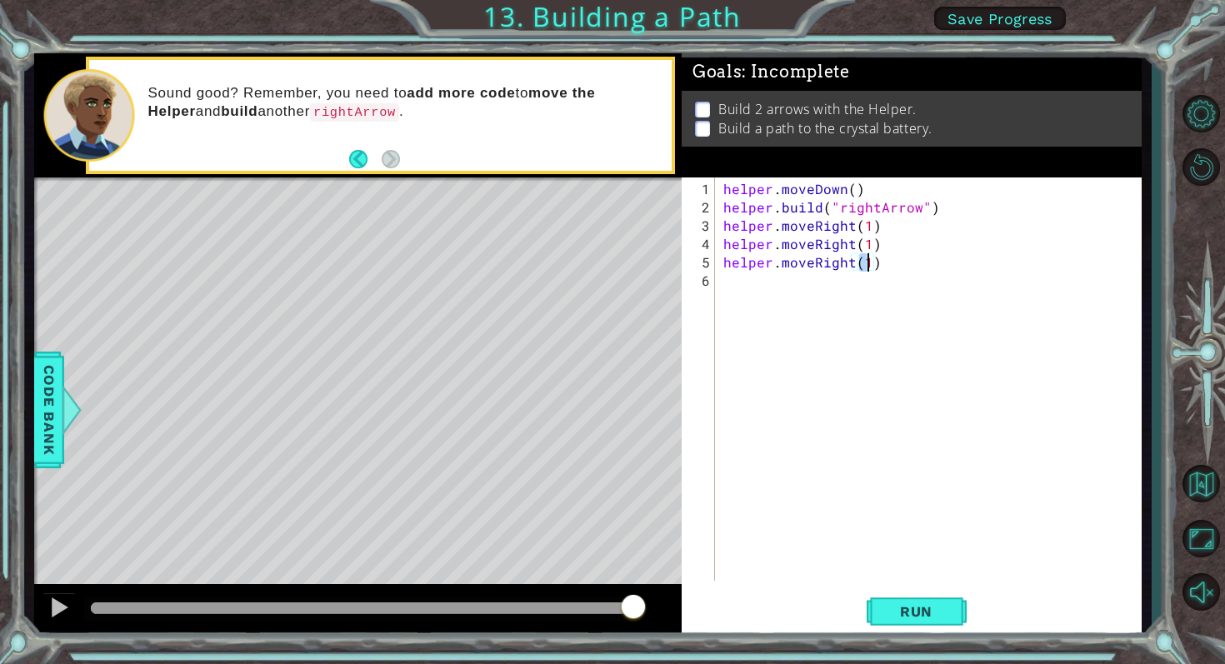
click at [760, 284] on div "helper . moveDown ( ) helper . build ( "rightArrow" ) helper . moveRight ( 1 ) …" at bounding box center [933, 400] width 426 height 440
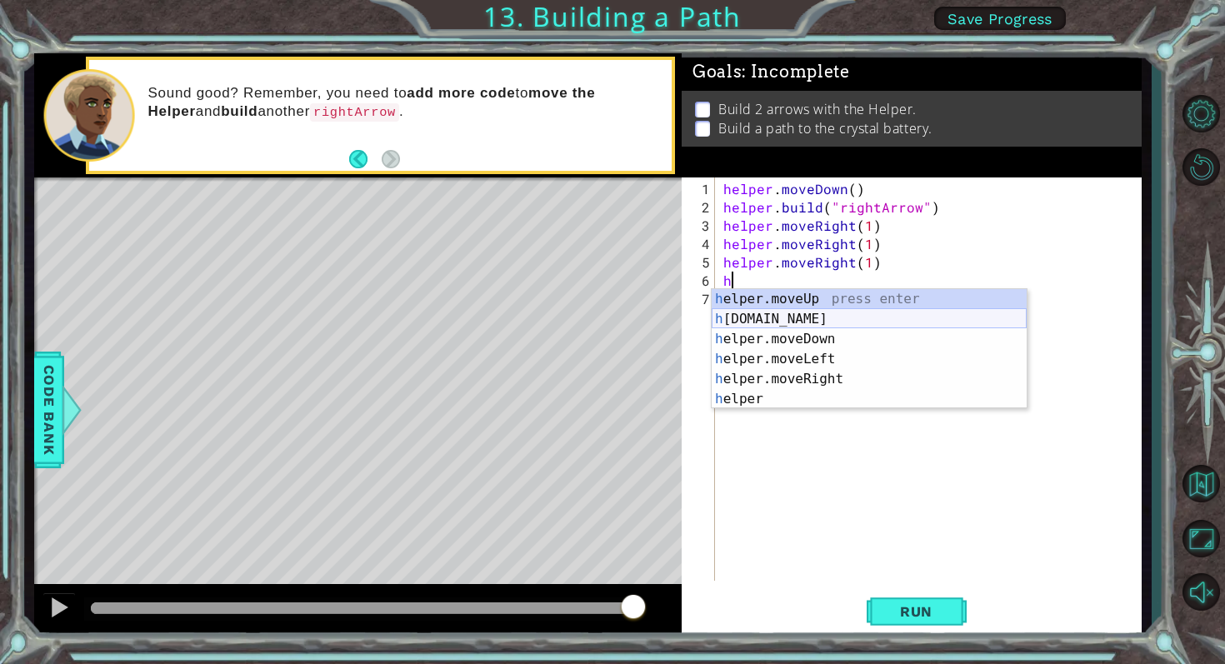
click at [768, 320] on div "h elper.moveUp press enter h elper.build press enter h elper.moveDown press ent…" at bounding box center [869, 369] width 315 height 160
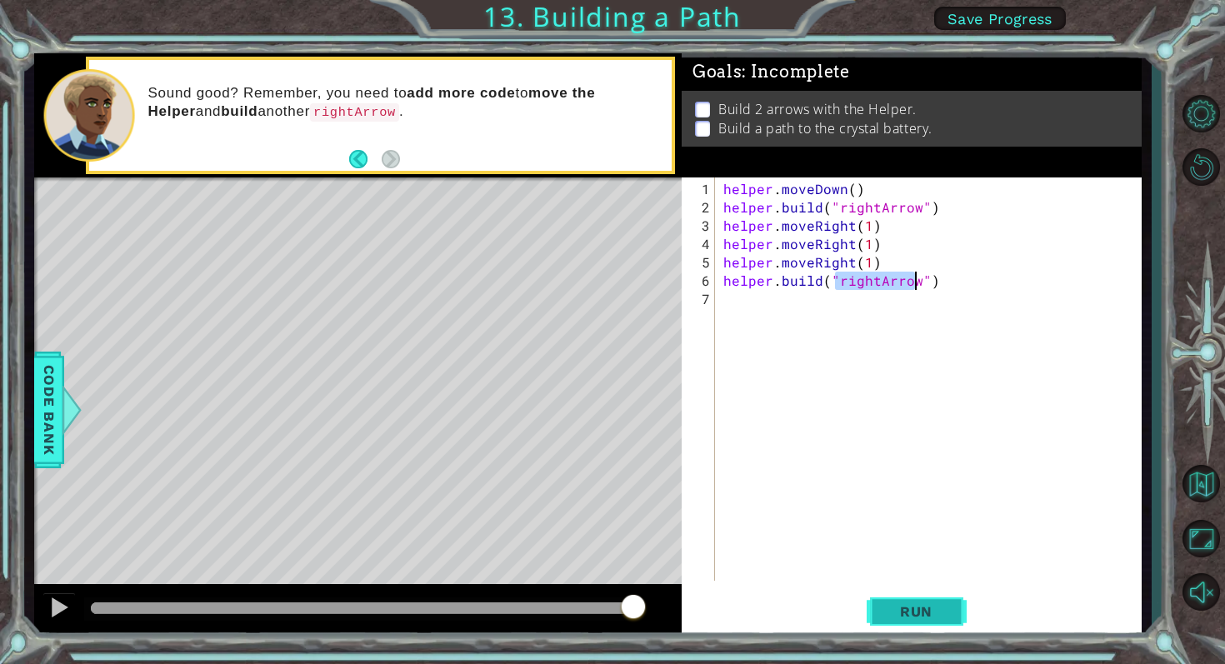
type textarea "helper.build("rightArrow")"
click at [900, 605] on span "Run" at bounding box center [916, 611] width 66 height 17
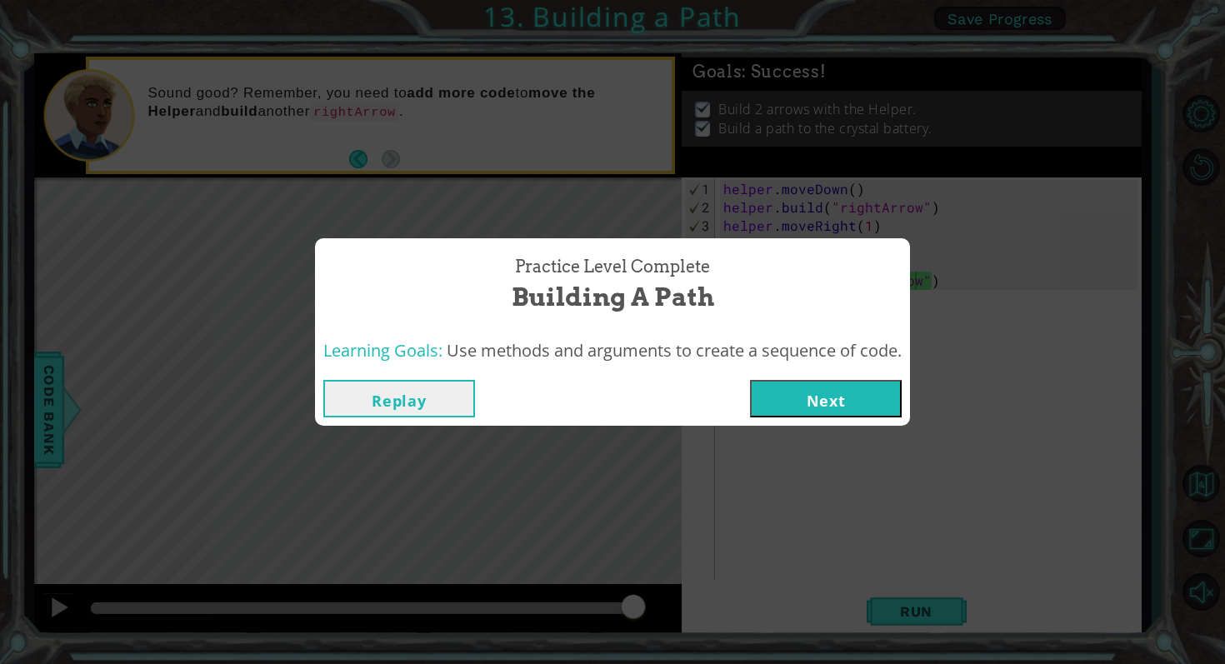
click at [846, 399] on button "Next" at bounding box center [826, 399] width 152 height 38
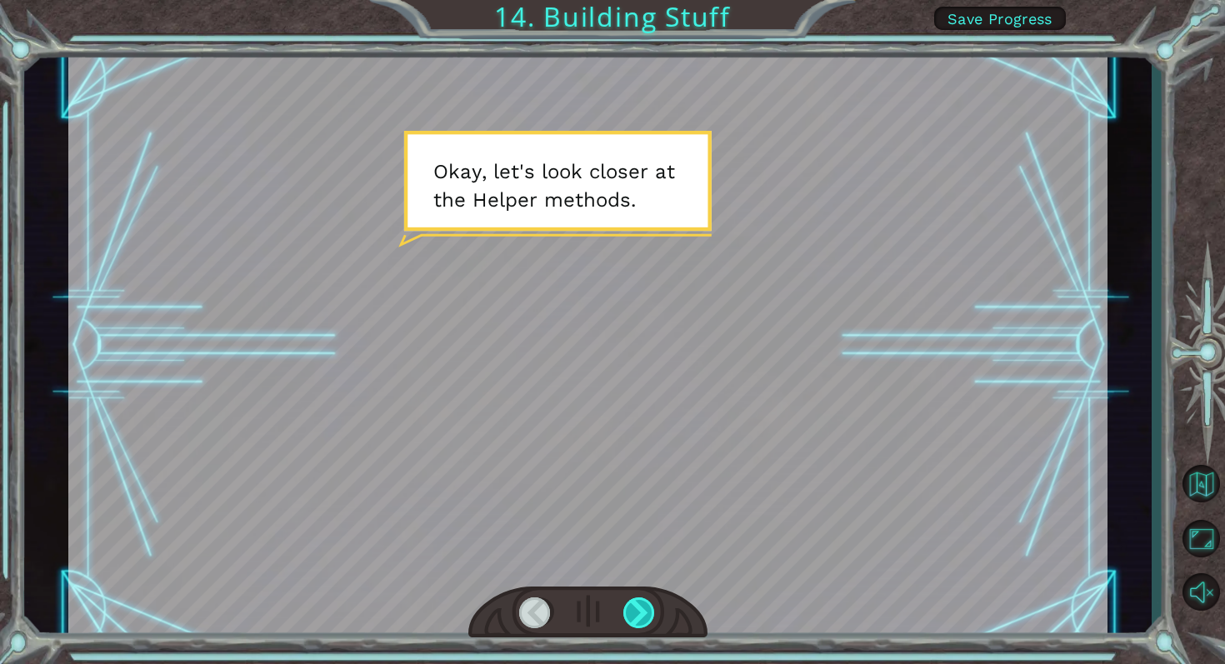
click at [645, 624] on div at bounding box center [639, 614] width 33 height 32
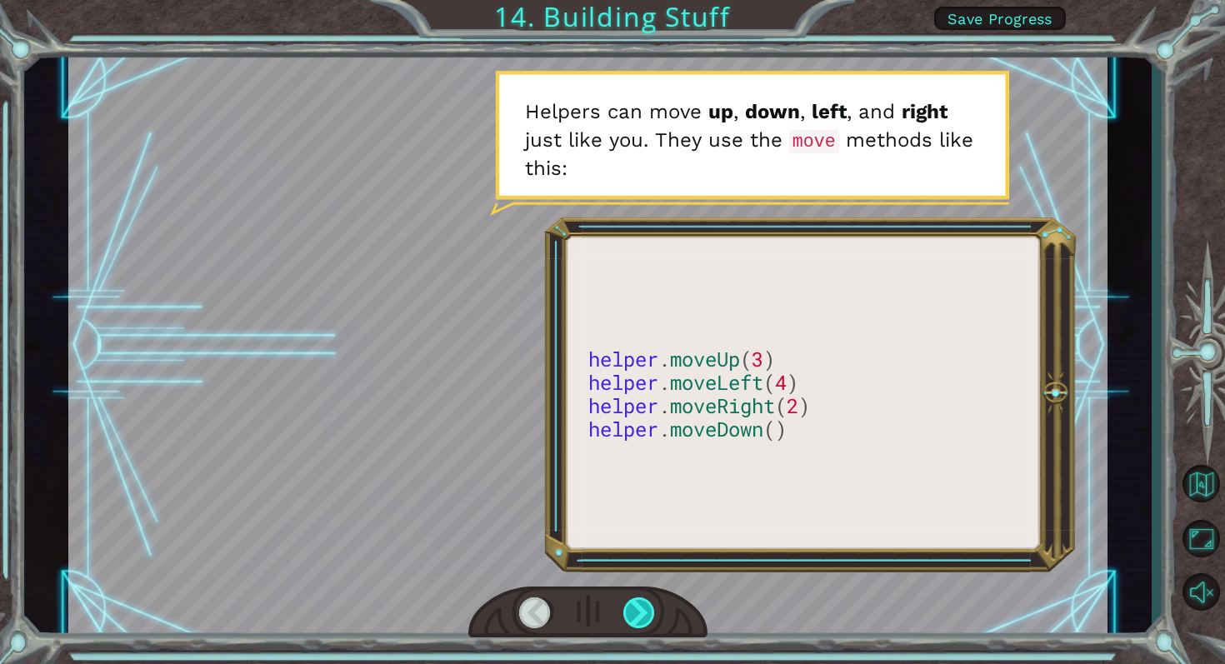
click at [633, 617] on div at bounding box center [639, 614] width 33 height 32
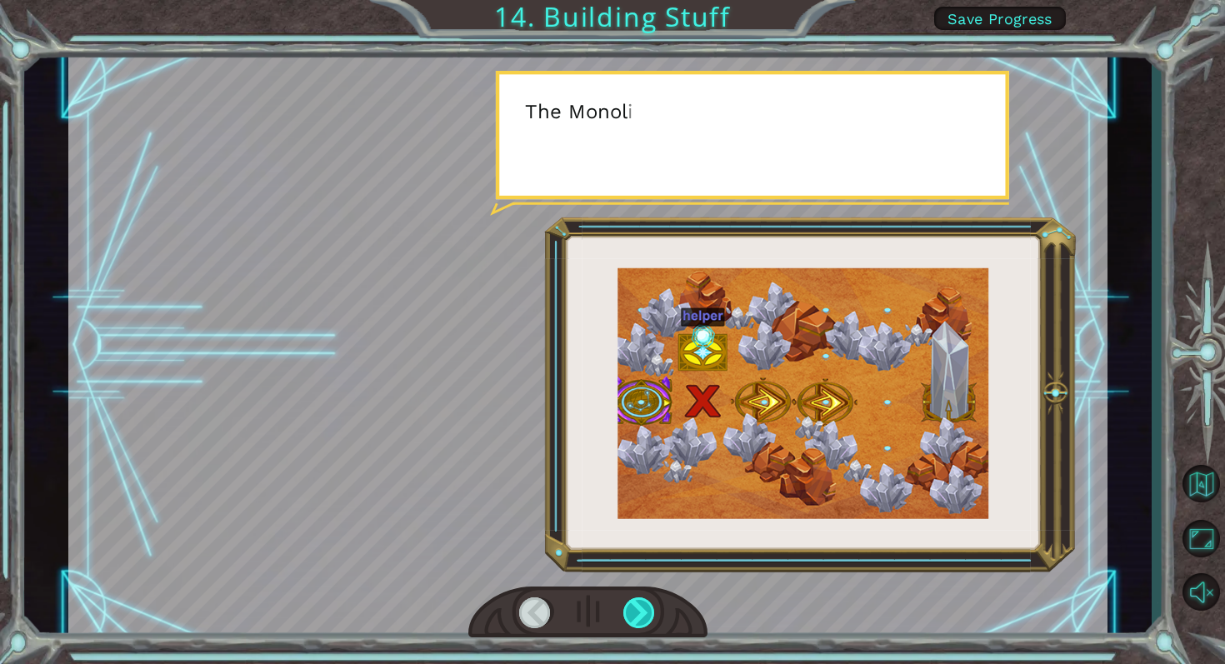
click at [633, 617] on div at bounding box center [639, 614] width 33 height 32
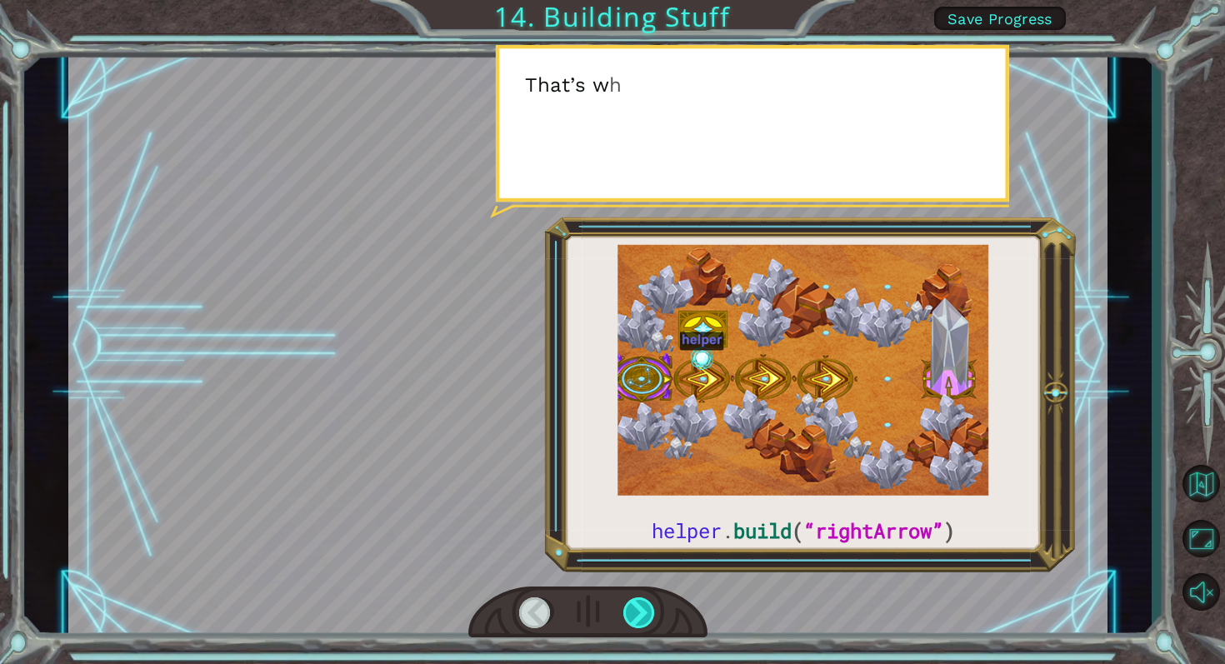
click at [633, 617] on div at bounding box center [639, 614] width 33 height 32
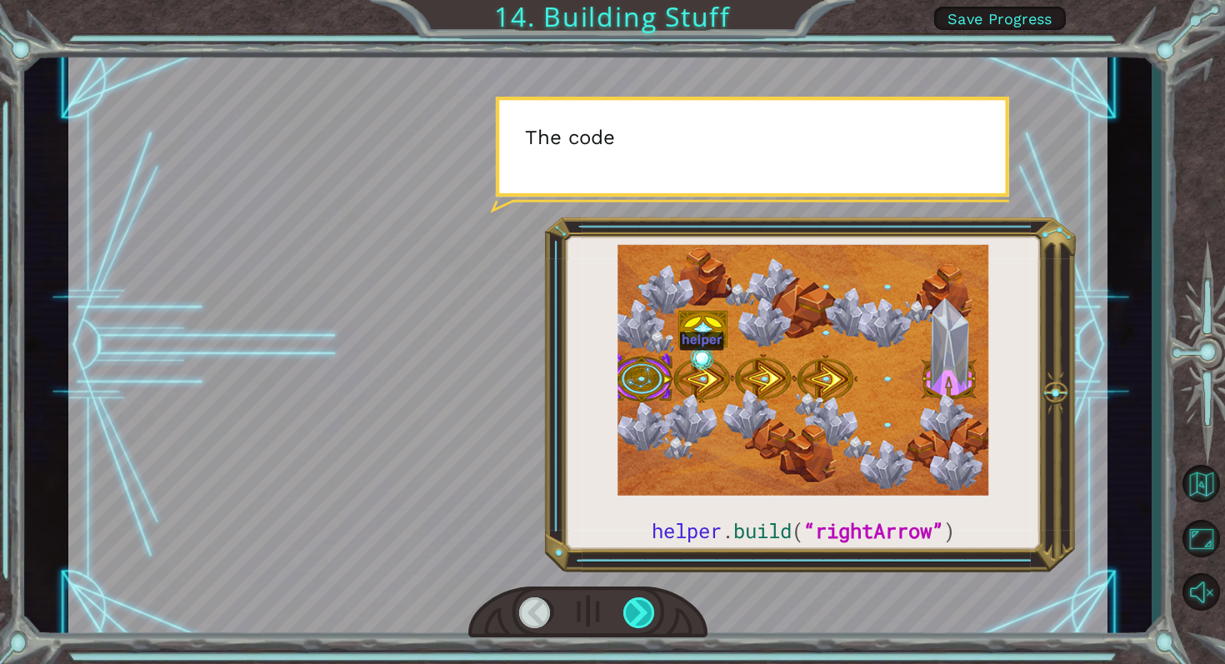
click at [633, 617] on div at bounding box center [639, 614] width 33 height 32
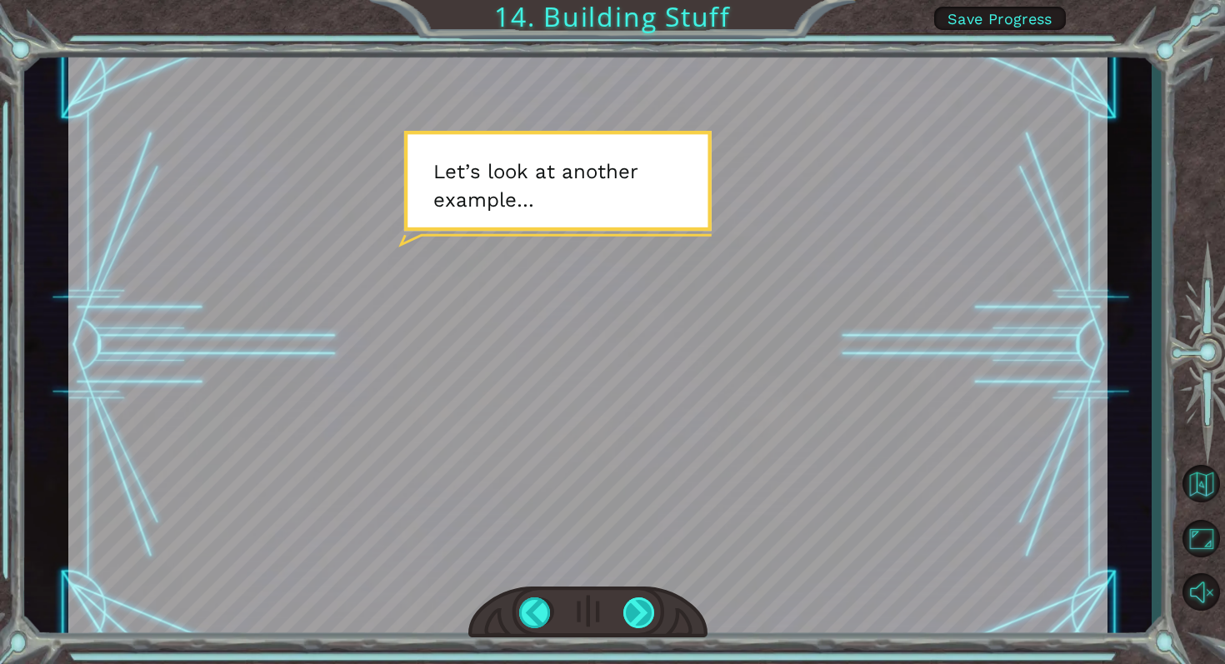
click at [633, 617] on div at bounding box center [639, 614] width 33 height 32
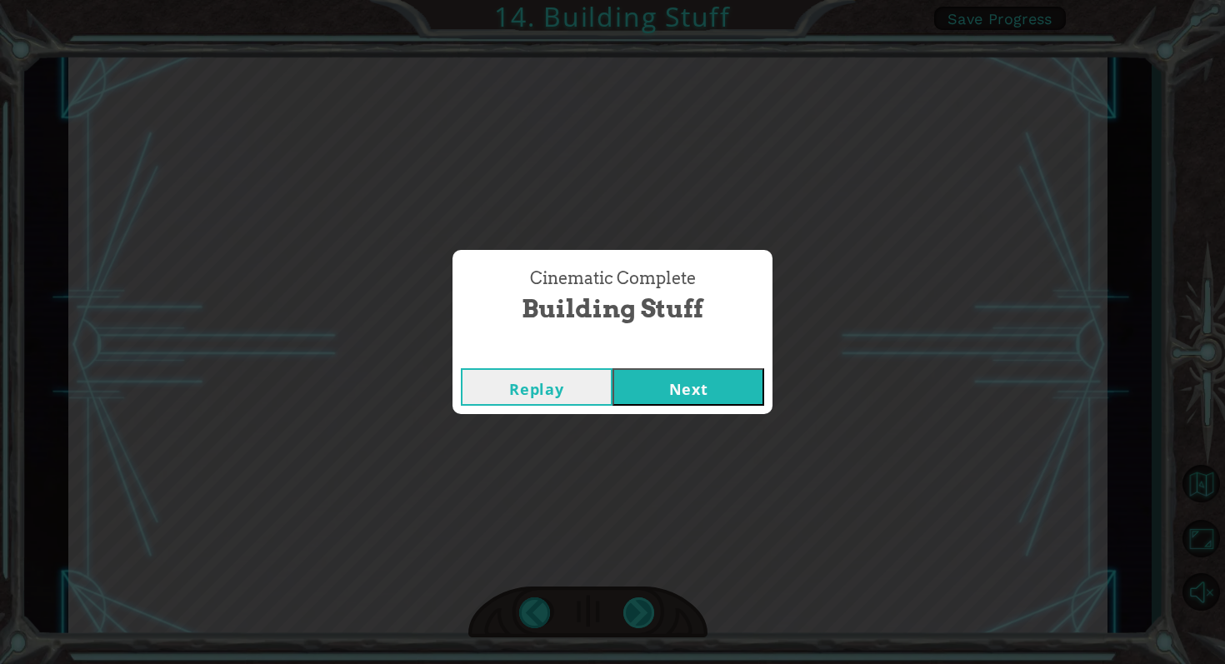
click at [633, 617] on div "Cinematic Complete Building Stuff Replay Next" at bounding box center [612, 332] width 1225 height 664
click at [674, 388] on button "Next" at bounding box center [689, 387] width 152 height 38
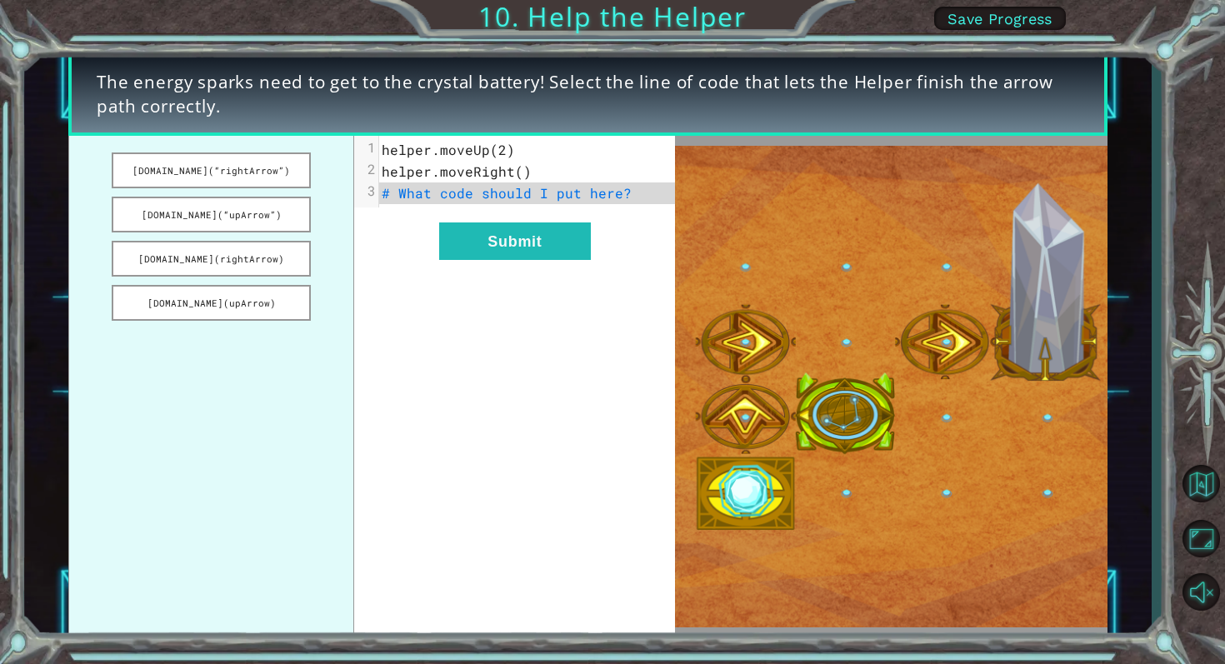
drag, startPoint x: 271, startPoint y: 173, endPoint x: 481, endPoint y: 188, distance: 210.6
click at [481, 188] on div "helper.build(“rightArrow”) helper.build(“upArrow”) helper.build(rightArrow) hel…" at bounding box center [371, 387] width 607 height 502
click at [567, 193] on span "# What code should I put here?" at bounding box center [507, 193] width 250 height 18
click at [646, 197] on pre "# What code should I put here?" at bounding box center [527, 194] width 296 height 22
click at [283, 167] on button "helper.build(“rightArrow”)" at bounding box center [211, 171] width 199 height 36
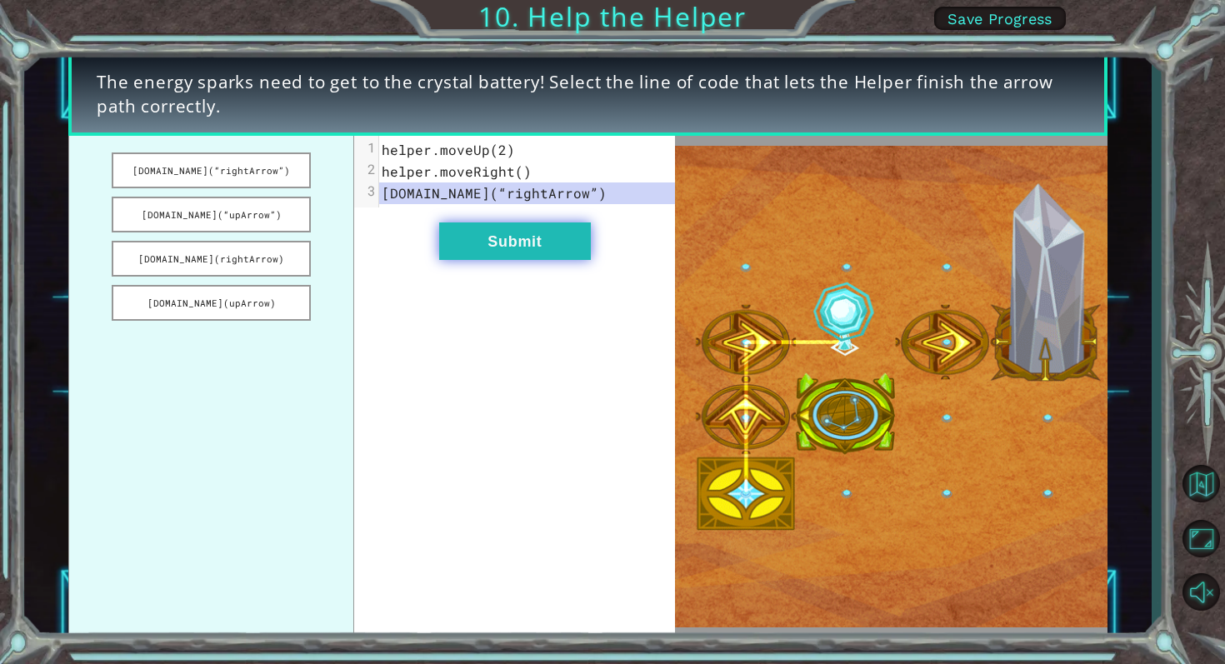
click at [507, 251] on button "Submit" at bounding box center [515, 242] width 152 height 38
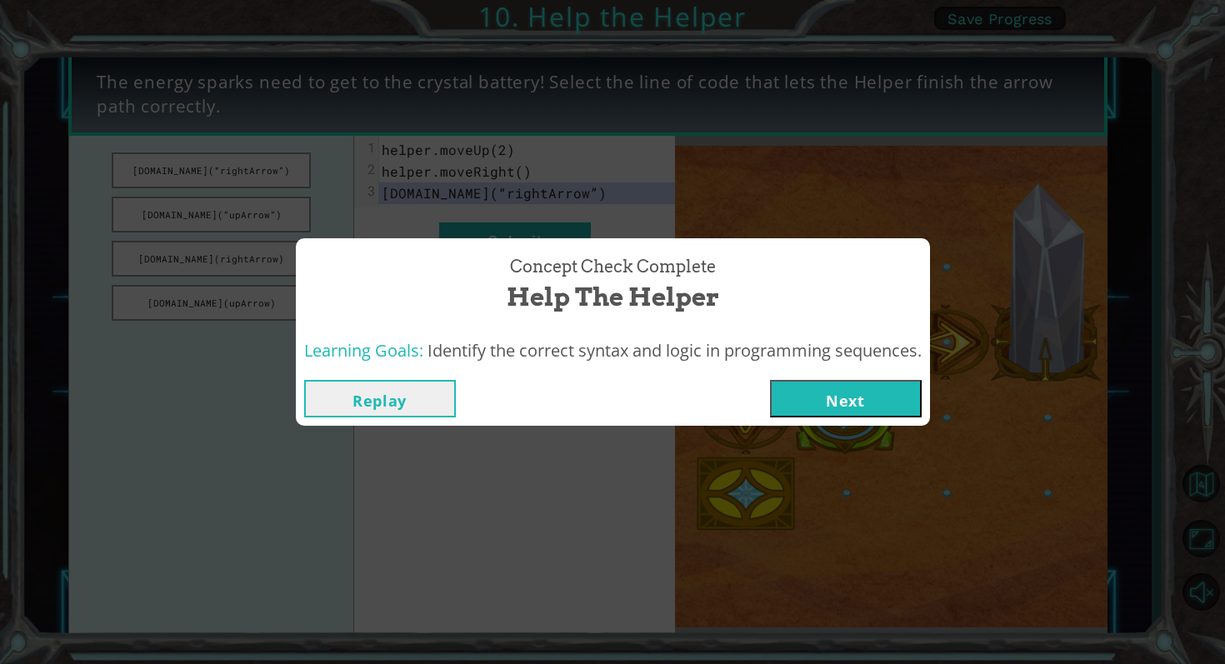
click at [835, 403] on button "Next" at bounding box center [846, 399] width 152 height 38
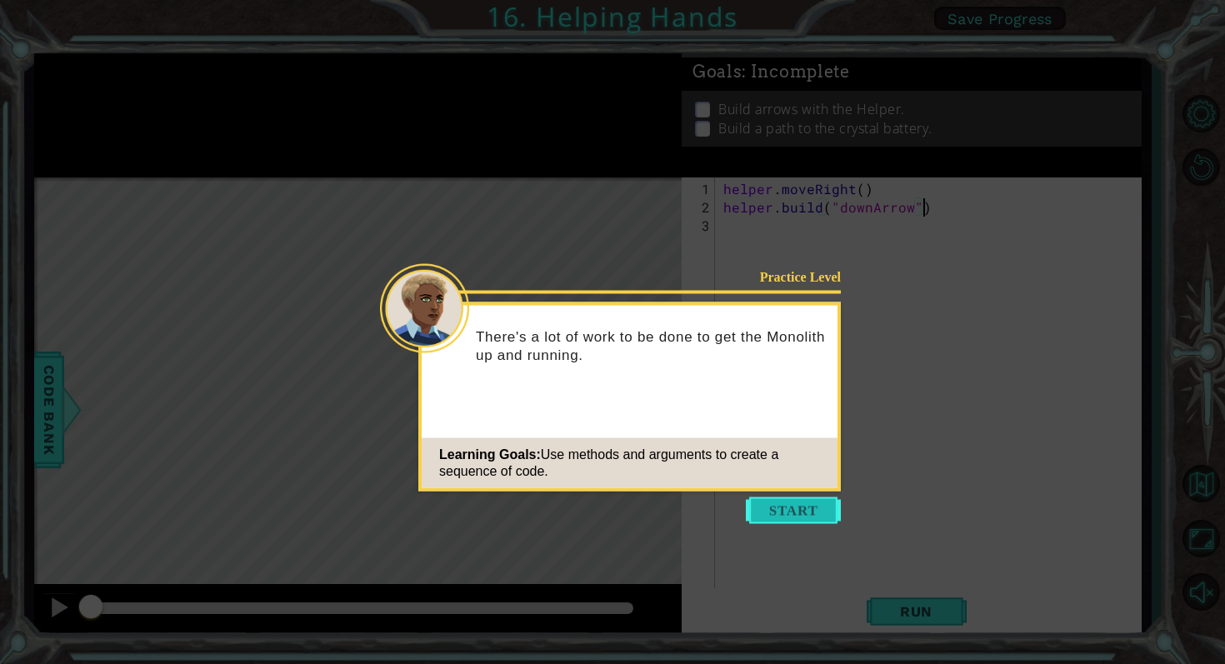
click at [827, 514] on button "Start" at bounding box center [793, 511] width 95 height 27
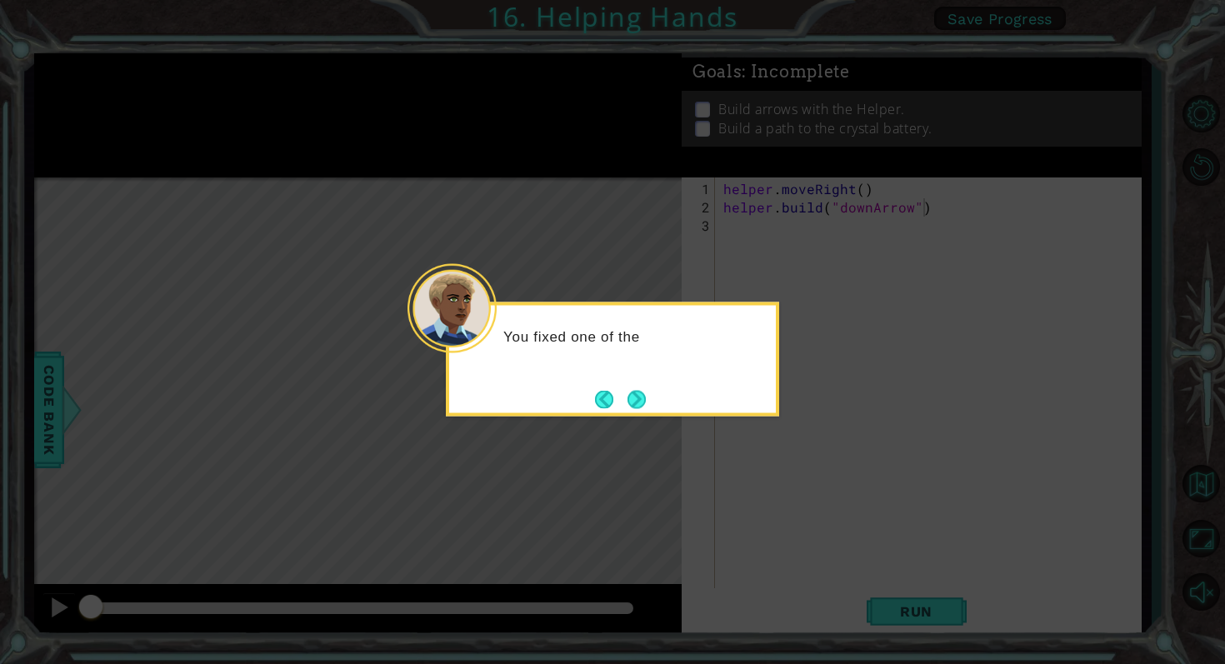
click at [619, 381] on div "You fixed one of the" at bounding box center [612, 360] width 333 height 114
click at [629, 390] on button "Next" at bounding box center [637, 399] width 18 height 18
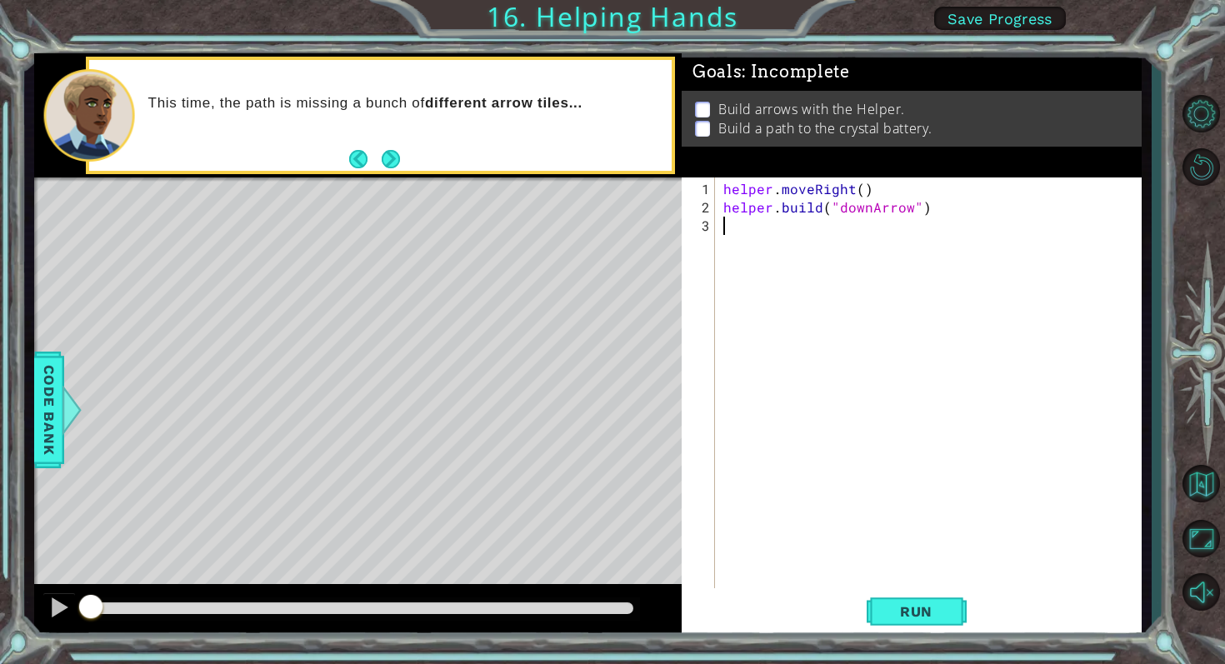
click at [758, 227] on div "helper . moveRight ( ) helper . build ( "downArrow" )" at bounding box center [933, 409] width 426 height 458
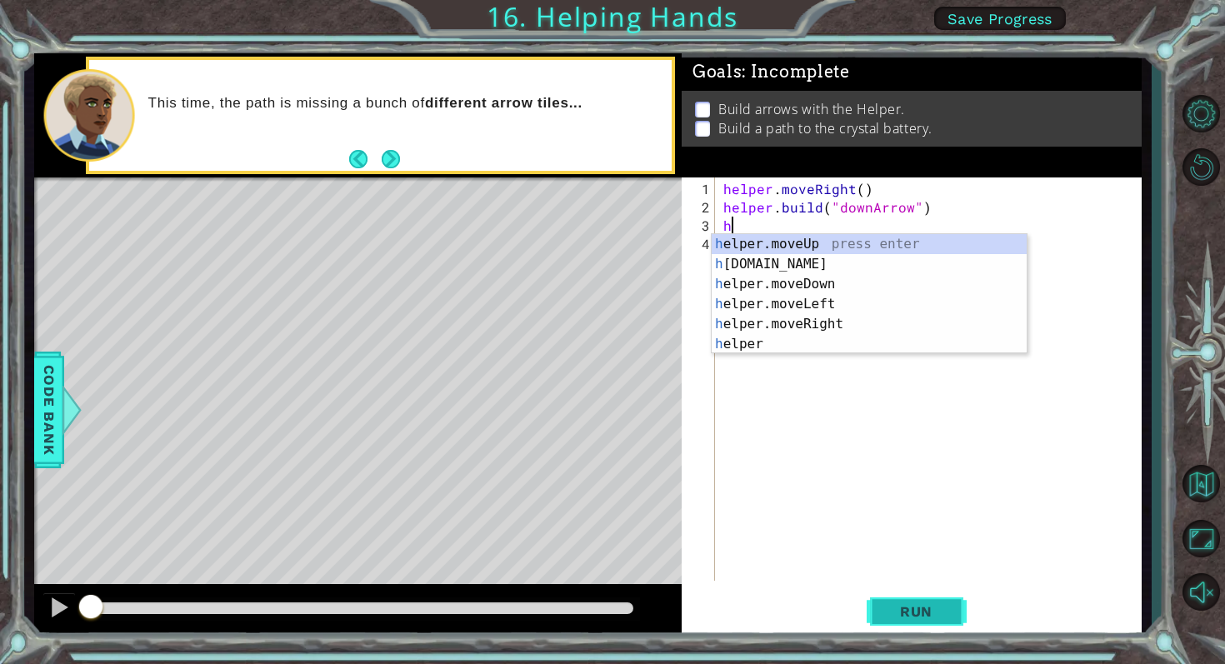
type textarea "h"
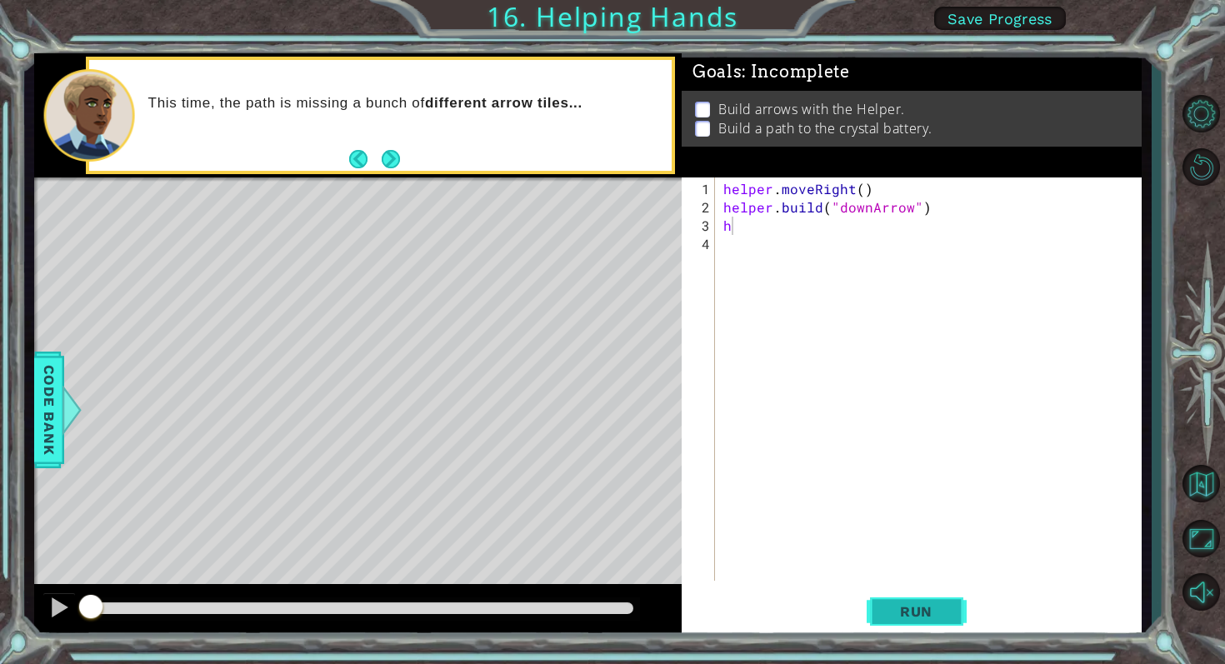
click at [912, 628] on button "Run" at bounding box center [917, 611] width 100 height 46
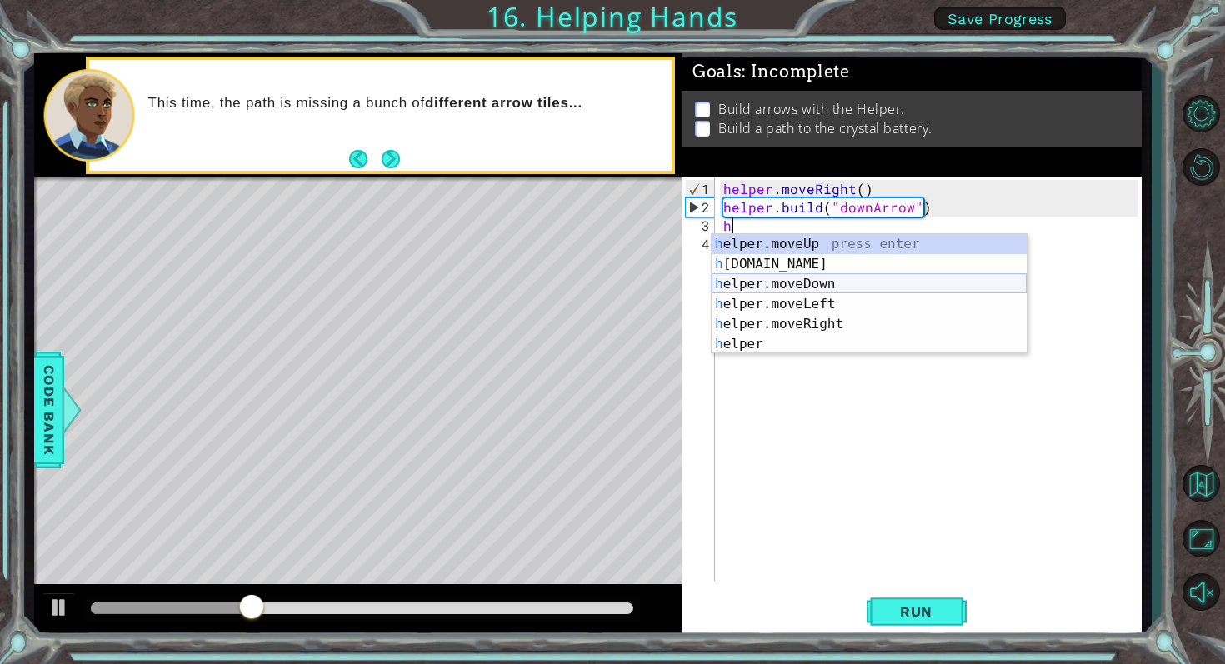
click at [816, 289] on div "h elper.moveUp press enter h elper.build press enter h elper.moveDown press ent…" at bounding box center [869, 314] width 315 height 160
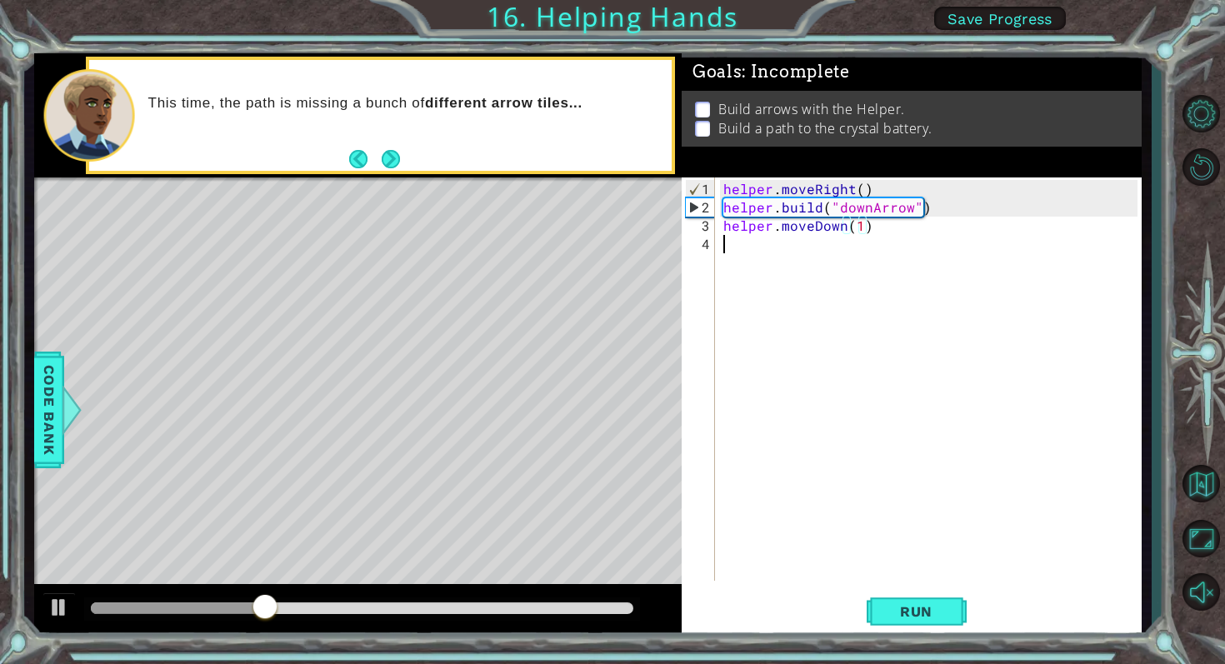
click at [800, 261] on div "helper . moveRight ( ) helper . build ( "downArrow" ) helper . moveDown ( 1 )" at bounding box center [933, 400] width 426 height 440
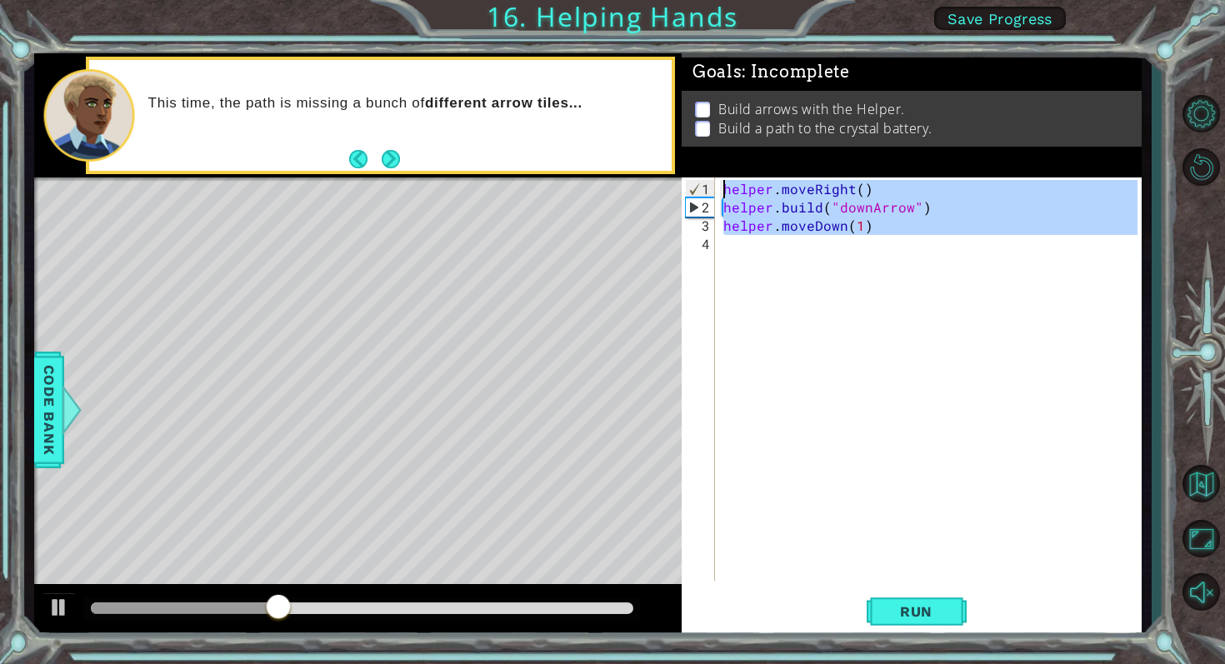
type textarea "helper.moveRight() helper.build("downArrow")"
click at [772, 249] on div "helper . moveRight ( ) helper . build ( "downArrow" ) helper . moveDown ( 1 )" at bounding box center [933, 400] width 426 height 440
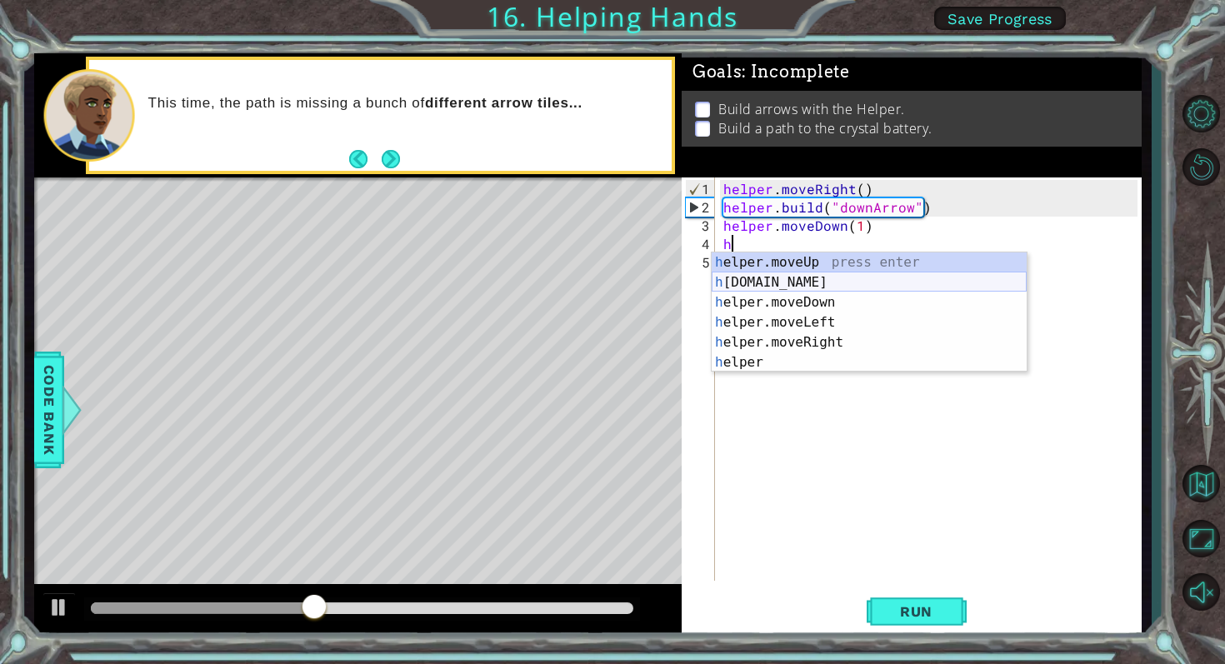
click at [775, 282] on div "h elper.moveUp press enter h elper.build press enter h elper.moveDown press ent…" at bounding box center [869, 333] width 315 height 160
type textarea "helper.build("rightArrow")"
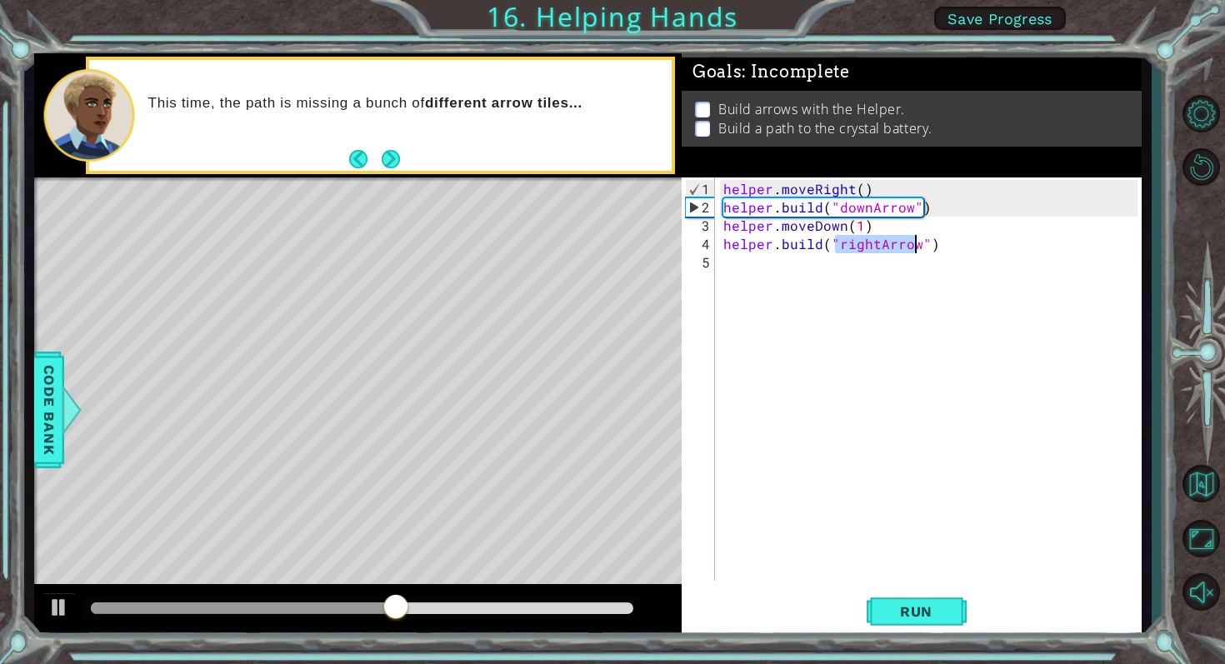
click at [776, 269] on div "helper . moveRight ( ) helper . build ( "downArrow" ) helper . moveDown ( 1 ) h…" at bounding box center [933, 400] width 426 height 440
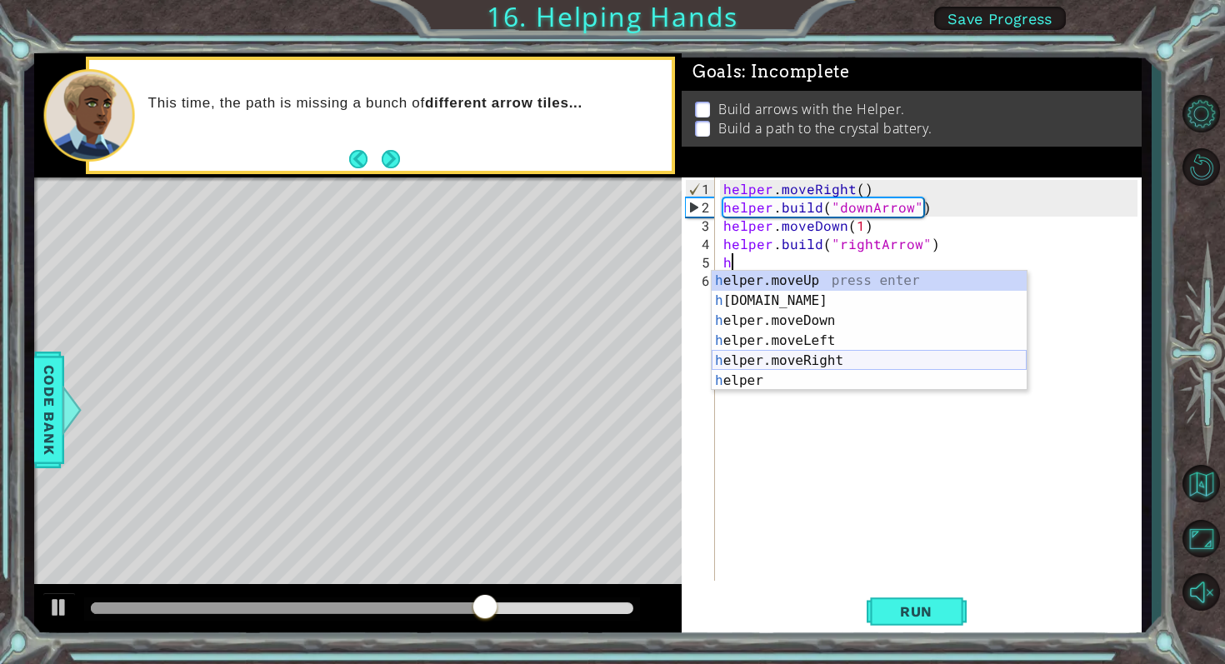
click at [787, 357] on div "h elper.moveUp press enter h elper.build press enter h elper.moveDown press ent…" at bounding box center [869, 351] width 315 height 160
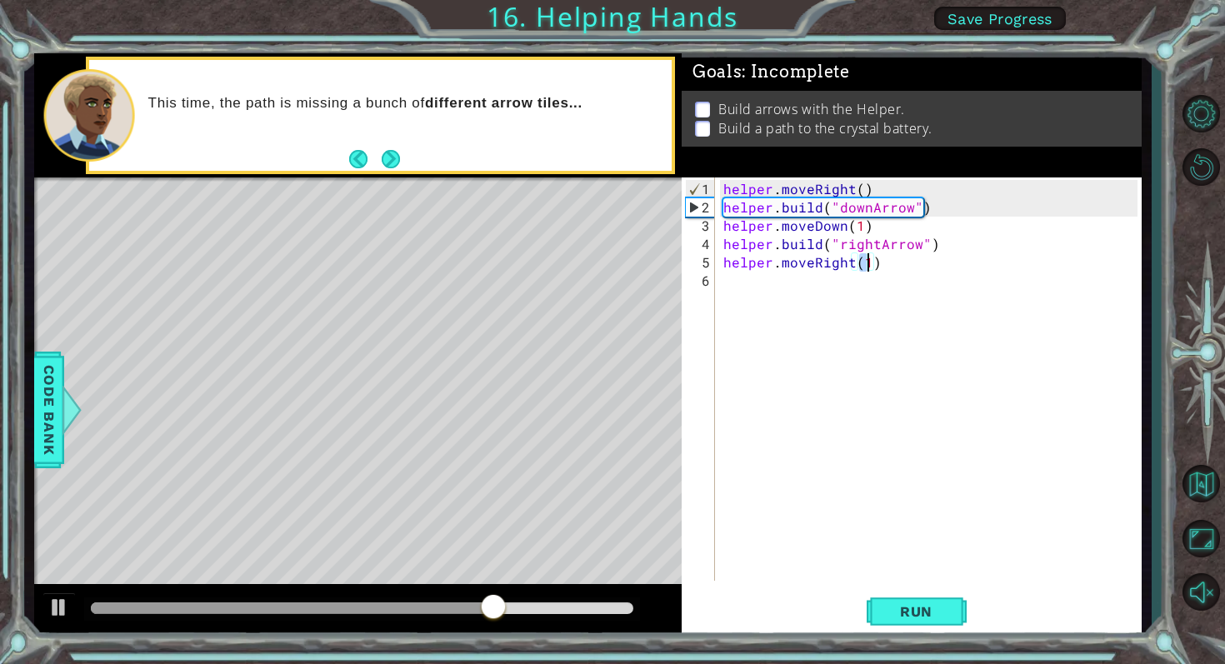
scroll to position [0, 8]
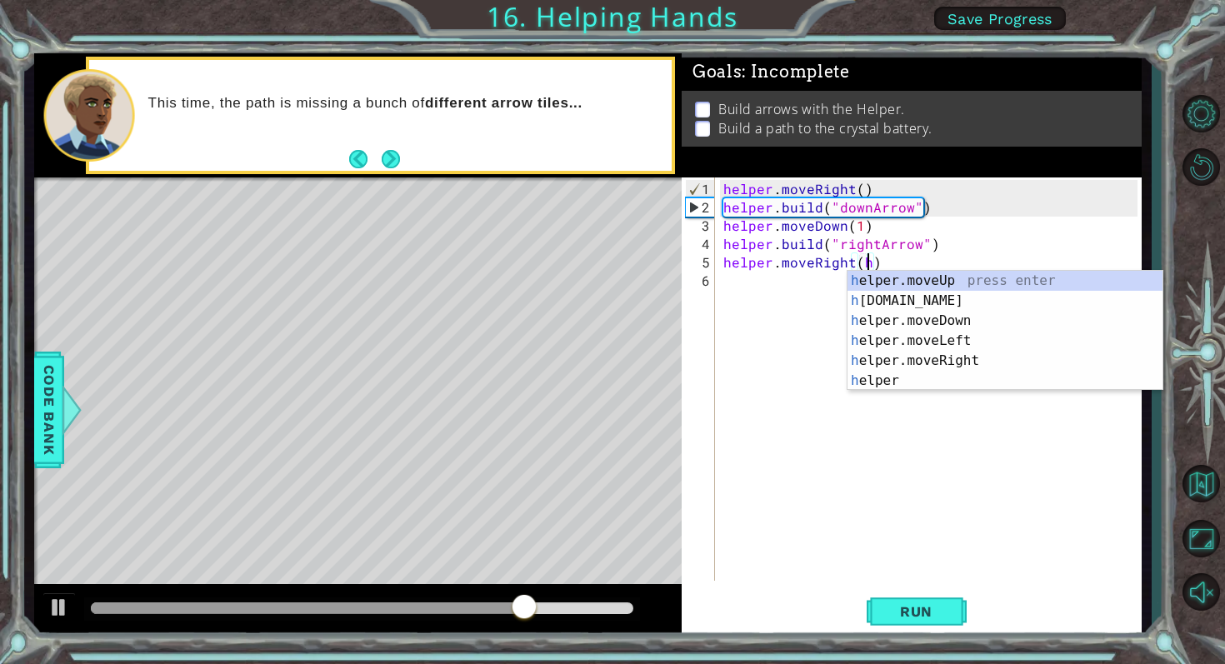
type textarea "helper.moveRight()"
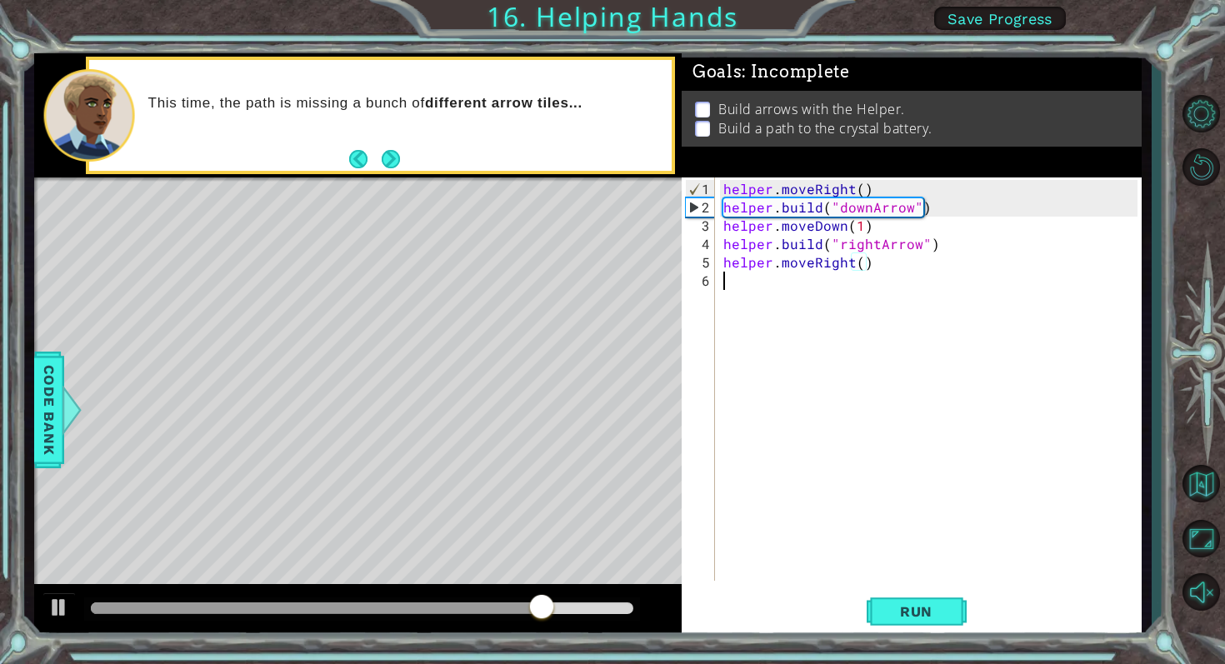
click at [739, 282] on div "helper . moveRight ( ) helper . build ( "downArrow" ) helper . moveDown ( 1 ) h…" at bounding box center [933, 400] width 426 height 440
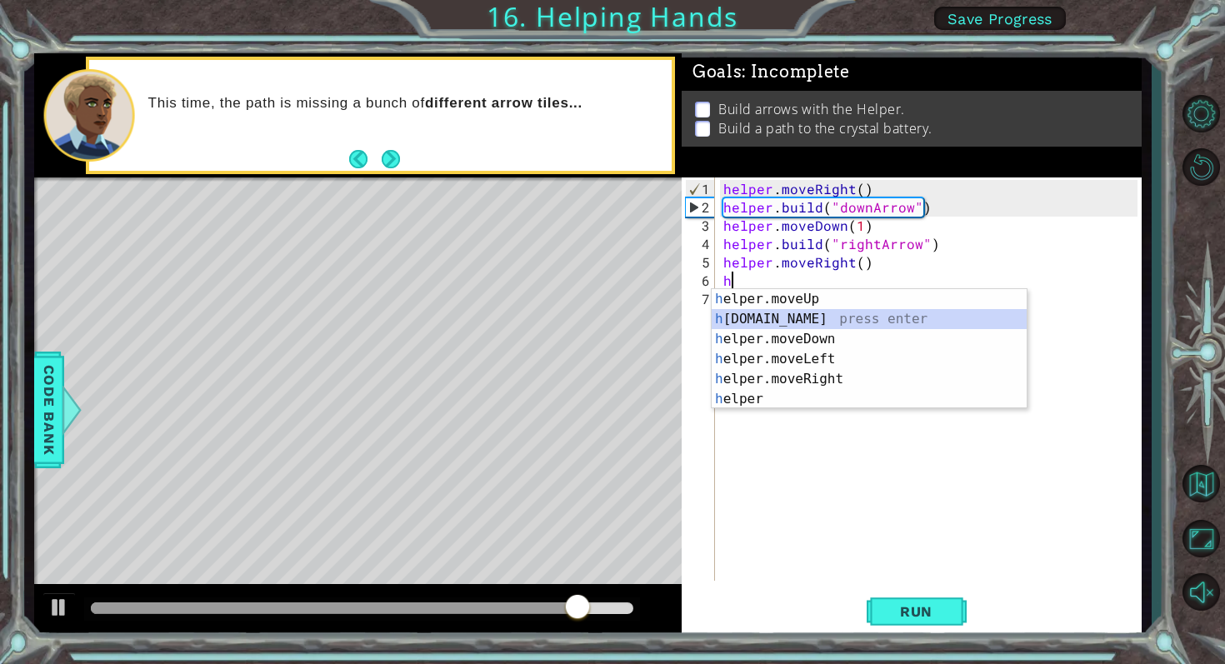
click at [791, 313] on div "h elper.moveUp press enter h elper.build press enter h elper.moveDown press ent…" at bounding box center [869, 369] width 315 height 160
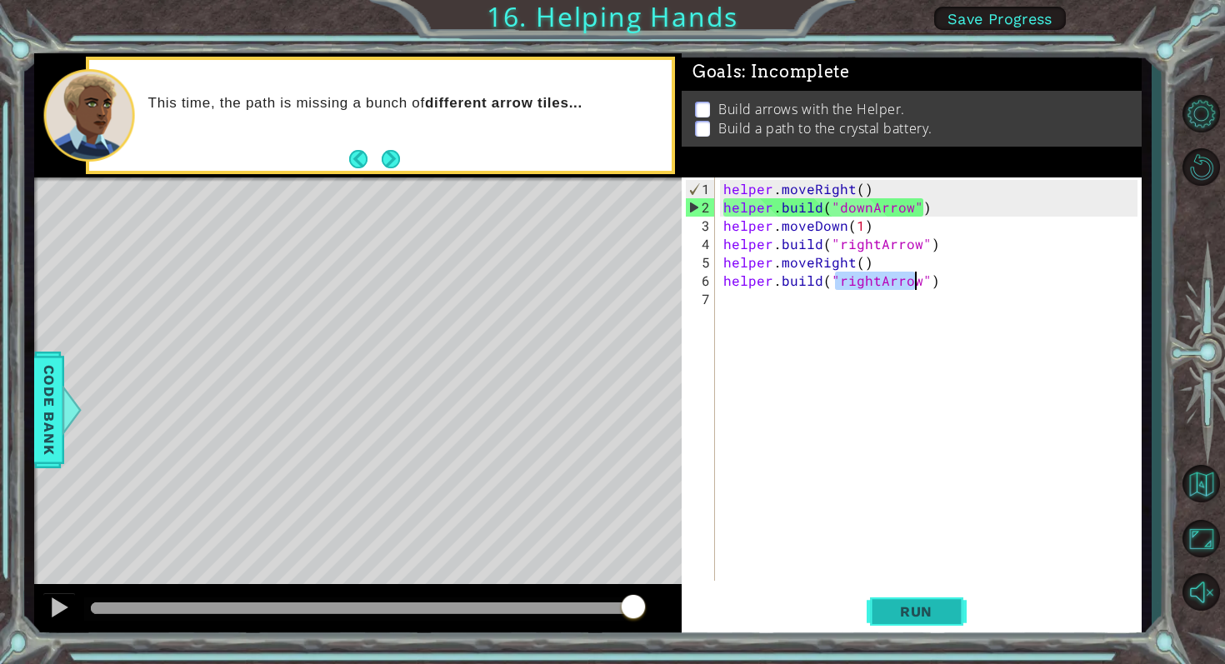
type textarea "helper.build("rightArrow")"
click at [909, 607] on span "Run" at bounding box center [916, 611] width 66 height 17
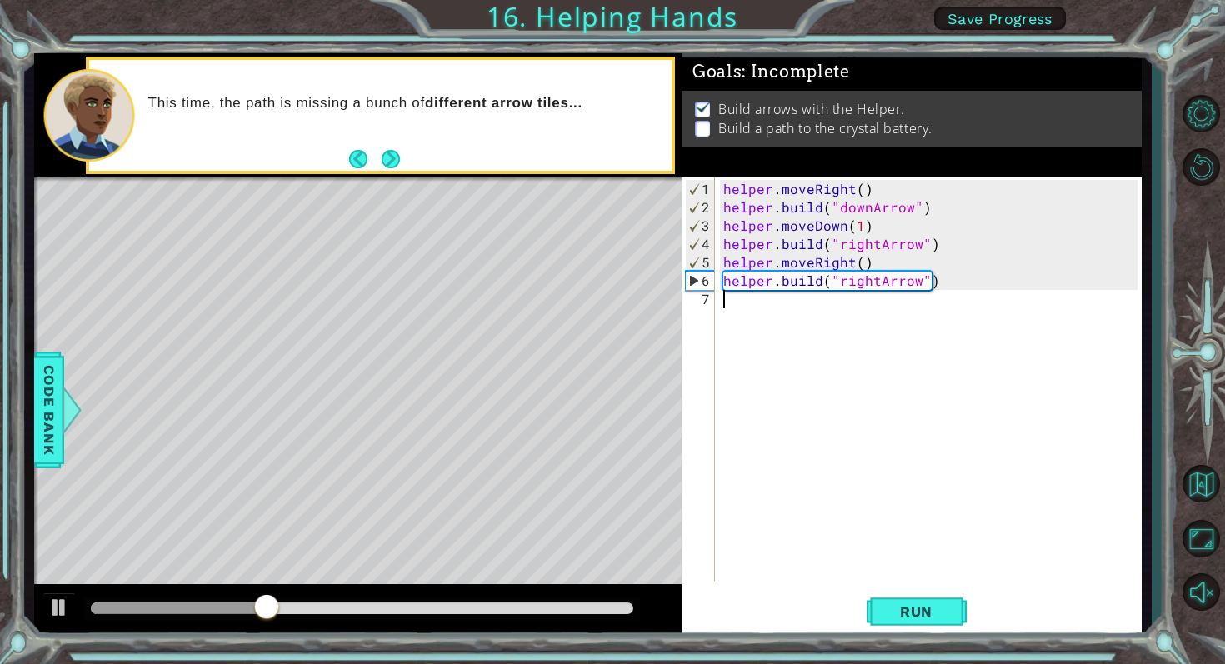
click at [769, 303] on div "helper . moveRight ( ) helper . build ( "downArrow" ) helper . moveDown ( 1 ) h…" at bounding box center [933, 400] width 426 height 440
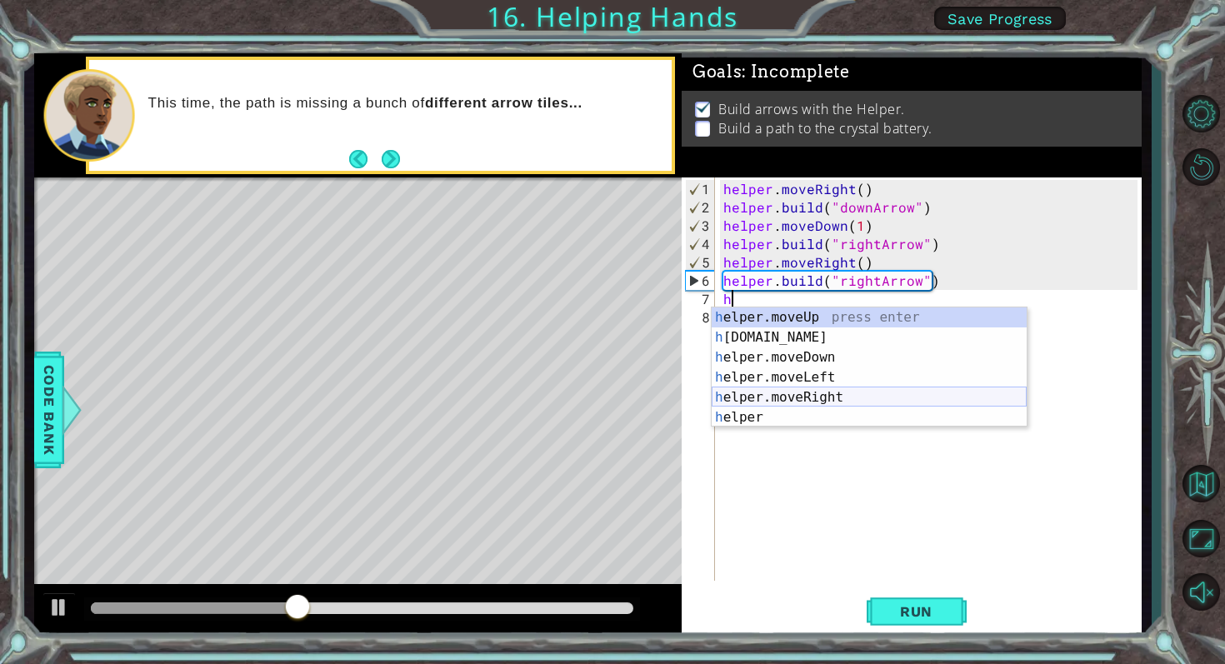
click at [764, 392] on div "h elper.moveUp press enter h elper.build press enter h elper.moveDown press ent…" at bounding box center [869, 388] width 315 height 160
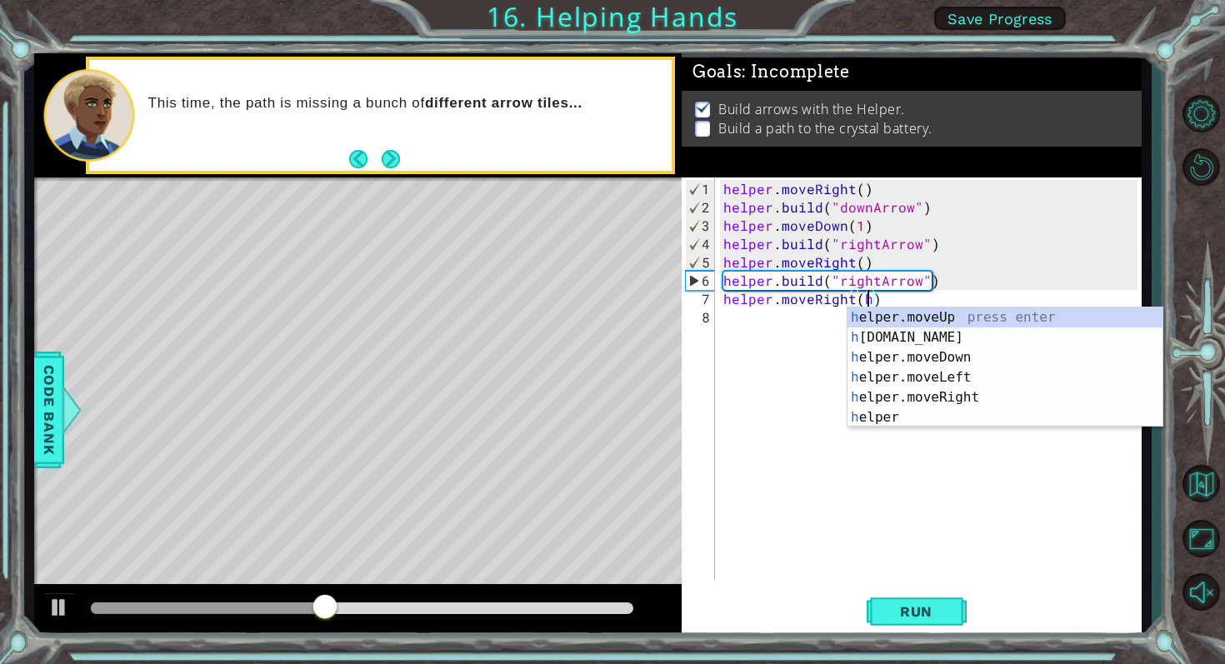
scroll to position [0, 8]
click at [928, 331] on div "h elper.moveUp press enter h elper.build press enter h elper.moveDown press ent…" at bounding box center [1005, 388] width 315 height 160
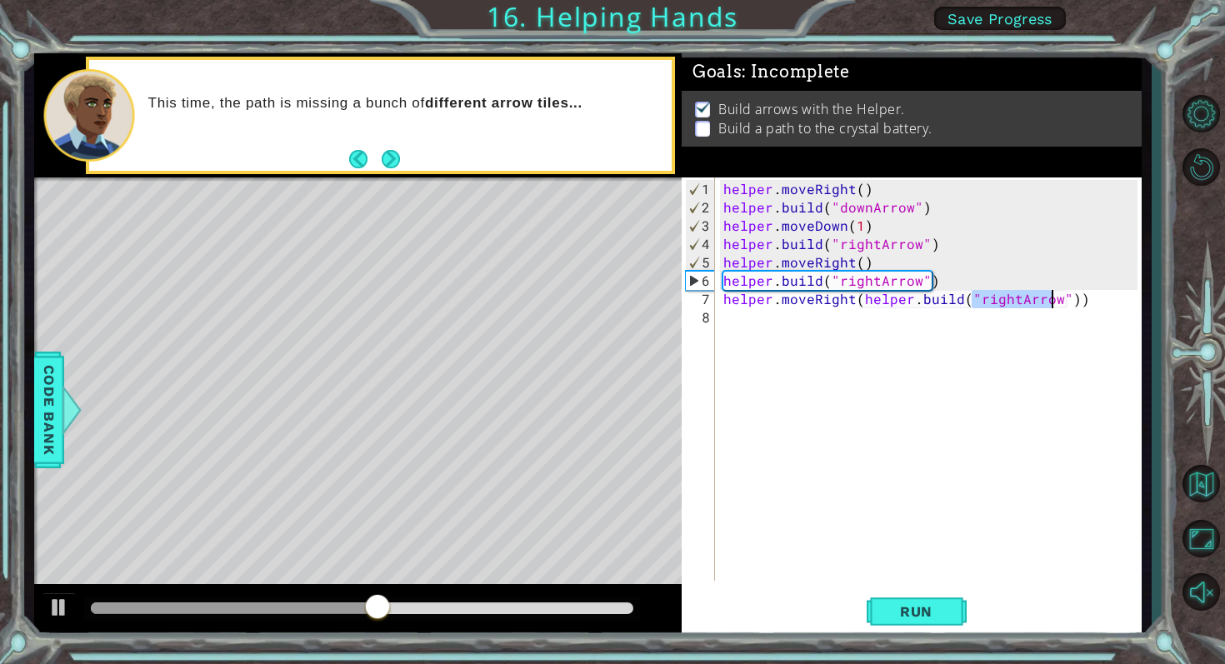
click at [1004, 301] on div "helper . moveRight ( ) helper . build ( "downArrow" ) helper . moveDown ( 1 ) h…" at bounding box center [933, 400] width 426 height 440
click at [1008, 301] on div "helper . moveRight ( ) helper . build ( "downArrow" ) helper . moveDown ( 1 ) h…" at bounding box center [933, 400] width 426 height 440
click at [909, 615] on span "Run" at bounding box center [916, 611] width 66 height 17
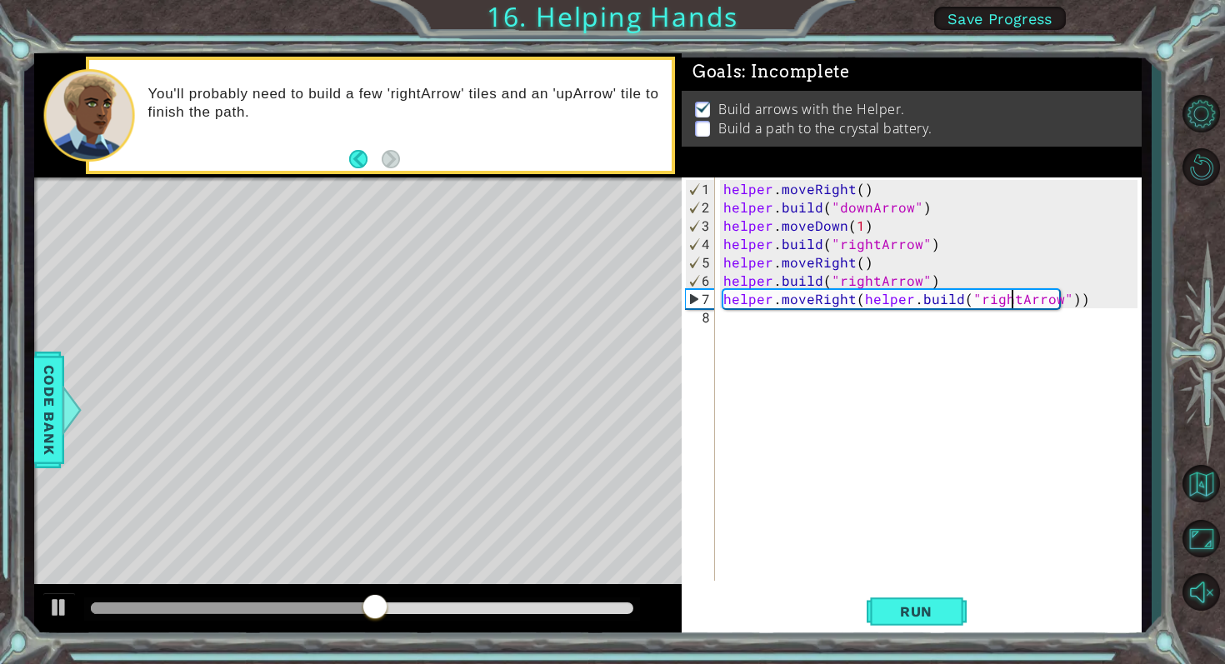
scroll to position [0, 18]
click at [905, 603] on span "Run" at bounding box center [916, 611] width 66 height 17
click at [914, 298] on div "helper . moveRight ( ) helper . build ( "downArrow" ) helper . moveDown ( 1 ) h…" at bounding box center [933, 400] width 426 height 440
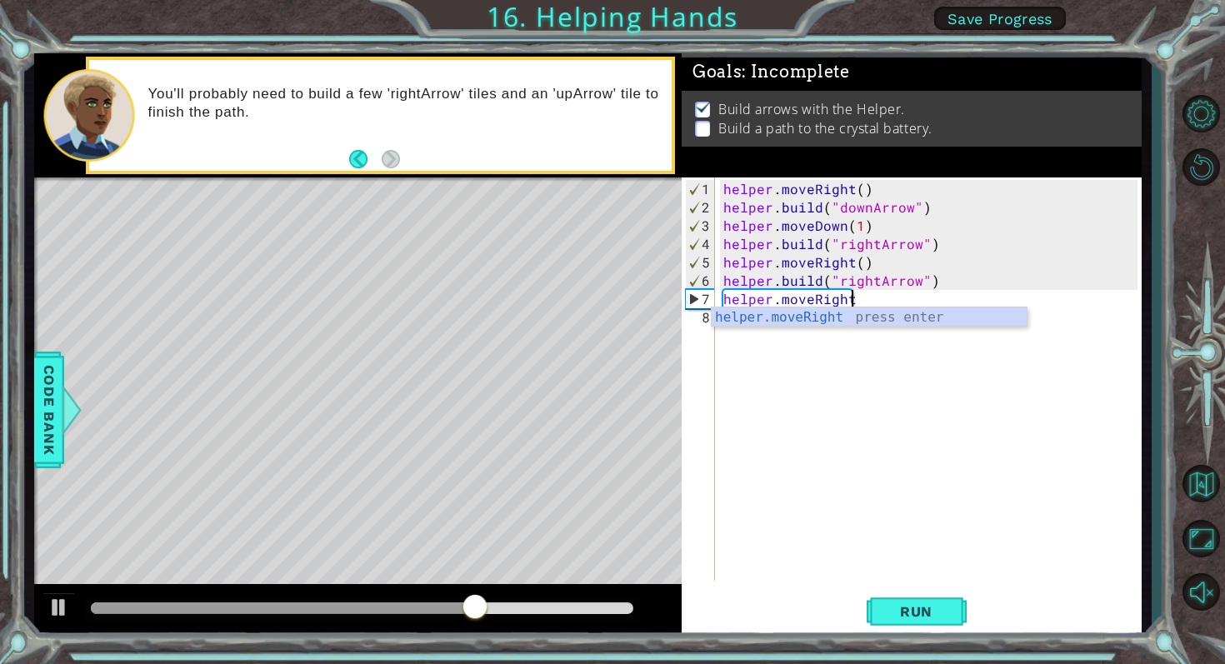
scroll to position [0, 7]
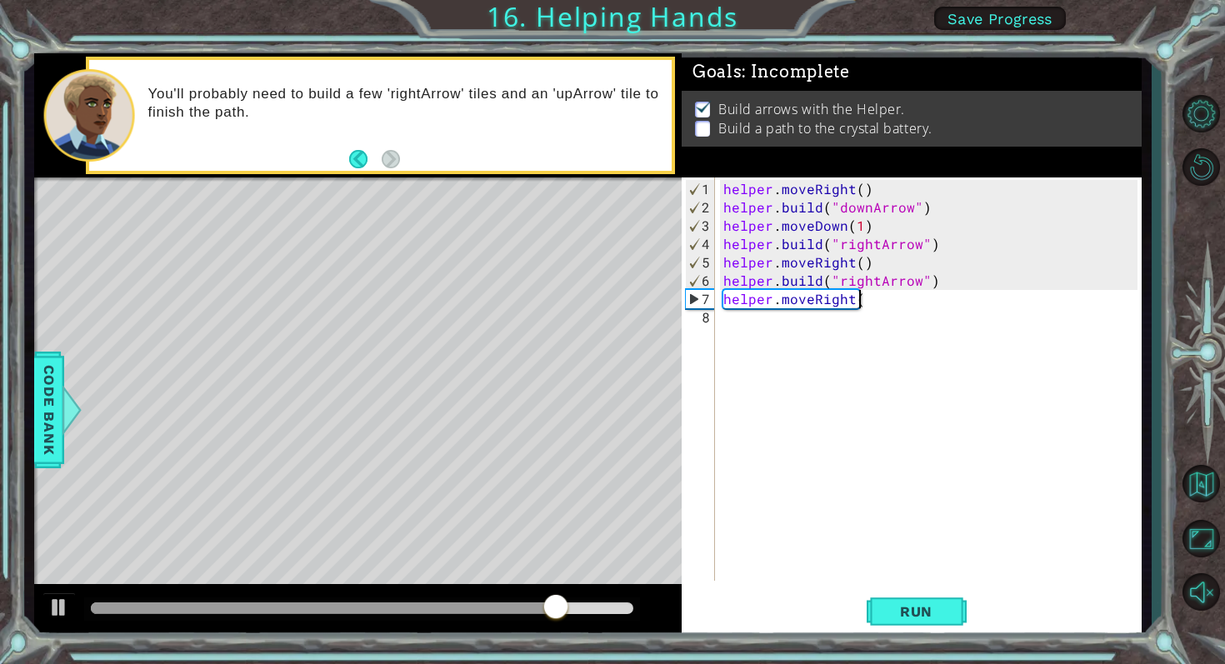
type textarea "helper.moveRight()"
click at [748, 318] on div "helper . moveRight ( ) helper . build ( "downArrow" ) helper . moveDown ( 1 ) h…" at bounding box center [933, 400] width 426 height 440
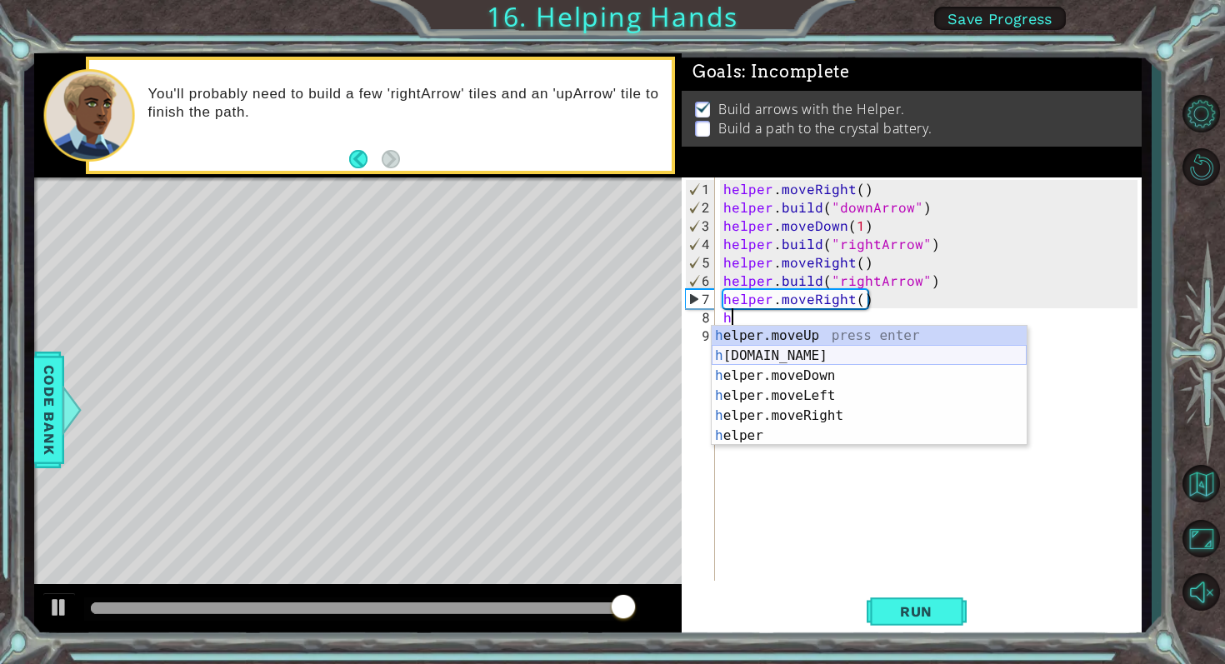
click at [784, 358] on div "h elper.moveUp press enter h elper.build press enter h elper.moveDown press ent…" at bounding box center [869, 406] width 315 height 160
type textarea "helper.build("rightArrow")"
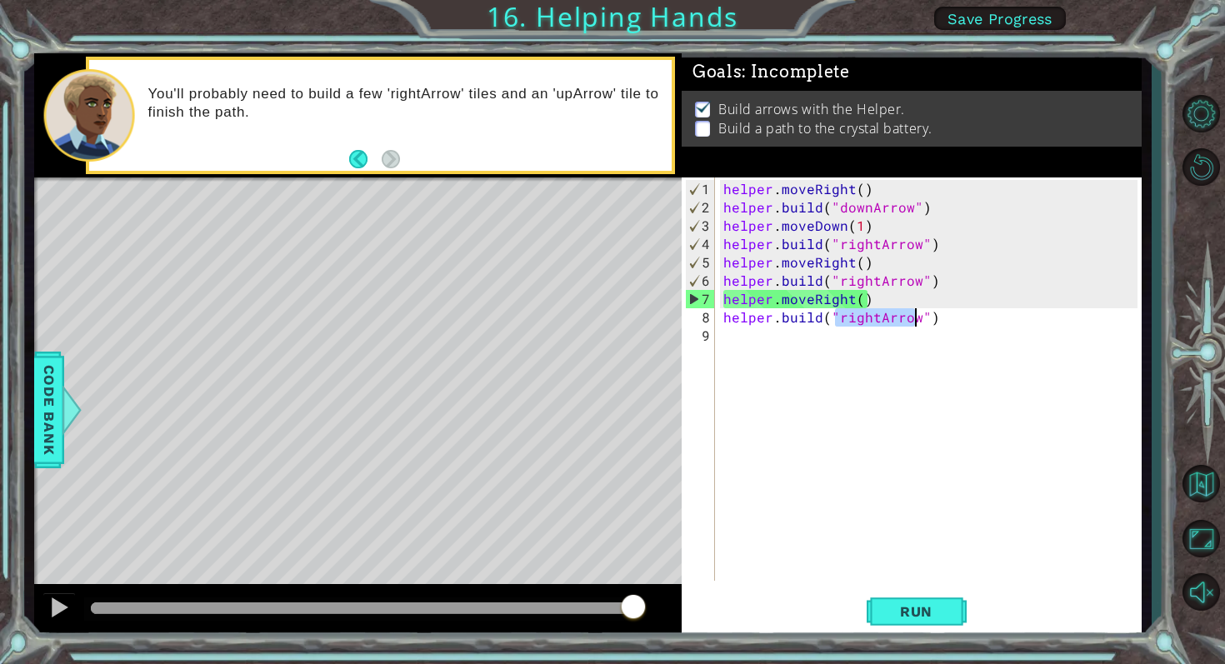
click at [771, 342] on div "helper . moveRight ( ) helper . build ( "downArrow" ) helper . moveDown ( 1 ) h…" at bounding box center [933, 400] width 426 height 440
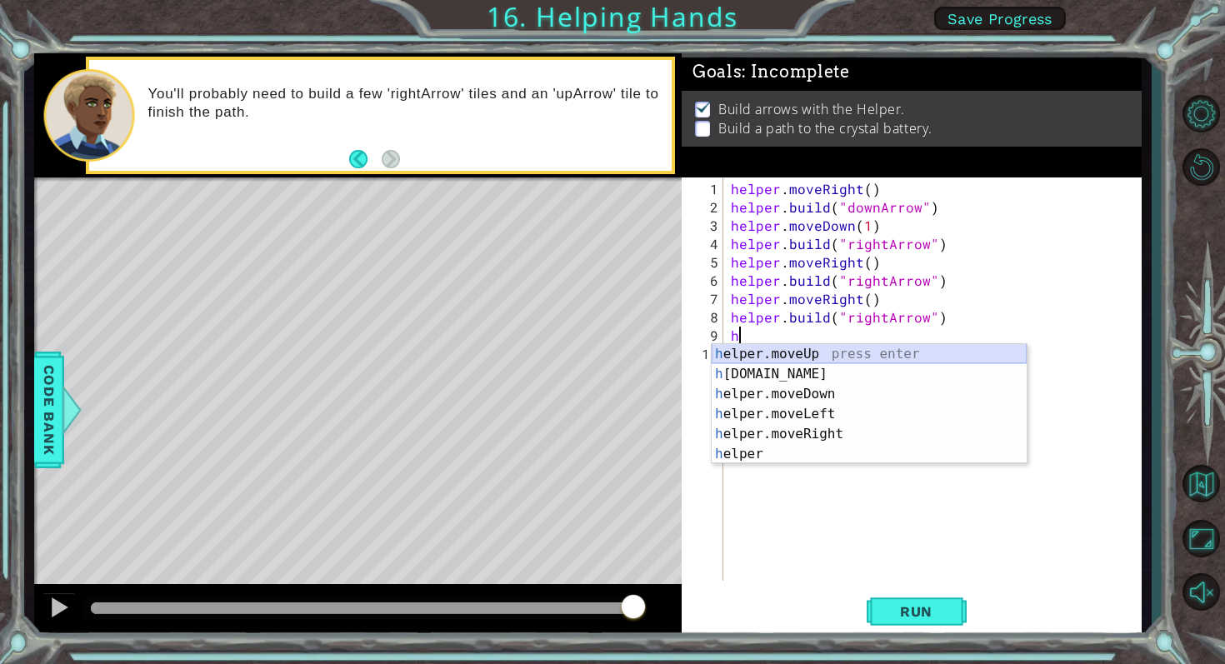
click at [791, 354] on div "h elper.moveUp press enter h elper.build press enter h elper.moveDown press ent…" at bounding box center [869, 424] width 315 height 160
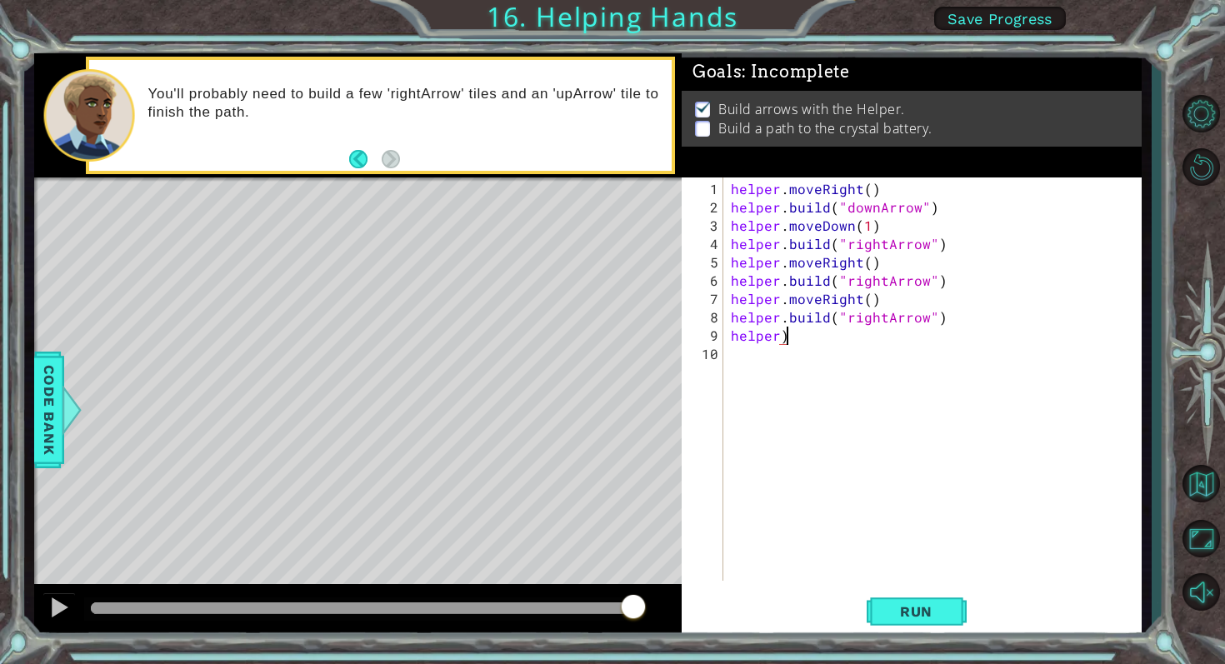
click at [793, 333] on div "helper . moveRight ( ) helper . build ( "downArrow" ) helper . moveDown ( 1 ) h…" at bounding box center [937, 400] width 418 height 440
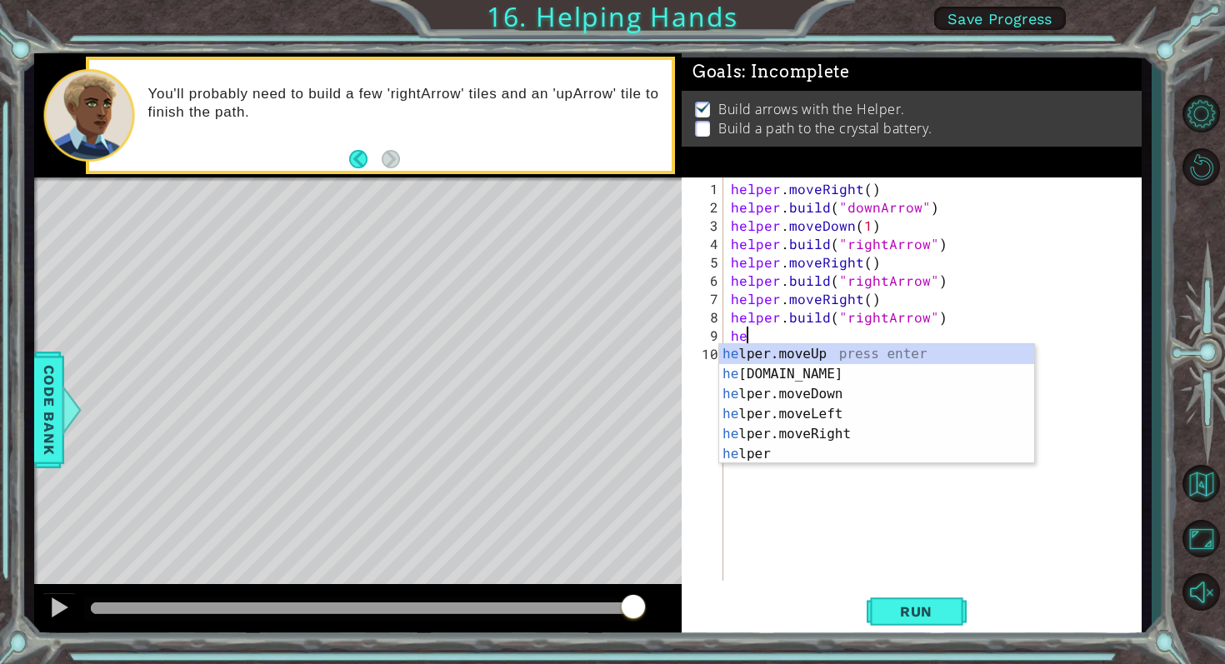
type textarea "h"
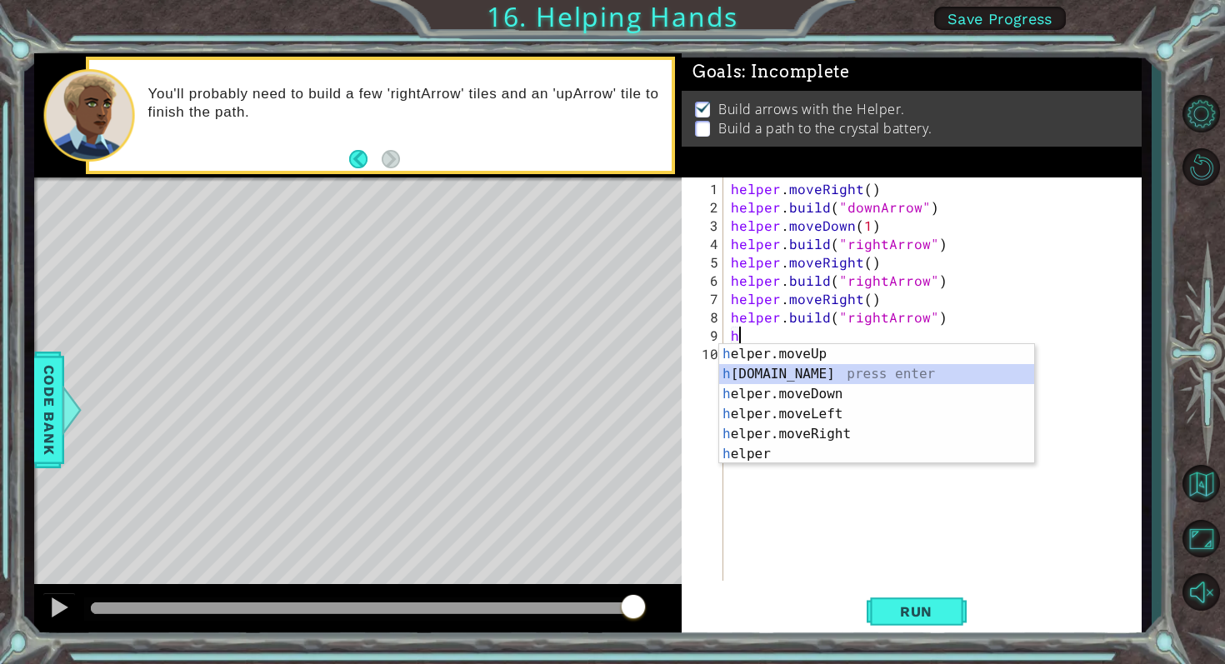
click at [803, 371] on div "h elper.moveUp press enter h elper.build press enter h elper.moveDown press ent…" at bounding box center [876, 424] width 315 height 160
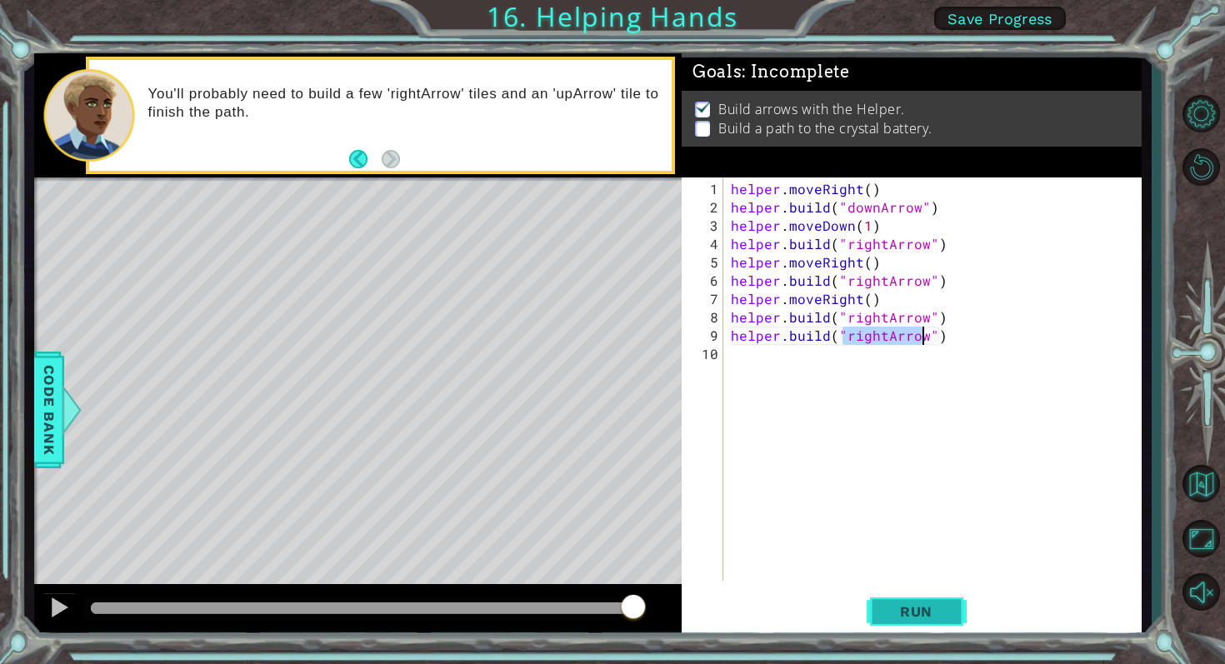
click at [934, 608] on span "Run" at bounding box center [916, 611] width 66 height 17
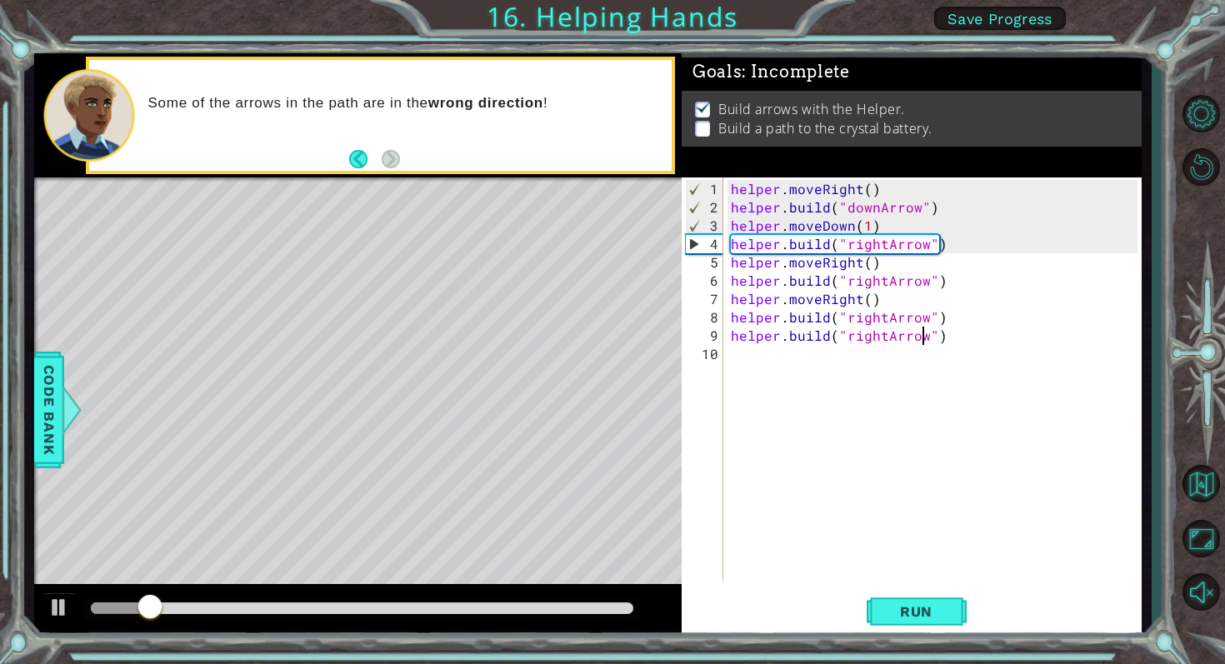
click at [467, 610] on div at bounding box center [362, 609] width 543 height 12
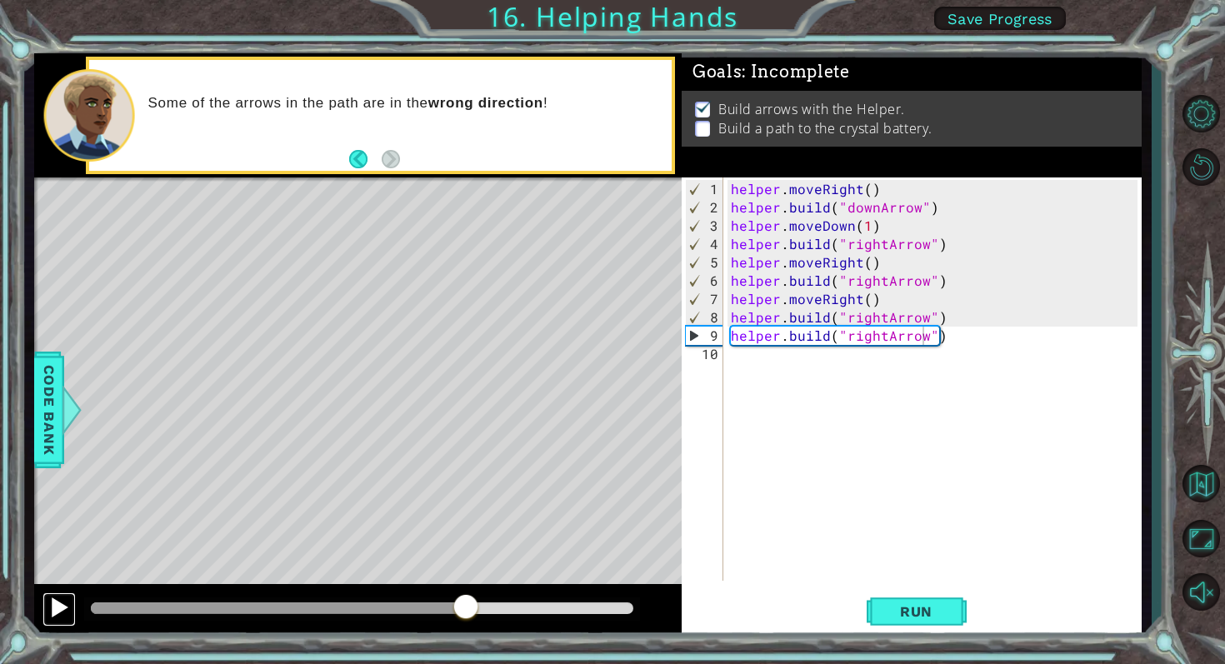
click at [56, 617] on div at bounding box center [59, 608] width 22 height 22
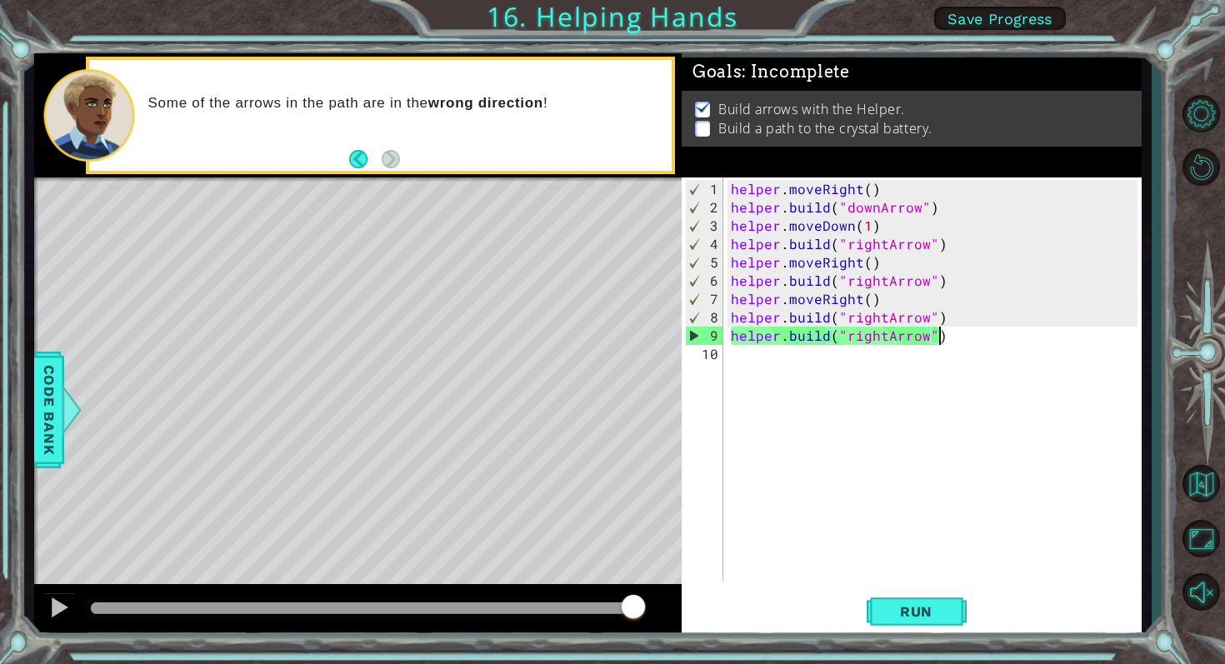
click at [943, 338] on div "helper . moveRight ( ) helper . build ( "downArrow" ) helper . moveDown ( 1 ) h…" at bounding box center [937, 400] width 418 height 440
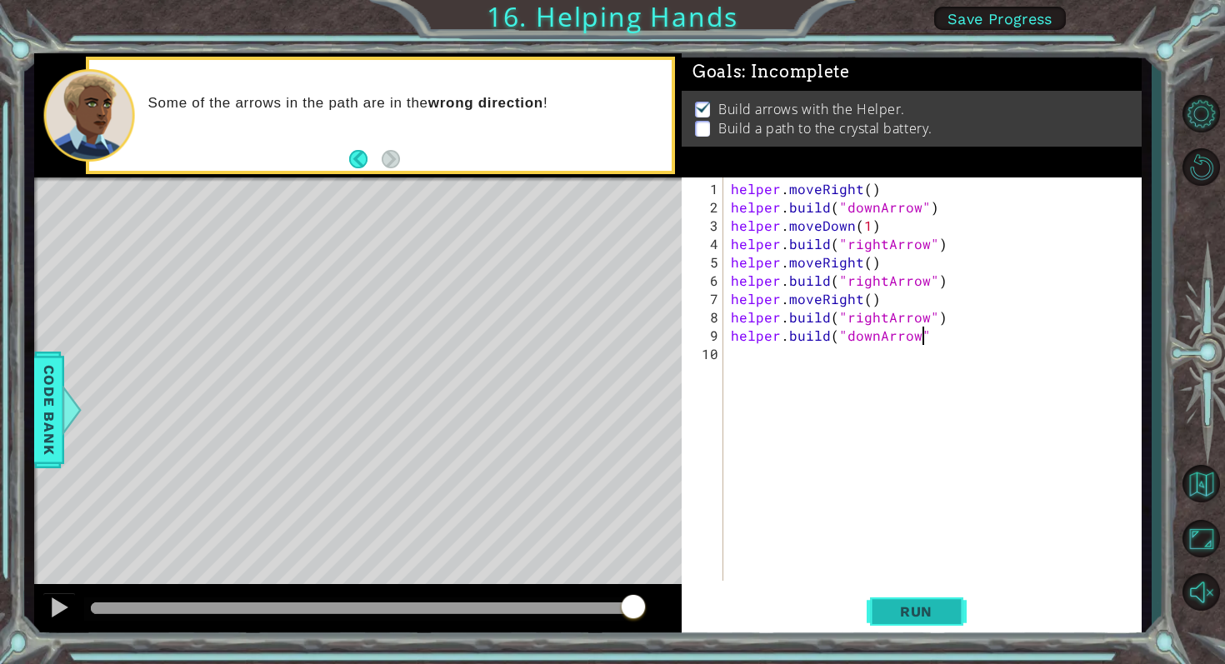
click at [912, 621] on button "Run" at bounding box center [917, 611] width 100 height 46
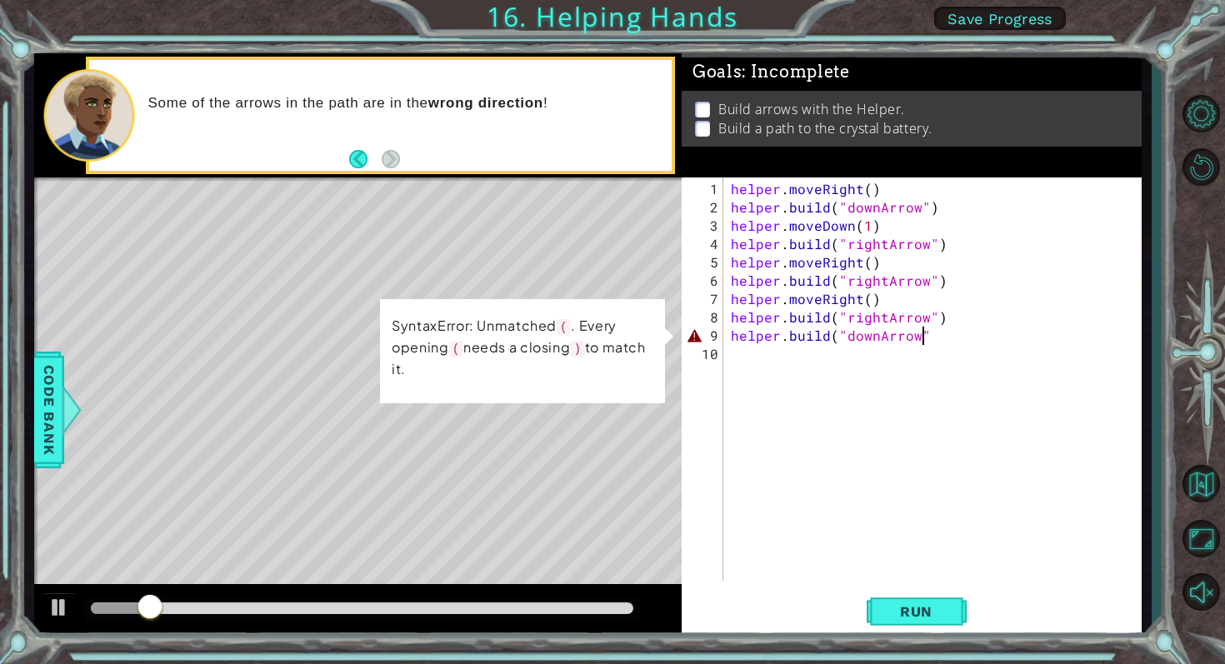
scroll to position [0, 12]
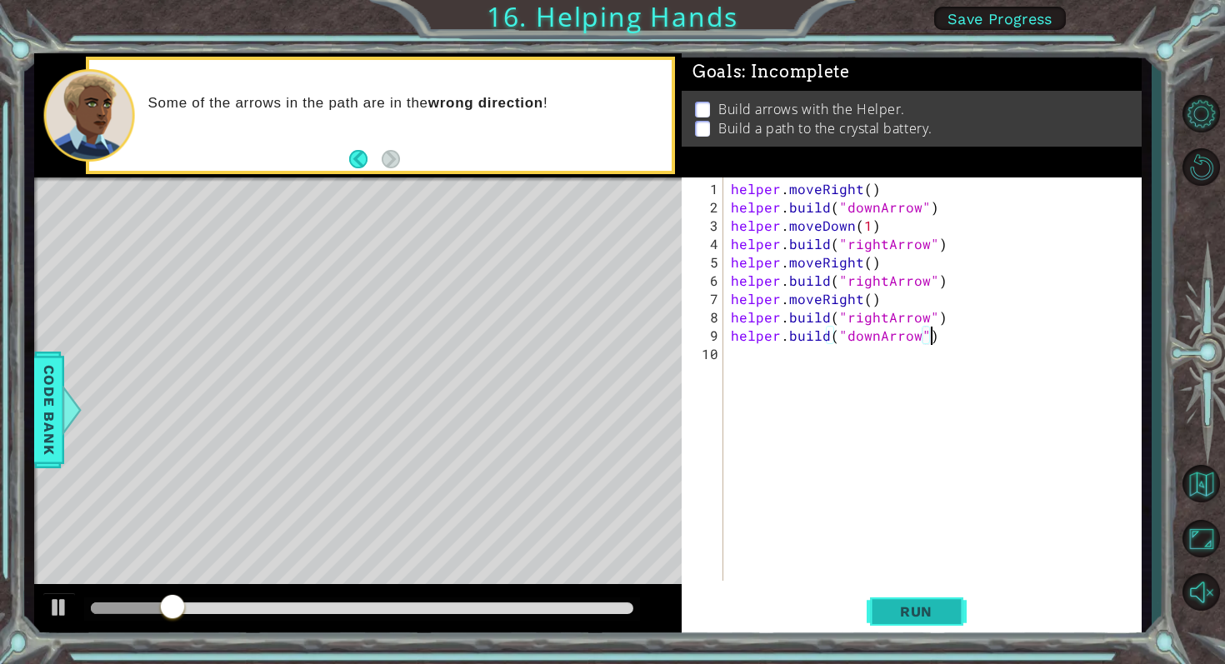
type textarea "helper.build("downArrow")"
click at [902, 604] on span "Run" at bounding box center [916, 611] width 66 height 17
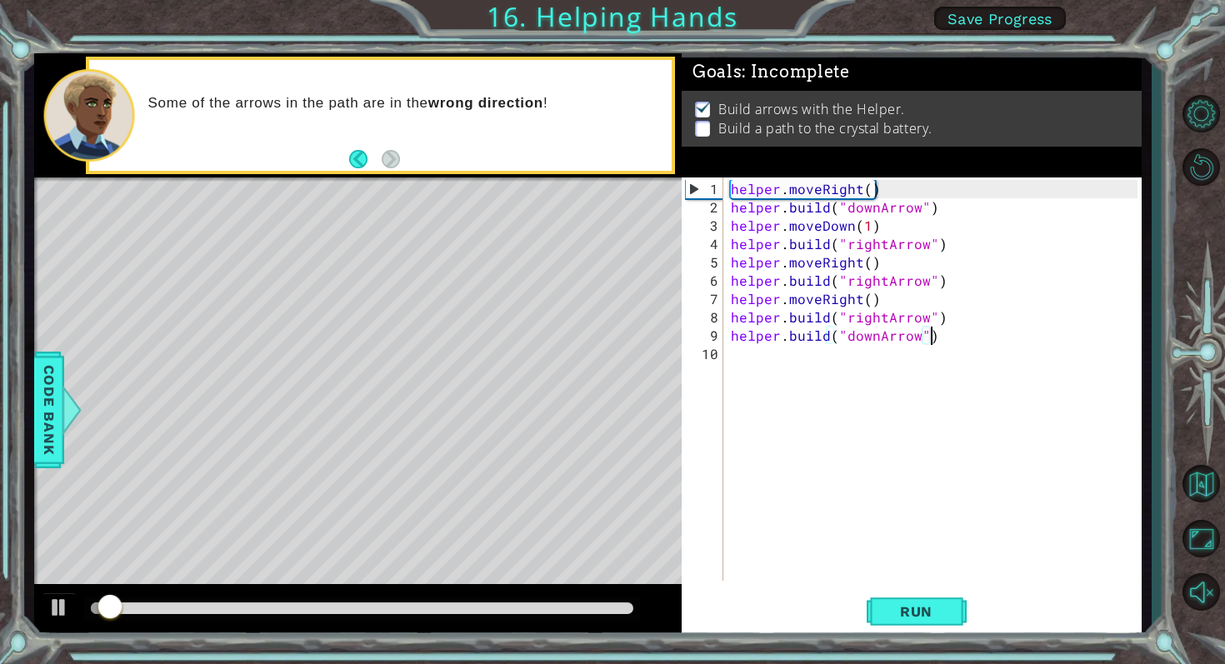
click at [402, 608] on div at bounding box center [362, 609] width 543 height 12
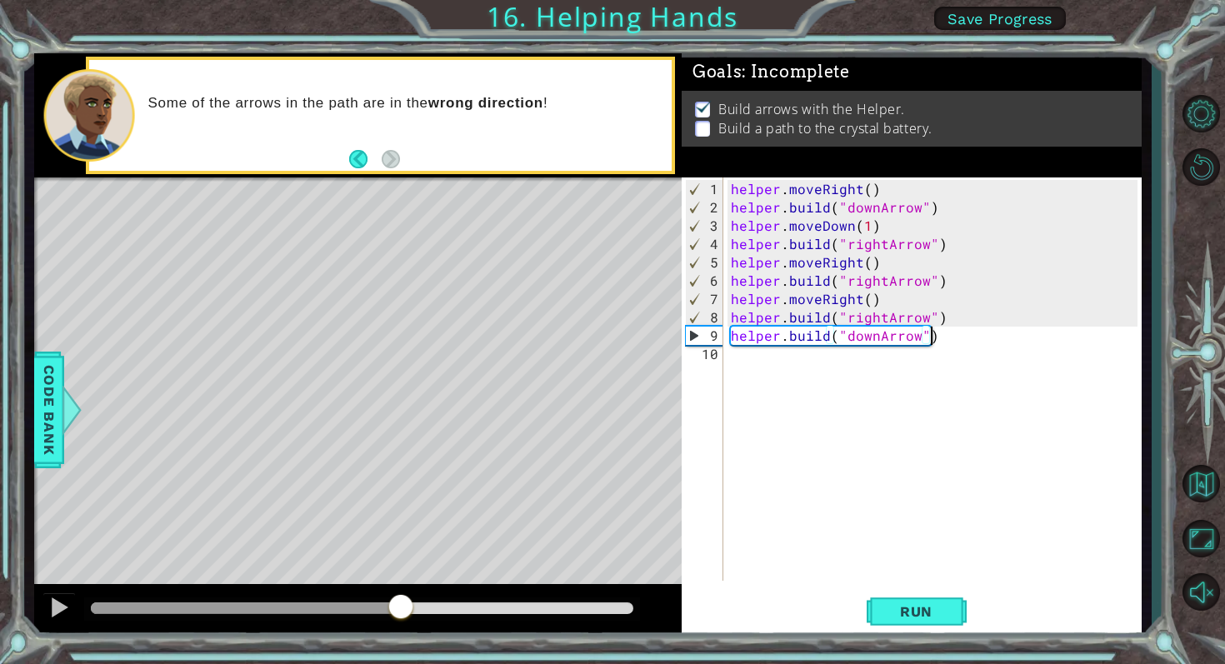
click at [485, 606] on div at bounding box center [362, 609] width 543 height 12
click at [62, 599] on div at bounding box center [59, 608] width 22 height 22
click at [258, 574] on div "methods helper moveUp() moveDown() moveLeft() moveRight() build(item) tools for…" at bounding box center [588, 345] width 1108 height 584
click at [763, 358] on div "helper . moveRight ( ) helper . build ( "downArrow" ) helper . moveDown ( 1 ) h…" at bounding box center [937, 400] width 418 height 440
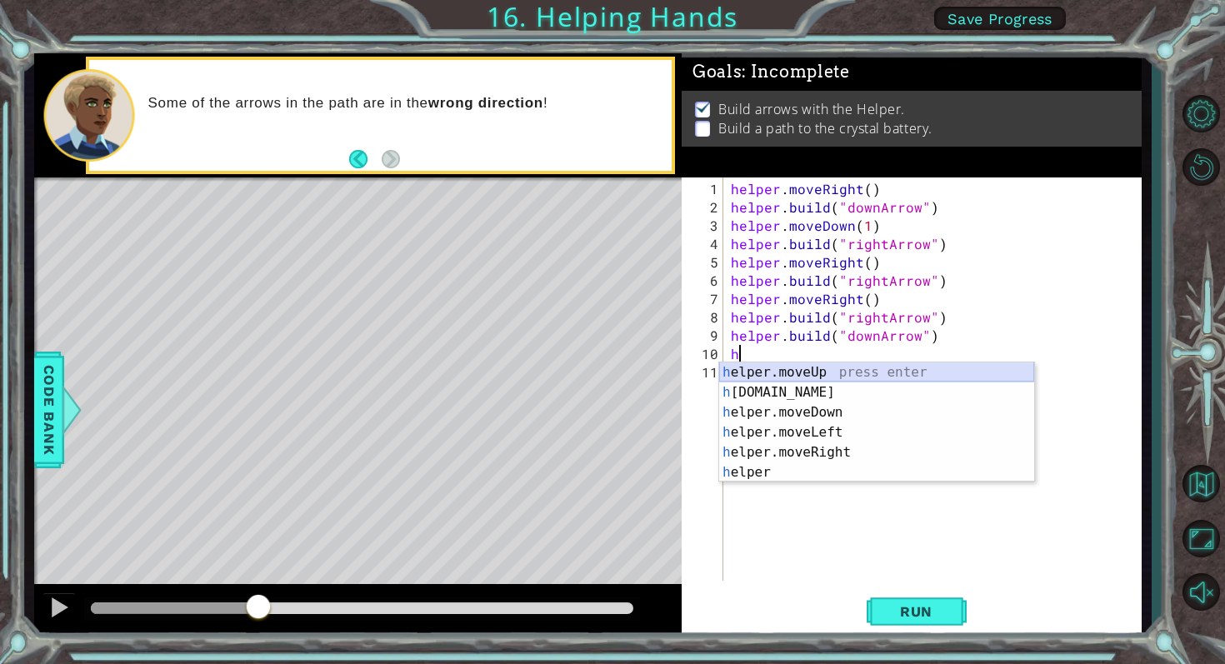
click at [778, 370] on div "h elper.moveUp press enter h elper.build press enter h elper.moveDown press ent…" at bounding box center [876, 443] width 315 height 160
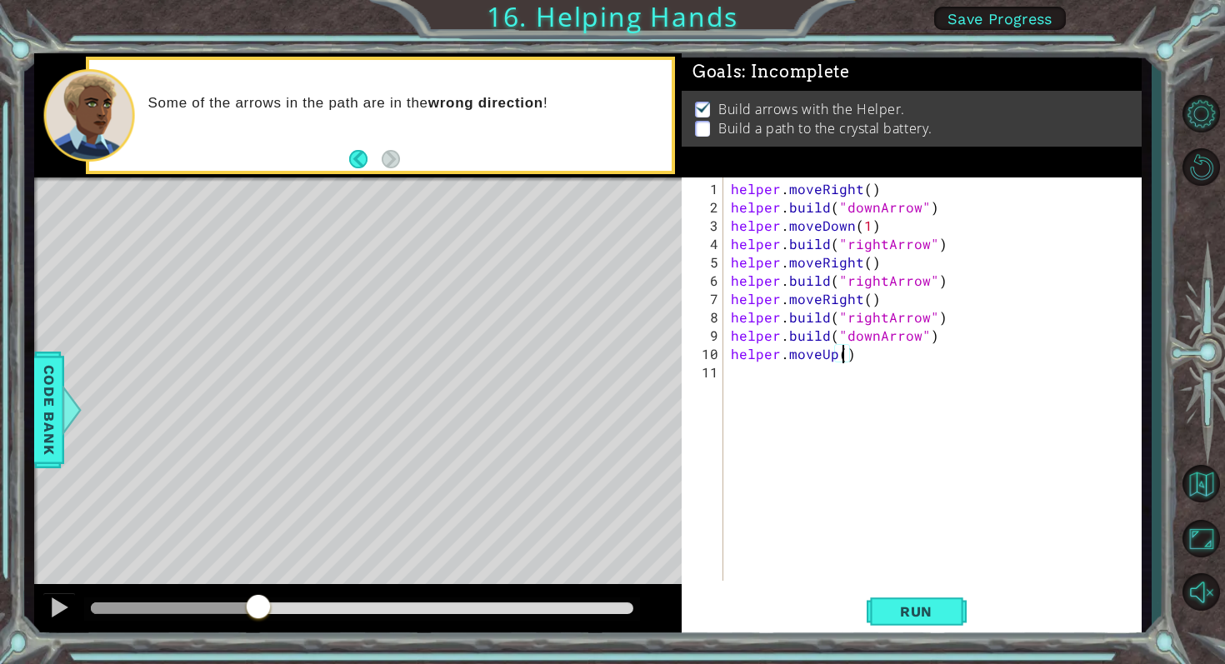
scroll to position [0, 7]
click at [921, 600] on button "Run" at bounding box center [917, 611] width 100 height 46
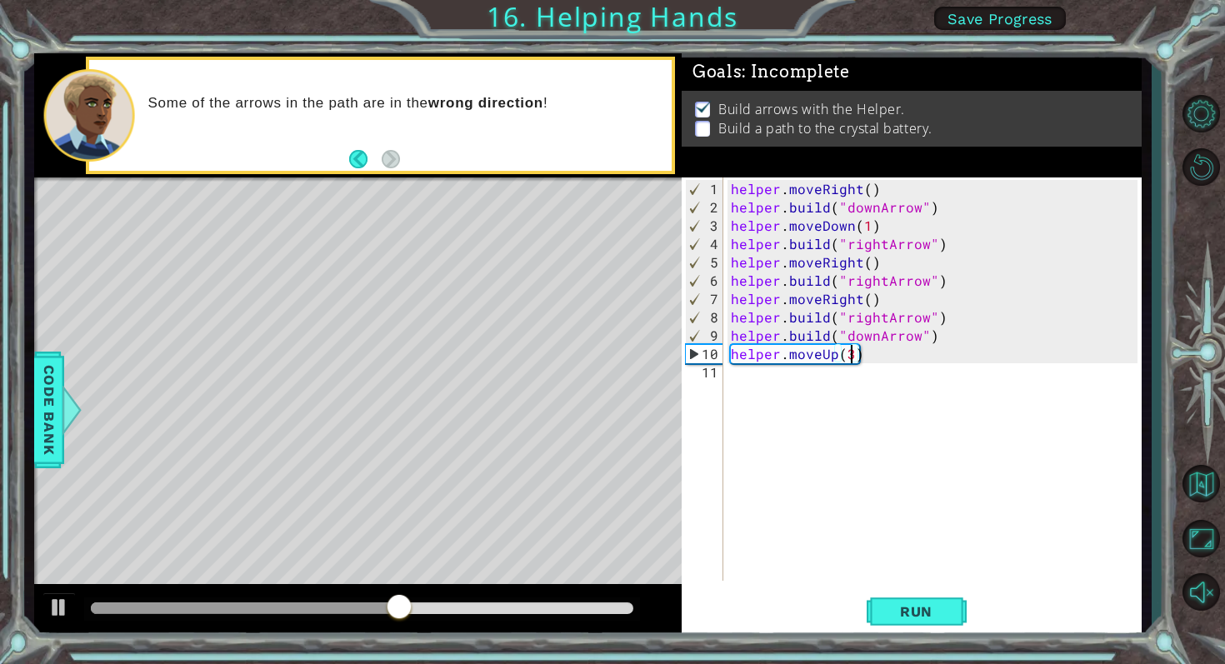
click at [938, 316] on div "helper . moveRight ( ) helper . build ( "downArrow" ) helper . moveDown ( 1 ) h…" at bounding box center [937, 400] width 418 height 440
click at [895, 599] on button "Run" at bounding box center [917, 611] width 100 height 46
click at [430, 603] on div at bounding box center [362, 609] width 543 height 12
click at [291, 608] on div at bounding box center [261, 609] width 340 height 12
click at [53, 609] on div at bounding box center [59, 608] width 22 height 22
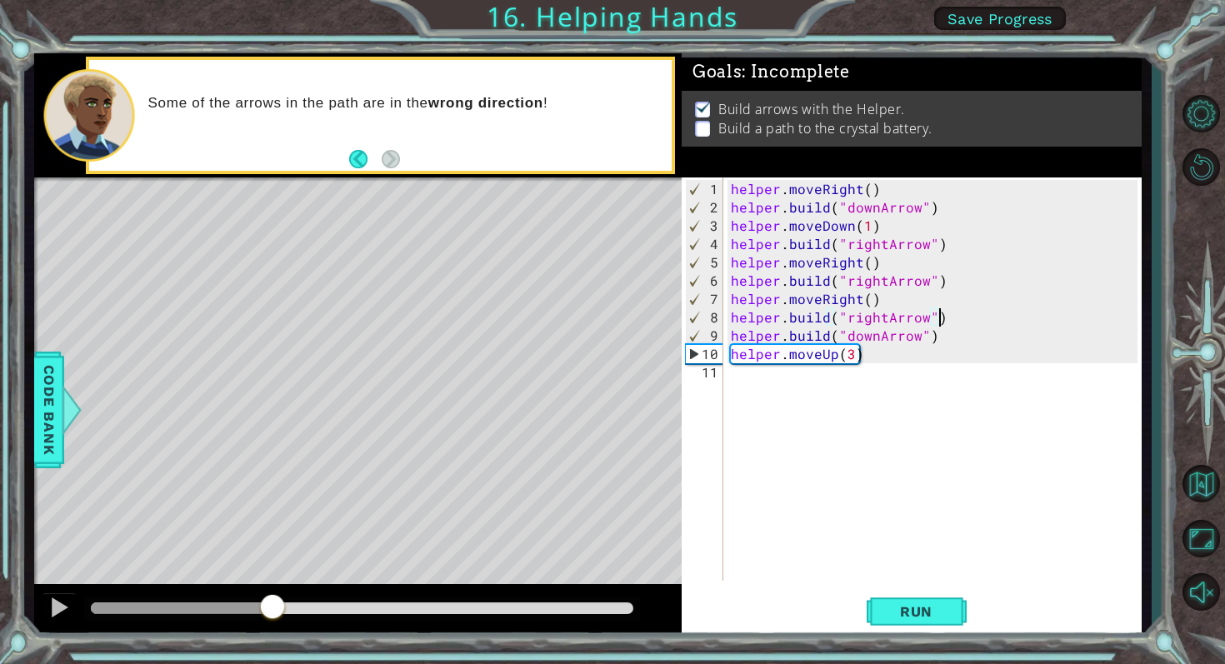
drag, startPoint x: 308, startPoint y: 607, endPoint x: 133, endPoint y: 605, distance: 175.0
click at [258, 605] on div at bounding box center [273, 608] width 30 height 30
click at [936, 341] on div "helper . moveRight ( ) helper . build ( "downArrow" ) helper . moveDown ( 1 ) h…" at bounding box center [937, 400] width 418 height 440
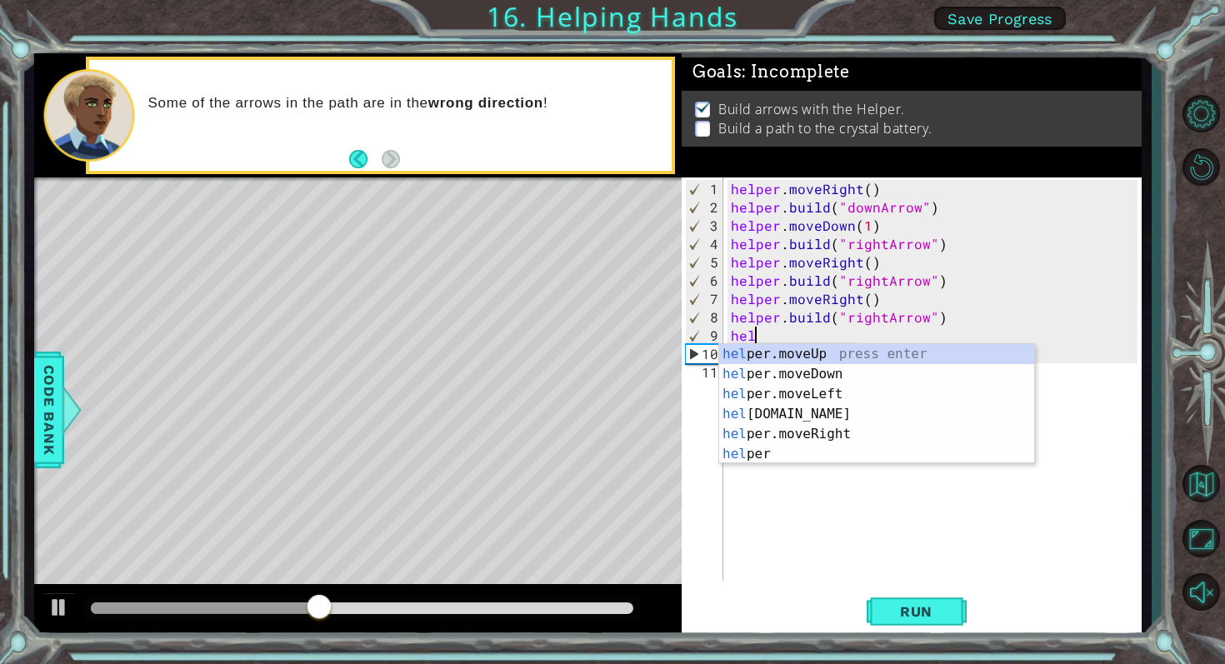
scroll to position [0, 0]
type textarea "h"
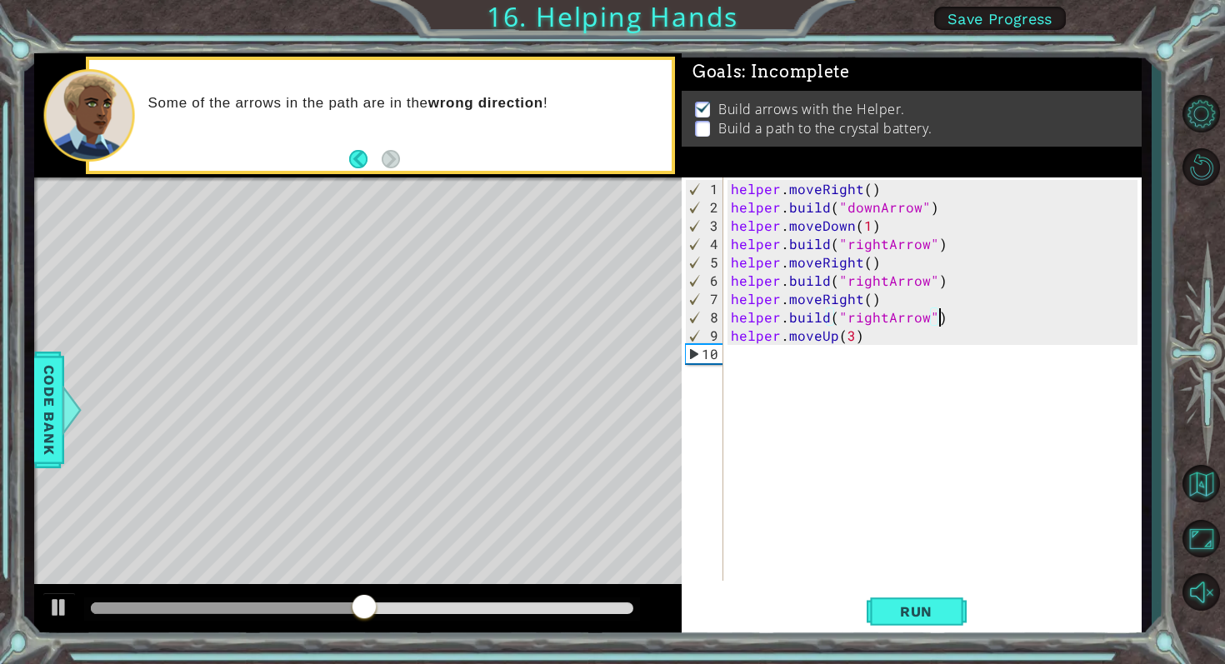
click at [943, 320] on div "helper . moveRight ( ) helper . build ( "downArrow" ) helper . moveDown ( 1 ) h…" at bounding box center [937, 400] width 418 height 440
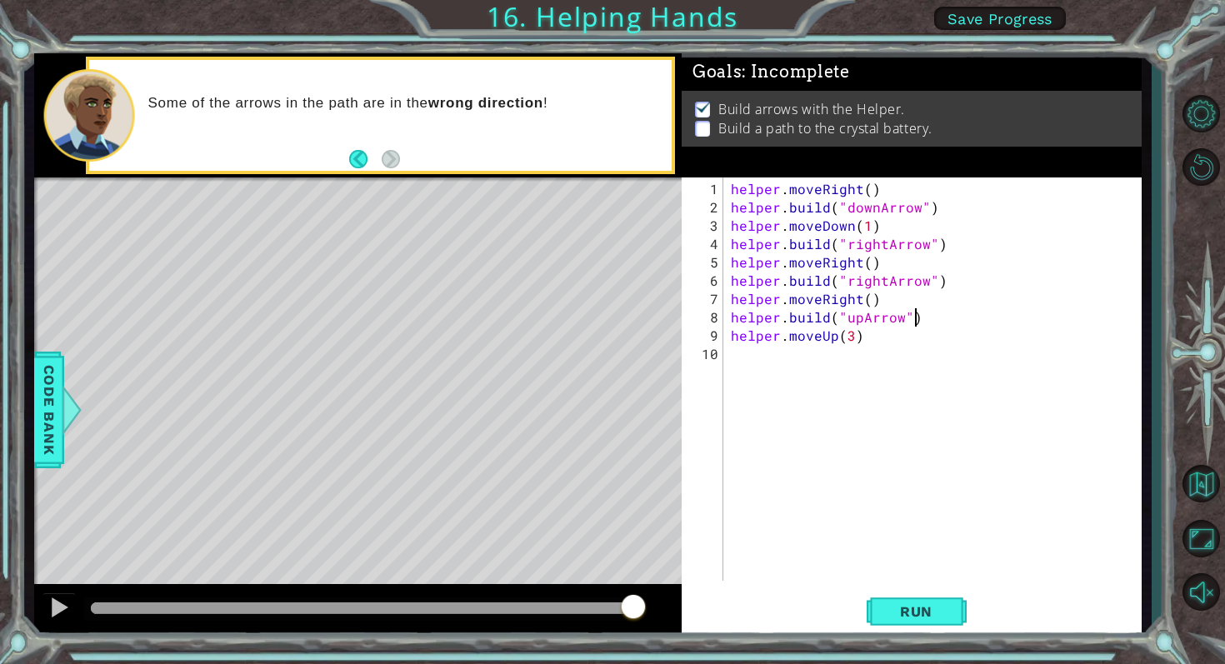
scroll to position [0, 10]
type textarea "helper.build("upArrow")"
click at [912, 616] on span "Run" at bounding box center [916, 611] width 66 height 17
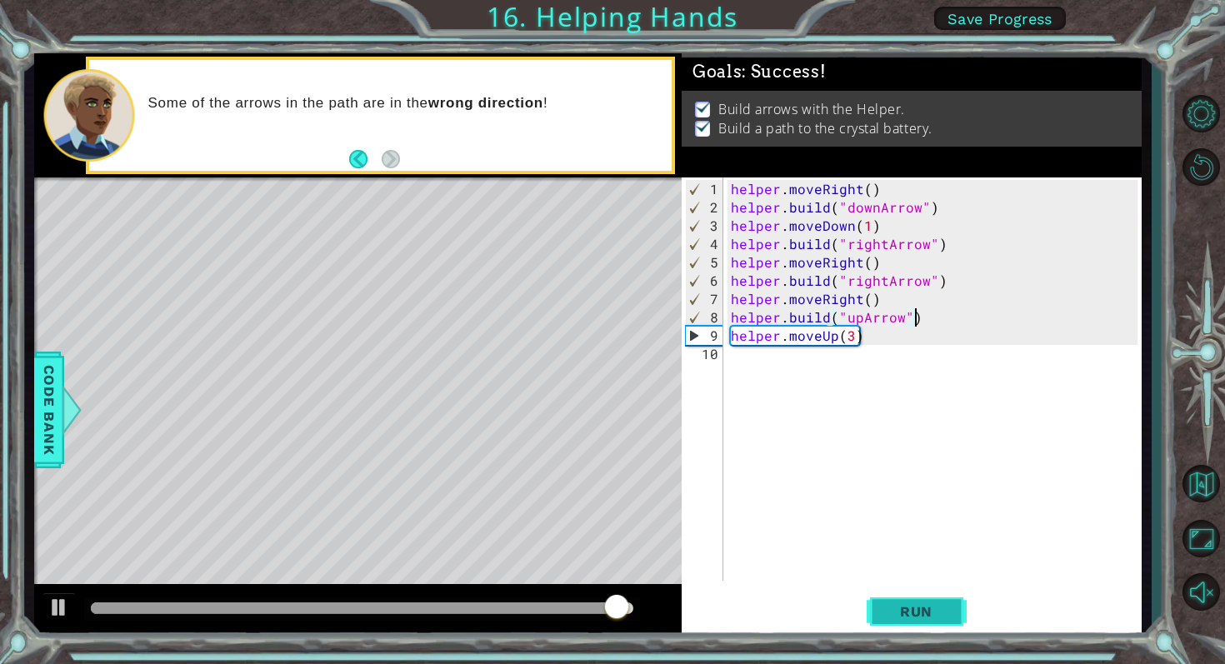
click at [902, 608] on span "Run" at bounding box center [916, 611] width 66 height 17
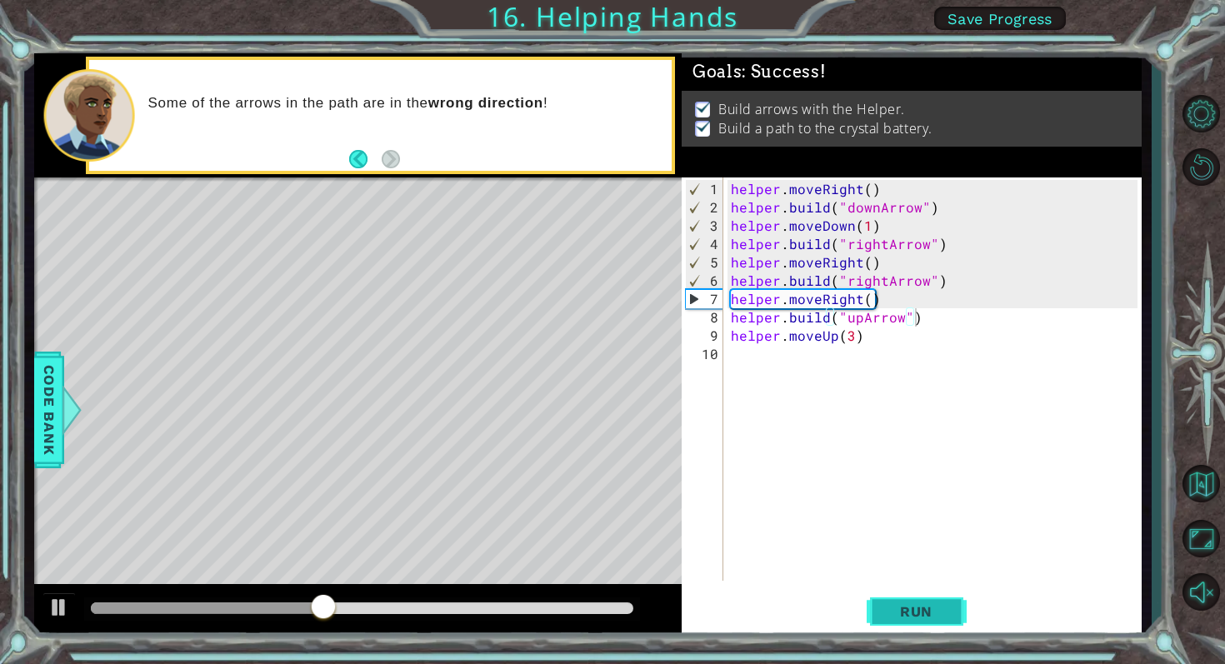
click at [902, 608] on span "Run" at bounding box center [916, 611] width 66 height 17
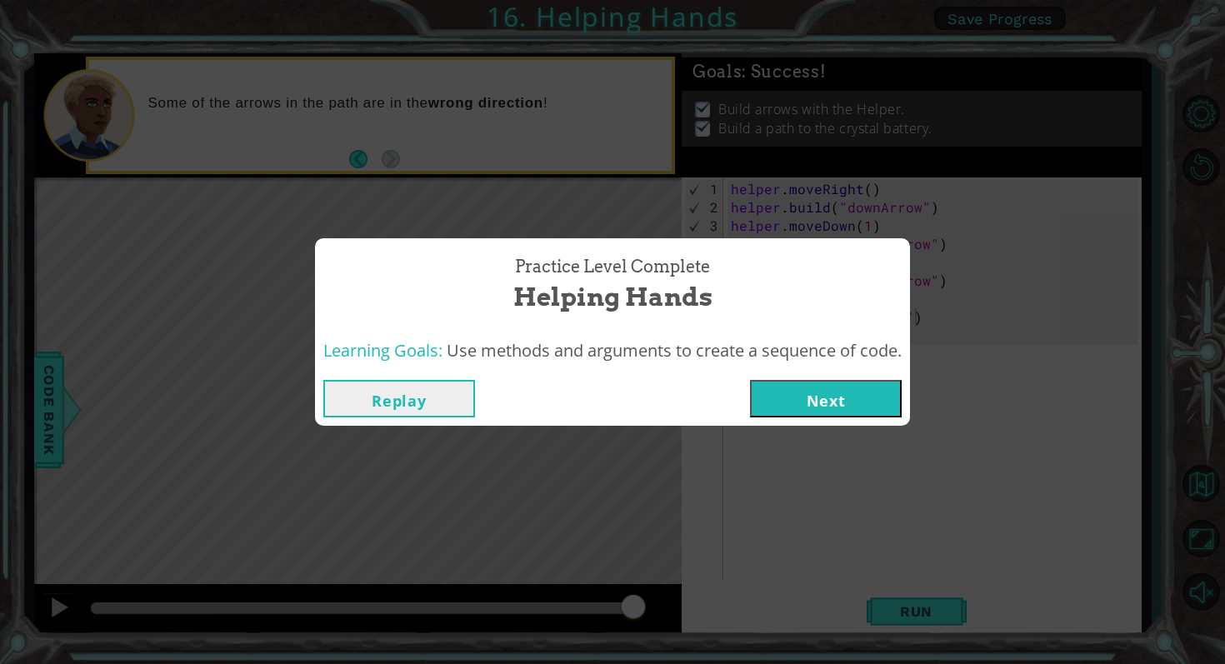
click at [863, 396] on button "Next" at bounding box center [826, 399] width 152 height 38
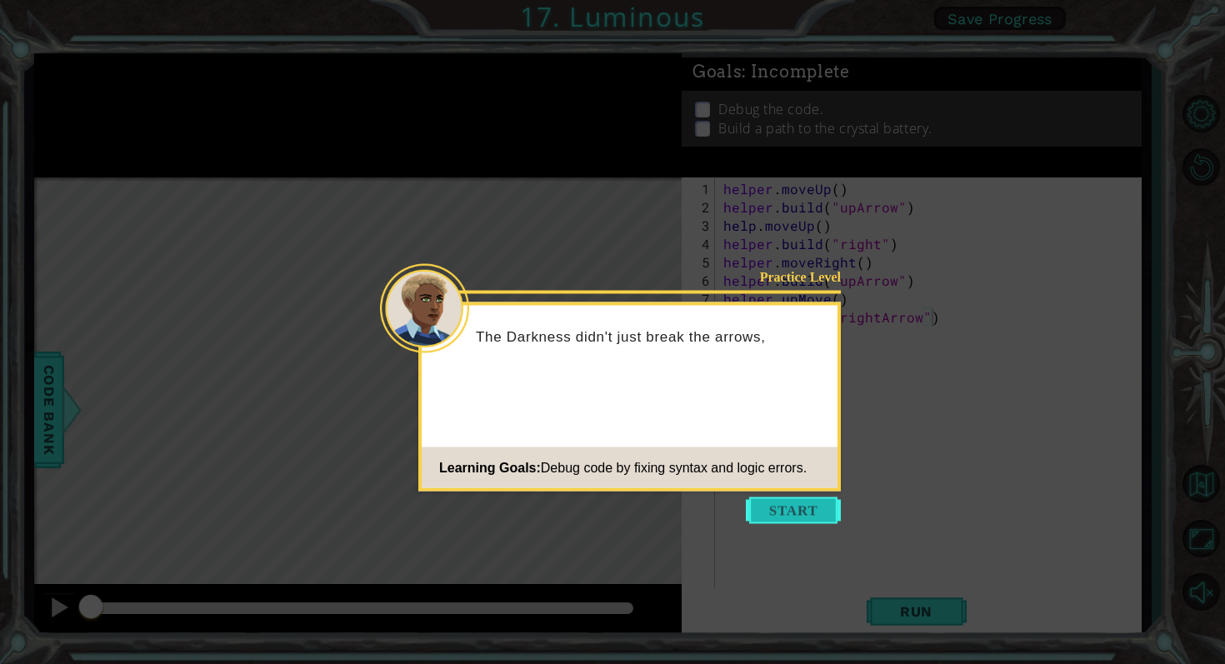
click at [809, 506] on button "Start" at bounding box center [793, 511] width 95 height 27
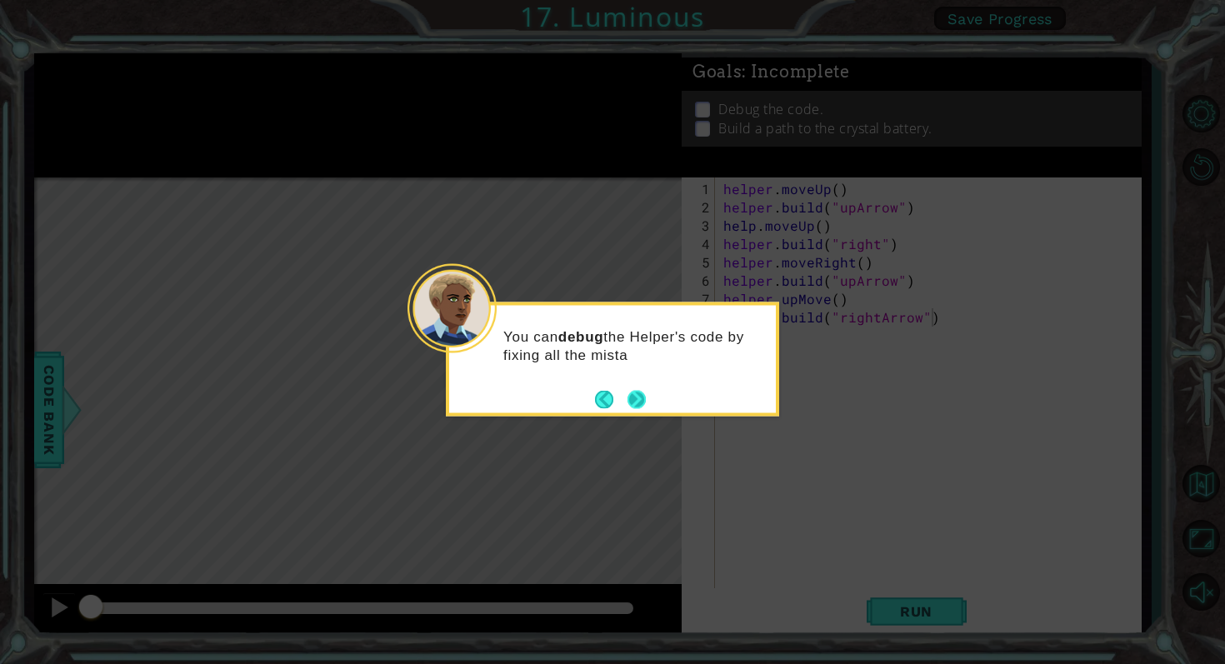
click at [644, 403] on button "Next" at bounding box center [637, 399] width 18 height 18
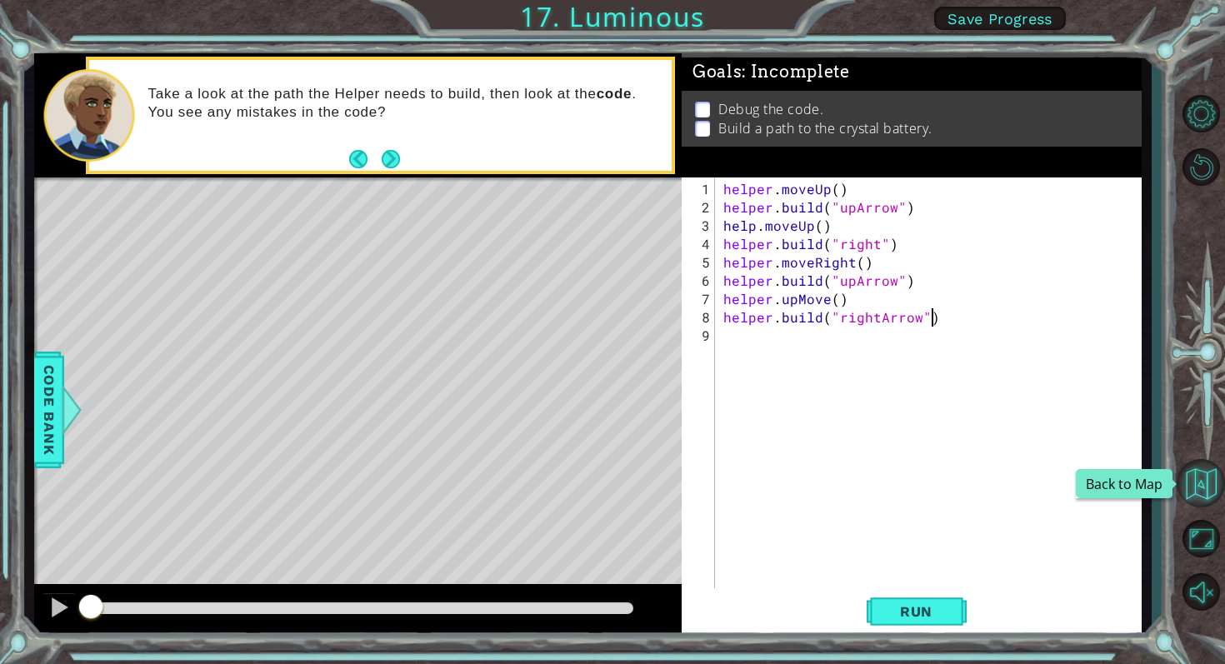
click at [1205, 475] on button "Back to Map" at bounding box center [1201, 483] width 48 height 48
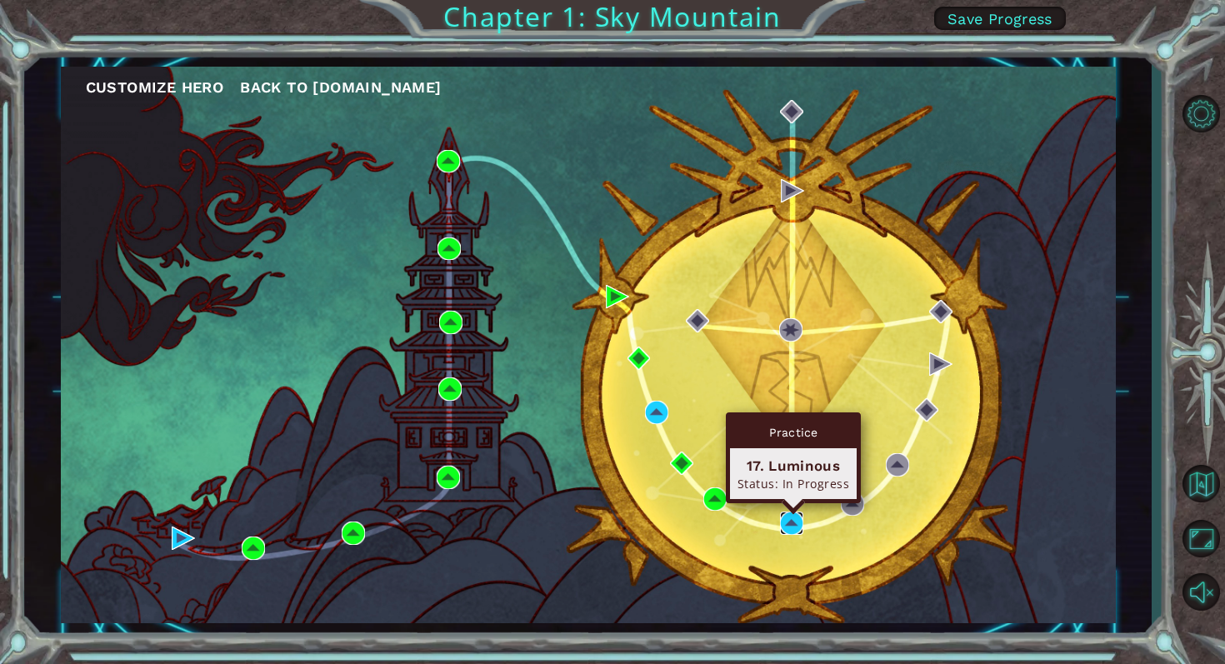
click at [780, 518] on img at bounding box center [791, 523] width 23 height 23
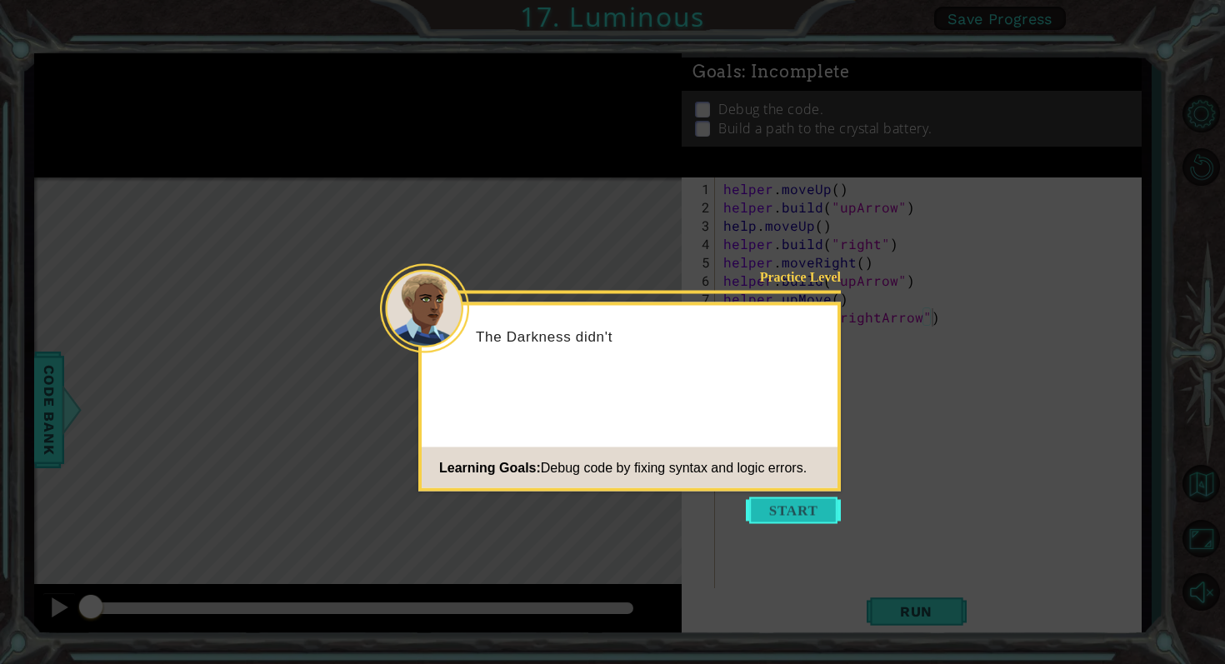
click at [784, 519] on button "Start" at bounding box center [793, 511] width 95 height 27
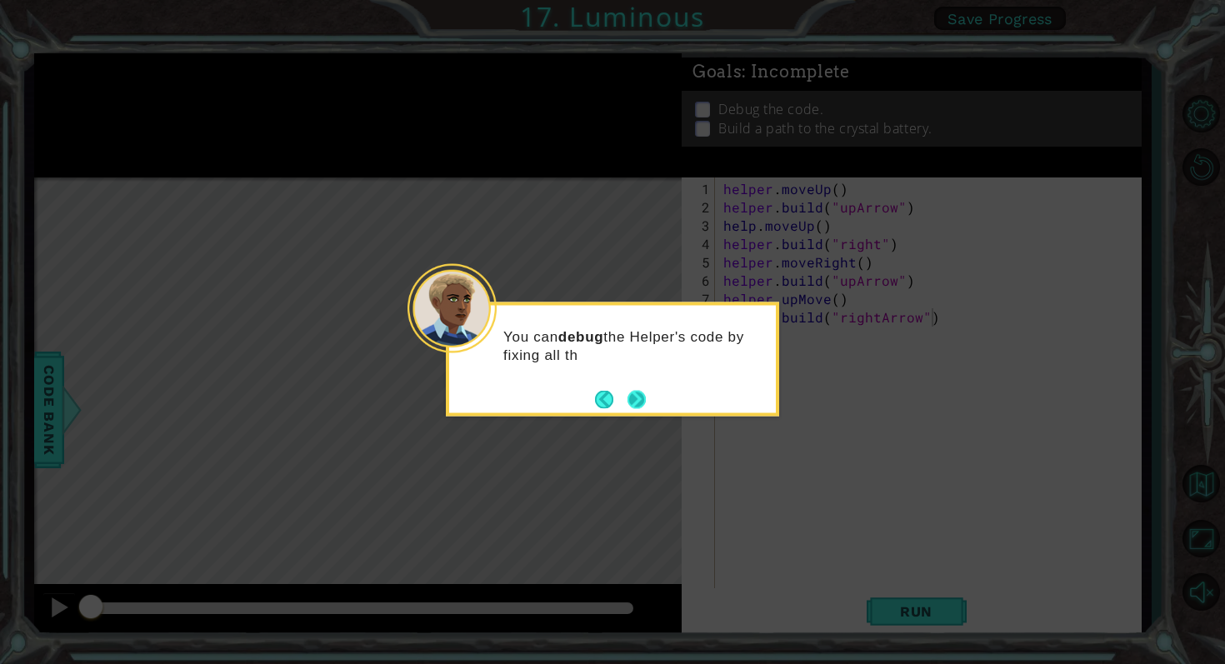
click at [648, 392] on div "You can debug the Helper's code by fixing all th" at bounding box center [612, 351] width 327 height 91
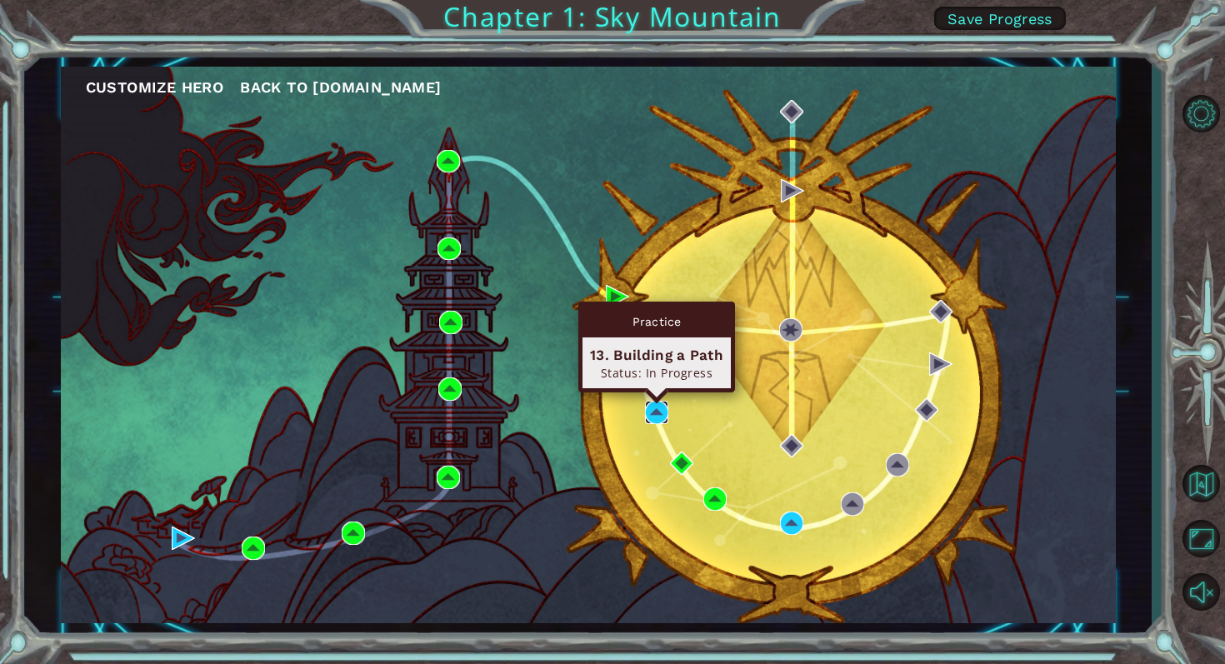
click at [668, 404] on img at bounding box center [656, 412] width 23 height 23
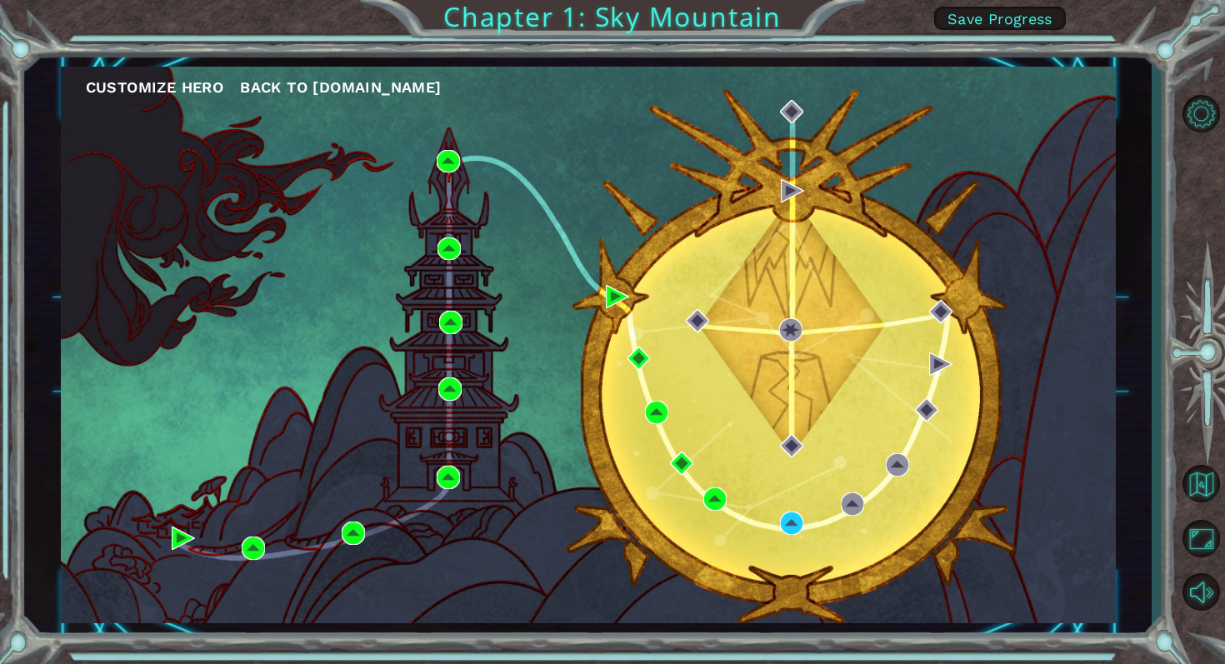
click at [970, 21] on span "Save Progress" at bounding box center [1000, 19] width 105 height 18
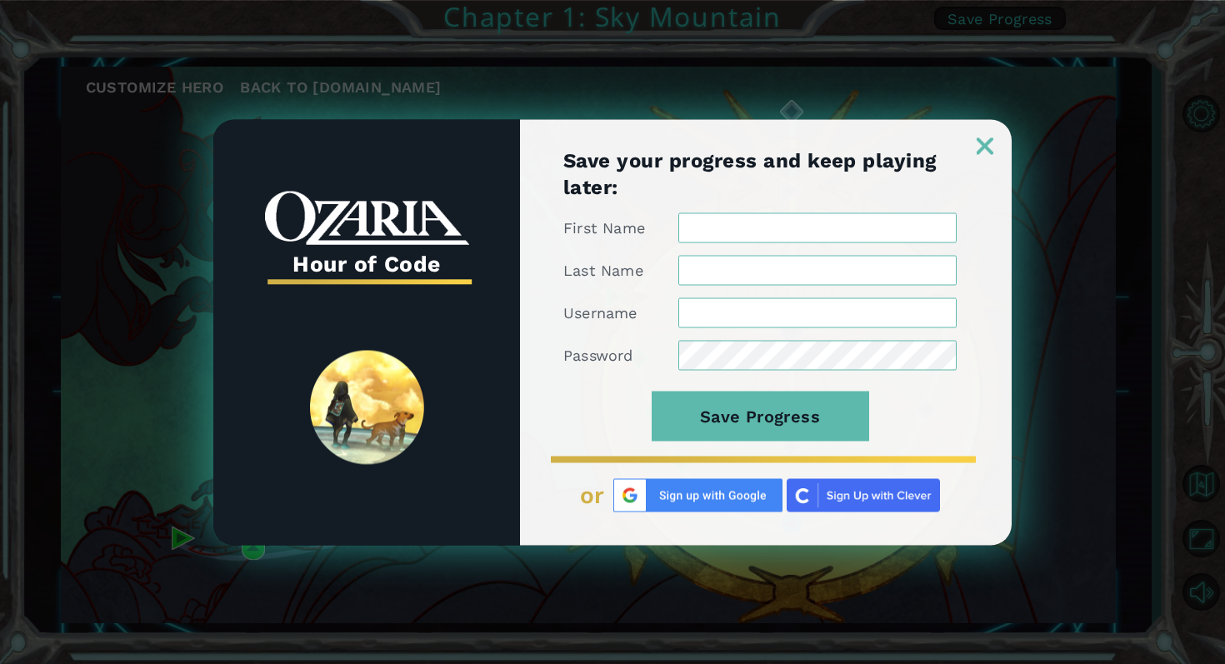
click at [729, 506] on img at bounding box center [697, 494] width 169 height 33
click at [789, 238] on input "First Name" at bounding box center [817, 228] width 278 height 30
click at [707, 485] on img at bounding box center [697, 494] width 169 height 33
click at [992, 140] on img at bounding box center [985, 146] width 17 height 17
